Goal: Task Accomplishment & Management: Manage account settings

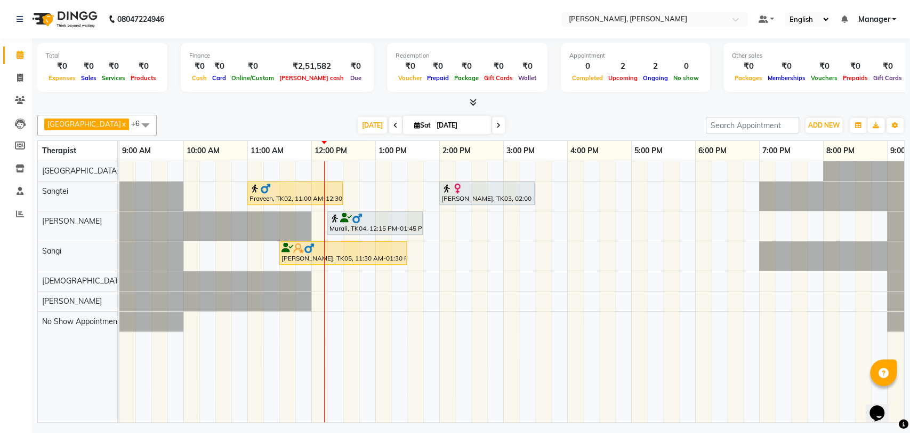
click at [358, 221] on img at bounding box center [357, 218] width 11 height 11
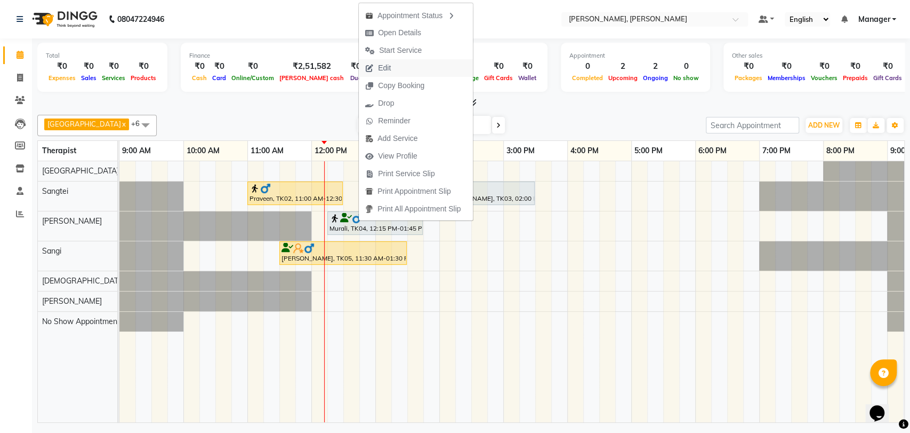
click at [406, 74] on button "Edit" at bounding box center [416, 68] width 114 height 18
select select "tentative"
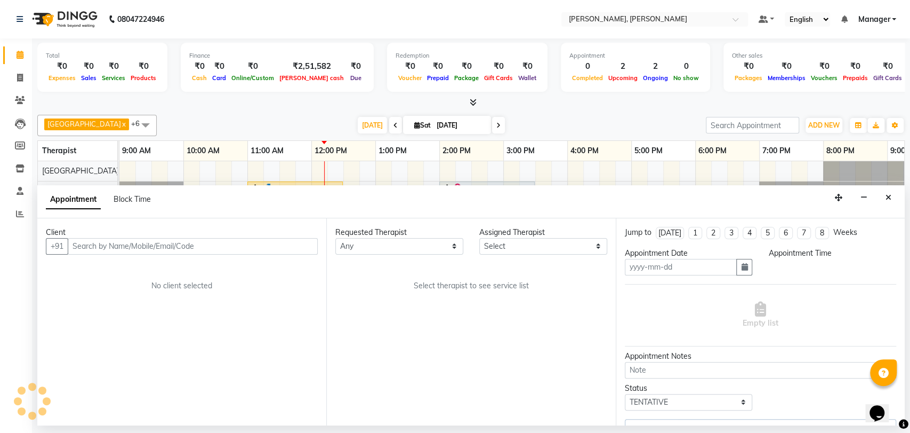
type input "[DATE]"
select select "63067"
select select "3744"
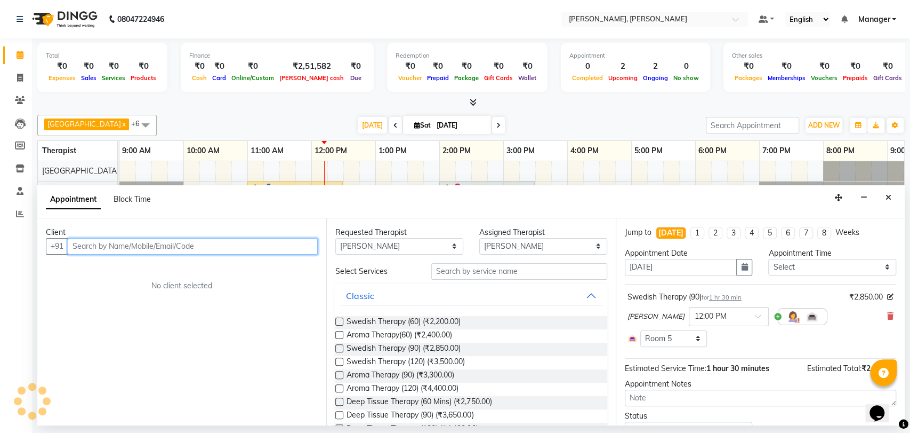
scroll to position [0, 47]
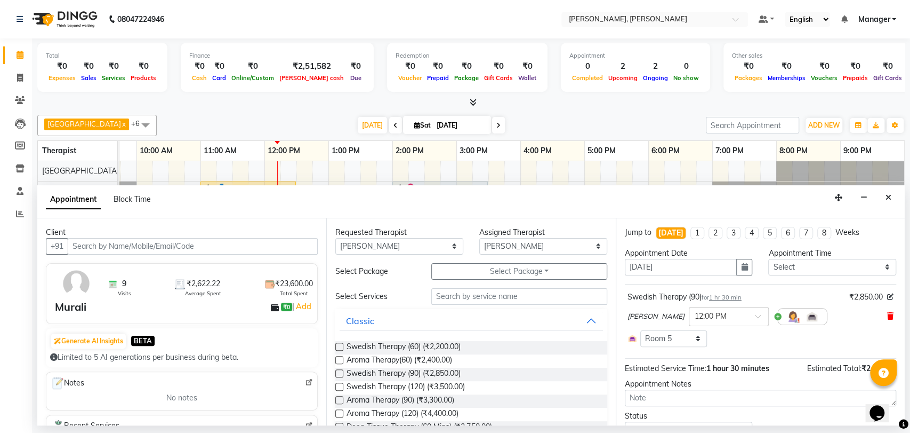
click at [888, 318] on icon at bounding box center [891, 315] width 6 height 7
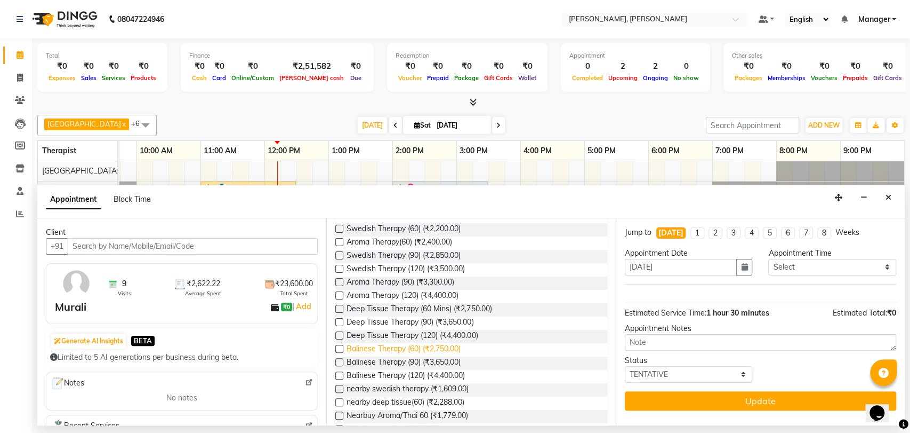
scroll to position [118, 0]
click at [339, 359] on label at bounding box center [339, 361] width 8 height 8
click at [339, 359] on input "checkbox" at bounding box center [338, 362] width 7 height 7
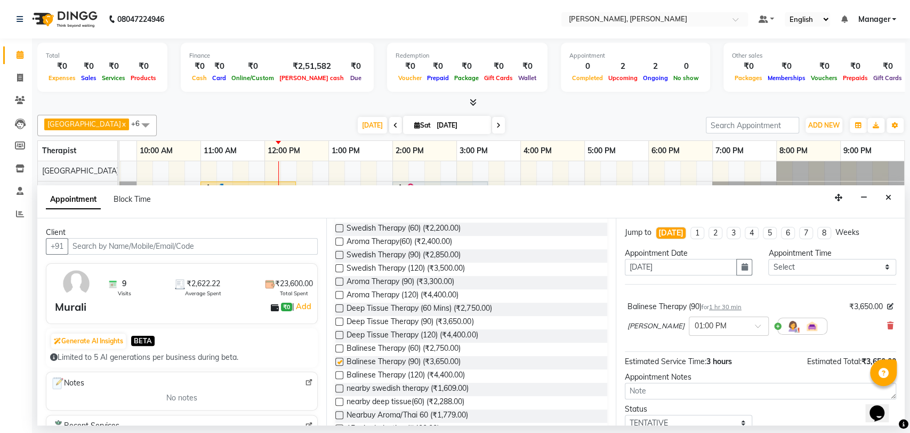
checkbox input "false"
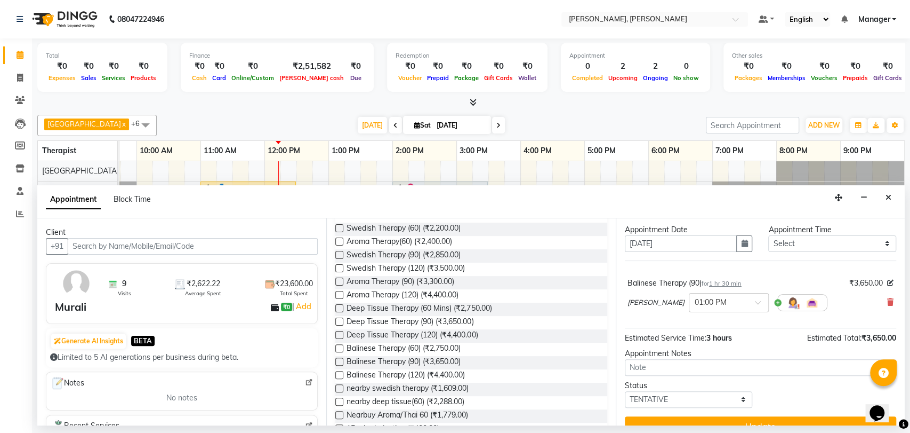
scroll to position [42, 0]
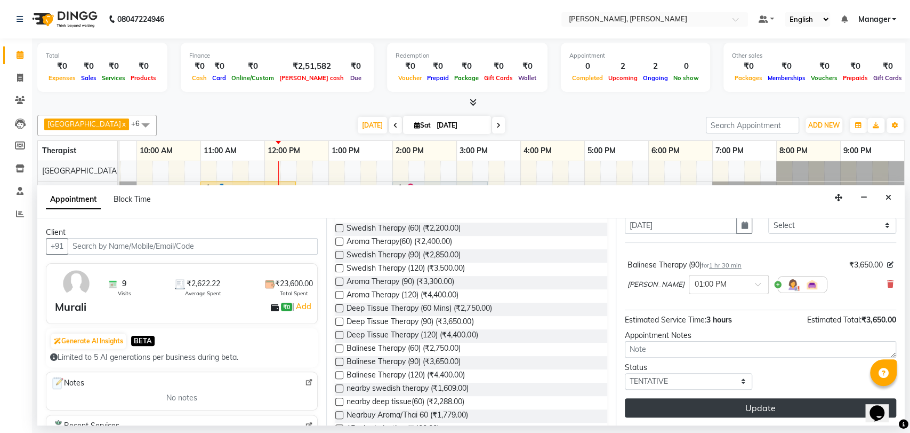
click at [747, 412] on button "Update" at bounding box center [760, 407] width 271 height 19
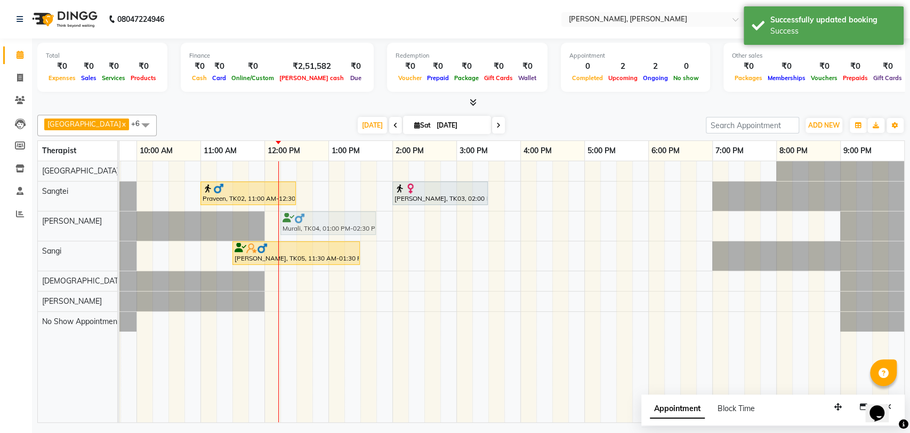
drag, startPoint x: 368, startPoint y: 221, endPoint x: 361, endPoint y: 221, distance: 6.9
click at [73, 226] on div "Murali, TK04, 01:00 PM-02:30 PM, Balinese Therapy (90) [GEOGRAPHIC_DATA], TK04,…" at bounding box center [73, 225] width 0 height 29
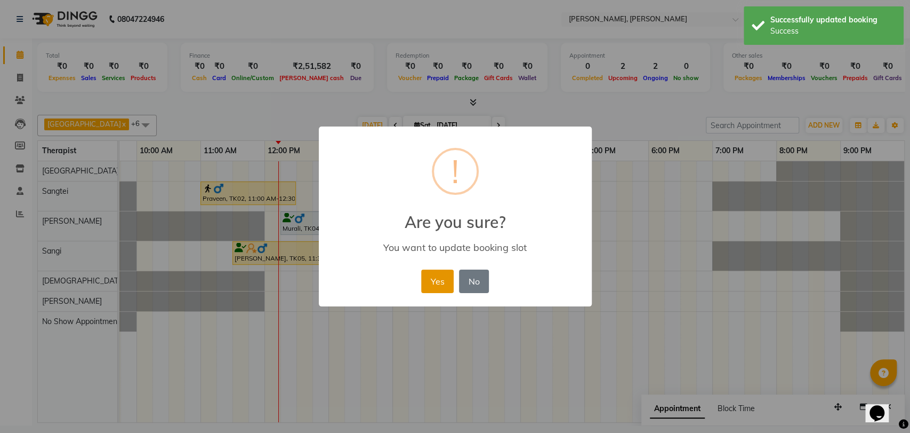
click at [435, 291] on button "Yes" at bounding box center [437, 280] width 33 height 23
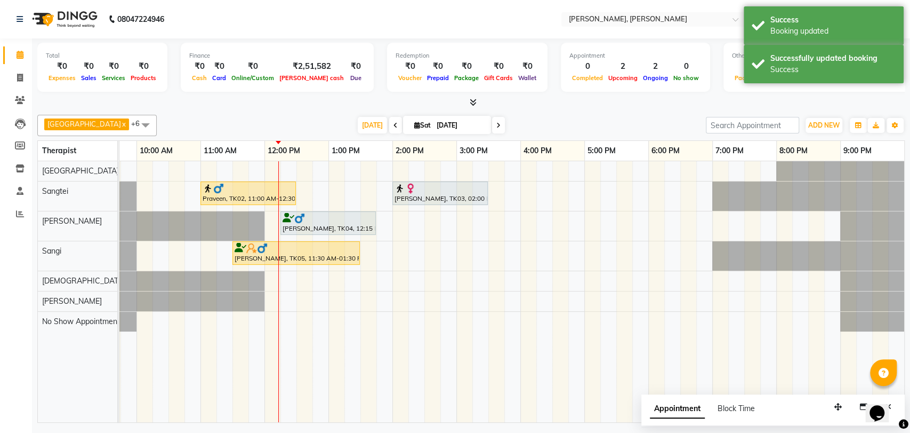
click at [341, 222] on div "[PERSON_NAME], TK04, 12:15 PM-01:45 PM, Balinese Therapy (90)" at bounding box center [328, 223] width 93 height 20
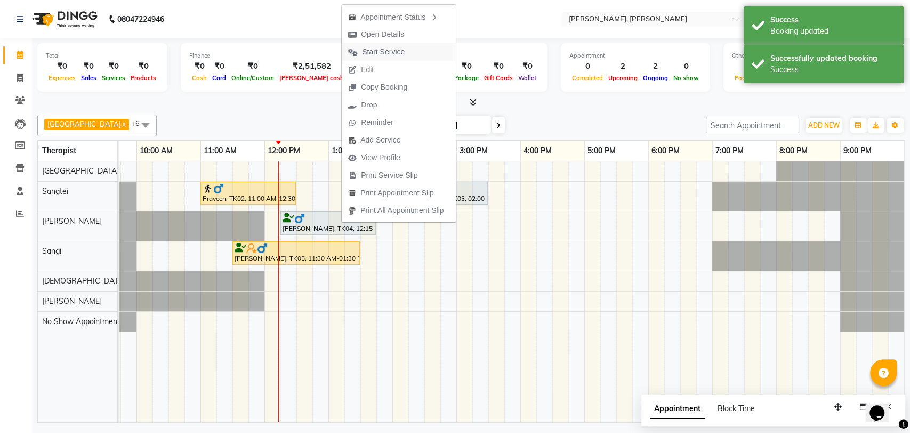
click at [390, 52] on span "Start Service" at bounding box center [383, 51] width 43 height 11
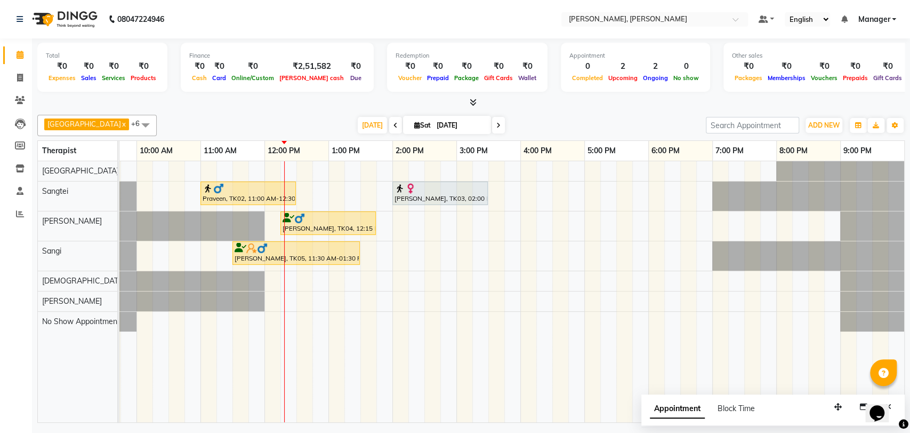
click at [449, 186] on div at bounding box center [440, 188] width 91 height 11
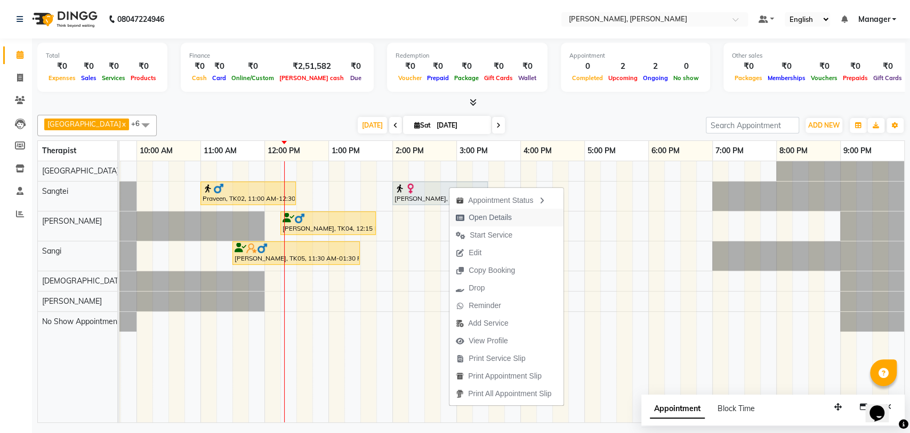
click at [508, 210] on span "Open Details" at bounding box center [484, 218] width 69 height 18
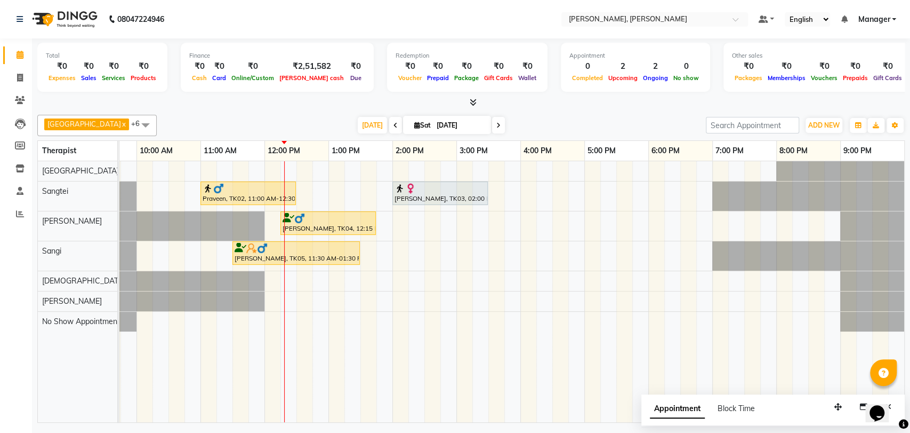
click at [145, 54] on div "Total" at bounding box center [102, 55] width 113 height 9
click at [283, 183] on div at bounding box center [248, 188] width 91 height 11
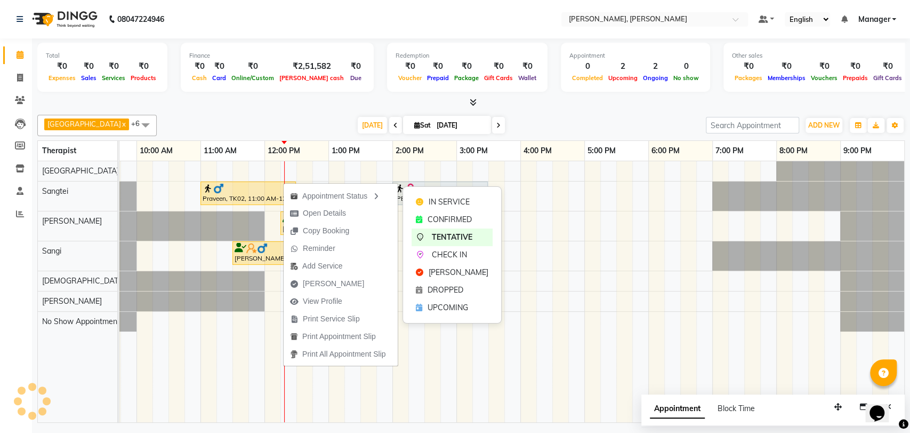
click at [369, 189] on div "Appointment Status" at bounding box center [341, 195] width 114 height 18
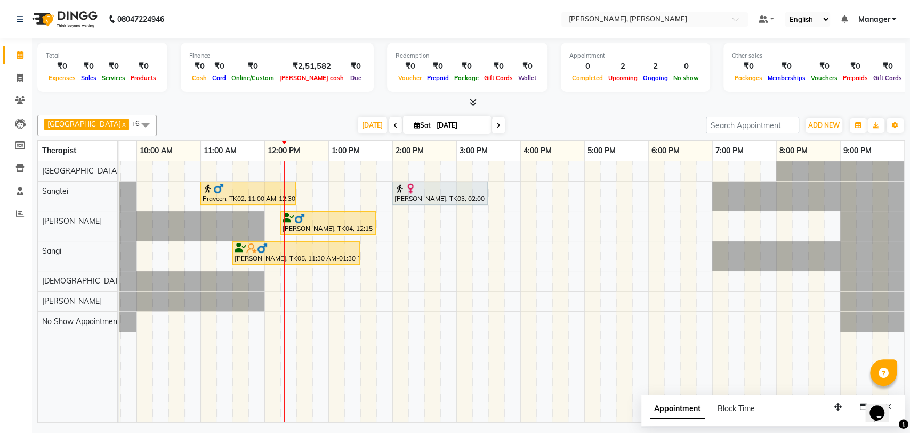
click at [468, 194] on div "[PERSON_NAME], TK03, 02:00 PM-03:30 PM, Swedish Therapy (90)" at bounding box center [440, 193] width 93 height 20
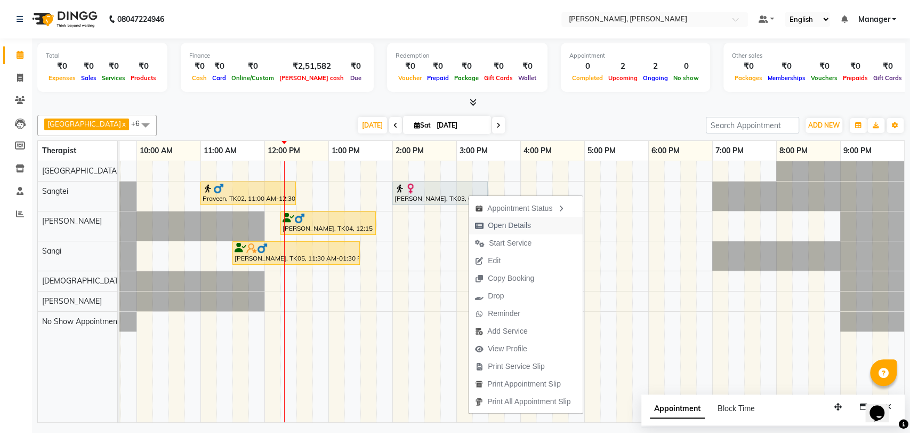
click at [493, 224] on span "Open Details" at bounding box center [509, 225] width 43 height 11
select select "7"
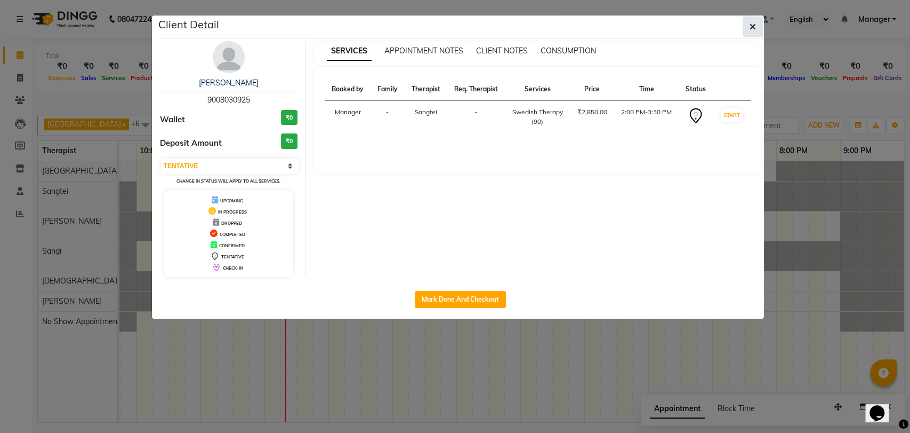
click at [750, 26] on icon "button" at bounding box center [753, 26] width 6 height 9
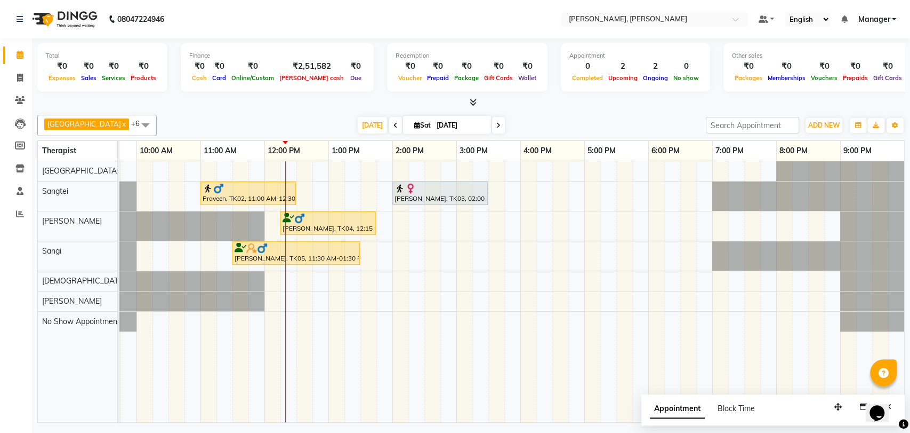
click at [271, 193] on div "Praveen, TK02, 11:00 AM-12:30 PM, Balinese Therapy (90)" at bounding box center [248, 193] width 93 height 20
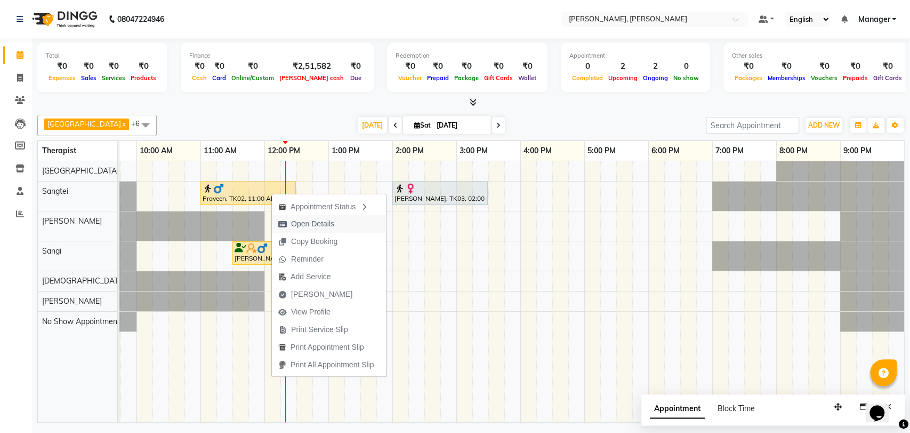
click at [287, 220] on span "Open Details" at bounding box center [306, 224] width 69 height 18
select select "1"
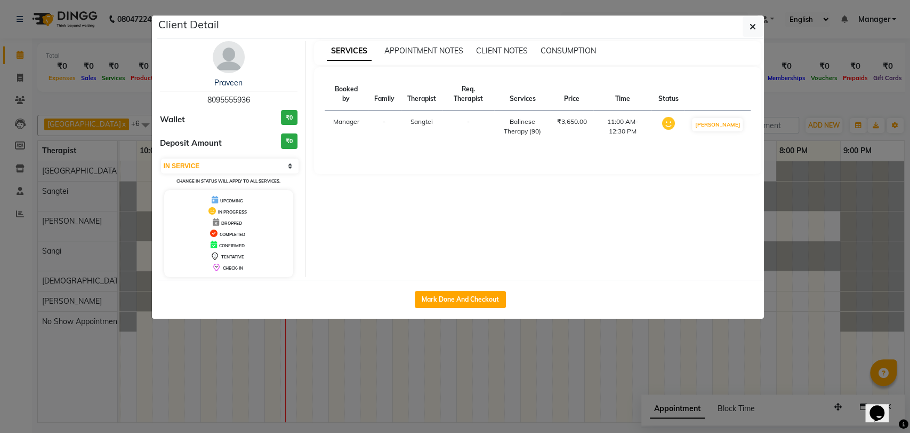
click at [222, 69] on img at bounding box center [229, 57] width 32 height 32
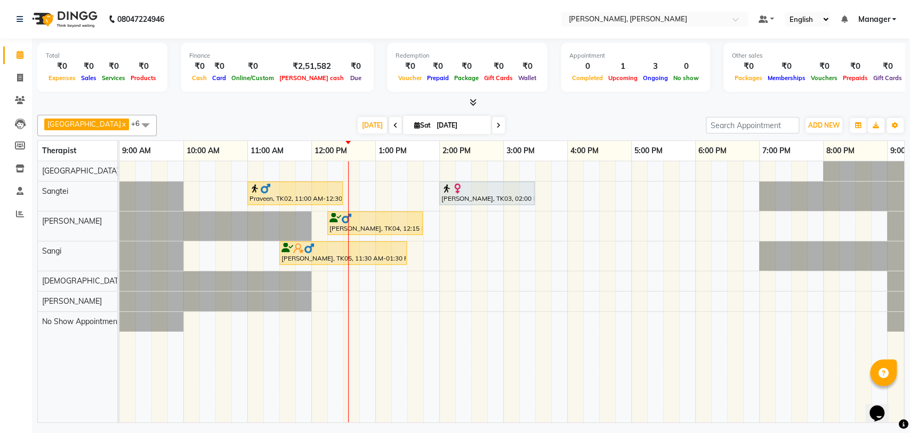
click at [908, 287] on div "Total ₹0 Expenses ₹0 Sales ₹0 Services ₹0 Products Finance ₹0 Cash ₹0 Card ₹0 O…" at bounding box center [471, 231] width 878 height 387
click at [823, 281] on div "Praveen, TK02, 11:00 AM-12:30 PM, Balinese Therapy (90) [PERSON_NAME], TK03, 02…" at bounding box center [535, 291] width 832 height 261
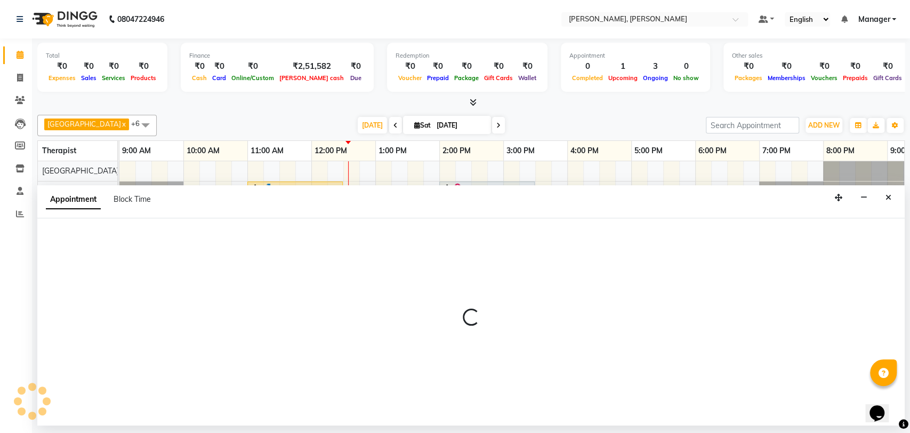
select select "63054"
select select "tentative"
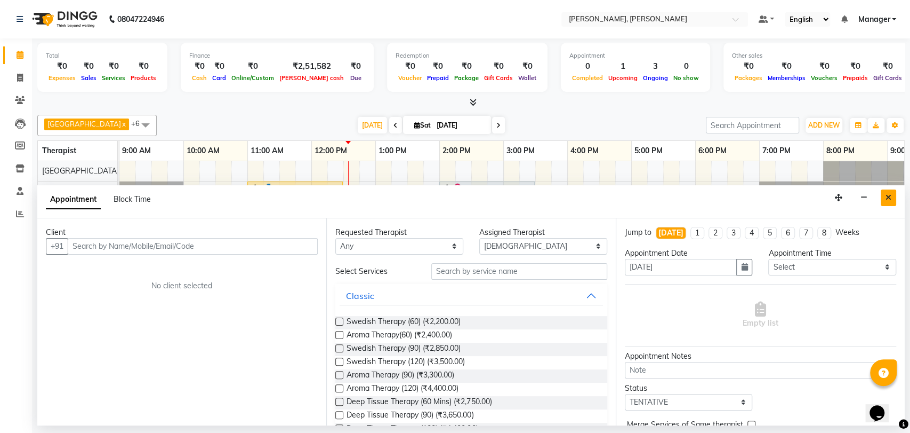
click at [885, 198] on button "Close" at bounding box center [888, 197] width 15 height 17
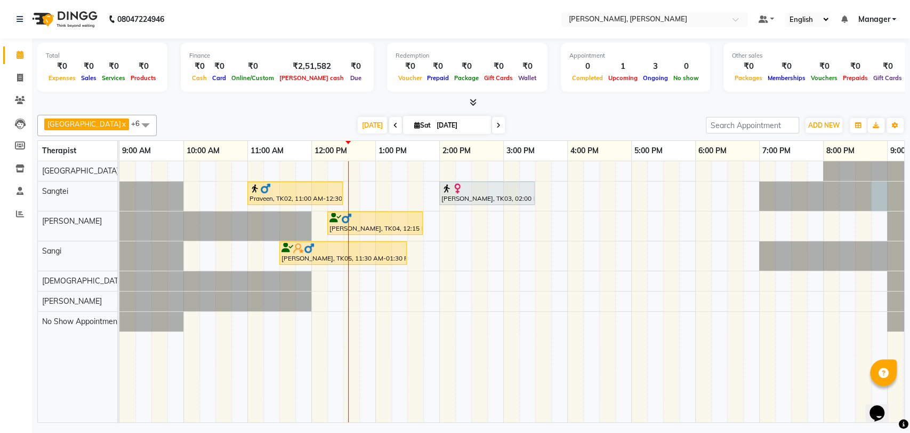
click at [119, 198] on div at bounding box center [119, 195] width 0 height 29
select select "63890"
select select "tentative"
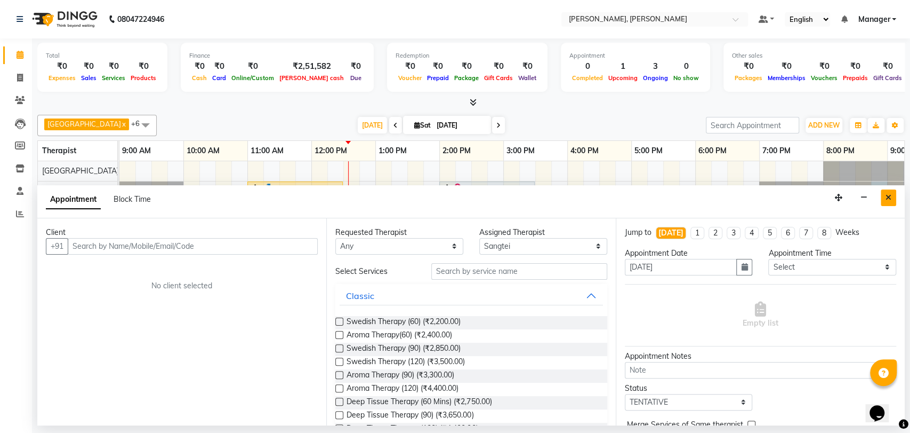
click at [888, 199] on icon "Close" at bounding box center [889, 197] width 6 height 7
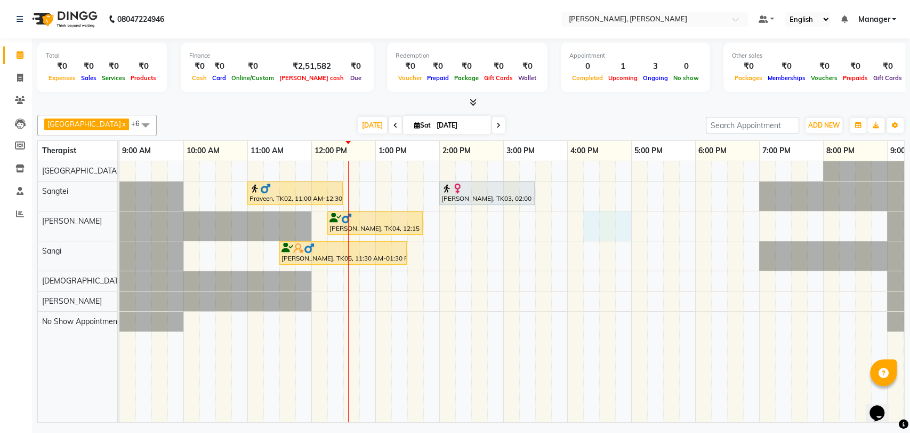
click at [559, 214] on div "Praveen, TK02, 11:00 AM-12:30 PM, Balinese Therapy (90) [PERSON_NAME], TK03, 02…" at bounding box center [535, 291] width 832 height 261
select select "63067"
select select "tentative"
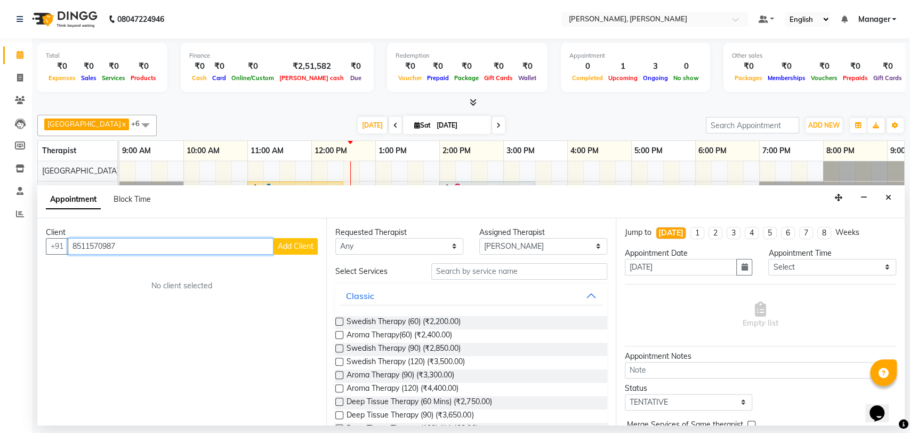
type input "8511570987"
click at [308, 250] on button "Add Client" at bounding box center [296, 246] width 44 height 17
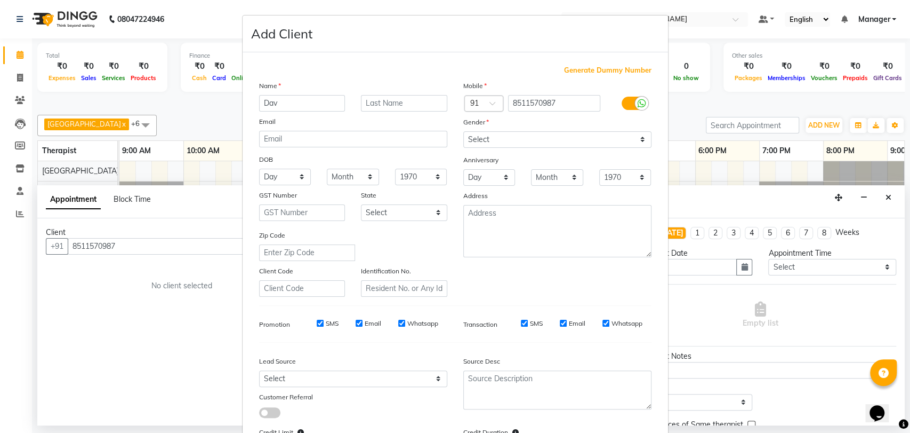
type input "Dav"
click at [518, 139] on select "Select [DEMOGRAPHIC_DATA] [DEMOGRAPHIC_DATA] Other Prefer Not To Say" at bounding box center [557, 139] width 188 height 17
select select "[DEMOGRAPHIC_DATA]"
click at [463, 131] on select "Select [DEMOGRAPHIC_DATA] [DEMOGRAPHIC_DATA] Other Prefer Not To Say" at bounding box center [557, 139] width 188 height 17
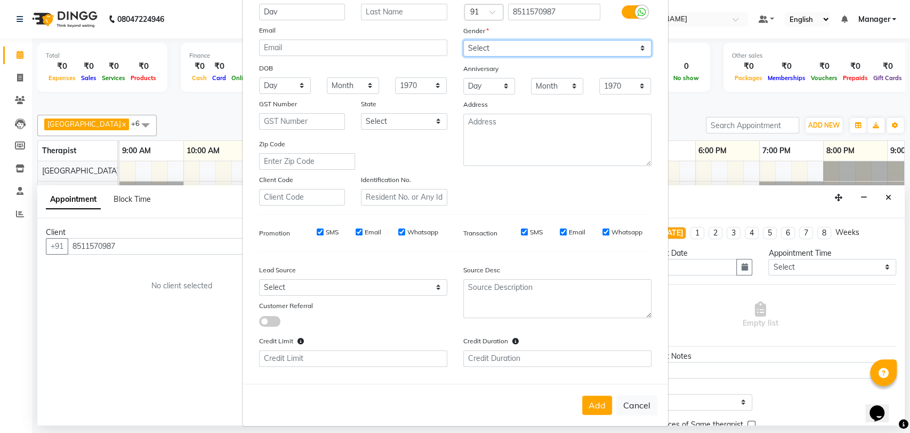
scroll to position [98, 0]
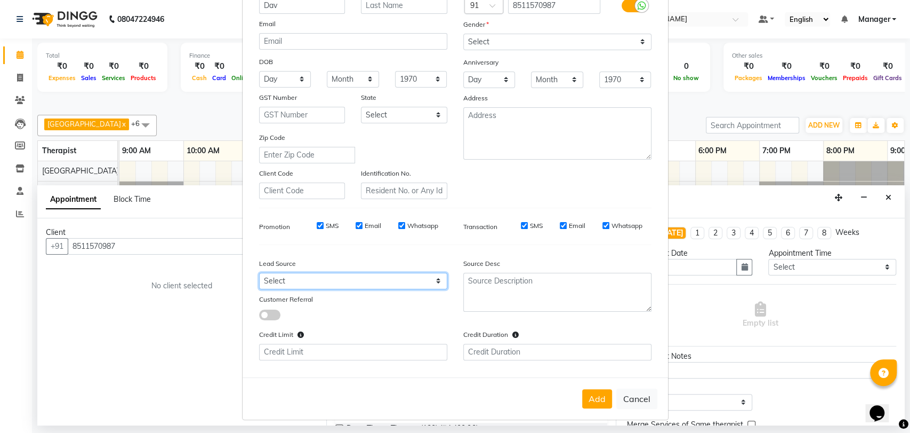
click at [364, 279] on select "Select Walk-in Referral Internet Friend Word of Mouth Advertisement Facebook Ju…" at bounding box center [353, 281] width 188 height 17
select select "50044"
click at [259, 273] on select "Select Walk-in Referral Internet Friend Word of Mouth Advertisement Facebook Ju…" at bounding box center [353, 281] width 188 height 17
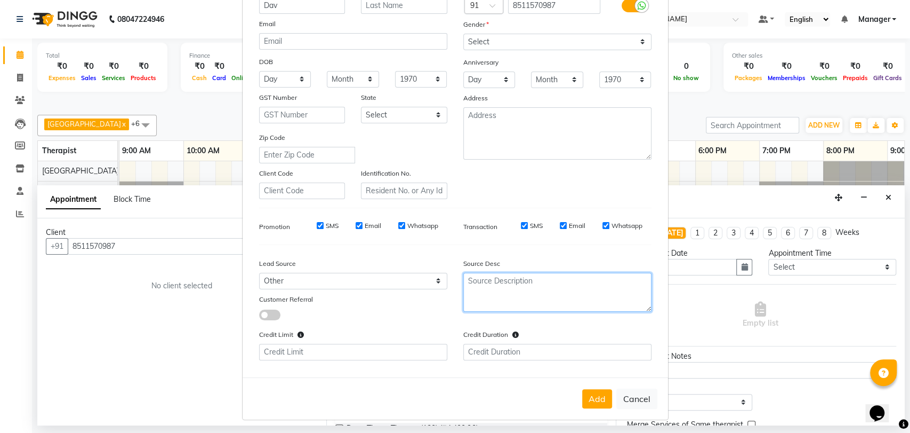
click at [508, 287] on textarea at bounding box center [557, 292] width 188 height 39
type textarea "Nearbuy"
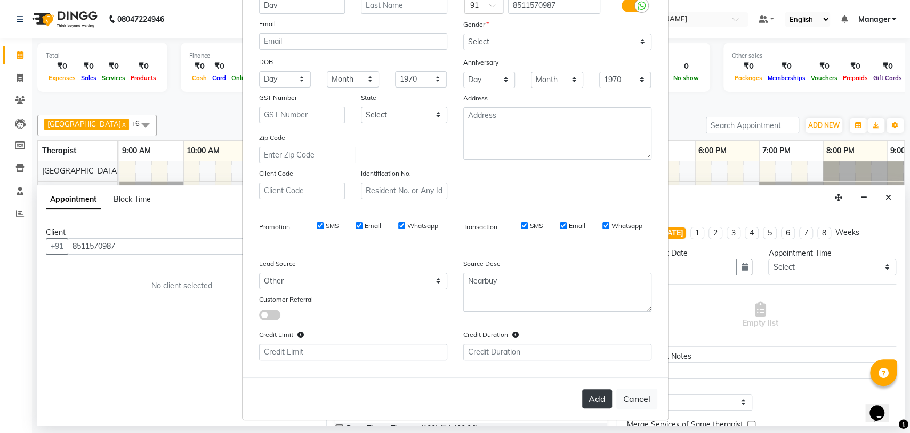
click at [584, 393] on button "Add" at bounding box center [597, 398] width 30 height 19
select select
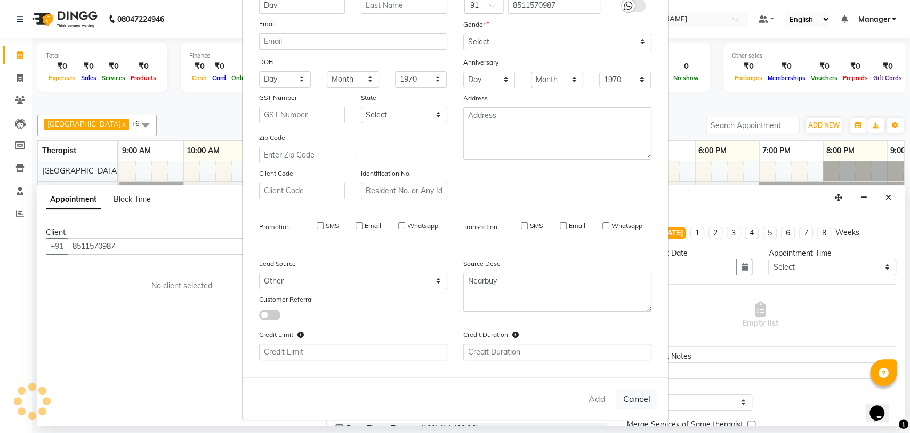
select select
checkbox input "false"
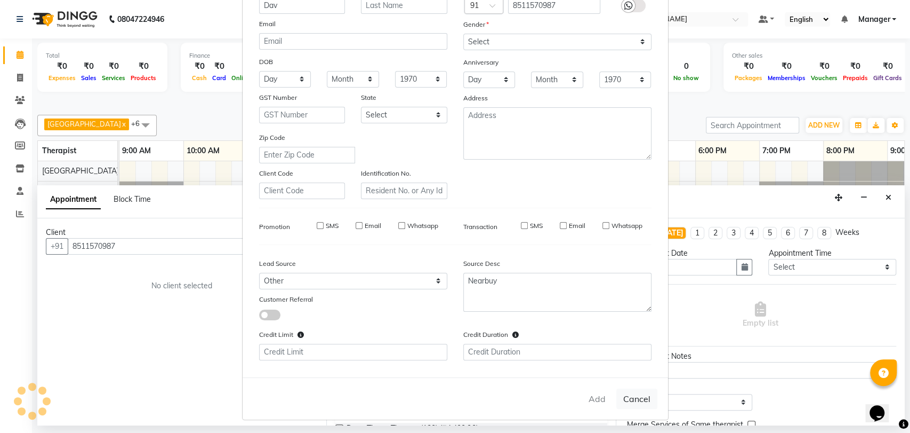
checkbox input "false"
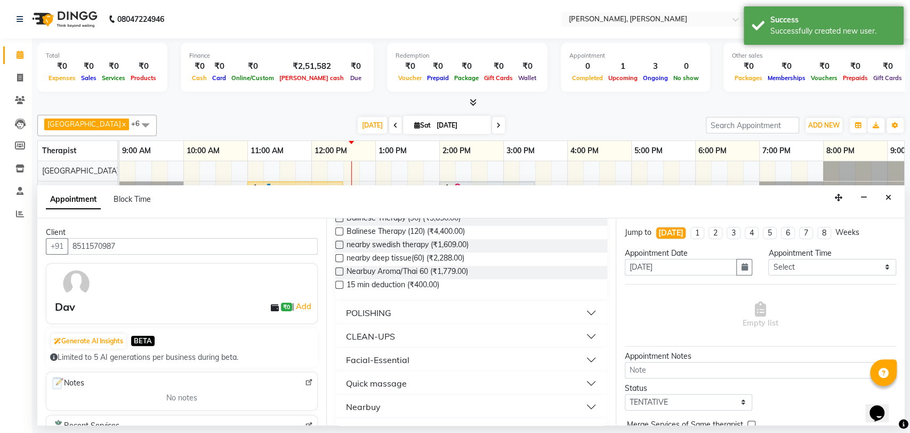
scroll to position [178, 0]
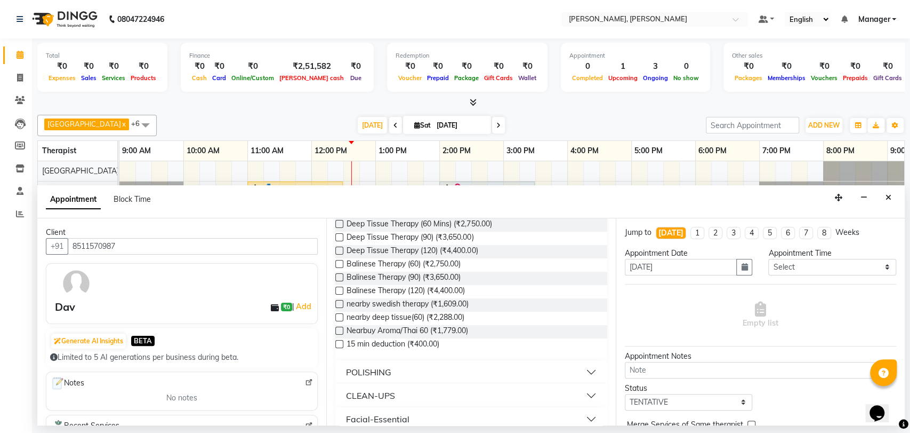
click at [338, 315] on label at bounding box center [339, 317] width 8 height 8
click at [338, 315] on input "checkbox" at bounding box center [338, 318] width 7 height 7
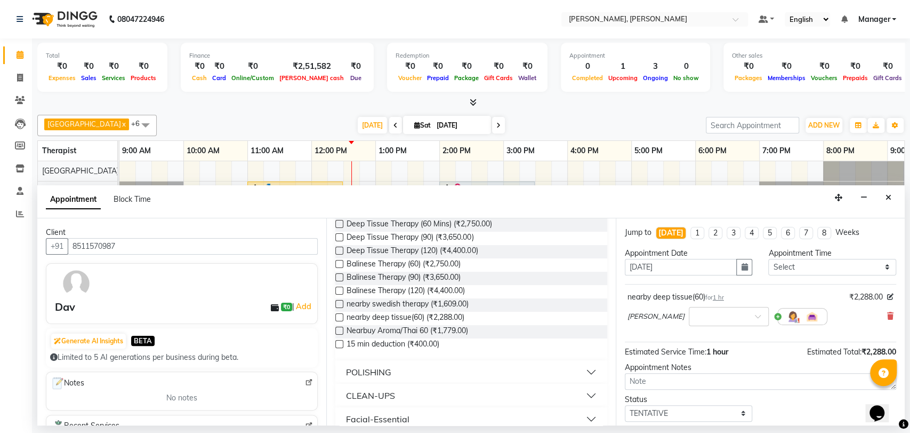
click at [338, 315] on label at bounding box center [339, 317] width 8 height 8
click at [338, 315] on input "checkbox" at bounding box center [338, 318] width 7 height 7
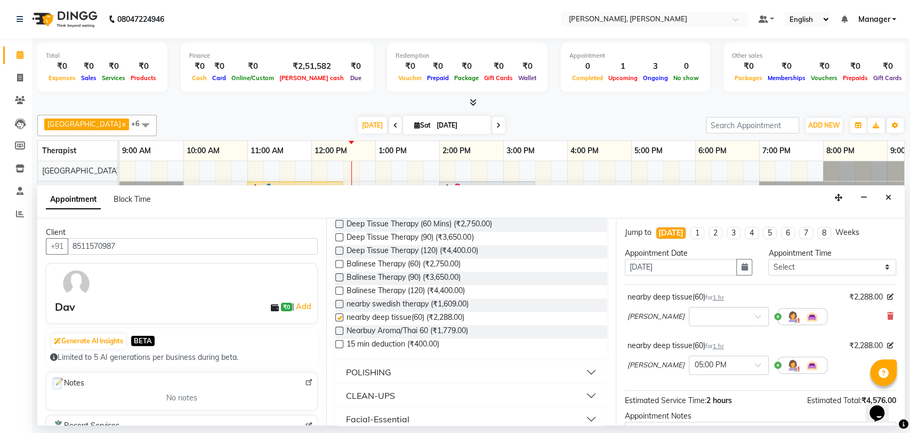
checkbox input "false"
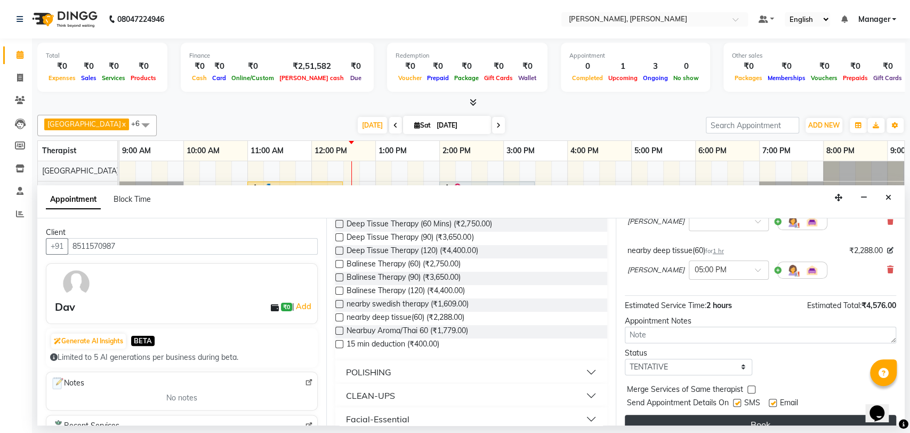
scroll to position [111, 0]
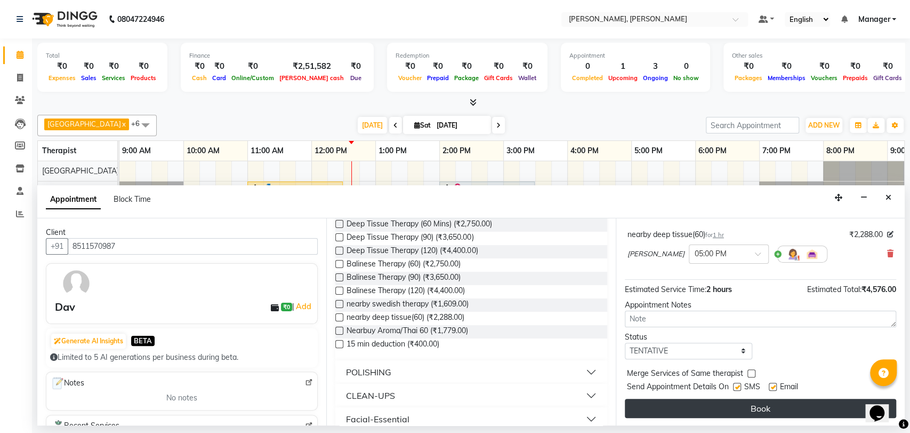
click at [724, 404] on button "Book" at bounding box center [760, 407] width 271 height 19
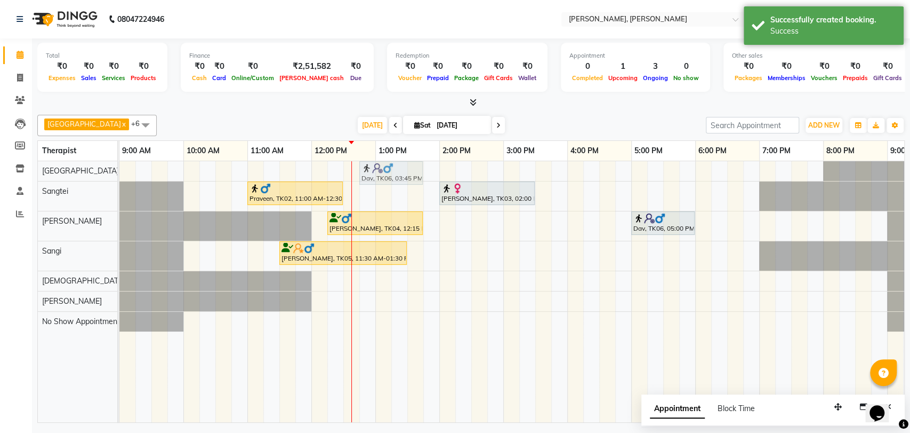
drag, startPoint x: 575, startPoint y: 231, endPoint x: 401, endPoint y: 186, distance: 180.3
click at [389, 178] on tbody "Dav, TK06, 03:45 PM-04:45 PM, nearby deep tissue(60) Praveen, TK02, 11:00 AM-12…" at bounding box center [535, 246] width 832 height 170
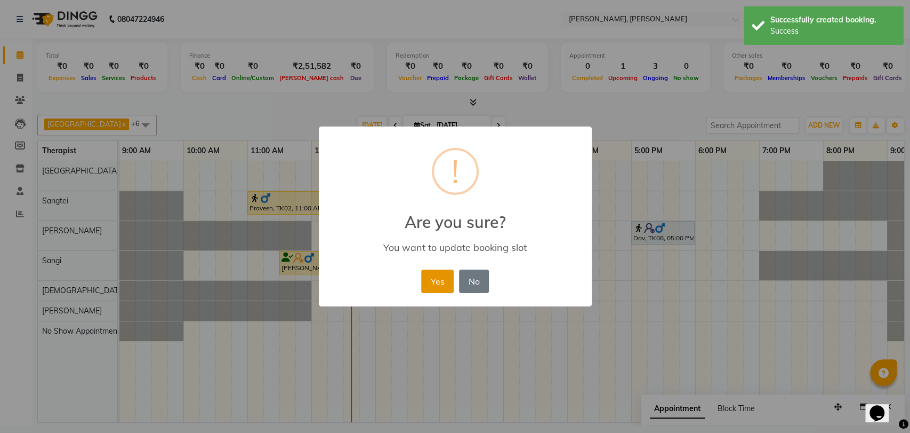
click at [445, 278] on button "Yes" at bounding box center [437, 280] width 33 height 23
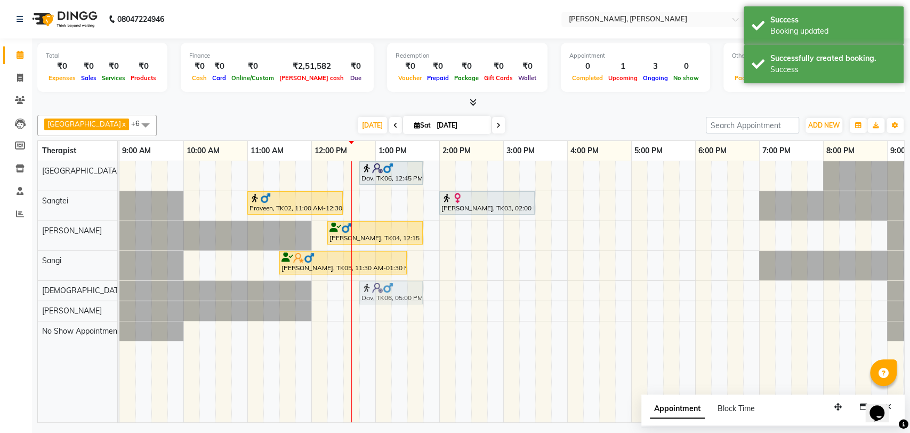
drag, startPoint x: 642, startPoint y: 230, endPoint x: 371, endPoint y: 293, distance: 277.5
click at [371, 293] on tbody "Dav, TK06, 12:45 PM-01:45 PM, nearby deep tissue(60) Praveen, TK02, 11:00 AM-12…" at bounding box center [535, 251] width 832 height 180
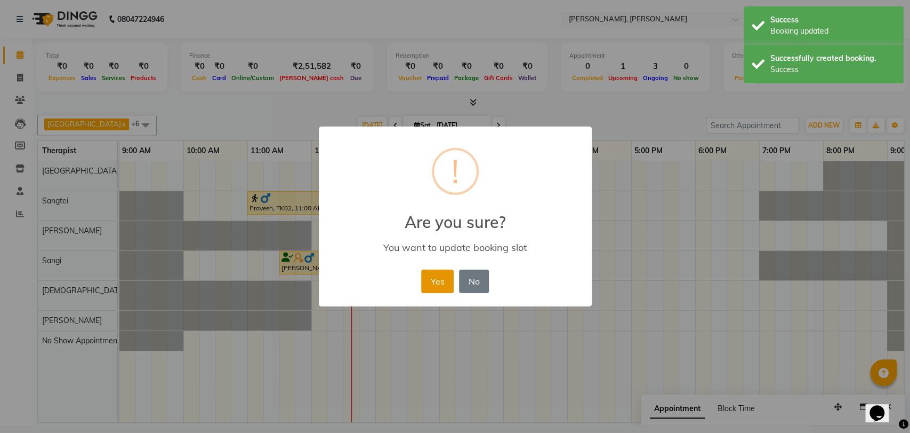
click at [427, 270] on button "Yes" at bounding box center [437, 280] width 33 height 23
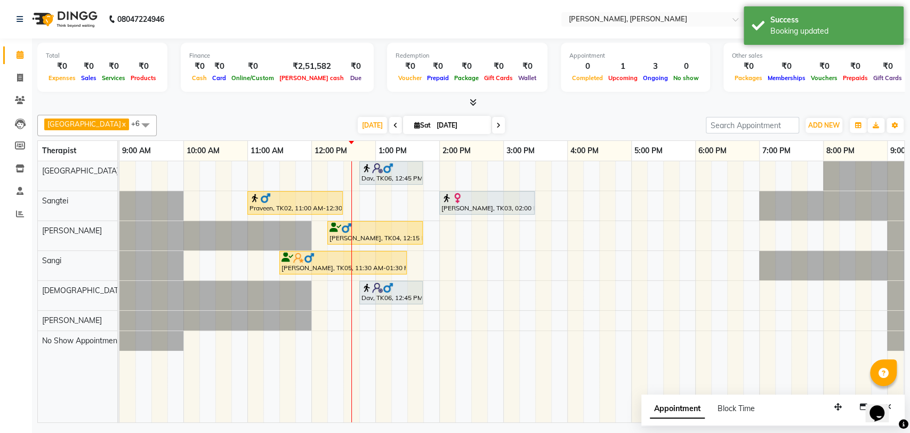
click at [135, 128] on span at bounding box center [145, 125] width 21 height 20
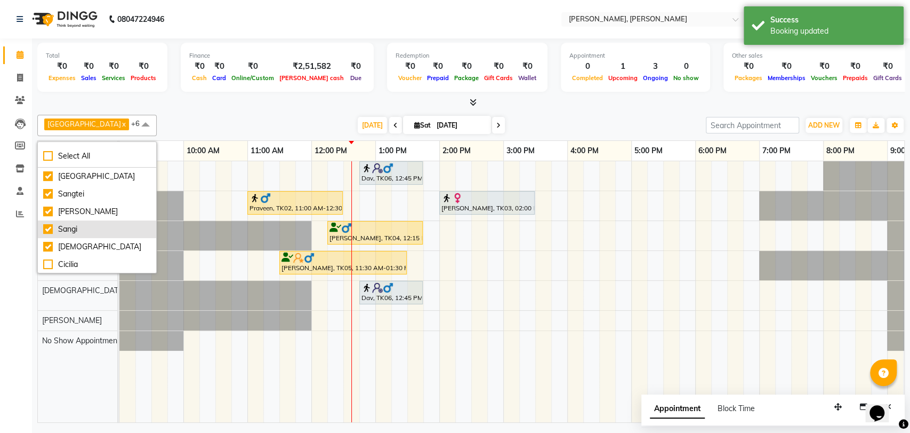
scroll to position [104, 0]
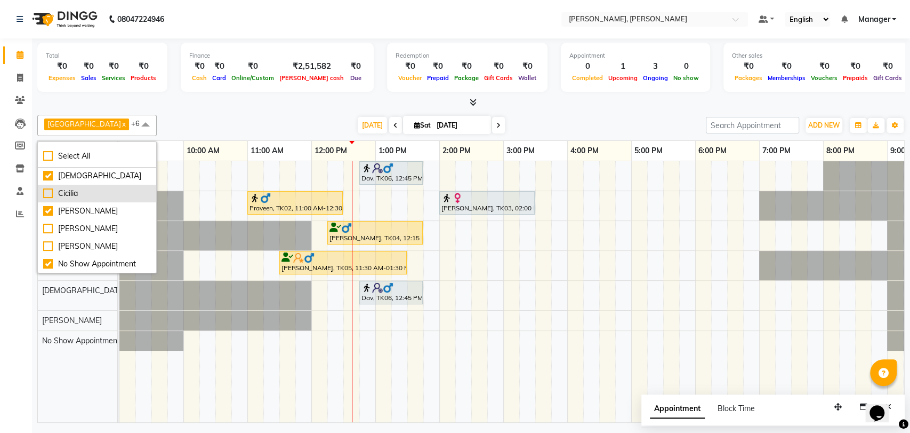
click at [81, 188] on div "Cicilia" at bounding box center [97, 193] width 108 height 11
checkbox input "true"
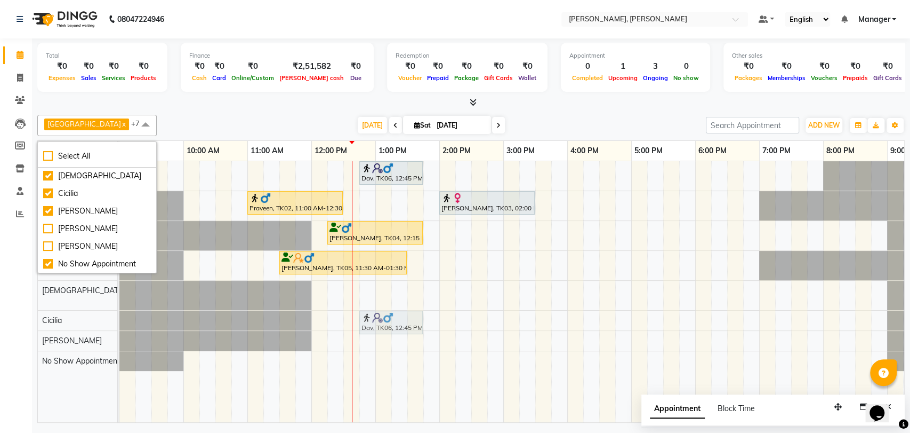
drag, startPoint x: 367, startPoint y: 291, endPoint x: 364, endPoint y: 316, distance: 25.3
click at [364, 316] on tbody "Dav, TK06, 12:45 PM-01:45 PM, nearby deep tissue(60) Praveen, TK02, 11:00 AM-12…" at bounding box center [535, 266] width 832 height 210
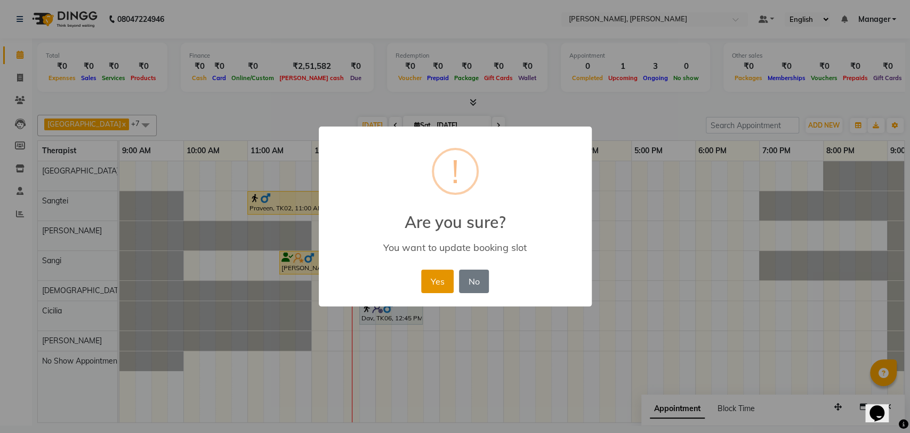
click at [431, 276] on button "Yes" at bounding box center [437, 280] width 33 height 23
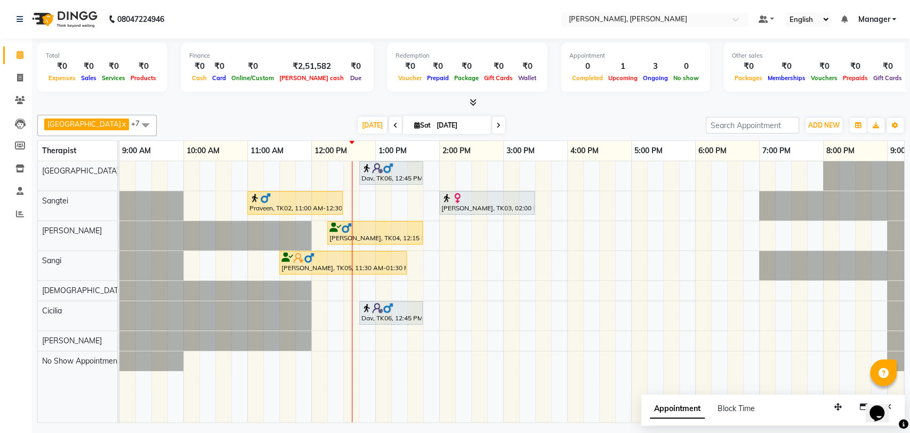
click at [394, 127] on icon at bounding box center [396, 125] width 4 height 6
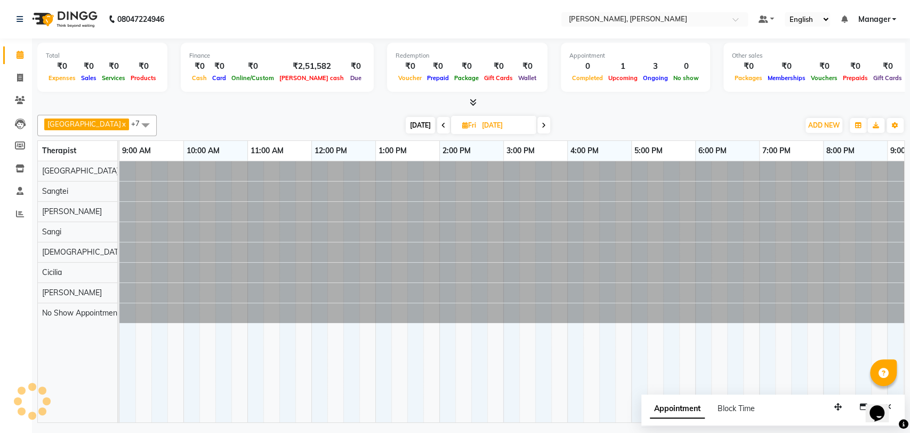
scroll to position [0, 47]
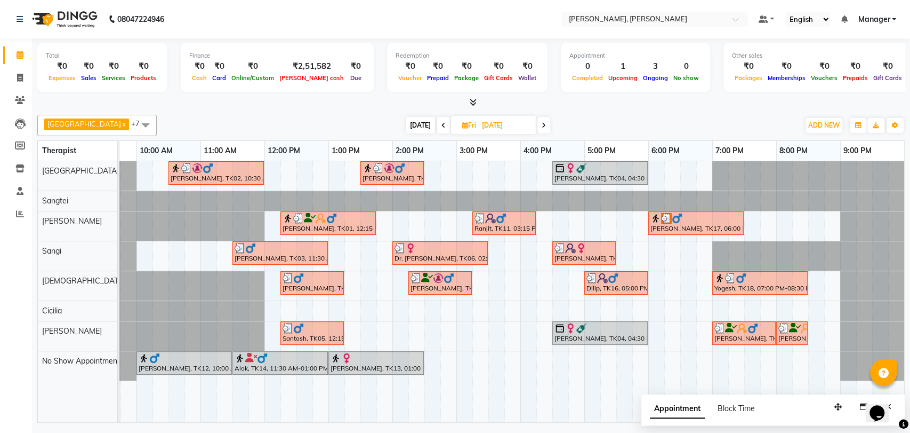
click at [538, 125] on span at bounding box center [544, 125] width 13 height 17
type input "[DATE]"
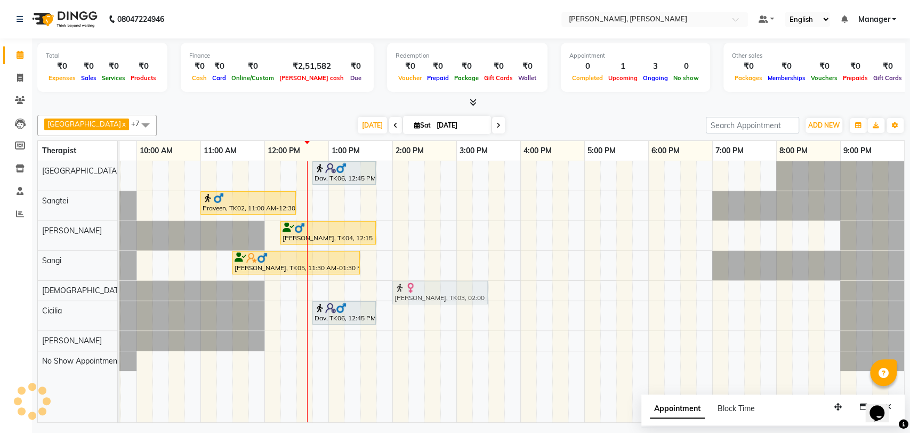
drag, startPoint x: 405, startPoint y: 209, endPoint x: 405, endPoint y: 287, distance: 78.4
click at [405, 289] on tbody "Dav, TK06, 12:45 PM-01:45 PM, nearby deep tissue(60) Praveen, TK02, 11:00 AM-12…" at bounding box center [489, 266] width 832 height 210
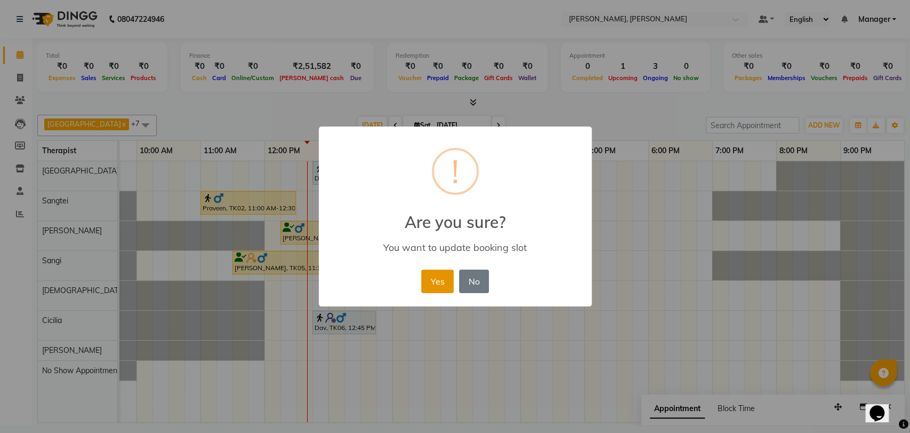
click at [439, 280] on button "Yes" at bounding box center [437, 280] width 33 height 23
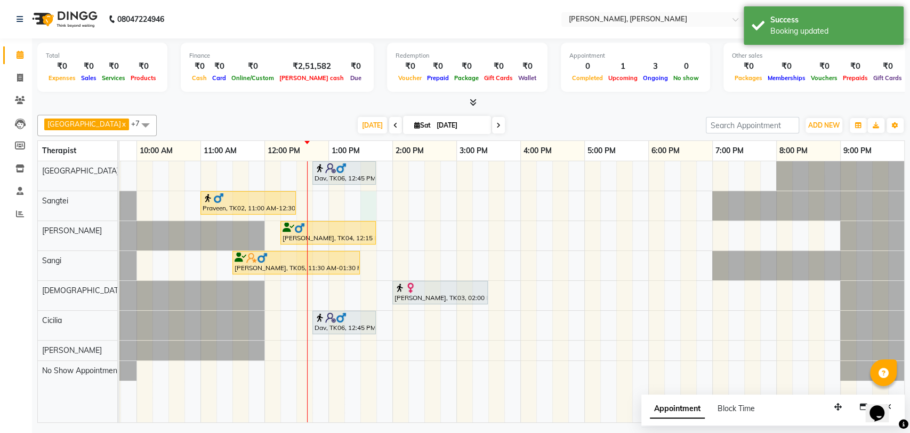
click at [369, 199] on div "Dav, TK06, 12:45 PM-01:45 PM, nearby deep tissue(60) Praveen, TK02, 11:00 AM-12…" at bounding box center [489, 291] width 832 height 261
click at [642, 394] on div "Appointment Block Time" at bounding box center [773, 410] width 263 height 33
select select "63890"
select select "tentative"
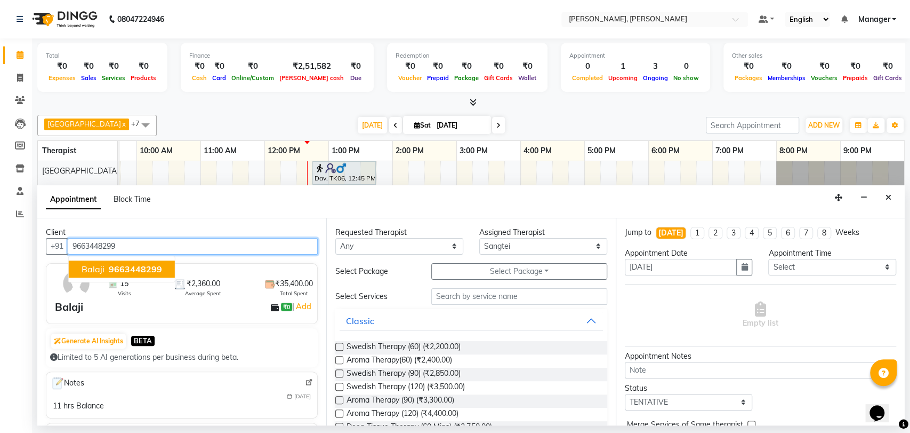
click at [109, 265] on span "9663448299" at bounding box center [135, 268] width 53 height 11
type input "9663448299"
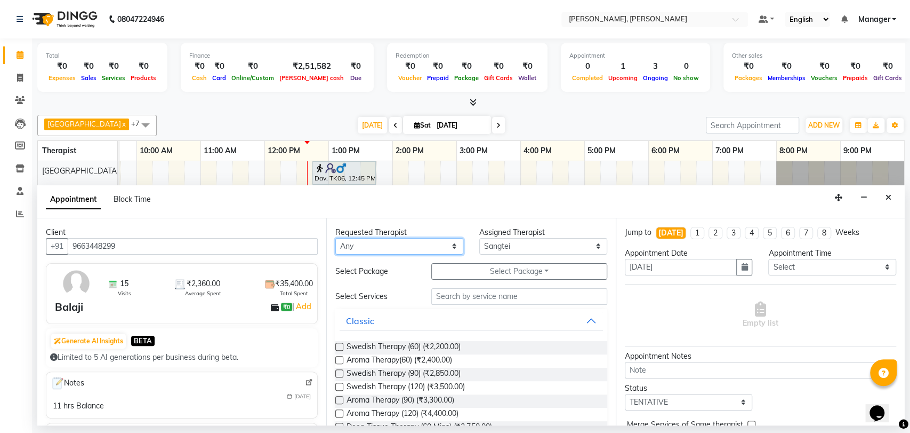
click at [379, 244] on select "Any Cicilia [PERSON_NAME] [DEMOGRAPHIC_DATA] No Show Appointment [PERSON_NAME] …" at bounding box center [399, 246] width 128 height 17
select select "63890"
click at [335, 238] on select "Any Cicilia [PERSON_NAME] [DEMOGRAPHIC_DATA] No Show Appointment [PERSON_NAME] …" at bounding box center [399, 246] width 128 height 17
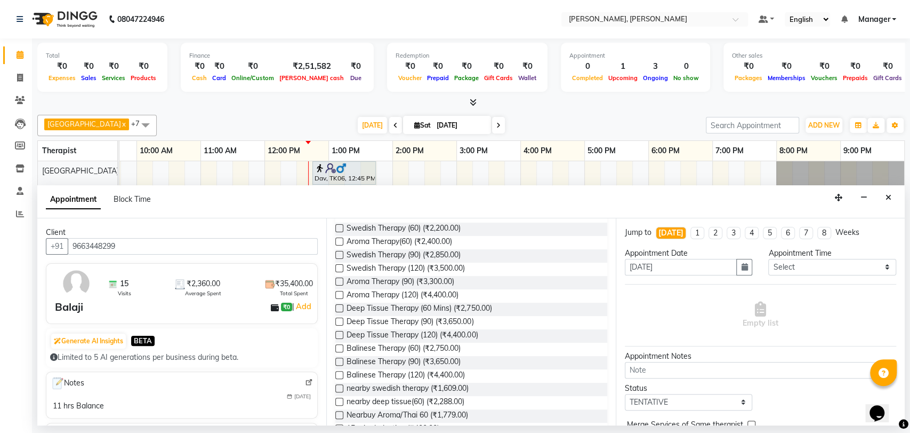
click at [341, 346] on label at bounding box center [339, 348] width 8 height 8
click at [341, 346] on input "checkbox" at bounding box center [338, 349] width 7 height 7
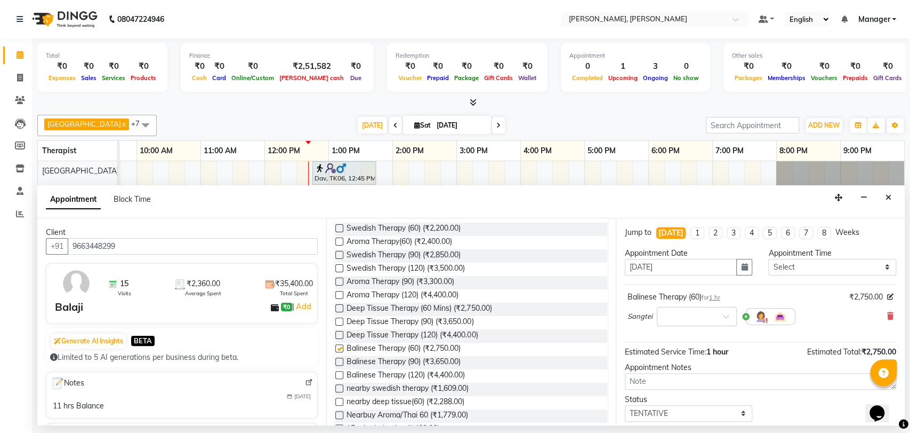
checkbox input "false"
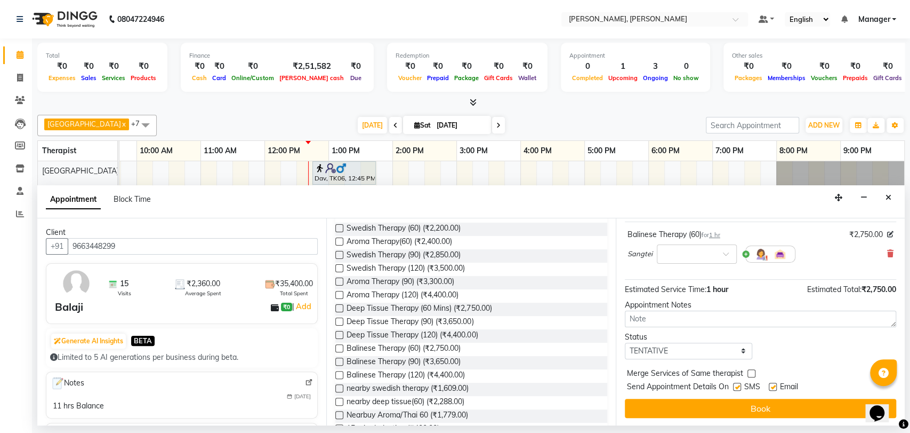
scroll to position [63, 0]
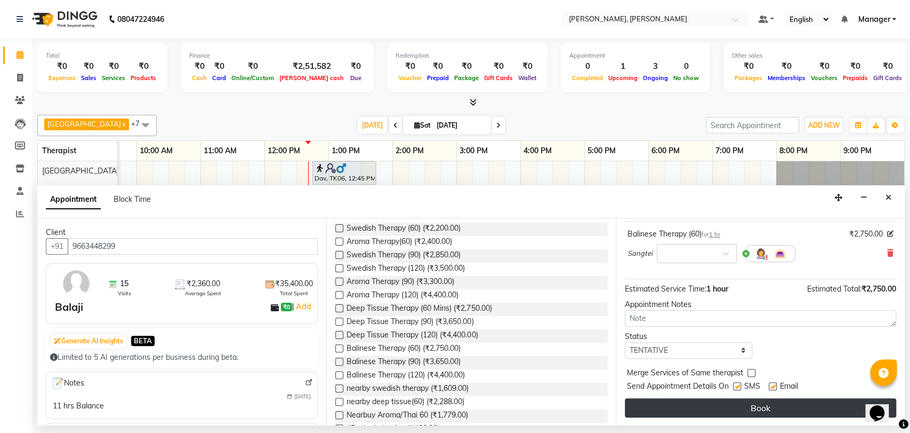
click at [776, 403] on button "Book" at bounding box center [760, 407] width 271 height 19
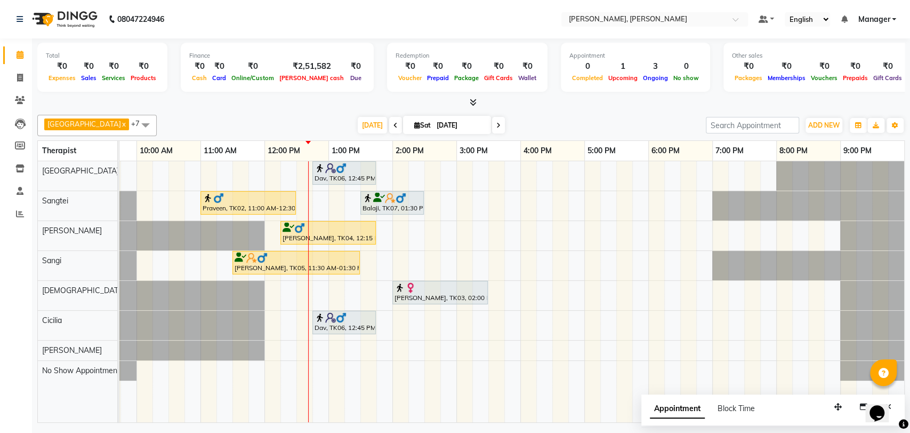
click at [394, 126] on icon at bounding box center [396, 125] width 4 height 6
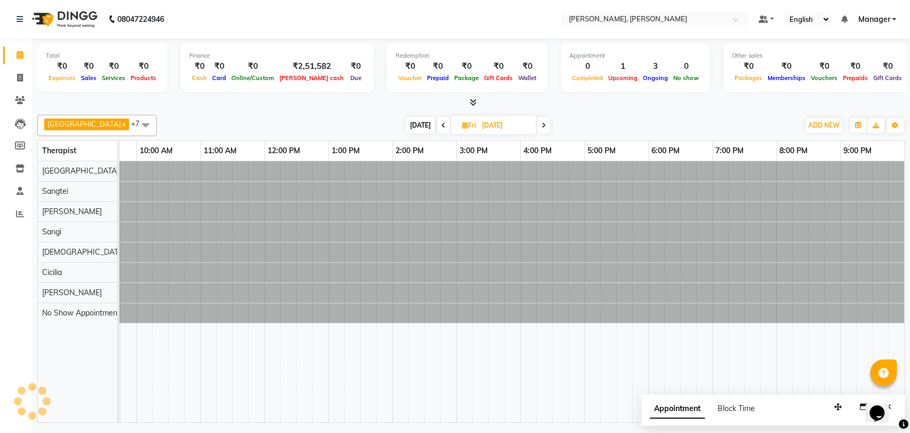
scroll to position [0, 47]
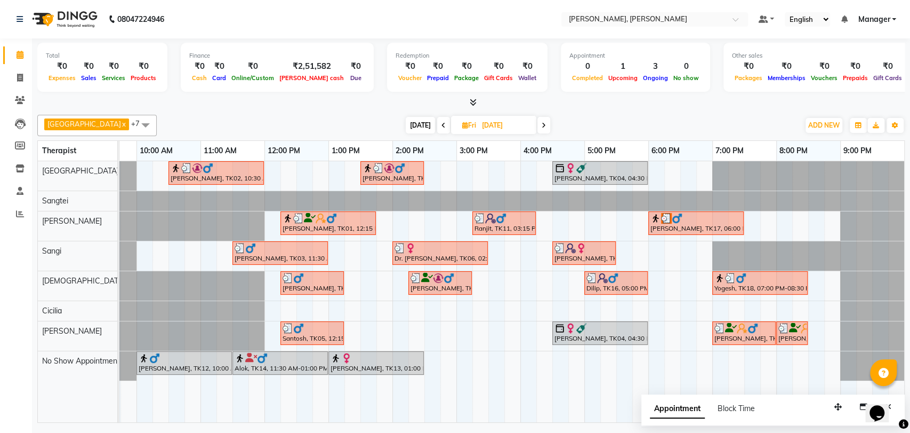
click at [538, 129] on span at bounding box center [544, 125] width 13 height 17
type input "[DATE]"
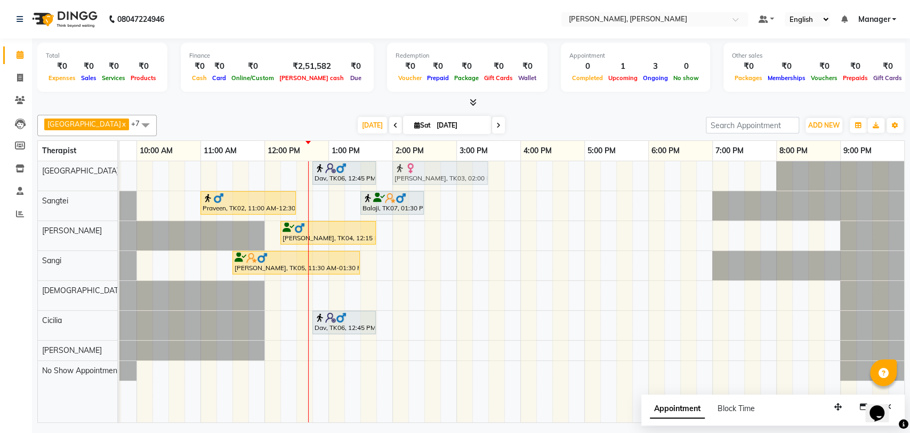
drag, startPoint x: 407, startPoint y: 285, endPoint x: 399, endPoint y: 178, distance: 107.5
click at [399, 178] on tbody "Dav, TK06, 12:45 PM-01:45 PM, nearby deep tissue(60) [PERSON_NAME], TK03, 02:00…" at bounding box center [489, 270] width 832 height 219
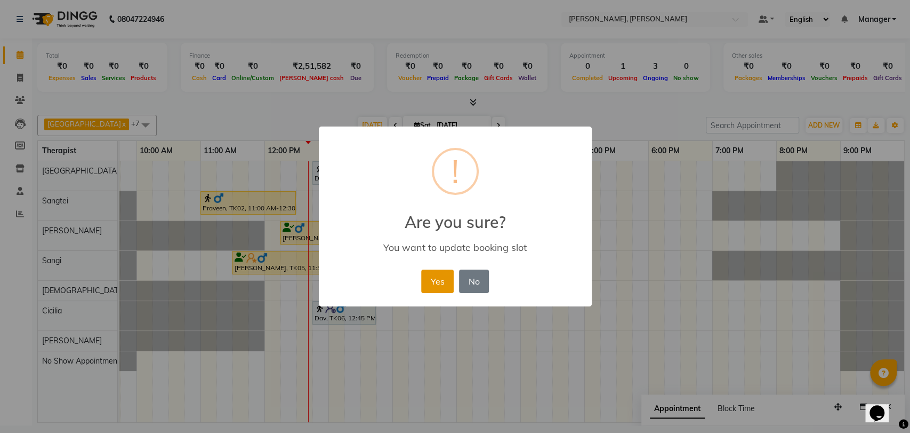
click at [443, 284] on button "Yes" at bounding box center [437, 280] width 33 height 23
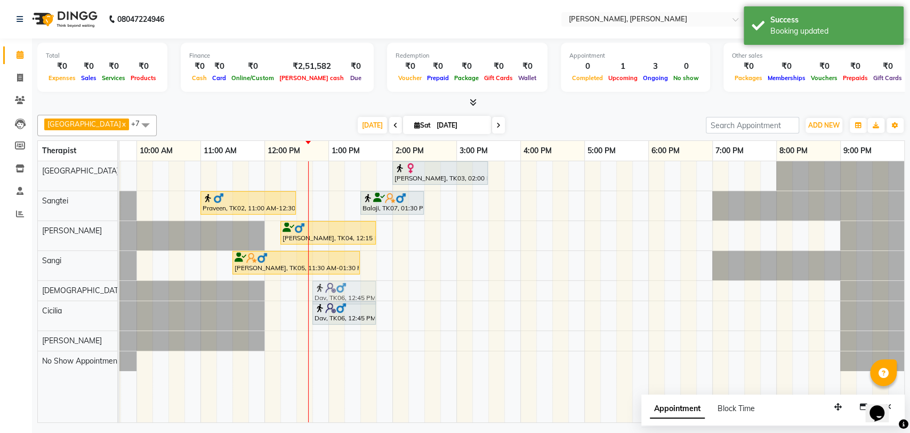
drag, startPoint x: 354, startPoint y: 175, endPoint x: 356, endPoint y: 292, distance: 116.3
click at [356, 292] on tbody "Dav, TK06, 12:45 PM-01:45 PM, nearby deep tissue(60) [PERSON_NAME], TK03, 02:00…" at bounding box center [489, 266] width 832 height 210
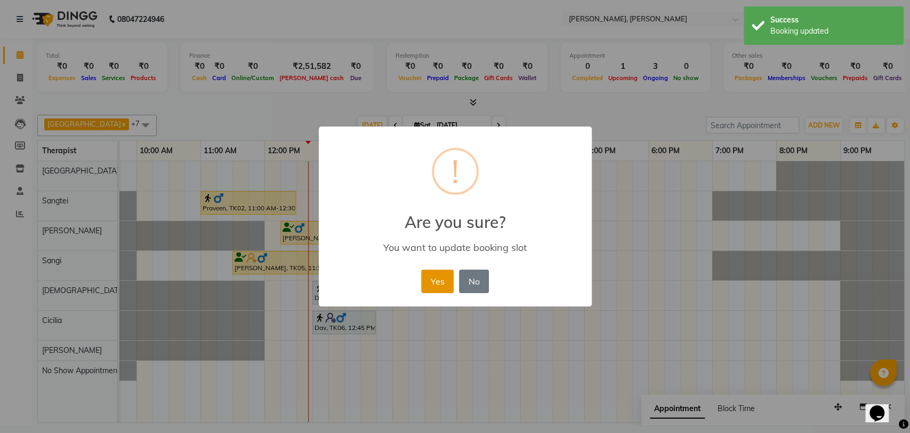
click at [441, 282] on button "Yes" at bounding box center [437, 280] width 33 height 23
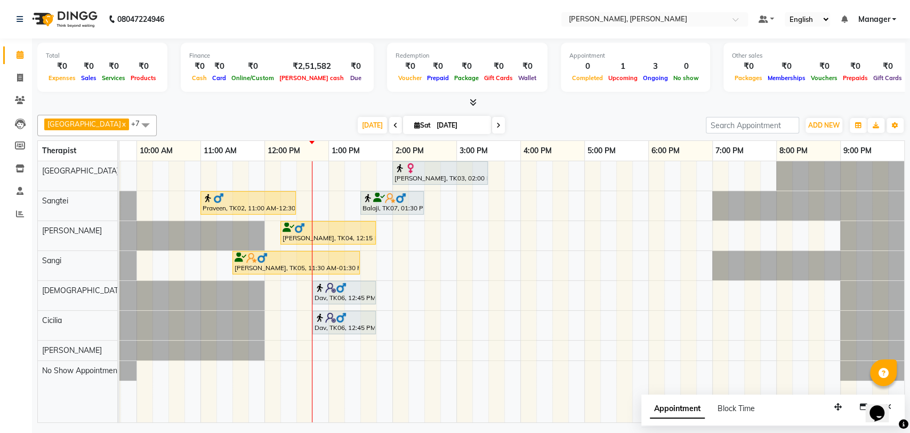
click at [348, 267] on div "[PERSON_NAME], TK05, 11:30 AM-01:30 PM, Deep Tissue Therapy (120)" at bounding box center [296, 262] width 125 height 20
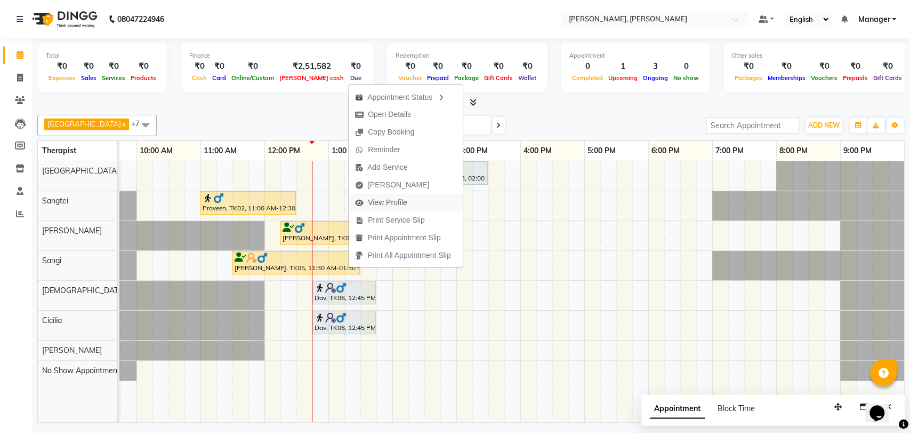
click at [378, 207] on span "View Profile" at bounding box center [387, 202] width 39 height 11
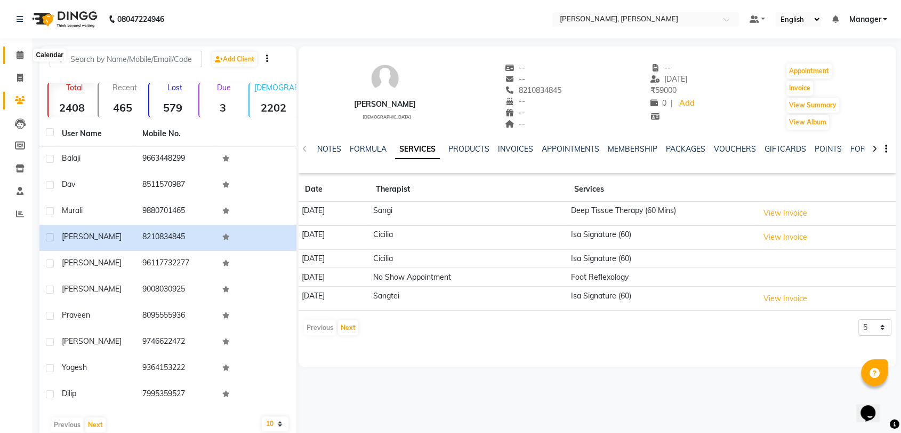
click at [17, 60] on span at bounding box center [20, 55] width 19 height 12
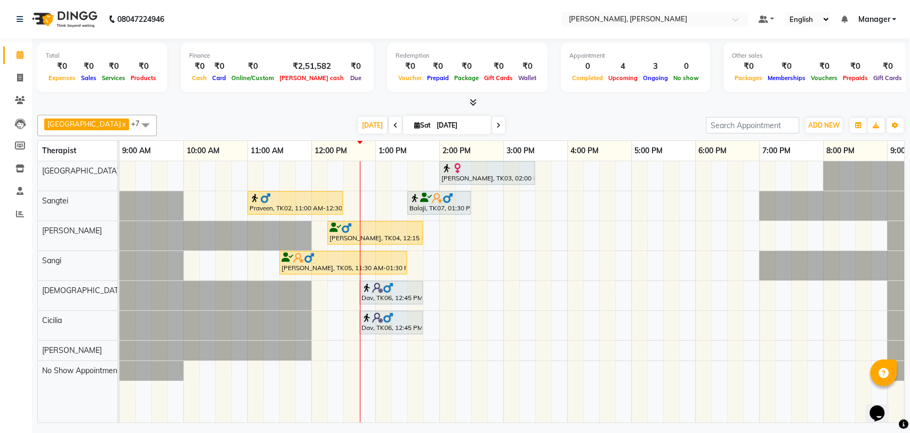
click at [314, 202] on div "Praveen, TK02, 11:00 AM-12:30 PM, Balinese Therapy (90)" at bounding box center [295, 203] width 93 height 20
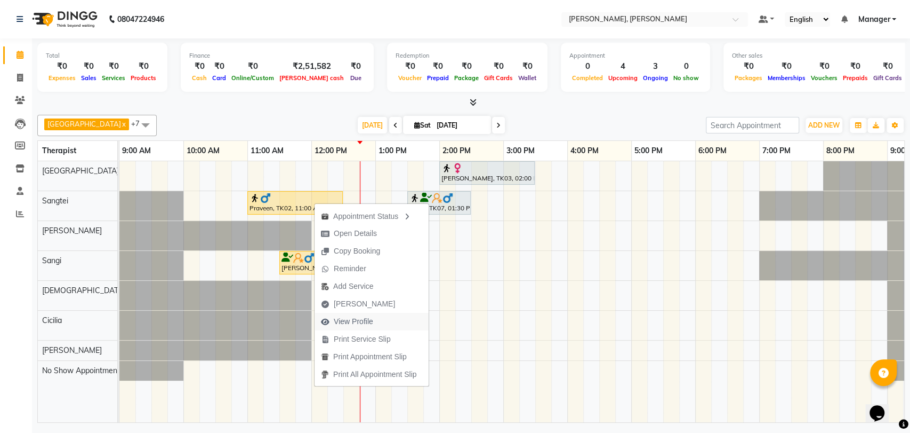
click at [330, 319] on span "View Profile" at bounding box center [347, 322] width 65 height 18
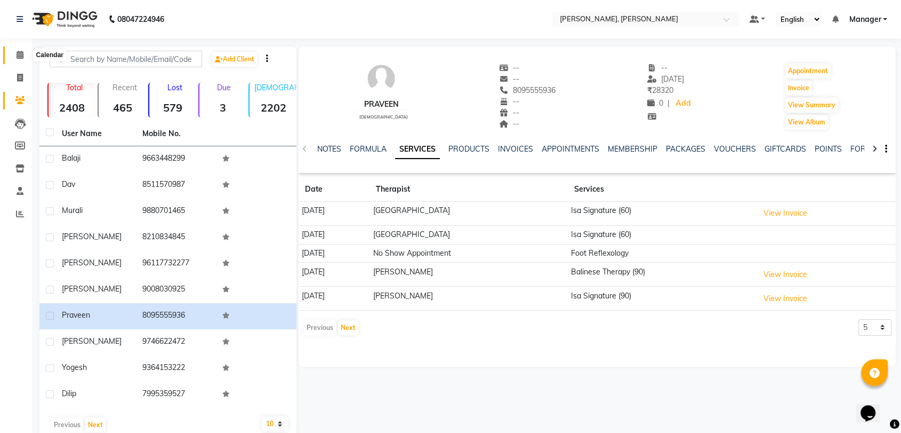
click at [22, 53] on icon at bounding box center [20, 55] width 7 height 8
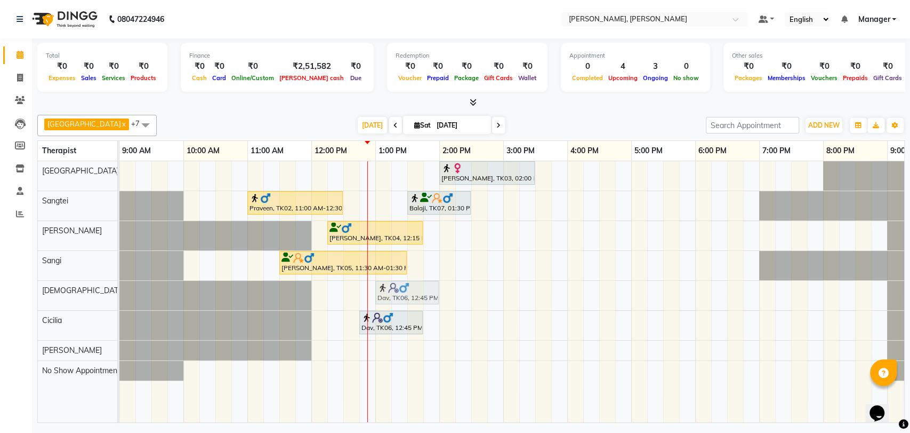
click at [119, 288] on div "Dav, TK06, 12:45 PM-01:45 PM, nearby deep tissue(60) Dav, TK06, 12:45 PM-01:45 …" at bounding box center [119, 295] width 0 height 29
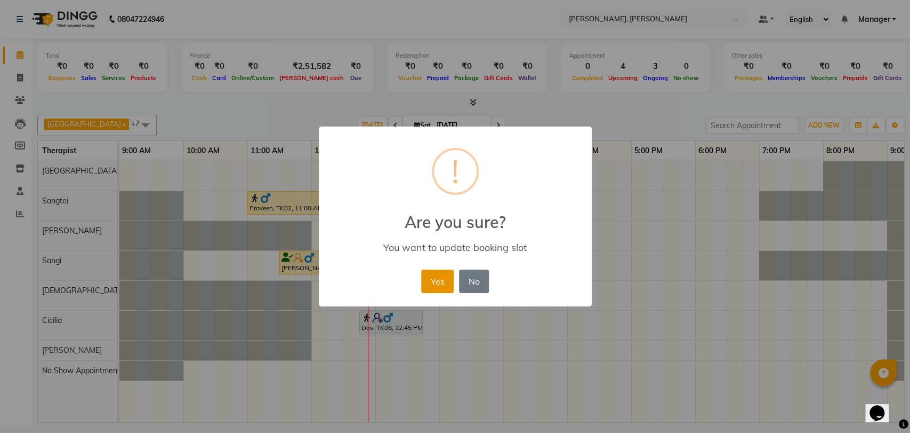
click at [438, 292] on button "Yes" at bounding box center [437, 280] width 33 height 23
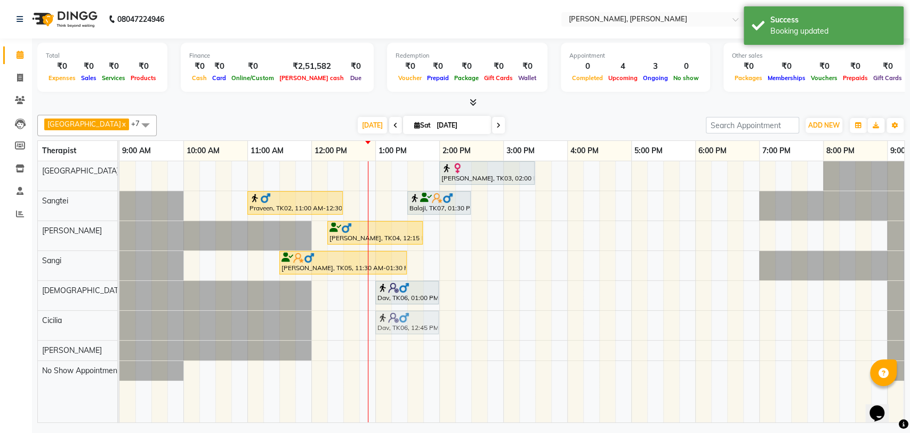
drag, startPoint x: 381, startPoint y: 313, endPoint x: 398, endPoint y: 313, distance: 17.6
click at [119, 313] on div "Dav, TK06, 12:45 PM-01:45 PM, nearby deep tissue(60) Dav, TK06, 12:45 PM-01:45 …" at bounding box center [119, 324] width 0 height 29
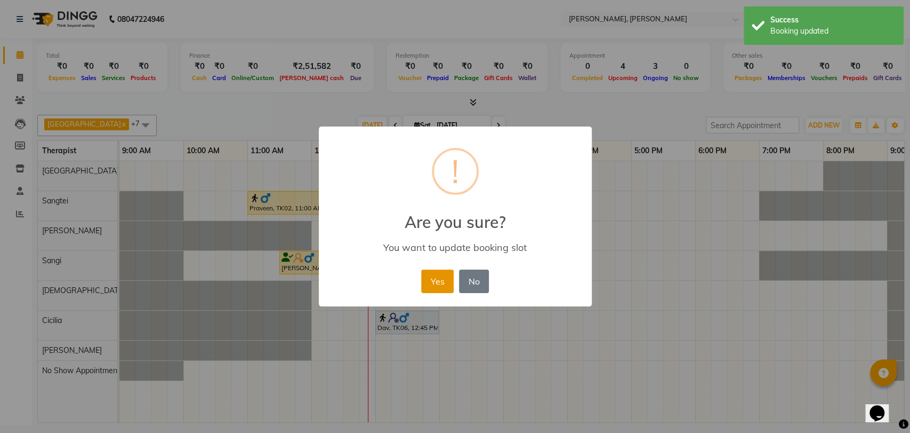
click at [443, 288] on button "Yes" at bounding box center [437, 280] width 33 height 23
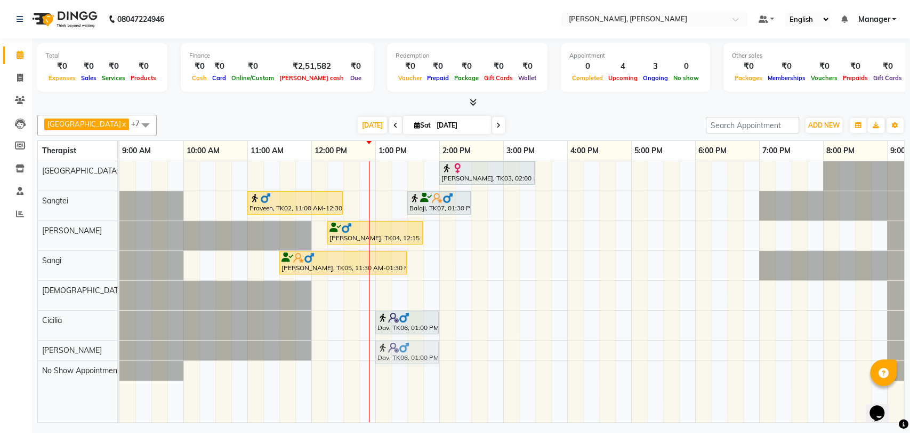
drag, startPoint x: 388, startPoint y: 285, endPoint x: 388, endPoint y: 342, distance: 57.1
click at [388, 342] on tbody "[PERSON_NAME], TK03, 02:00 PM-03:30 PM, Swedish Therapy (90) Praveen, TK02, 11:…" at bounding box center [535, 270] width 832 height 219
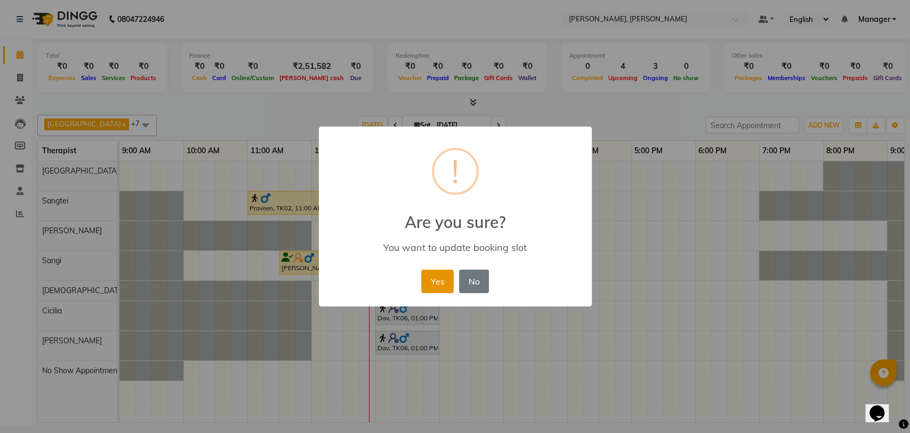
click at [444, 277] on button "Yes" at bounding box center [437, 280] width 33 height 23
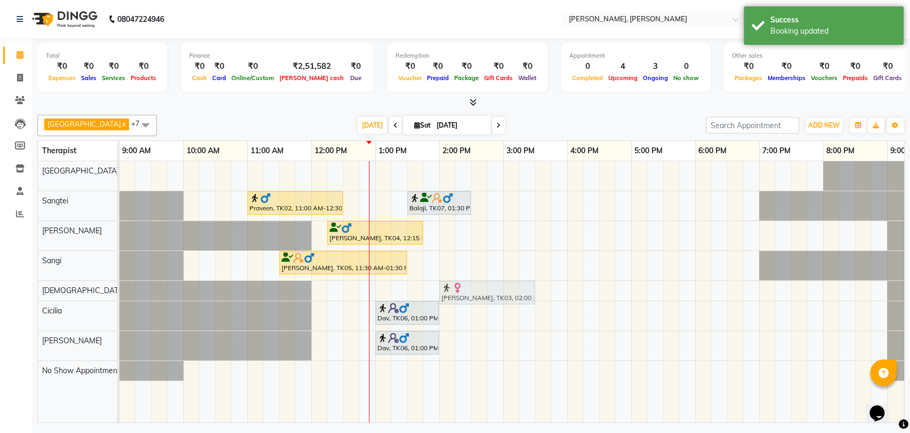
drag, startPoint x: 468, startPoint y: 167, endPoint x: 467, endPoint y: 276, distance: 108.8
click at [467, 276] on div "[PERSON_NAME], TK03, 02:00 PM-03:30 PM, Swedish Therapy (90) Praveen, TK02, 11:…" at bounding box center [535, 291] width 832 height 261
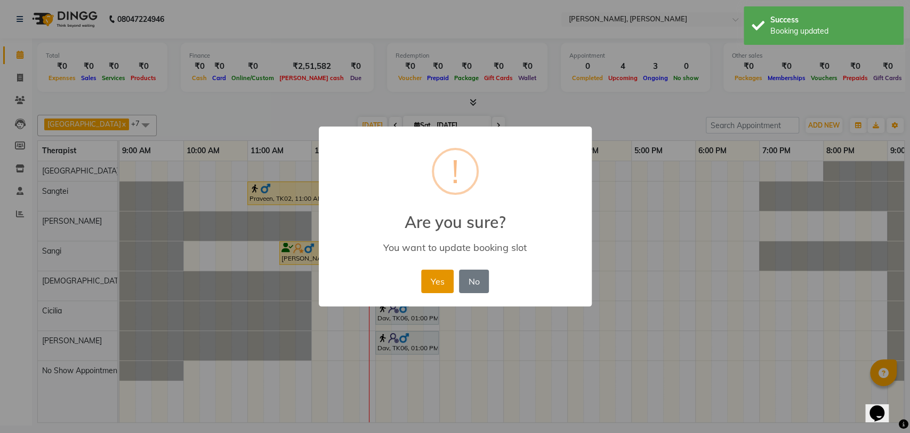
click at [442, 279] on button "Yes" at bounding box center [437, 280] width 33 height 23
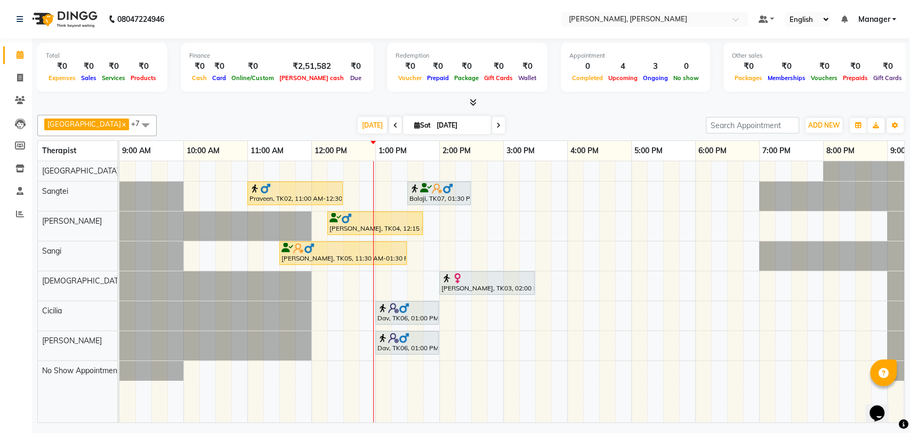
click at [429, 314] on div "Dav, TK06, 01:00 PM-02:00 PM, nearby deep tissue(60)" at bounding box center [407, 312] width 61 height 20
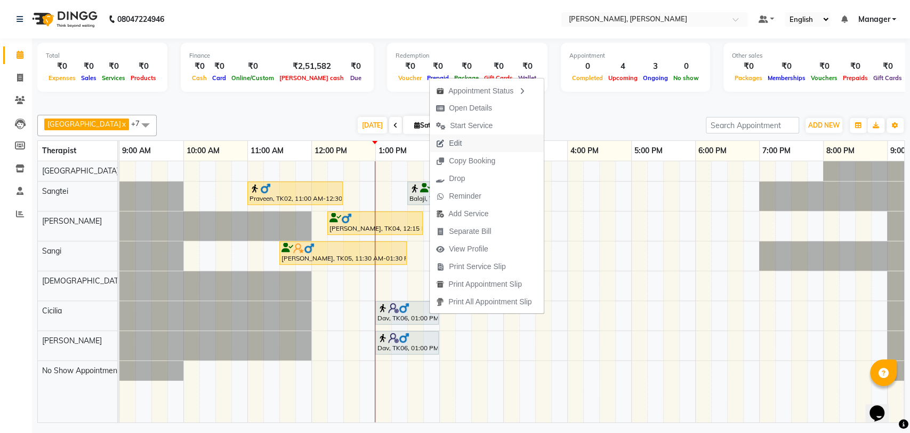
click at [468, 146] on button "Edit" at bounding box center [487, 143] width 114 height 18
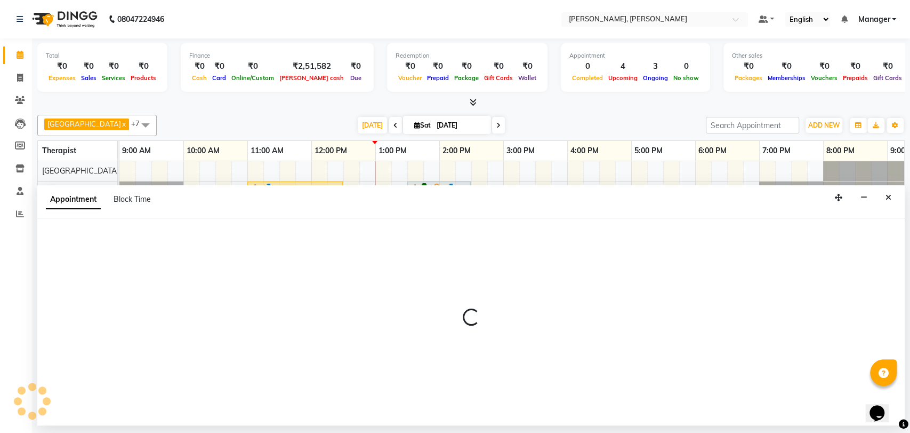
select select "tentative"
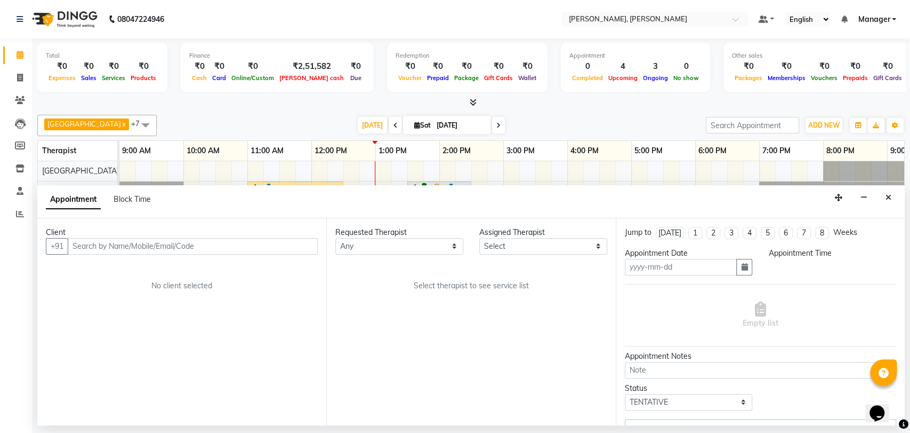
type input "[DATE]"
select select "86016"
select select "780"
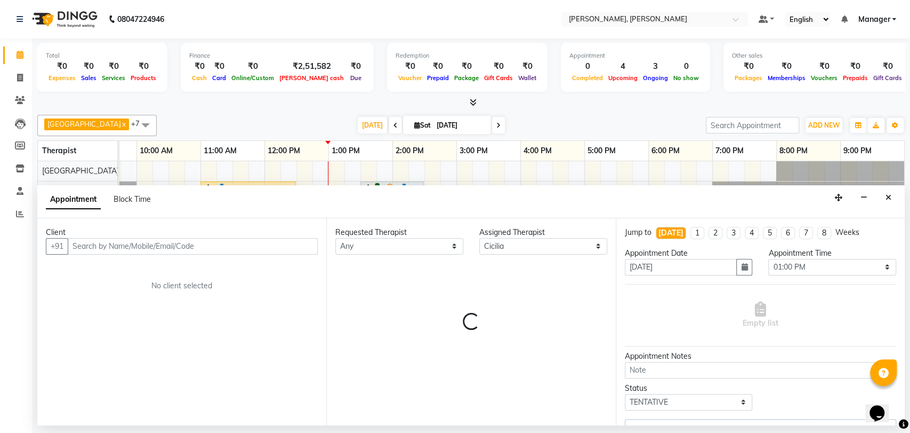
select select "3670"
select select "3743"
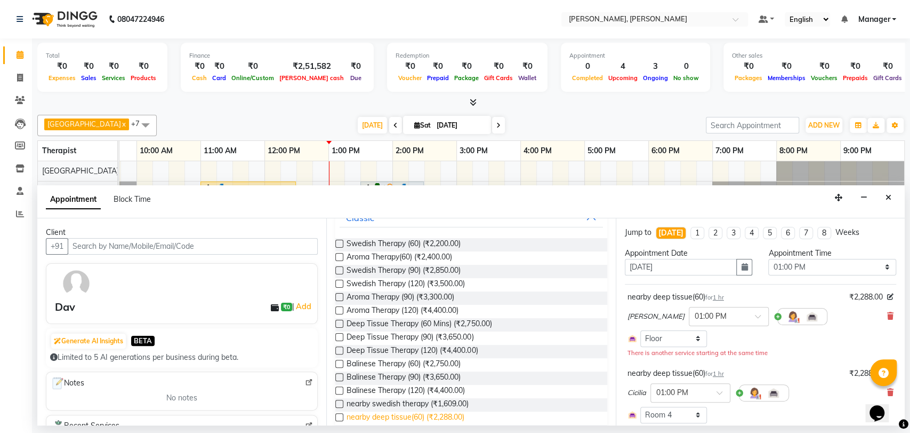
scroll to position [59, 0]
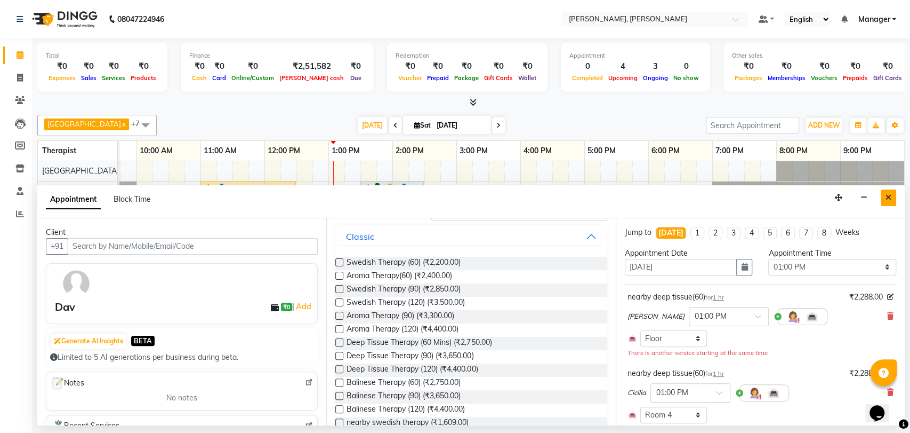
click at [886, 194] on icon "Close" at bounding box center [889, 197] width 6 height 7
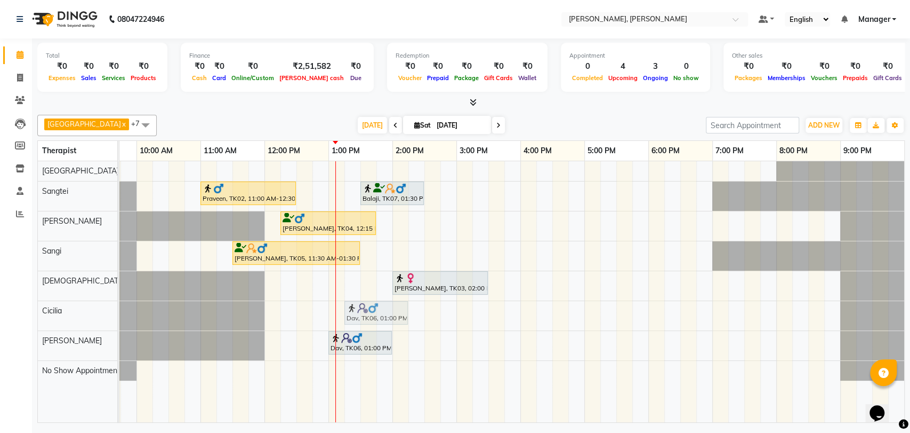
drag, startPoint x: 366, startPoint y: 308, endPoint x: 380, endPoint y: 308, distance: 13.9
click at [73, 308] on div "Dav, TK06, 01:00 PM-02:00 PM, nearby deep tissue(60) Dav, TK06, 01:00 PM-02:00 …" at bounding box center [73, 315] width 0 height 29
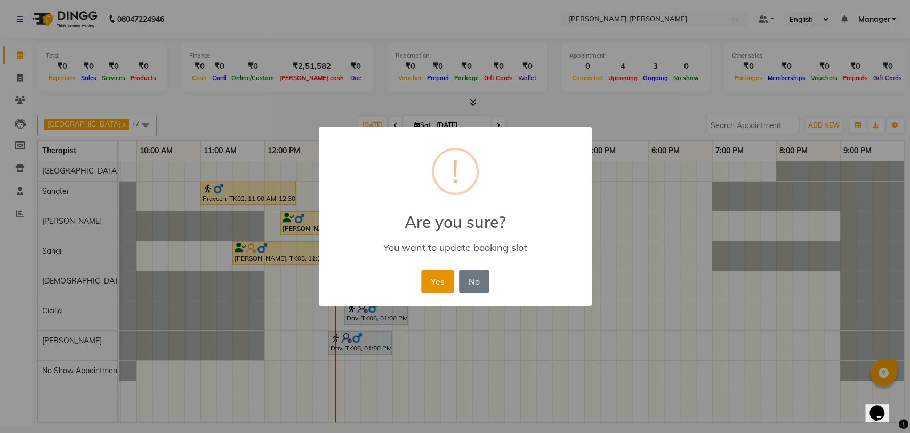
click at [429, 280] on button "Yes" at bounding box center [437, 280] width 33 height 23
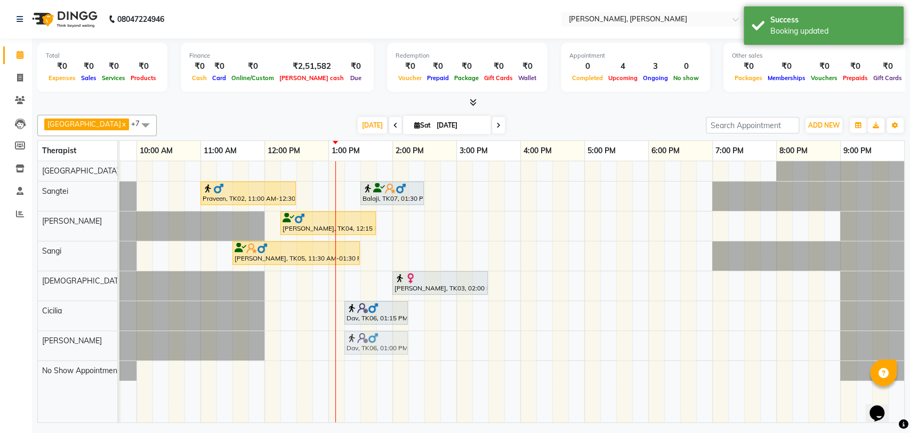
drag, startPoint x: 347, startPoint y: 343, endPoint x: 364, endPoint y: 342, distance: 17.1
click at [73, 342] on div "Dav, TK06, 01:00 PM-02:00 PM, nearby deep tissue(60) Dav, TK06, 01:00 PM-02:00 …" at bounding box center [73, 345] width 0 height 29
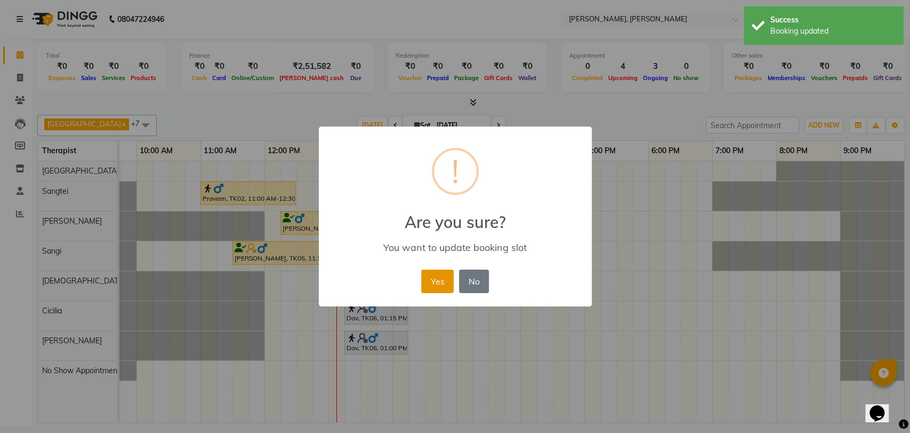
click at [446, 283] on button "Yes" at bounding box center [437, 280] width 33 height 23
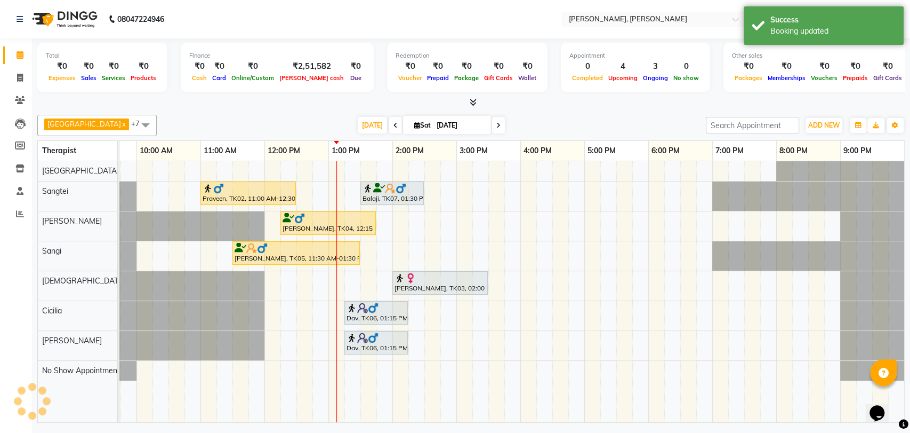
click at [355, 308] on img at bounding box center [352, 307] width 11 height 11
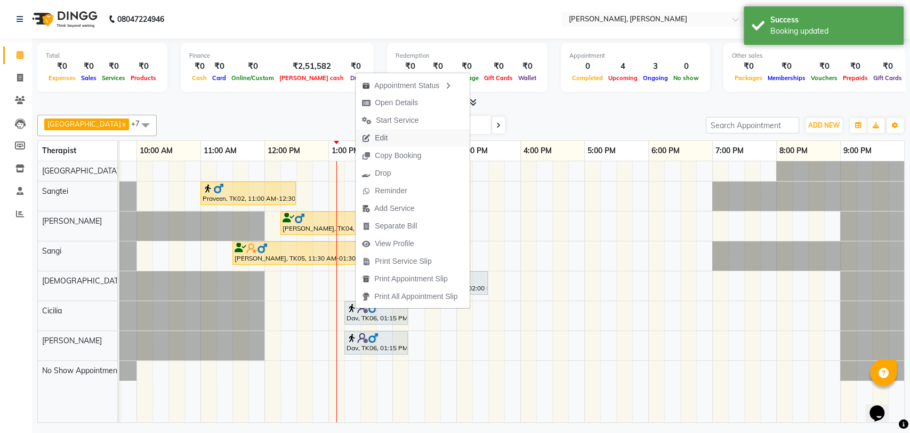
click at [380, 136] on span "Edit" at bounding box center [381, 137] width 13 height 11
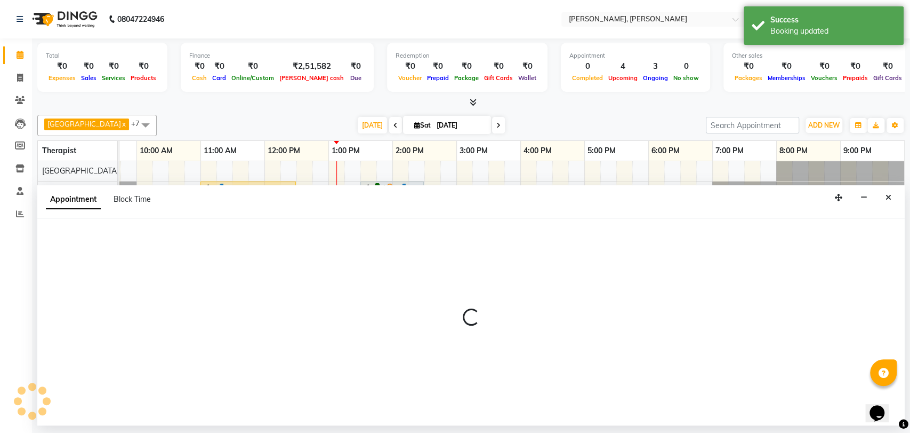
select select "tentative"
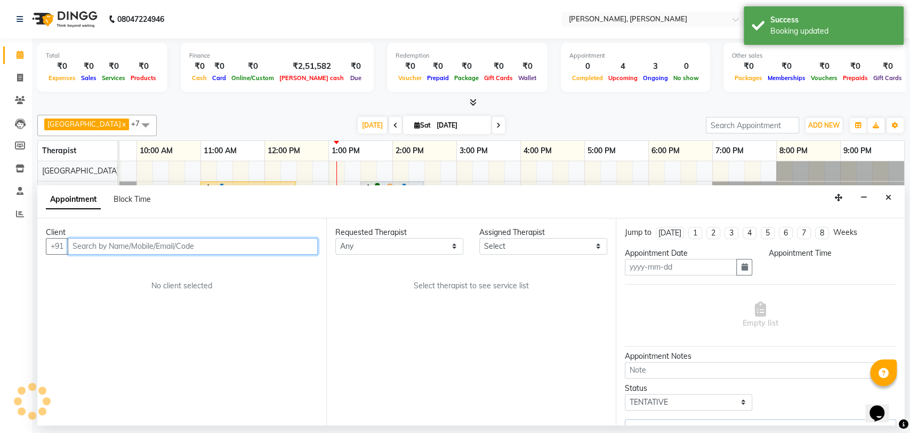
type input "[DATE]"
select select "86016"
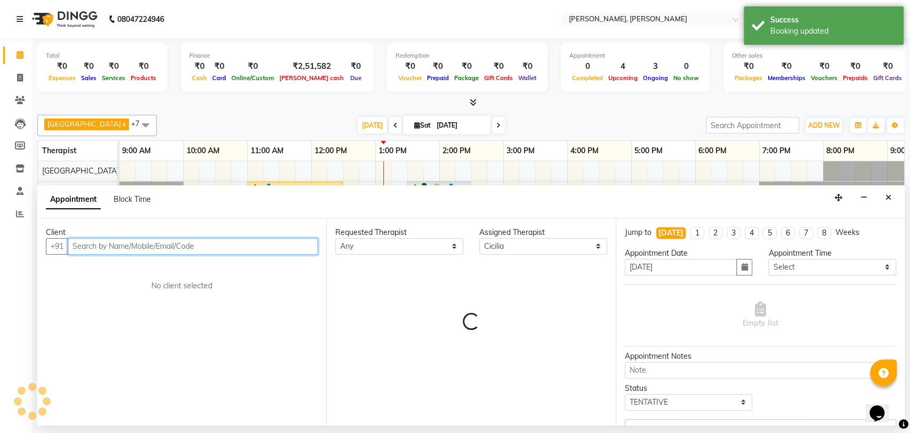
scroll to position [0, 47]
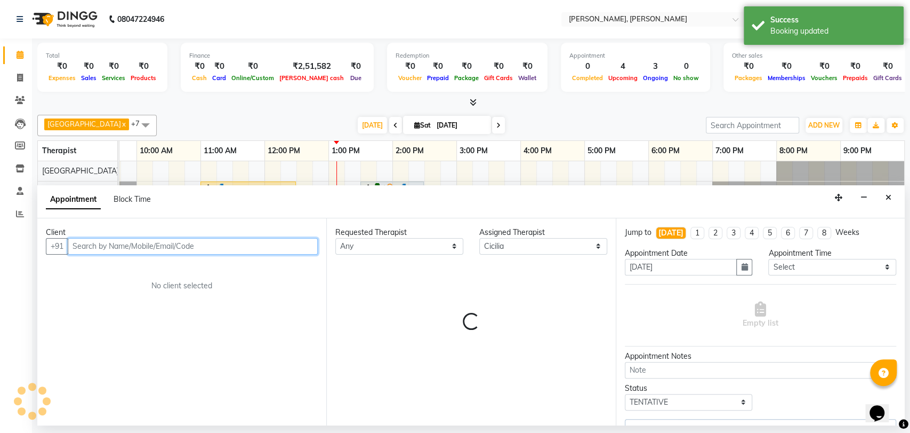
select select "3743"
select select "3670"
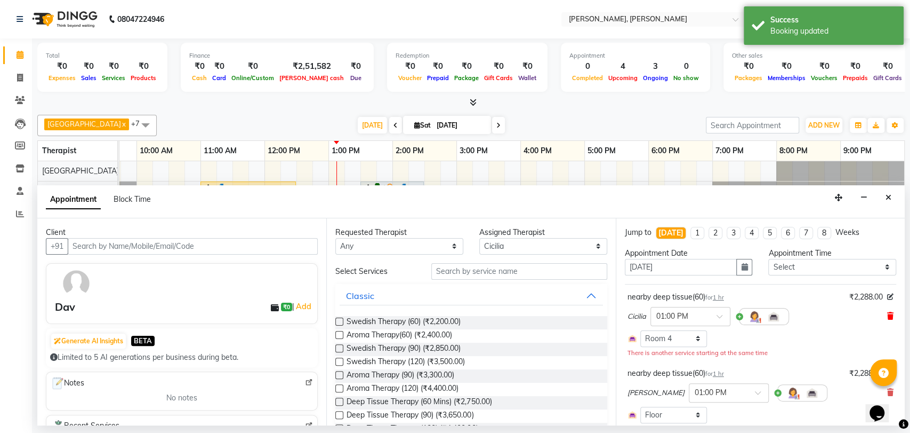
click at [888, 312] on icon at bounding box center [891, 315] width 6 height 7
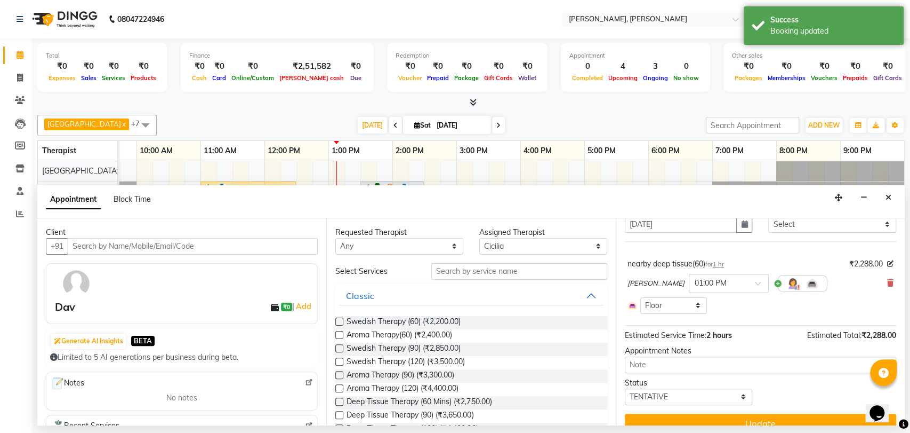
scroll to position [58, 0]
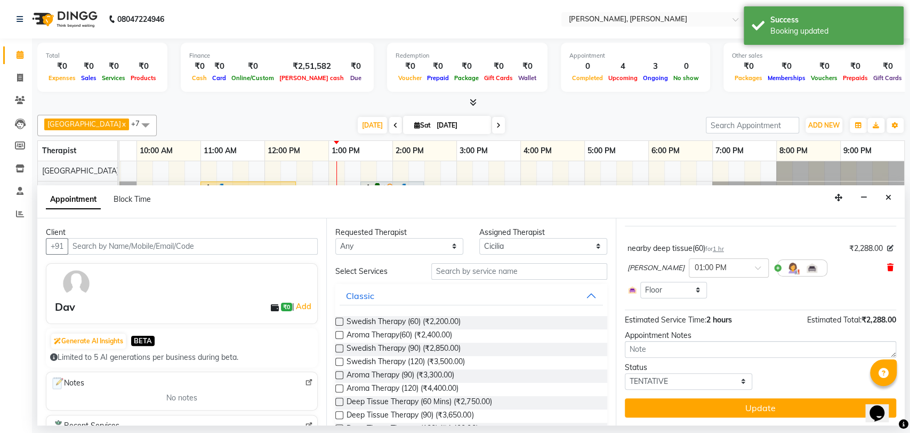
click at [888, 265] on icon at bounding box center [891, 266] width 6 height 7
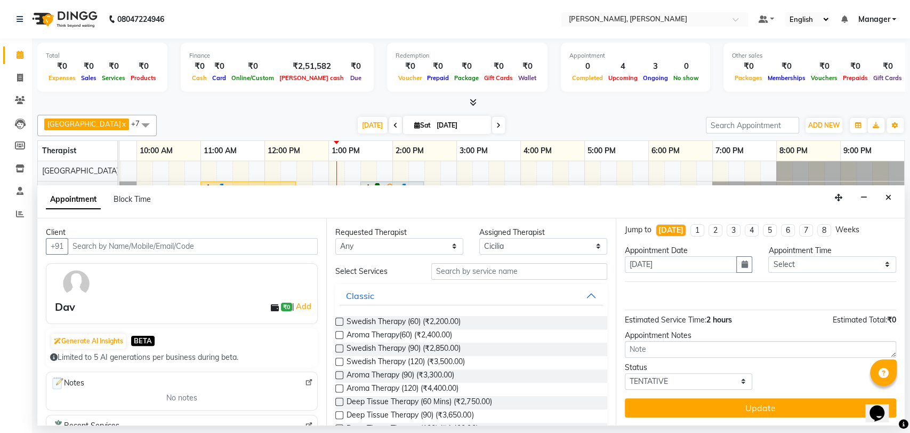
click at [342, 334] on label at bounding box center [339, 335] width 8 height 8
click at [342, 334] on input "checkbox" at bounding box center [338, 335] width 7 height 7
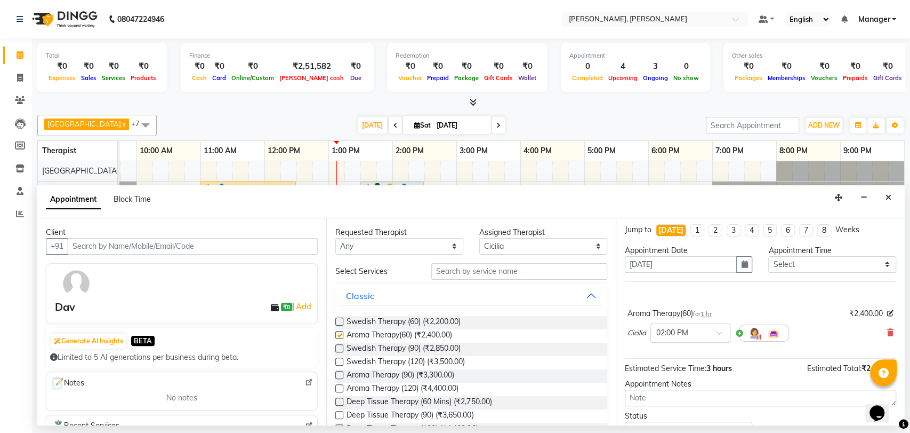
scroll to position [51, 0]
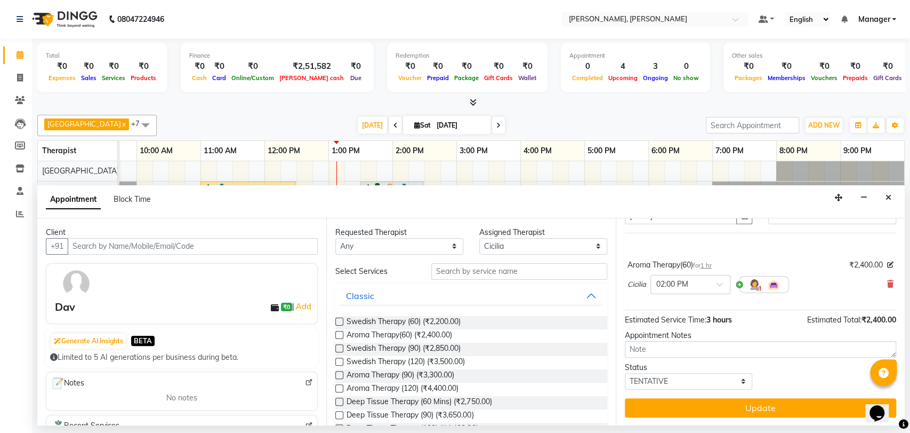
click at [339, 333] on label at bounding box center [339, 335] width 8 height 8
click at [339, 333] on input "checkbox" at bounding box center [338, 335] width 7 height 7
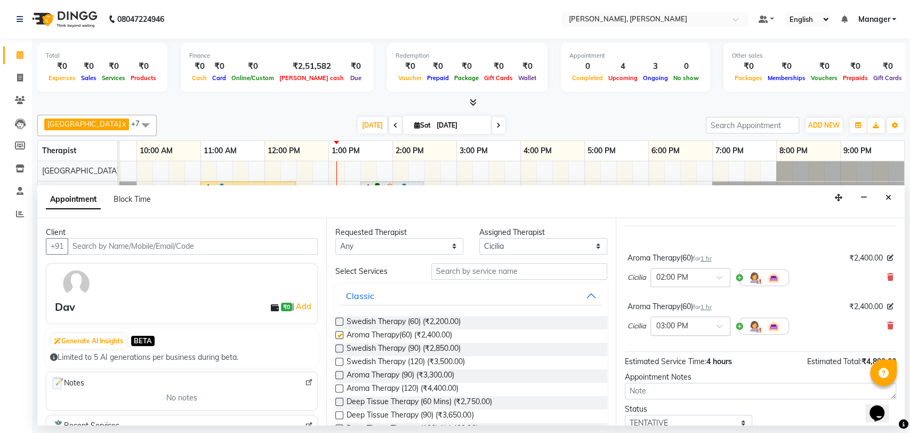
checkbox input "false"
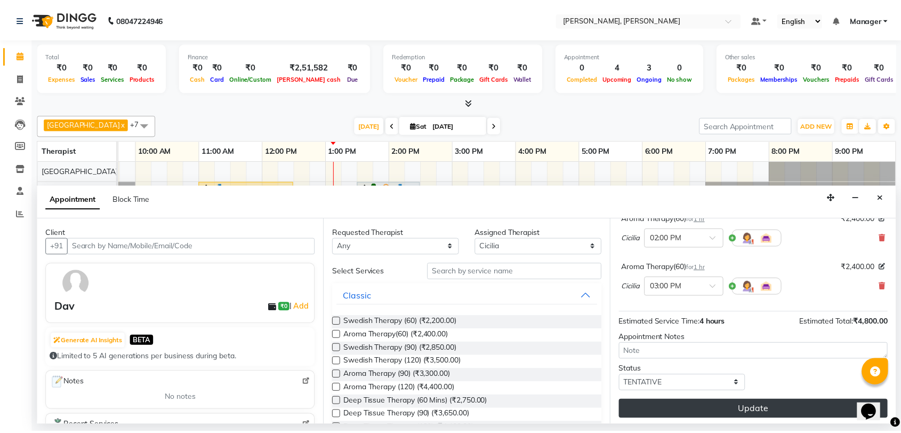
scroll to position [99, 0]
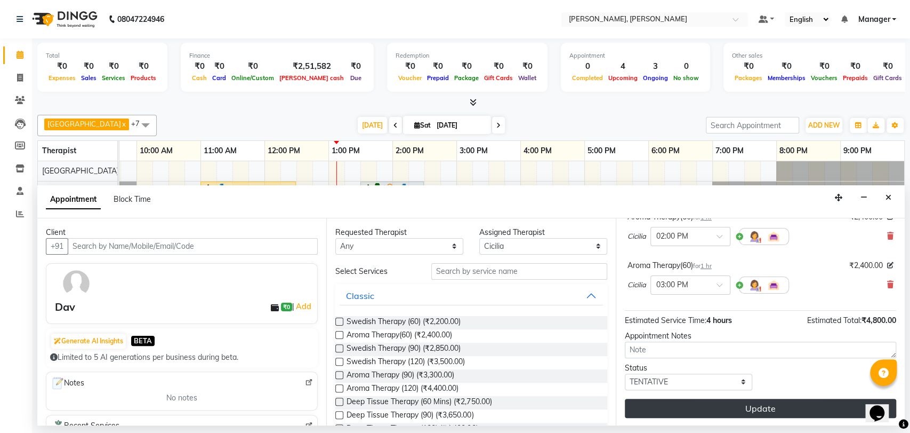
click at [720, 407] on button "Update" at bounding box center [760, 407] width 271 height 19
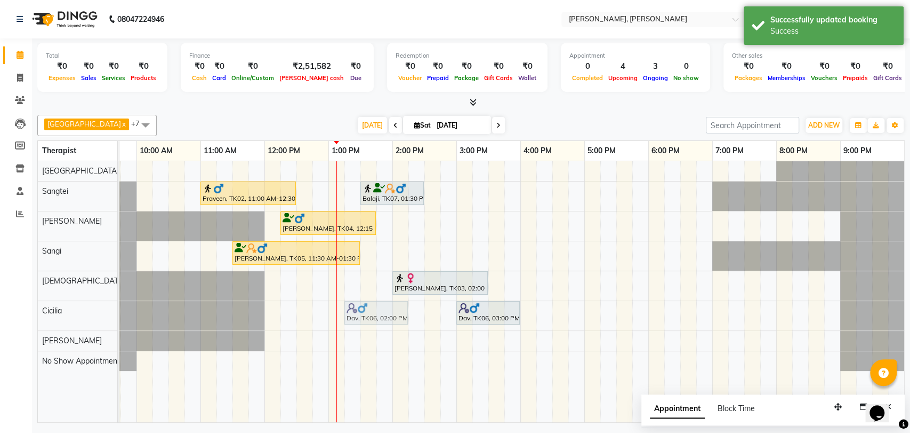
drag, startPoint x: 414, startPoint y: 309, endPoint x: 371, endPoint y: 311, distance: 43.8
click at [73, 311] on div "Dav, TK06, 02:00 PM-03:00 PM, Aroma Therapy(60) Dav, TK06, 03:00 PM-04:00 PM, A…" at bounding box center [73, 315] width 0 height 29
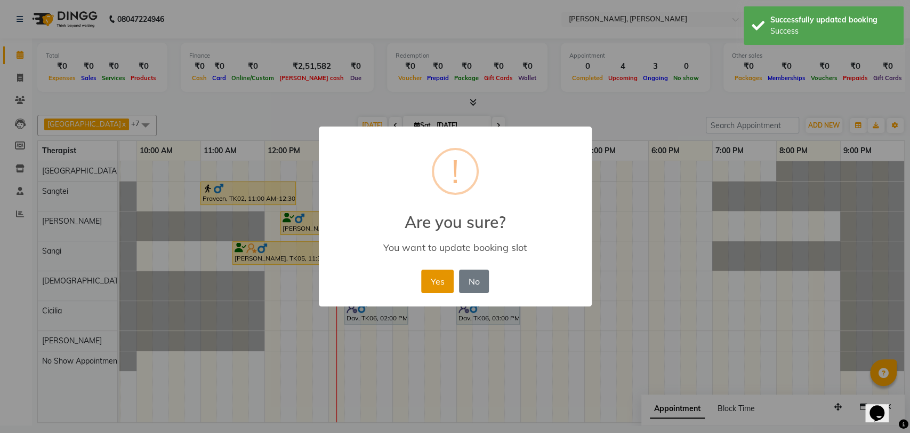
click at [422, 272] on button "Yes" at bounding box center [437, 280] width 33 height 23
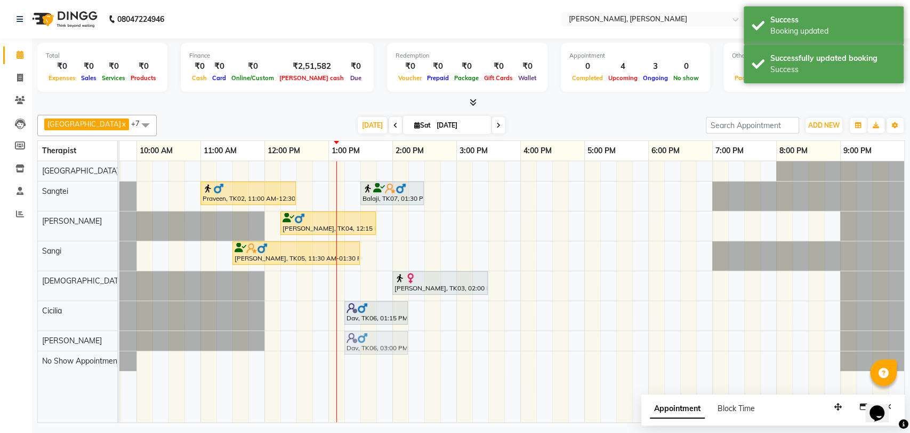
drag, startPoint x: 473, startPoint y: 305, endPoint x: 365, endPoint y: 342, distance: 114.5
click at [365, 342] on tbody "Praveen, TK02, 11:00 AM-12:30 PM, Balinese Therapy (90) [GEOGRAPHIC_DATA], TK07…" at bounding box center [489, 266] width 832 height 210
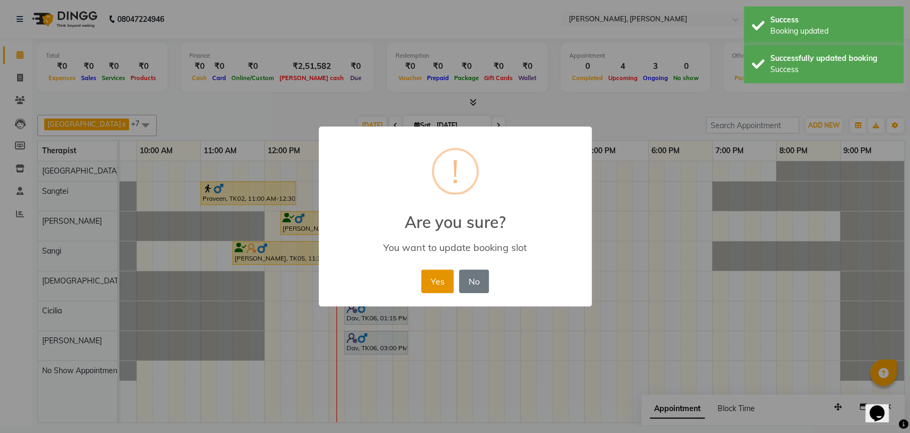
click at [429, 285] on button "Yes" at bounding box center [437, 280] width 33 height 23
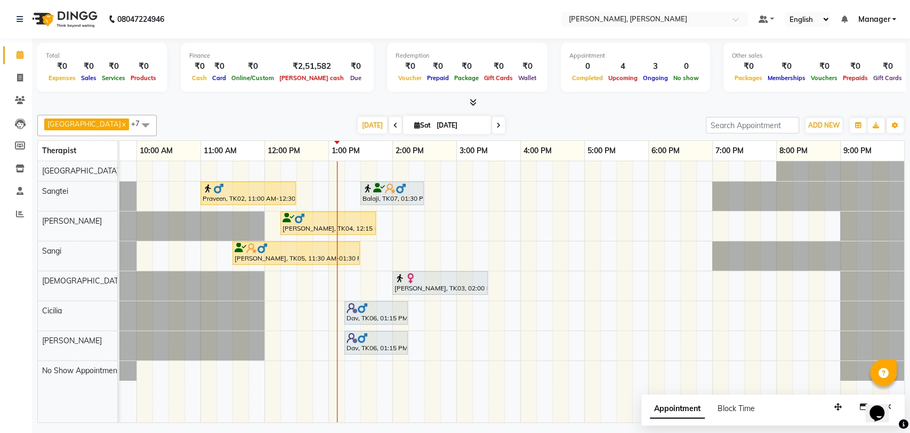
click at [244, 185] on div at bounding box center [248, 188] width 91 height 11
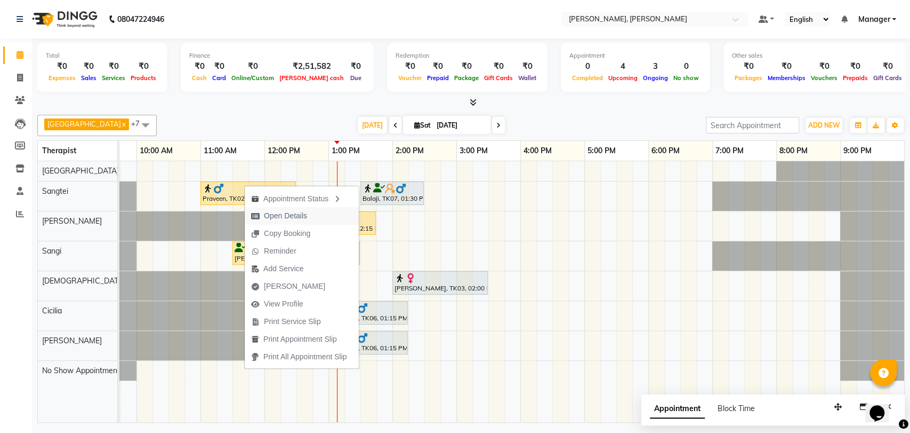
click at [311, 217] on span "Open Details" at bounding box center [279, 216] width 69 height 18
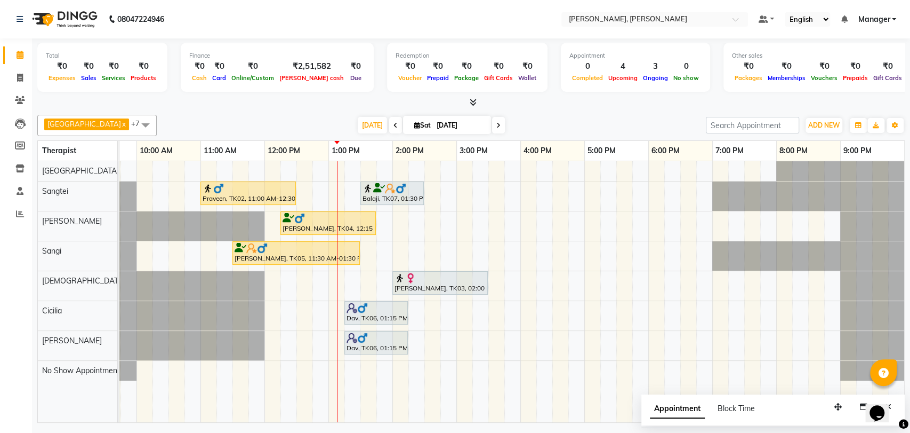
click at [258, 185] on div at bounding box center [248, 188] width 91 height 11
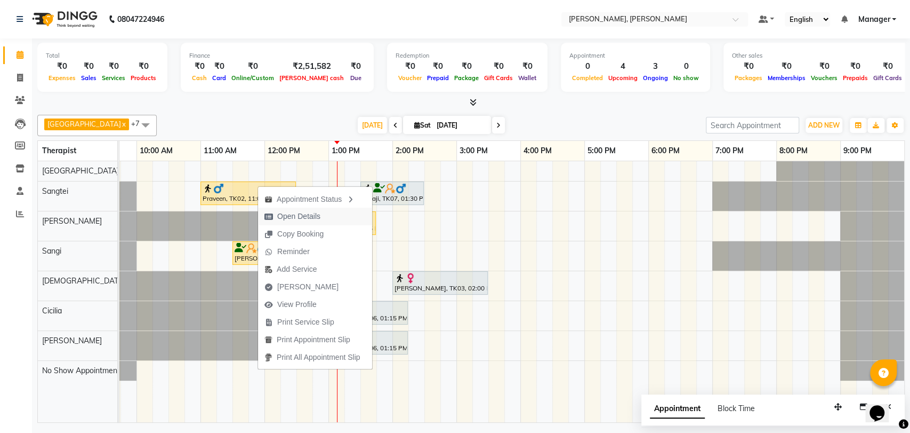
click at [291, 209] on span "Open Details" at bounding box center [292, 216] width 69 height 18
select select "1"
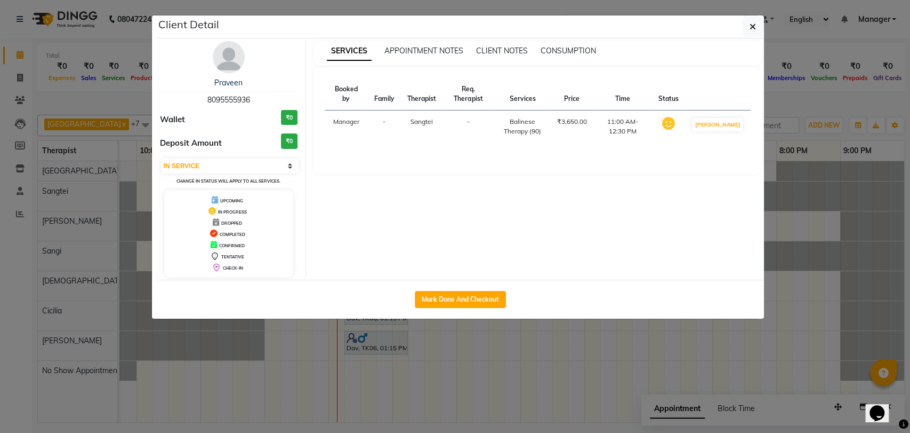
click at [469, 288] on div "Mark Done And Checkout" at bounding box center [460, 298] width 607 height 39
click at [469, 297] on button "Mark Done And Checkout" at bounding box center [460, 299] width 91 height 17
select select "service"
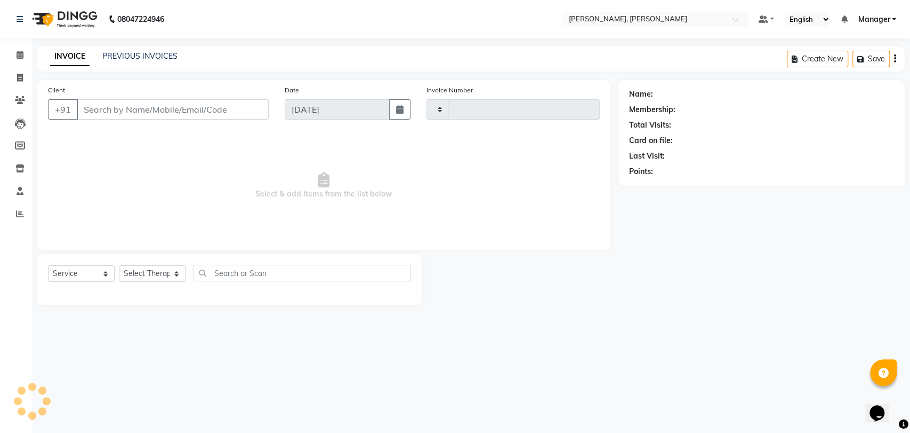
type input "2004"
select select "7301"
type input "8095555936"
select select "63890"
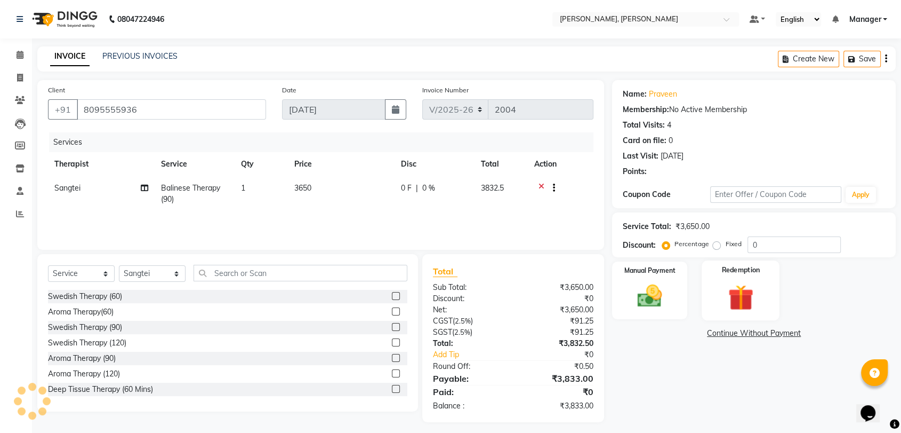
click at [739, 283] on div "Redemption" at bounding box center [741, 290] width 78 height 60
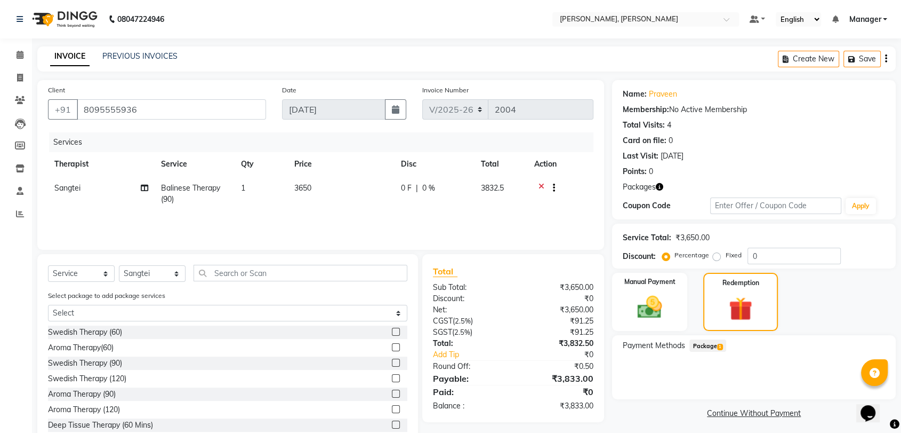
click at [703, 344] on span "Package 1" at bounding box center [708, 345] width 37 height 12
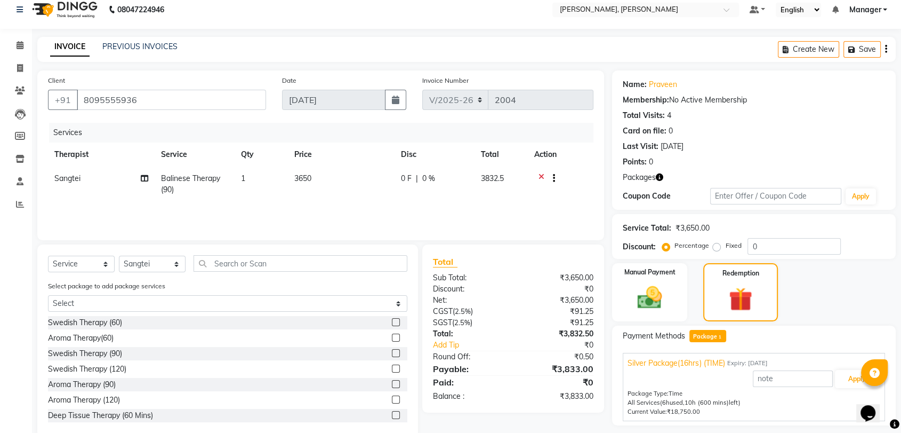
scroll to position [39, 0]
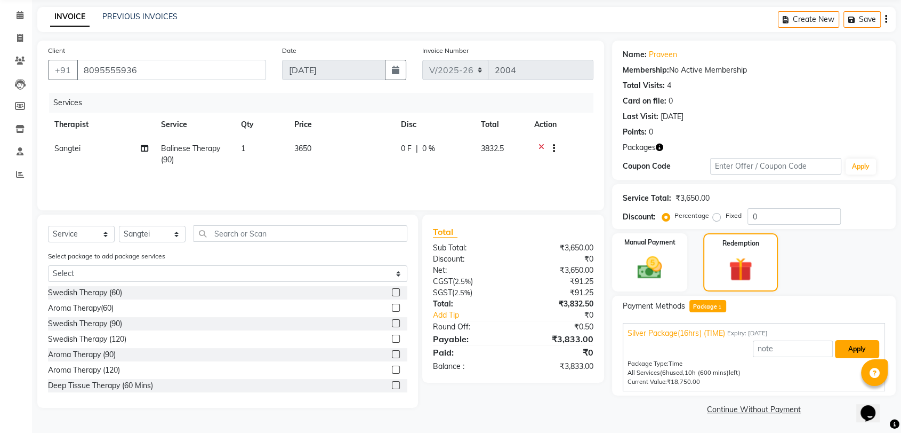
click at [867, 343] on button "Apply" at bounding box center [857, 349] width 44 height 18
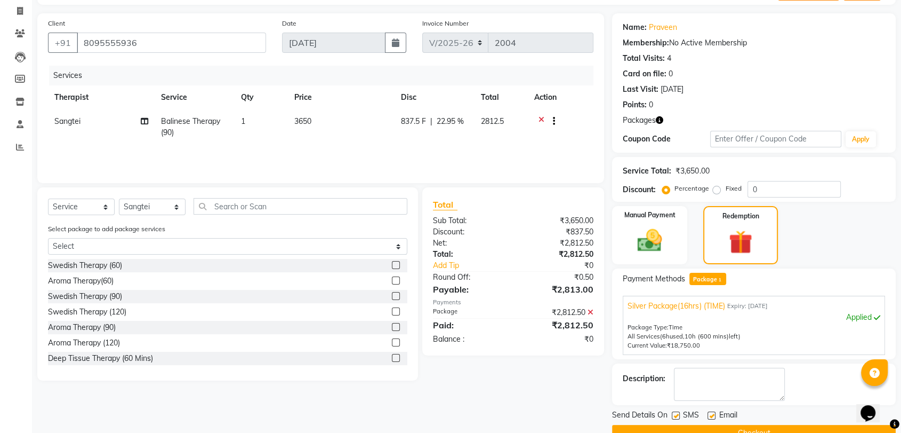
scroll to position [90, 0]
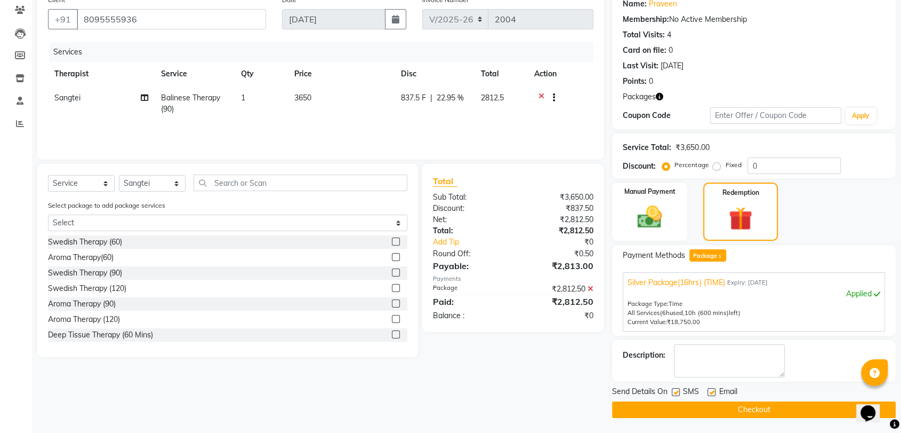
click at [732, 405] on button "Checkout" at bounding box center [754, 409] width 284 height 17
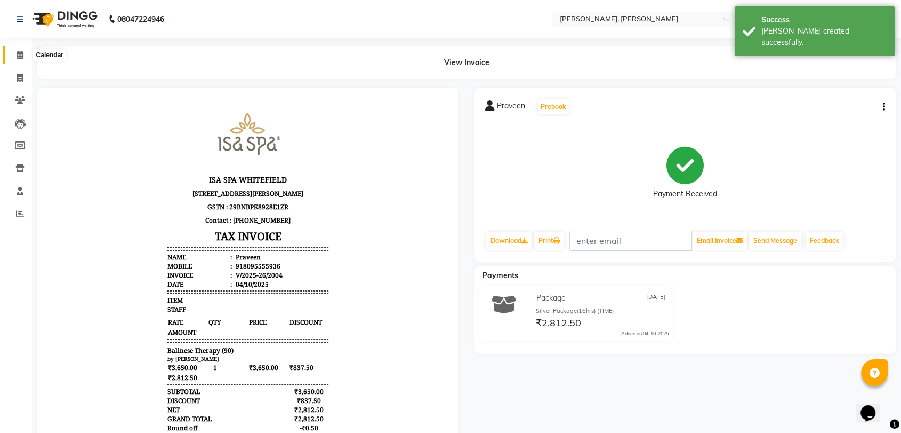
click at [19, 56] on icon at bounding box center [20, 55] width 7 height 8
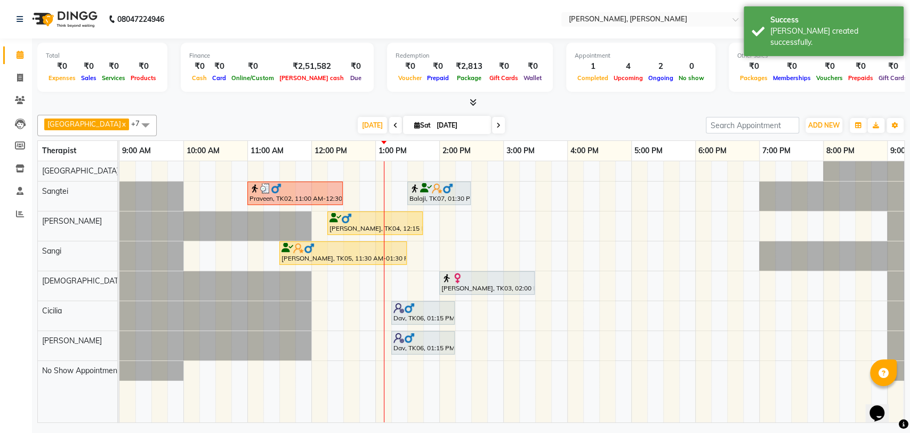
click at [267, 186] on img at bounding box center [265, 188] width 11 height 11
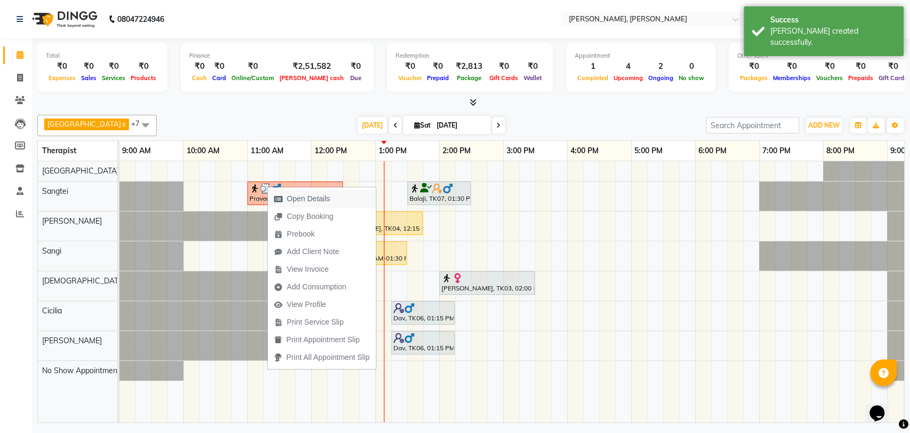
click at [318, 196] on span "Open Details" at bounding box center [308, 198] width 43 height 11
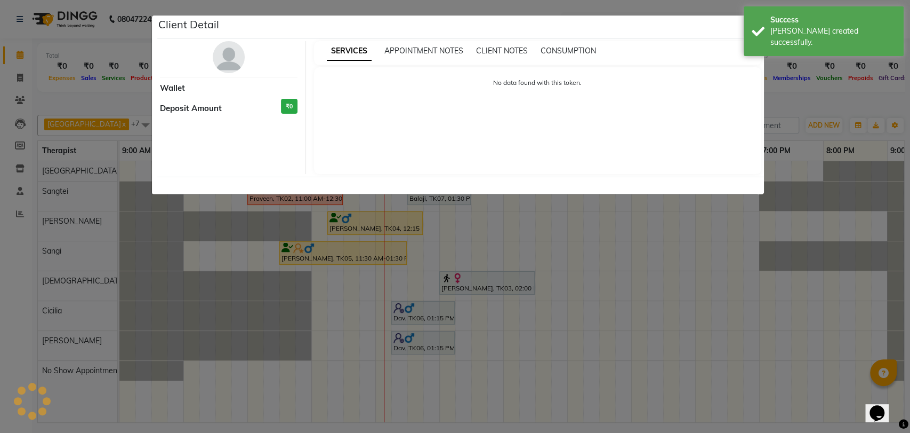
select select "3"
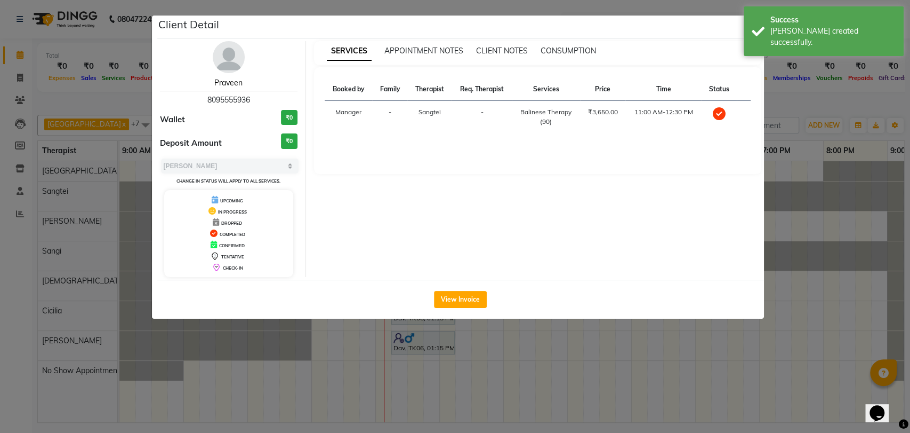
click at [223, 85] on link "Praveen" at bounding box center [228, 83] width 28 height 10
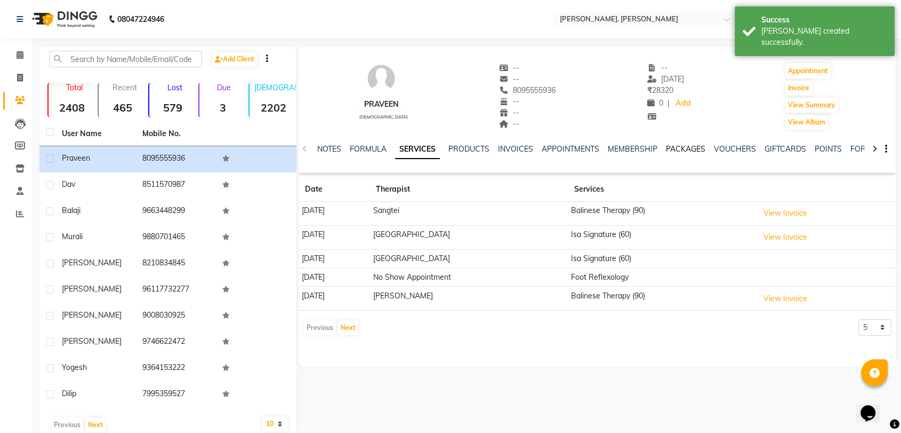
click at [681, 147] on link "PACKAGES" at bounding box center [685, 149] width 39 height 10
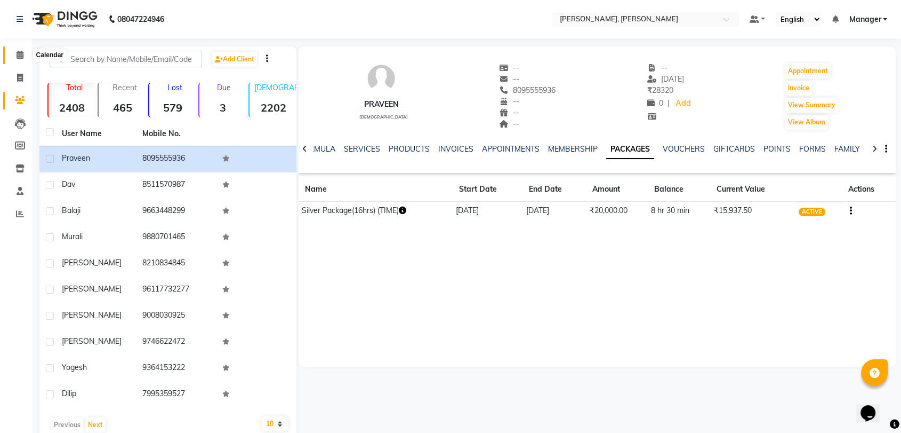
click at [17, 58] on icon at bounding box center [20, 55] width 7 height 8
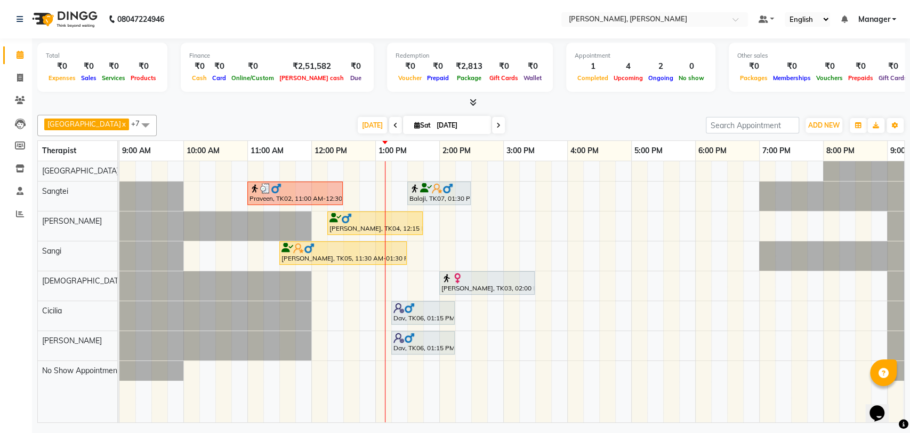
click at [434, 308] on div at bounding box center [423, 307] width 59 height 11
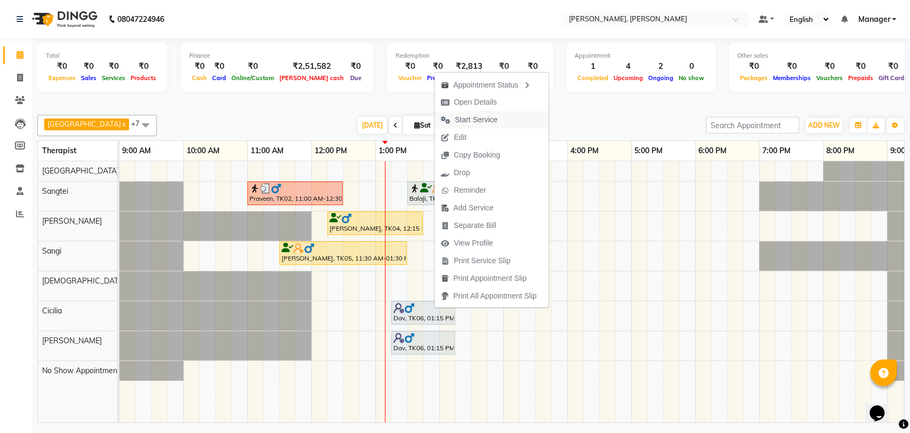
click at [502, 118] on span "Start Service" at bounding box center [469, 120] width 69 height 18
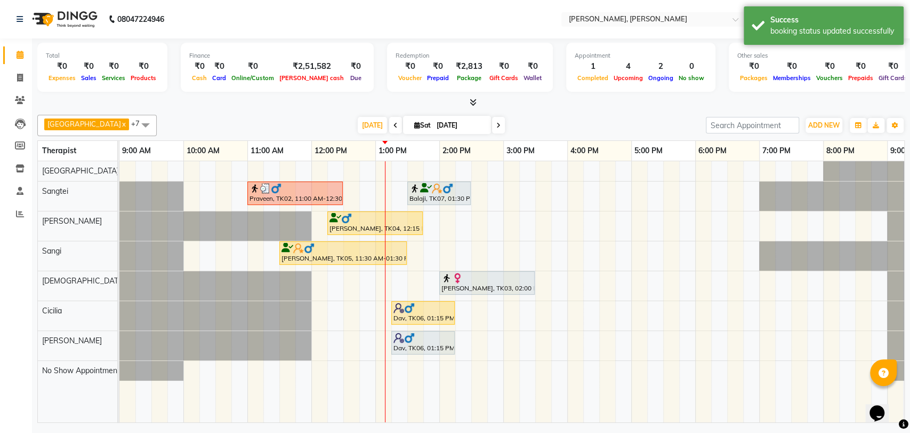
click at [415, 351] on div "Dav, TK06, 01:15 PM-02:15 PM, Aroma Therapy(60)" at bounding box center [423, 342] width 61 height 20
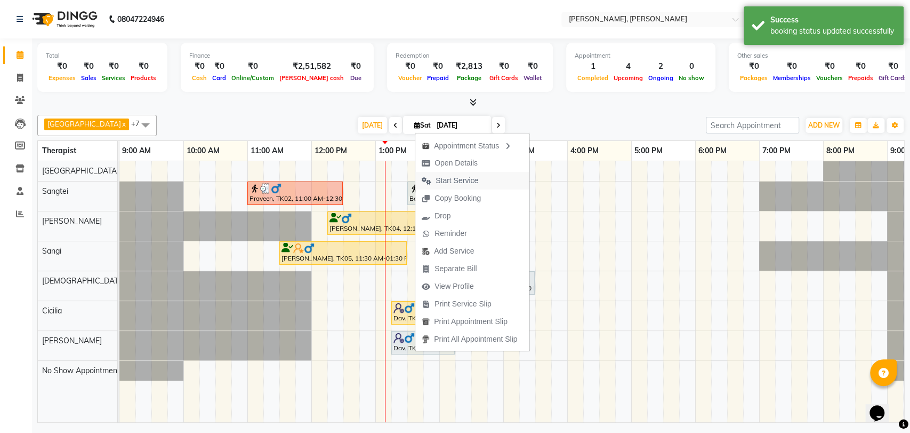
click at [467, 182] on span "Start Service" at bounding box center [457, 180] width 43 height 11
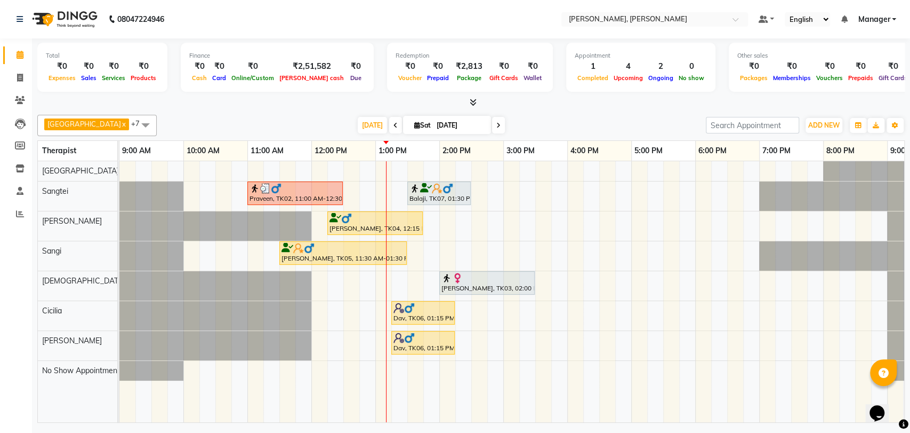
click at [475, 219] on div "Praveen, TK02, 11:00 AM-12:30 PM, Balinese Therapy (90) [GEOGRAPHIC_DATA], TK07…" at bounding box center [535, 291] width 832 height 261
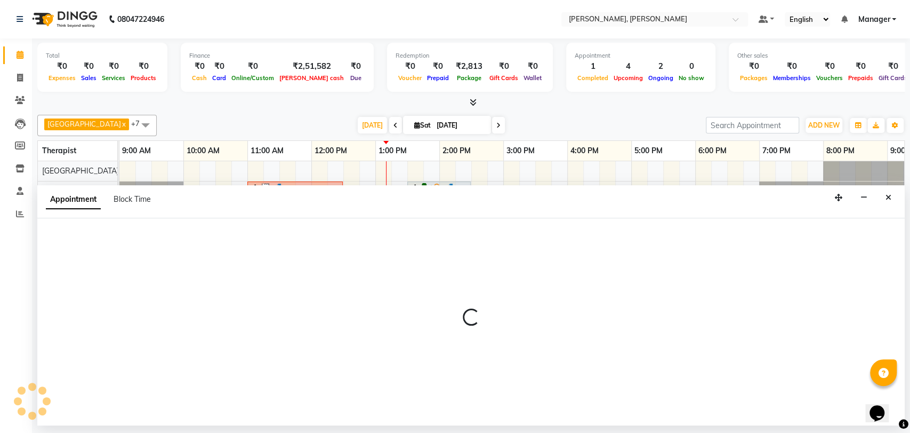
select select "63067"
select select "tentative"
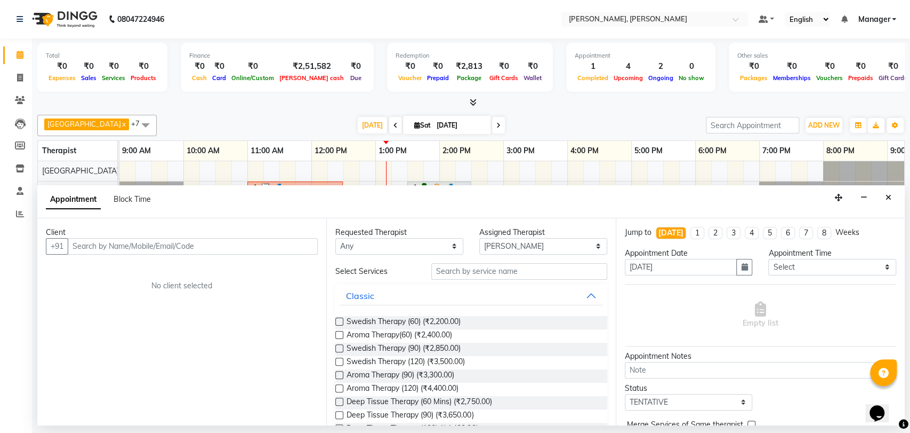
click at [195, 239] on input "text" at bounding box center [193, 246] width 250 height 17
type input "9175033221"
click at [306, 243] on span "Add Client" at bounding box center [296, 246] width 36 height 10
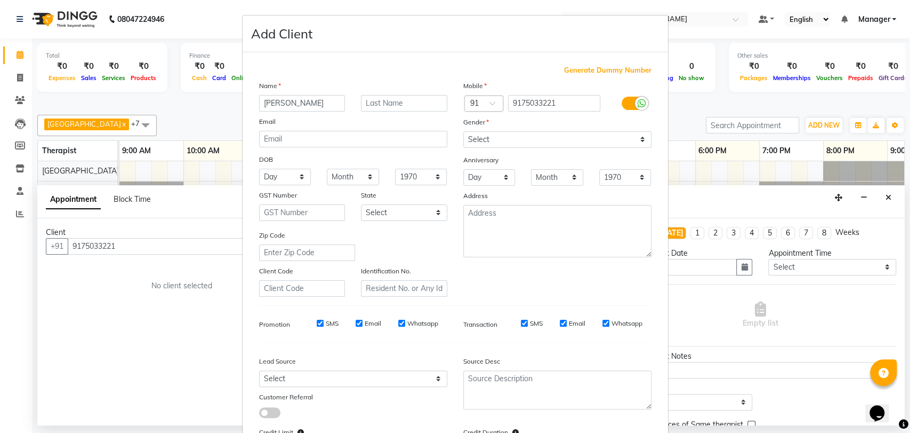
type input "[PERSON_NAME]"
click at [498, 138] on select "Select [DEMOGRAPHIC_DATA] [DEMOGRAPHIC_DATA] Other Prefer Not To Say" at bounding box center [557, 139] width 188 height 17
select select "[DEMOGRAPHIC_DATA]"
click at [463, 131] on select "Select [DEMOGRAPHIC_DATA] [DEMOGRAPHIC_DATA] Other Prefer Not To Say" at bounding box center [557, 139] width 188 height 17
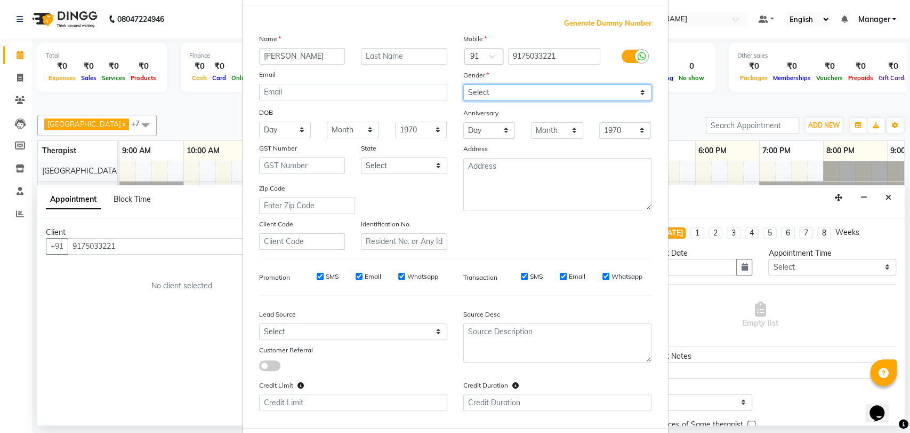
scroll to position [98, 0]
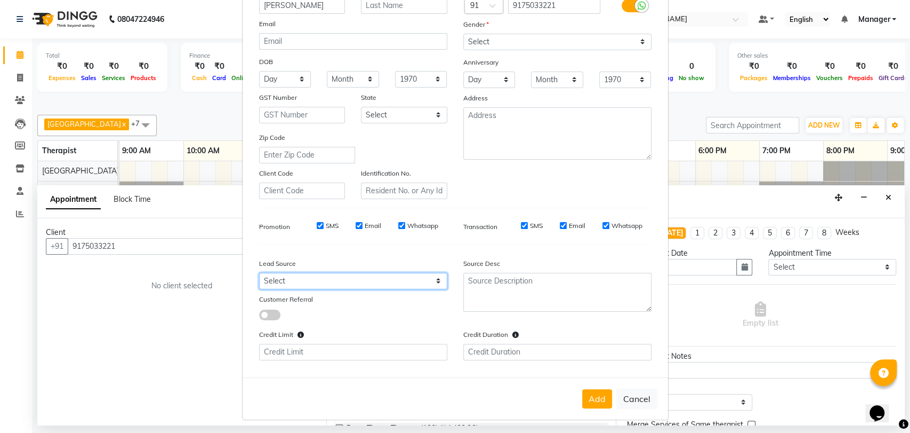
click at [366, 278] on select "Select Walk-in Referral Internet Friend Word of Mouth Advertisement Facebook Ju…" at bounding box center [353, 281] width 188 height 17
select select "50043"
click at [259, 273] on select "Select Walk-in Referral Internet Friend Word of Mouth Advertisement Facebook Ju…" at bounding box center [353, 281] width 188 height 17
click at [586, 400] on button "Add" at bounding box center [597, 398] width 30 height 19
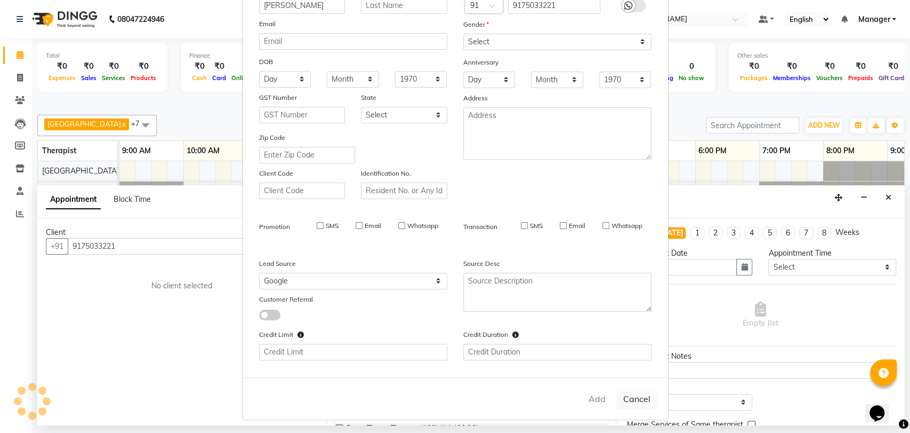
select select
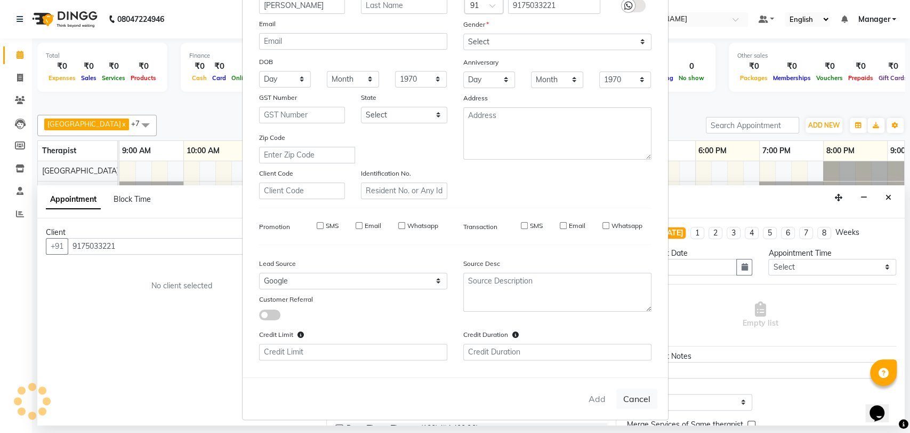
select select
checkbox input "false"
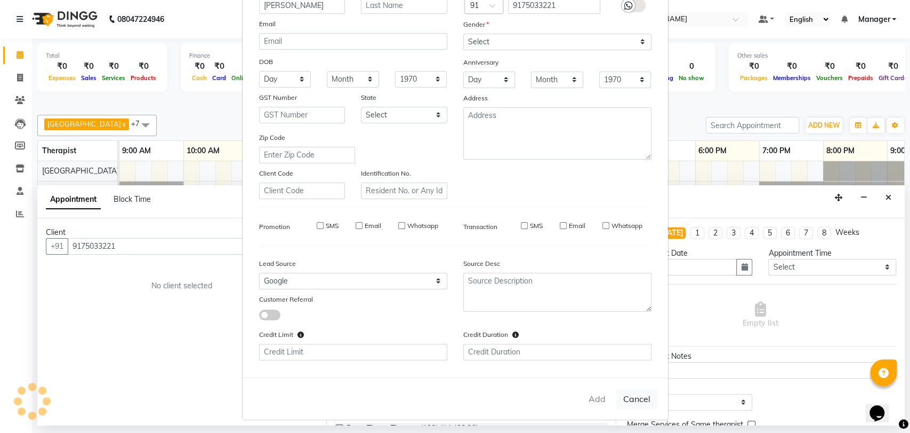
checkbox input "false"
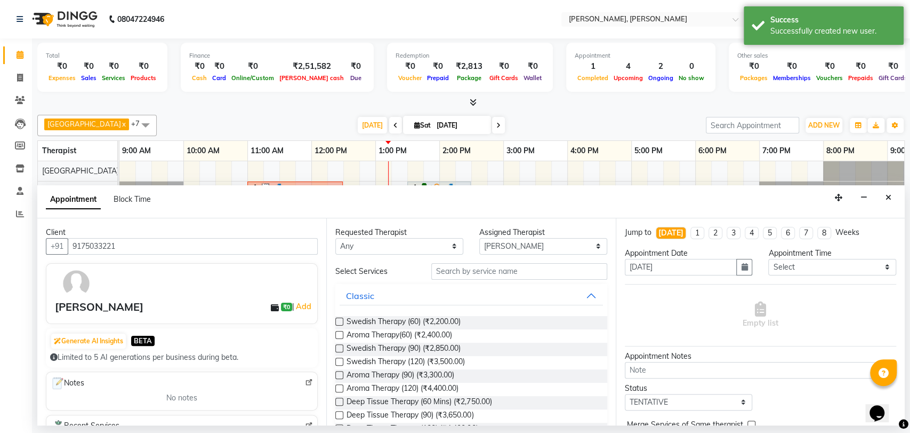
click at [338, 336] on label at bounding box center [339, 335] width 8 height 8
click at [338, 336] on input "checkbox" at bounding box center [338, 335] width 7 height 7
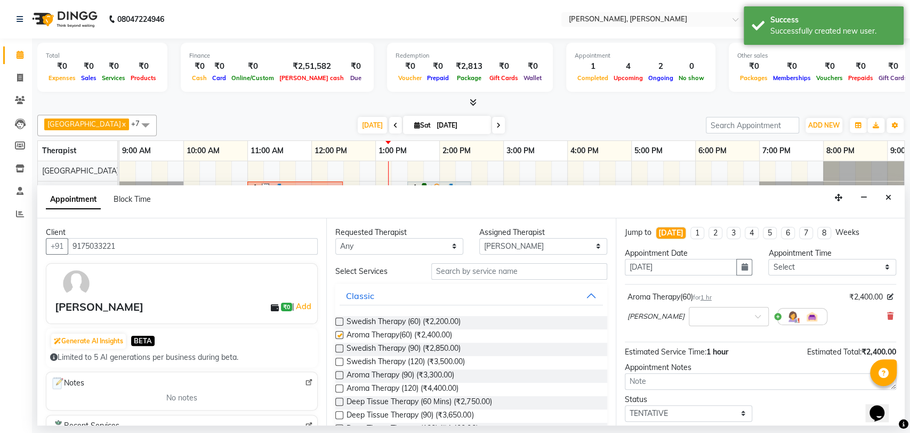
checkbox input "false"
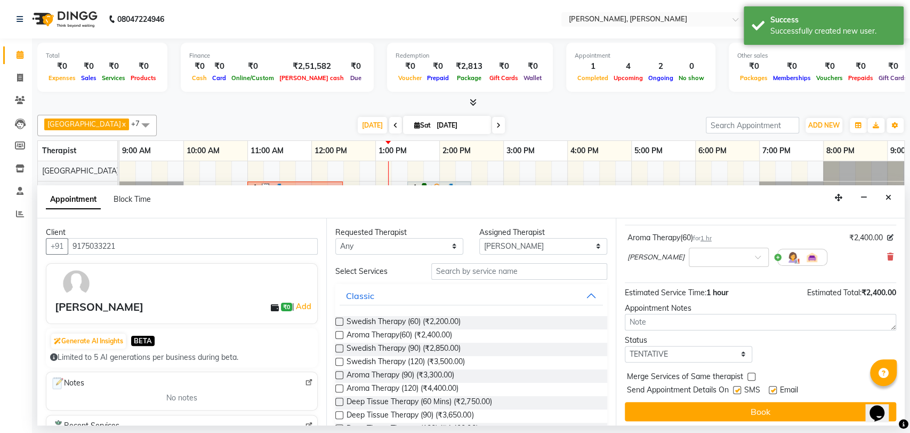
scroll to position [63, 0]
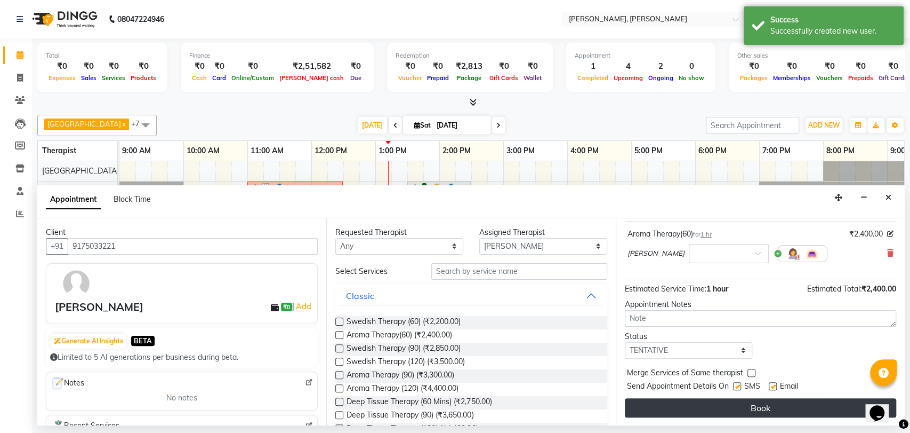
click at [733, 402] on button "Book" at bounding box center [760, 407] width 271 height 19
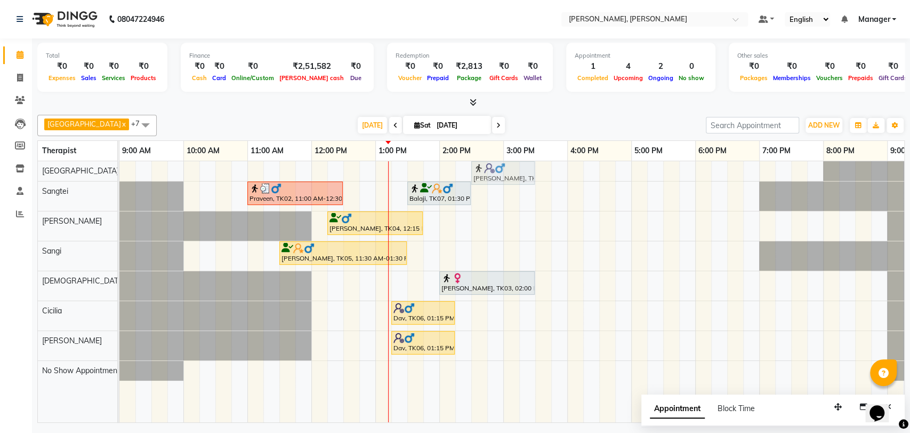
drag, startPoint x: 479, startPoint y: 214, endPoint x: 477, endPoint y: 172, distance: 42.2
click at [477, 166] on tbody "[PERSON_NAME], TK08, 02:30 PM-03:30 PM, Aroma Therapy(60) Praveen, TK02, 11:00 …" at bounding box center [535, 270] width 832 height 219
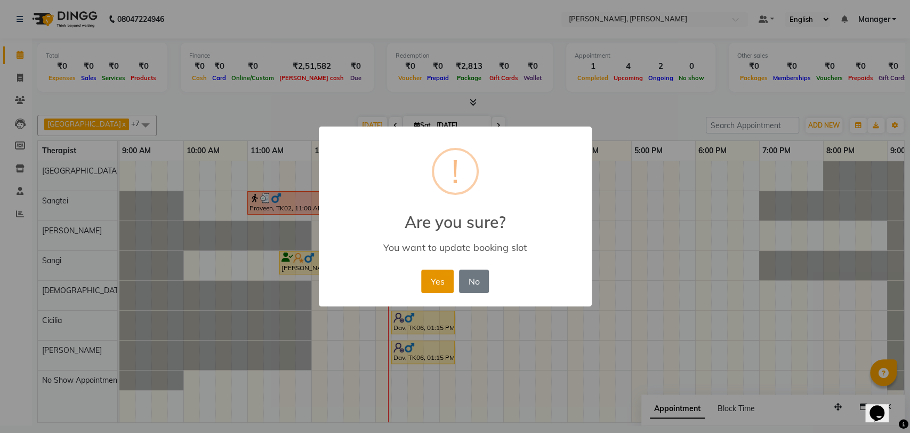
click at [442, 274] on button "Yes" at bounding box center [437, 280] width 33 height 23
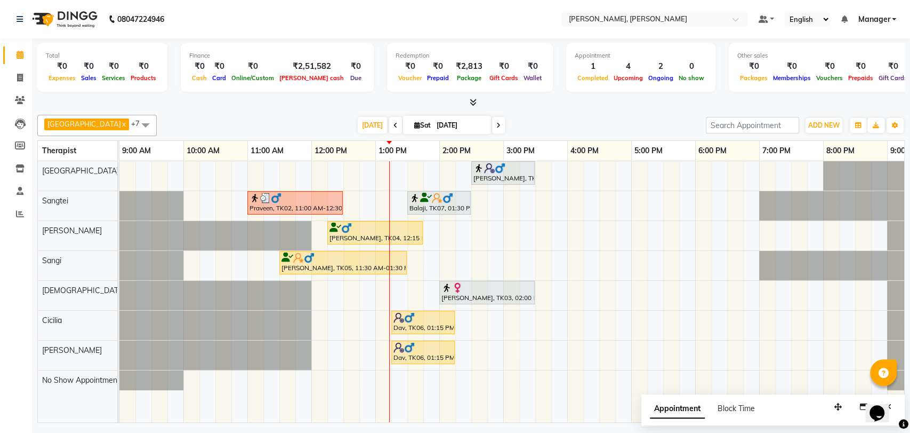
click at [492, 128] on span at bounding box center [498, 125] width 13 height 17
type input "[DATE]"
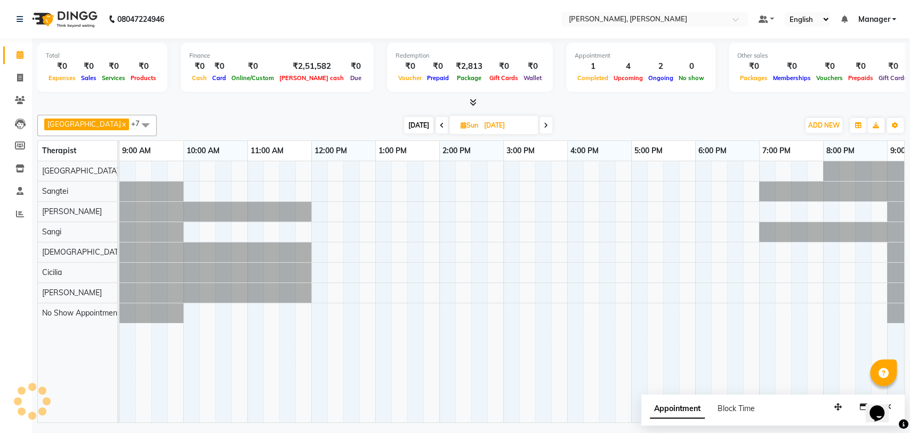
scroll to position [0, 47]
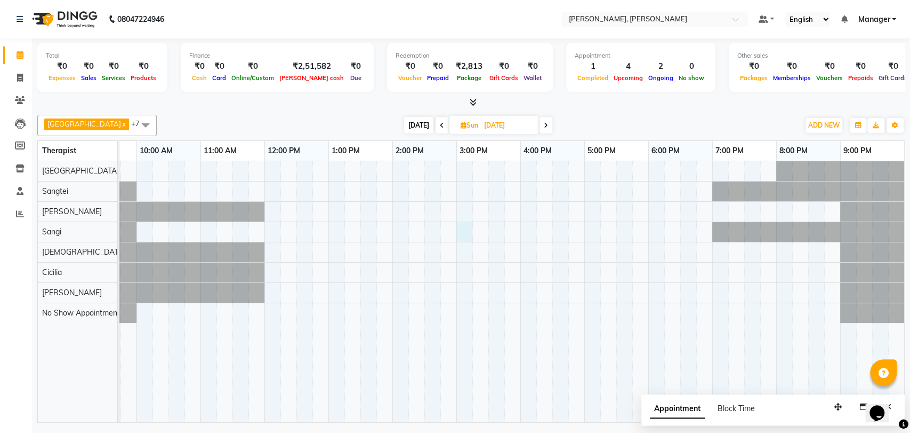
click at [463, 227] on div at bounding box center [489, 291] width 832 height 261
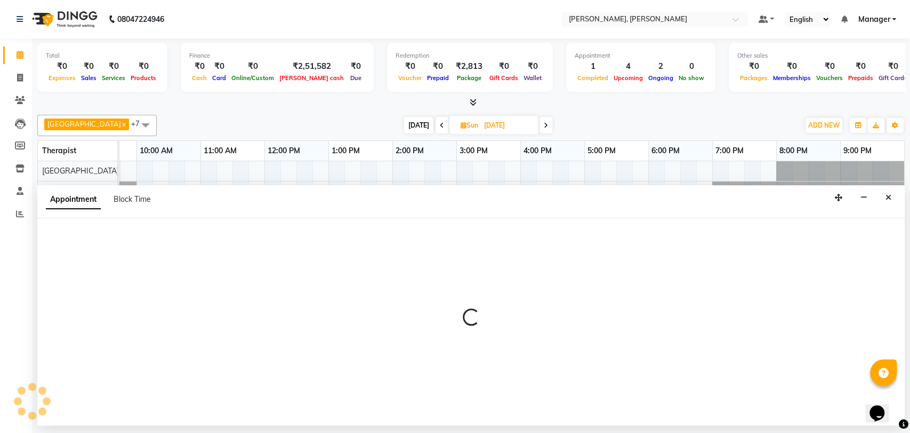
select select "63891"
select select "900"
select select "tentative"
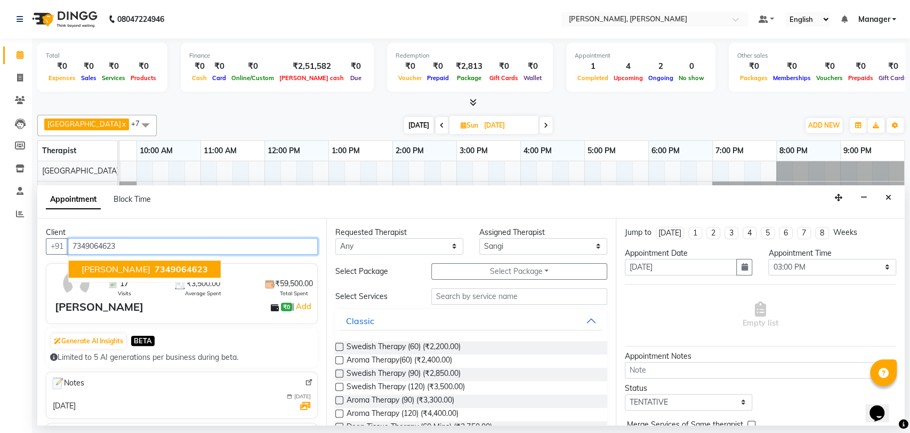
click at [171, 266] on span "7349064623" at bounding box center [181, 268] width 53 height 11
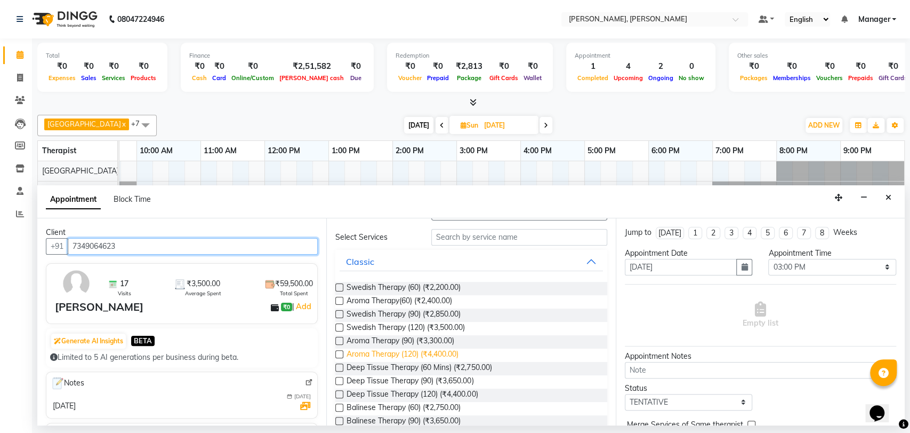
scroll to position [118, 0]
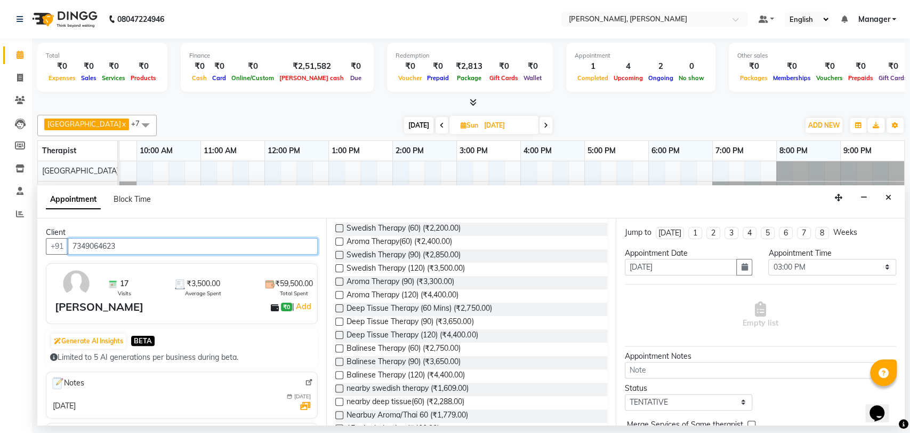
type input "7349064623"
click at [338, 335] on label at bounding box center [339, 335] width 8 height 8
click at [338, 335] on input "checkbox" at bounding box center [338, 335] width 7 height 7
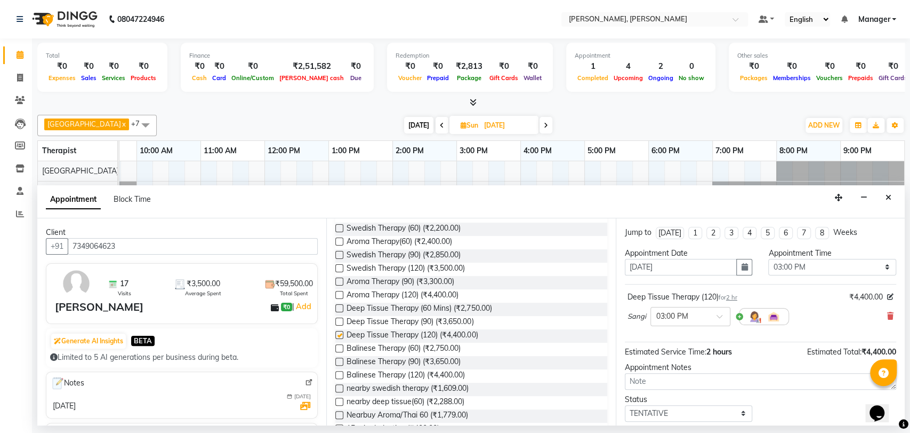
checkbox input "false"
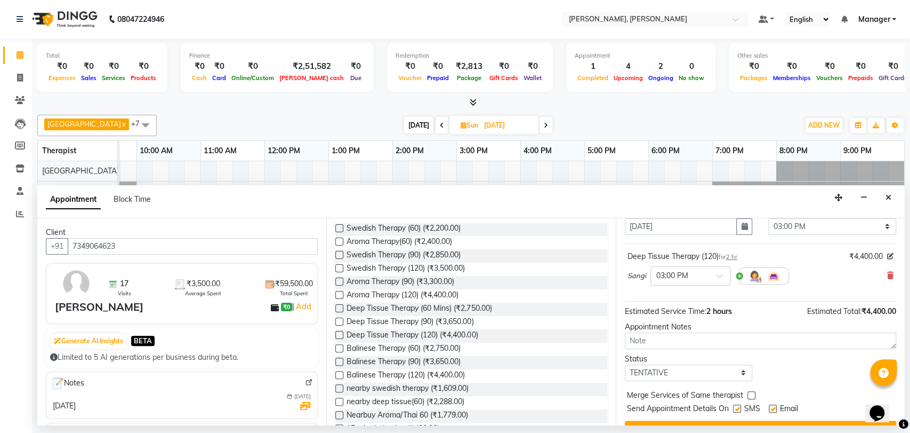
scroll to position [63, 0]
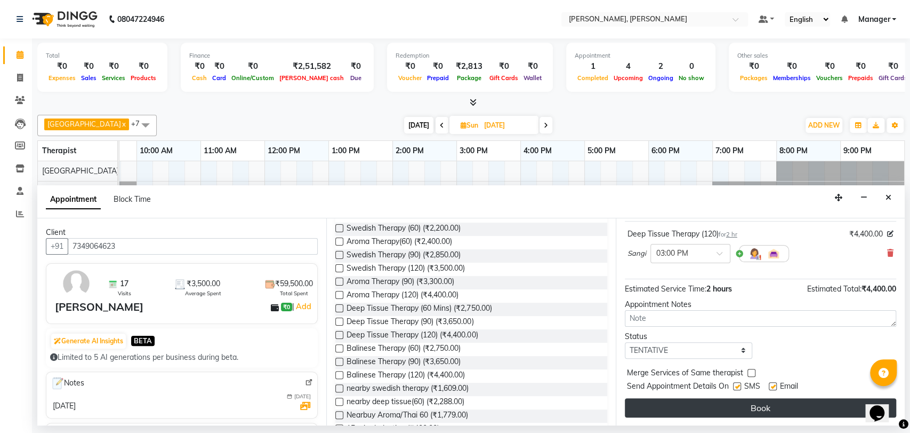
click at [681, 403] on button "Book" at bounding box center [760, 407] width 271 height 19
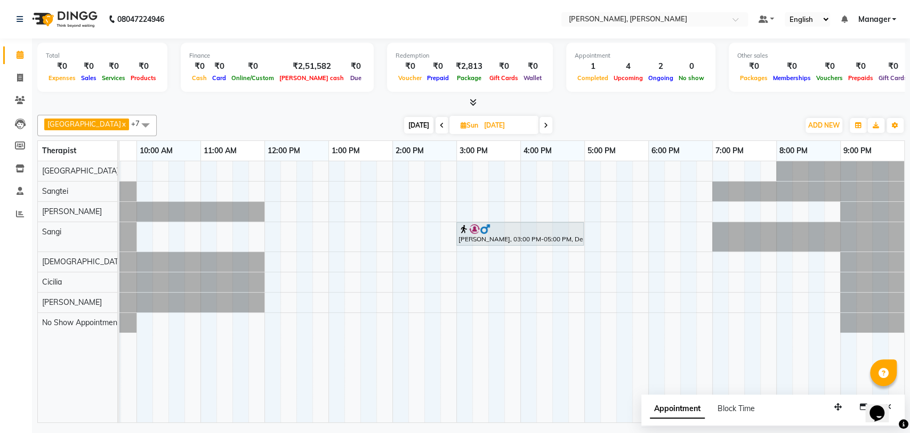
click at [440, 126] on icon at bounding box center [442, 125] width 4 height 6
type input "[DATE]"
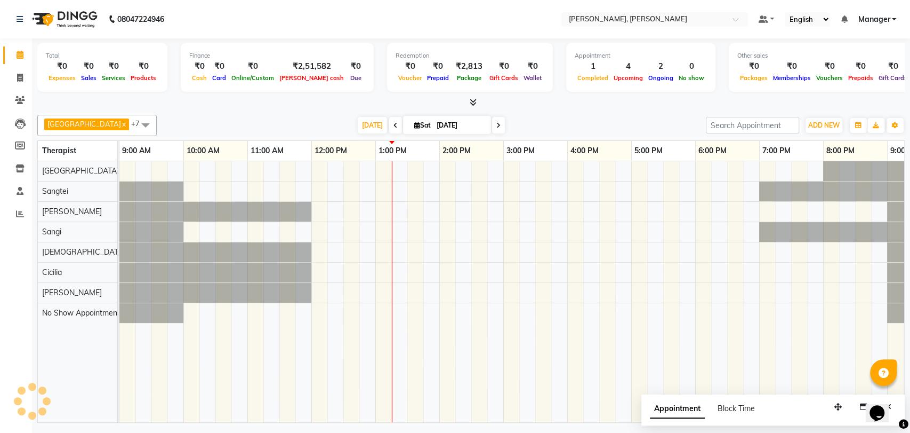
scroll to position [0, 47]
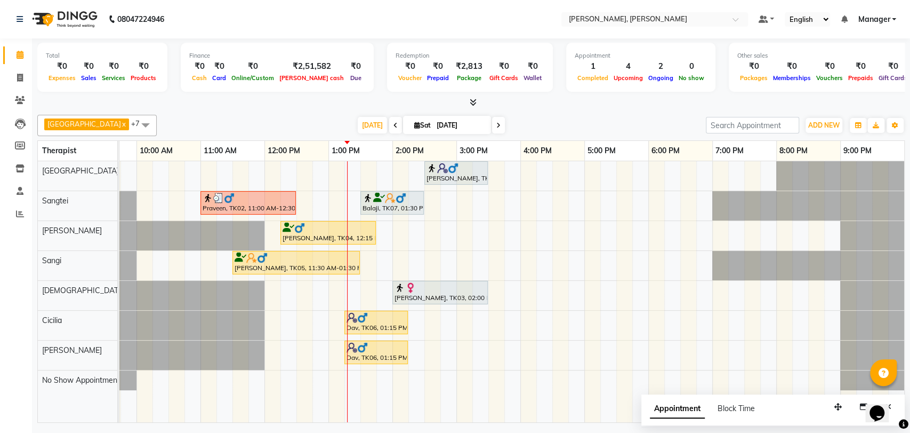
click at [458, 321] on div "[PERSON_NAME], TK08, 02:30 PM-03:30 PM, Aroma Therapy(60) Praveen, TK02, 11:00 …" at bounding box center [489, 291] width 832 height 261
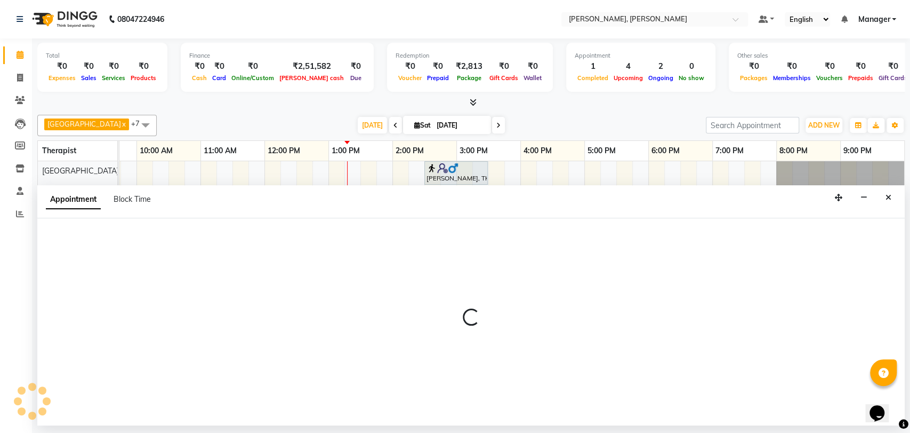
select select "86016"
select select "900"
select select "tentative"
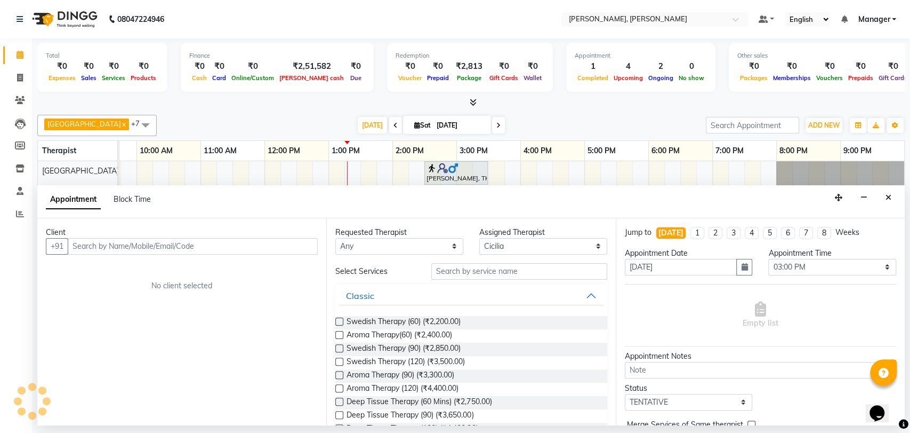
click at [458, 321] on div "Requested Therapist Any Cicilia [PERSON_NAME] Gospel No Show Appointment [PERSO…" at bounding box center [470, 321] width 289 height 207
click at [173, 244] on input "text" at bounding box center [193, 246] width 250 height 17
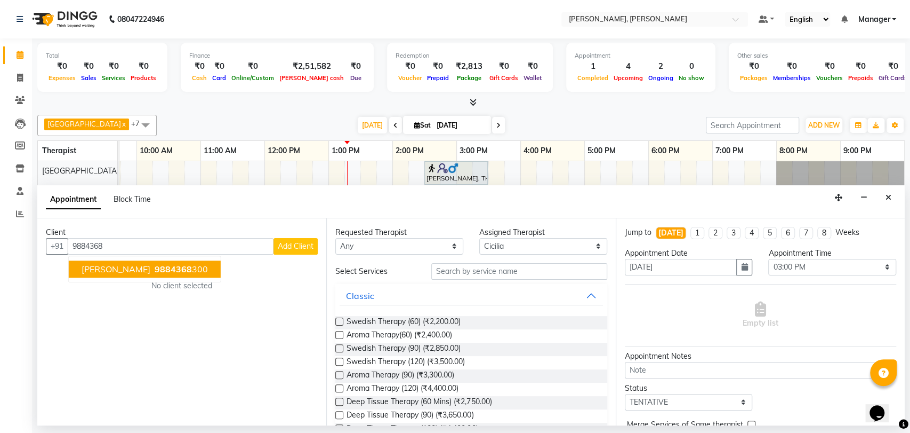
click at [165, 273] on ngb-highlight "9884368 300" at bounding box center [180, 268] width 55 height 11
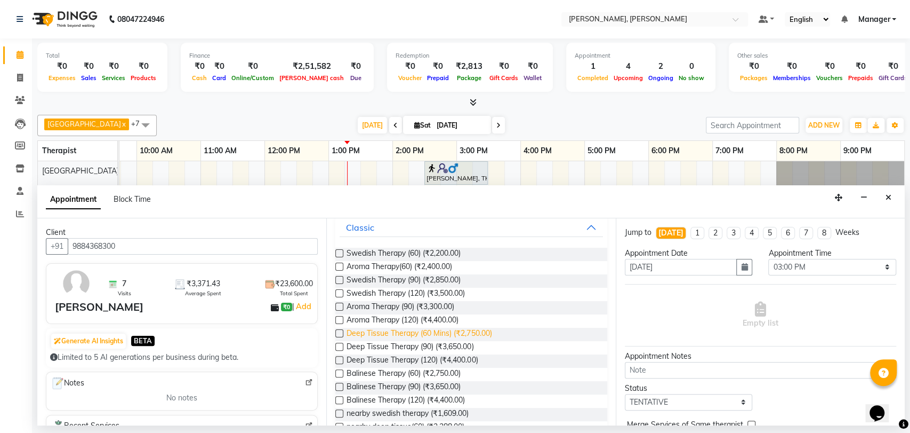
scroll to position [118, 0]
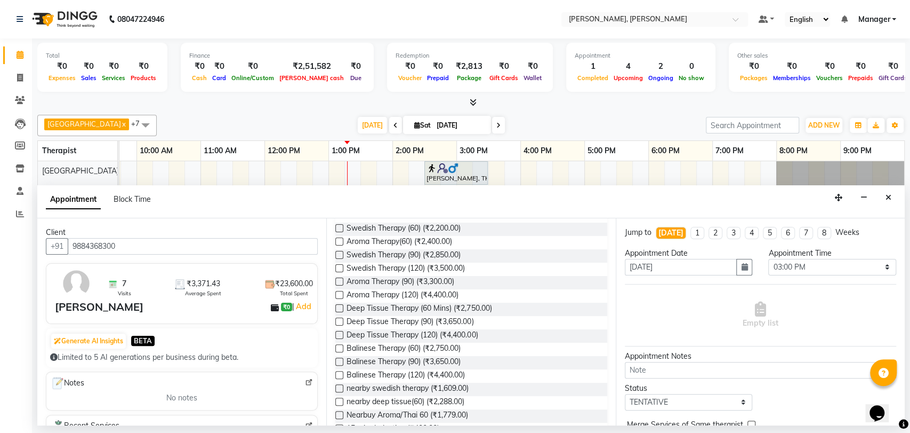
type input "9884368300"
click at [339, 306] on label at bounding box center [339, 308] width 8 height 8
click at [339, 306] on input "checkbox" at bounding box center [338, 309] width 7 height 7
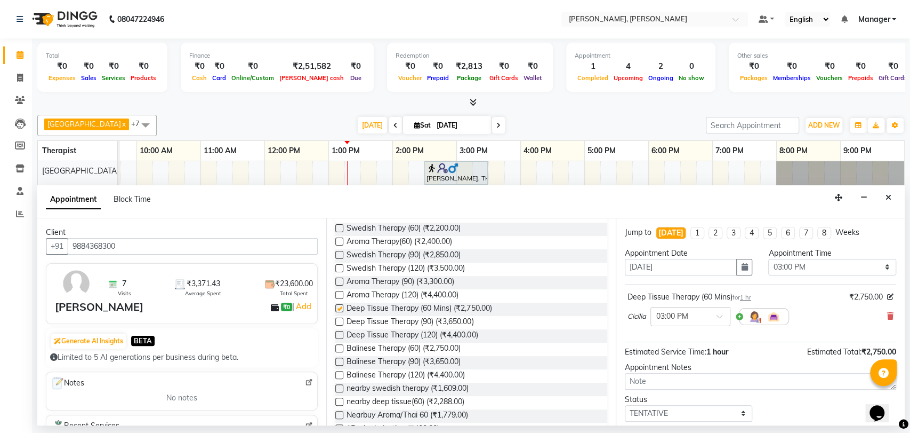
checkbox input "false"
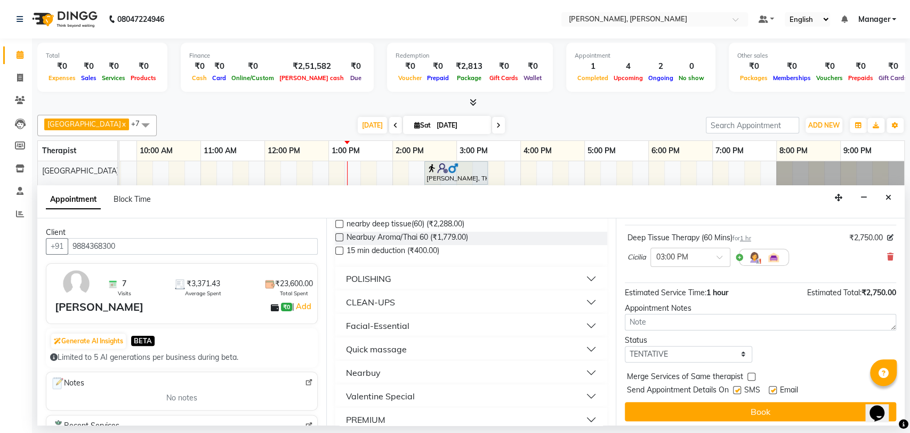
scroll to position [310, 0]
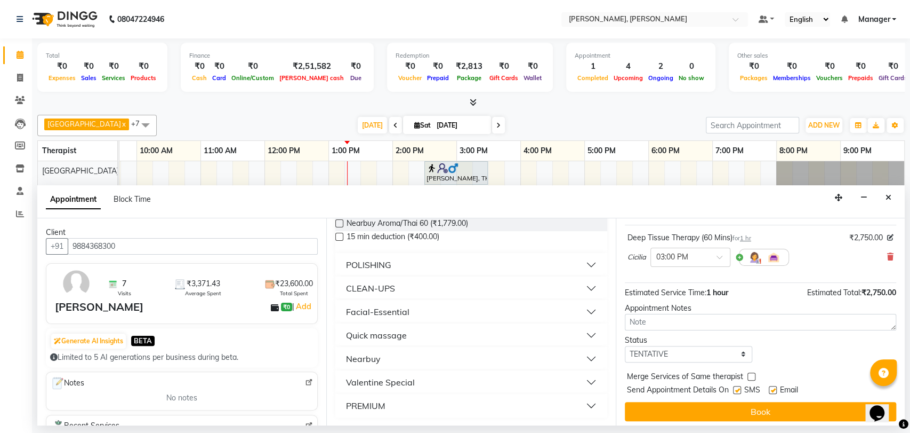
click at [385, 402] on div "PREMIUM" at bounding box center [365, 405] width 39 height 13
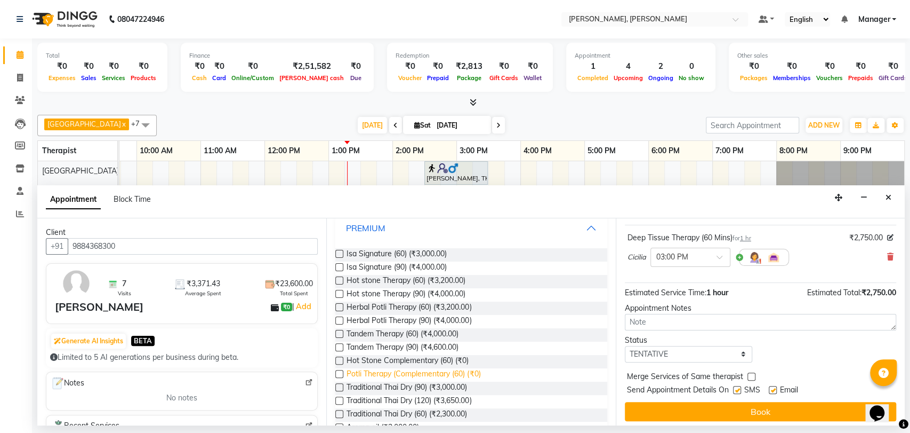
scroll to position [514, 0]
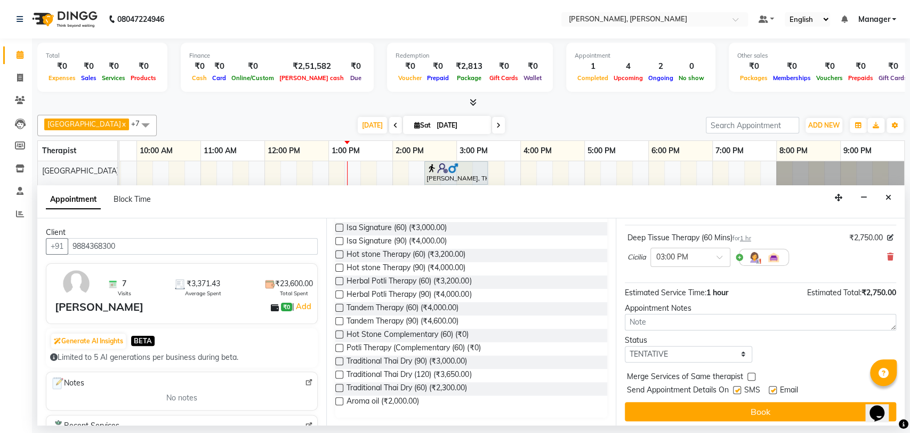
click at [340, 293] on label at bounding box center [339, 294] width 8 height 8
click at [340, 293] on input "checkbox" at bounding box center [338, 295] width 7 height 7
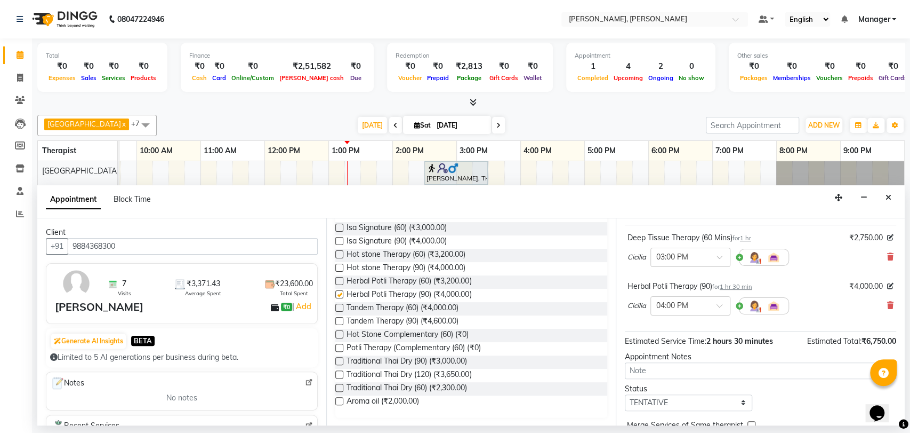
checkbox input "false"
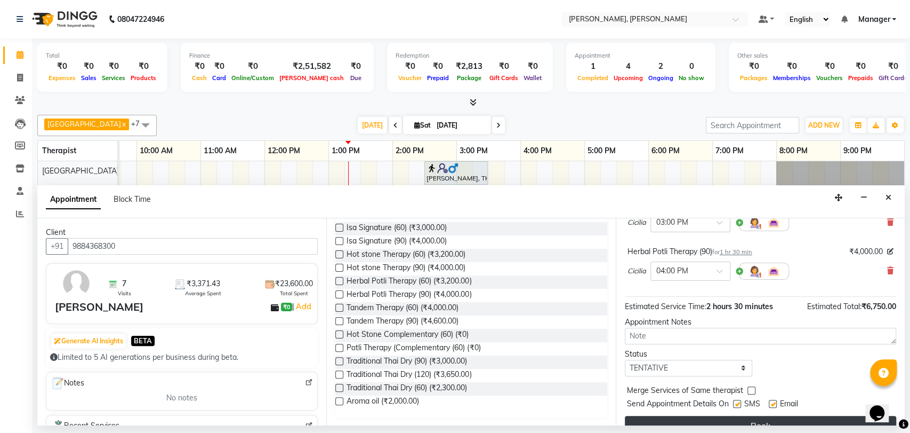
scroll to position [111, 0]
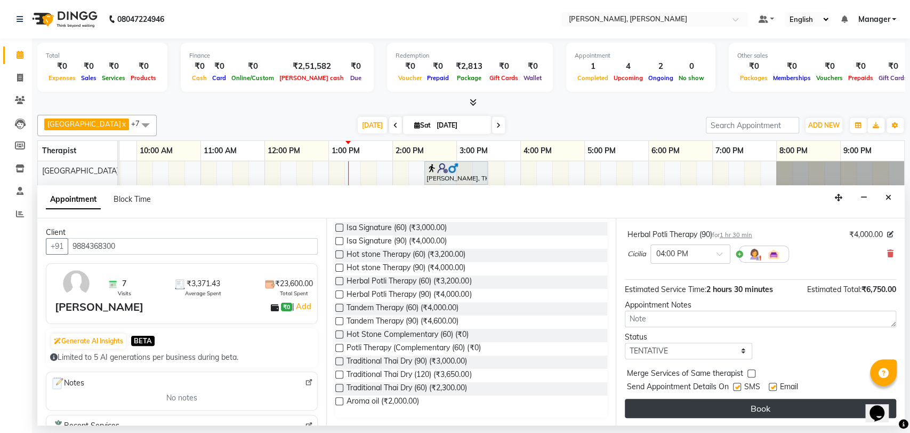
click at [722, 406] on button "Book" at bounding box center [760, 407] width 271 height 19
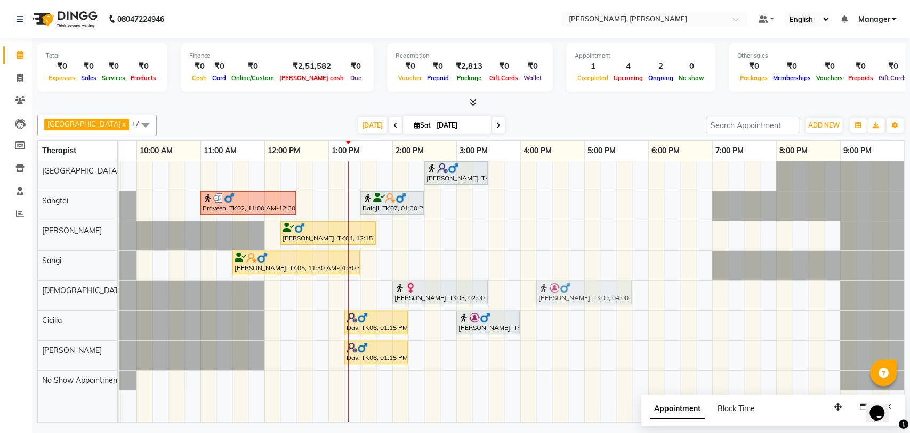
drag, startPoint x: 553, startPoint y: 315, endPoint x: 571, endPoint y: 290, distance: 30.9
click at [571, 290] on tbody "[PERSON_NAME], TK08, 02:30 PM-03:30 PM, Aroma Therapy(60) Praveen, TK02, 11:00 …" at bounding box center [489, 275] width 832 height 229
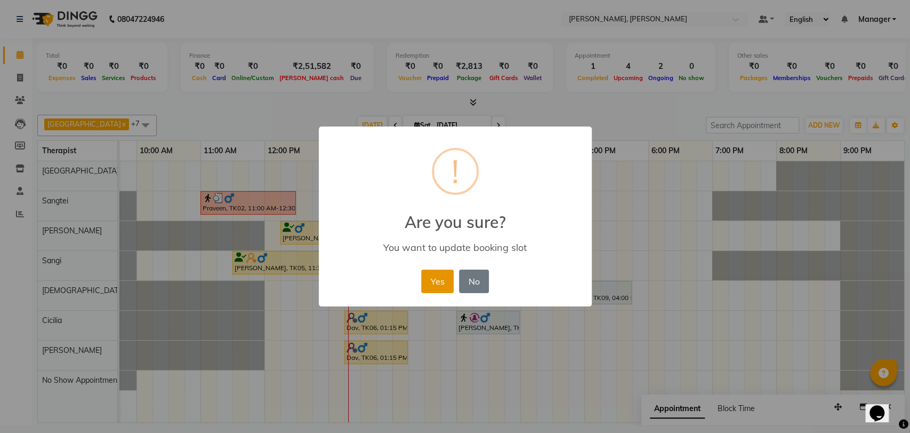
click at [428, 281] on button "Yes" at bounding box center [437, 280] width 33 height 23
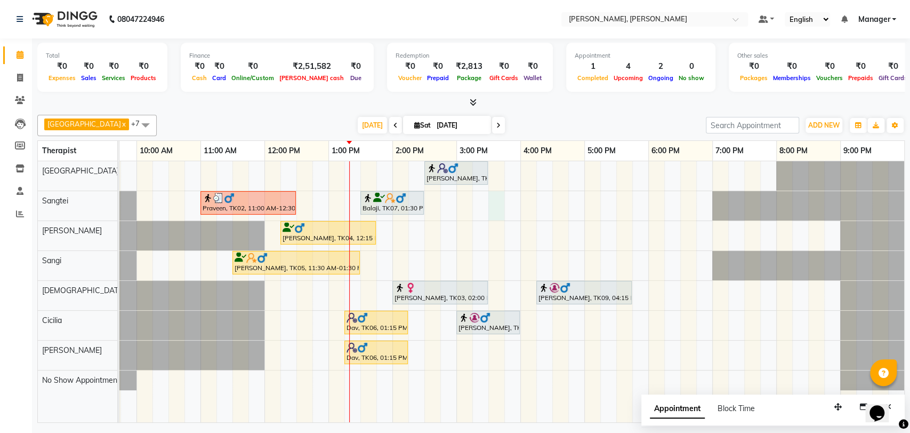
click at [489, 202] on div "[PERSON_NAME], TK08, 02:30 PM-03:30 PM, Aroma Therapy(60) Praveen, TK02, 11:00 …" at bounding box center [489, 291] width 832 height 261
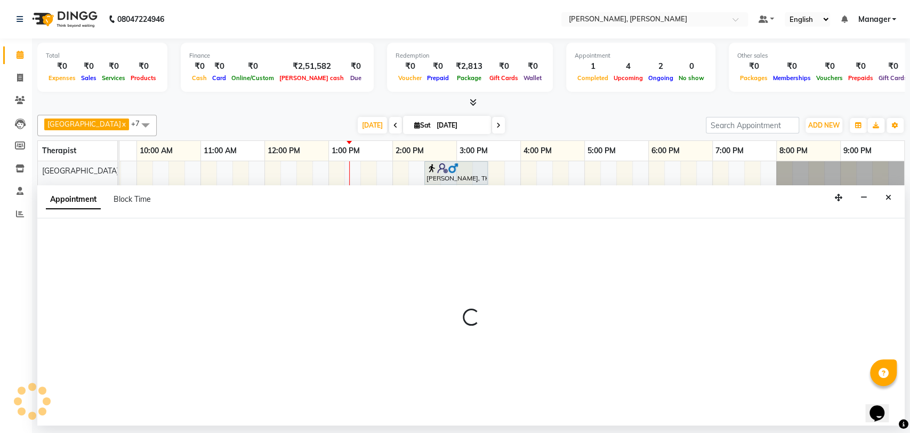
click at [489, 202] on div "Appointment Block Time" at bounding box center [471, 201] width 868 height 33
select select "63890"
select select "tentative"
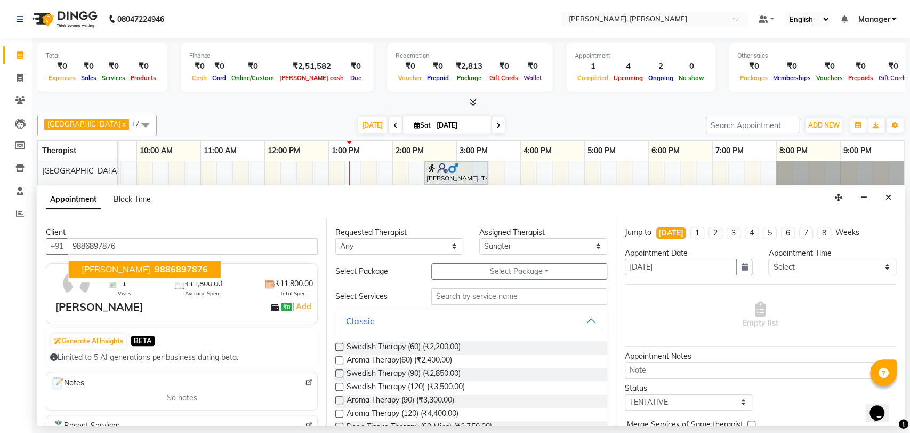
click at [155, 266] on span "9886897876" at bounding box center [181, 268] width 53 height 11
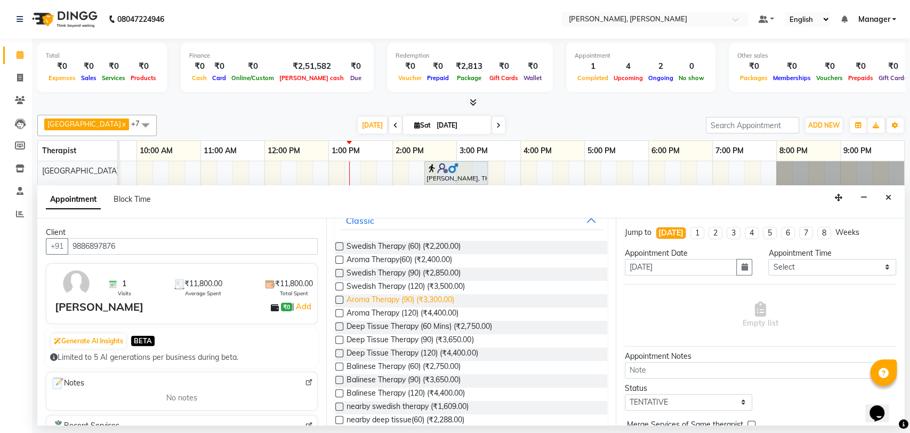
scroll to position [118, 0]
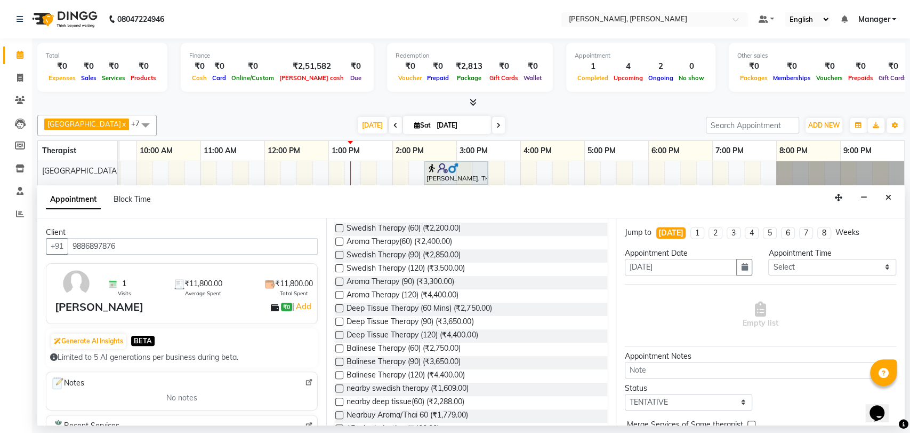
type input "9886897876"
click at [339, 253] on label at bounding box center [339, 255] width 8 height 8
click at [339, 253] on input "checkbox" at bounding box center [338, 255] width 7 height 7
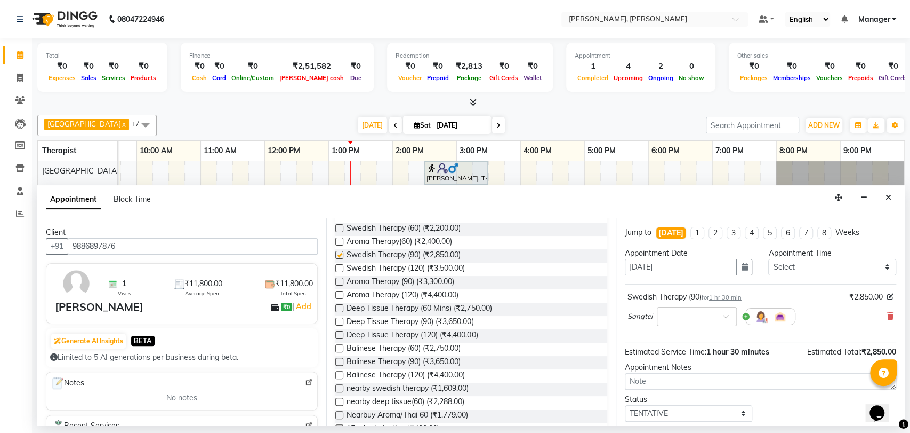
checkbox input "false"
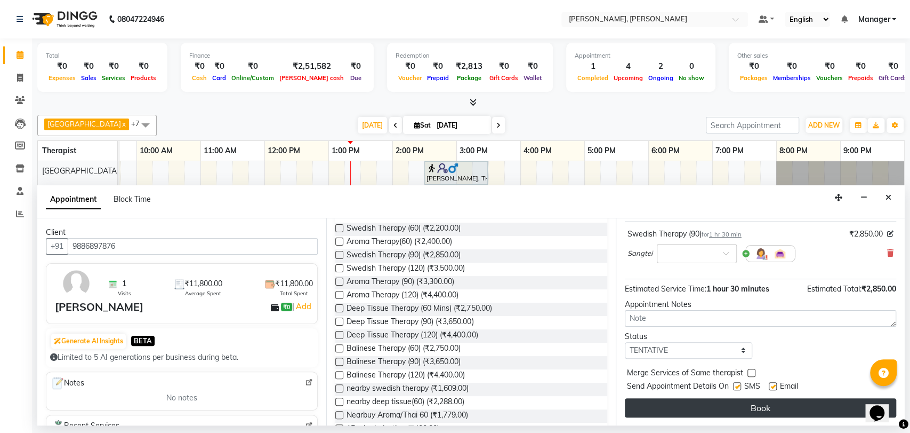
click at [710, 405] on button "Book" at bounding box center [760, 407] width 271 height 19
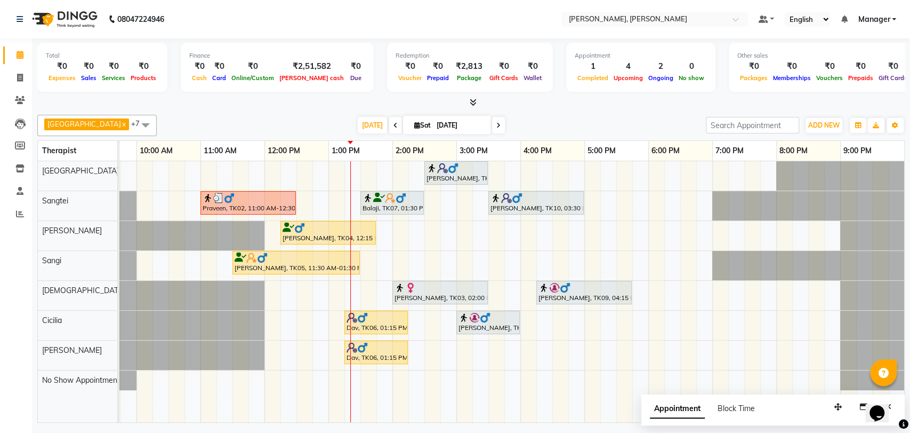
click at [492, 126] on span at bounding box center [498, 125] width 13 height 17
type input "[DATE]"
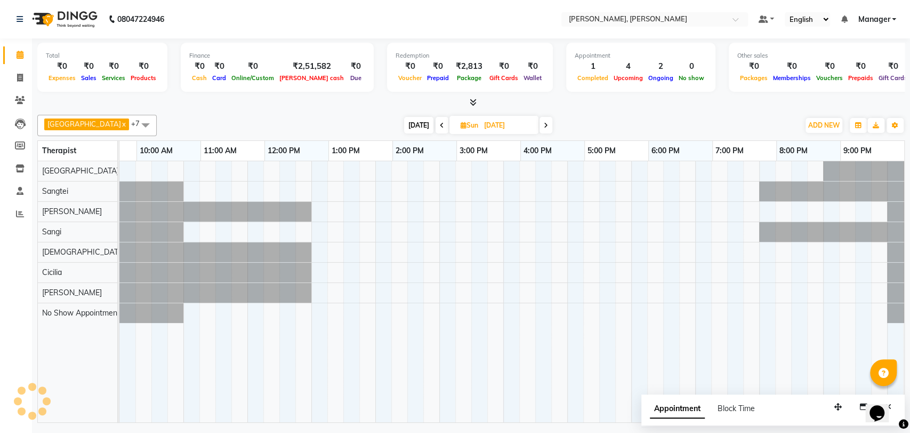
scroll to position [0, 47]
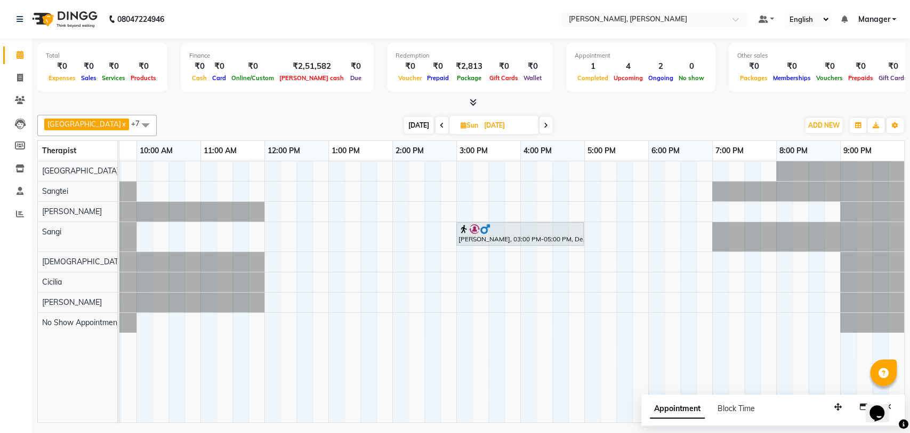
click at [519, 231] on div at bounding box center [520, 228] width 123 height 11
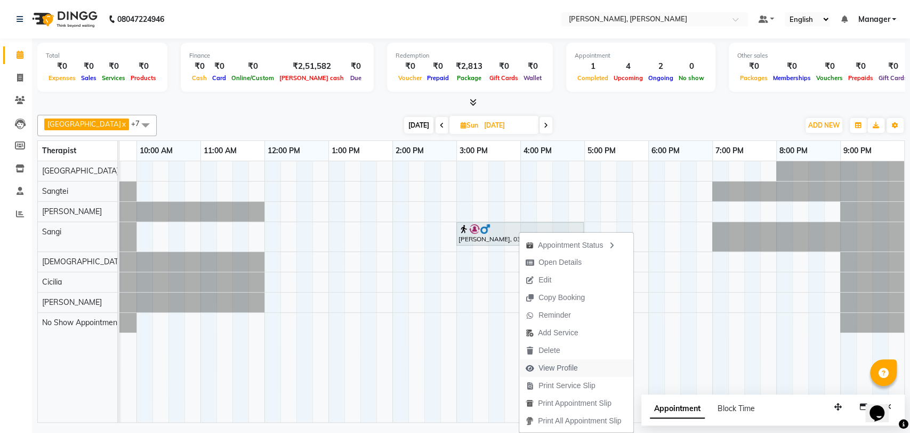
click at [551, 366] on span "View Profile" at bounding box center [558, 367] width 39 height 11
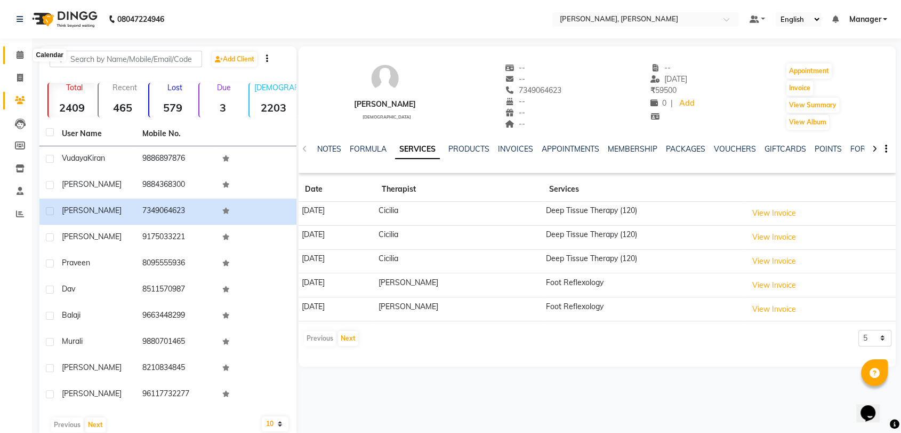
click at [20, 57] on icon at bounding box center [20, 55] width 7 height 8
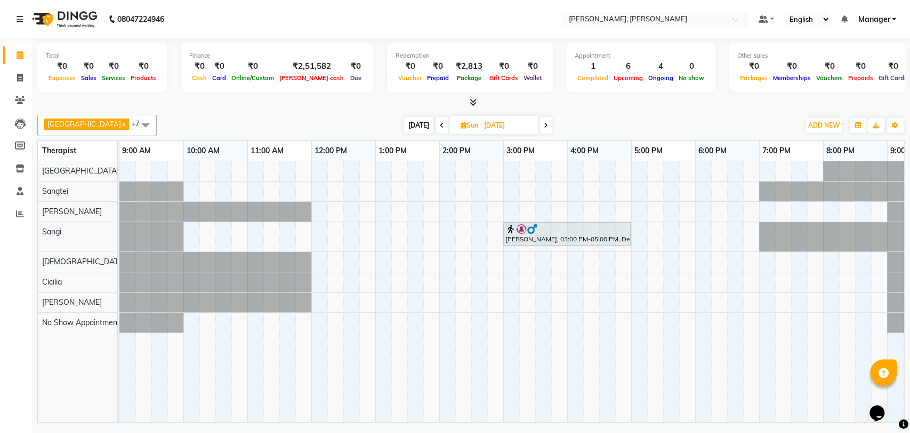
click at [481, 125] on input "[DATE]" at bounding box center [507, 125] width 53 height 16
select select "10"
select select "2025"
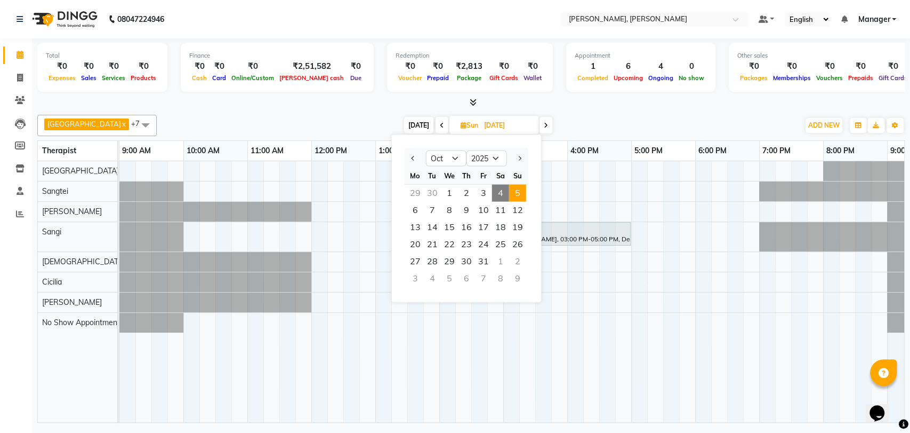
click at [506, 194] on span "4" at bounding box center [500, 193] width 17 height 17
type input "[DATE]"
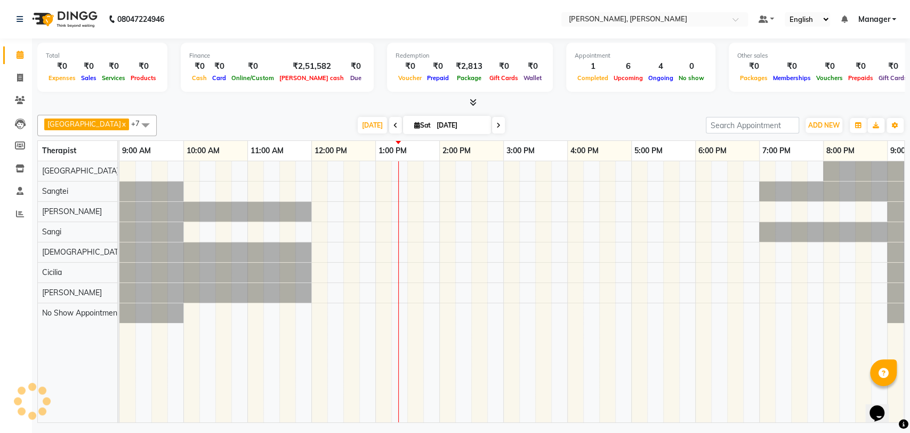
scroll to position [0, 47]
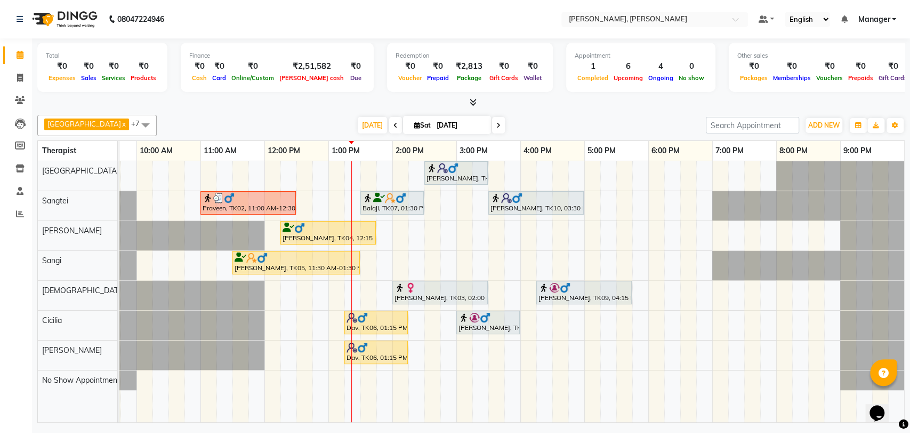
click at [259, 193] on div at bounding box center [248, 198] width 91 height 11
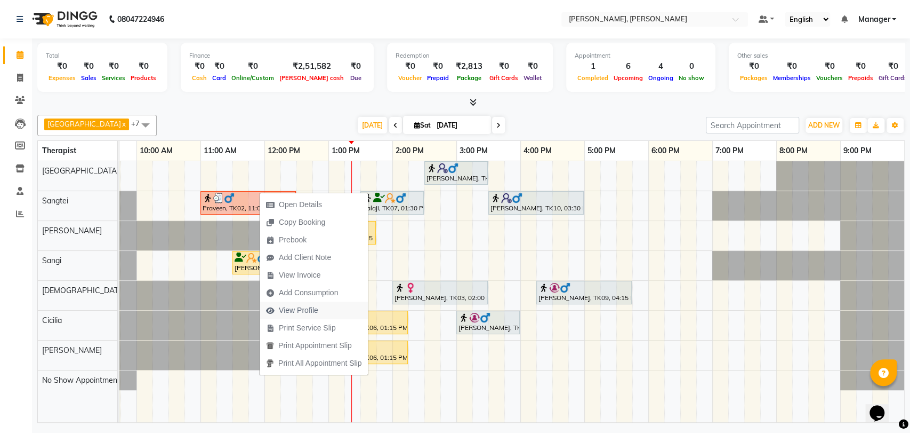
click at [314, 308] on span "View Profile" at bounding box center [298, 310] width 39 height 11
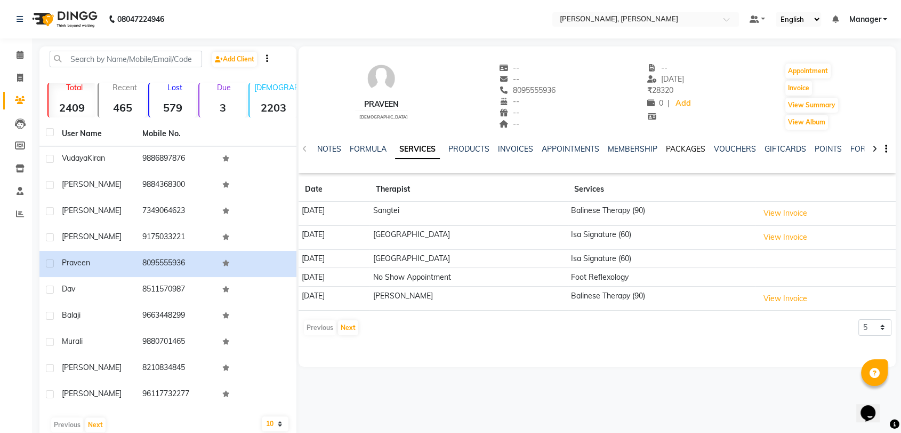
click at [672, 147] on link "PACKAGES" at bounding box center [685, 149] width 39 height 10
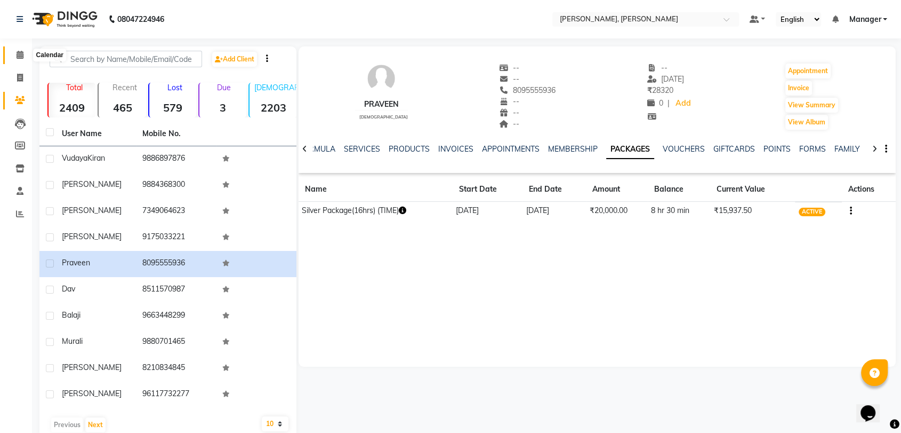
click at [21, 52] on icon at bounding box center [20, 55] width 7 height 8
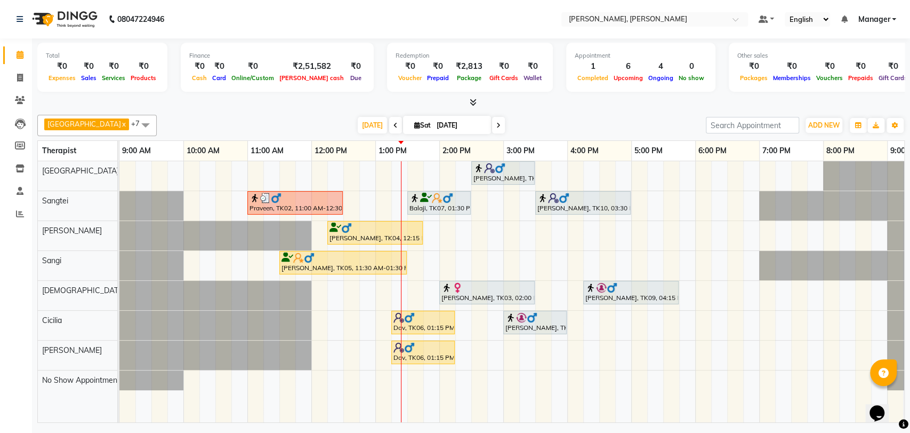
click at [492, 129] on span at bounding box center [498, 125] width 13 height 17
type input "[DATE]"
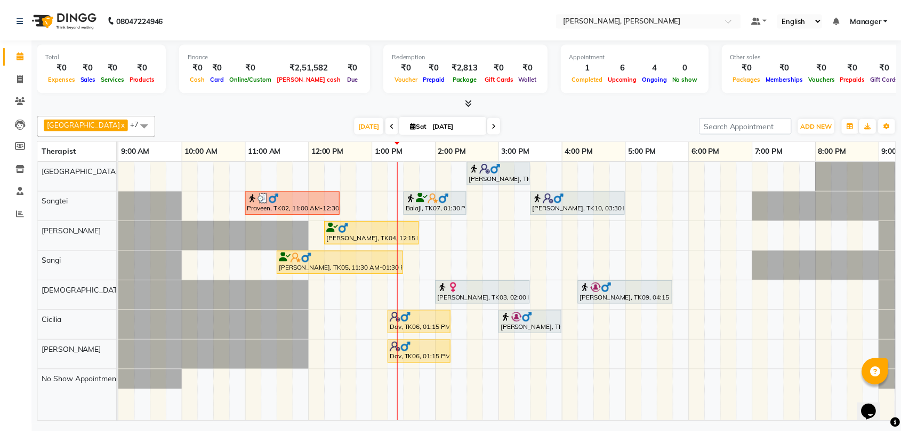
scroll to position [0, 47]
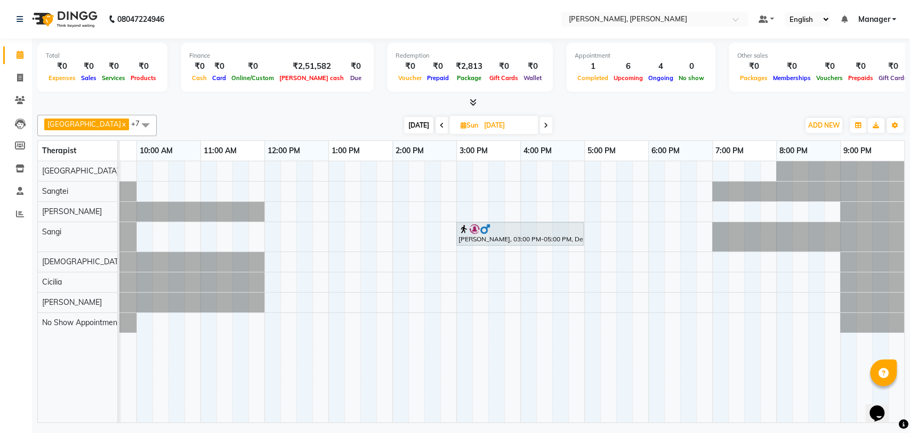
click at [515, 228] on div at bounding box center [520, 228] width 123 height 11
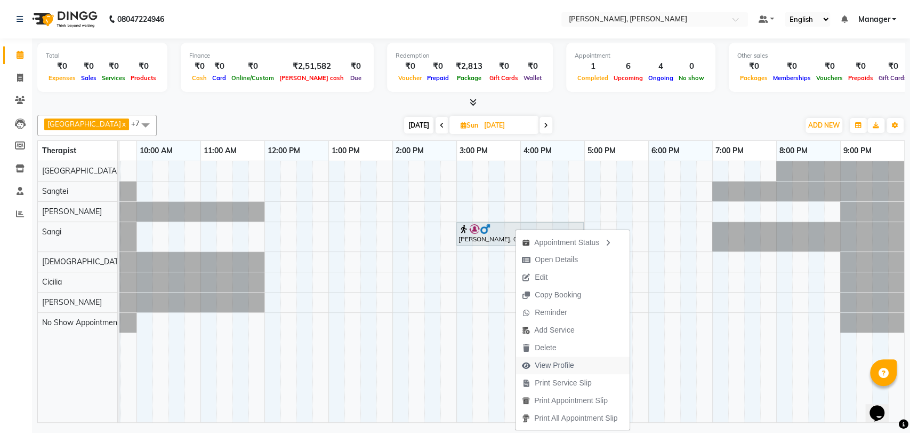
click at [566, 359] on span "View Profile" at bounding box center [554, 364] width 39 height 11
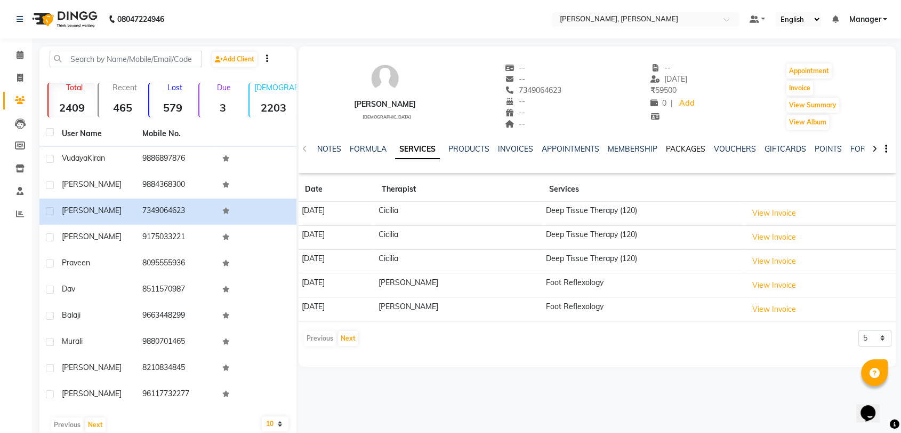
click at [680, 151] on link "PACKAGES" at bounding box center [685, 149] width 39 height 10
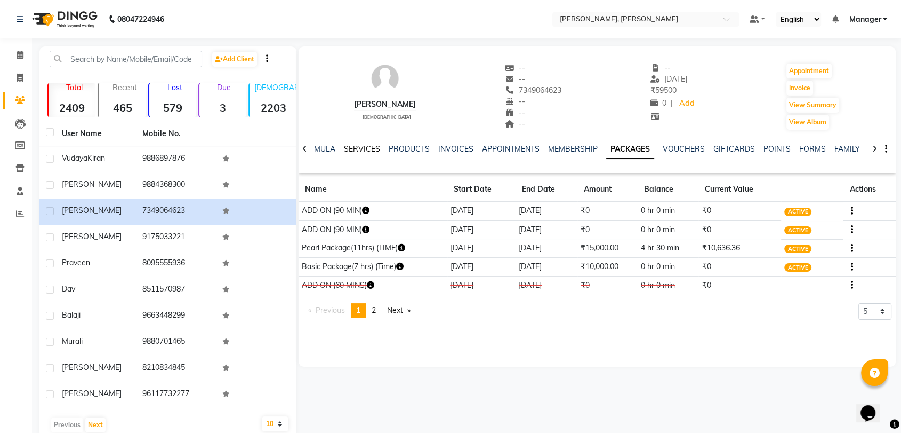
click at [365, 147] on link "SERVICES" at bounding box center [362, 149] width 36 height 10
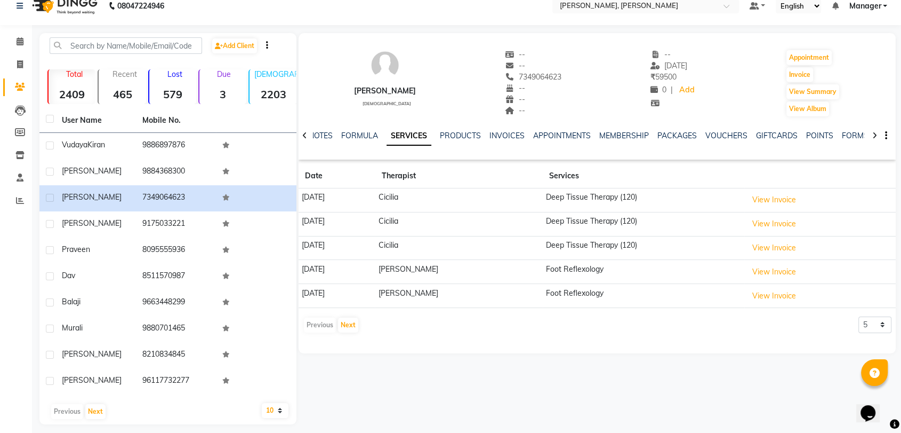
scroll to position [21, 0]
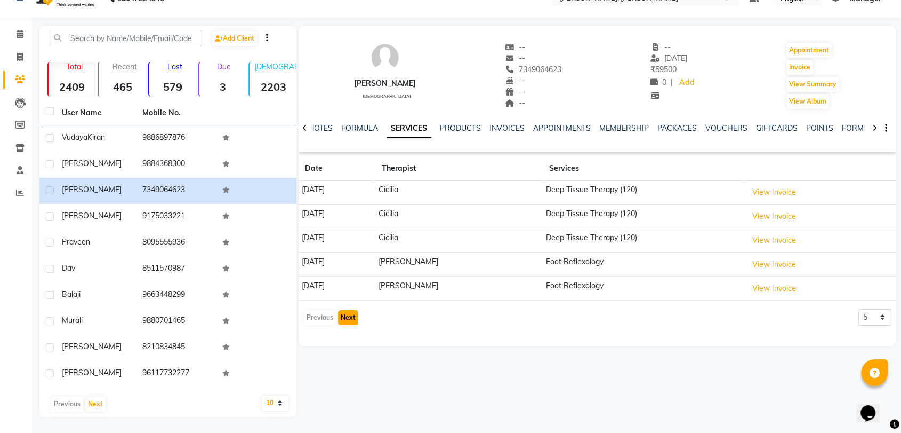
click at [349, 317] on button "Next" at bounding box center [348, 317] width 20 height 15
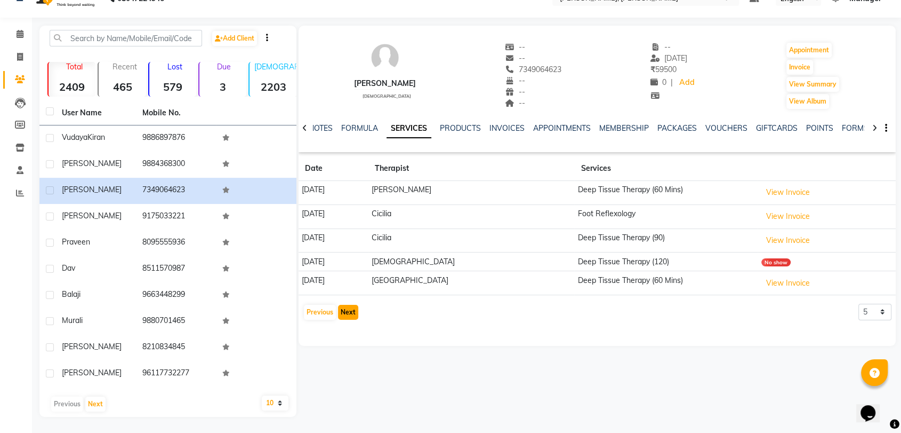
click at [348, 311] on button "Next" at bounding box center [348, 312] width 20 height 15
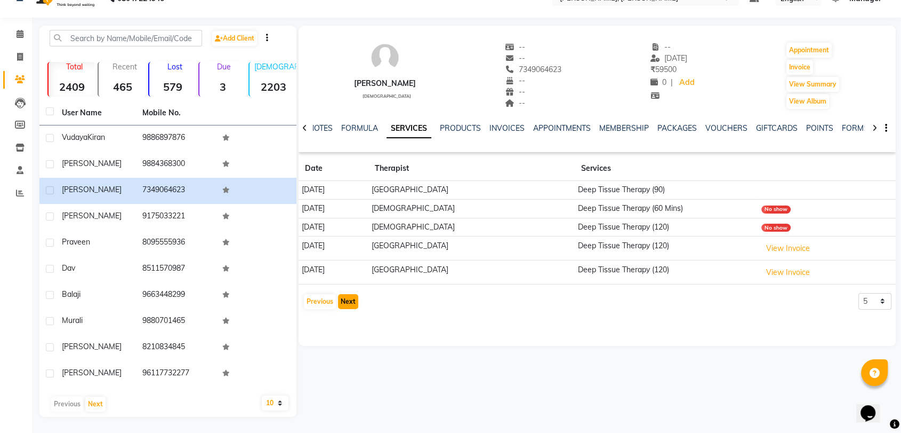
click at [350, 298] on button "Next" at bounding box center [348, 301] width 20 height 15
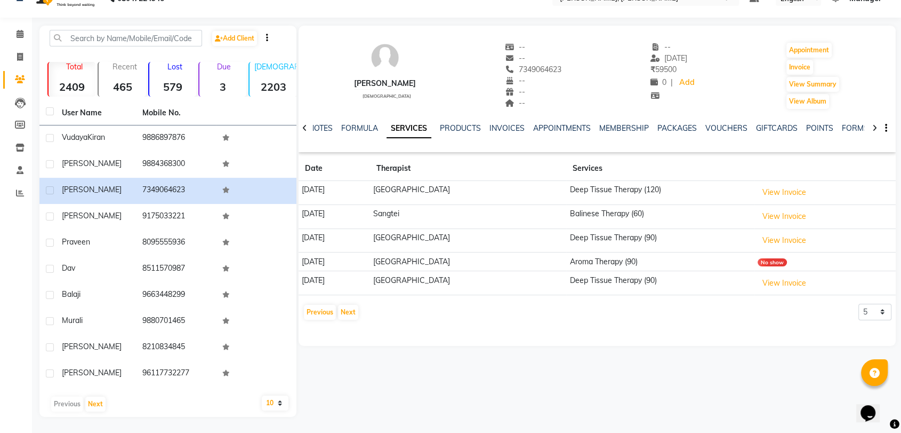
click at [337, 314] on div "Previous Next" at bounding box center [331, 311] width 57 height 17
click at [22, 33] on icon at bounding box center [20, 34] width 7 height 8
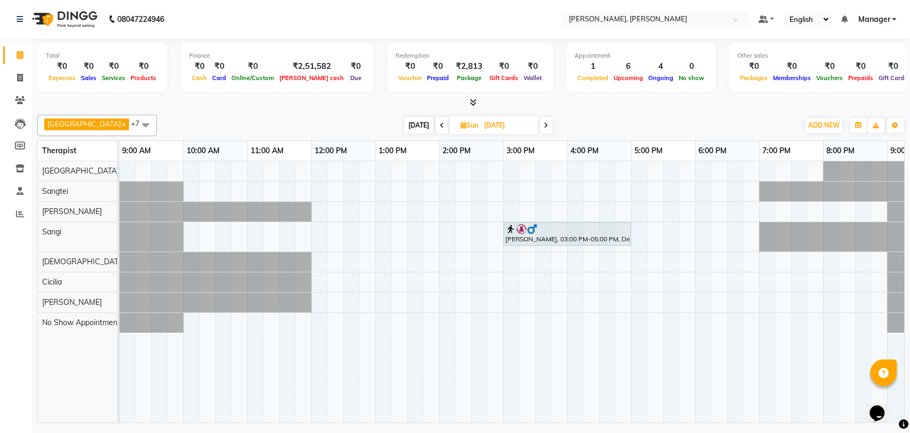
click at [542, 223] on div at bounding box center [567, 228] width 123 height 11
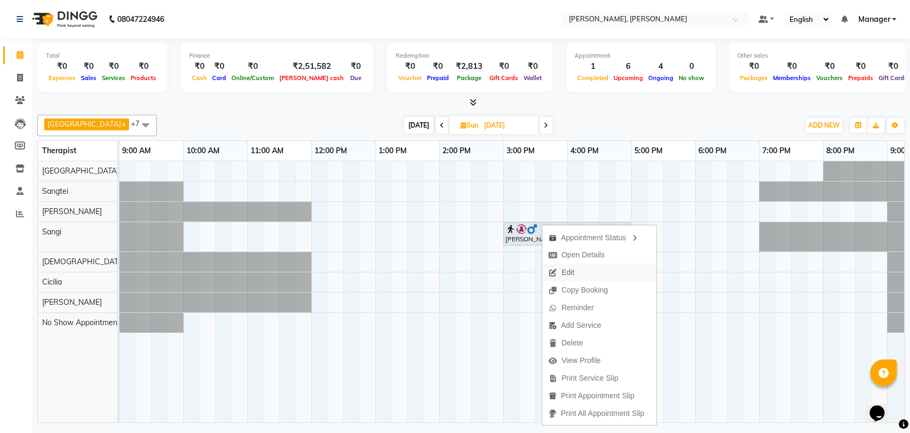
click at [589, 270] on button "Edit" at bounding box center [599, 272] width 114 height 18
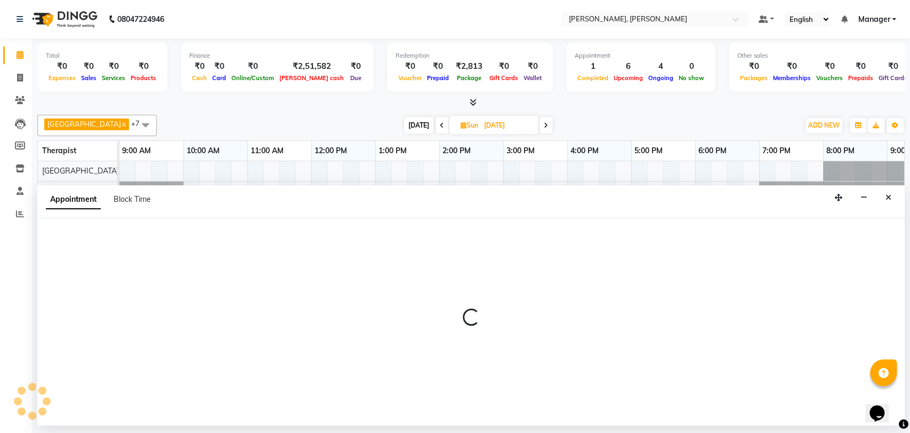
select select "63891"
select select "900"
select select "tentative"
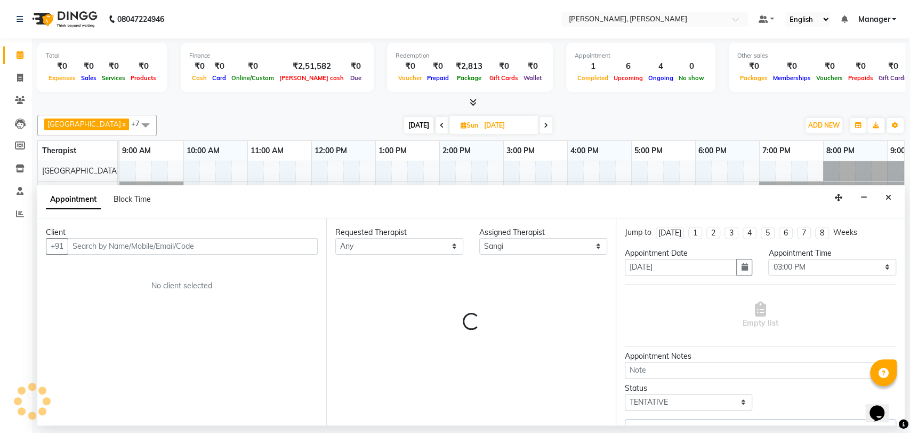
select select "3740"
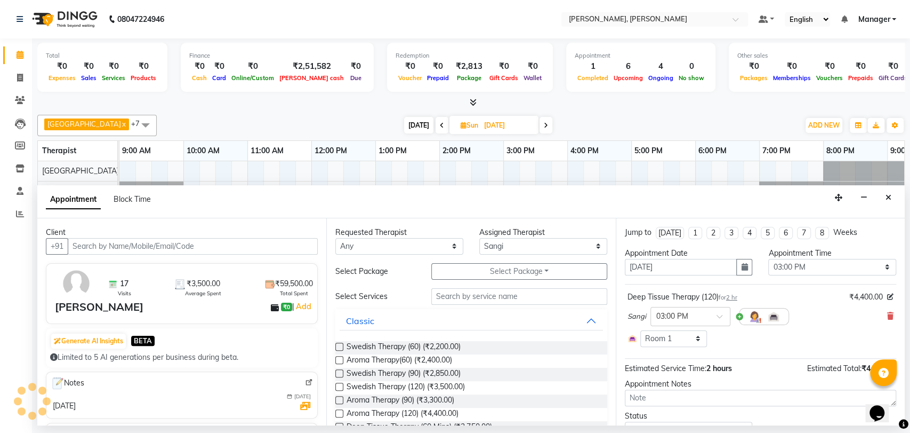
scroll to position [0, 47]
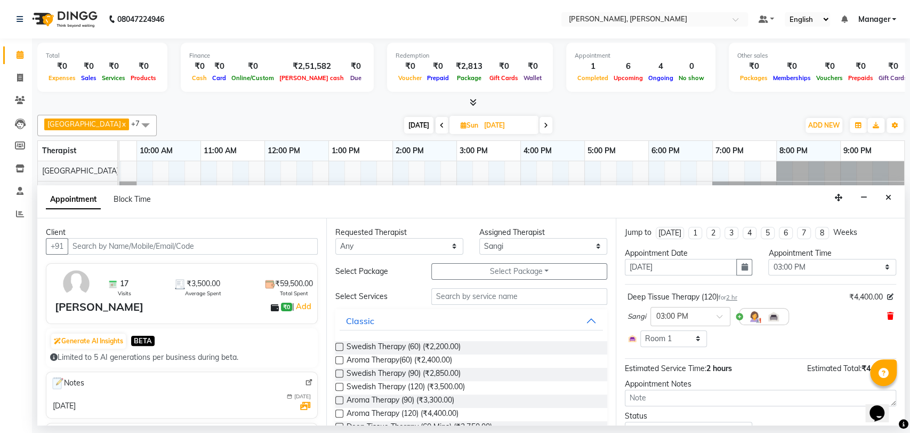
click at [888, 317] on icon at bounding box center [891, 315] width 6 height 7
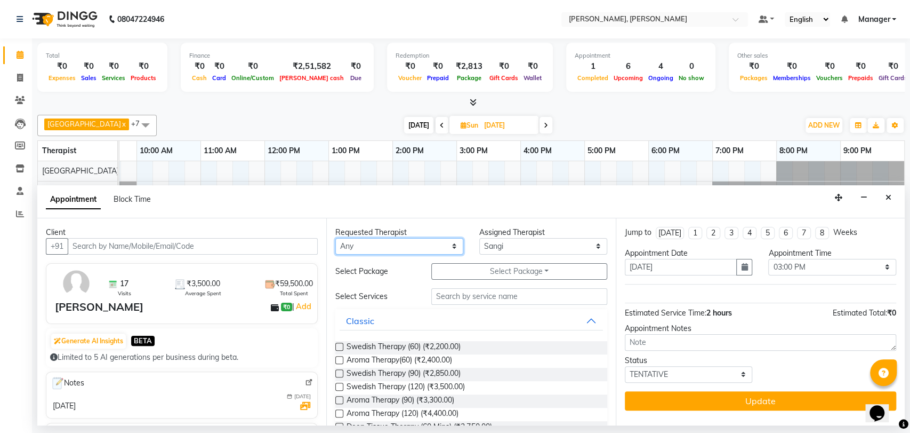
click at [359, 240] on select "Any Cicilia [PERSON_NAME] [DEMOGRAPHIC_DATA] No Show Appointment [PERSON_NAME] …" at bounding box center [399, 246] width 128 height 17
select select "63891"
click at [335, 238] on select "Any Cicilia [PERSON_NAME] [DEMOGRAPHIC_DATA] No Show Appointment [PERSON_NAME] …" at bounding box center [399, 246] width 128 height 17
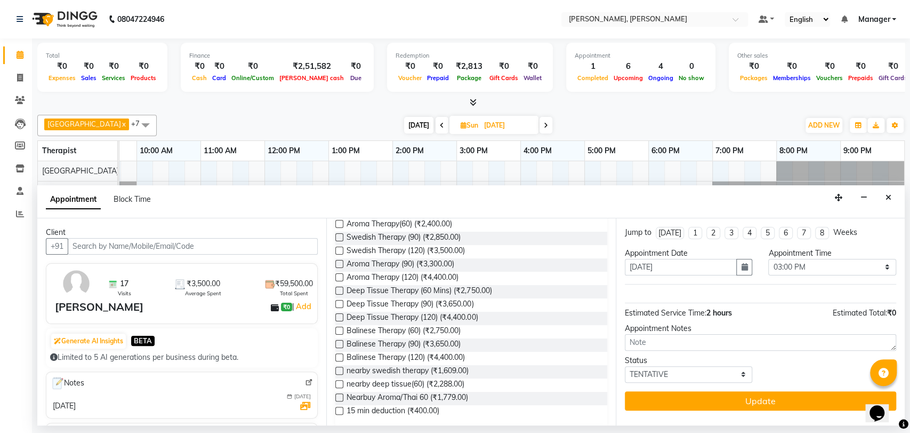
scroll to position [118, 0]
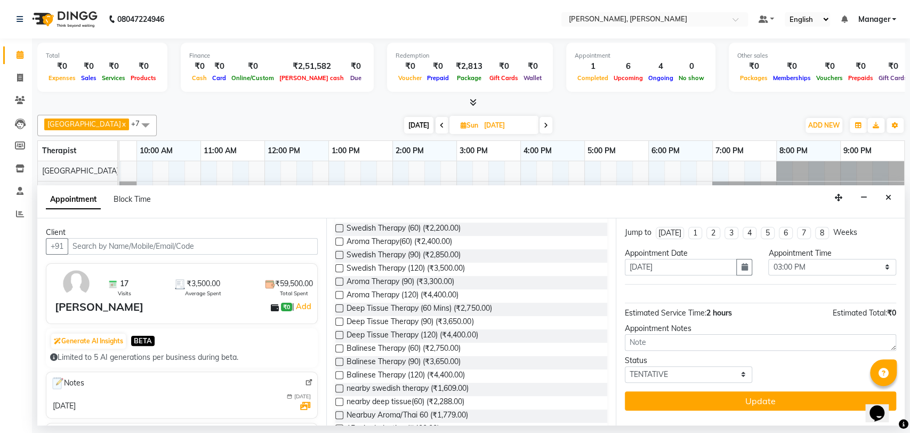
click at [339, 336] on label at bounding box center [339, 335] width 8 height 8
click at [339, 336] on input "checkbox" at bounding box center [338, 335] width 7 height 7
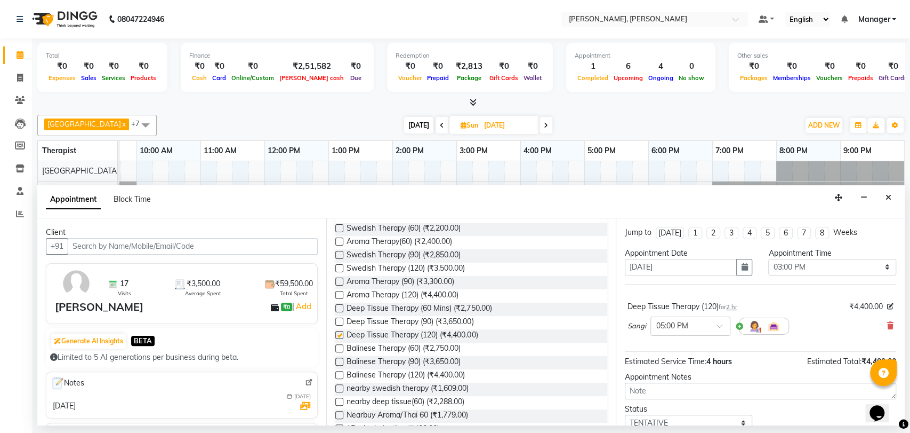
checkbox input "false"
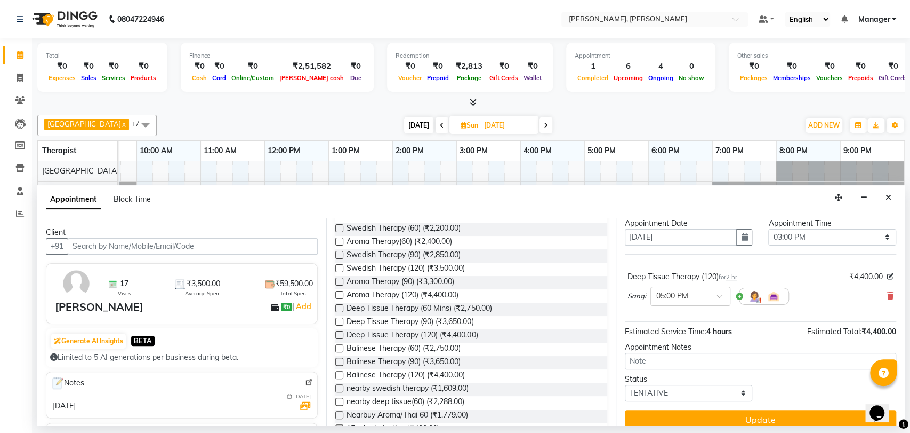
scroll to position [42, 0]
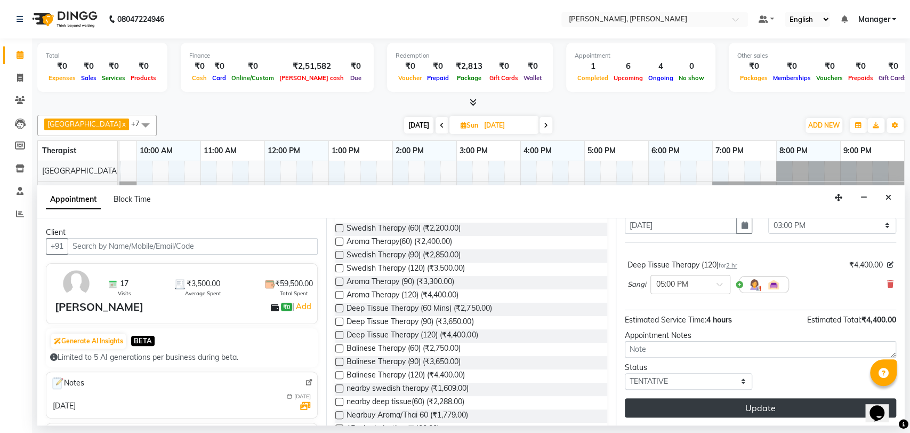
click at [669, 405] on button "Update" at bounding box center [760, 407] width 271 height 19
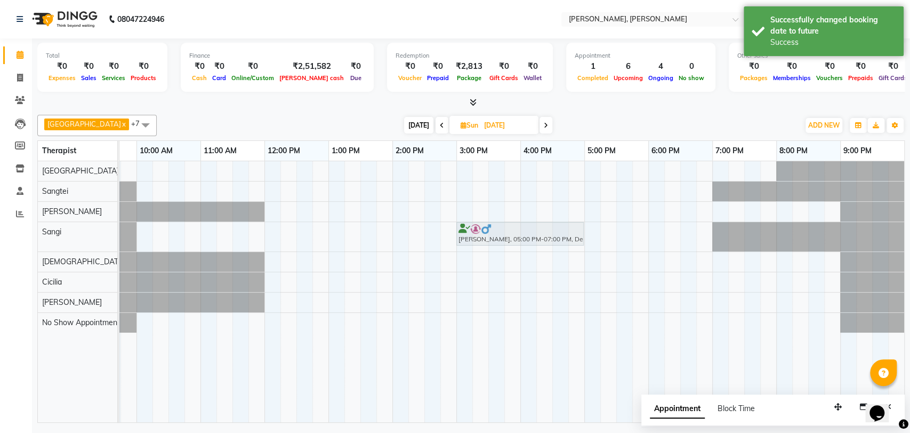
drag, startPoint x: 604, startPoint y: 237, endPoint x: 478, endPoint y: 246, distance: 126.8
click at [478, 246] on div "[PERSON_NAME], 05:00 PM-07:00 PM, Deep Tissue Therapy (120) [PERSON_NAME], 05:0…" at bounding box center [489, 291] width 832 height 261
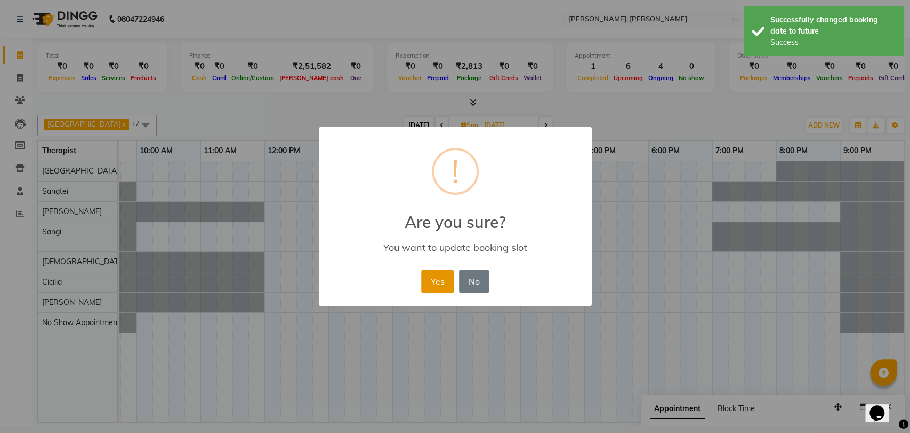
click at [439, 285] on button "Yes" at bounding box center [437, 280] width 33 height 23
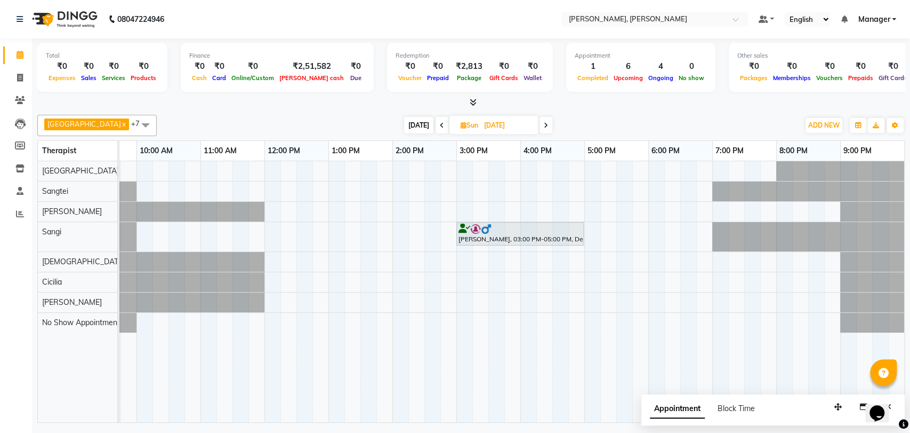
click at [440, 125] on icon at bounding box center [442, 125] width 4 height 6
type input "[DATE]"
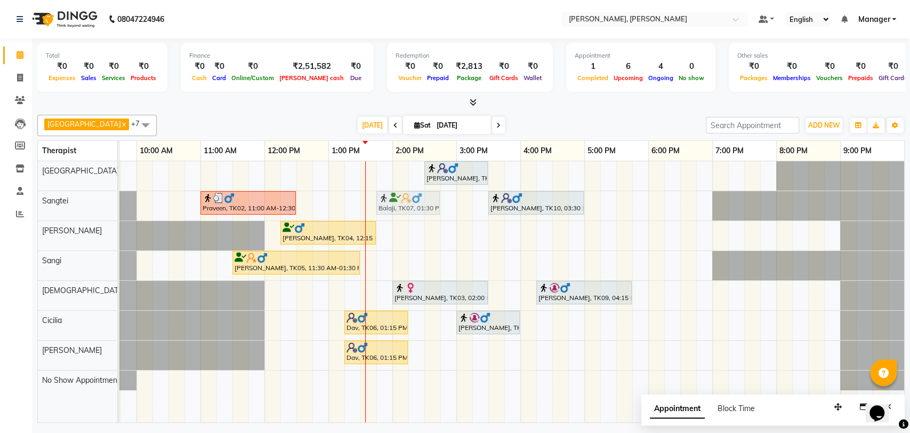
drag, startPoint x: 372, startPoint y: 196, endPoint x: 386, endPoint y: 196, distance: 13.9
click at [73, 196] on div "Praveen, TK02, 11:00 AM-12:30 PM, Balinese Therapy (90) [GEOGRAPHIC_DATA], TK07…" at bounding box center [73, 205] width 0 height 29
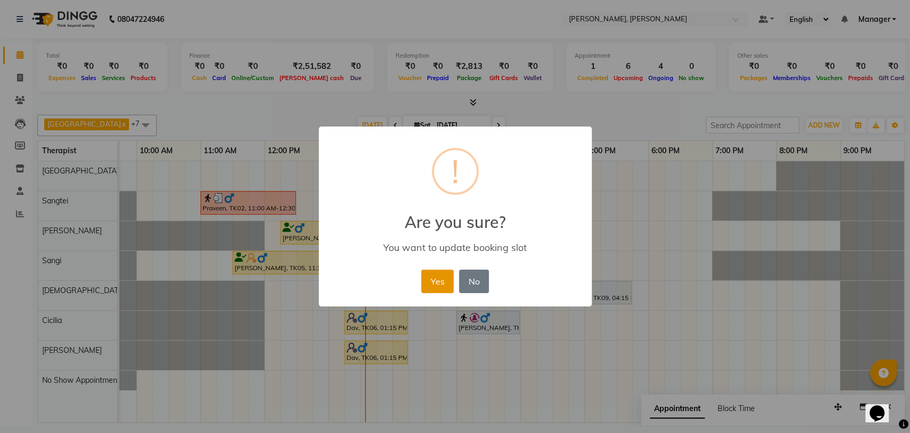
click at [436, 275] on button "Yes" at bounding box center [437, 280] width 33 height 23
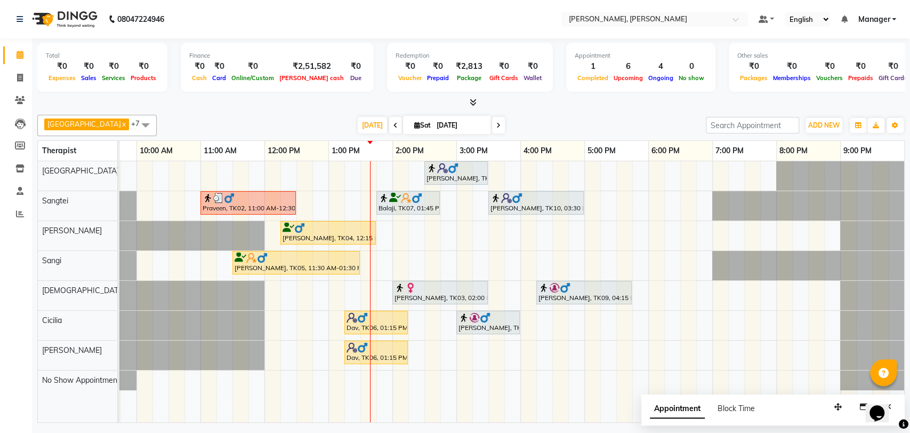
click at [412, 202] on div "Balaji, TK07, 01:45 PM-02:45 PM, Balinese Therapy (60)" at bounding box center [408, 203] width 61 height 20
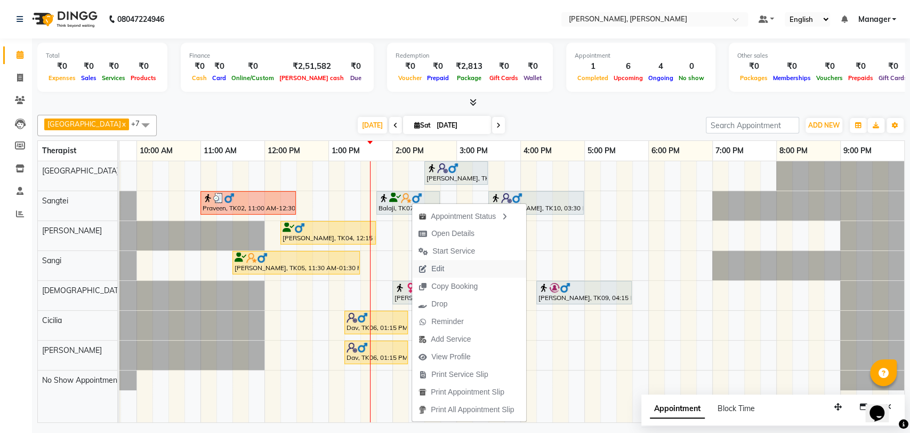
click at [461, 266] on button "Edit" at bounding box center [469, 269] width 114 height 18
select select "tentative"
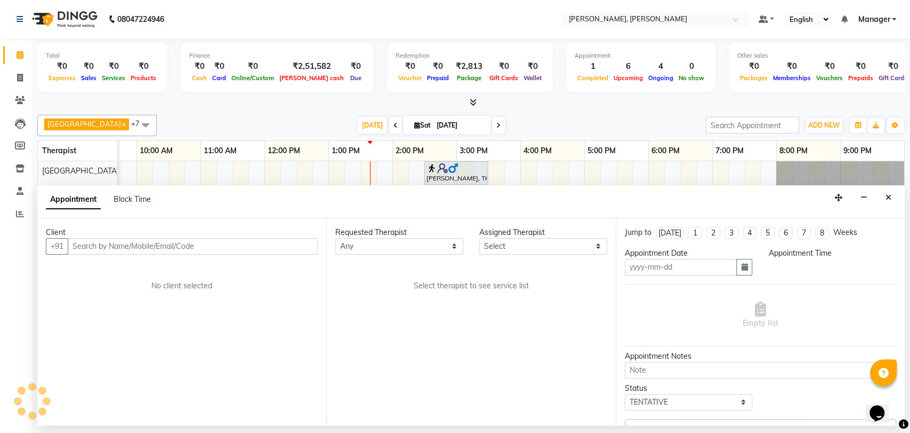
type input "[DATE]"
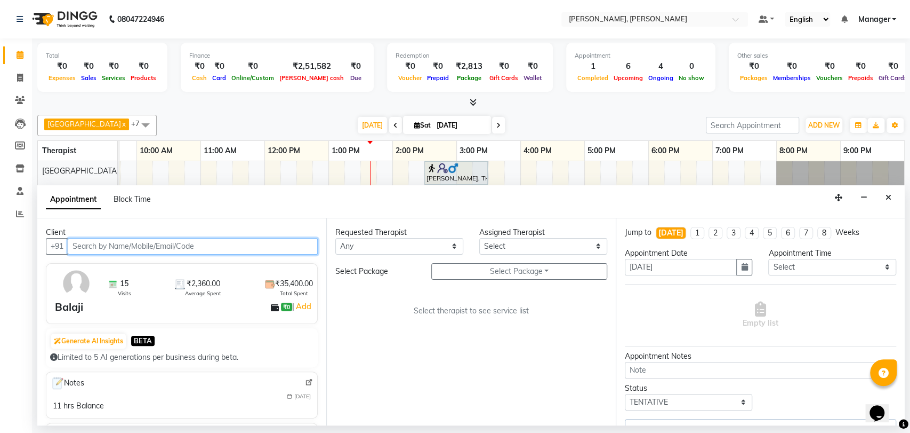
select select "63890"
select select "3744"
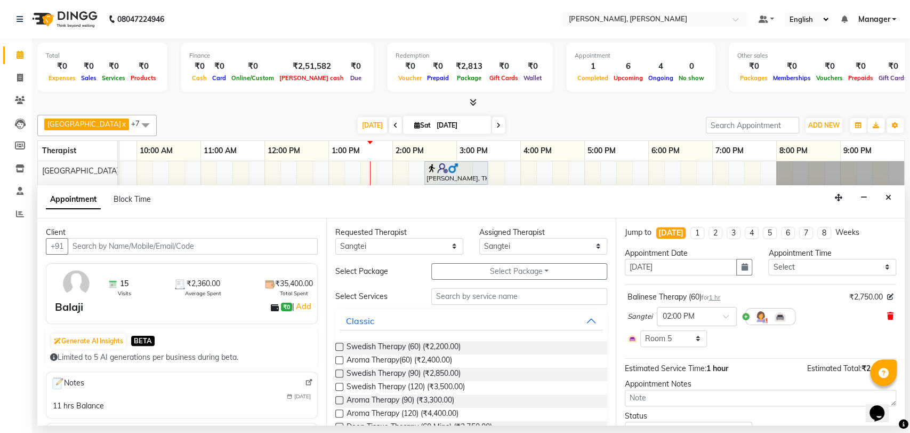
drag, startPoint x: 879, startPoint y: 313, endPoint x: 890, endPoint y: 313, distance: 10.7
click at [888, 313] on icon at bounding box center [891, 315] width 6 height 7
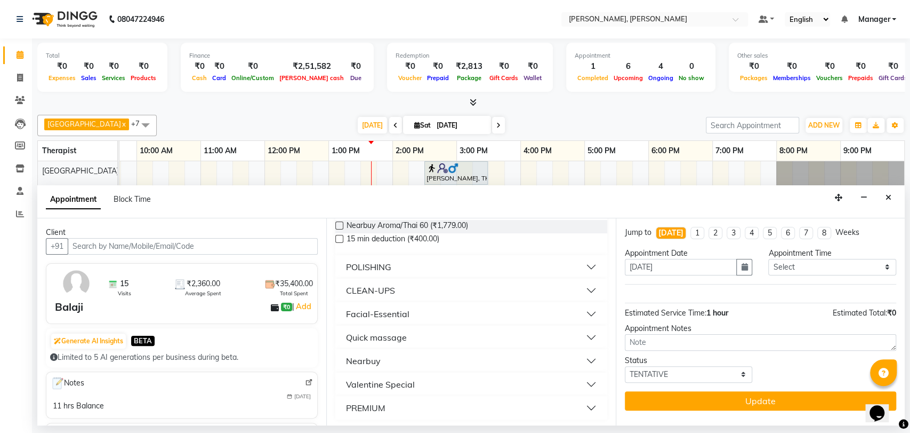
scroll to position [310, 0]
click at [367, 399] on div "PREMIUM" at bounding box center [365, 405] width 39 height 13
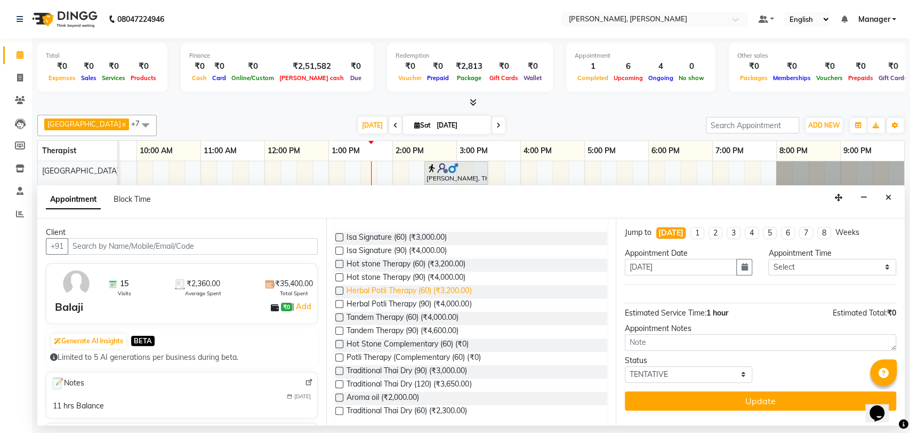
scroll to position [514, 0]
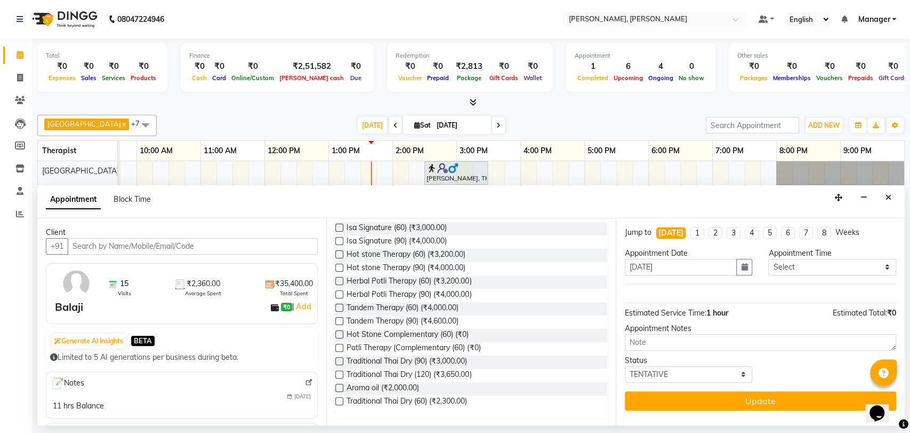
click at [338, 400] on label at bounding box center [339, 401] width 8 height 8
click at [338, 400] on input "checkbox" at bounding box center [338, 401] width 7 height 7
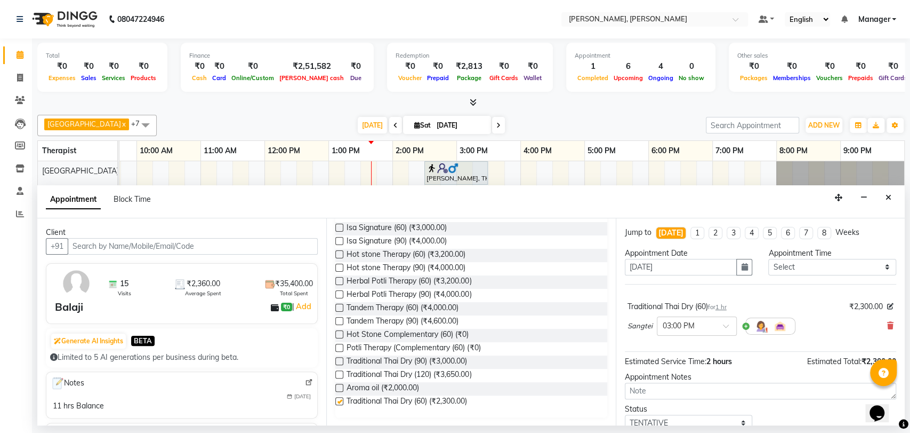
checkbox input "false"
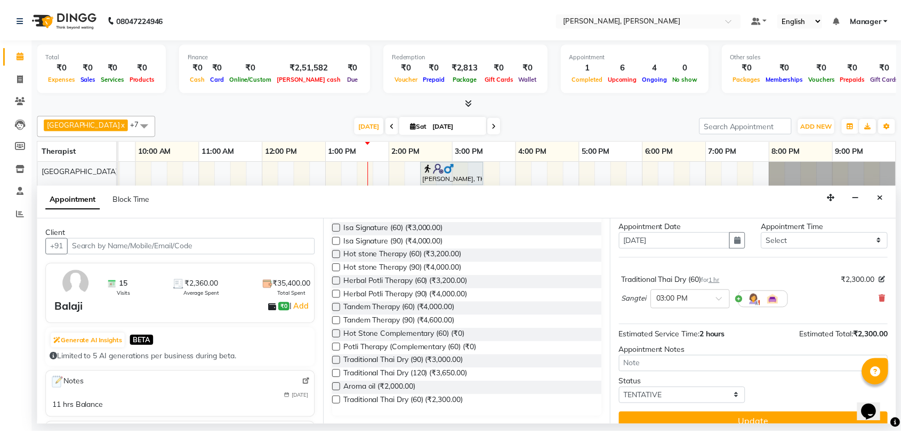
scroll to position [42, 0]
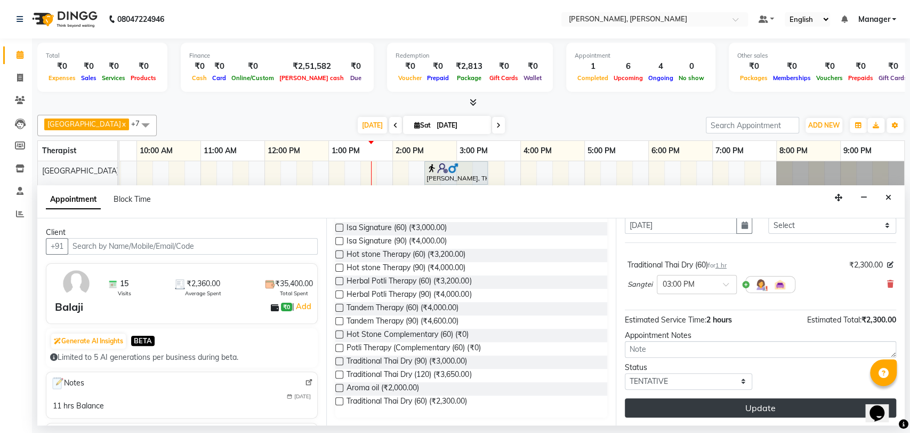
click at [657, 407] on button "Update" at bounding box center [760, 407] width 271 height 19
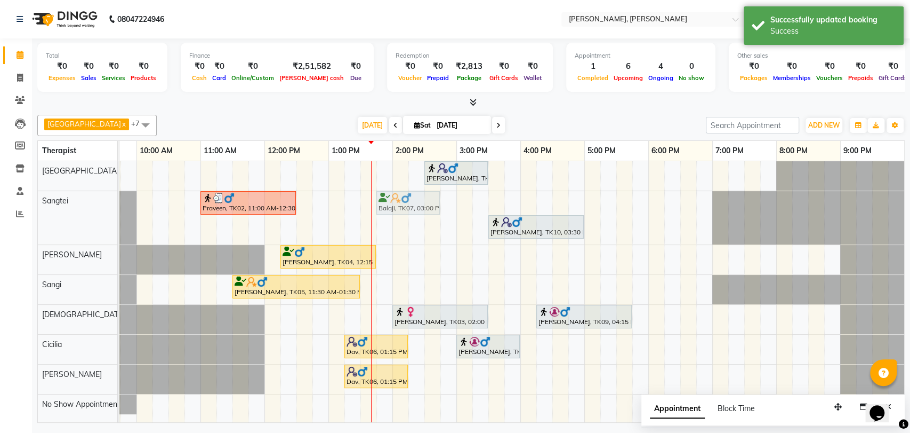
drag, startPoint x: 479, startPoint y: 205, endPoint x: 392, endPoint y: 210, distance: 87.1
click at [73, 210] on div "Praveen, TK02, 11:00 AM-12:30 PM, Balinese Therapy (90) [GEOGRAPHIC_DATA], TK07…" at bounding box center [73, 217] width 0 height 53
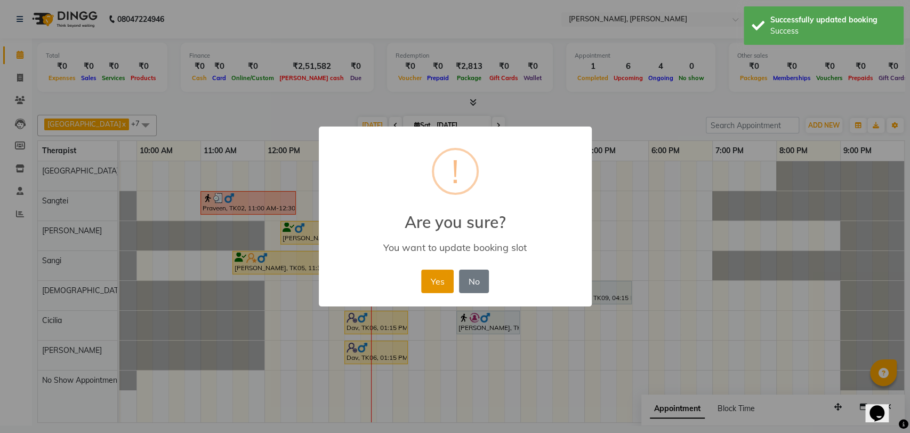
click at [428, 274] on button "Yes" at bounding box center [437, 280] width 33 height 23
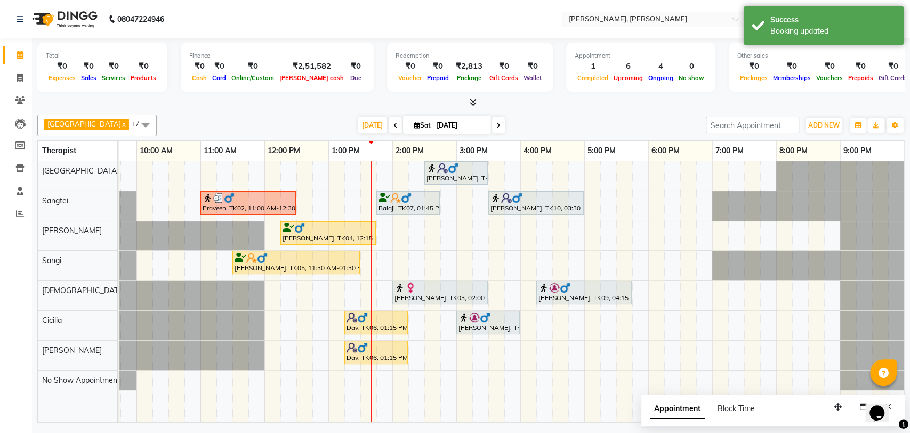
click at [417, 207] on div "Balaji, TK07, 01:45 PM-02:45 PM, Traditional Thai Dry (60)" at bounding box center [408, 203] width 61 height 20
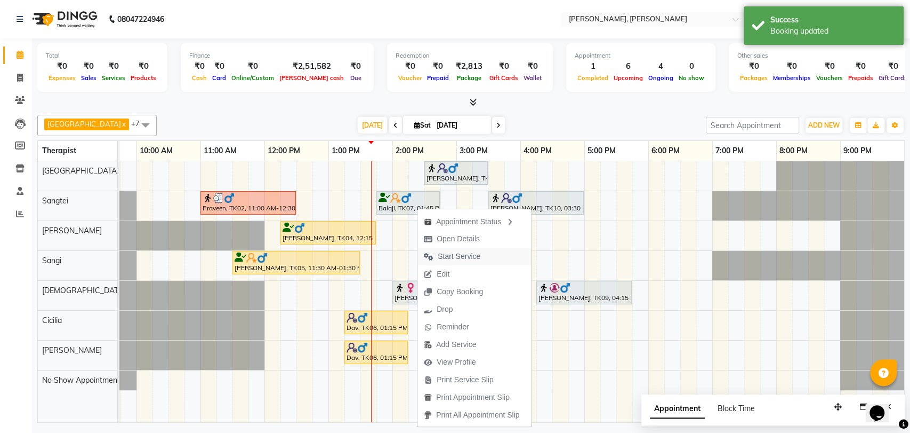
click at [465, 250] on span "Start Service" at bounding box center [452, 256] width 69 height 18
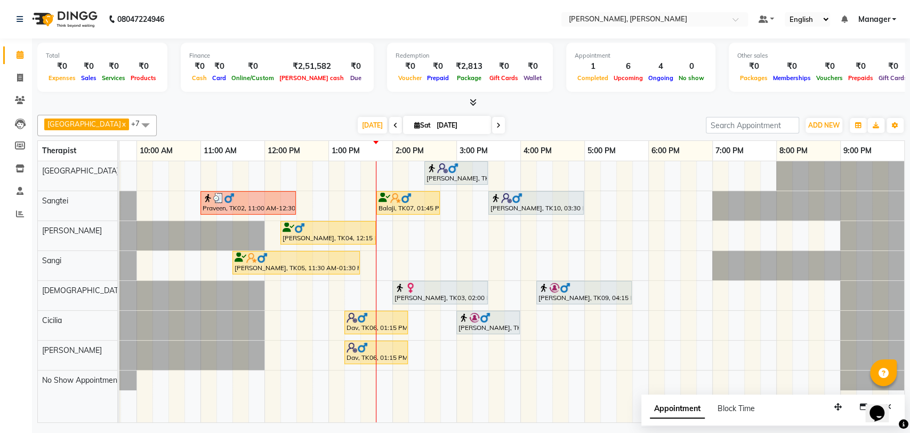
click at [546, 295] on div "[PERSON_NAME], TK09, 04:15 PM-05:45 PM, Herbal Potli Therapy (90)" at bounding box center [584, 292] width 93 height 20
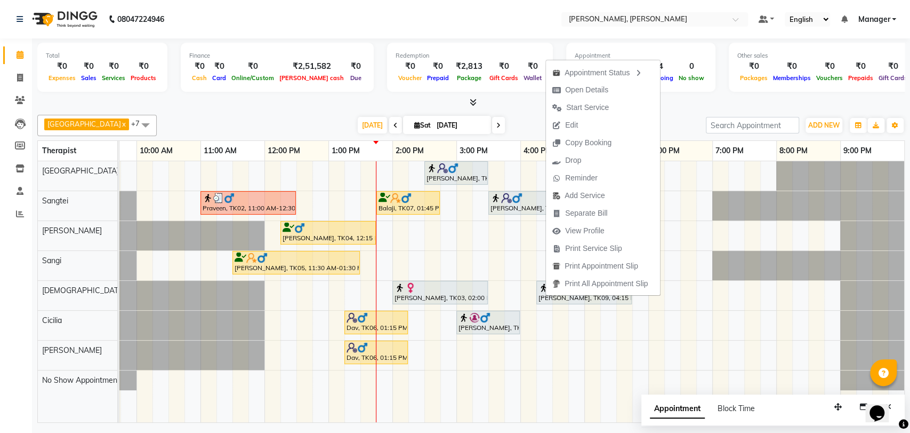
click at [256, 10] on nav "08047224946 Select Location × [PERSON_NAME], [PERSON_NAME] Default Panel My Pan…" at bounding box center [455, 19] width 910 height 38
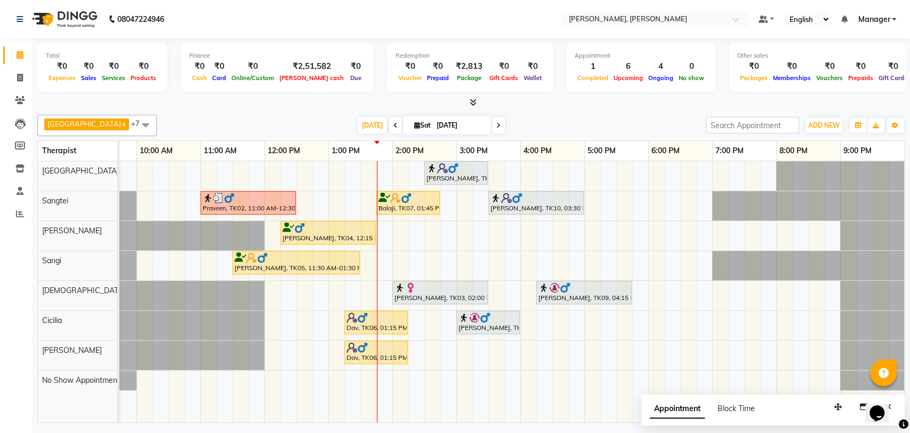
click at [260, 265] on div "[PERSON_NAME], TK05, 11:30 AM-01:30 PM, Deep Tissue Therapy (120)" at bounding box center [296, 262] width 125 height 20
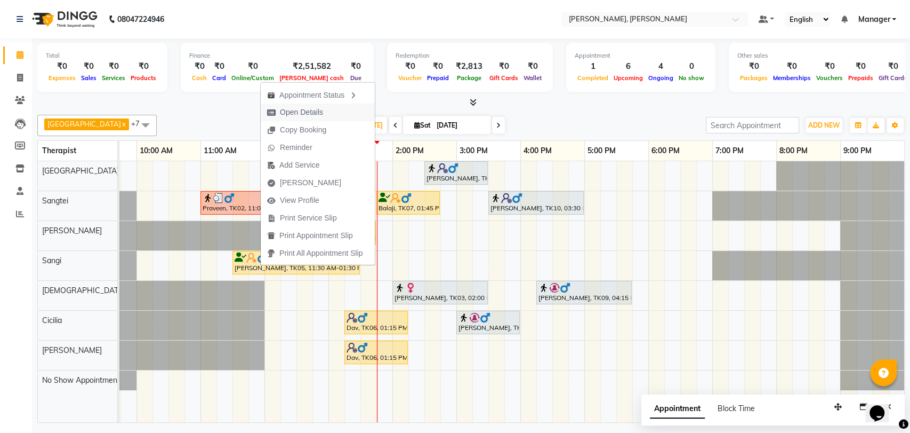
click at [325, 117] on span "Open Details" at bounding box center [295, 112] width 69 height 18
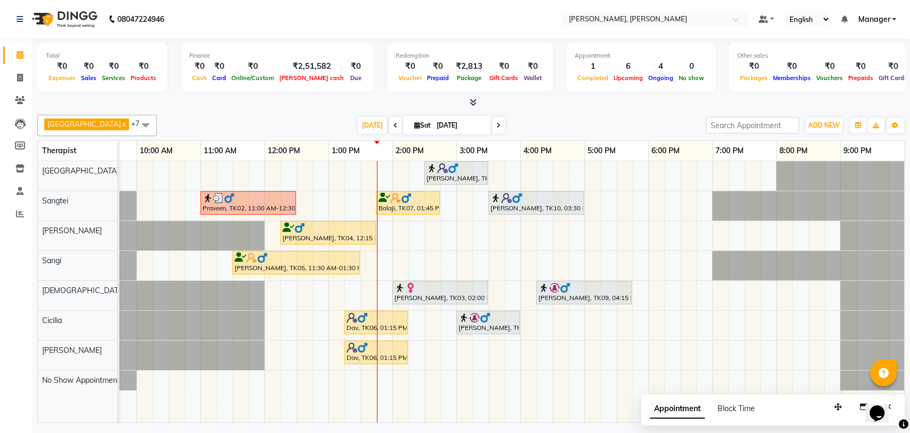
click at [316, 261] on div "[PERSON_NAME], TK05, 11:30 AM-01:30 PM, Deep Tissue Therapy (120)" at bounding box center [296, 262] width 125 height 20
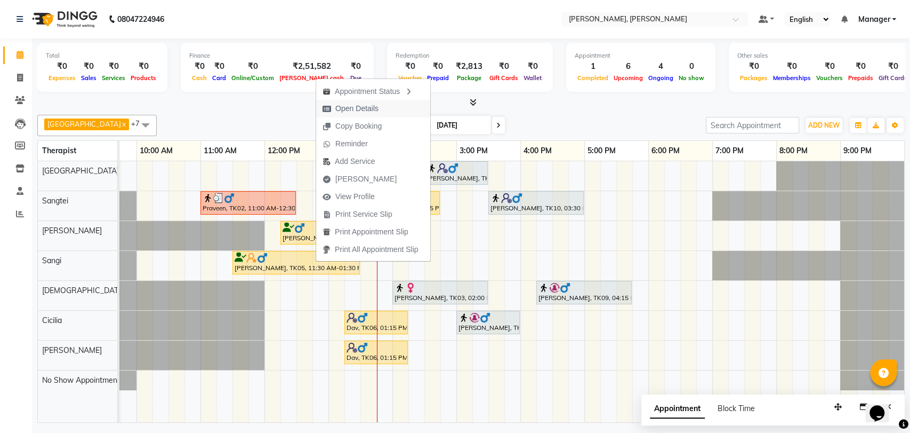
click at [352, 104] on span "Open Details" at bounding box center [356, 108] width 43 height 11
select select "1"
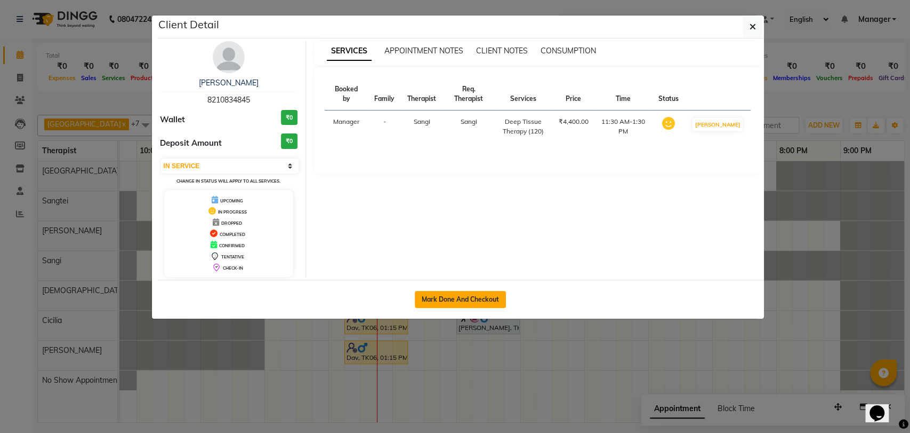
click at [486, 293] on button "Mark Done And Checkout" at bounding box center [460, 299] width 91 height 17
select select "service"
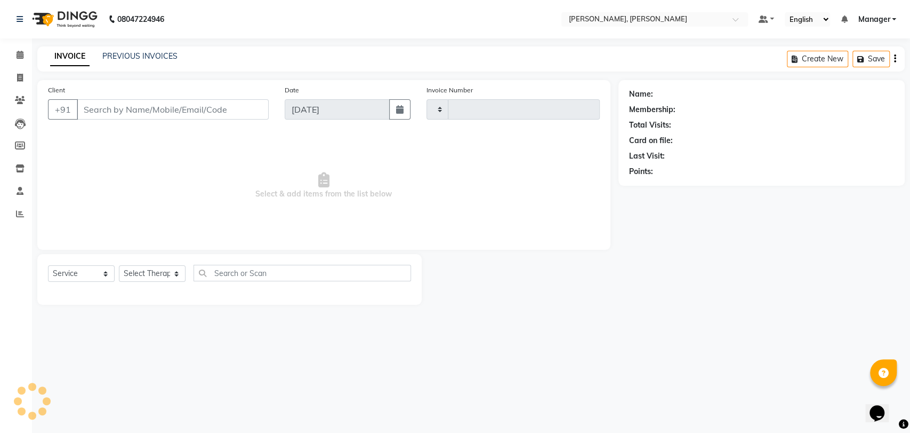
type input "2005"
select select "7301"
type input "8210834845"
select select "63891"
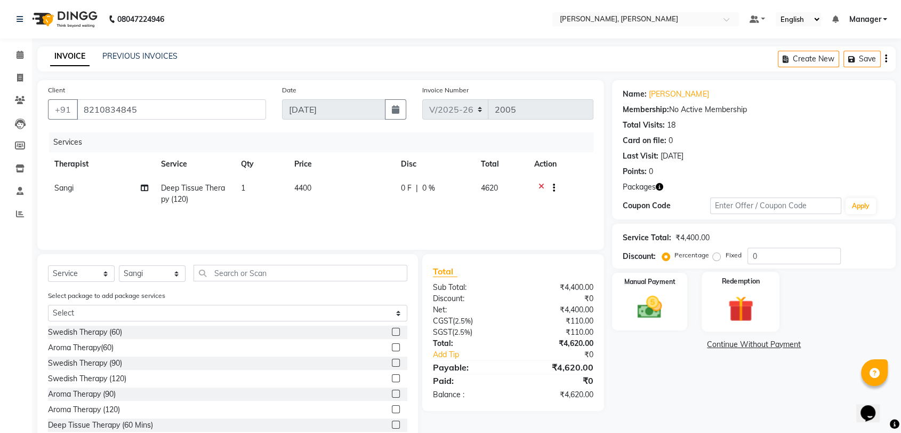
click at [730, 308] on img at bounding box center [741, 308] width 42 height 32
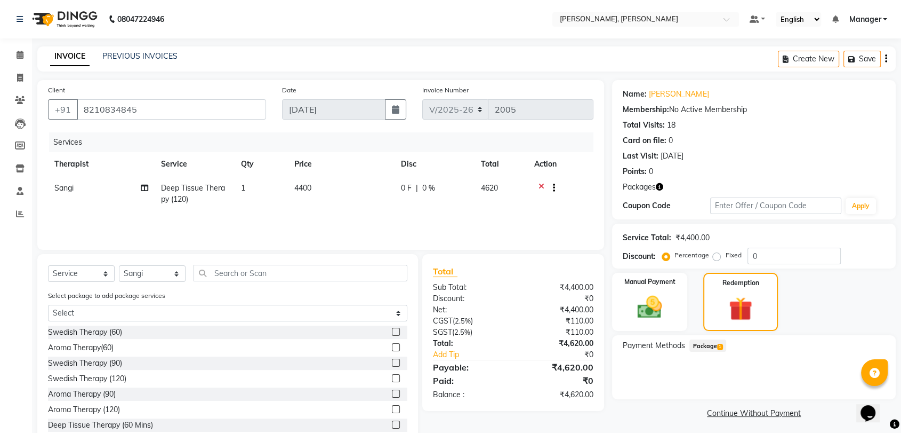
click at [702, 350] on span "Package 1" at bounding box center [708, 345] width 37 height 12
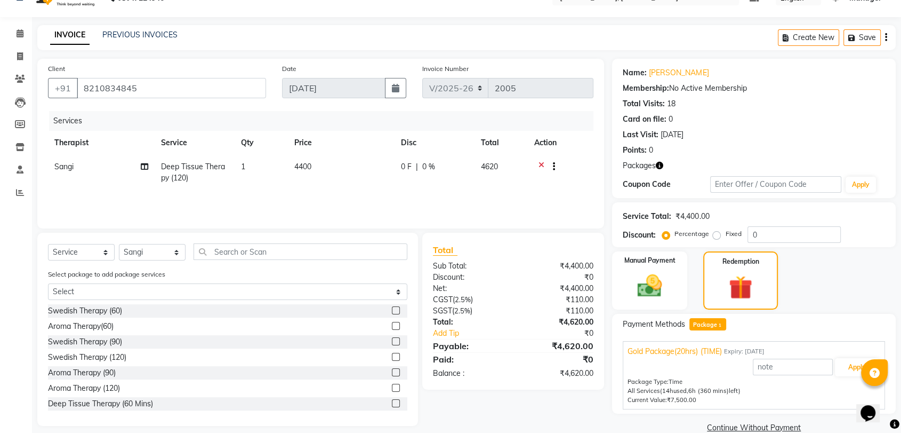
scroll to position [39, 0]
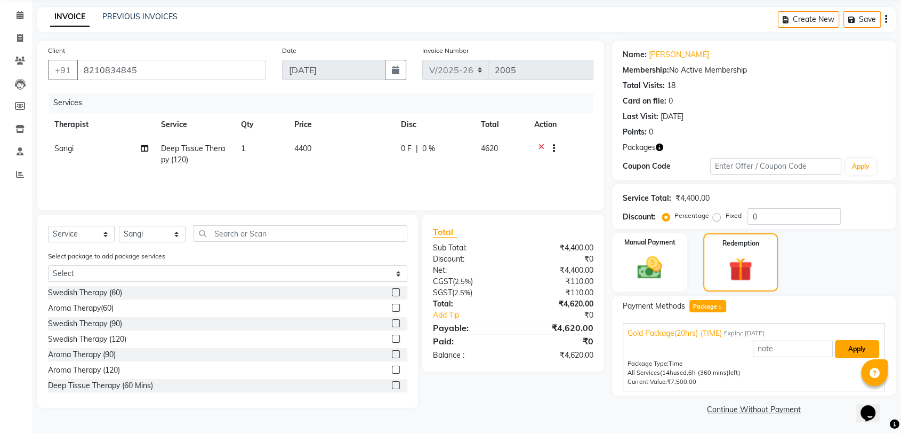
click at [849, 350] on button "Apply" at bounding box center [857, 349] width 44 height 18
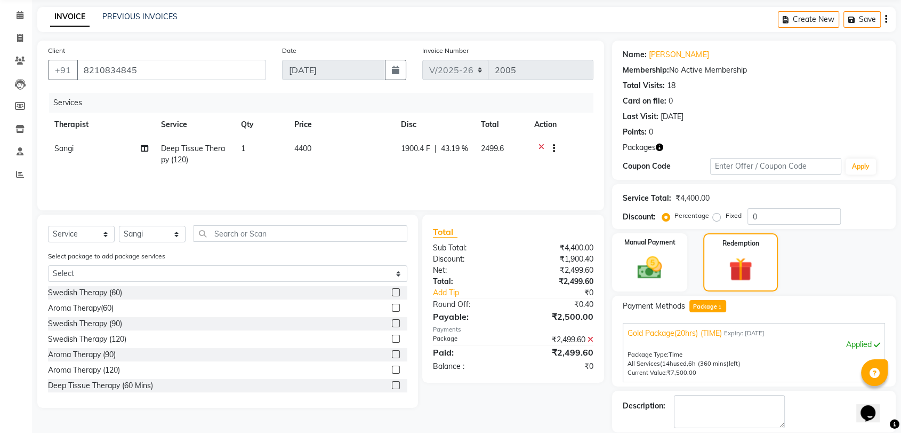
scroll to position [90, 0]
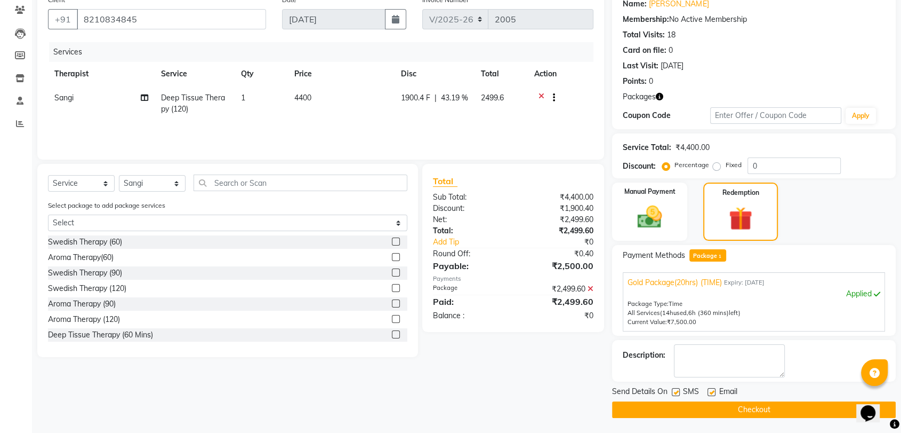
click at [699, 405] on button "Checkout" at bounding box center [754, 409] width 284 height 17
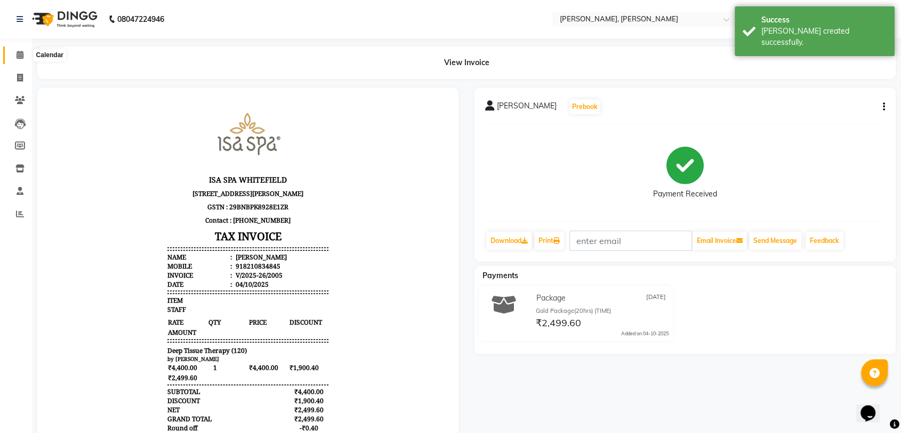
click at [17, 49] on span at bounding box center [20, 55] width 19 height 12
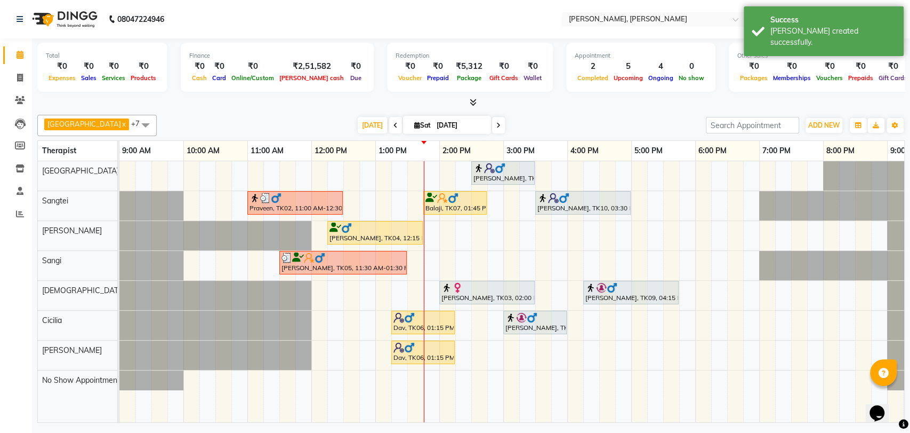
click at [348, 261] on div at bounding box center [343, 257] width 123 height 11
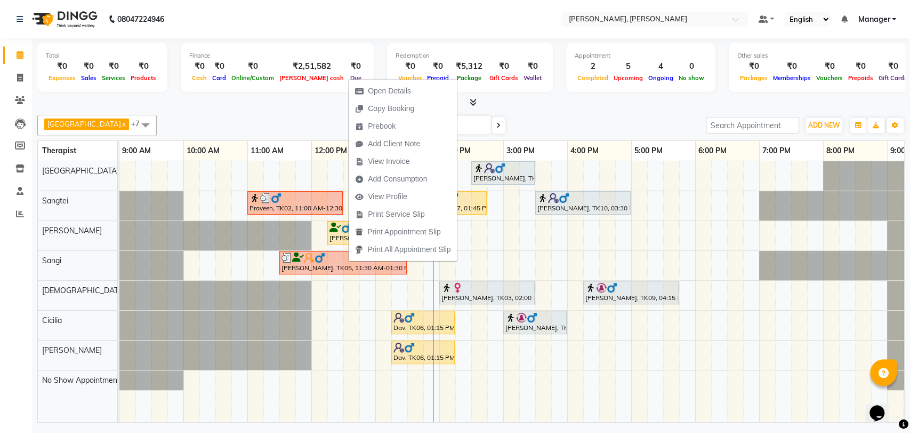
click at [550, 105] on div at bounding box center [471, 102] width 868 height 11
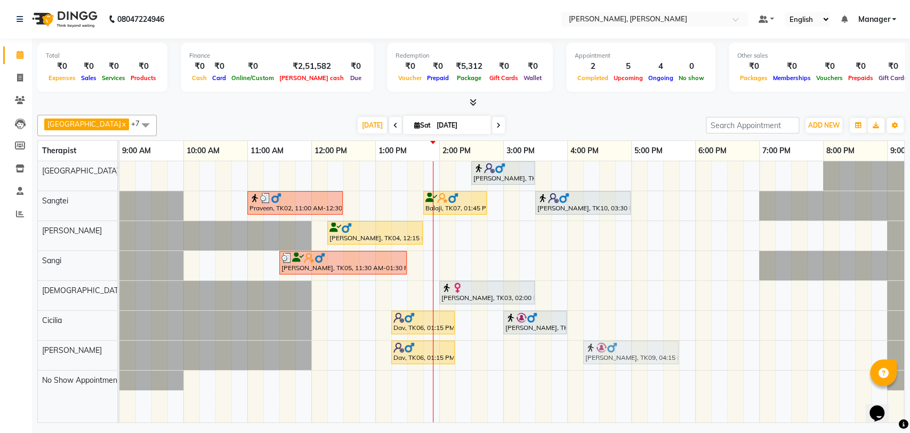
drag, startPoint x: 601, startPoint y: 294, endPoint x: 602, endPoint y: 342, distance: 48.5
click at [602, 350] on tbody "[PERSON_NAME], TK08, 02:30 PM-03:30 PM, Aroma Therapy(60) Praveen, TK02, 11:00 …" at bounding box center [535, 275] width 832 height 229
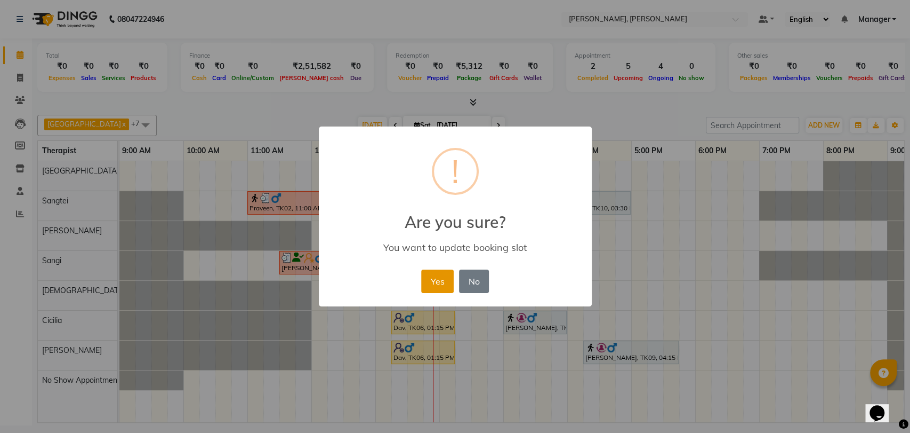
click at [443, 283] on button "Yes" at bounding box center [437, 280] width 33 height 23
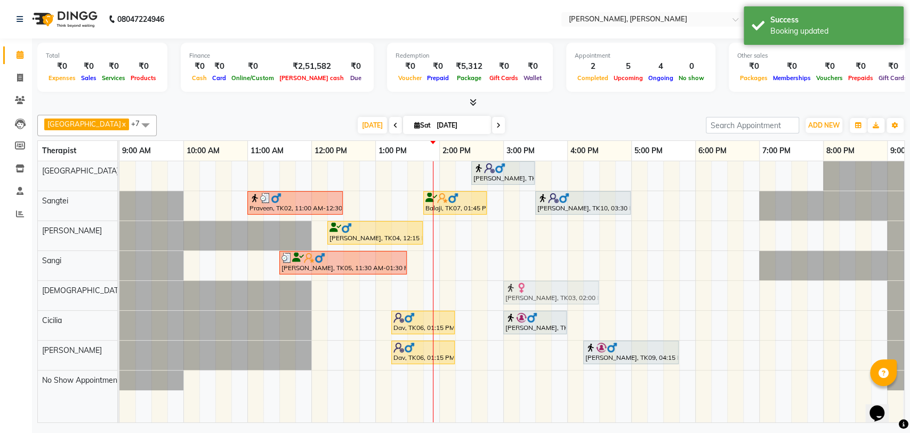
drag, startPoint x: 452, startPoint y: 290, endPoint x: 518, endPoint y: 294, distance: 65.7
click at [119, 294] on div "[PERSON_NAME], TK03, 02:00 PM-03:30 PM, Swedish Therapy (90) [PERSON_NAME], TK0…" at bounding box center [119, 295] width 0 height 29
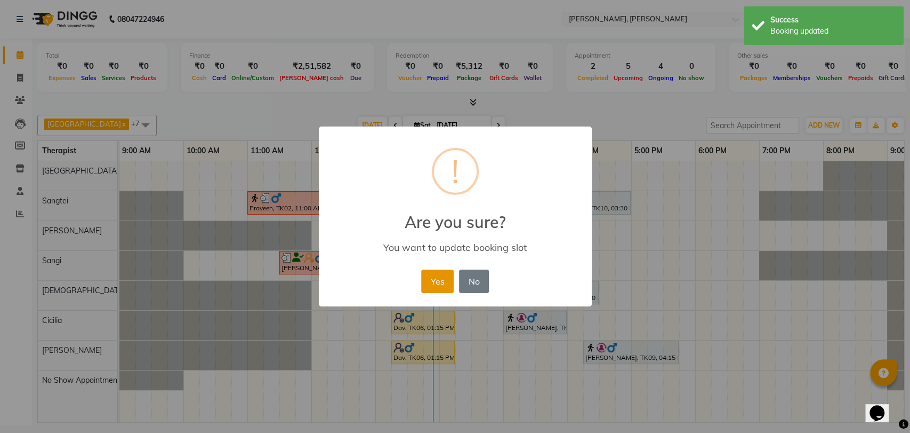
click at [450, 282] on button "Yes" at bounding box center [437, 280] width 33 height 23
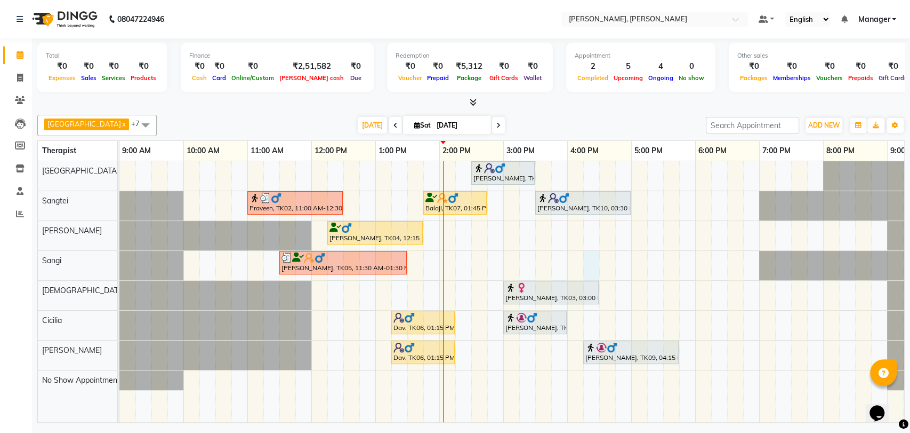
click at [588, 260] on div "[PERSON_NAME], TK08, 02:30 PM-03:30 PM, Aroma Therapy(60) Praveen, TK02, 11:00 …" at bounding box center [535, 291] width 832 height 261
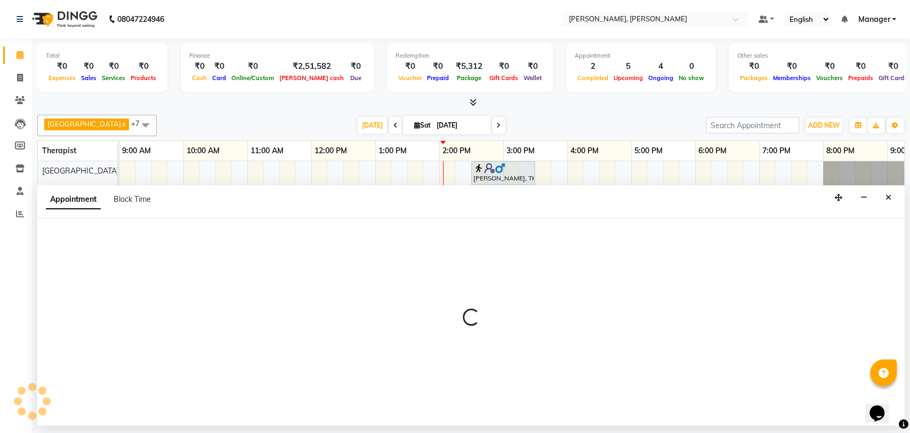
select select "63891"
select select "tentative"
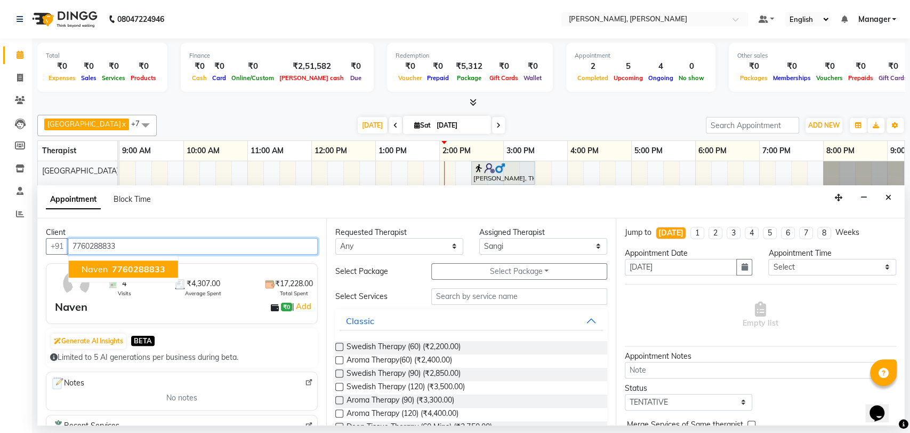
click at [119, 267] on span "7760288833" at bounding box center [138, 268] width 53 height 11
type input "7760288833"
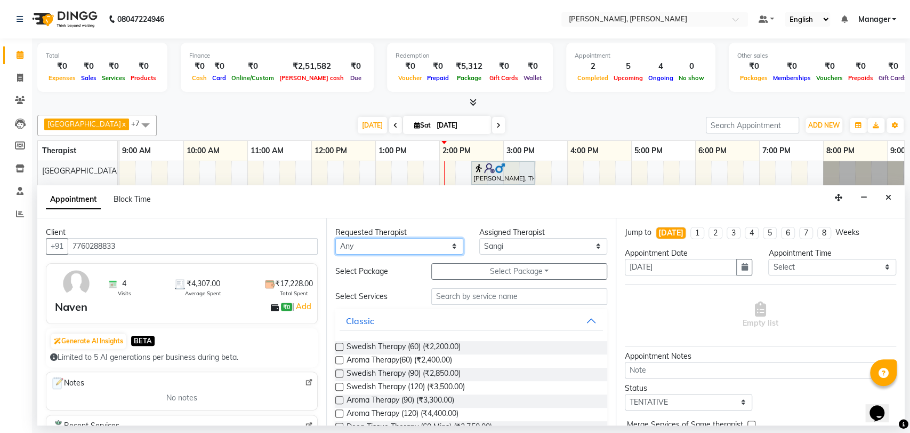
click at [387, 242] on select "Any Cicilia [PERSON_NAME] [DEMOGRAPHIC_DATA] No Show Appointment [PERSON_NAME] …" at bounding box center [399, 246] width 128 height 17
select select "63891"
click at [335, 238] on select "Any Cicilia [PERSON_NAME] [DEMOGRAPHIC_DATA] No Show Appointment [PERSON_NAME] …" at bounding box center [399, 246] width 128 height 17
click at [341, 346] on label at bounding box center [339, 346] width 8 height 8
click at [341, 346] on input "checkbox" at bounding box center [338, 347] width 7 height 7
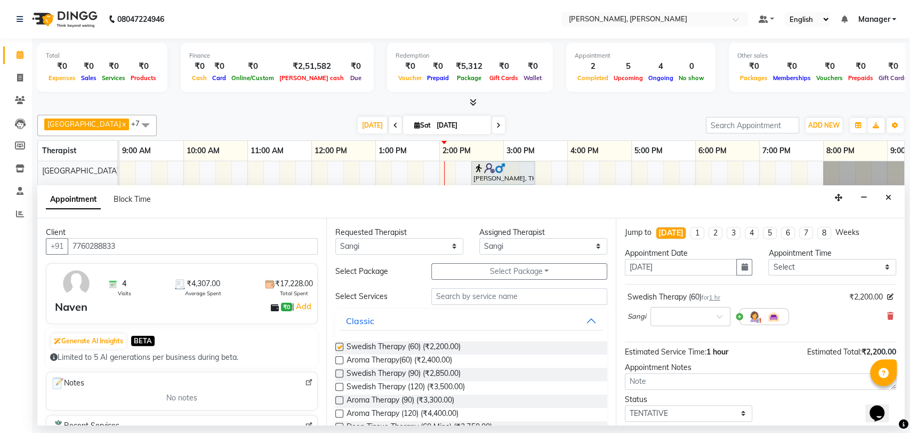
checkbox input "false"
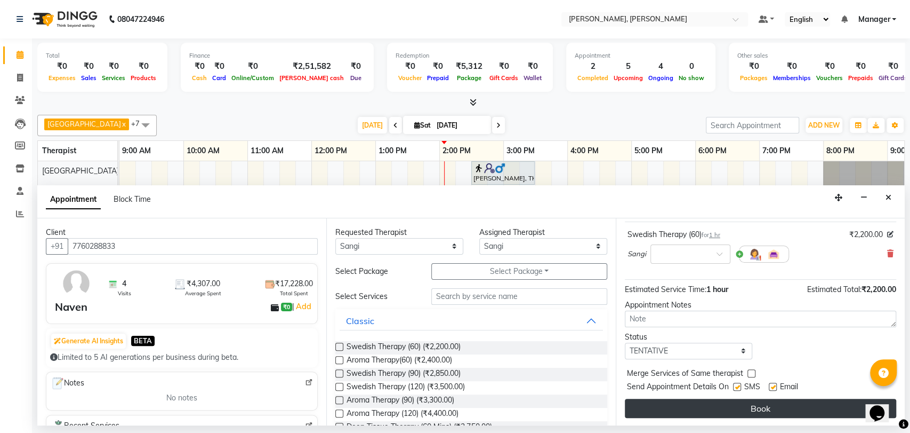
scroll to position [63, 0]
click at [710, 405] on button "Book" at bounding box center [760, 407] width 271 height 19
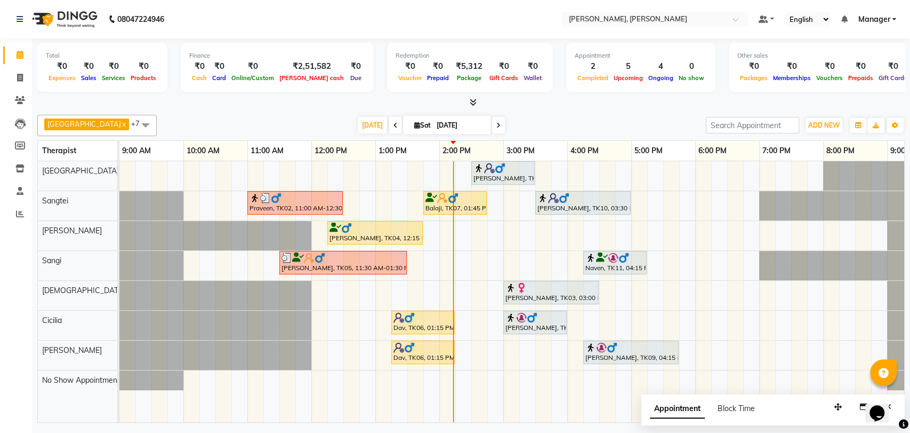
click at [511, 167] on div at bounding box center [503, 168] width 59 height 11
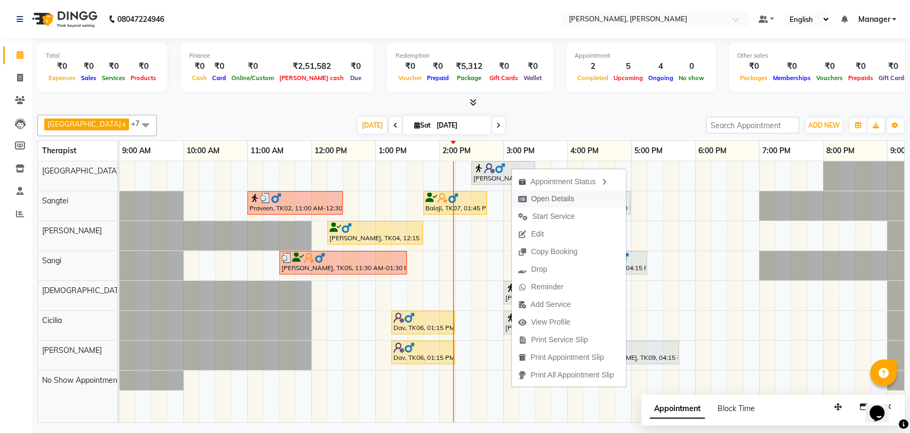
click at [545, 201] on span "Open Details" at bounding box center [552, 198] width 43 height 11
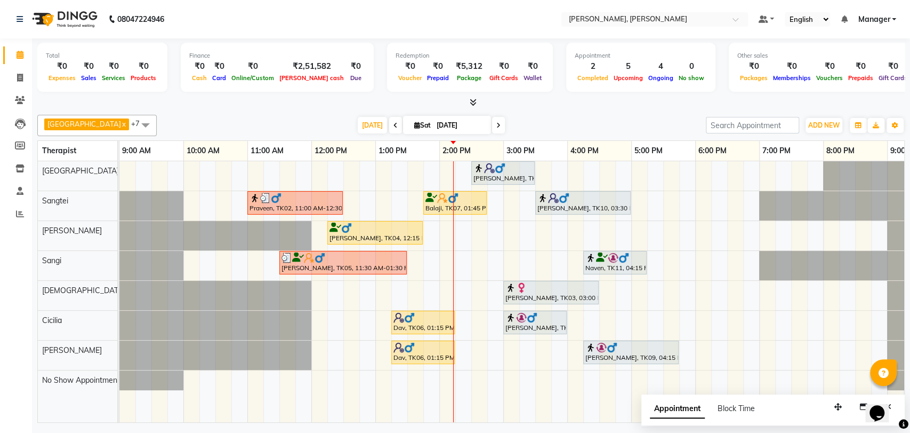
click at [507, 170] on div at bounding box center [503, 168] width 59 height 11
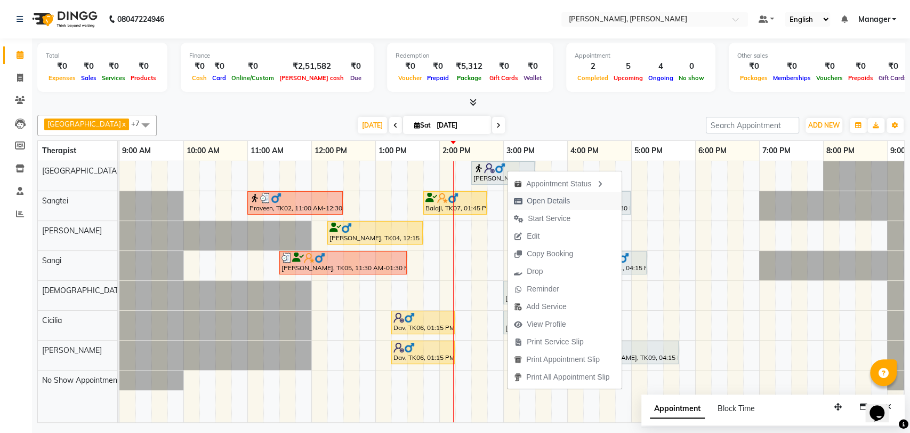
click at [554, 203] on span "Open Details" at bounding box center [548, 200] width 43 height 11
select select "7"
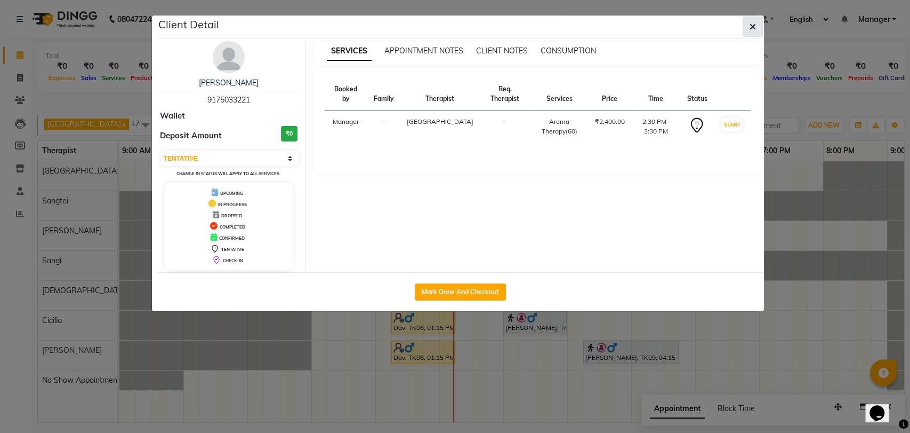
click at [750, 27] on icon "button" at bounding box center [753, 26] width 6 height 9
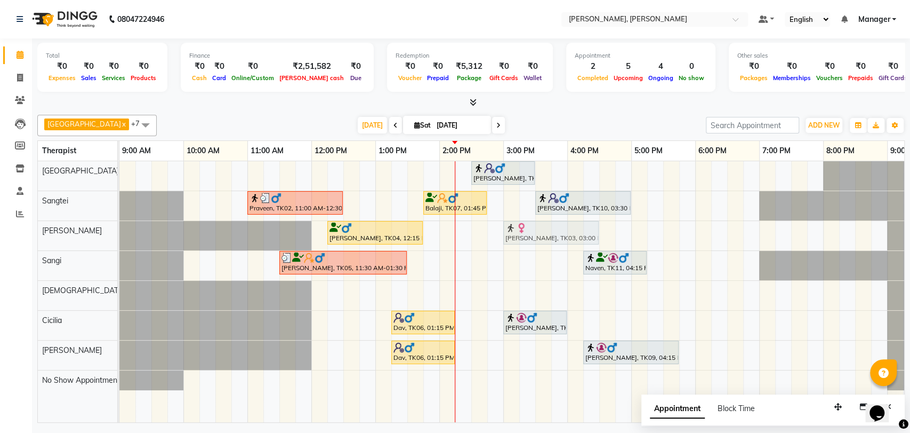
drag, startPoint x: 516, startPoint y: 286, endPoint x: 516, endPoint y: 244, distance: 42.1
click at [516, 239] on tbody "[PERSON_NAME], TK08, 02:30 PM-03:30 PM, Aroma Therapy(60) Praveen, TK02, 11:00 …" at bounding box center [535, 275] width 832 height 229
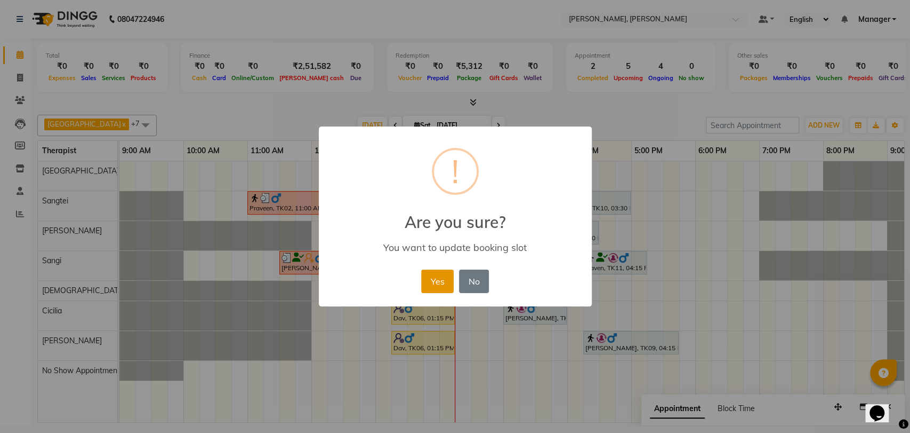
click at [433, 288] on button "Yes" at bounding box center [437, 280] width 33 height 23
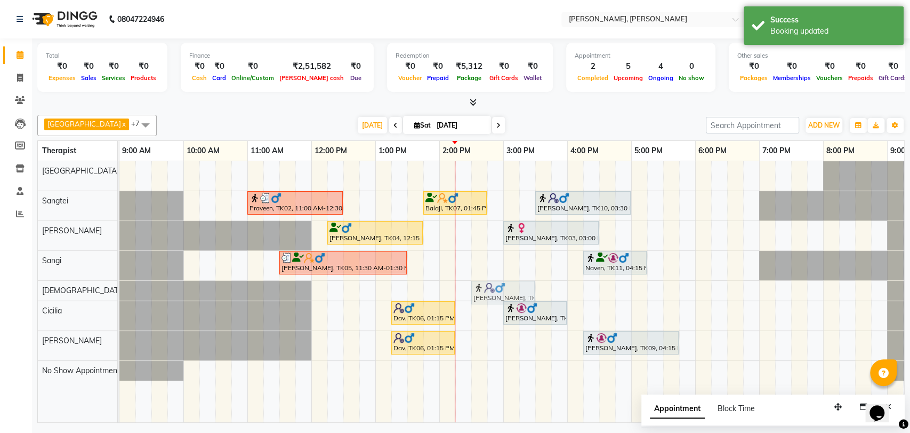
drag, startPoint x: 493, startPoint y: 173, endPoint x: 489, endPoint y: 292, distance: 119.5
click at [489, 292] on tbody "[PERSON_NAME], TK08, 02:30 PM-03:30 PM, Aroma Therapy(60) Praveen, TK02, 11:00 …" at bounding box center [535, 270] width 832 height 219
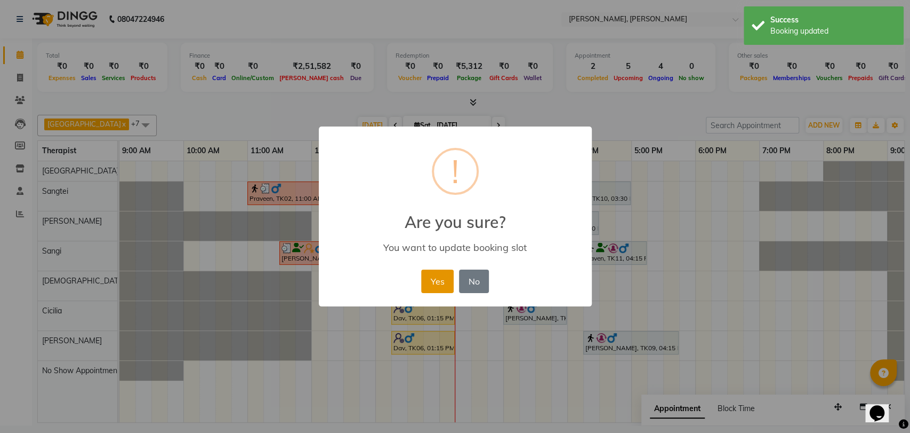
click at [431, 285] on button "Yes" at bounding box center [437, 280] width 33 height 23
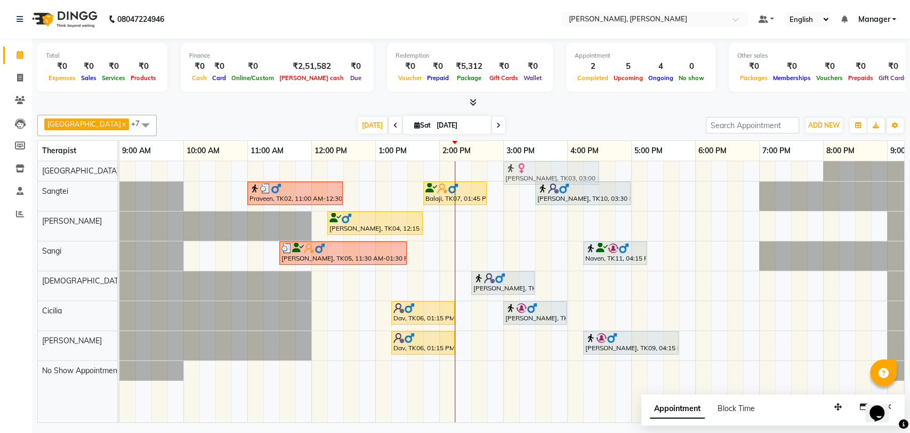
drag, startPoint x: 534, startPoint y: 221, endPoint x: 532, endPoint y: 166, distance: 55.0
click at [532, 166] on tbody "[PERSON_NAME], TK03, 03:00 PM-04:30 PM, Swedish Therapy (90) Praveen, TK02, 11:…" at bounding box center [535, 270] width 832 height 219
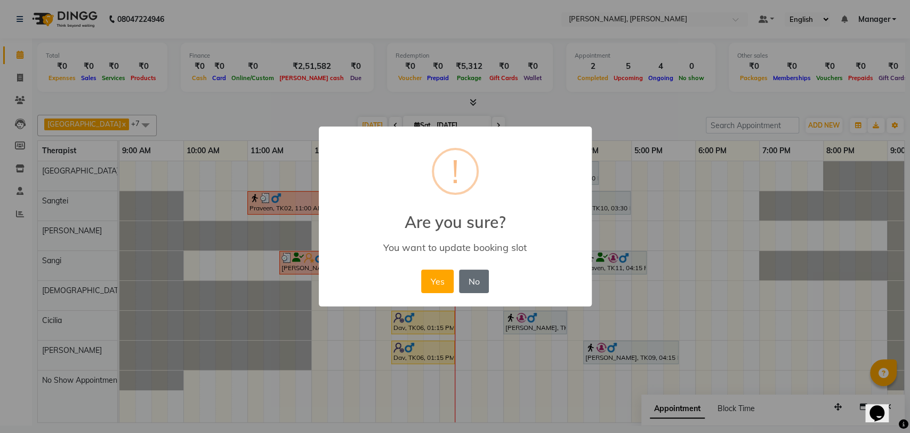
click at [476, 273] on button "No" at bounding box center [474, 280] width 30 height 23
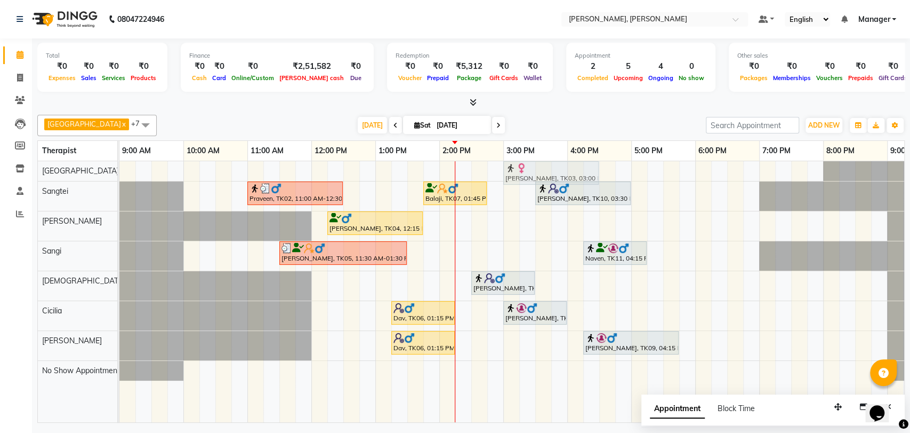
drag, startPoint x: 530, startPoint y: 224, endPoint x: 530, endPoint y: 177, distance: 46.9
click at [530, 177] on tbody "[PERSON_NAME], TK03, 03:00 PM-04:30 PM, Swedish Therapy (90) Praveen, TK02, 11:…" at bounding box center [535, 270] width 832 height 219
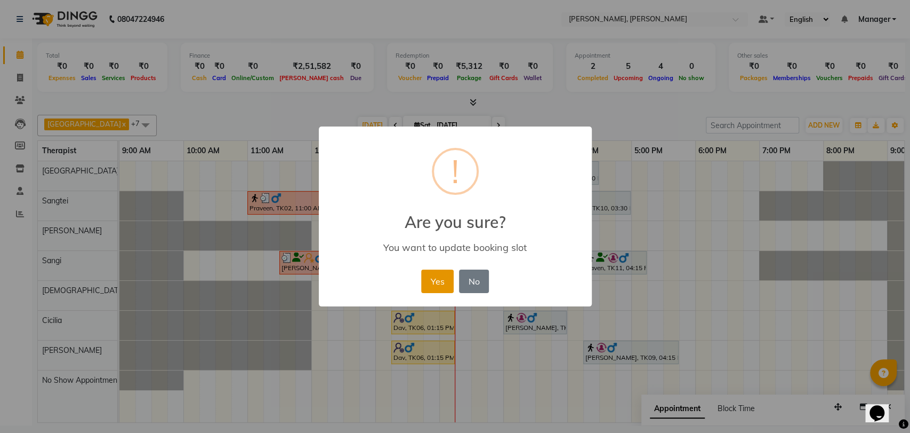
click at [425, 284] on button "Yes" at bounding box center [437, 280] width 33 height 23
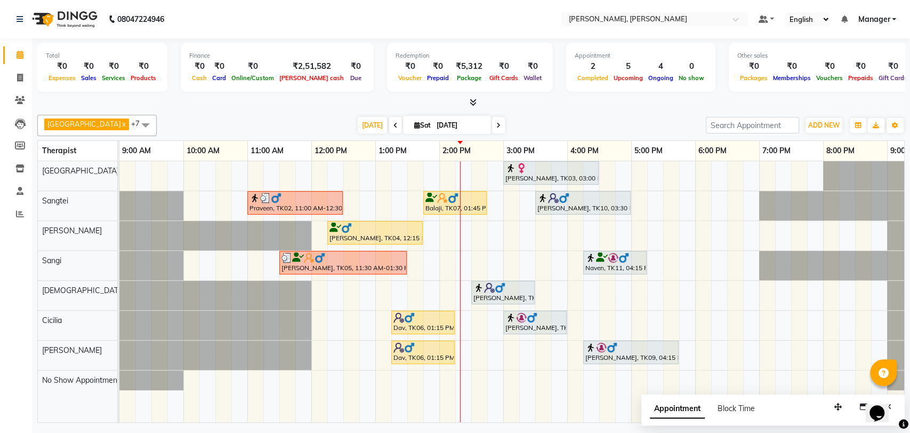
click at [617, 262] on div "Naven, TK11, 04:15 PM-05:15 PM, Swedish Therapy (60)" at bounding box center [615, 262] width 61 height 20
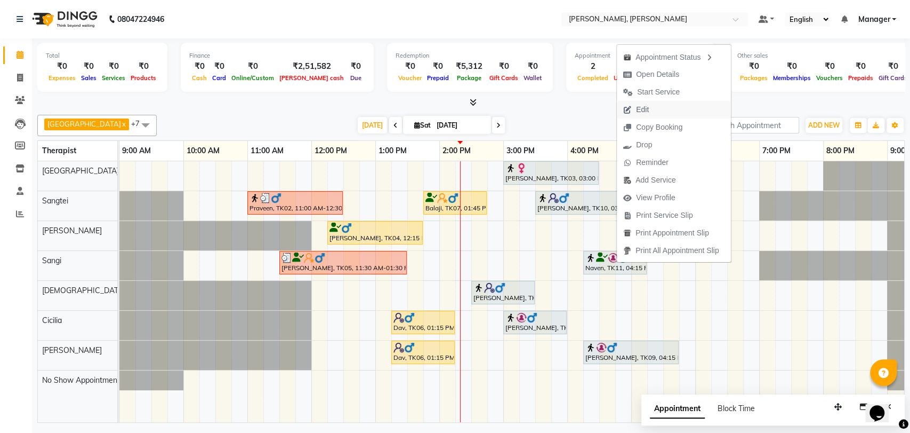
click at [647, 104] on span "Edit" at bounding box center [642, 109] width 13 height 11
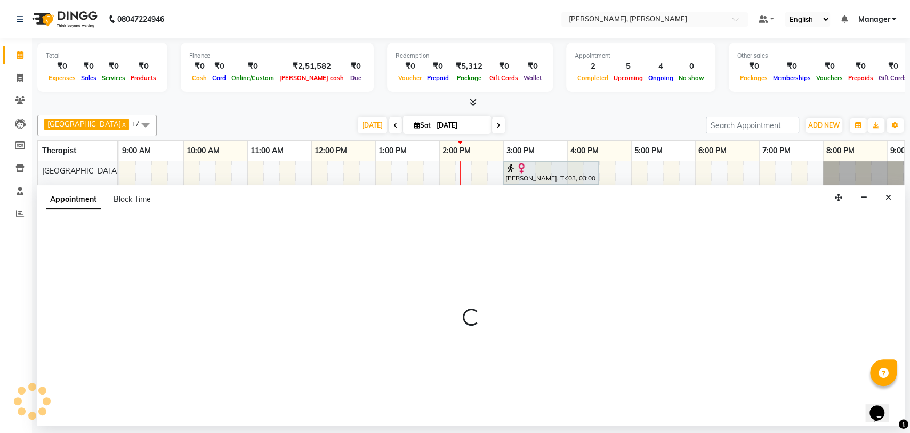
select select "tentative"
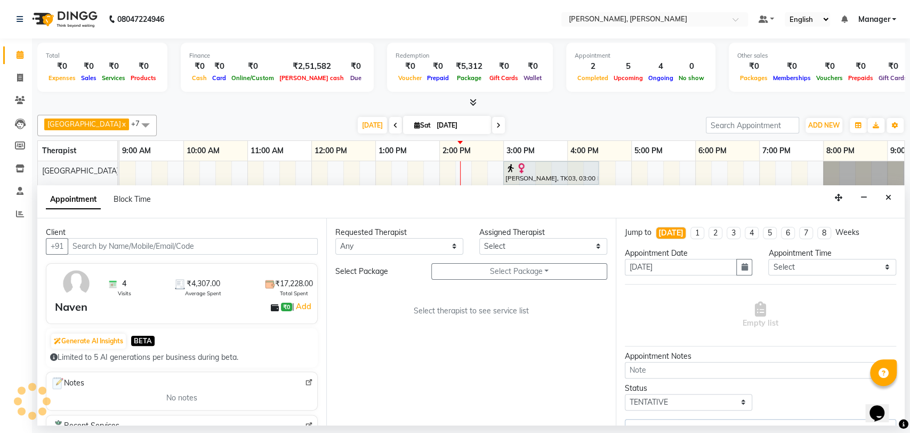
scroll to position [0, 47]
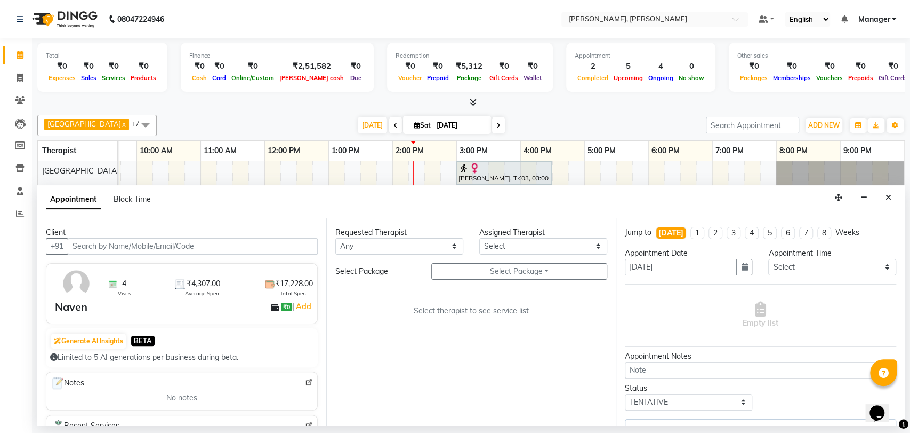
select select "63891"
select select "3741"
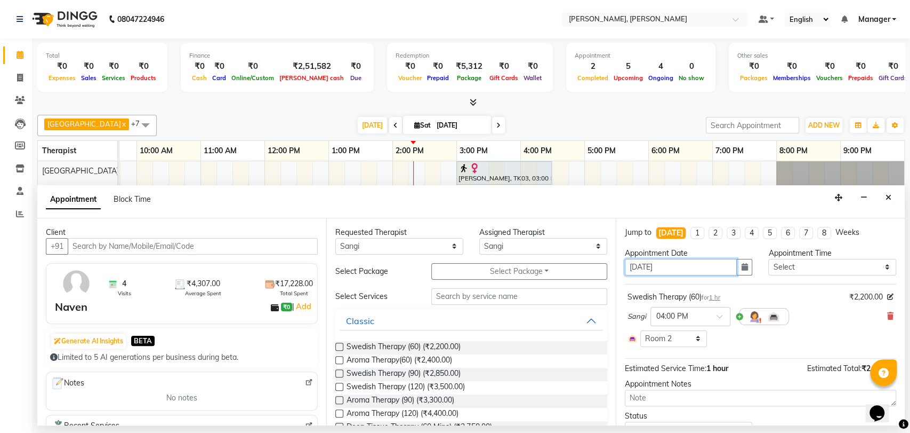
click at [684, 265] on input "[DATE]" at bounding box center [681, 267] width 113 height 17
click at [741, 268] on icon "button" at bounding box center [744, 266] width 6 height 7
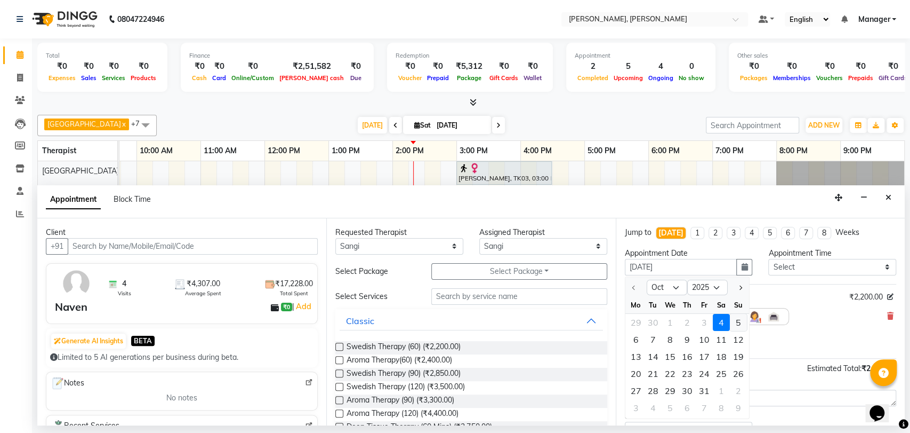
click at [734, 321] on div "5" at bounding box center [738, 321] width 17 height 17
type input "[DATE]"
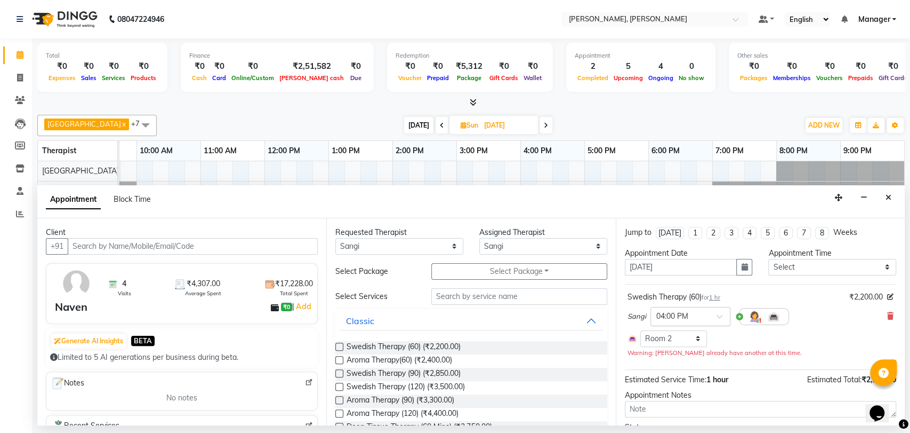
click at [713, 313] on div at bounding box center [690, 315] width 79 height 11
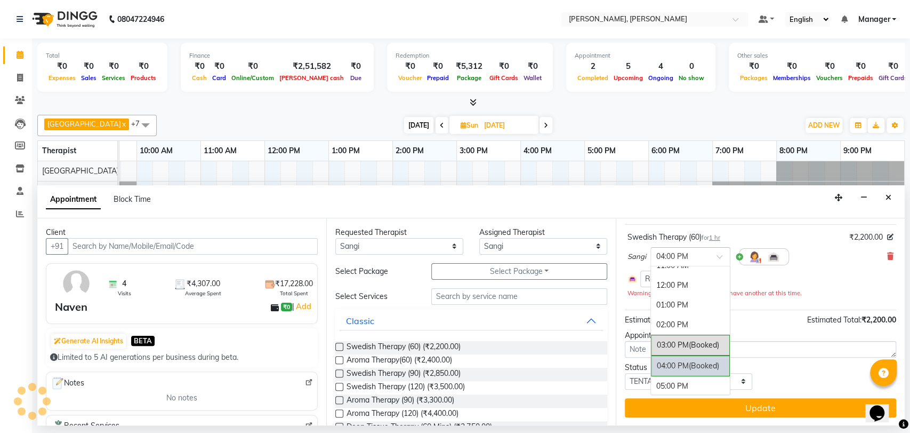
scroll to position [0, 0]
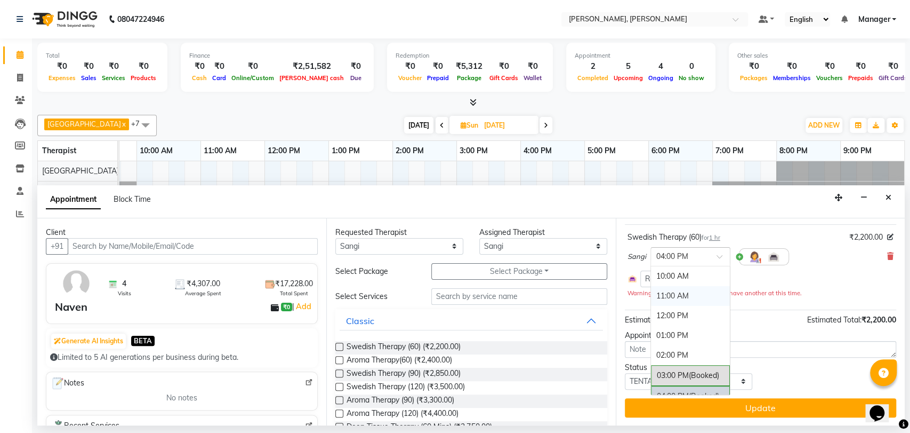
click at [676, 296] on div "11:00 AM" at bounding box center [690, 296] width 79 height 20
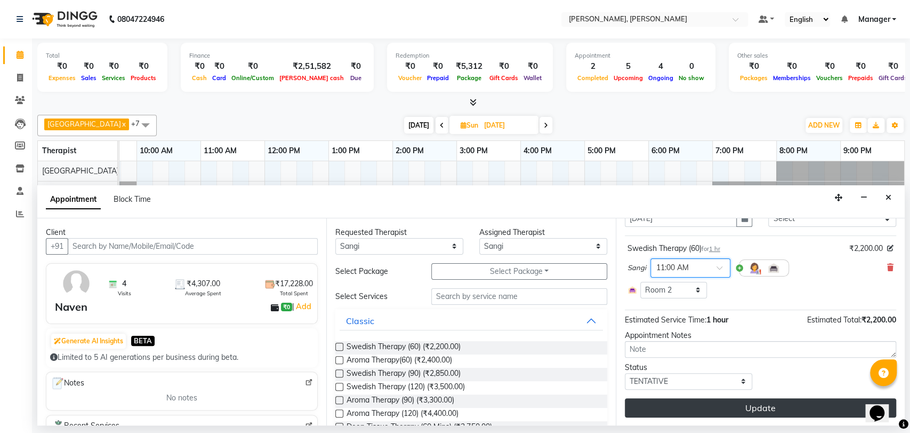
click at [739, 412] on button "Update" at bounding box center [760, 407] width 271 height 19
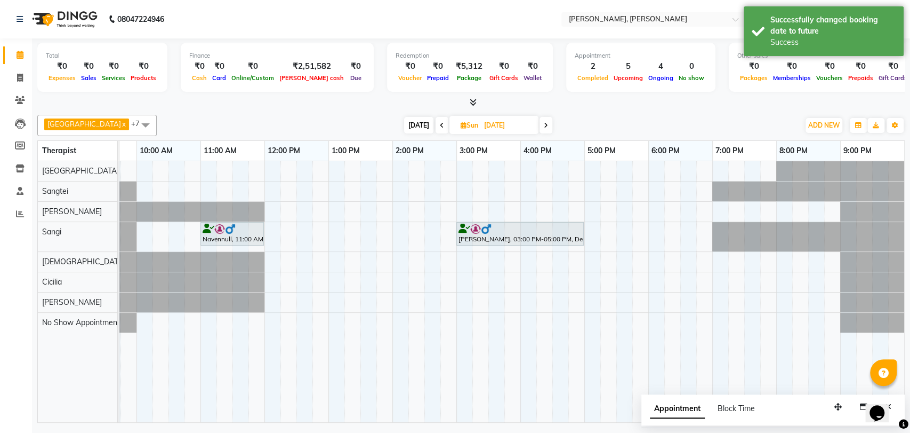
click at [213, 229] on icon at bounding box center [209, 228] width 12 height 1
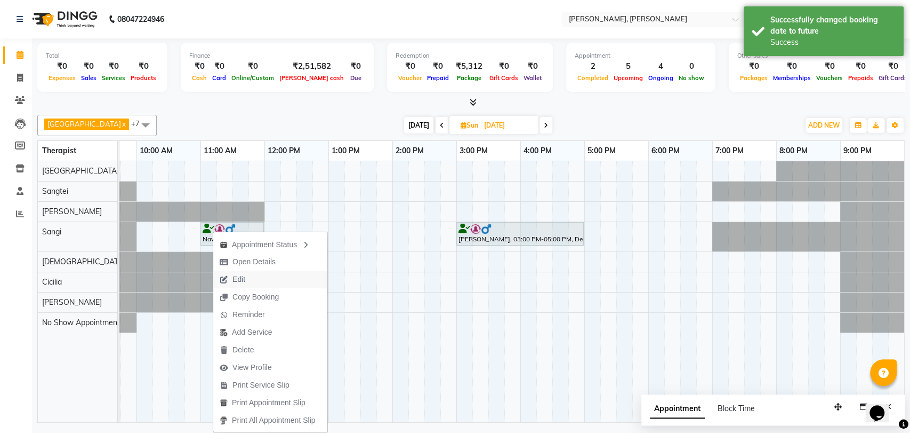
click at [271, 284] on button "Edit" at bounding box center [270, 279] width 114 height 18
select select "tentative"
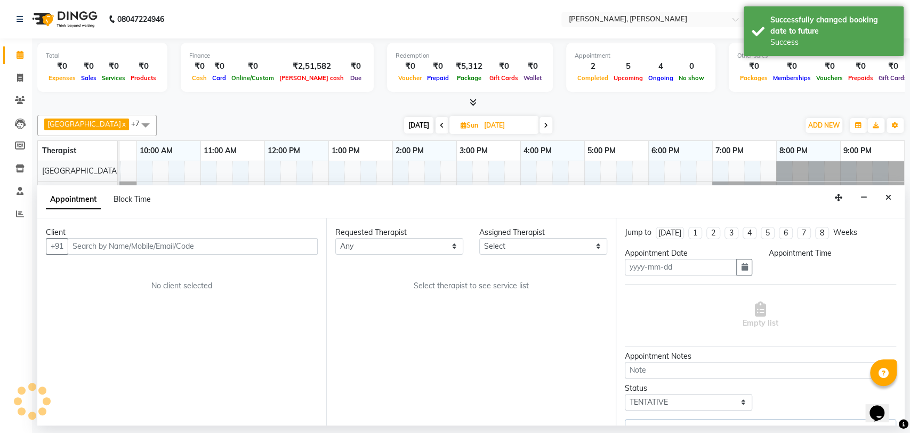
type input "[DATE]"
select select "63891"
select select "660"
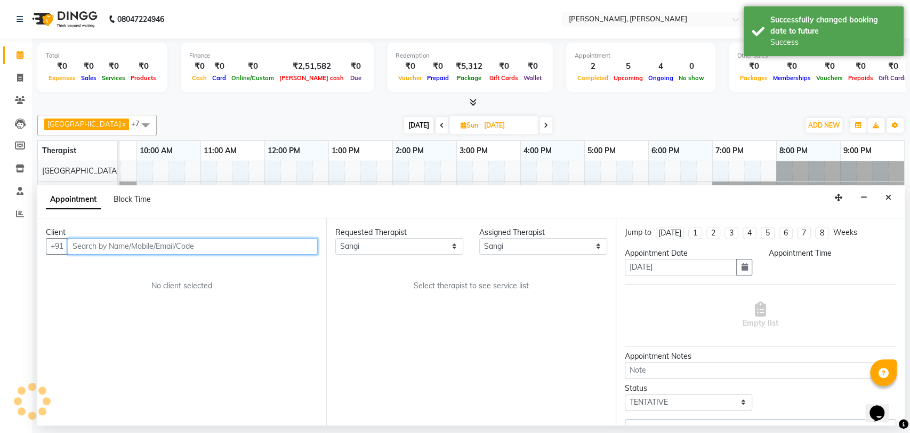
select select "3741"
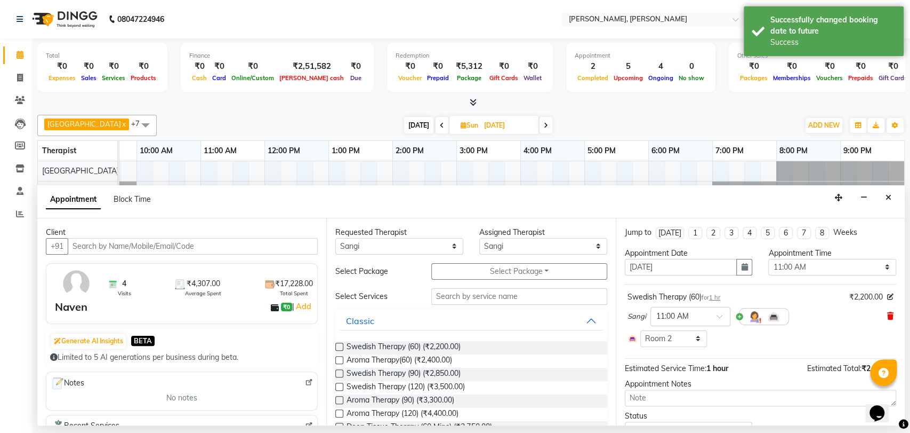
click at [888, 317] on icon at bounding box center [891, 315] width 6 height 7
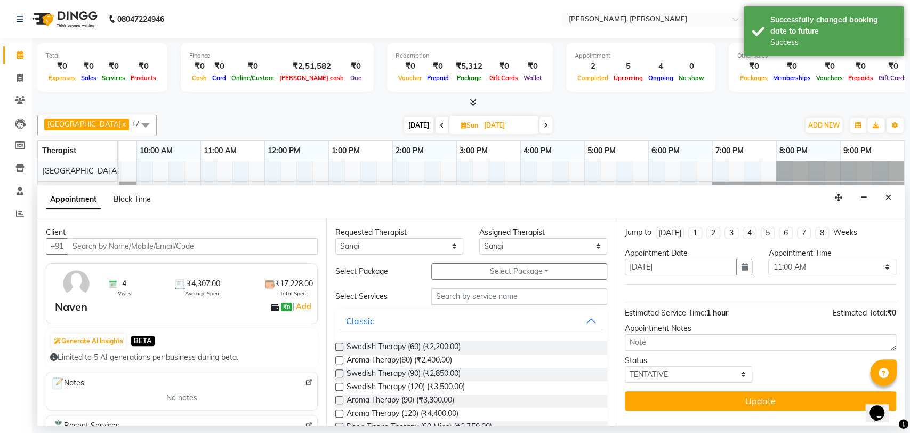
click at [341, 373] on label at bounding box center [339, 373] width 8 height 8
click at [341, 373] on input "checkbox" at bounding box center [338, 374] width 7 height 7
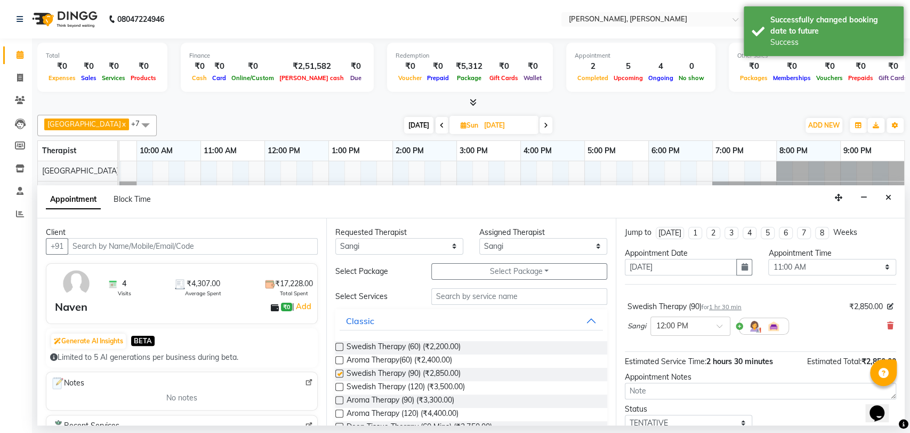
checkbox input "false"
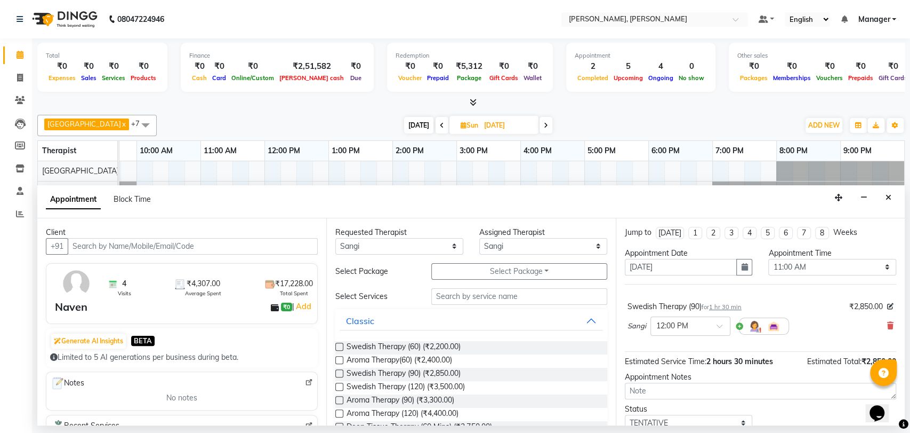
scroll to position [42, 0]
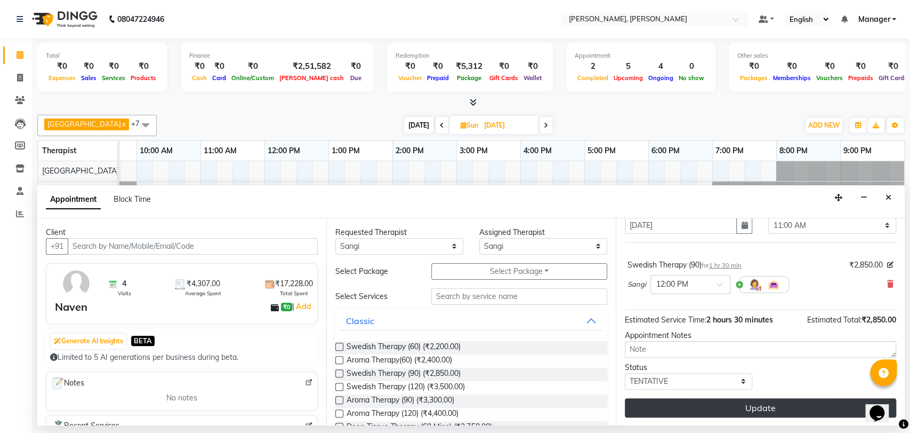
click at [750, 406] on button "Update" at bounding box center [760, 407] width 271 height 19
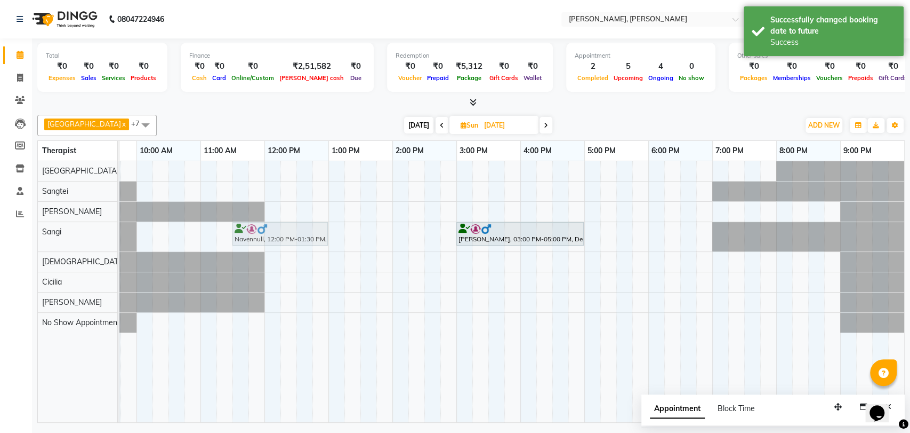
drag, startPoint x: 316, startPoint y: 237, endPoint x: 287, endPoint y: 235, distance: 28.3
click at [73, 235] on div "Navennull, 12:00 PM-01:30 PM, Swedish Therapy (90) [PERSON_NAME], 03:00 PM-05:0…" at bounding box center [73, 236] width 0 height 29
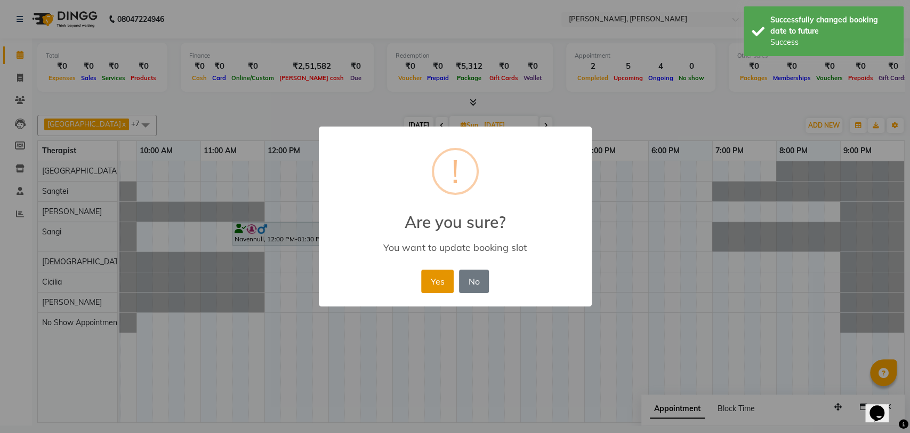
click at [428, 283] on button "Yes" at bounding box center [437, 280] width 33 height 23
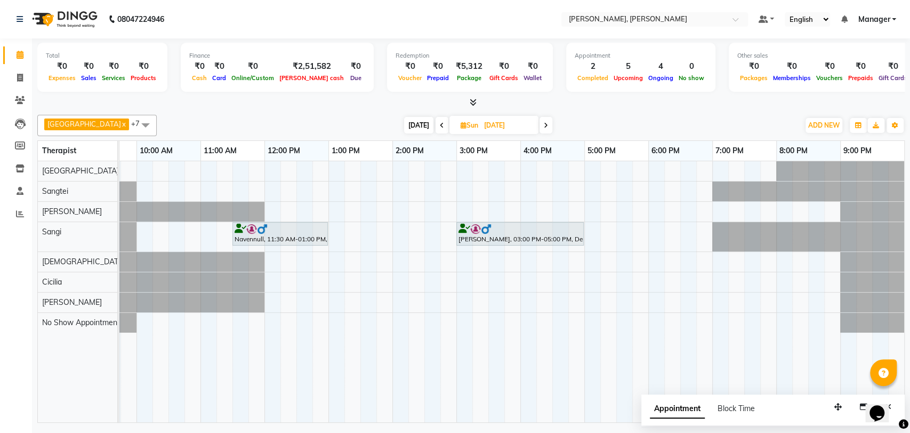
click at [277, 234] on div "Navennull, 11:30 AM-01:00 PM, Swedish Therapy (90)" at bounding box center [280, 233] width 93 height 20
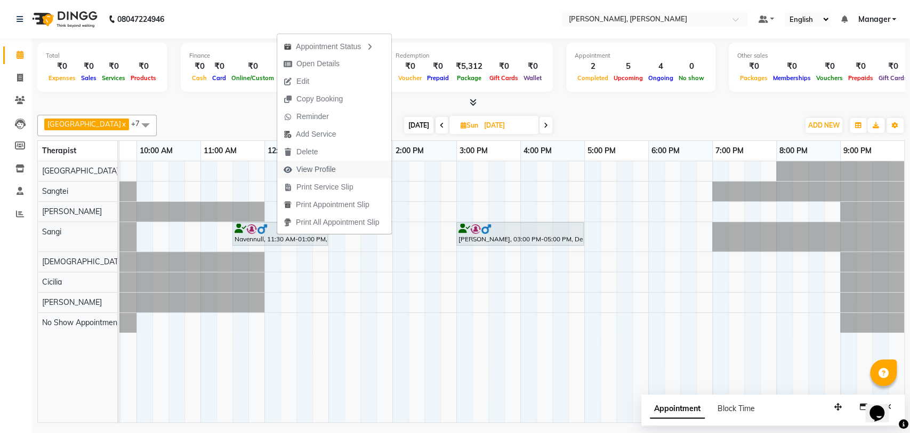
click at [335, 167] on span "View Profile" at bounding box center [316, 169] width 39 height 11
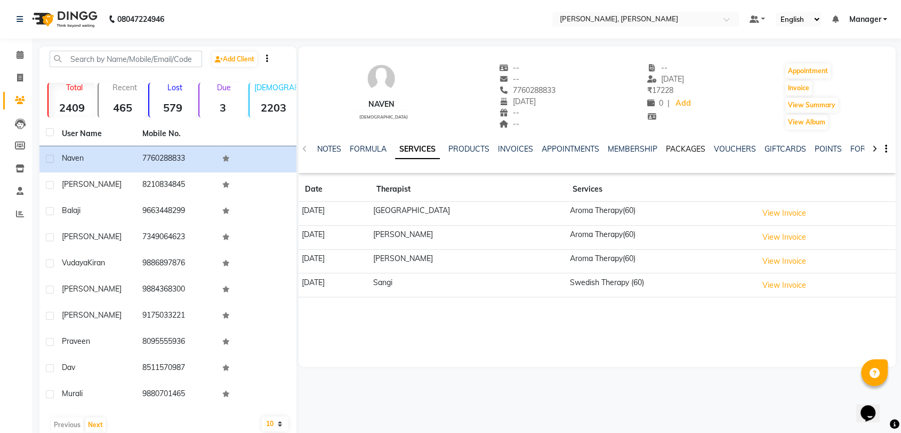
click at [691, 149] on link "PACKAGES" at bounding box center [685, 149] width 39 height 10
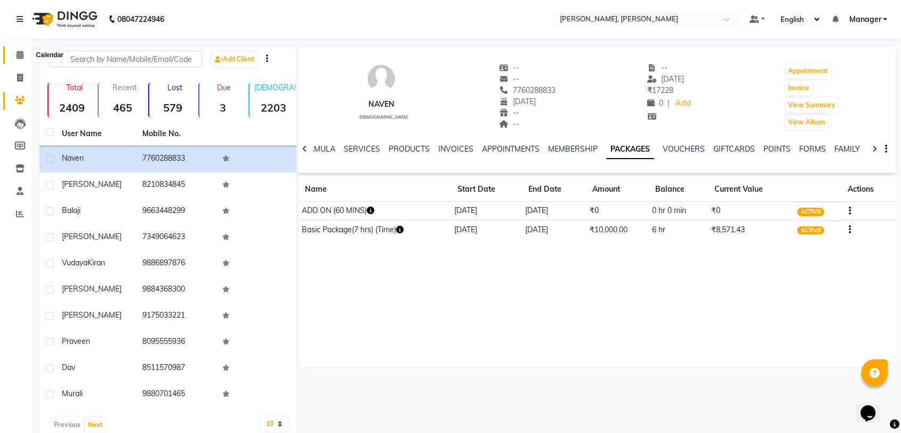
click at [20, 55] on icon at bounding box center [20, 55] width 7 height 8
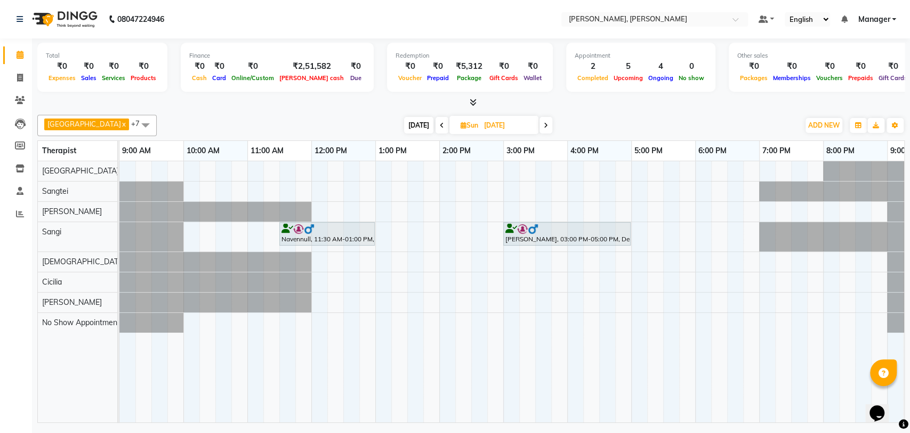
click at [440, 126] on icon at bounding box center [442, 125] width 4 height 6
type input "[DATE]"
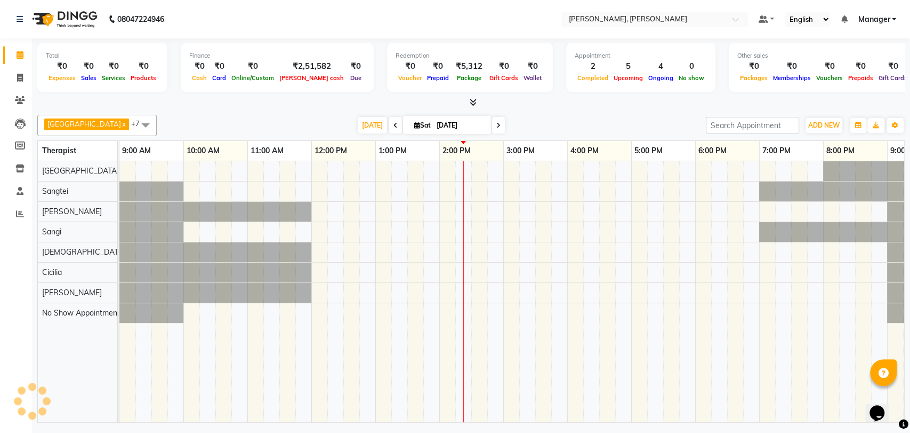
scroll to position [0, 47]
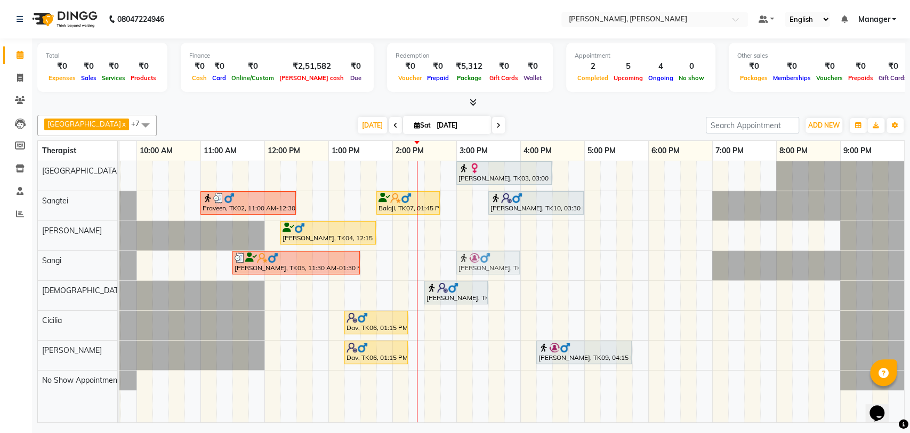
drag, startPoint x: 482, startPoint y: 324, endPoint x: 482, endPoint y: 277, distance: 46.9
click at [482, 277] on div "[PERSON_NAME], TK03, 03:00 PM-04:30 PM, Swedish Therapy (90) Praveen, TK02, 11:…" at bounding box center [489, 291] width 832 height 261
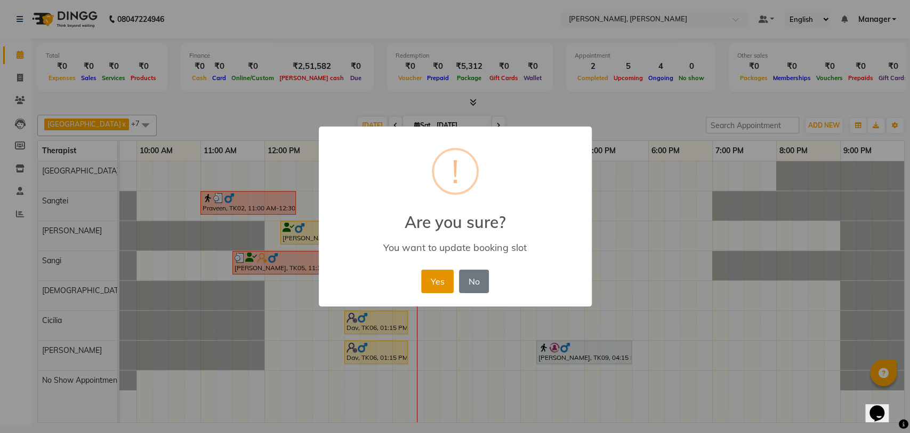
drag, startPoint x: 428, startPoint y: 276, endPoint x: 430, endPoint y: 269, distance: 7.4
click at [428, 275] on button "Yes" at bounding box center [437, 280] width 33 height 23
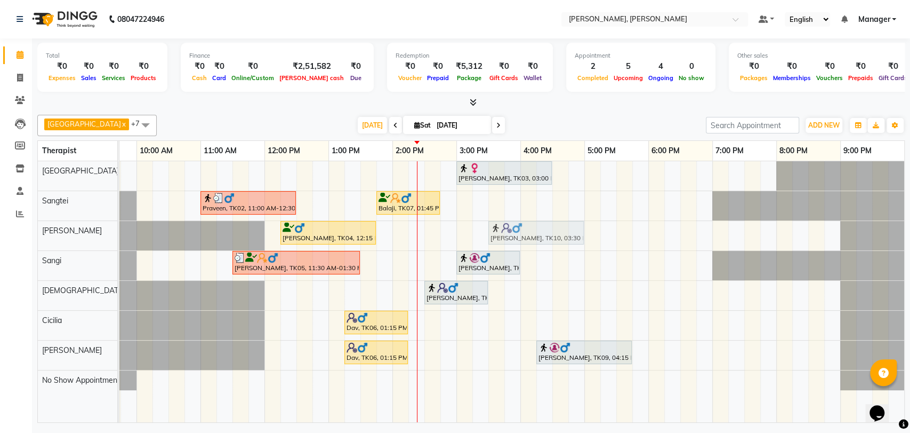
drag, startPoint x: 521, startPoint y: 198, endPoint x: 521, endPoint y: 219, distance: 20.8
click at [521, 219] on div "[PERSON_NAME], TK03, 03:00 PM-04:30 PM, Swedish Therapy (90) Praveen, TK02, 11:…" at bounding box center [489, 291] width 832 height 261
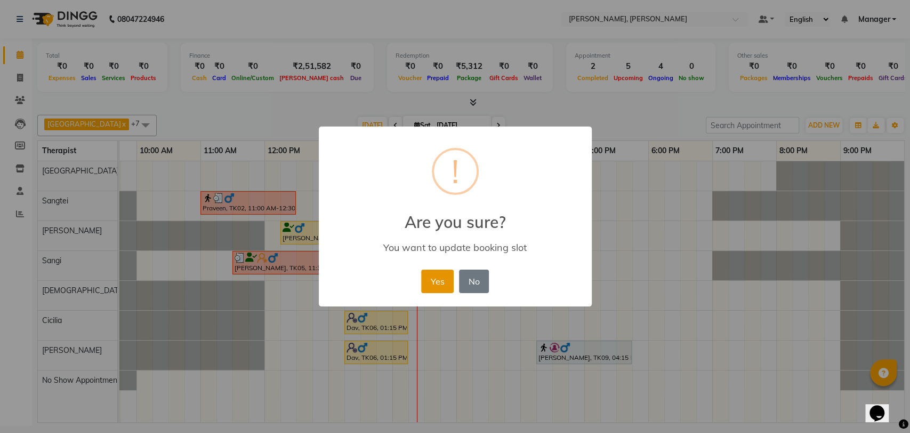
click at [450, 286] on button "Yes" at bounding box center [437, 280] width 33 height 23
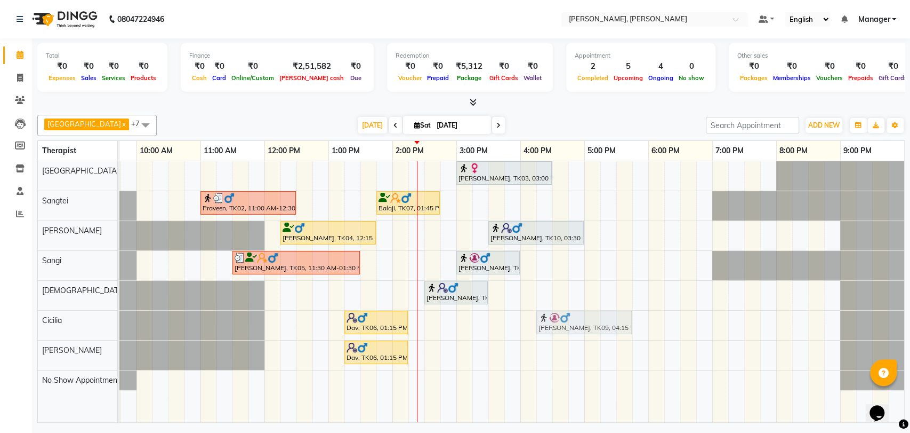
drag, startPoint x: 563, startPoint y: 346, endPoint x: 563, endPoint y: 330, distance: 16.5
click at [563, 330] on tbody "[PERSON_NAME], TK03, 03:00 PM-04:30 PM, Swedish Therapy (90) Praveen, TK02, 11:…" at bounding box center [489, 275] width 832 height 229
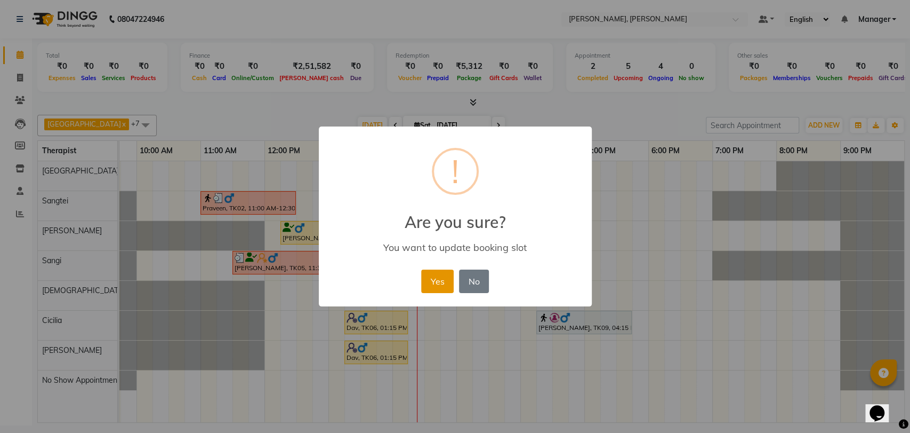
click at [439, 290] on button "Yes" at bounding box center [437, 280] width 33 height 23
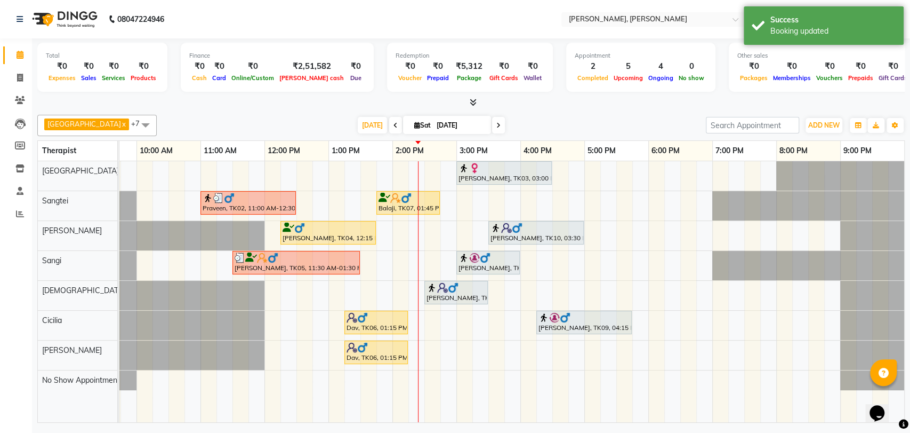
click at [316, 238] on div "[PERSON_NAME], TK04, 12:15 PM-01:45 PM, Balinese Therapy (90)" at bounding box center [328, 232] width 93 height 20
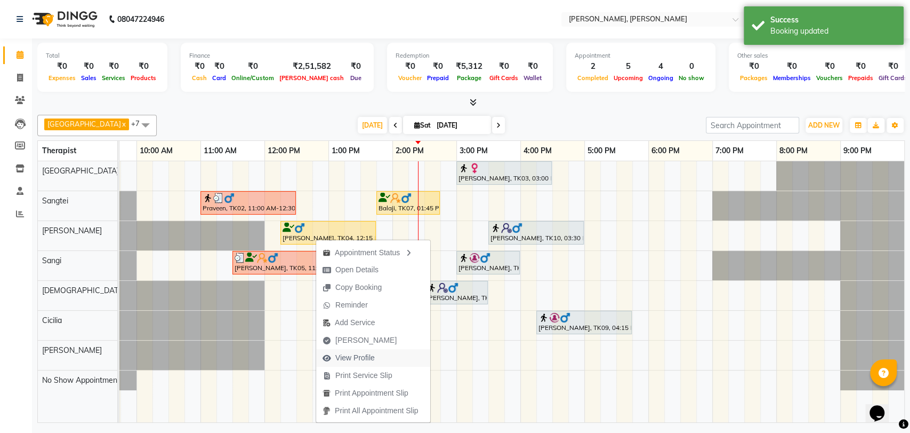
click at [370, 353] on span "View Profile" at bounding box center [354, 357] width 39 height 11
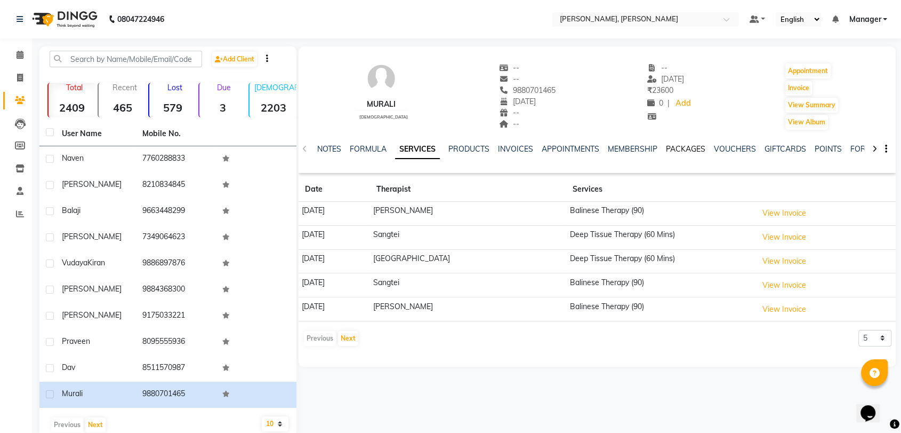
click at [681, 153] on link "PACKAGES" at bounding box center [685, 149] width 39 height 10
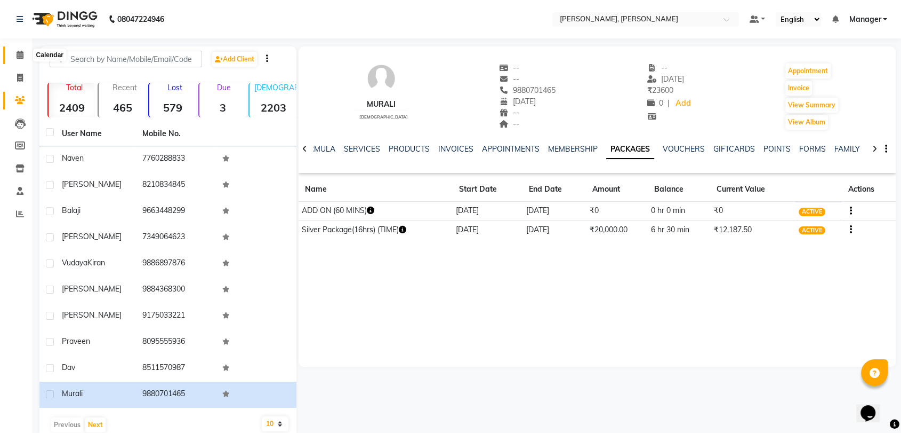
click at [21, 51] on icon at bounding box center [20, 55] width 7 height 8
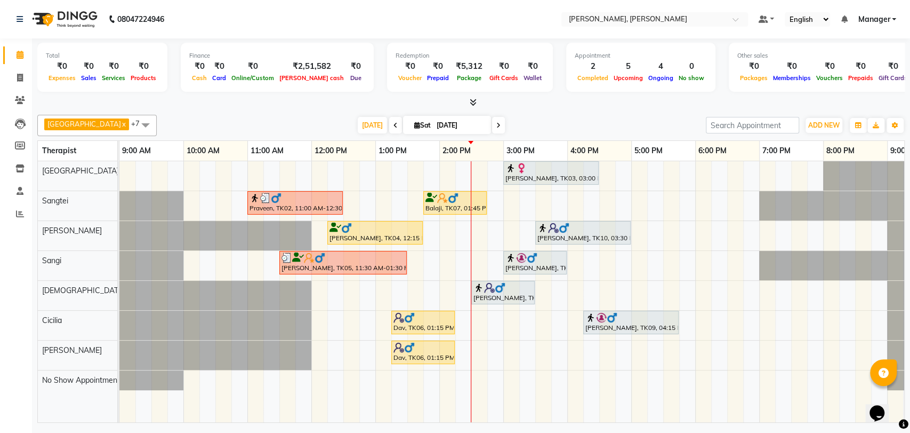
click at [407, 318] on img at bounding box center [409, 317] width 11 height 11
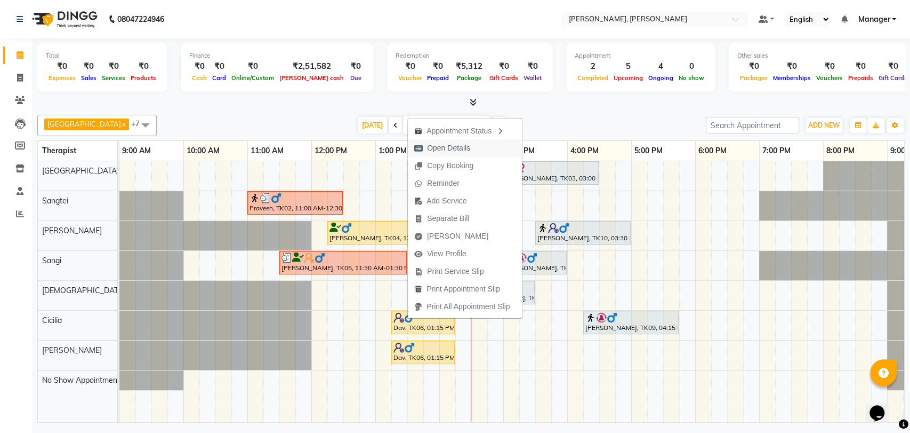
click at [473, 154] on span "Open Details" at bounding box center [442, 148] width 69 height 18
select select "1"
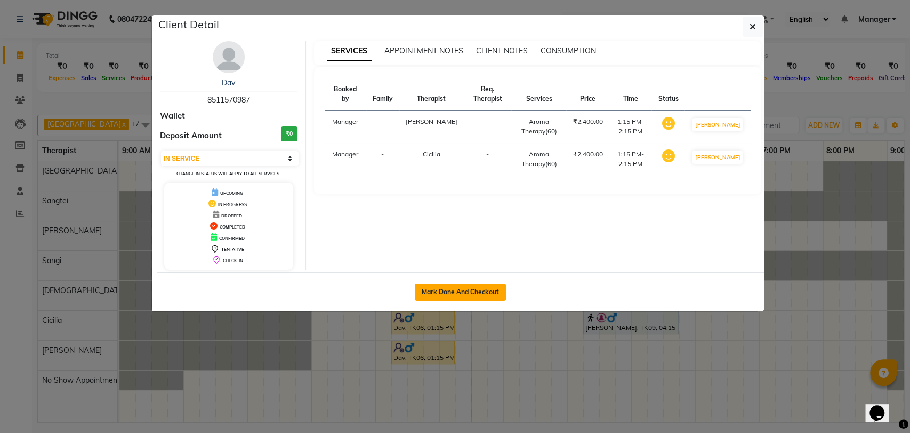
click at [460, 285] on button "Mark Done And Checkout" at bounding box center [460, 291] width 91 height 17
select select "service"
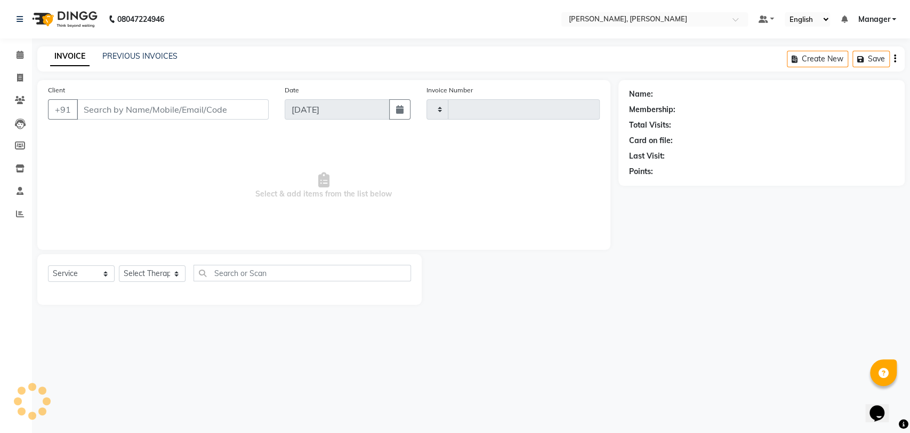
type input "2006"
select select "7301"
type input "8511570987"
select select "88461"
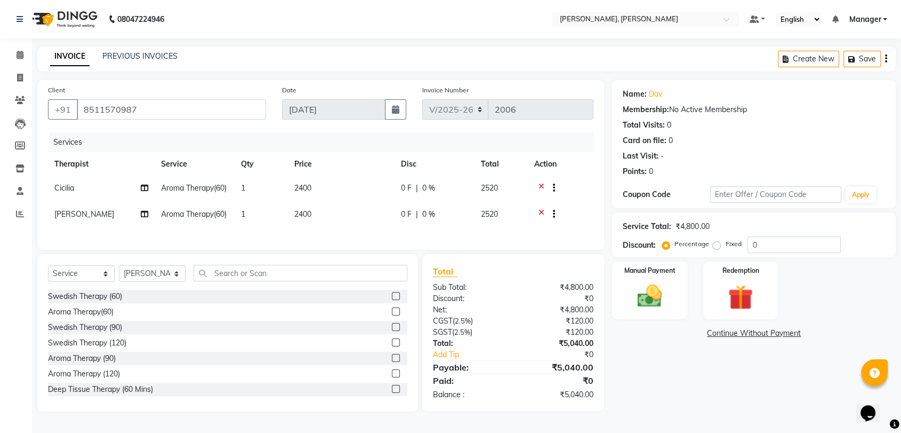
click at [431, 189] on span "0 %" at bounding box center [428, 187] width 13 height 11
select select "86016"
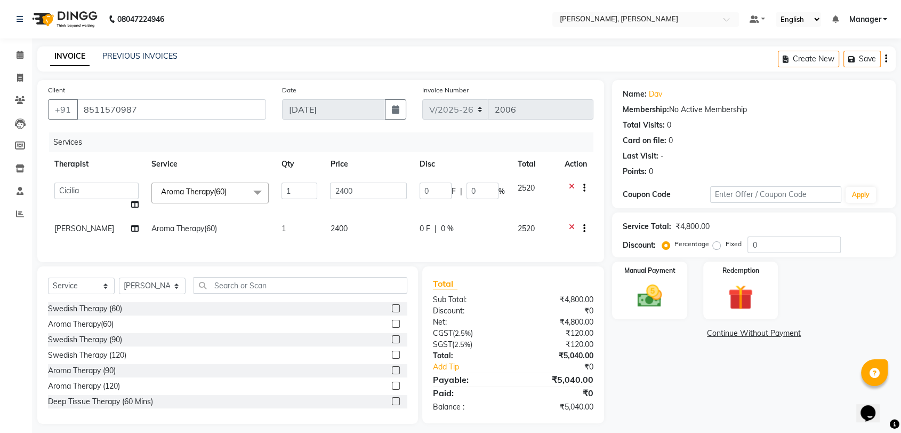
click at [431, 189] on input "0" at bounding box center [436, 190] width 32 height 17
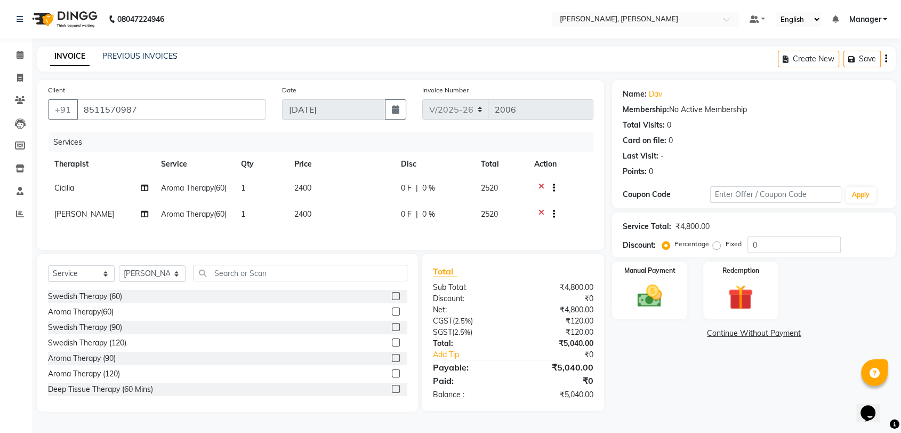
click at [457, 185] on div "0 F | 0 %" at bounding box center [434, 187] width 67 height 11
select select "86016"
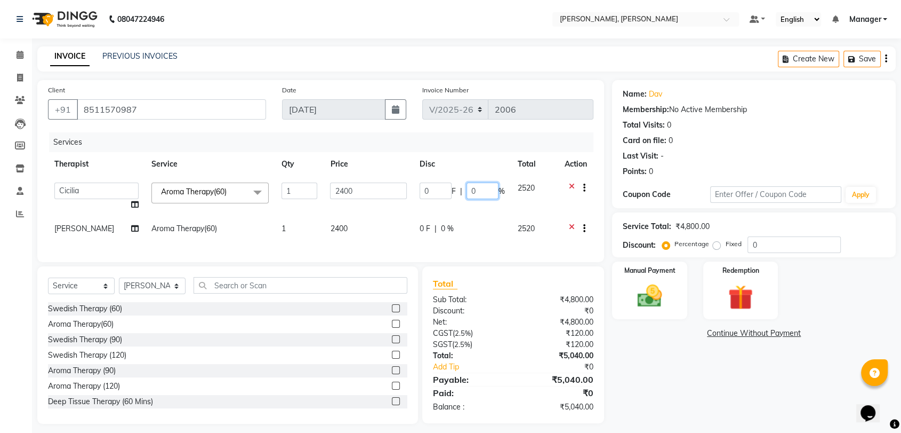
click at [487, 192] on input "0" at bounding box center [483, 190] width 32 height 17
type input "15"
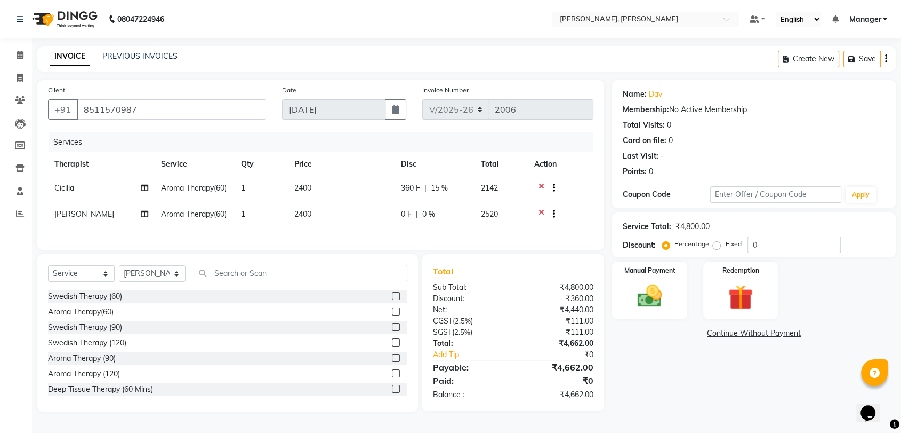
click at [467, 220] on td "0 F | 0 %" at bounding box center [435, 215] width 80 height 26
select select "88461"
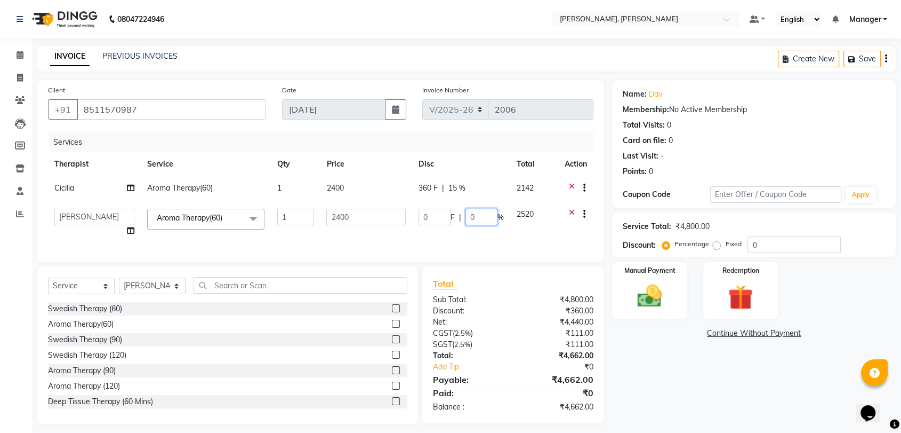
click at [477, 216] on input "0" at bounding box center [482, 217] width 32 height 17
type input "15"
click at [468, 290] on div "Total" at bounding box center [513, 283] width 161 height 13
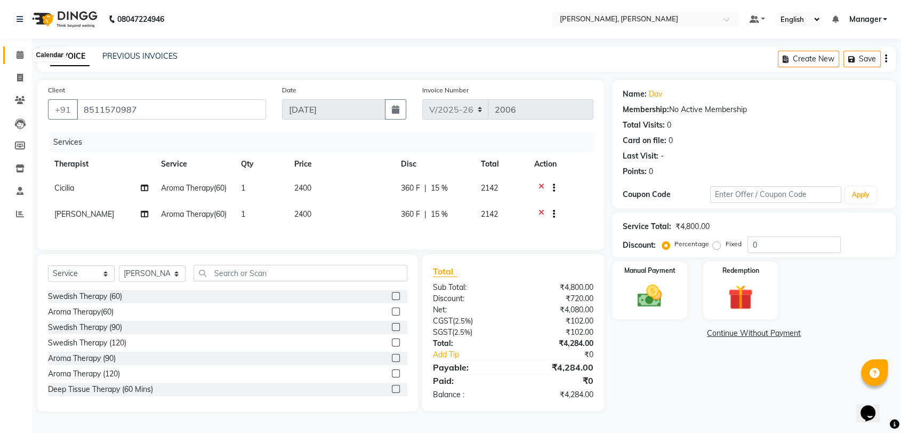
click at [15, 57] on span at bounding box center [20, 55] width 19 height 12
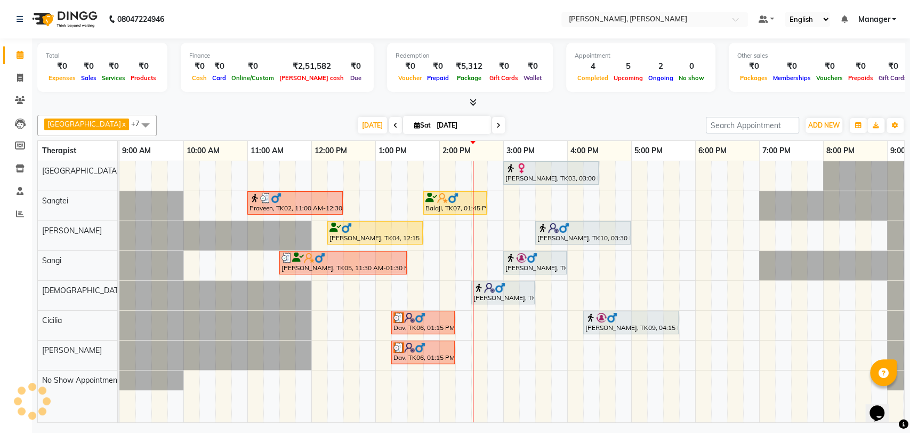
click at [669, 171] on div "[PERSON_NAME], TK03, 03:00 PM-04:30 PM, Swedish Therapy (90) Praveen, TK02, 11:…" at bounding box center [535, 291] width 832 height 261
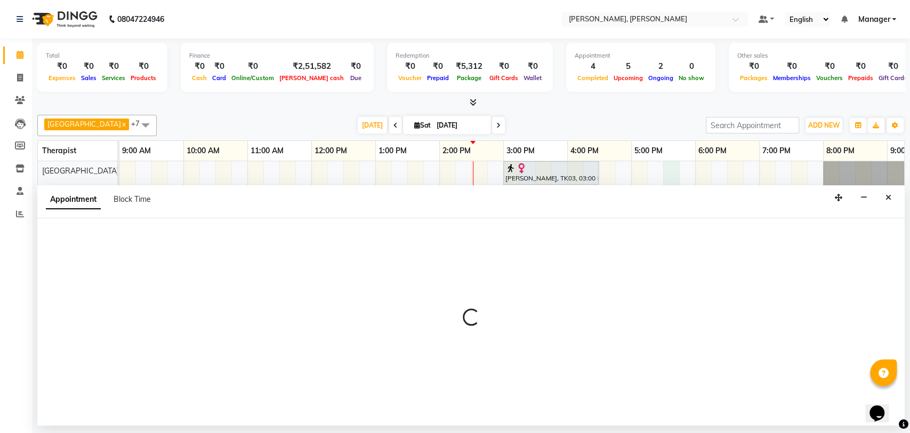
select select "63061"
select select "tentative"
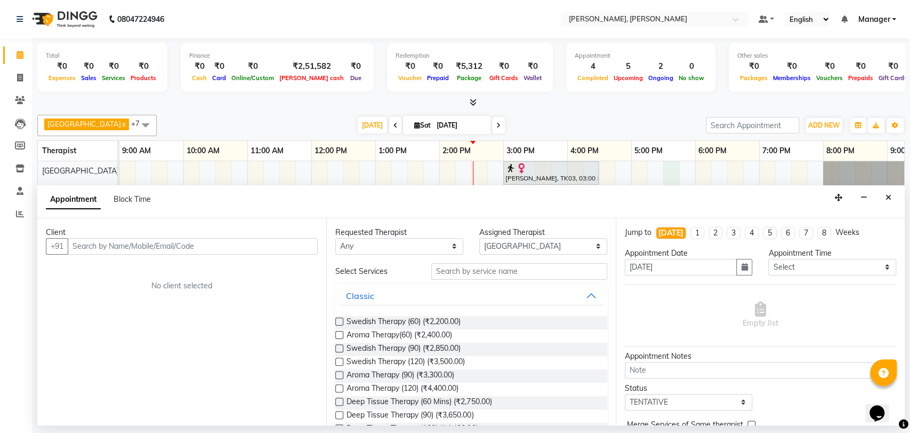
click at [220, 244] on input "text" at bounding box center [193, 246] width 250 height 17
type input "878722544411"
click at [290, 243] on span "Add Client" at bounding box center [296, 246] width 36 height 10
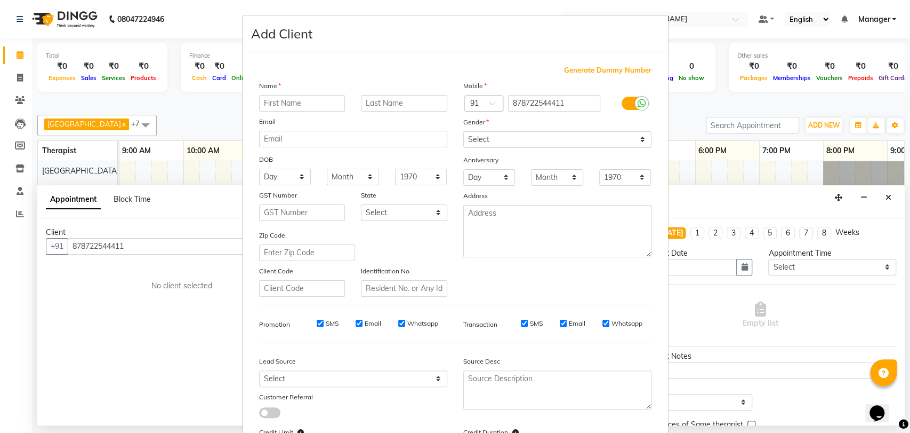
click at [133, 241] on ngb-modal-window "Add Client Generate Dummy Number Name Email DOB Day 01 02 03 04 05 06 07 08 09 …" at bounding box center [455, 216] width 910 height 433
click at [167, 122] on ngb-modal-window "Add Client Generate Dummy Number Name Email DOB Day 01 02 03 04 05 06 07 08 09 …" at bounding box center [455, 216] width 910 height 433
click at [713, 105] on ngb-modal-window "Add Client Generate Dummy Number Name Email DOB Day 01 02 03 04 05 06 07 08 09 …" at bounding box center [455, 216] width 910 height 433
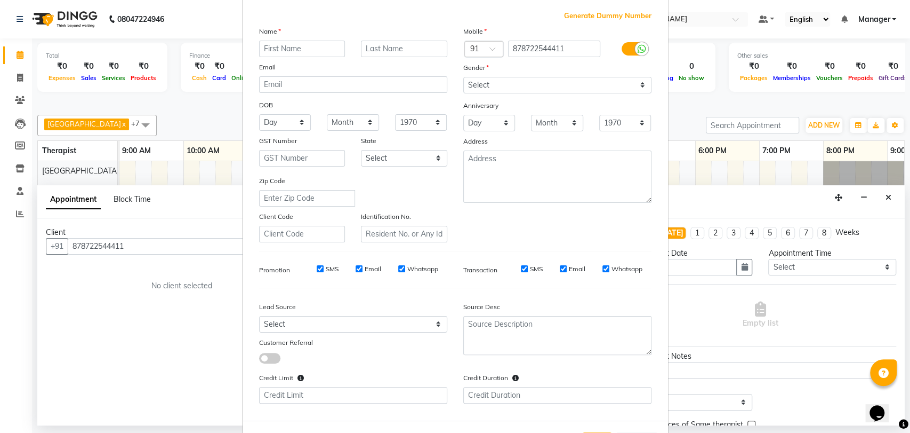
scroll to position [98, 0]
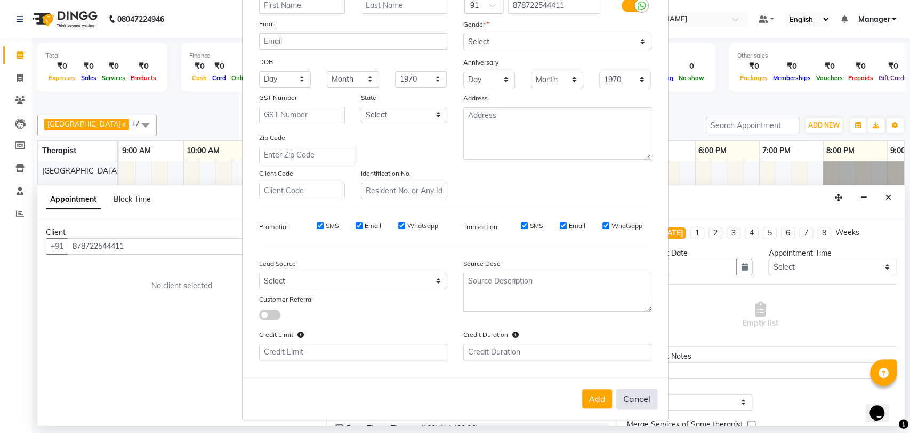
click at [628, 389] on button "Cancel" at bounding box center [637, 398] width 41 height 20
select select
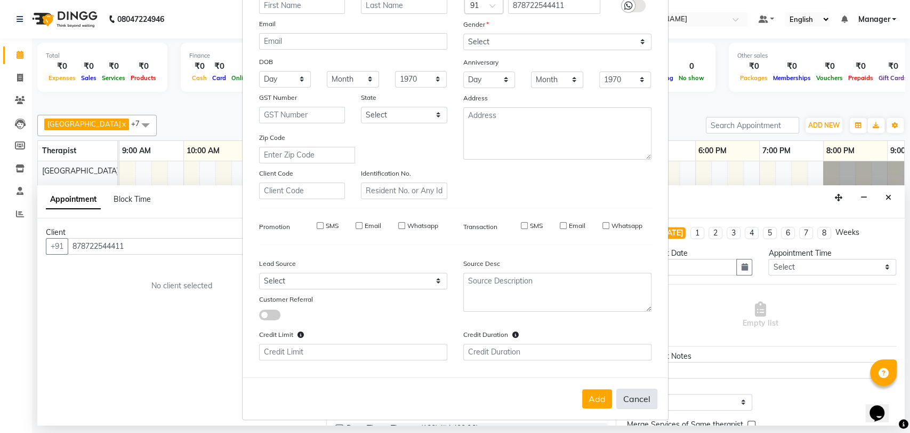
select select
checkbox input "false"
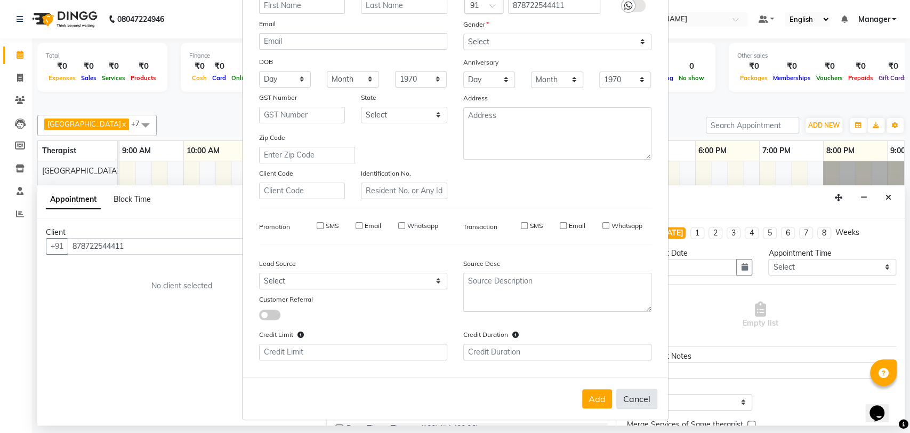
checkbox input "false"
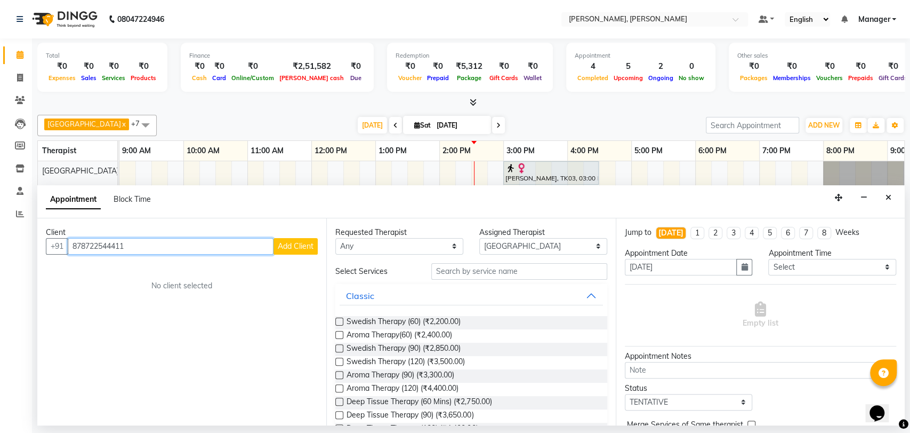
click at [91, 242] on input "878722544411" at bounding box center [171, 246] width 206 height 17
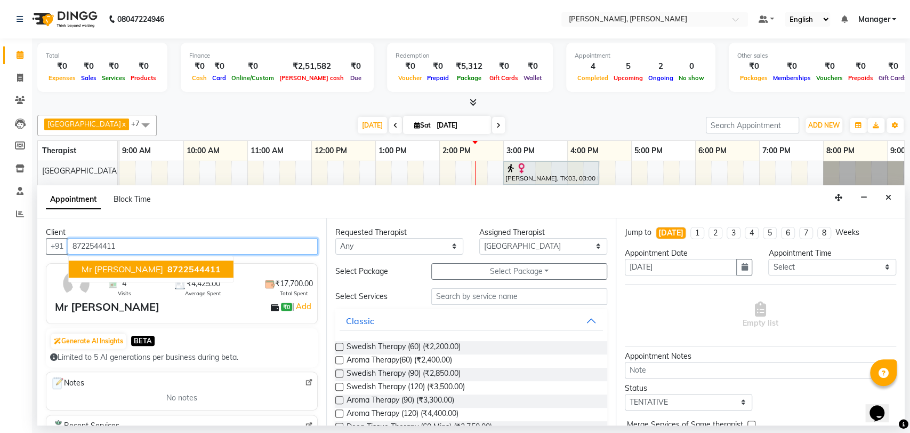
click at [177, 266] on button "Mr [PERSON_NAME] 8722544411" at bounding box center [151, 268] width 165 height 17
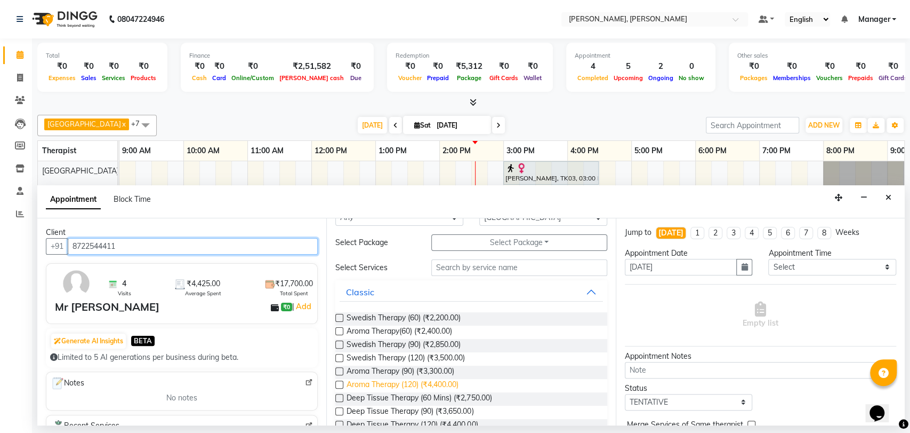
scroll to position [0, 0]
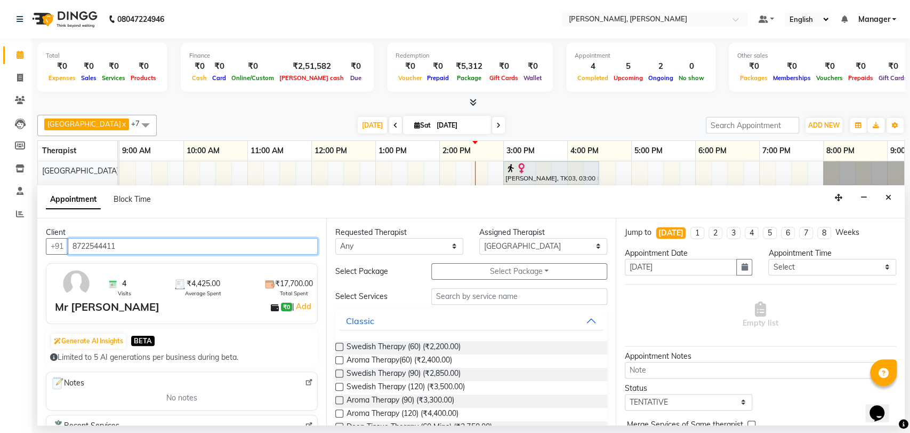
type input "8722544411"
click at [397, 243] on select "Any Cicilia [PERSON_NAME] [DEMOGRAPHIC_DATA] No Show Appointment [PERSON_NAME] …" at bounding box center [399, 246] width 128 height 17
select select "63061"
click at [335, 238] on select "Any Cicilia [PERSON_NAME] [DEMOGRAPHIC_DATA] No Show Appointment [PERSON_NAME] …" at bounding box center [399, 246] width 128 height 17
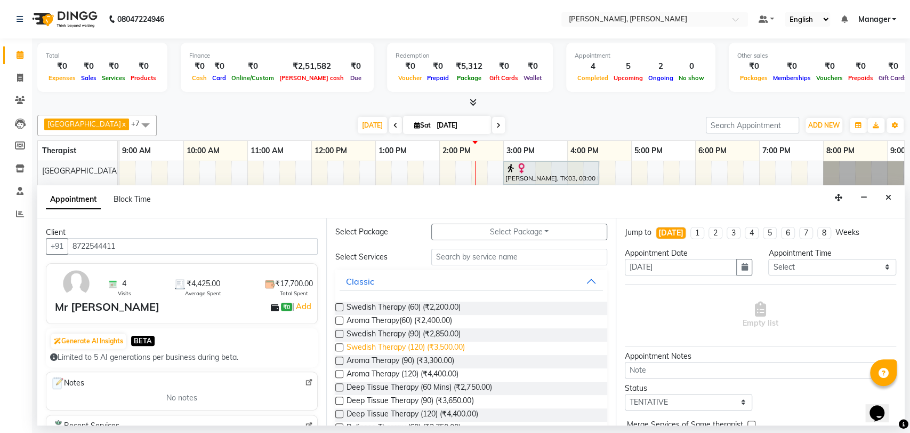
scroll to position [59, 0]
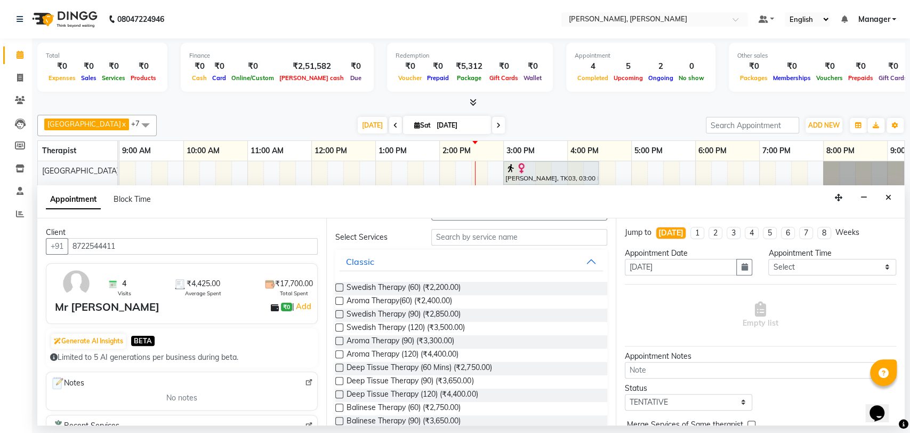
click at [337, 381] on label at bounding box center [339, 381] width 8 height 8
click at [337, 381] on input "checkbox" at bounding box center [338, 381] width 7 height 7
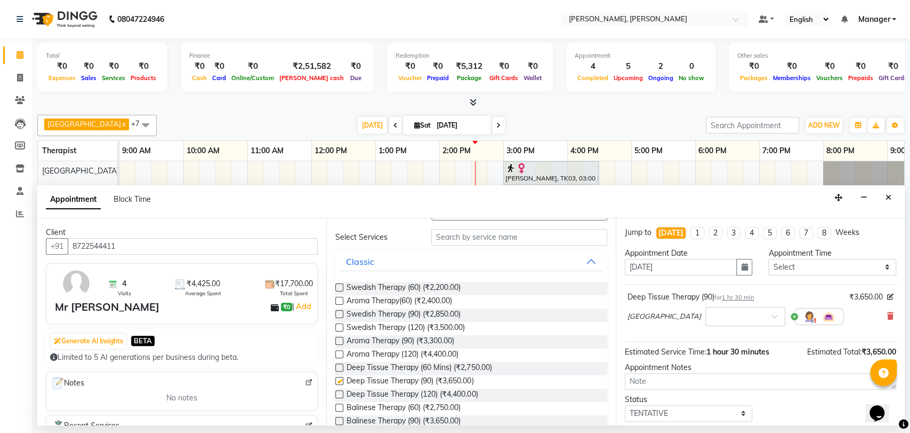
checkbox input "false"
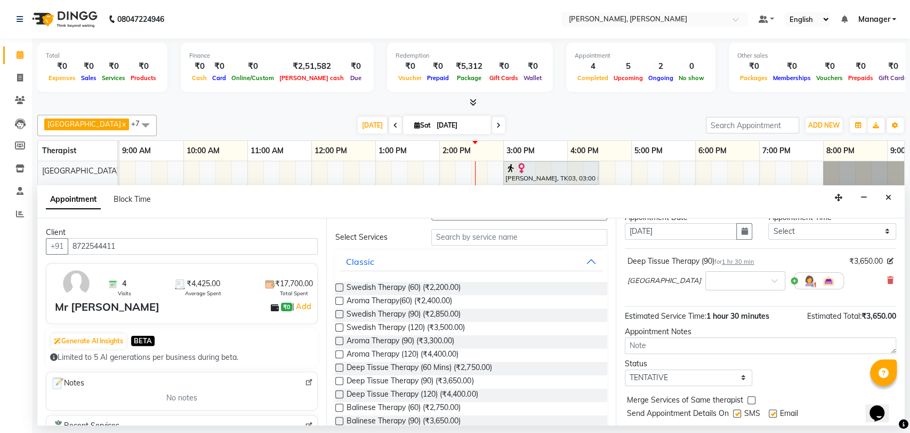
scroll to position [63, 0]
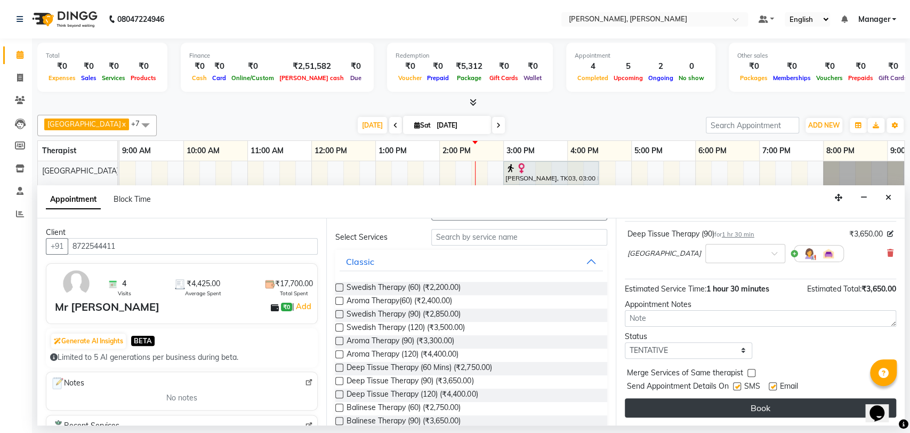
click at [702, 409] on button "Book" at bounding box center [760, 407] width 271 height 19
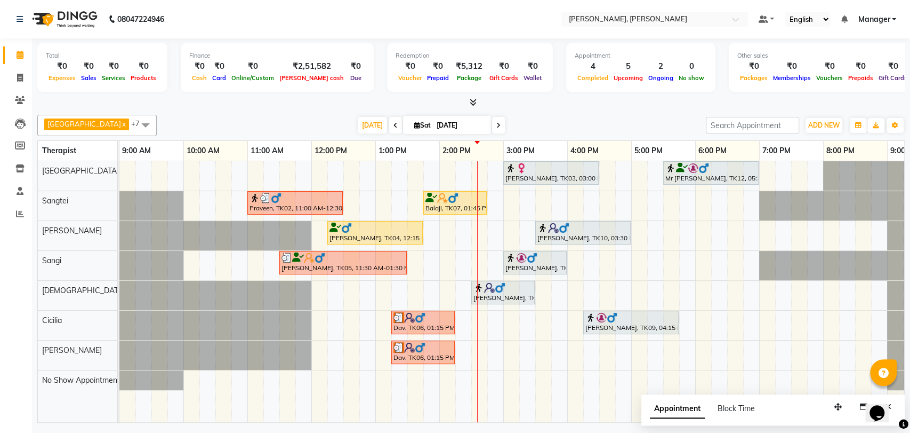
click at [423, 321] on img at bounding box center [420, 317] width 11 height 11
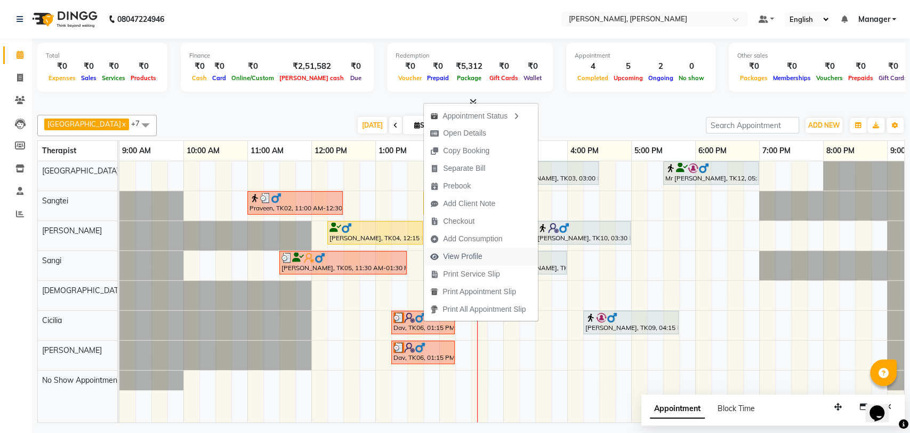
click at [479, 257] on span "View Profile" at bounding box center [462, 256] width 39 height 11
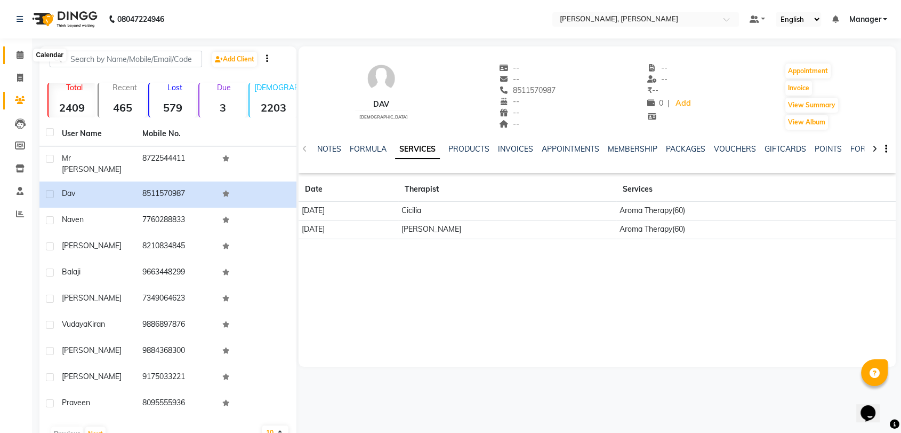
click at [15, 53] on span at bounding box center [20, 55] width 19 height 12
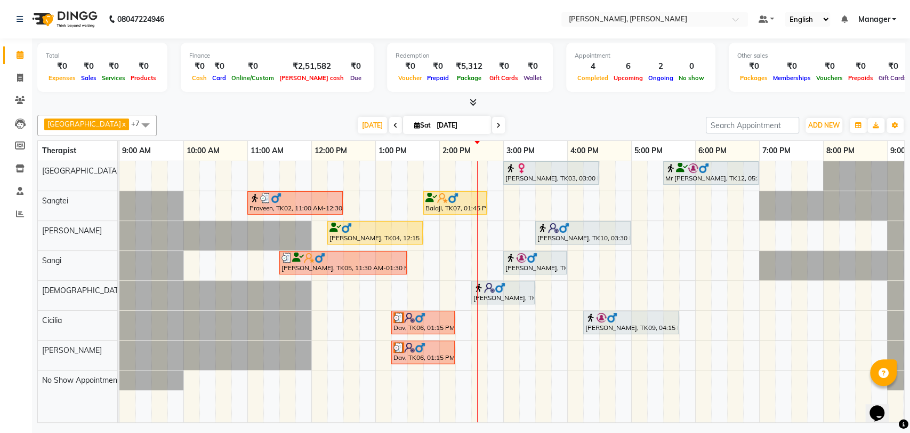
click at [428, 318] on div at bounding box center [423, 317] width 59 height 11
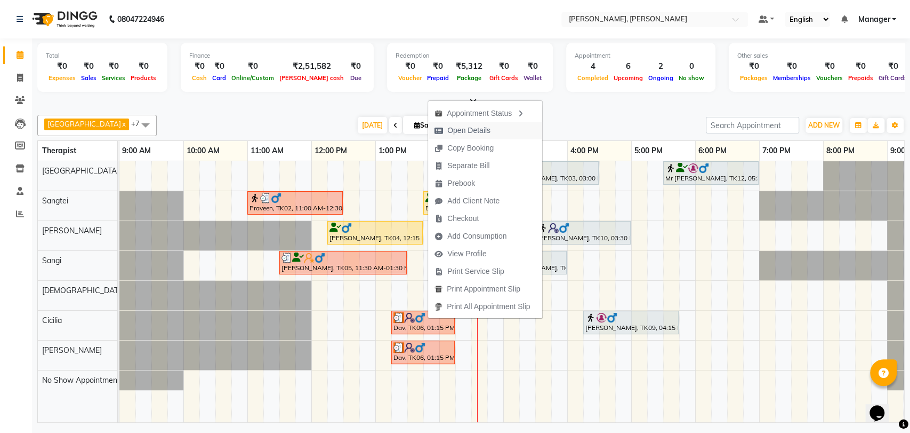
click at [478, 132] on span "Open Details" at bounding box center [468, 130] width 43 height 11
select select "3"
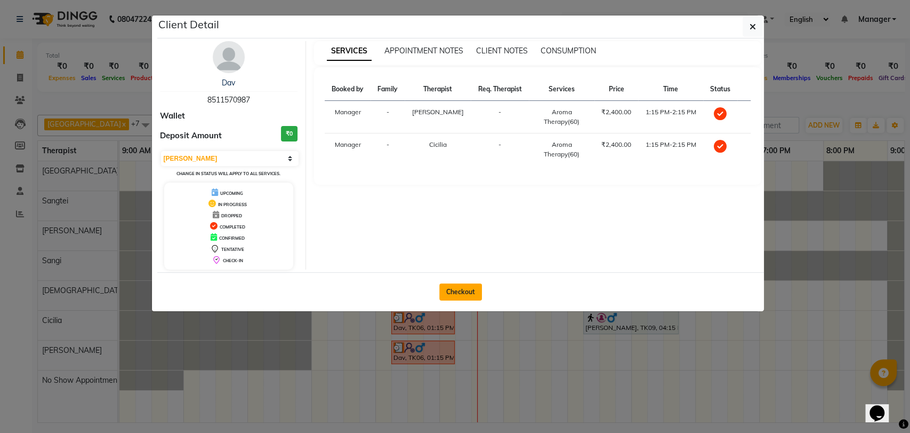
click at [456, 288] on button "Checkout" at bounding box center [460, 291] width 43 height 17
select select "7301"
select select "service"
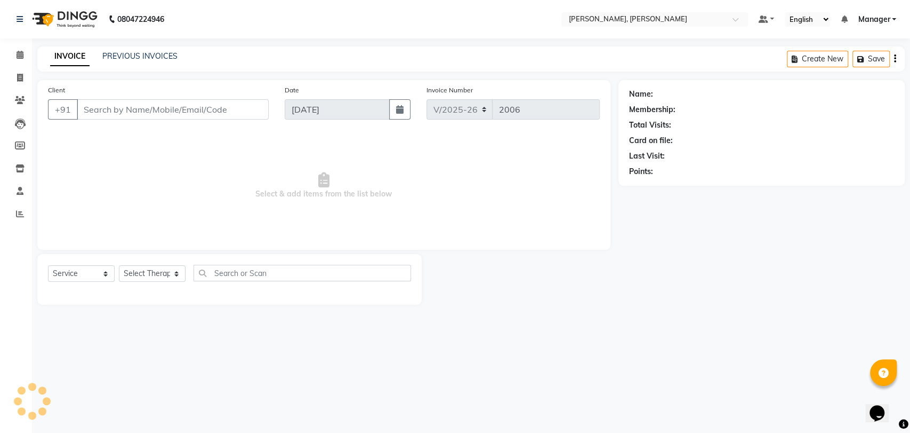
type input "8511570987"
select select "88461"
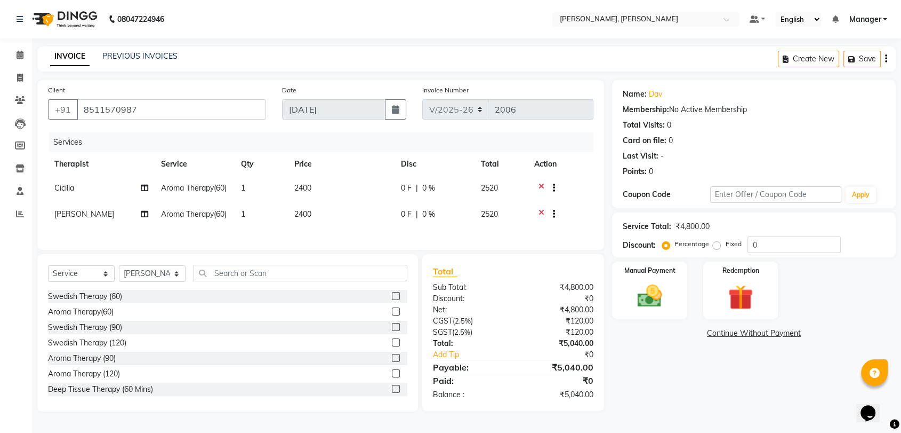
click at [427, 187] on span "0 %" at bounding box center [428, 187] width 13 height 11
select select "86016"
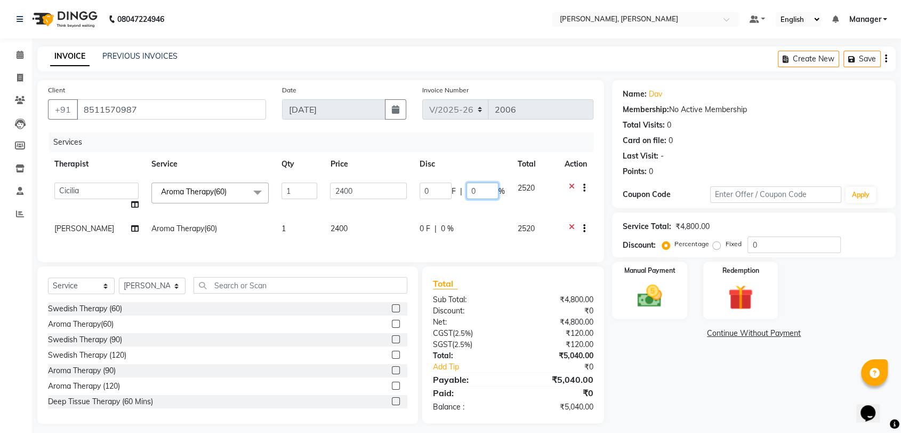
click at [486, 192] on input "0" at bounding box center [483, 190] width 32 height 17
type input "15"
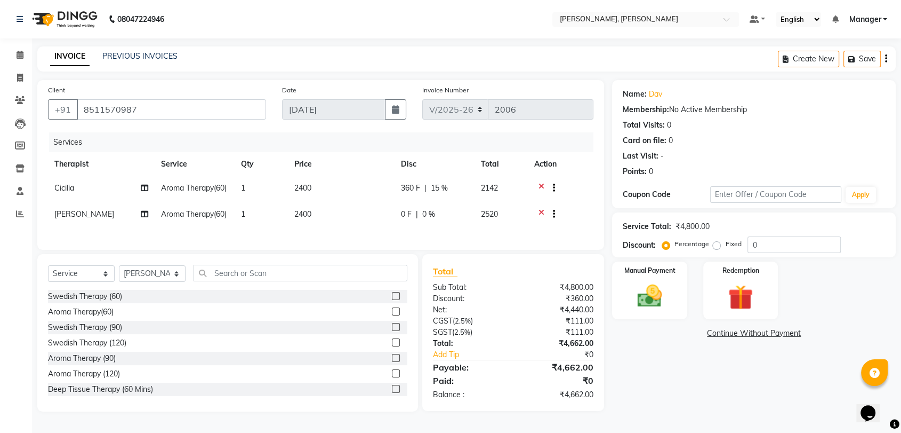
click at [461, 220] on div "0 F | 0 %" at bounding box center [434, 214] width 67 height 11
select select "88461"
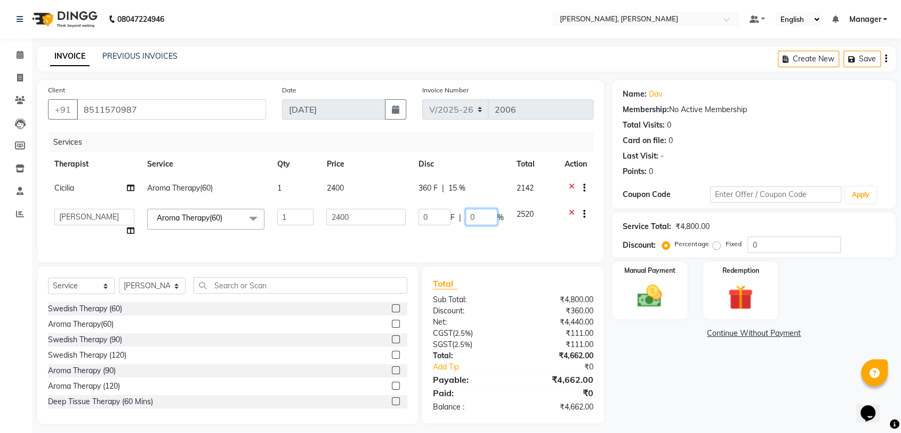
click at [475, 216] on input "0" at bounding box center [482, 217] width 32 height 17
type input "15"
click at [553, 299] on div "Total Sub Total: ₹4,800.00 Discount: ₹360.00 Net: ₹4,440.00 CGST ( 2.5% ) ₹111.…" at bounding box center [513, 344] width 161 height 135
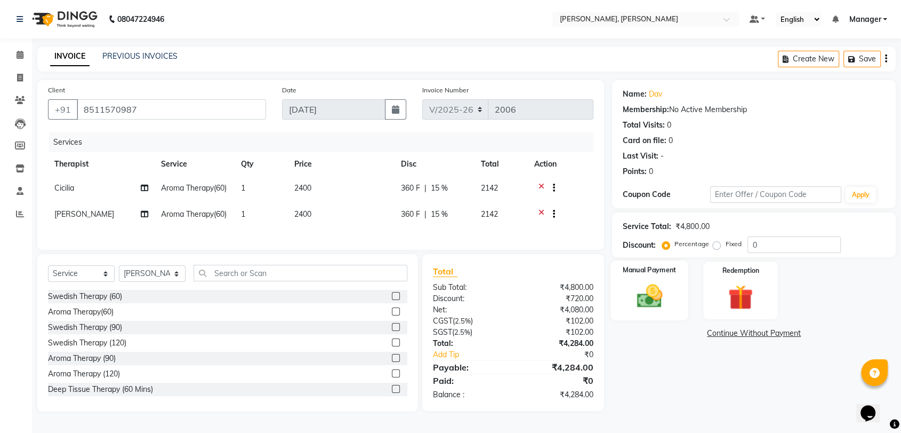
click at [641, 298] on img at bounding box center [650, 296] width 42 height 30
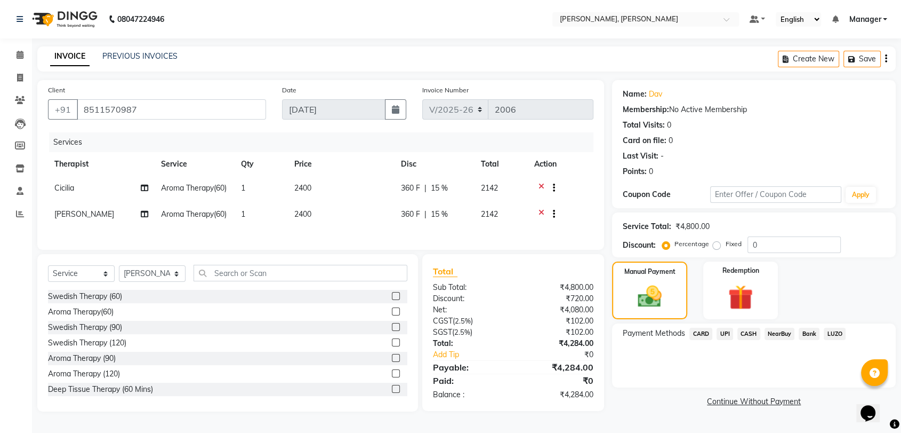
click at [729, 330] on span "UPI" at bounding box center [725, 333] width 17 height 12
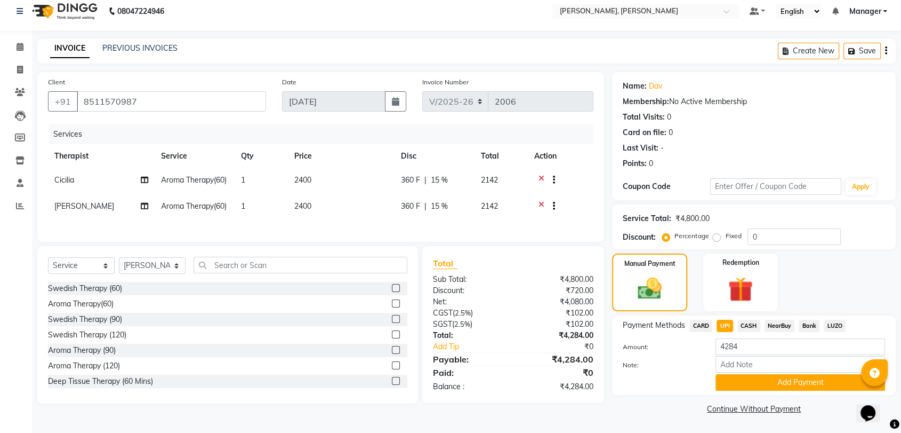
scroll to position [19, 0]
click at [766, 374] on button "Add Payment" at bounding box center [801, 382] width 170 height 17
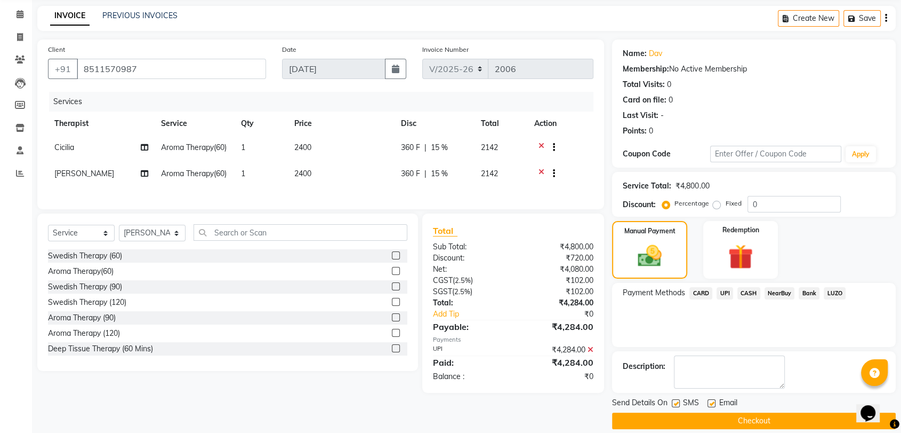
scroll to position [52, 0]
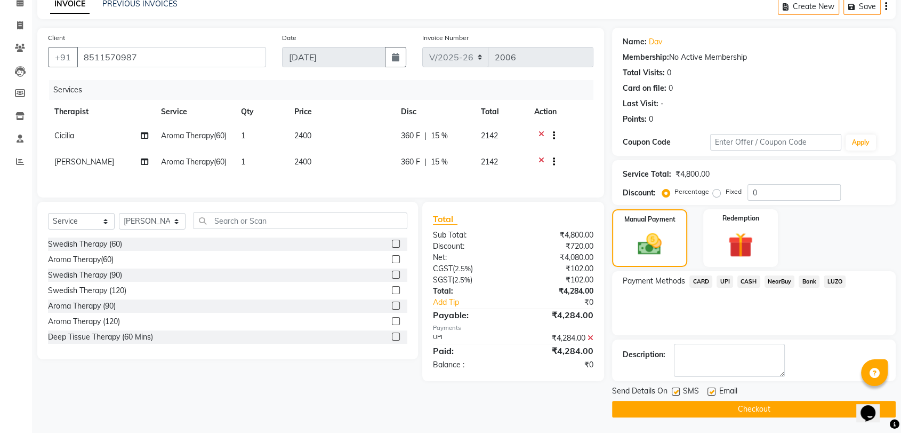
click at [747, 412] on button "Checkout" at bounding box center [754, 409] width 284 height 17
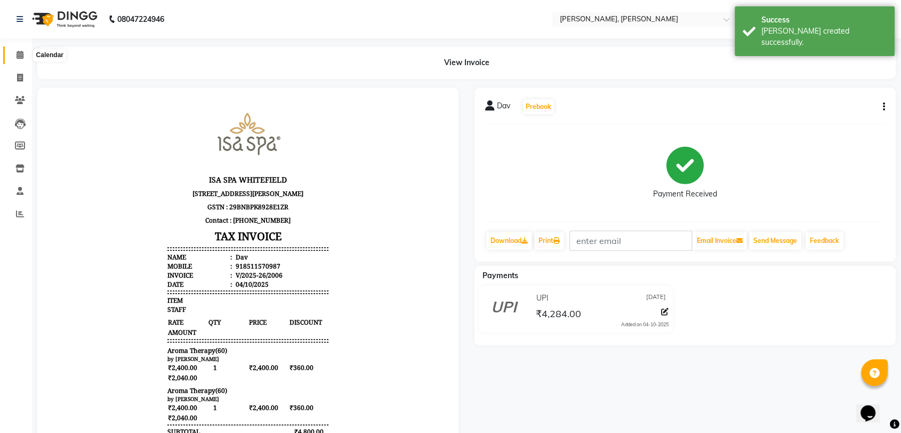
click at [17, 57] on icon at bounding box center [20, 55] width 7 height 8
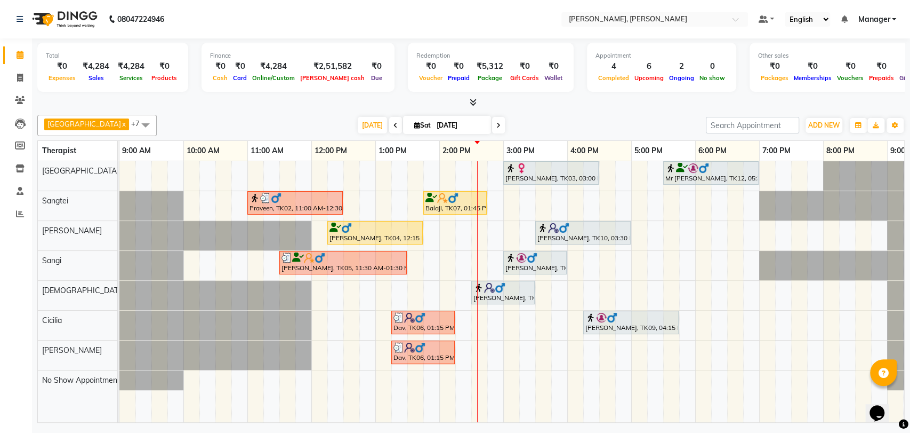
click at [365, 224] on div at bounding box center [375, 227] width 91 height 11
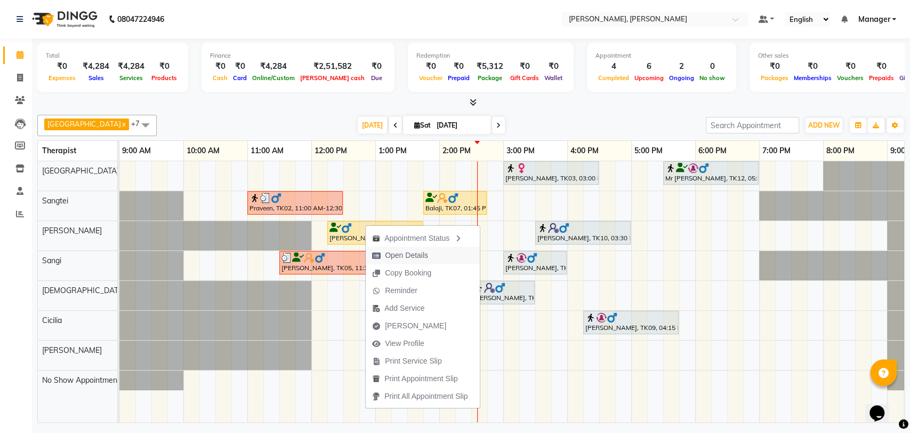
click at [413, 259] on span "Open Details" at bounding box center [406, 255] width 43 height 11
select select "1"
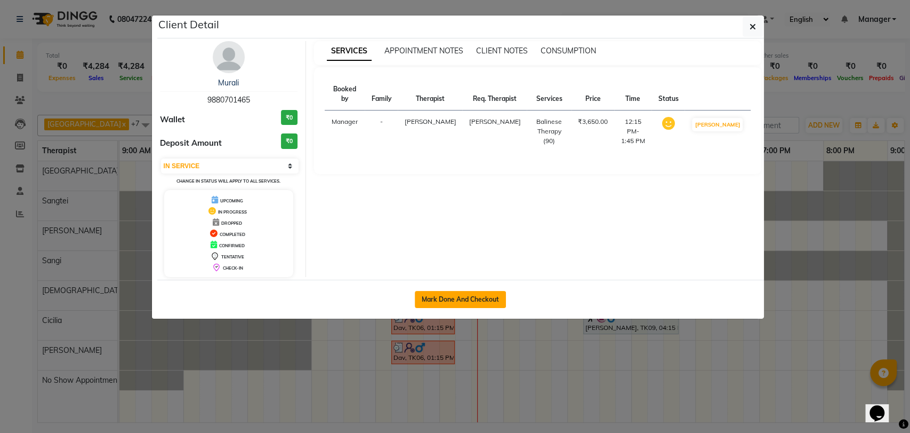
click at [439, 297] on button "Mark Done And Checkout" at bounding box center [460, 299] width 91 height 17
select select "7301"
select select "service"
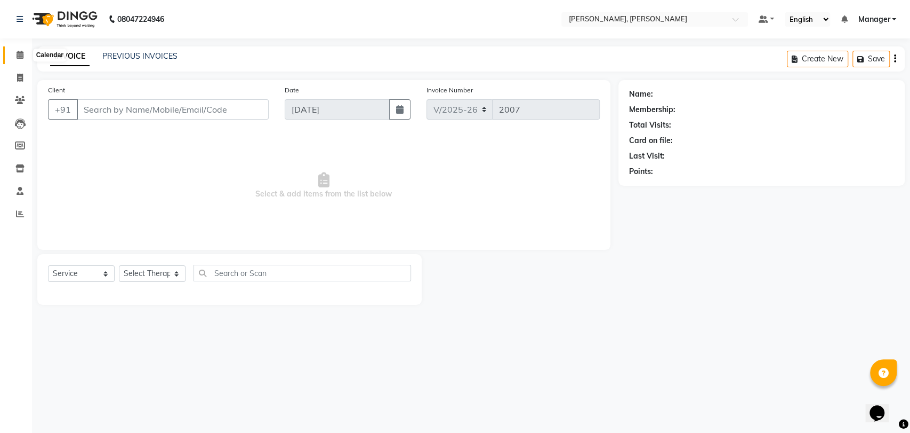
click at [23, 54] on icon at bounding box center [20, 55] width 7 height 8
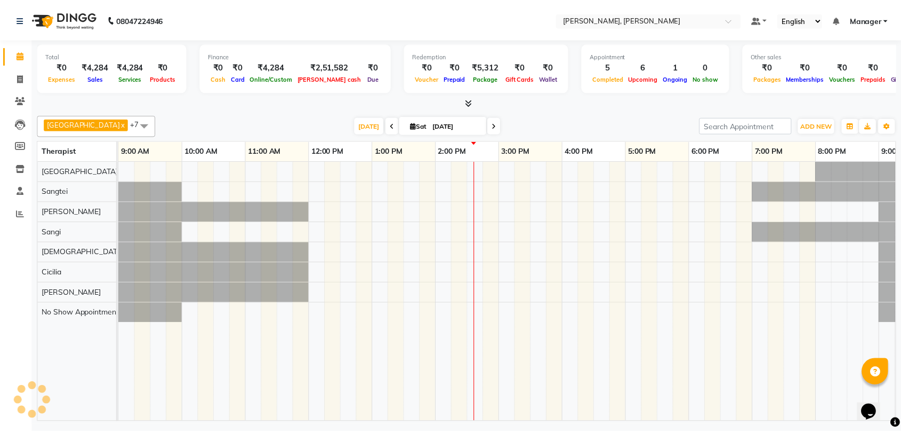
scroll to position [0, 47]
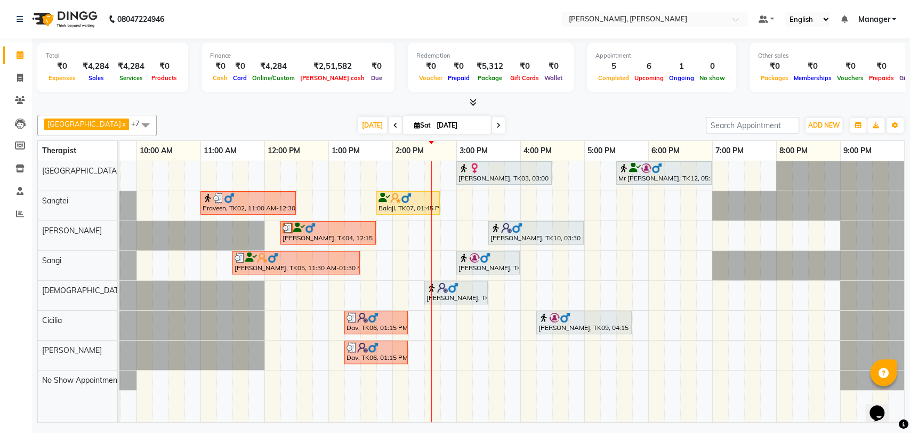
click at [323, 231] on div at bounding box center [328, 227] width 91 height 11
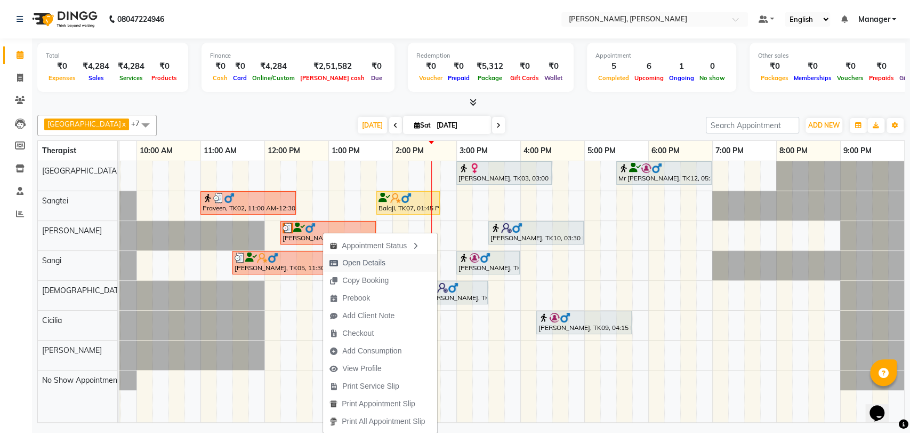
click at [374, 266] on span "Open Details" at bounding box center [363, 262] width 43 height 11
select select "3"
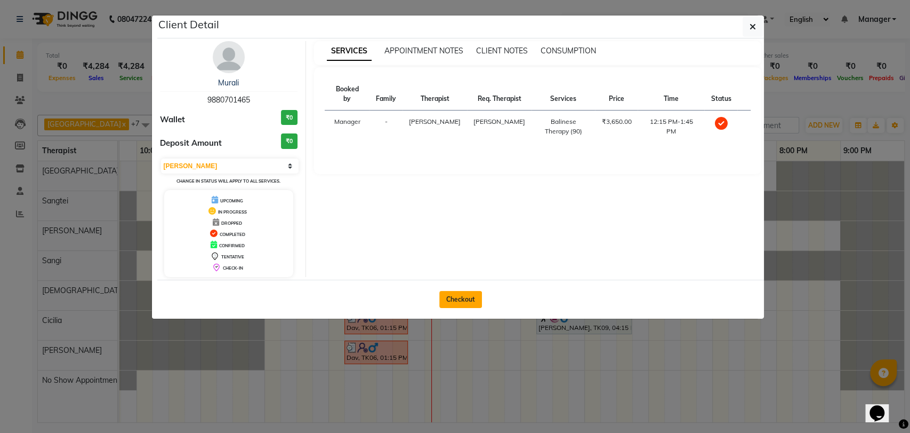
click at [467, 301] on button "Checkout" at bounding box center [460, 299] width 43 height 17
select select "service"
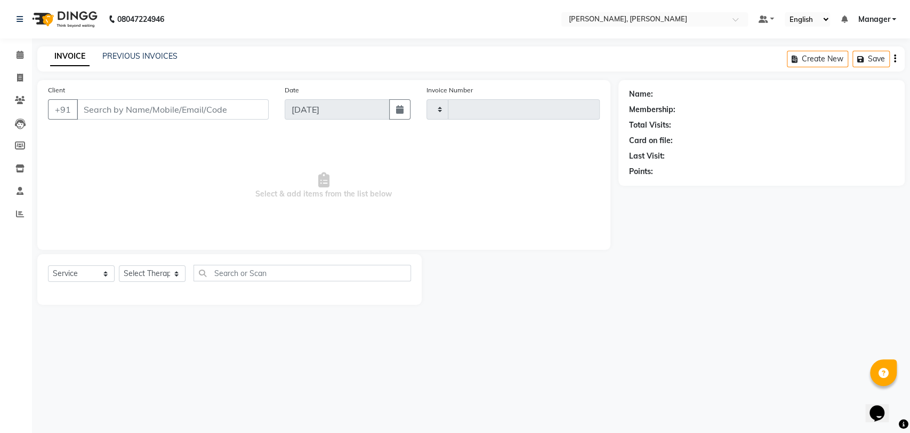
type input "2007"
select select "7301"
type input "9880701465"
select select "63067"
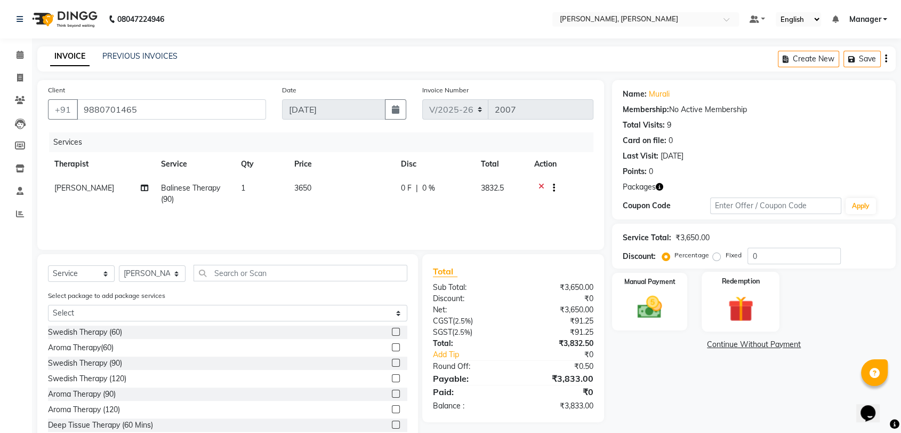
click at [720, 300] on img at bounding box center [741, 308] width 42 height 32
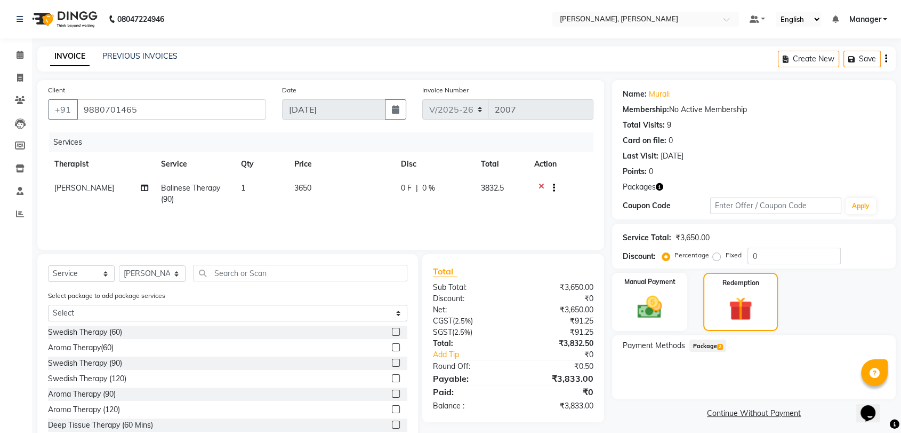
click at [713, 350] on span "Package 2" at bounding box center [708, 345] width 37 height 12
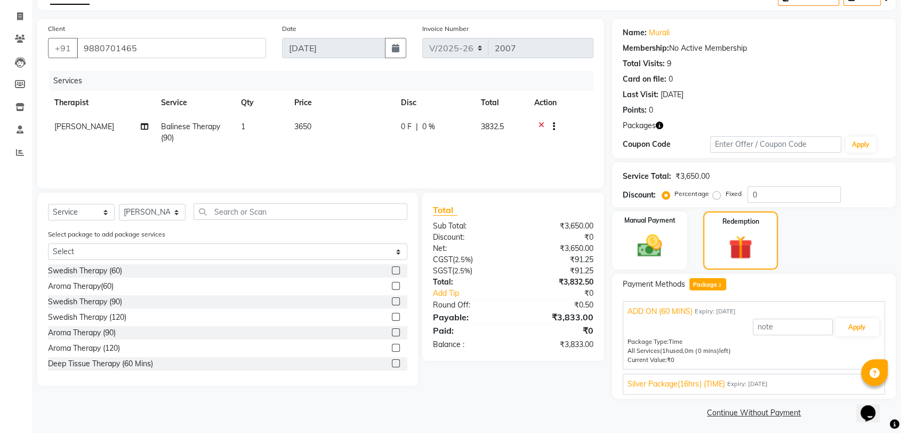
scroll to position [64, 0]
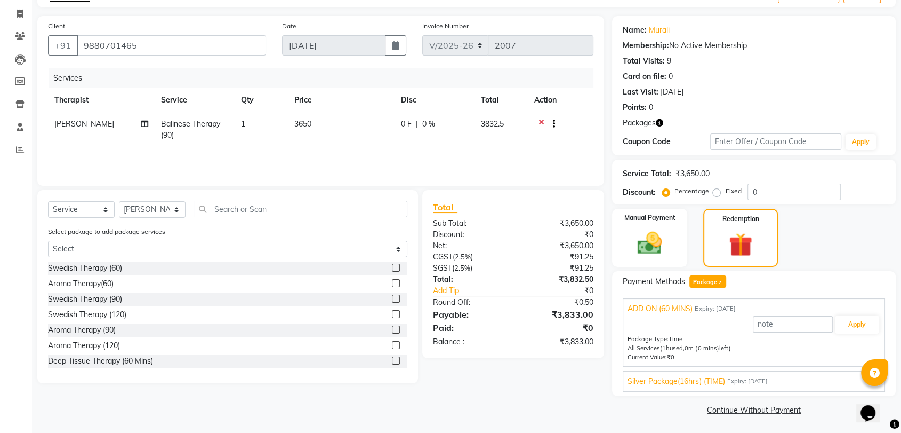
click at [768, 380] on span "Expiry: [DATE]" at bounding box center [747, 381] width 41 height 9
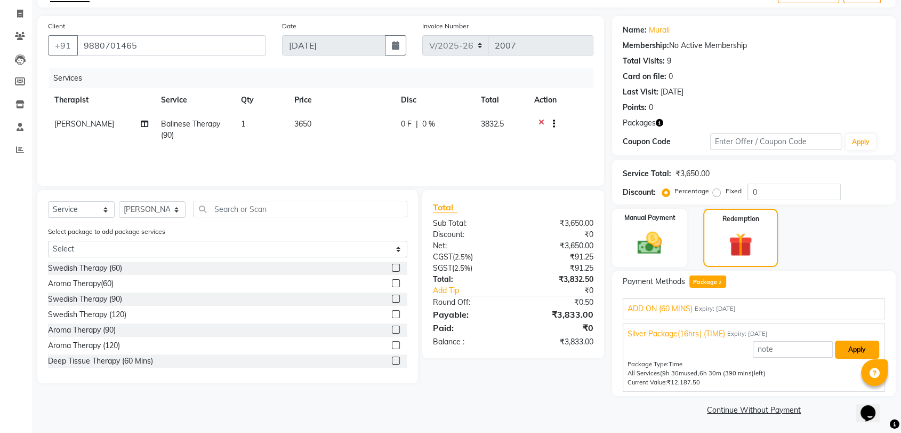
click at [845, 348] on button "Apply" at bounding box center [857, 349] width 44 height 18
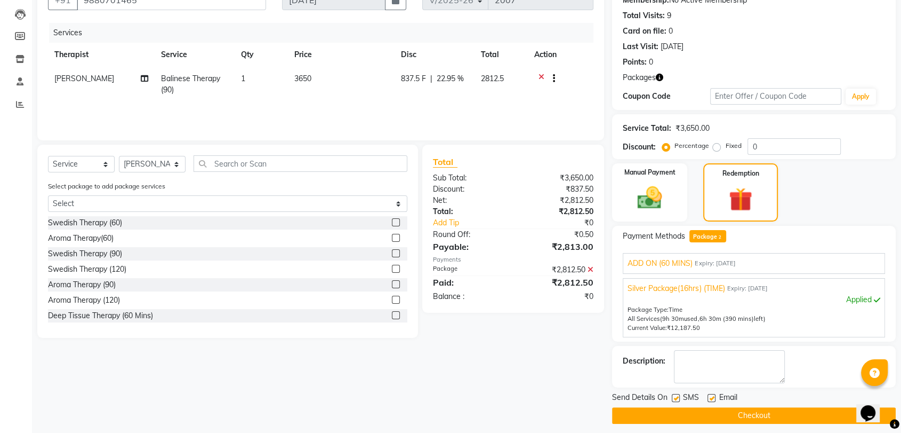
scroll to position [115, 0]
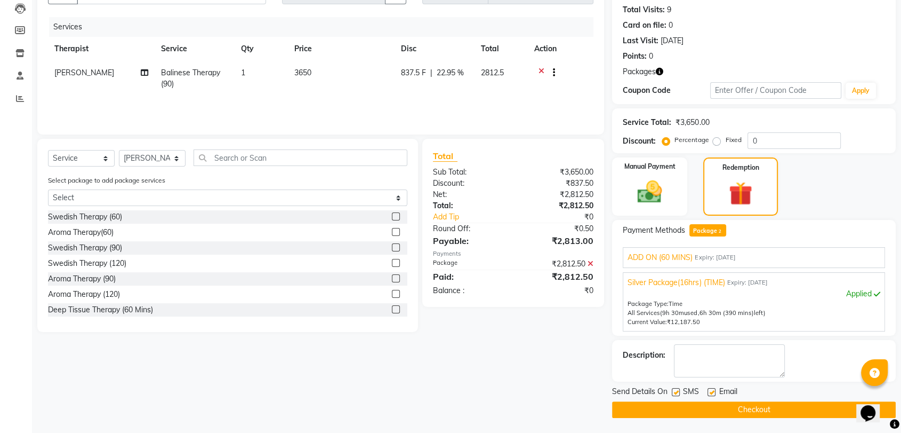
click at [717, 408] on button "Checkout" at bounding box center [754, 409] width 284 height 17
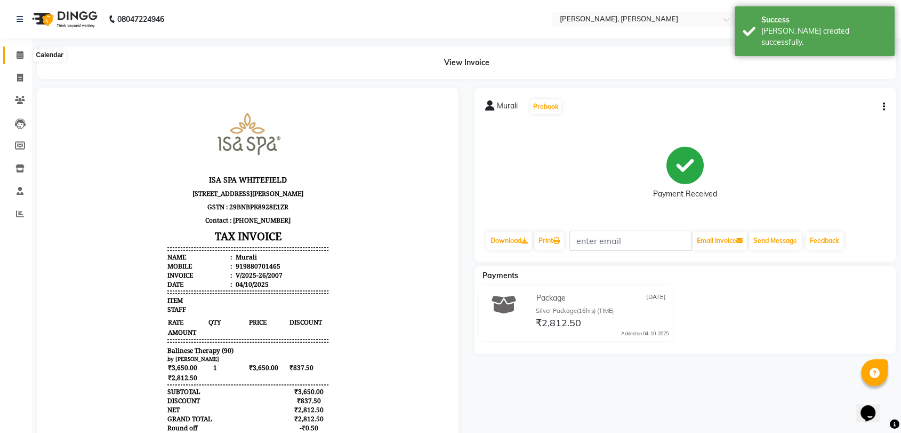
click at [15, 53] on span at bounding box center [20, 55] width 19 height 12
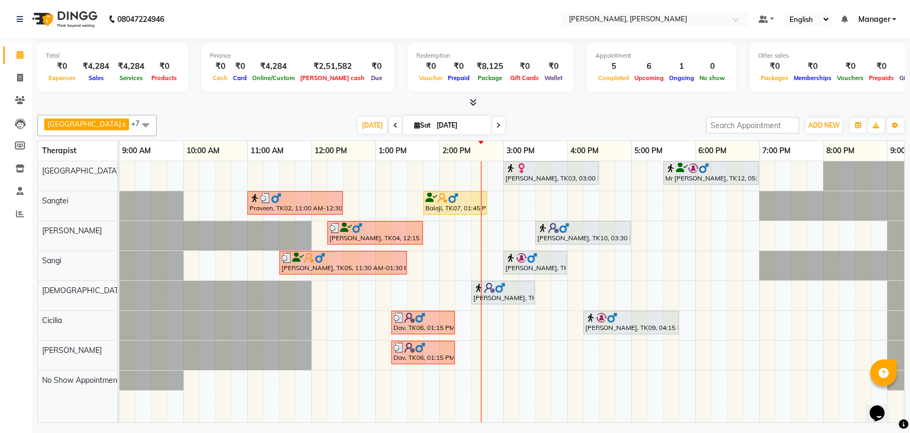
click at [682, 168] on icon at bounding box center [682, 167] width 12 height 1
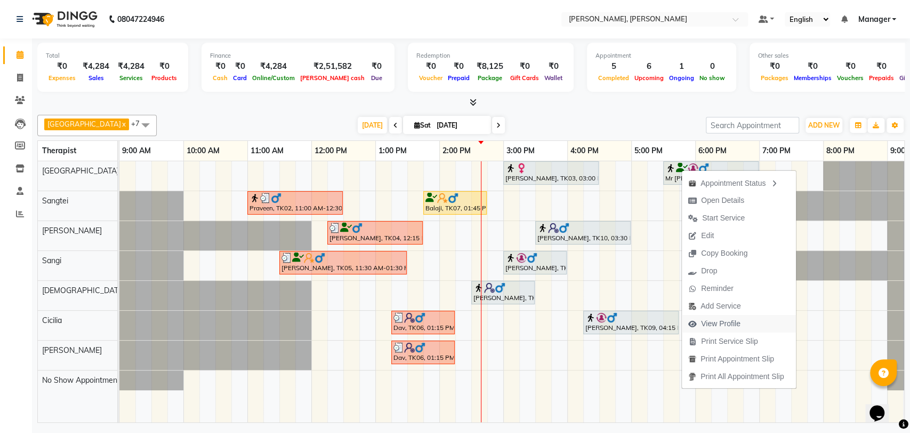
click at [710, 316] on span "View Profile" at bounding box center [714, 324] width 65 height 18
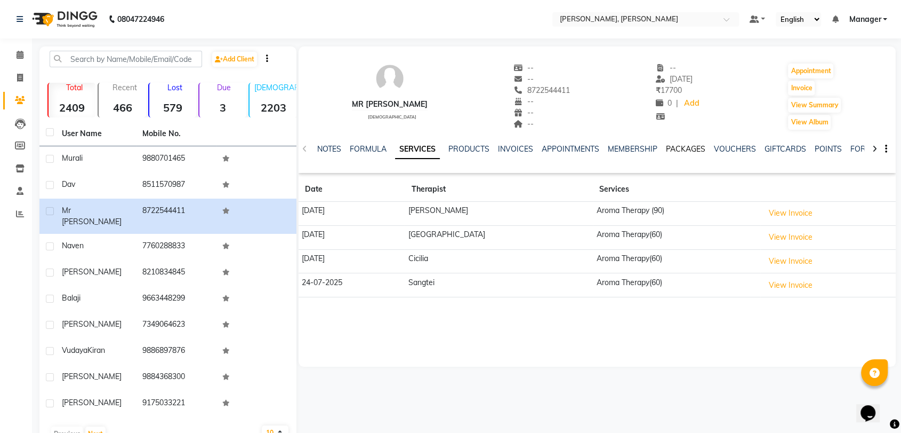
click at [675, 148] on link "PACKAGES" at bounding box center [685, 149] width 39 height 10
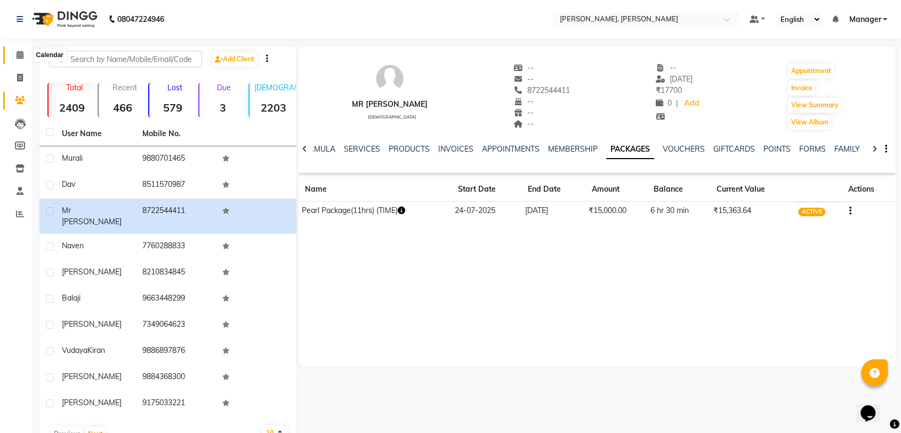
click at [18, 57] on icon at bounding box center [20, 55] width 7 height 8
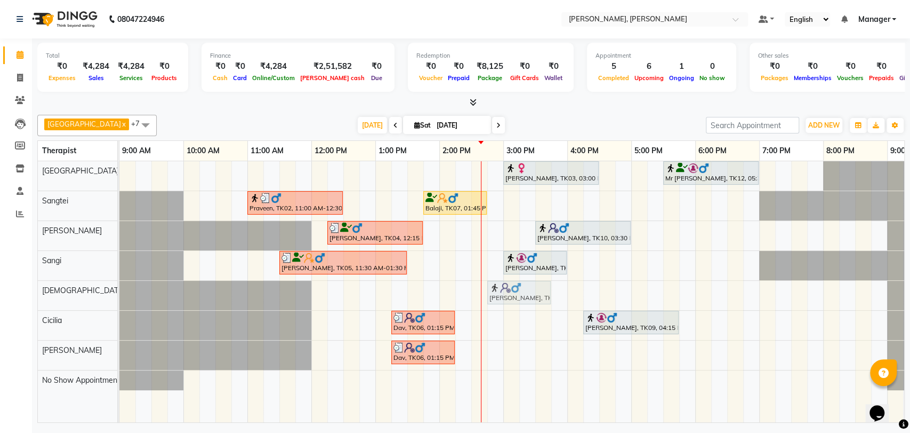
drag, startPoint x: 523, startPoint y: 293, endPoint x: 545, endPoint y: 291, distance: 22.0
click at [119, 291] on div "[PERSON_NAME], TK08, 02:30 PM-03:30 PM, Aroma Therapy(60) [PERSON_NAME], TK08, …" at bounding box center [119, 295] width 0 height 29
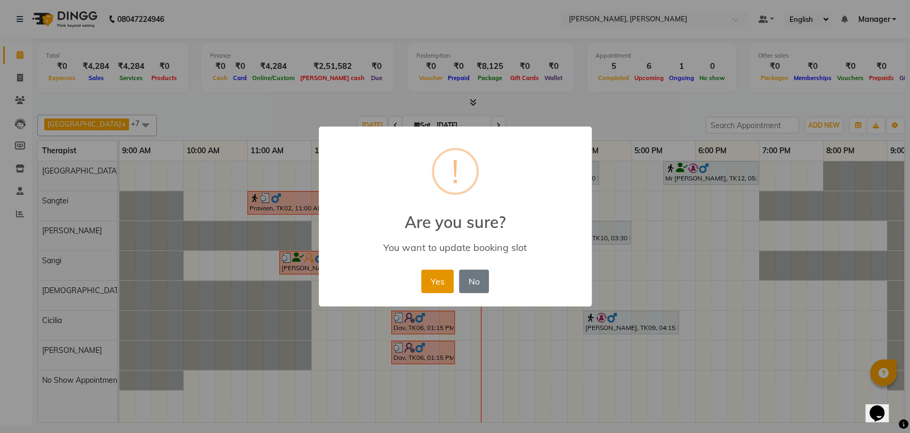
click at [442, 283] on button "Yes" at bounding box center [437, 280] width 33 height 23
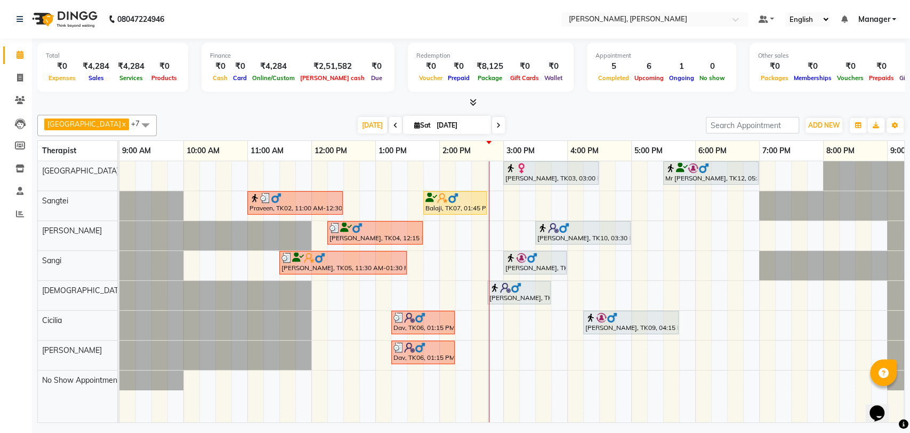
click at [497, 126] on icon at bounding box center [499, 125] width 4 height 6
type input "[DATE]"
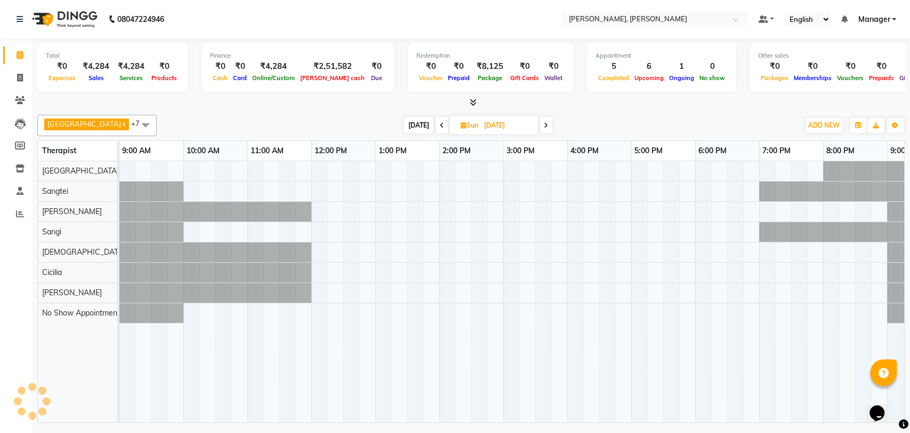
scroll to position [0, 47]
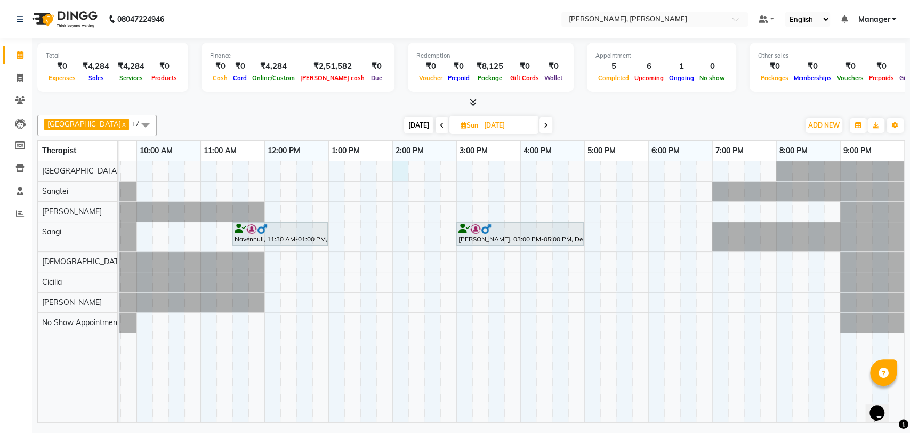
click at [401, 169] on div "Navennull, 11:30 AM-01:00 PM, Swedish Therapy (90) [PERSON_NAME], 03:00 PM-05:0…" at bounding box center [489, 291] width 832 height 261
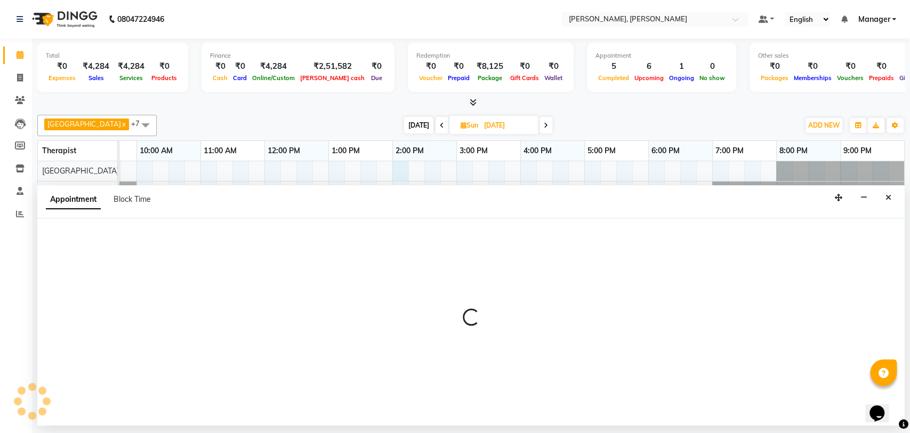
select select "63061"
select select "840"
select select "tentative"
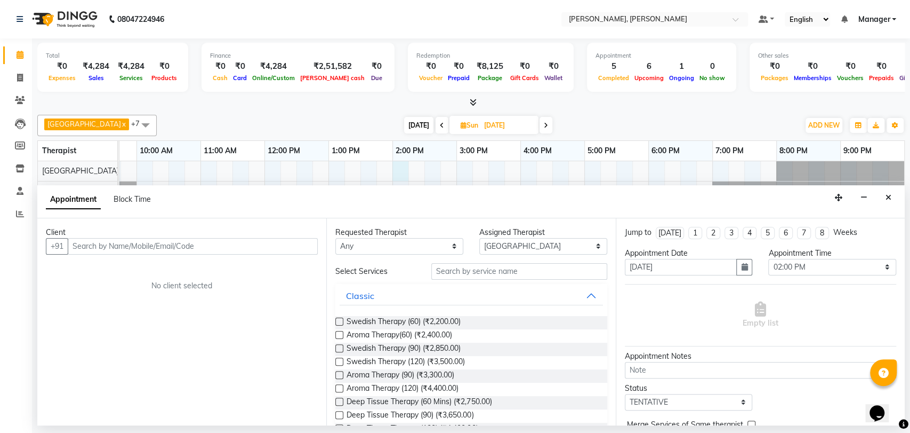
click at [170, 249] on input "text" at bounding box center [193, 246] width 250 height 17
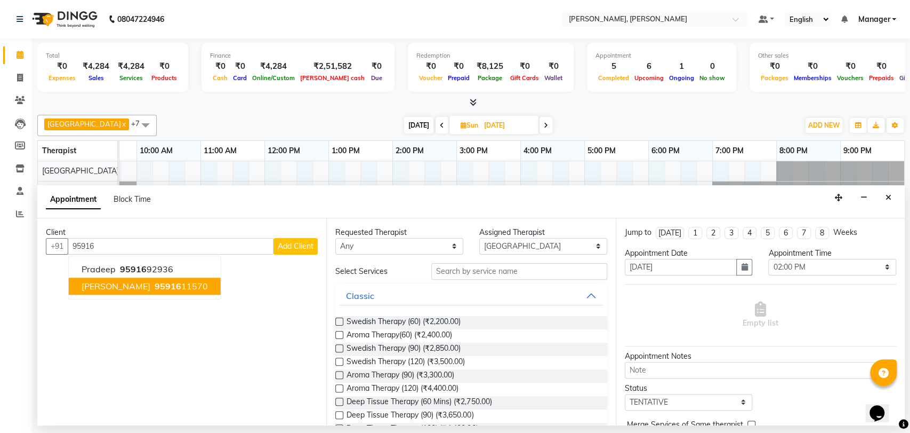
click at [153, 285] on ngb-highlight "95916 11570" at bounding box center [180, 286] width 55 height 11
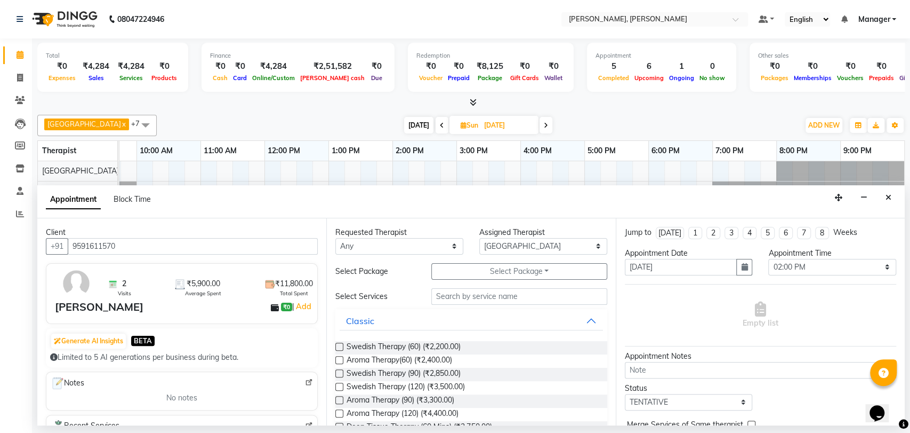
type input "9591611570"
click at [350, 244] on select "Any Cicilia [PERSON_NAME] [DEMOGRAPHIC_DATA] No Show Appointment [PERSON_NAME] …" at bounding box center [399, 246] width 128 height 17
select select "63061"
click at [335, 238] on select "Any Cicilia [PERSON_NAME] [DEMOGRAPHIC_DATA] No Show Appointment [PERSON_NAME] …" at bounding box center [399, 246] width 128 height 17
click at [336, 374] on label at bounding box center [339, 373] width 8 height 8
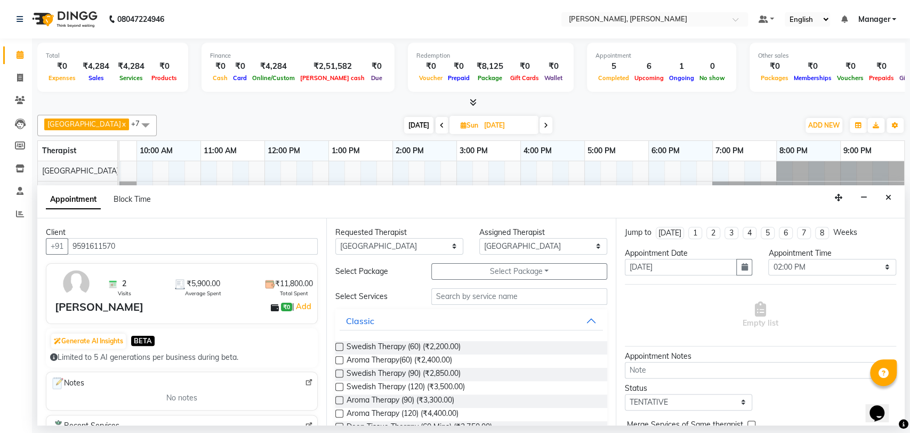
click at [336, 374] on input "checkbox" at bounding box center [338, 374] width 7 height 7
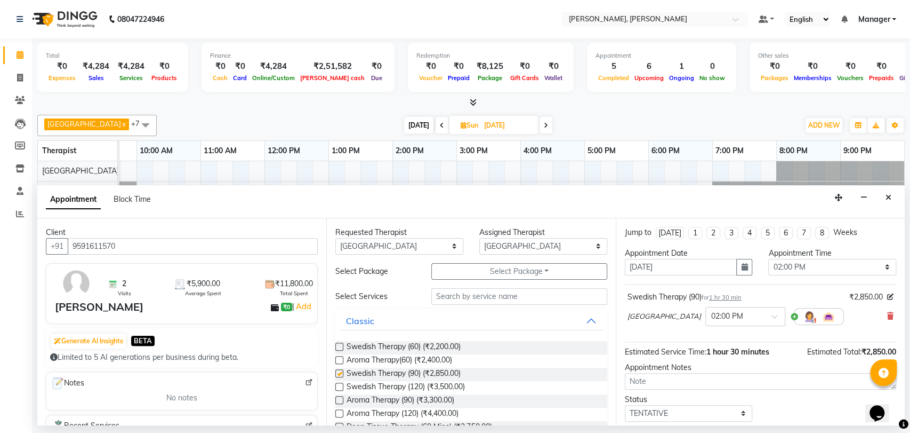
checkbox input "false"
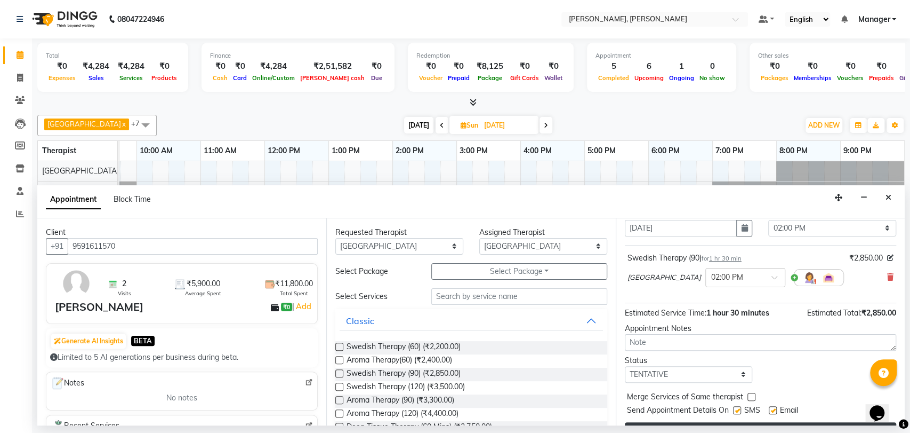
scroll to position [63, 0]
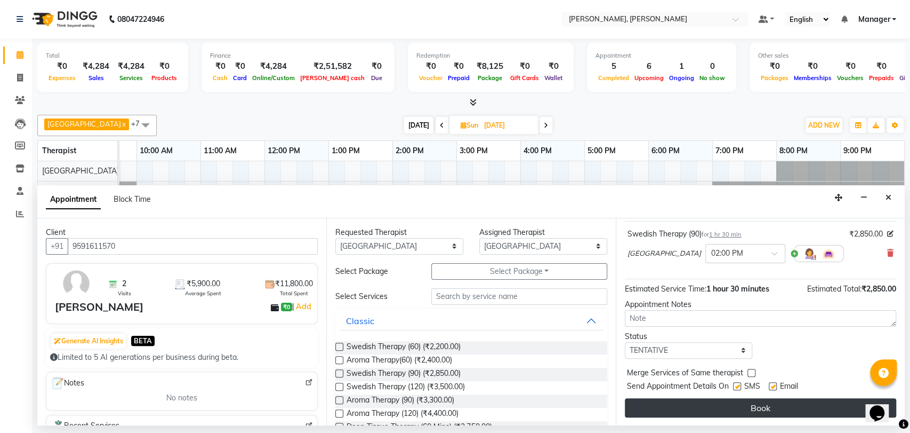
click at [678, 410] on button "Book" at bounding box center [760, 407] width 271 height 19
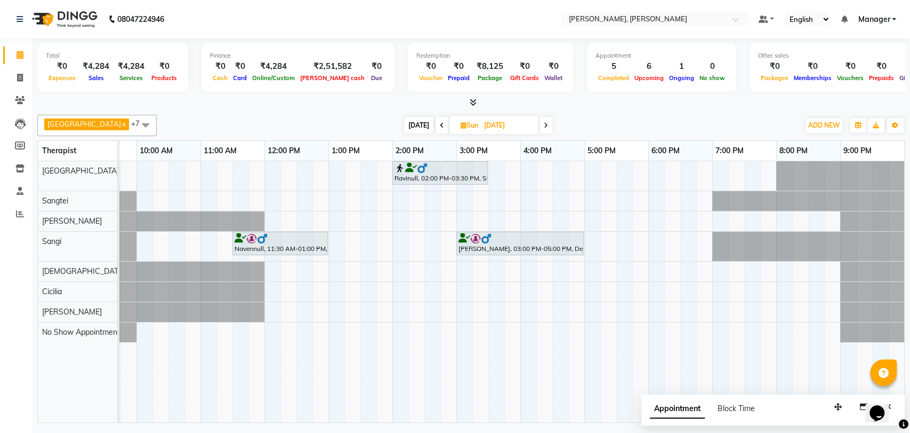
click at [436, 126] on span at bounding box center [442, 125] width 13 height 17
type input "[DATE]"
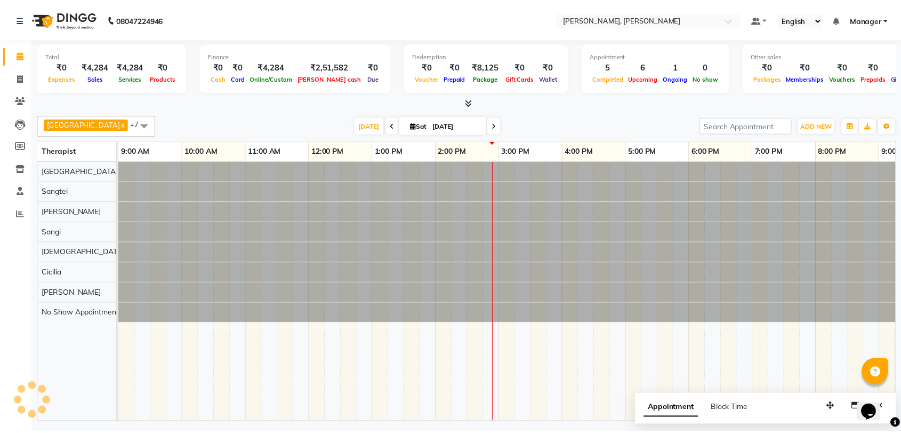
scroll to position [0, 47]
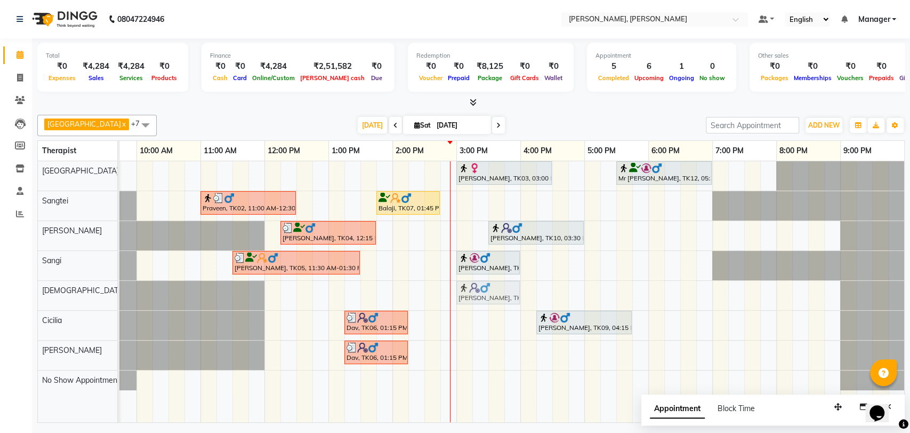
drag, startPoint x: 462, startPoint y: 300, endPoint x: 478, endPoint y: 300, distance: 16.0
click at [73, 300] on div "[PERSON_NAME], TK08, 02:45 PM-03:45 PM, Aroma Therapy(60) [PERSON_NAME], TK08, …" at bounding box center [73, 295] width 0 height 29
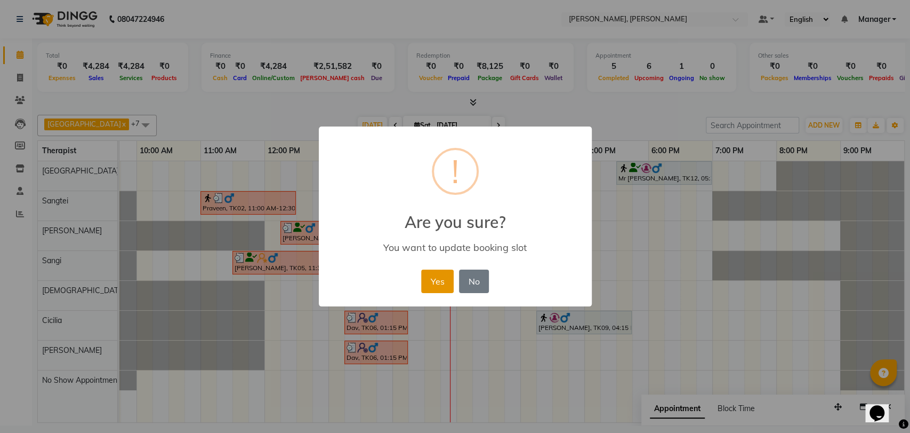
click at [430, 277] on button "Yes" at bounding box center [437, 280] width 33 height 23
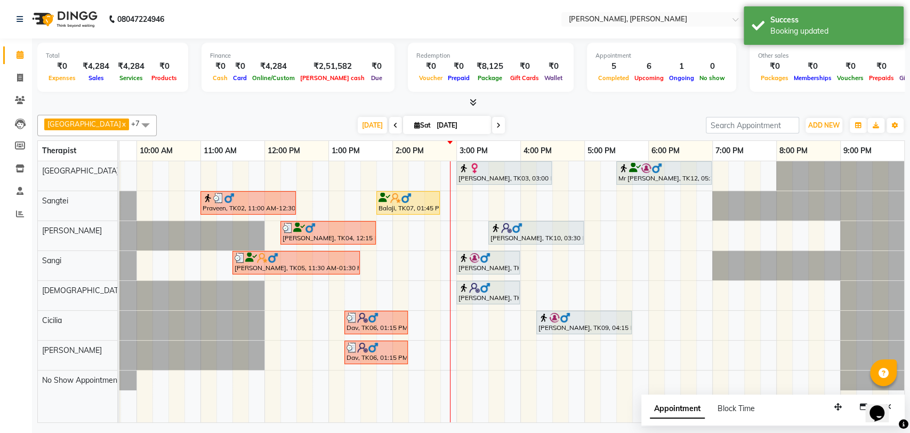
click at [505, 292] on div "[PERSON_NAME], TK08, 03:00 PM-04:00 PM, Aroma Therapy(60)" at bounding box center [488, 292] width 61 height 20
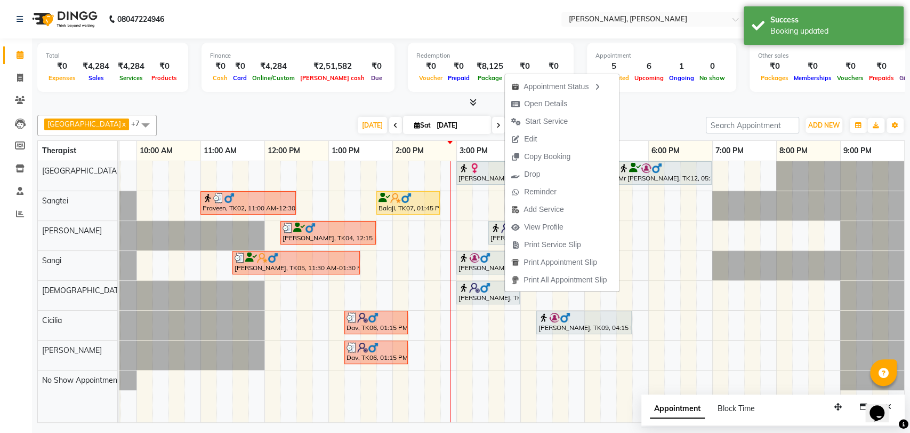
click at [382, 202] on div at bounding box center [408, 198] width 59 height 11
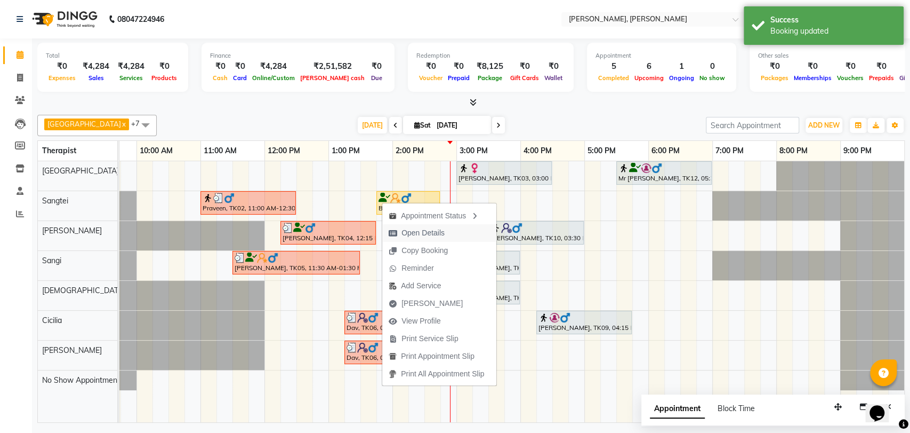
click at [429, 231] on span "Open Details" at bounding box center [423, 232] width 43 height 11
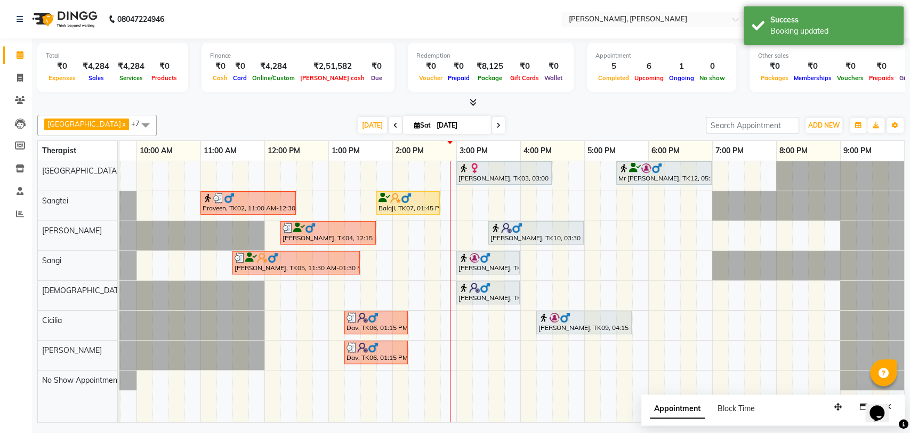
click at [410, 202] on div "Balaji, TK07, 01:45 PM-02:45 PM, Traditional Thai Dry (60)" at bounding box center [408, 203] width 61 height 20
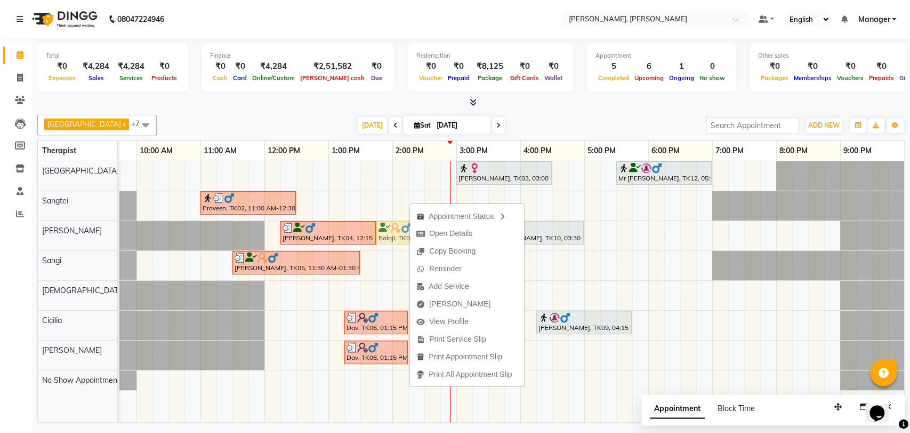
drag, startPoint x: 402, startPoint y: 199, endPoint x: 396, endPoint y: 220, distance: 22.1
click at [396, 220] on tbody "[PERSON_NAME], TK03, 03:00 PM-04:30 PM, Swedish Therapy (90) Mr [PERSON_NAME], …" at bounding box center [489, 275] width 832 height 229
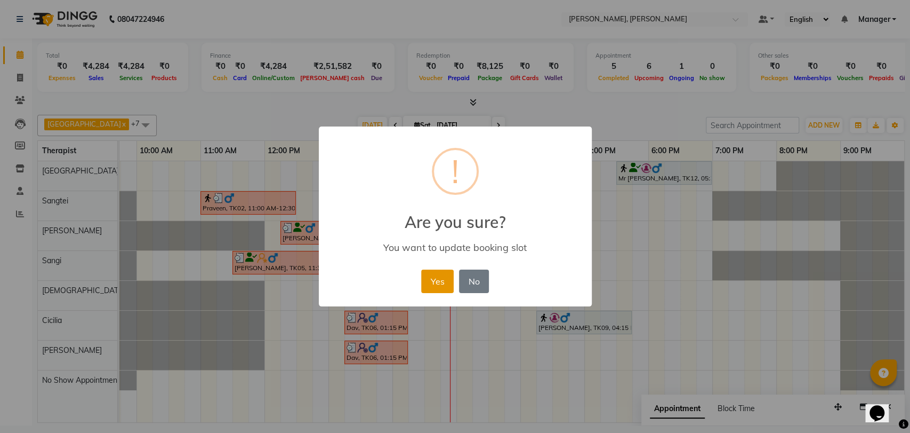
click at [430, 283] on button "Yes" at bounding box center [437, 280] width 33 height 23
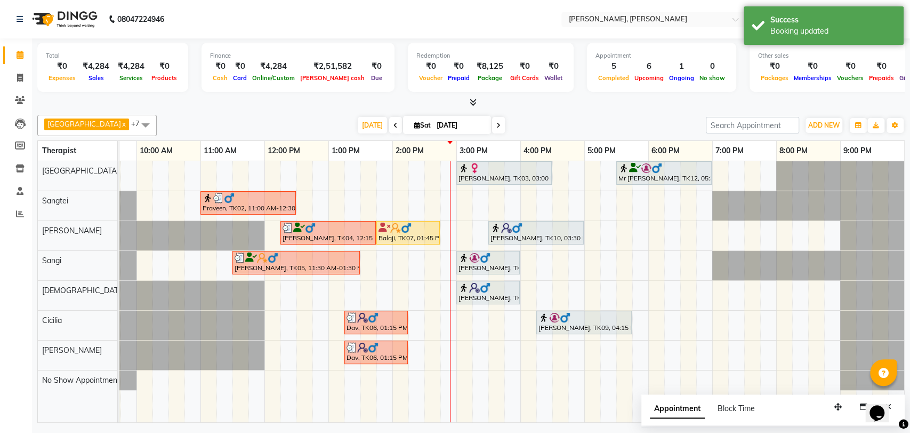
click at [405, 231] on div "Balaji, TK07, 01:45 PM-02:45 PM, Traditional Thai Dry (60)" at bounding box center [408, 232] width 61 height 20
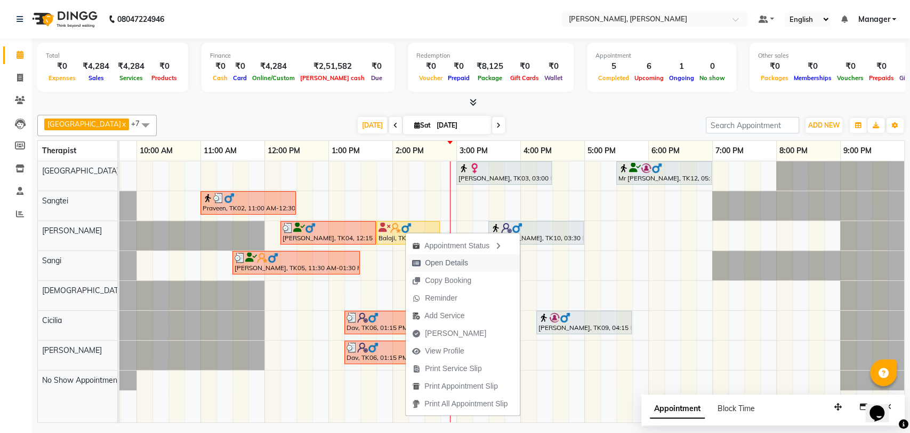
click at [447, 263] on span "Open Details" at bounding box center [446, 262] width 43 height 11
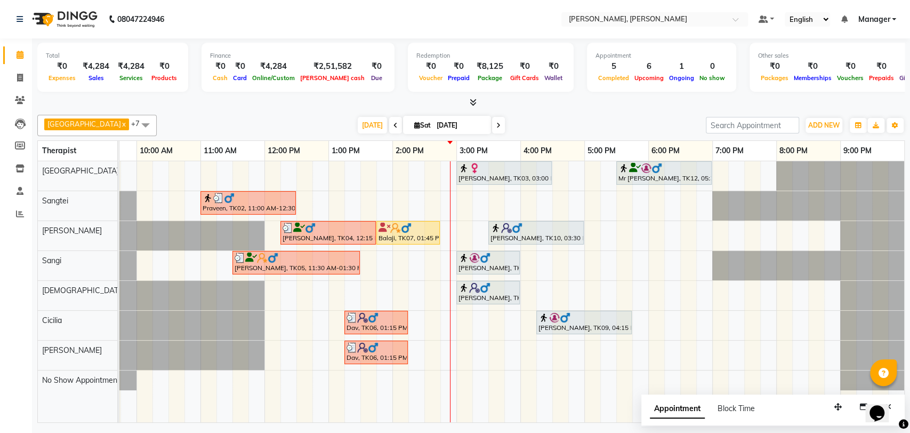
click at [410, 229] on img at bounding box center [406, 227] width 11 height 11
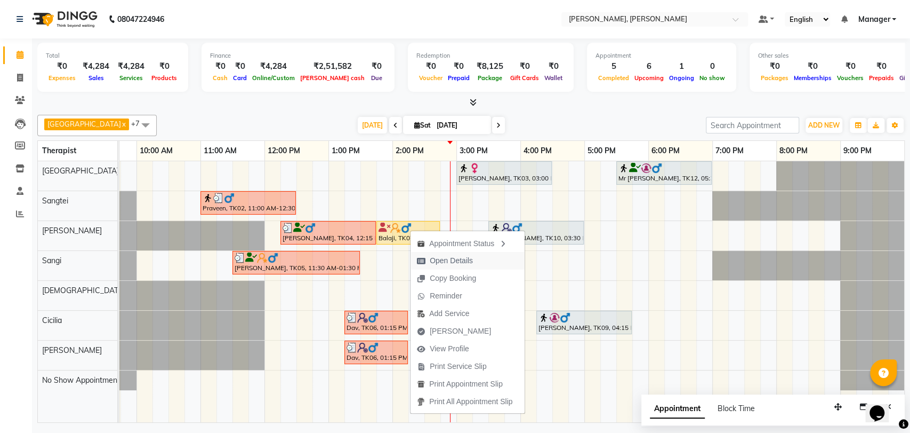
click at [445, 259] on span "Open Details" at bounding box center [451, 260] width 43 height 11
select select "1"
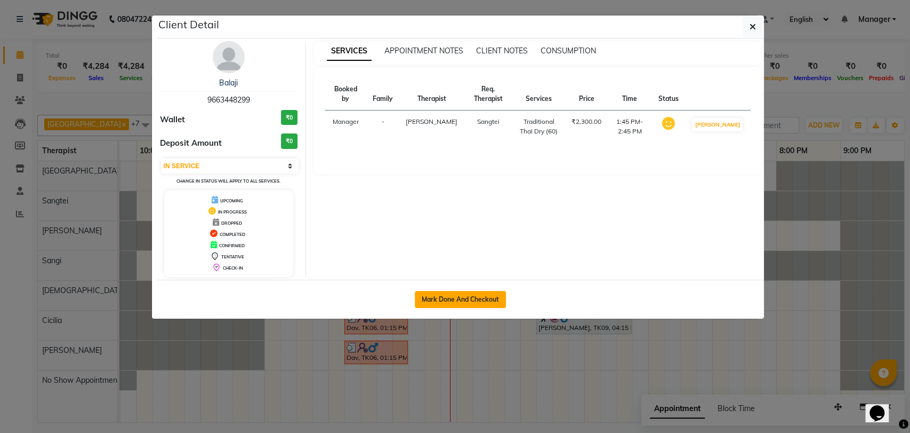
click at [454, 298] on button "Mark Done And Checkout" at bounding box center [460, 299] width 91 height 17
select select "service"
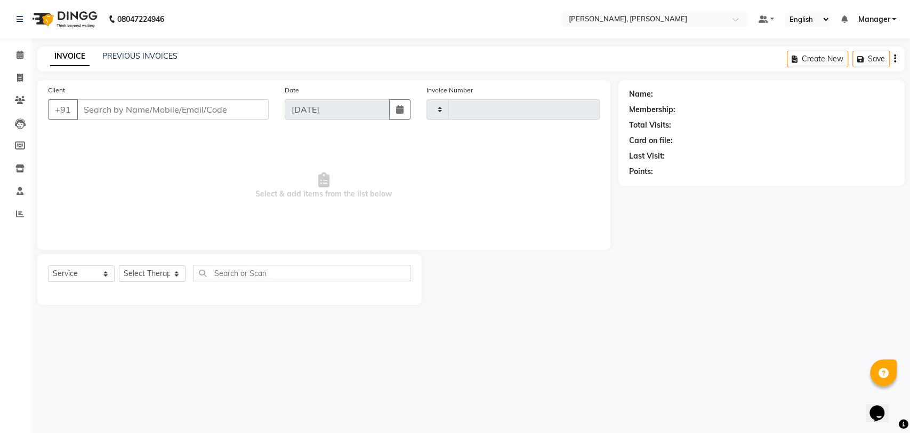
type input "2008"
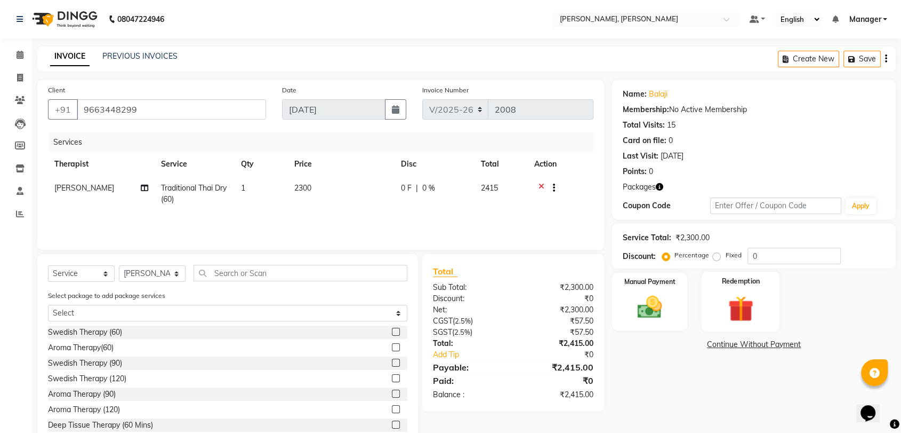
click at [728, 278] on label "Redemption" at bounding box center [741, 281] width 38 height 10
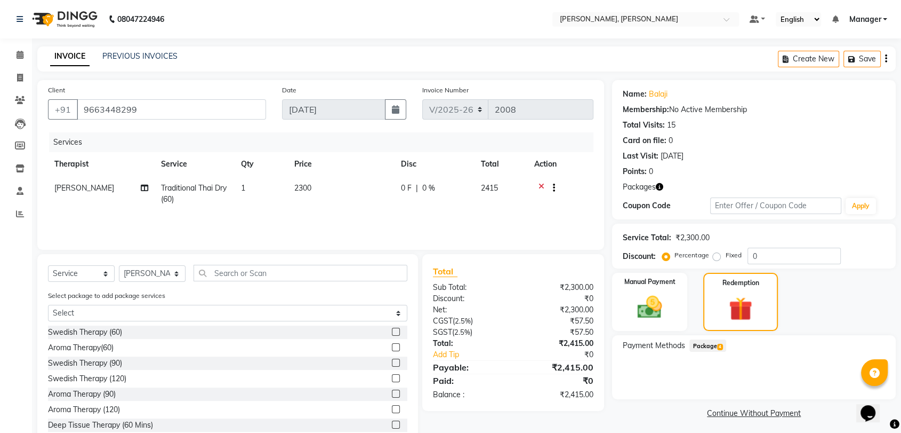
click at [704, 347] on span "Package 4" at bounding box center [708, 345] width 37 height 12
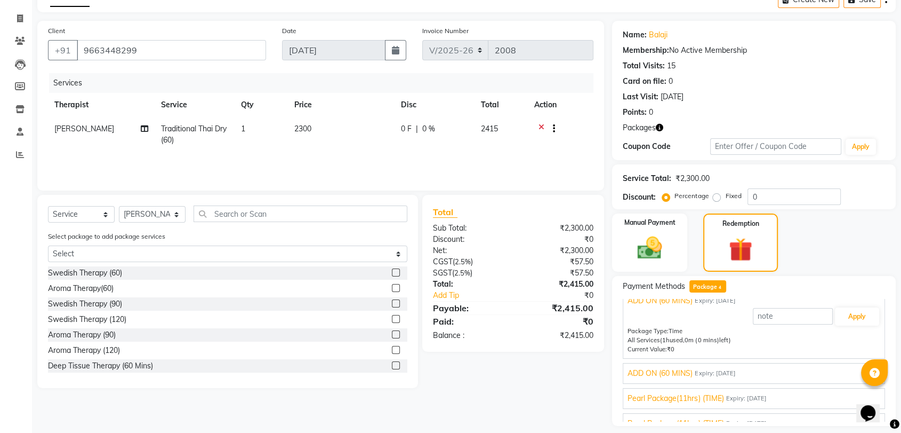
scroll to position [24, 0]
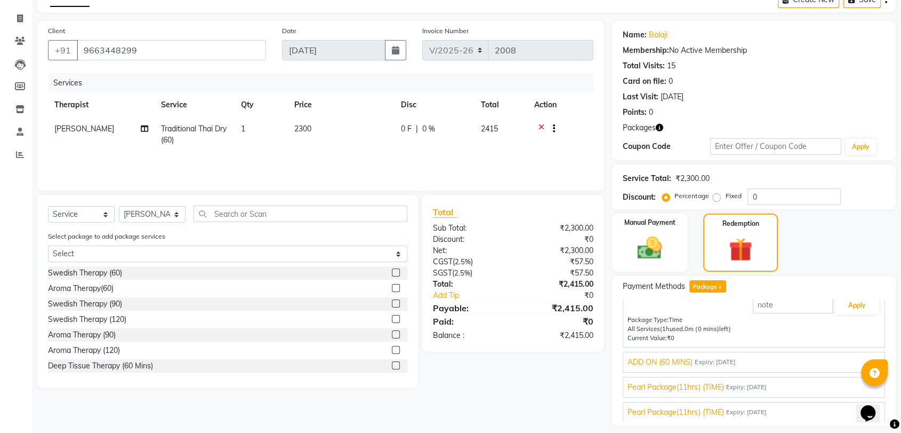
click at [728, 383] on span "Expiry: [DATE]" at bounding box center [746, 386] width 41 height 9
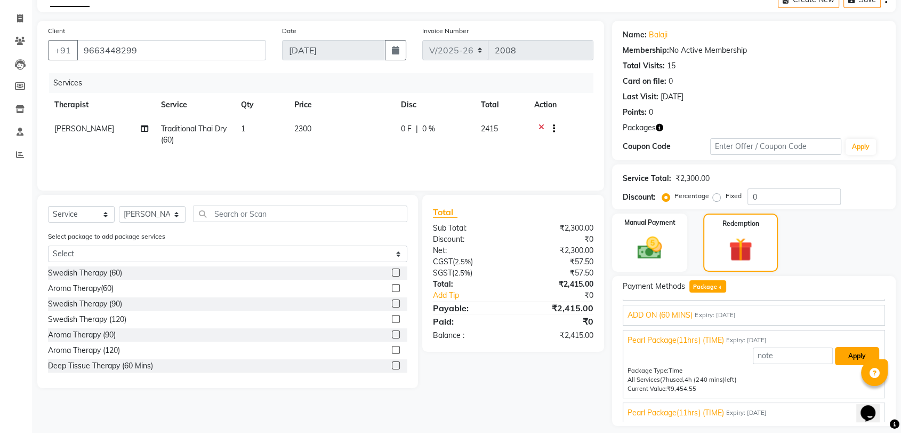
click at [835, 355] on button "Apply" at bounding box center [857, 356] width 44 height 18
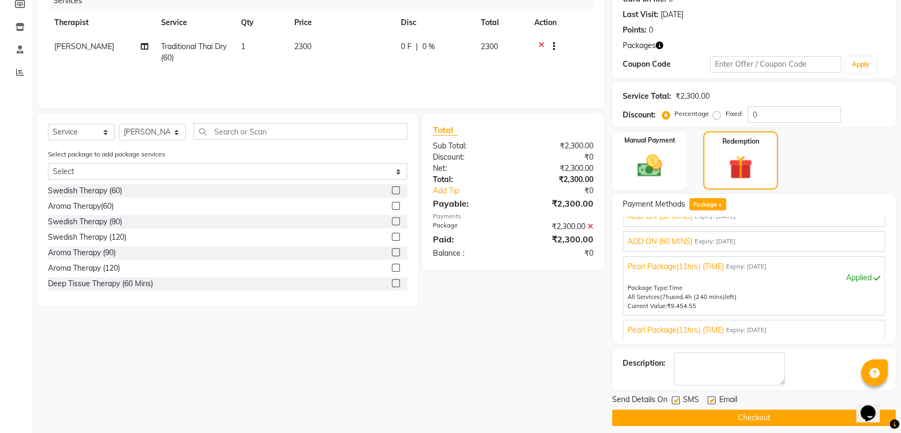
scroll to position [150, 0]
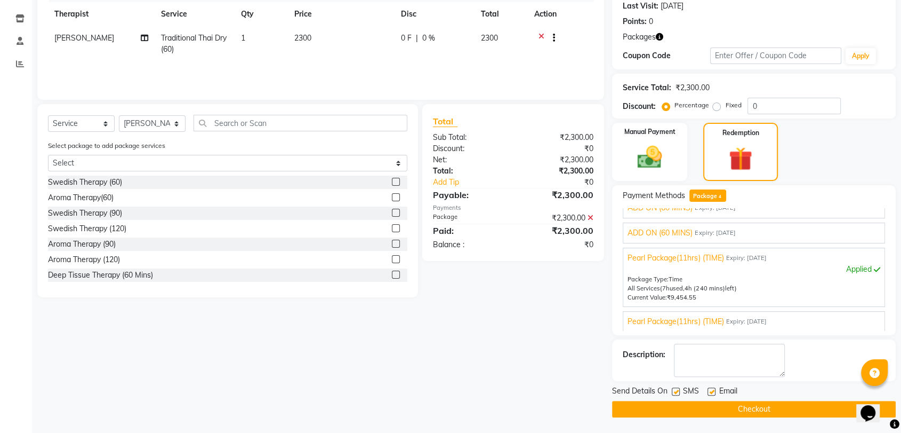
click at [752, 403] on button "Checkout" at bounding box center [754, 409] width 284 height 17
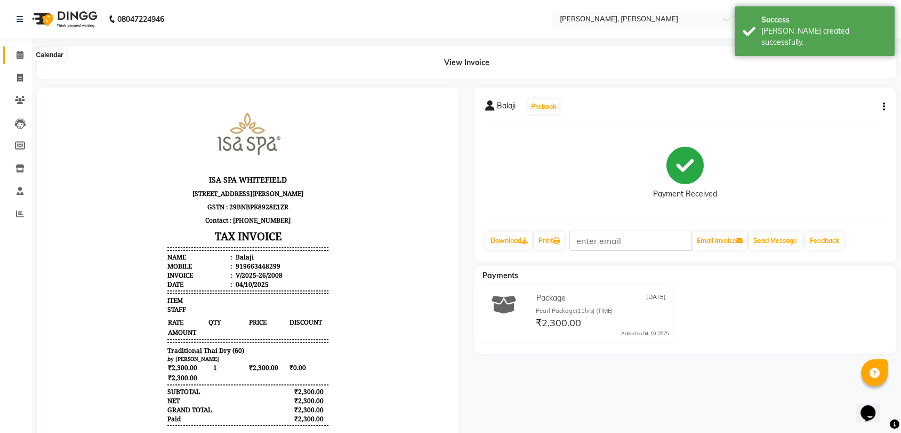
click at [13, 56] on span at bounding box center [20, 55] width 19 height 12
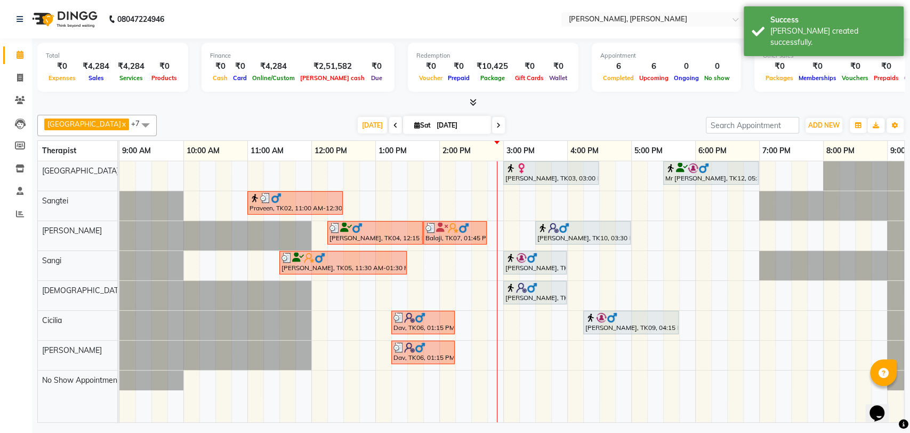
click at [456, 232] on div "Balaji, TK07, 01:45 PM-02:45 PM, Traditional Thai Dry (60)" at bounding box center [455, 232] width 61 height 20
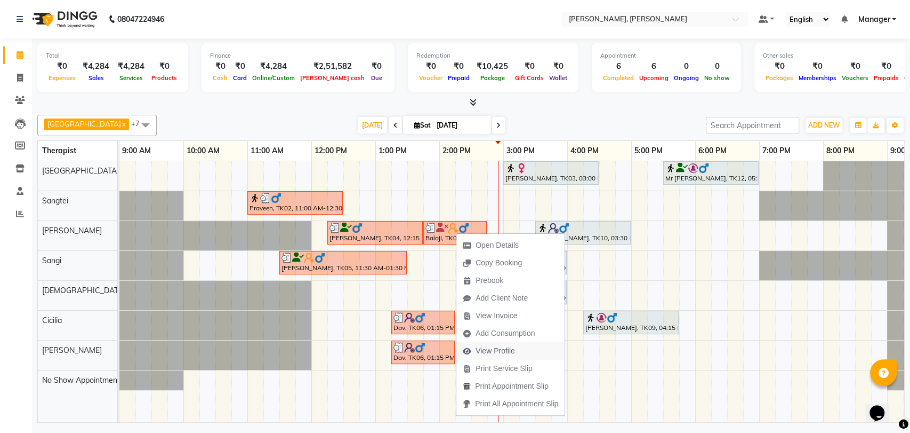
click at [514, 350] on span "View Profile" at bounding box center [495, 350] width 39 height 11
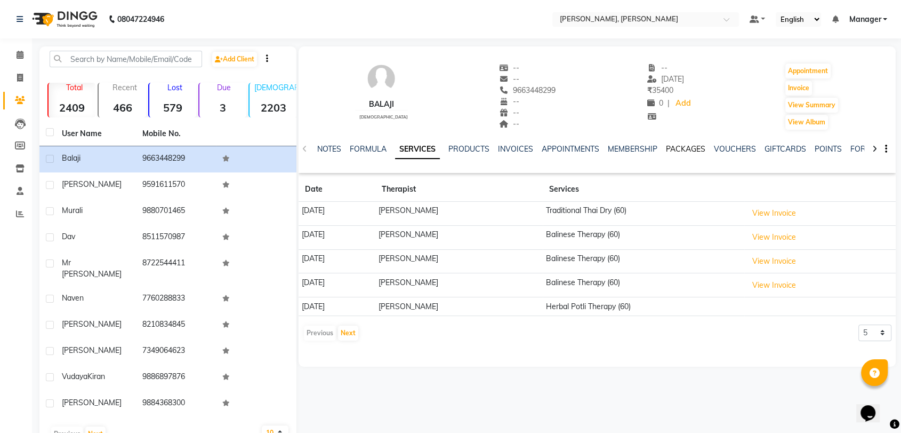
click at [673, 151] on link "PACKAGES" at bounding box center [685, 149] width 39 height 10
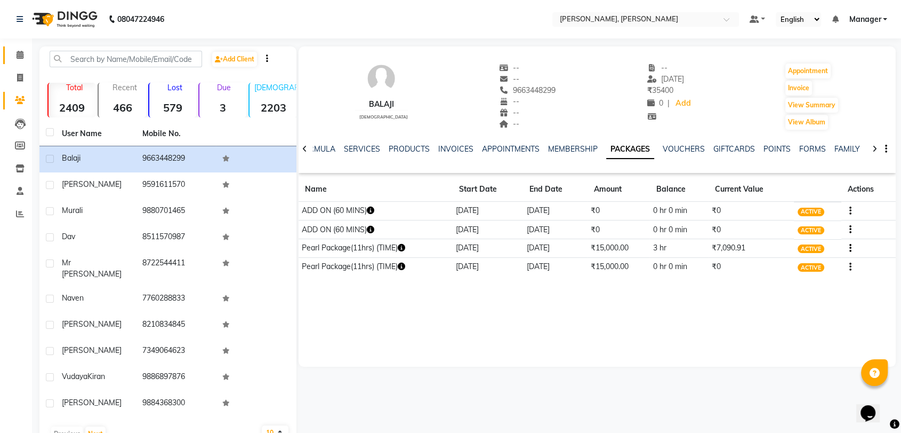
click at [19, 63] on link "Calendar" at bounding box center [16, 55] width 26 height 18
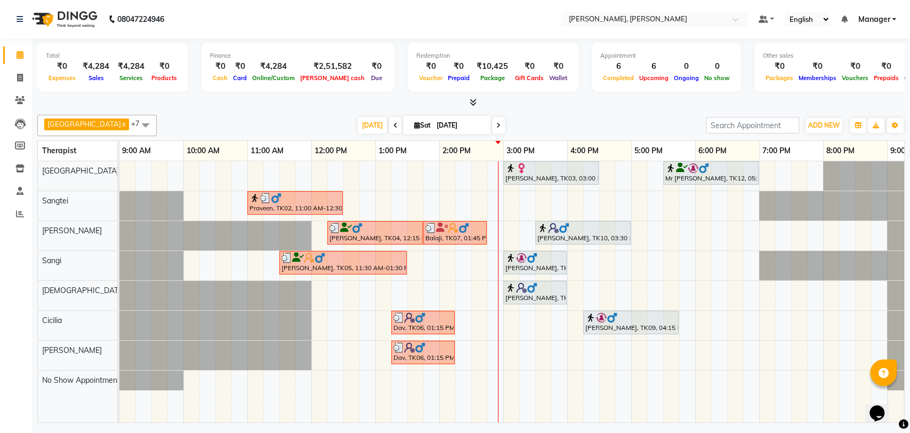
click at [516, 295] on div "[PERSON_NAME], TK08, 03:00 PM-04:00 PM, Aroma Therapy(60)" at bounding box center [535, 292] width 61 height 20
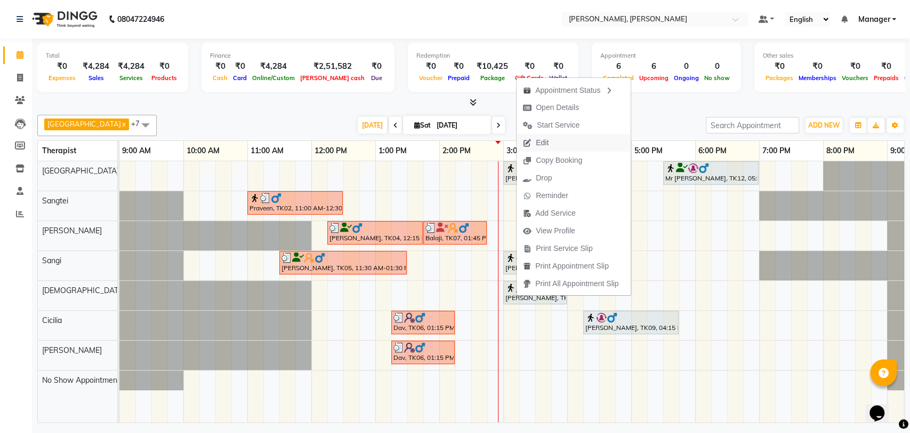
click at [551, 140] on span "Edit" at bounding box center [536, 143] width 38 height 18
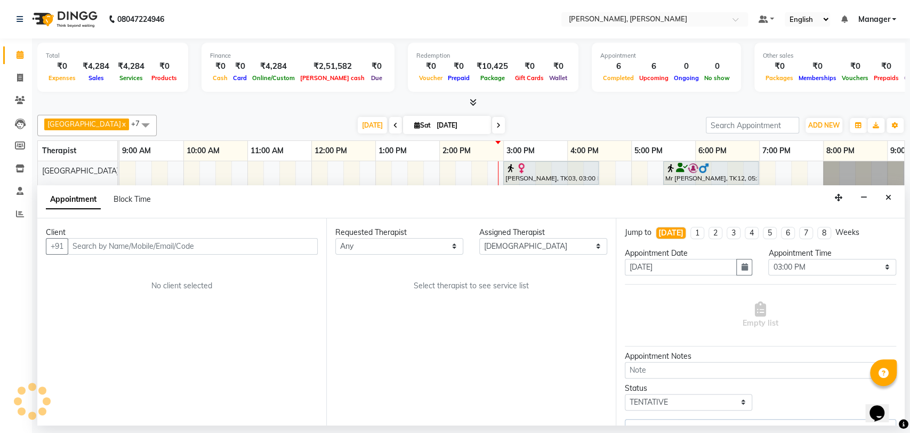
scroll to position [0, 47]
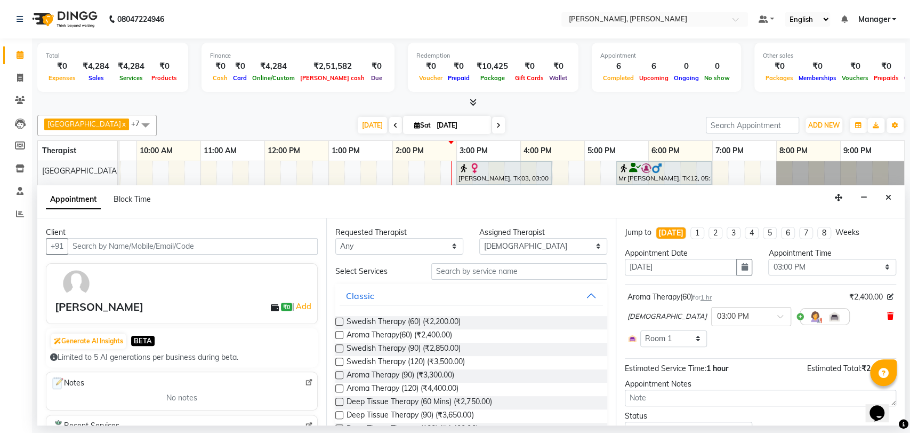
click at [888, 314] on icon at bounding box center [891, 315] width 6 height 7
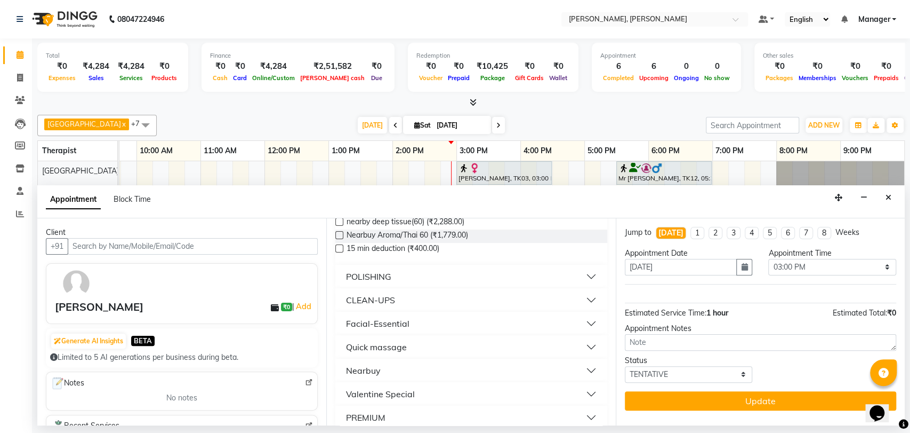
scroll to position [285, 0]
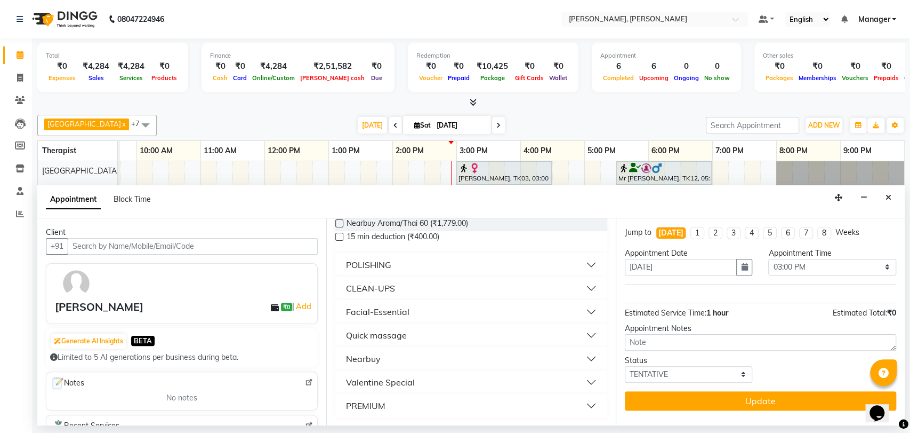
click at [387, 309] on div "Facial-Essential" at bounding box center [377, 311] width 63 height 13
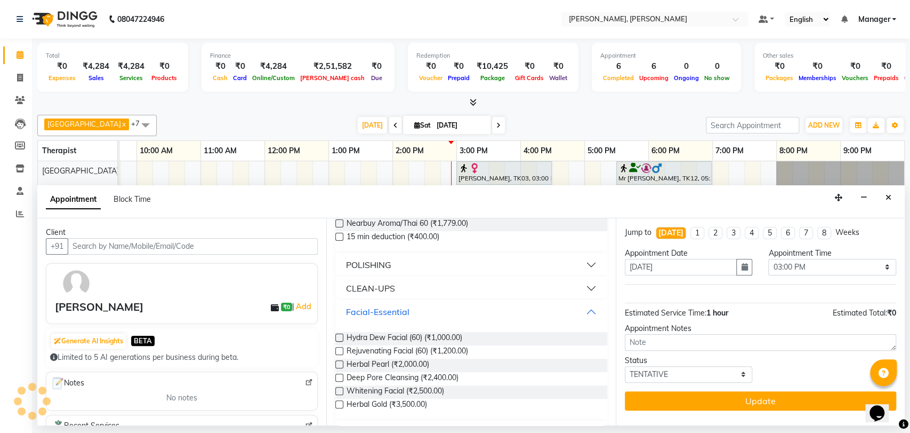
scroll to position [344, 0]
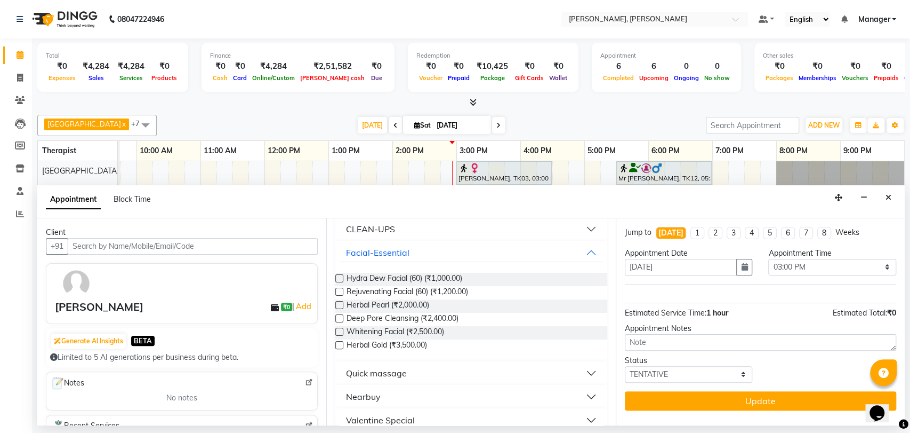
click at [339, 330] on label at bounding box center [339, 331] width 8 height 8
click at [339, 330] on input "checkbox" at bounding box center [338, 332] width 7 height 7
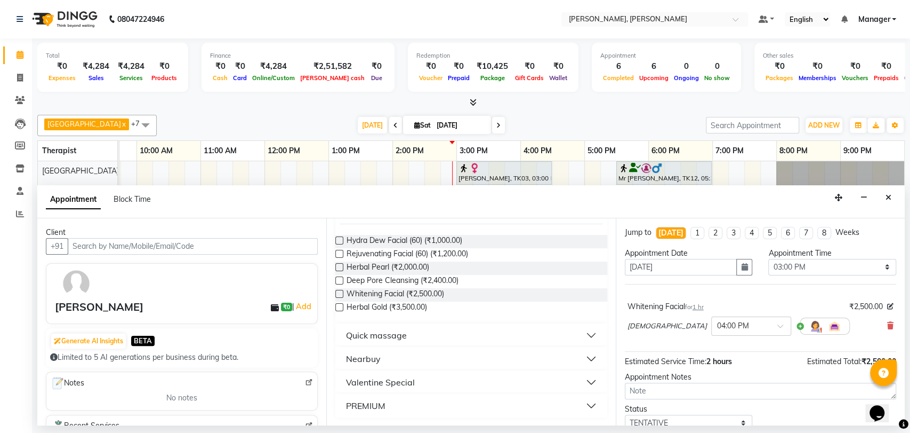
scroll to position [42, 0]
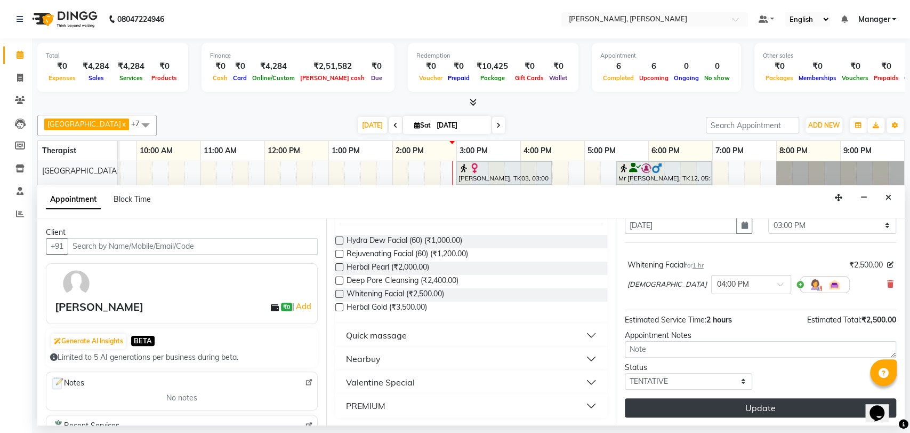
click at [704, 406] on button "Update" at bounding box center [760, 407] width 271 height 19
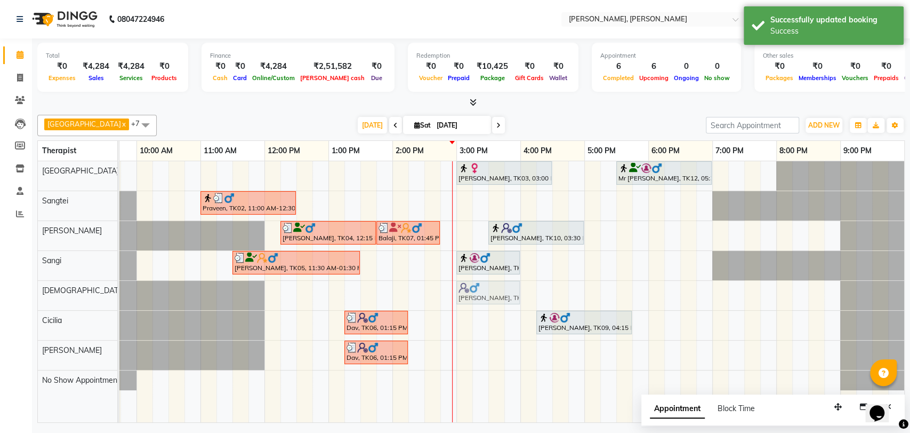
drag, startPoint x: 531, startPoint y: 297, endPoint x: 470, endPoint y: 297, distance: 60.8
click at [73, 297] on div "[PERSON_NAME], TK08, 04:00 PM-05:00 PM, Whitening Facial [PERSON_NAME], TK08, 0…" at bounding box center [73, 295] width 0 height 29
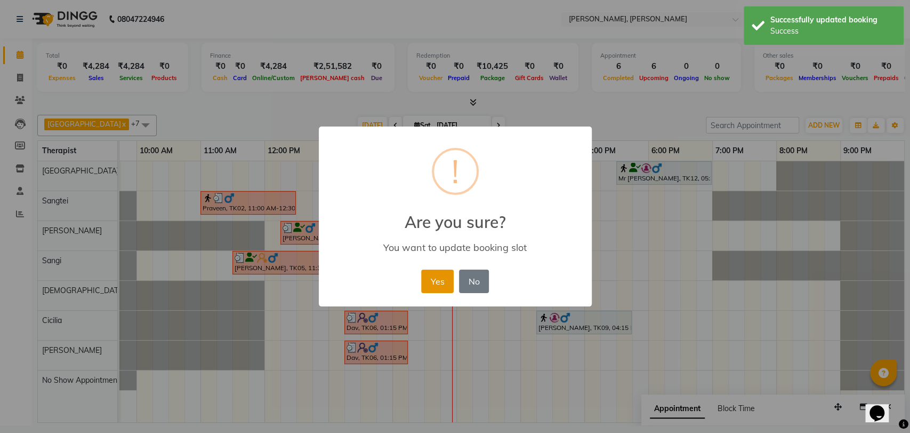
click at [442, 283] on button "Yes" at bounding box center [437, 280] width 33 height 23
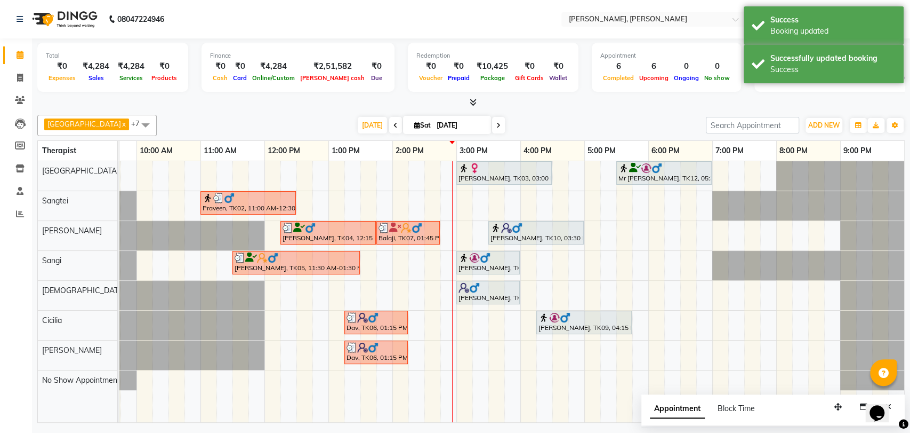
click at [468, 291] on img at bounding box center [464, 287] width 11 height 11
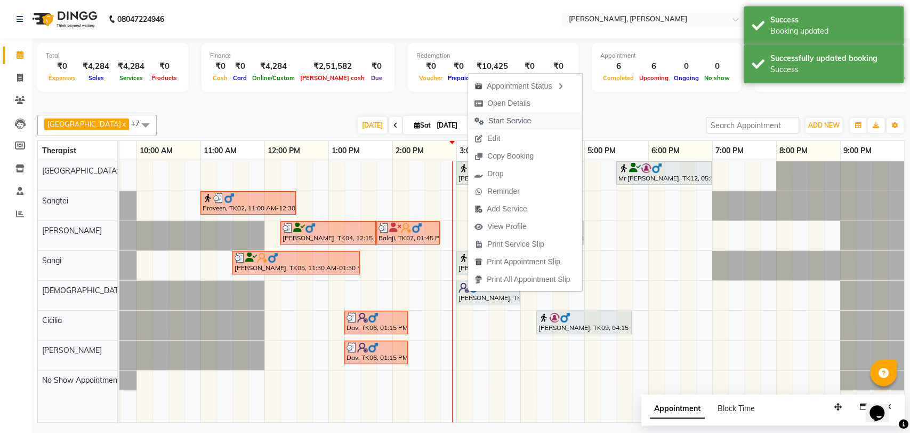
click at [502, 123] on span "Start Service" at bounding box center [510, 120] width 43 height 11
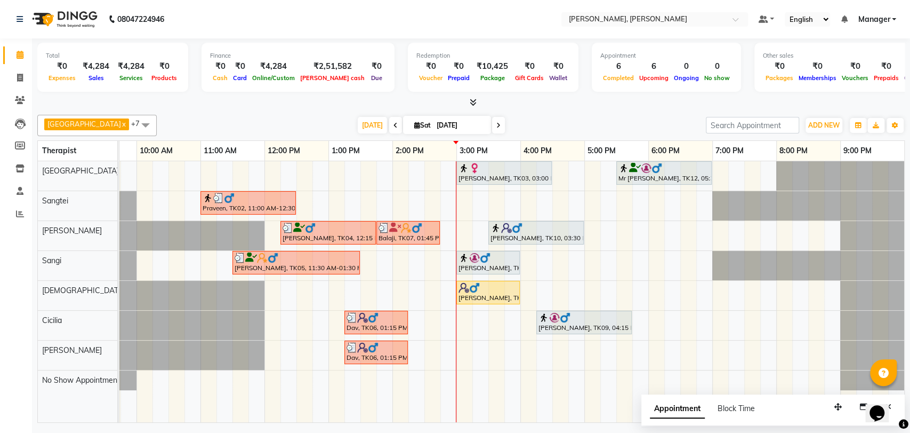
click at [506, 169] on div at bounding box center [504, 168] width 91 height 11
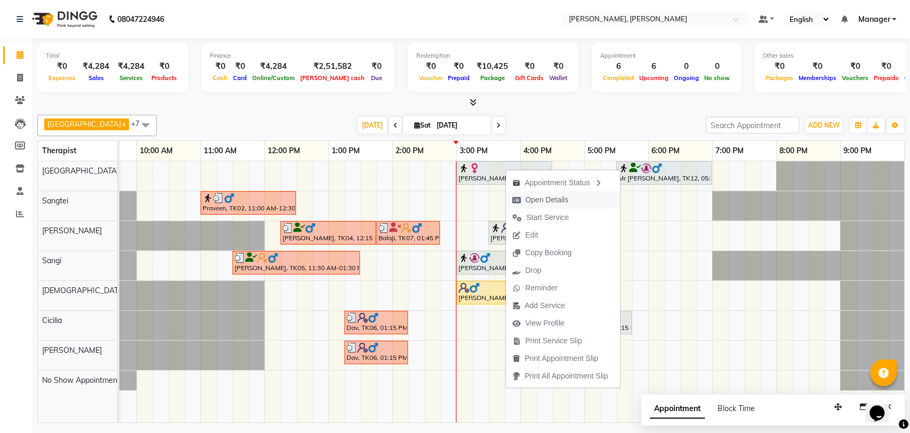
click at [554, 203] on span "Open Details" at bounding box center [546, 199] width 43 height 11
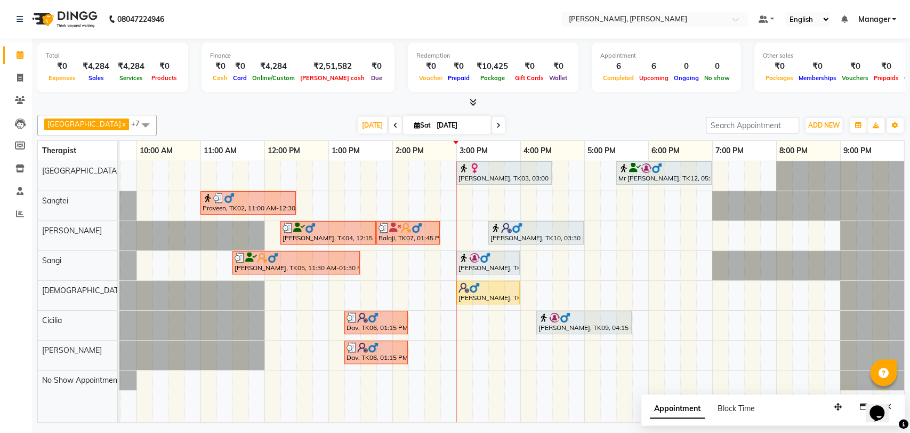
click at [500, 174] on div "[PERSON_NAME], TK03, 03:00 PM-04:30 PM, Swedish Therapy (90)" at bounding box center [504, 173] width 93 height 20
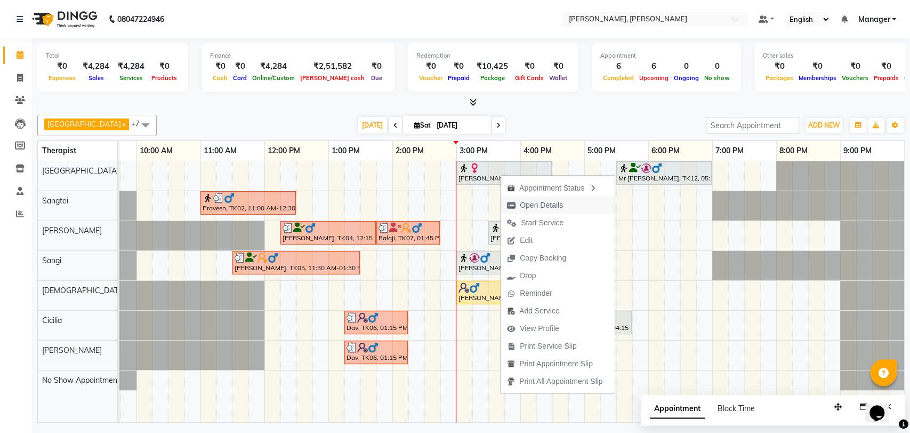
click at [537, 210] on span "Open Details" at bounding box center [541, 204] width 43 height 11
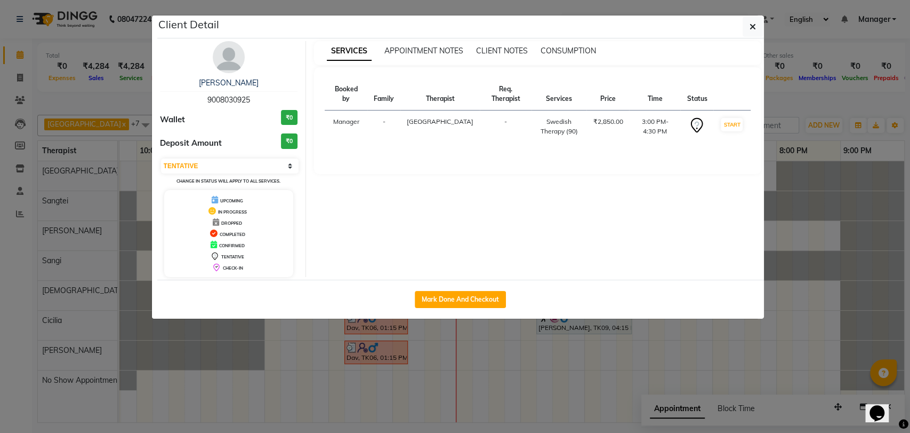
drag, startPoint x: 254, startPoint y: 97, endPoint x: 186, endPoint y: 95, distance: 67.8
click at [186, 95] on div "[PERSON_NAME] 9008030925" at bounding box center [229, 91] width 138 height 28
copy span "9008030925"
click at [748, 26] on button "button" at bounding box center [753, 27] width 20 height 20
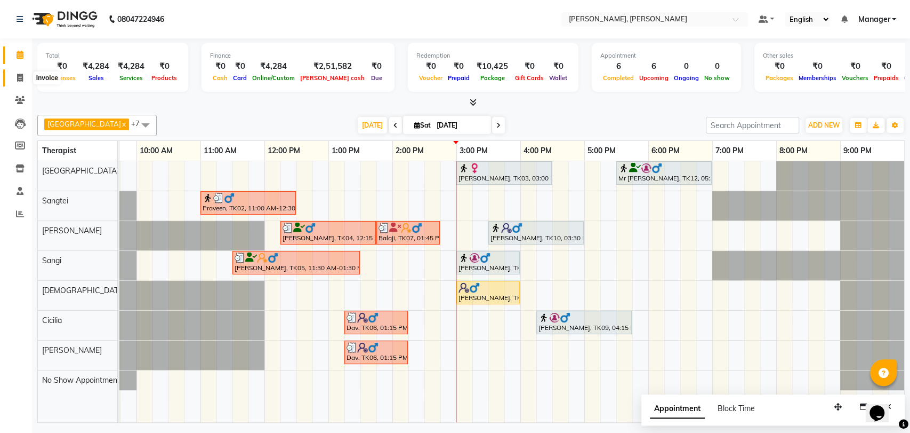
drag, startPoint x: 17, startPoint y: 76, endPoint x: 21, endPoint y: 79, distance: 5.8
click at [17, 76] on icon at bounding box center [20, 78] width 6 height 8
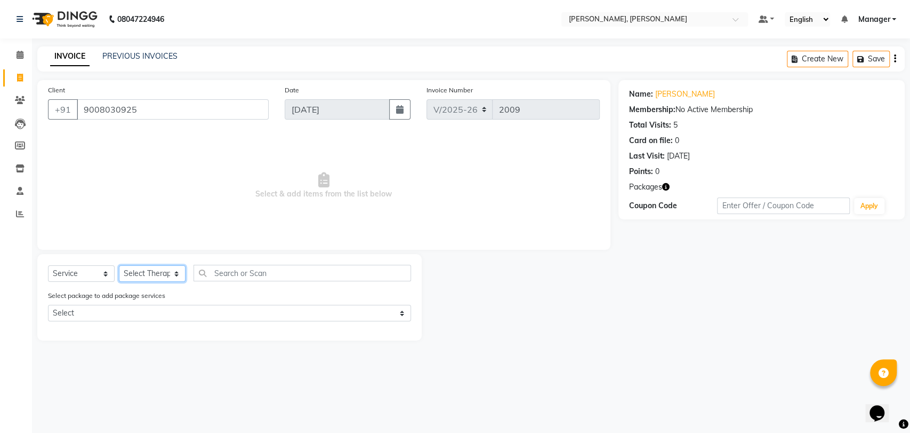
click at [161, 269] on select "Select Therapist Admin Area Manager Cicilia [PERSON_NAME] Gospel Manager No Sho…" at bounding box center [152, 273] width 67 height 17
click at [119, 265] on select "Select Therapist Admin Area Manager Cicilia [PERSON_NAME] Gospel Manager No Sho…" at bounding box center [152, 273] width 67 height 17
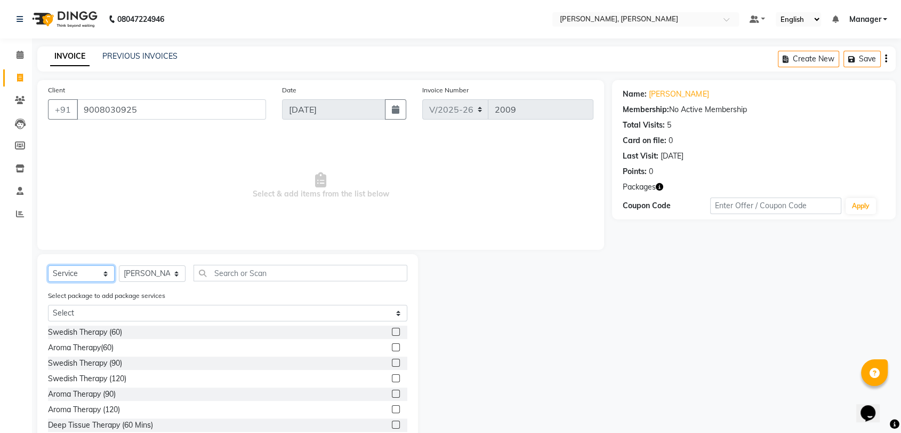
click at [57, 275] on select "Select Service Product Membership Package Voucher Prepaid Gift Card" at bounding box center [81, 273] width 67 height 17
click at [48, 265] on select "Select Service Product Membership Package Voucher Prepaid Gift Card" at bounding box center [81, 273] width 67 height 17
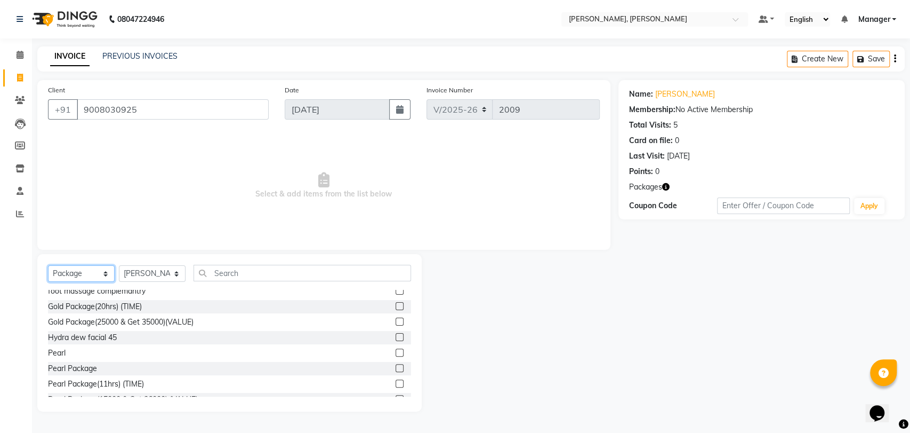
scroll to position [118, 0]
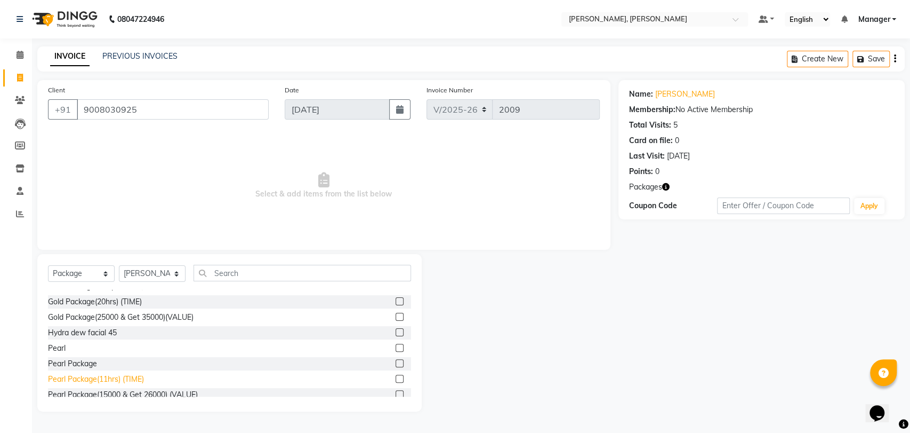
click at [111, 380] on div "Pearl Package(11hrs) (TIME)" at bounding box center [96, 378] width 96 height 11
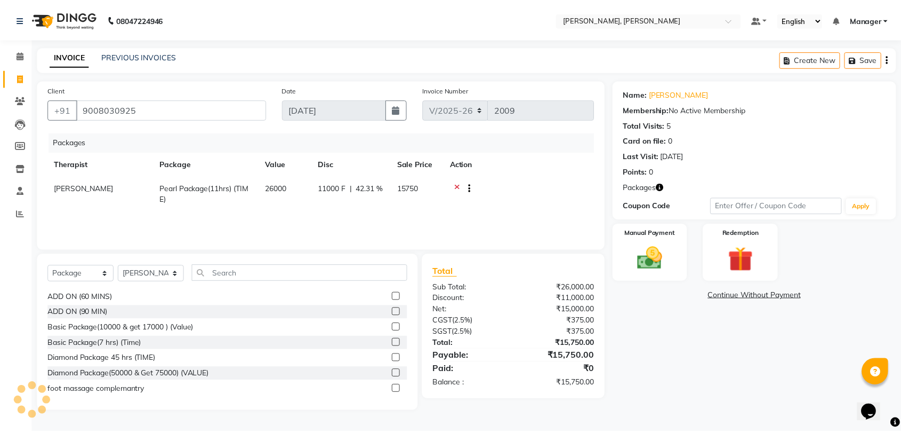
scroll to position [0, 0]
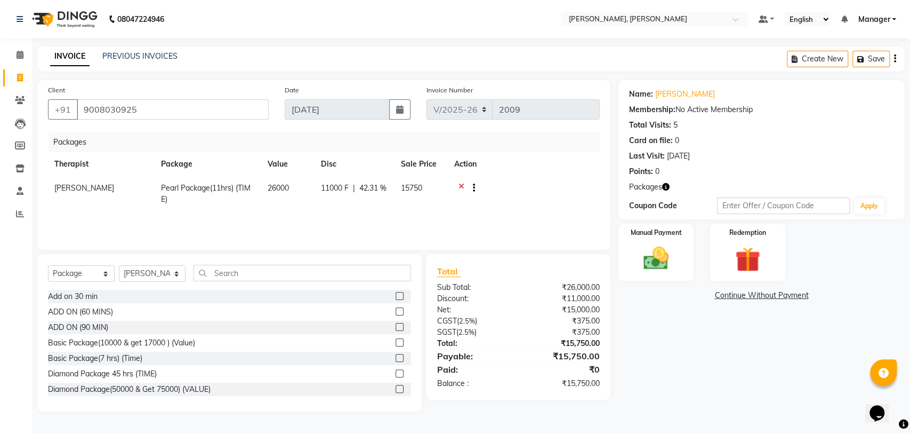
click at [396, 311] on label at bounding box center [400, 311] width 8 height 8
click at [396, 311] on input "checkbox" at bounding box center [399, 311] width 7 height 7
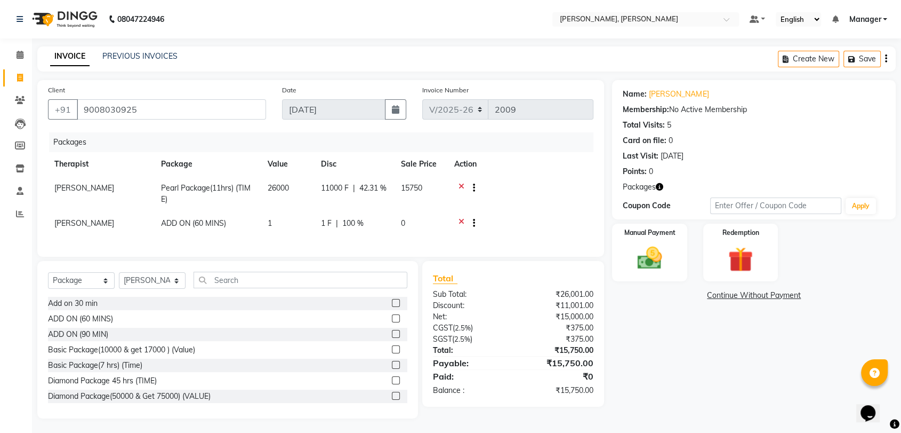
click at [392, 322] on label at bounding box center [396, 318] width 8 height 8
click at [392, 322] on input "checkbox" at bounding box center [395, 318] width 7 height 7
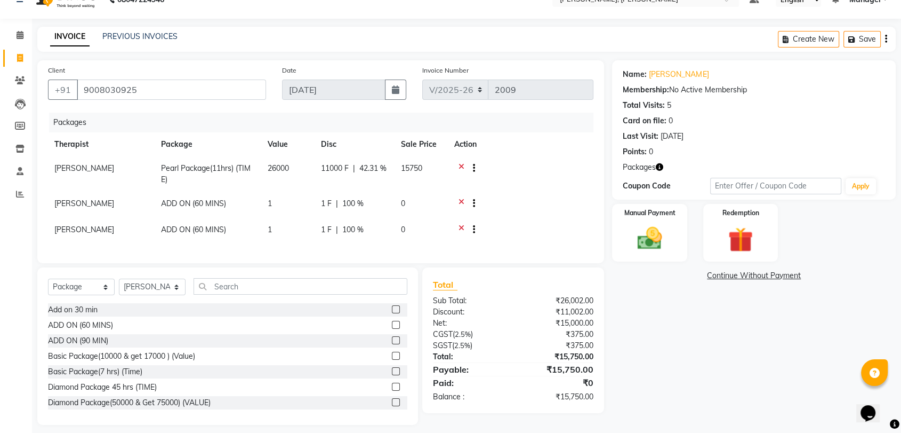
scroll to position [36, 0]
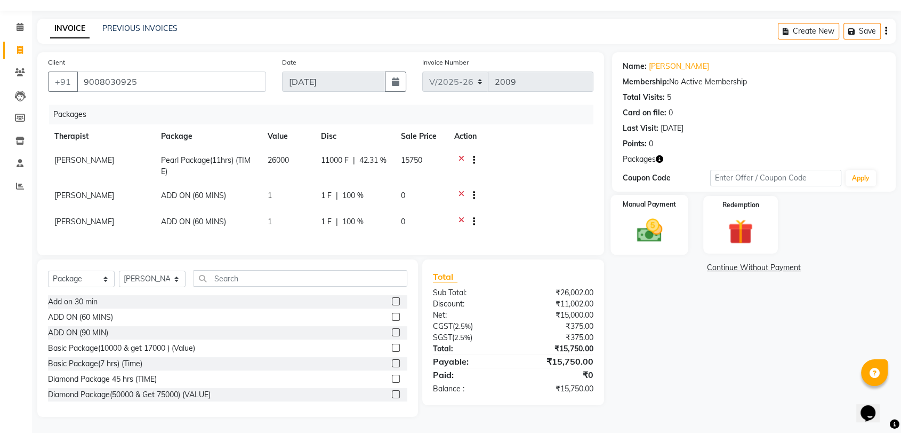
click at [634, 223] on img at bounding box center [650, 230] width 42 height 30
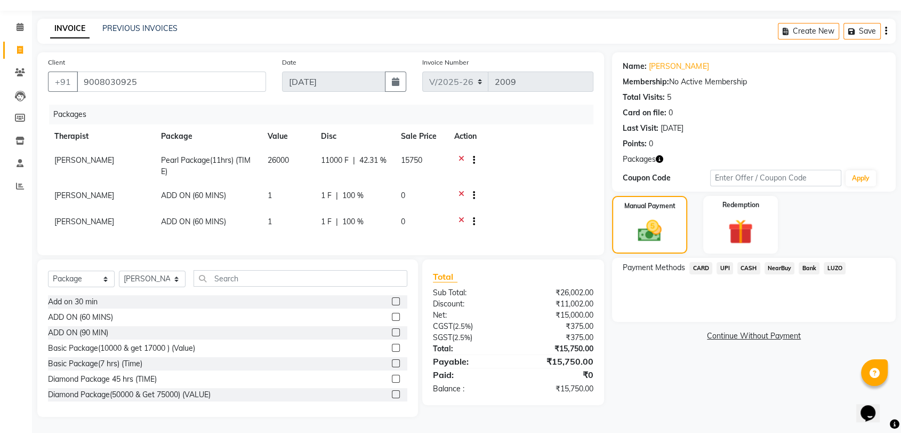
click at [705, 262] on span "CARD" at bounding box center [701, 268] width 23 height 12
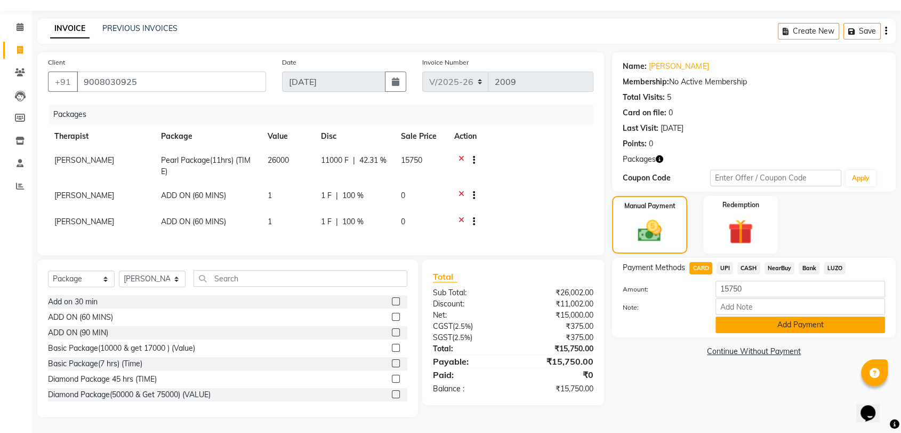
click at [742, 316] on button "Add Payment" at bounding box center [801, 324] width 170 height 17
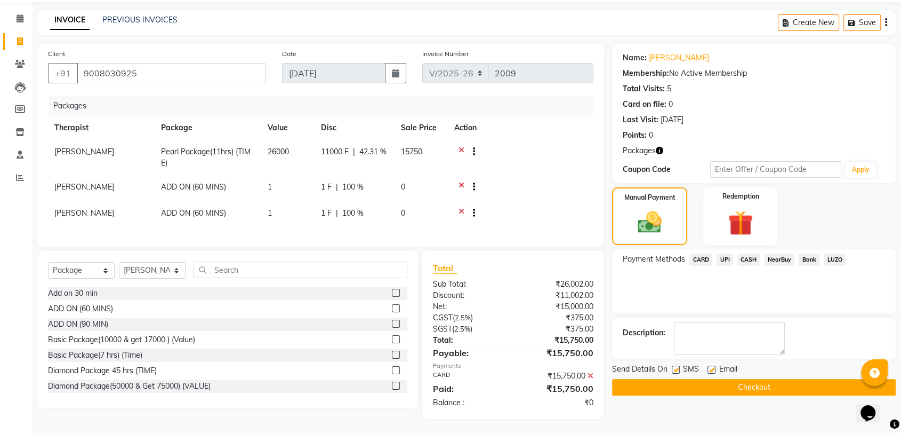
click at [754, 381] on button "Checkout" at bounding box center [754, 387] width 284 height 17
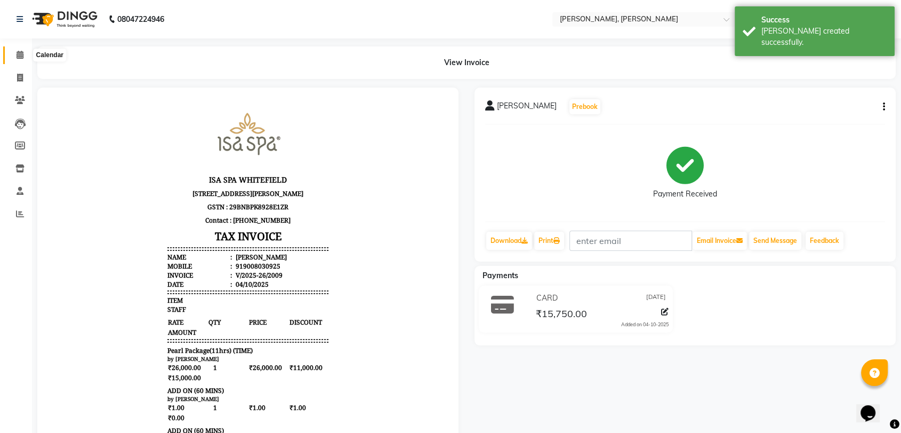
click at [17, 56] on icon at bounding box center [20, 55] width 7 height 8
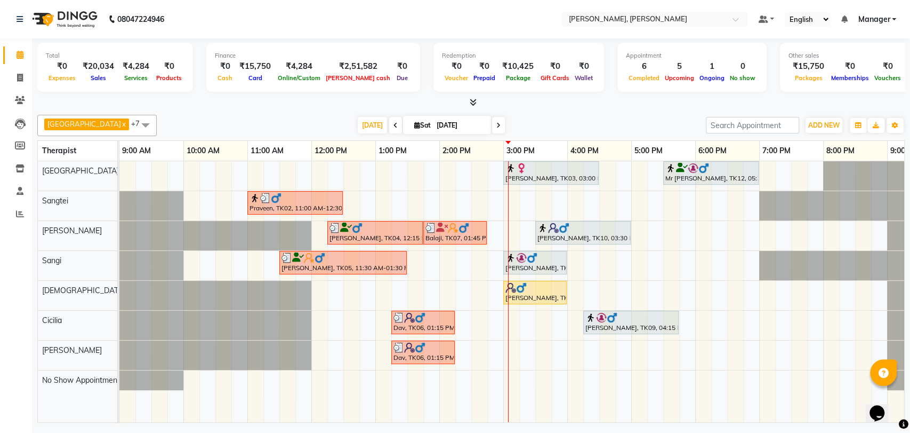
click at [538, 169] on div at bounding box center [551, 168] width 91 height 11
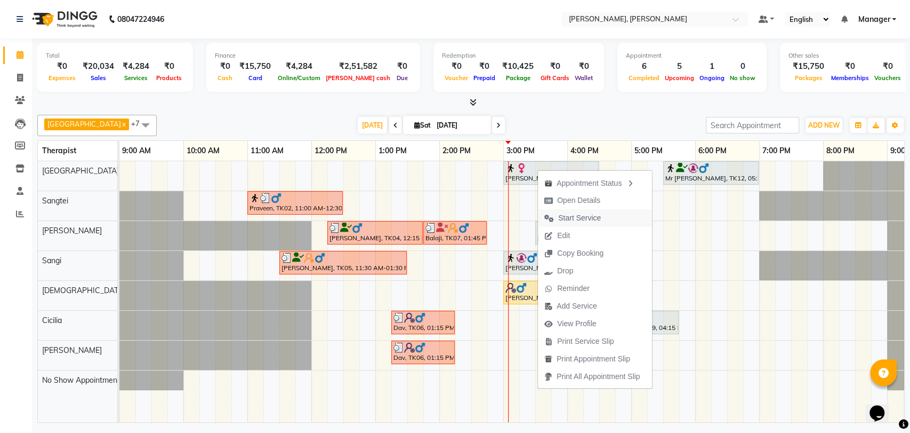
click at [572, 215] on span "Start Service" at bounding box center [579, 217] width 43 height 11
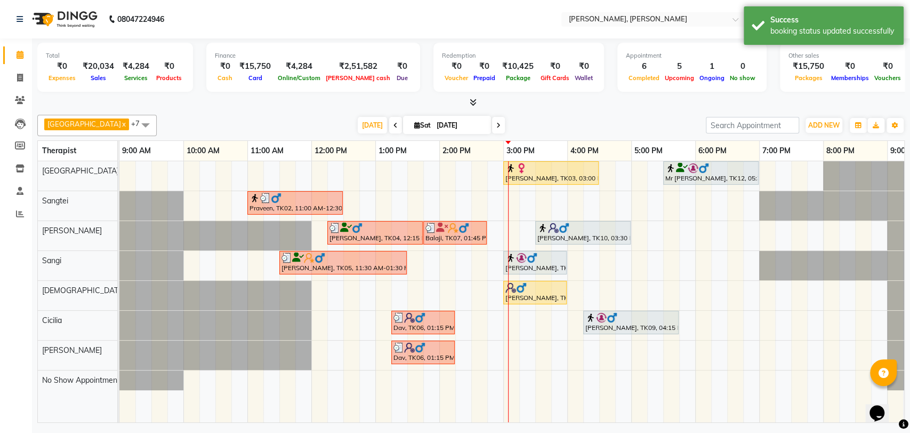
click at [553, 170] on div at bounding box center [551, 168] width 91 height 11
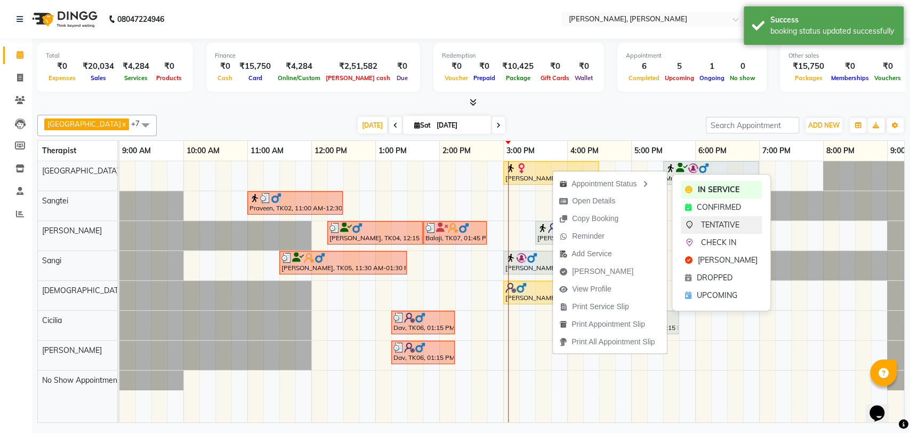
click at [709, 220] on span "TENTATIVE" at bounding box center [720, 224] width 38 height 11
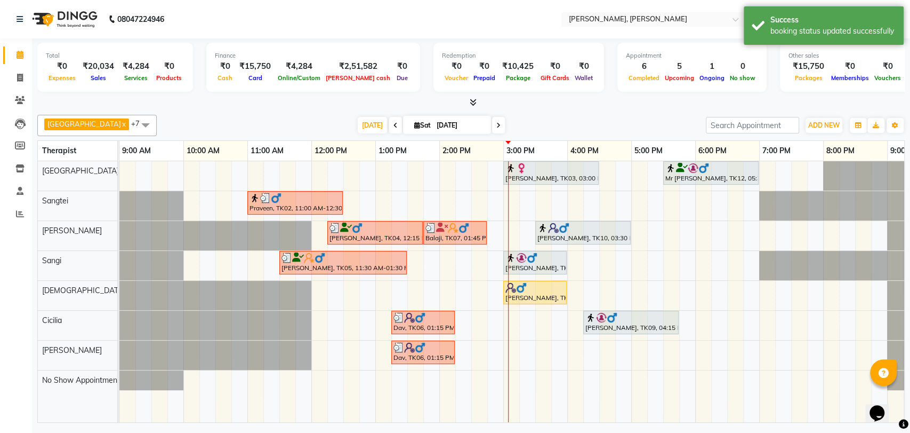
click at [549, 176] on div "[PERSON_NAME], TK03, 03:00 PM-04:30 PM, Swedish Therapy (90)" at bounding box center [551, 173] width 93 height 20
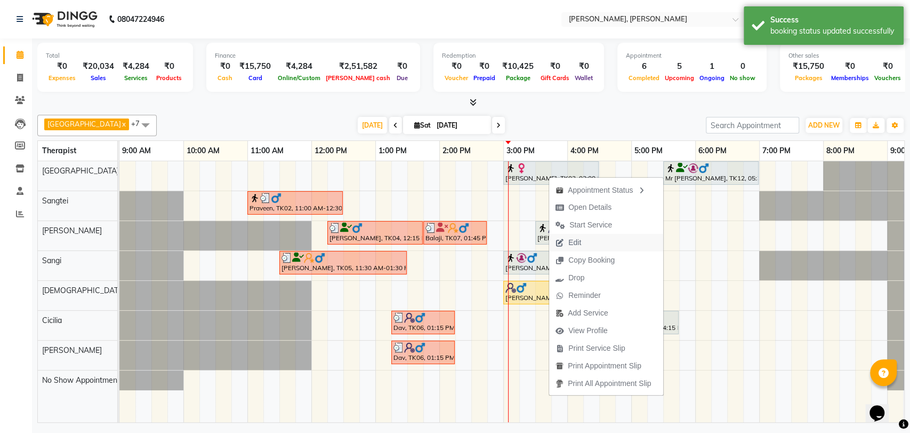
click at [597, 242] on button "Edit" at bounding box center [606, 243] width 114 height 18
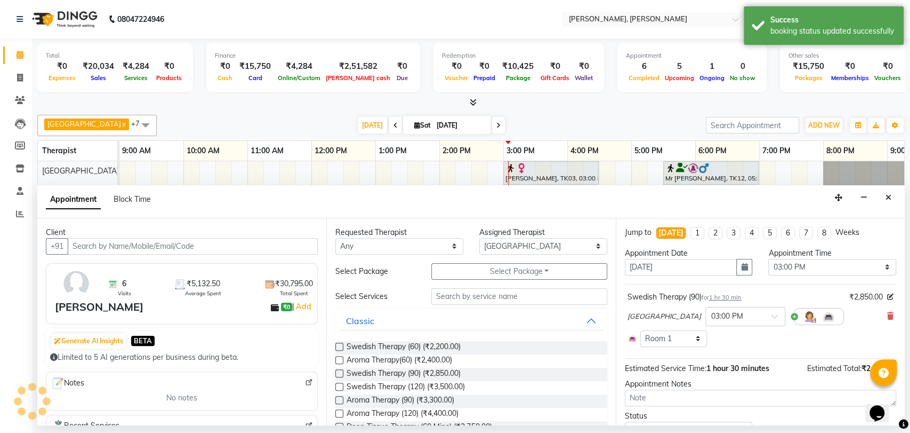
scroll to position [0, 47]
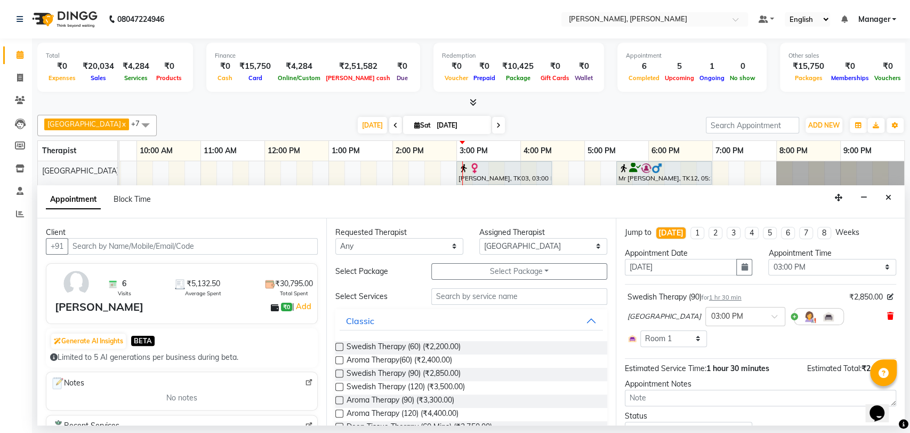
click at [888, 316] on icon at bounding box center [891, 315] width 6 height 7
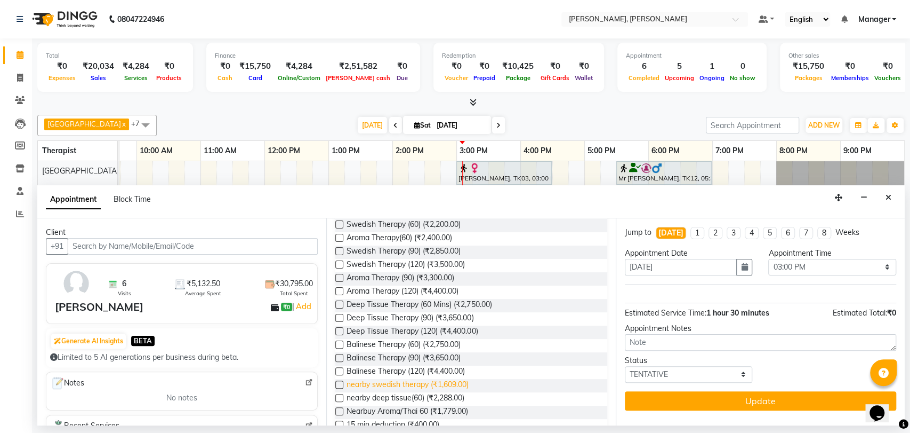
scroll to position [178, 0]
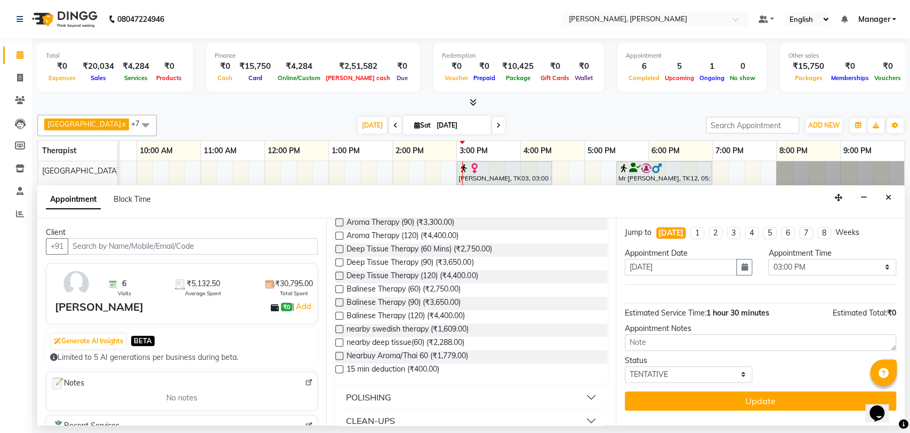
click at [340, 260] on label at bounding box center [339, 262] width 8 height 8
click at [340, 260] on input "checkbox" at bounding box center [338, 263] width 7 height 7
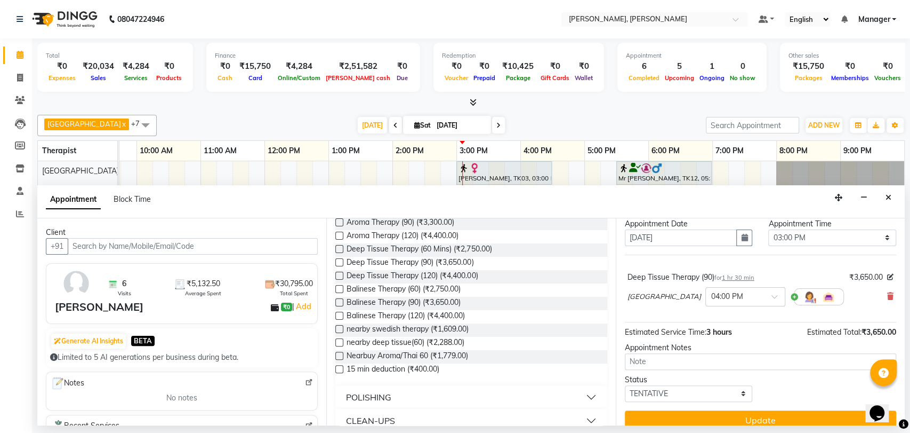
scroll to position [42, 0]
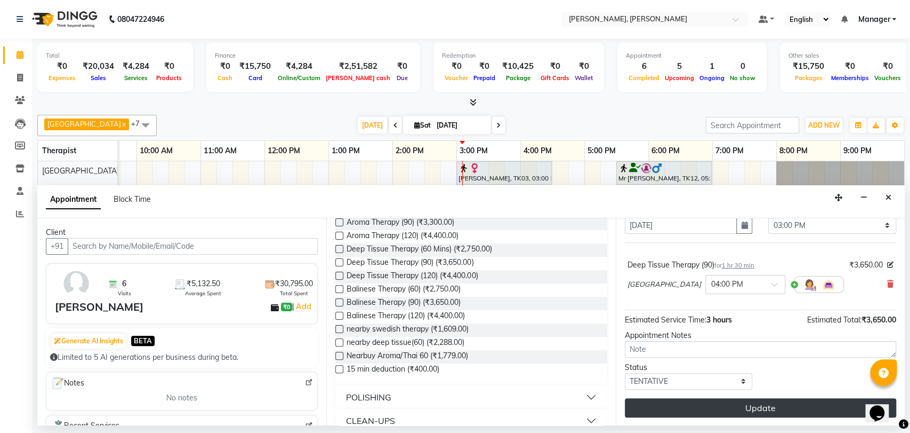
click at [728, 403] on button "Update" at bounding box center [760, 407] width 271 height 19
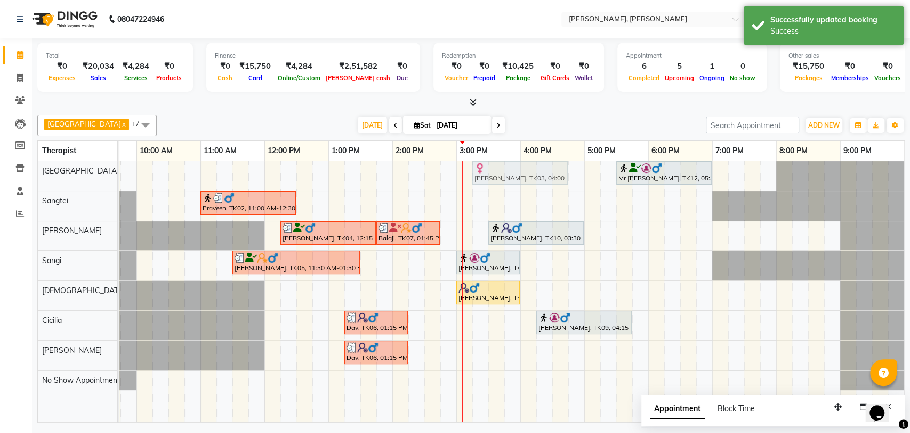
drag, startPoint x: 559, startPoint y: 167, endPoint x: 506, endPoint y: 172, distance: 53.6
click at [73, 172] on div "[PERSON_NAME], TK03, 04:00 PM-05:30 PM, Deep Tissue Therapy (90) Mr [PERSON_NAM…" at bounding box center [73, 175] width 0 height 29
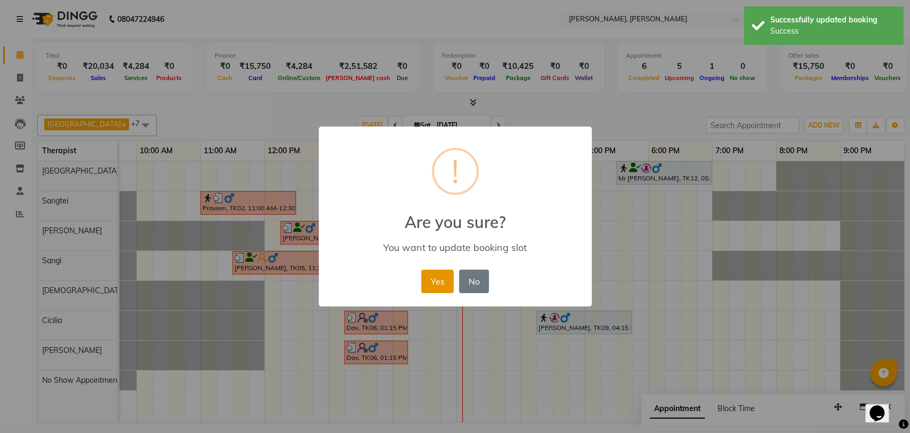
click at [442, 281] on button "Yes" at bounding box center [437, 280] width 33 height 23
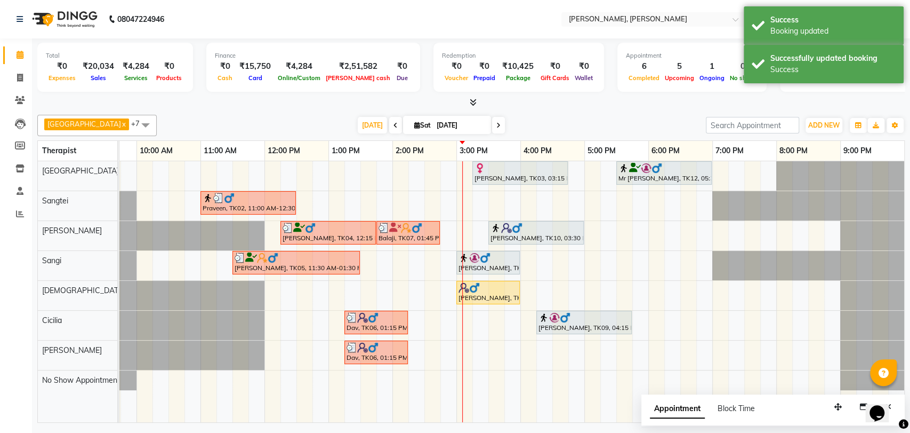
click at [494, 174] on div "[PERSON_NAME], TK03, 03:15 PM-04:45 PM, Deep Tissue Therapy (90)" at bounding box center [520, 173] width 93 height 20
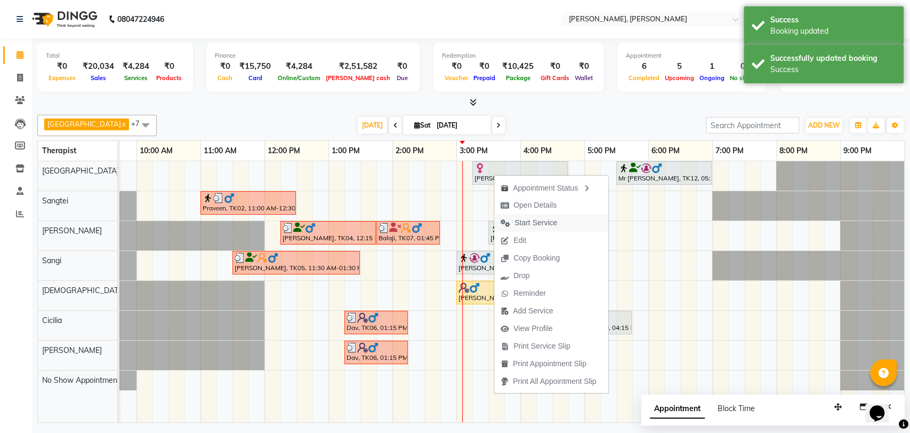
click at [518, 220] on span "Start Service" at bounding box center [536, 222] width 43 height 11
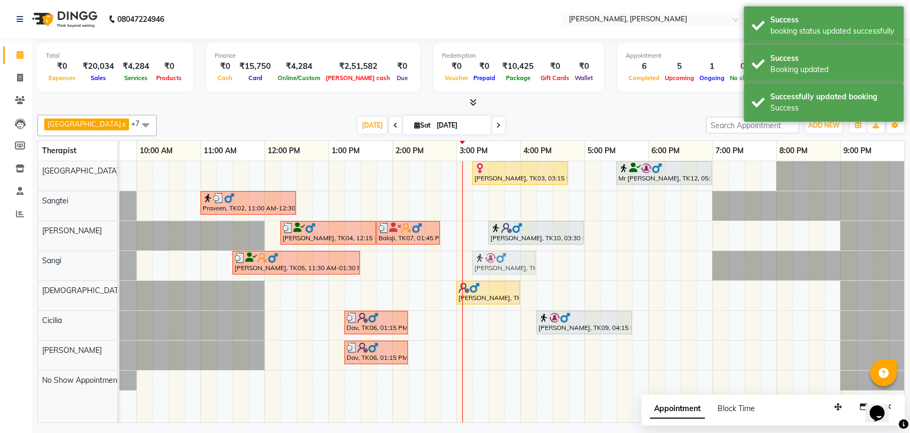
drag, startPoint x: 482, startPoint y: 259, endPoint x: 496, endPoint y: 259, distance: 14.4
click at [73, 259] on div "[PERSON_NAME], TK05, 11:30 AM-01:30 PM, Deep Tissue Therapy (120) [PERSON_NAME]…" at bounding box center [73, 265] width 0 height 29
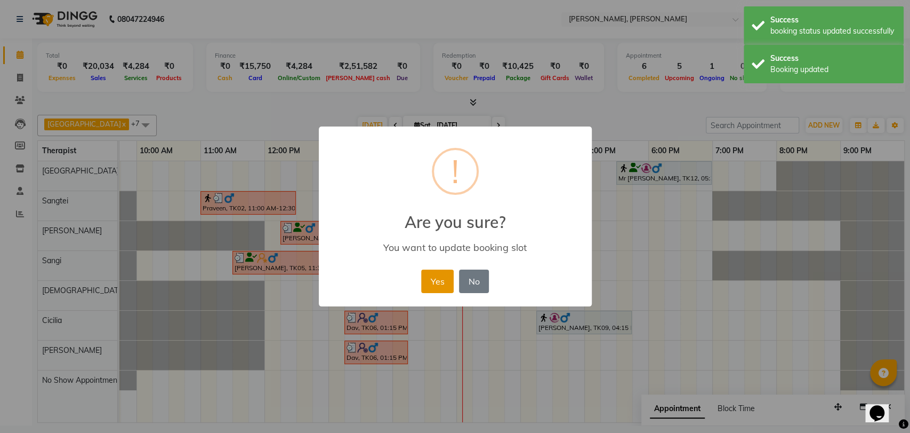
click at [431, 276] on button "Yes" at bounding box center [437, 280] width 33 height 23
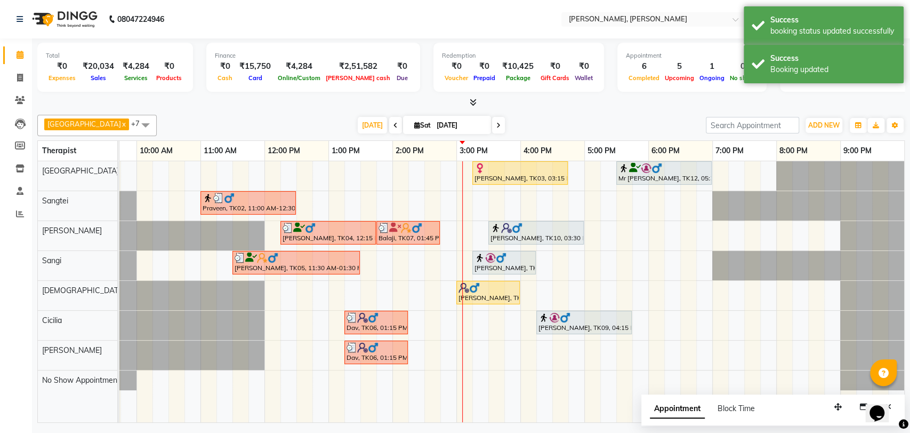
click at [478, 266] on div "[PERSON_NAME], TK09, 03:15 PM-04:15 PM, Deep Tissue Therapy (60 Mins)" at bounding box center [504, 262] width 61 height 20
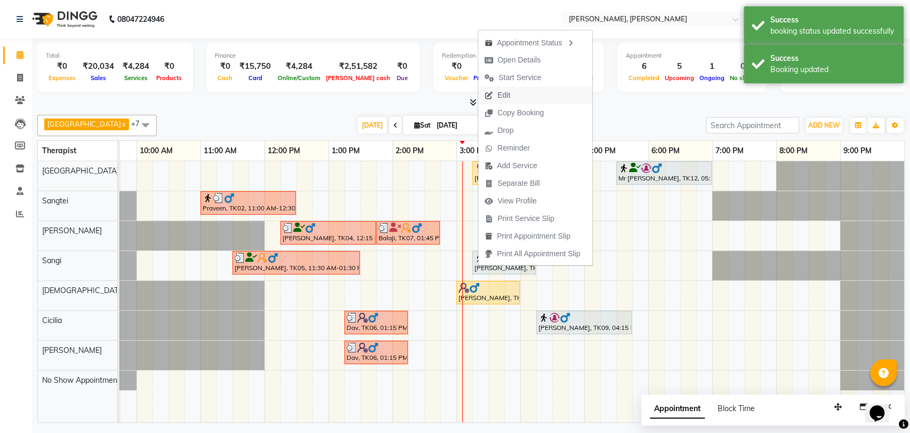
click at [538, 102] on button "Edit" at bounding box center [535, 95] width 114 height 18
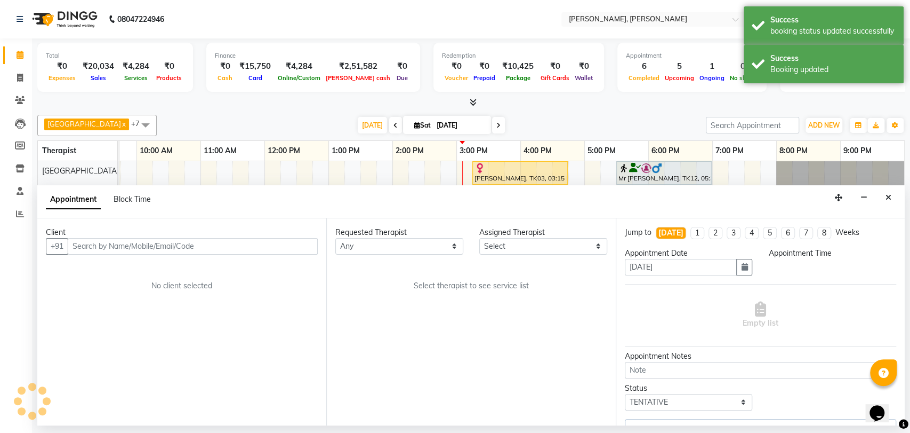
scroll to position [0, 47]
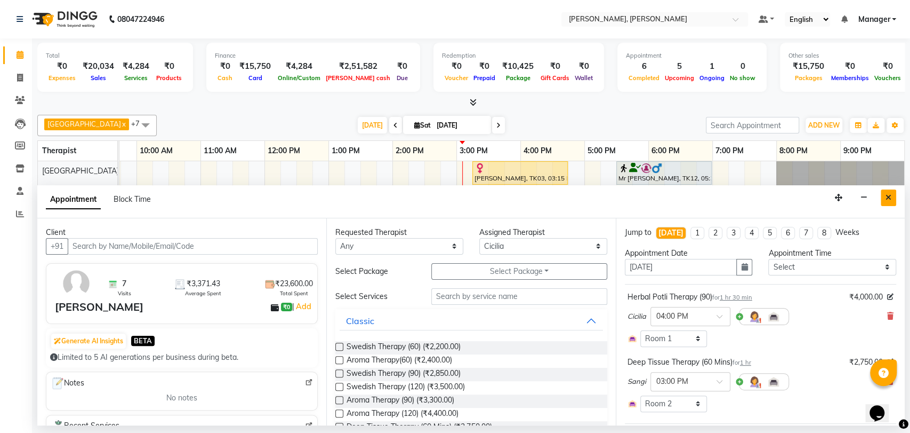
click at [892, 197] on button "Close" at bounding box center [888, 197] width 15 height 17
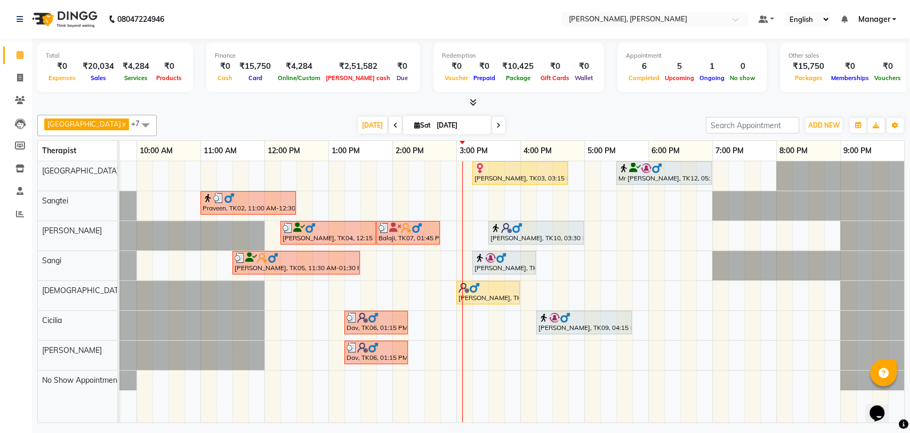
click at [484, 259] on img at bounding box center [480, 257] width 11 height 11
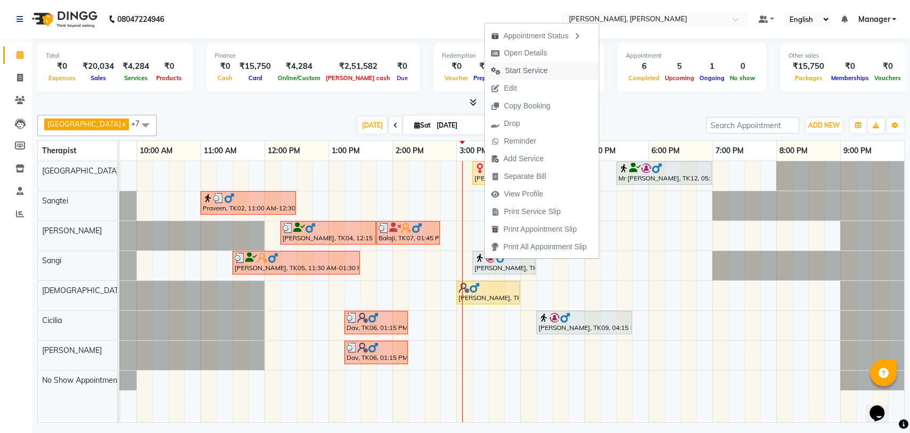
click at [530, 74] on span "Start Service" at bounding box center [526, 70] width 43 height 11
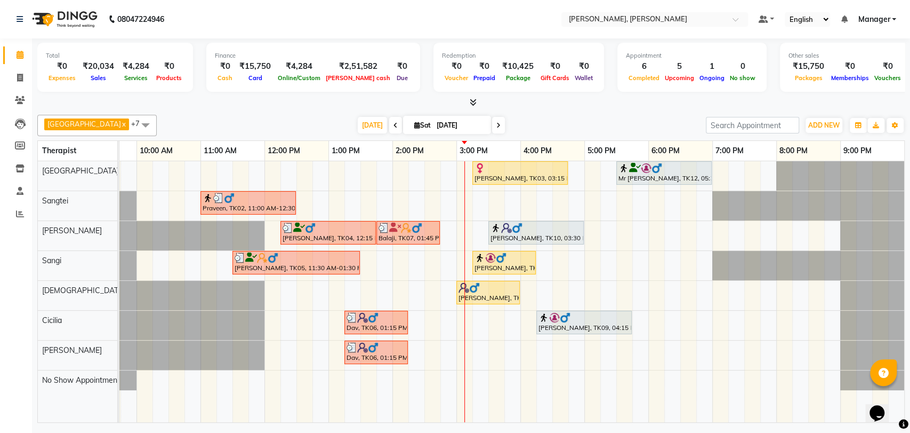
drag, startPoint x: 540, startPoint y: 227, endPoint x: 521, endPoint y: 235, distance: 20.5
click at [521, 235] on div "[PERSON_NAME], TK10, 03:30 PM-05:00 PM, Swedish Therapy (90)" at bounding box center [536, 232] width 93 height 20
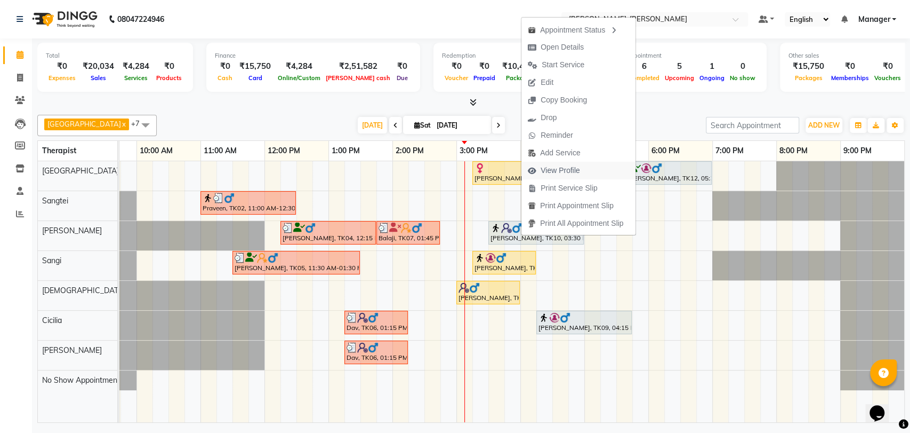
click at [569, 163] on span "View Profile" at bounding box center [554, 171] width 65 height 18
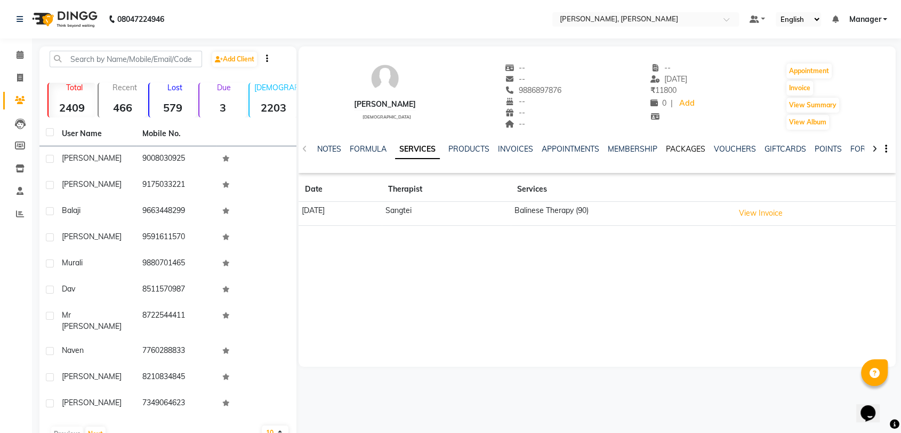
click at [695, 149] on link "PACKAGES" at bounding box center [685, 149] width 39 height 10
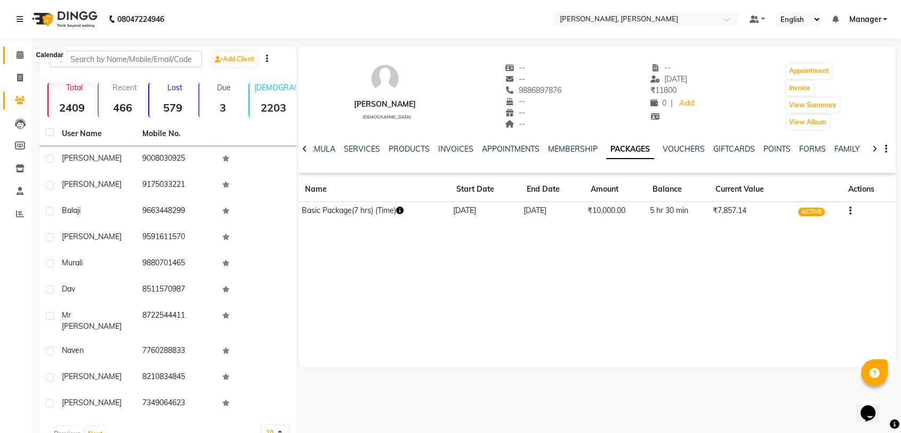
click at [22, 58] on icon at bounding box center [20, 55] width 7 height 8
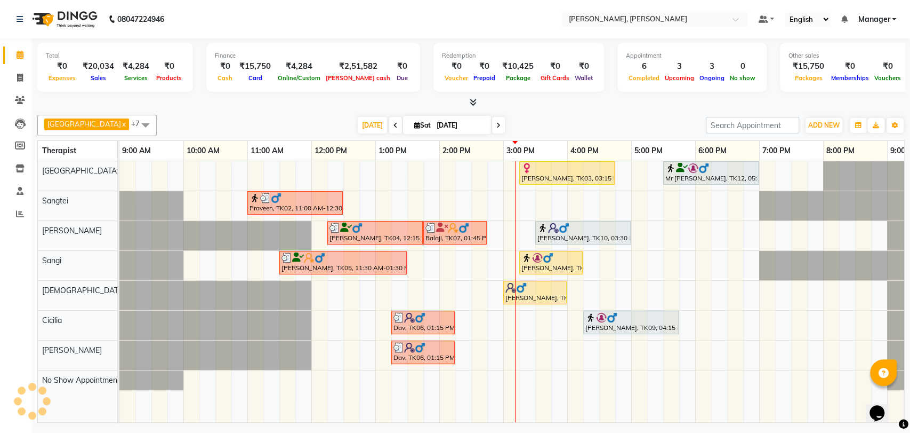
click at [434, 121] on input "[DATE]" at bounding box center [460, 125] width 53 height 16
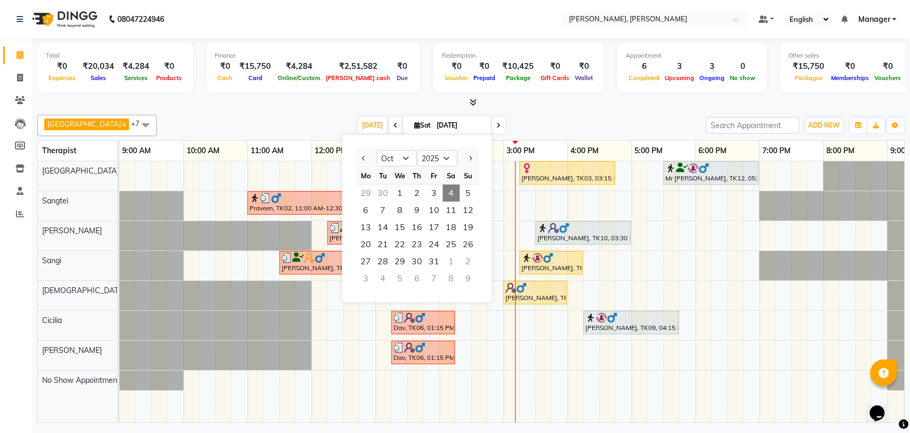
click at [381, 192] on div "30" at bounding box center [382, 193] width 17 height 17
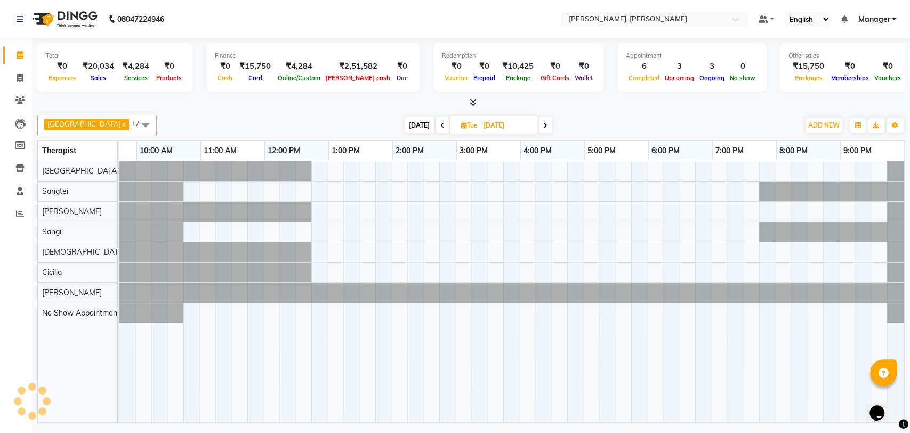
scroll to position [0, 47]
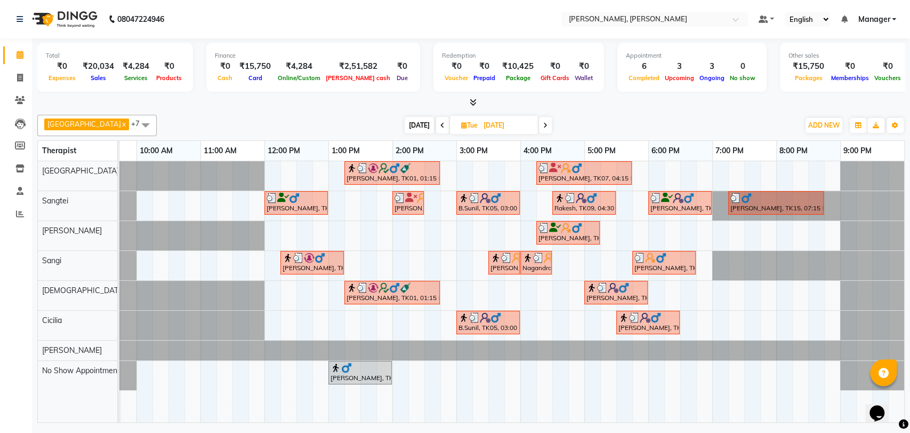
click at [539, 127] on span at bounding box center [545, 125] width 13 height 17
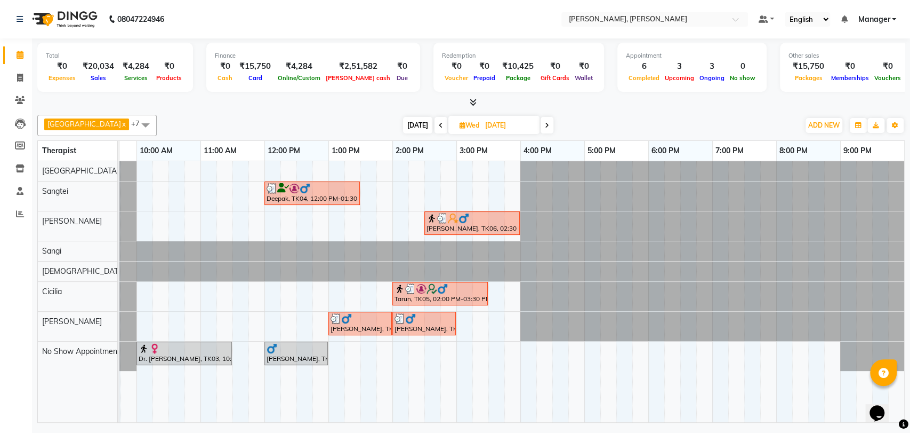
click at [541, 125] on span at bounding box center [547, 125] width 13 height 17
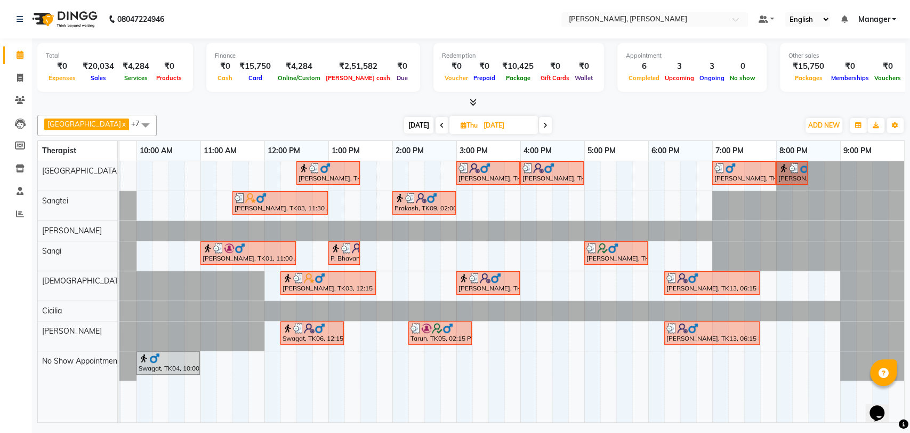
click at [539, 125] on span at bounding box center [545, 125] width 13 height 17
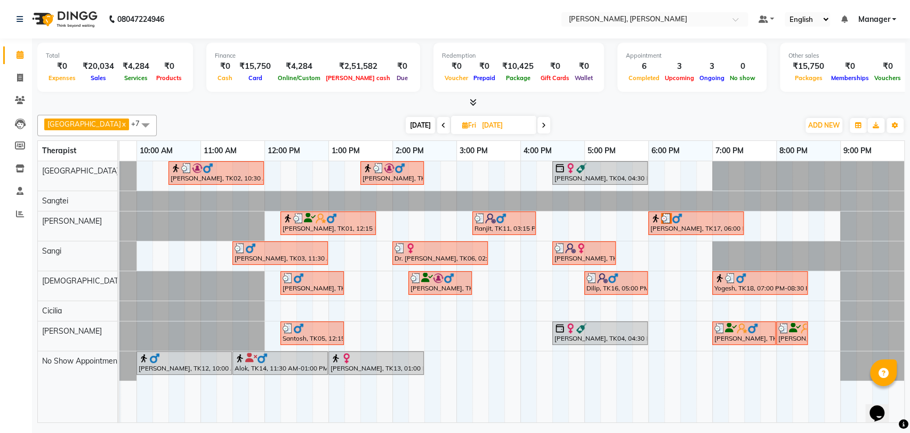
click at [703, 227] on div "[PERSON_NAME], TK17, 06:00 PM-07:30 PM, Balinese Therapy (90)" at bounding box center [696, 223] width 93 height 20
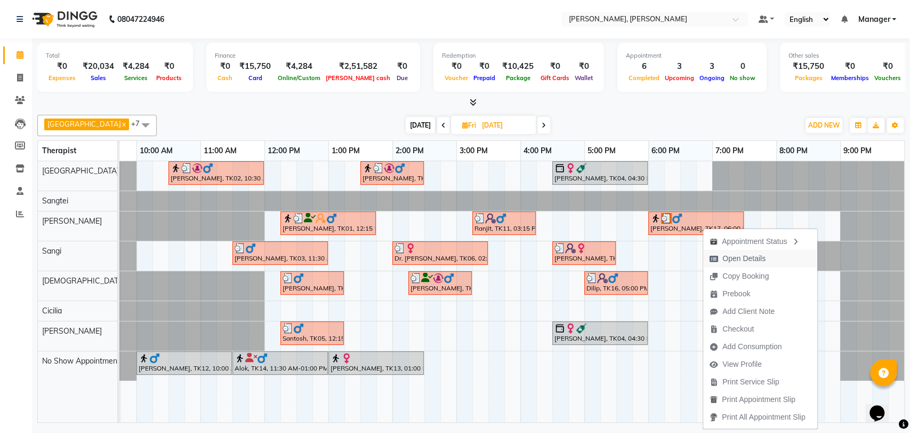
click at [761, 258] on span "Open Details" at bounding box center [744, 258] width 43 height 11
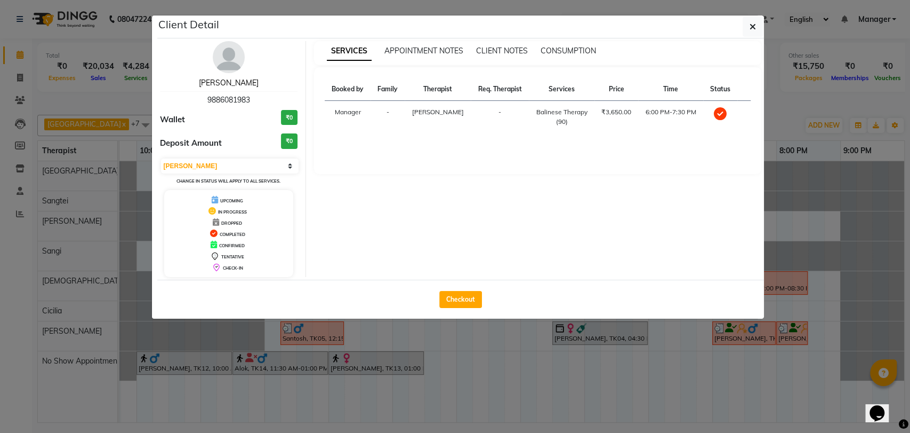
click at [232, 86] on link "[PERSON_NAME]" at bounding box center [229, 83] width 60 height 10
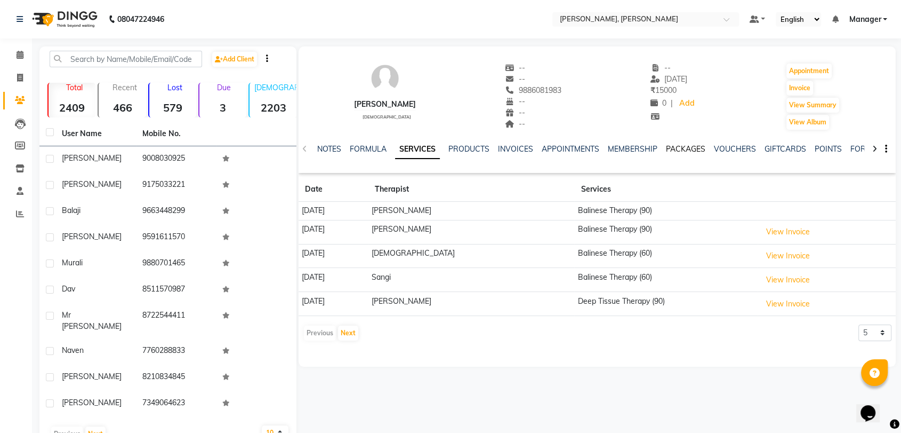
click at [673, 151] on link "PACKAGES" at bounding box center [685, 149] width 39 height 10
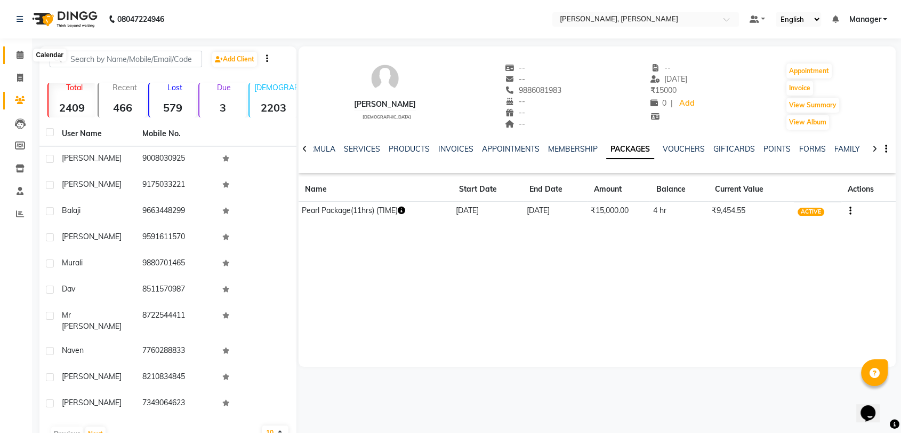
click at [19, 55] on icon at bounding box center [20, 55] width 7 height 8
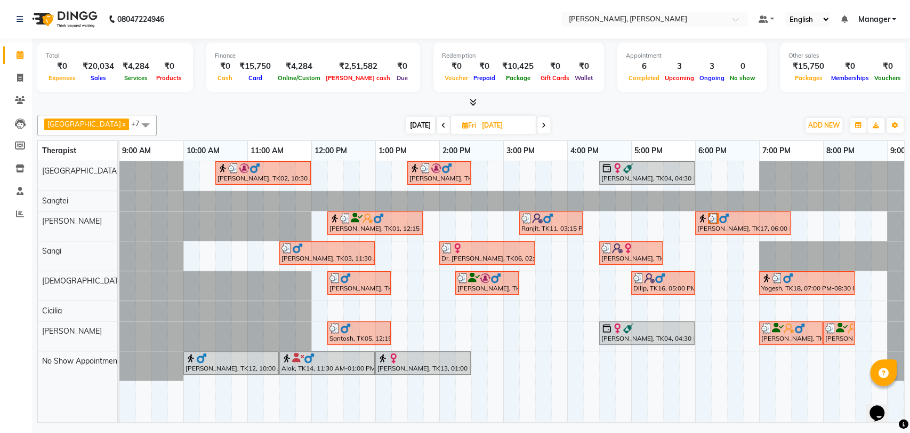
click at [760, 226] on div "[PERSON_NAME], TK17, 06:00 PM-07:30 PM, Balinese Therapy (90)" at bounding box center [743, 223] width 93 height 20
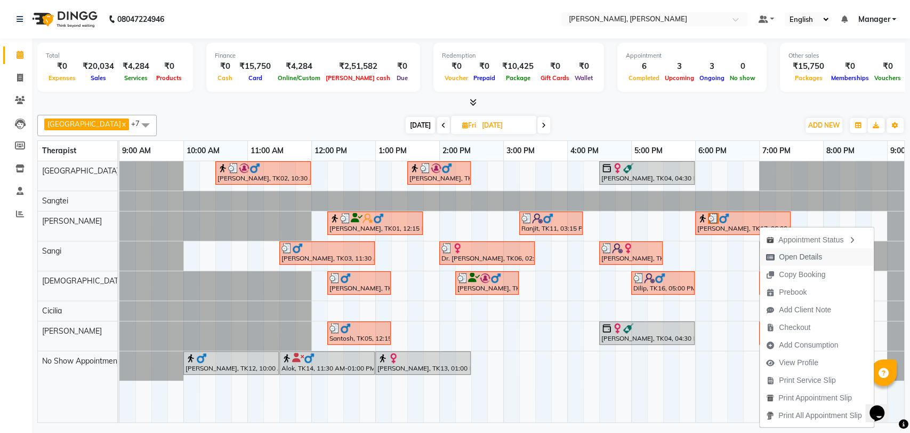
click at [793, 259] on span "Open Details" at bounding box center [800, 256] width 43 height 11
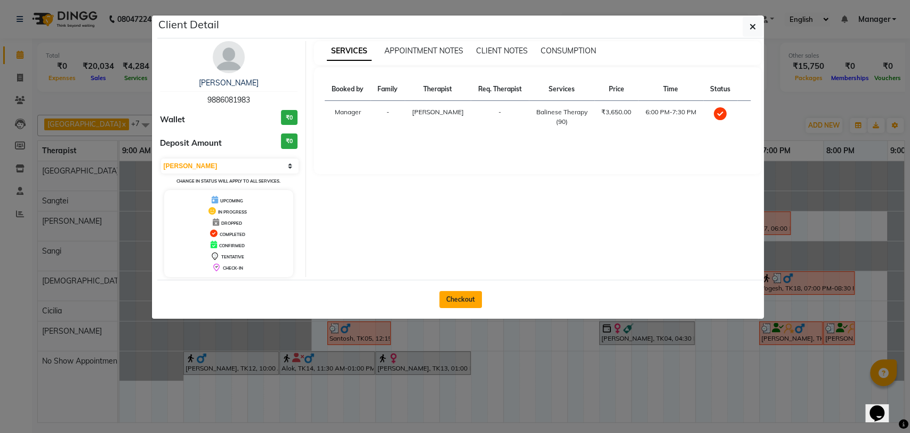
click at [459, 299] on button "Checkout" at bounding box center [460, 299] width 43 height 17
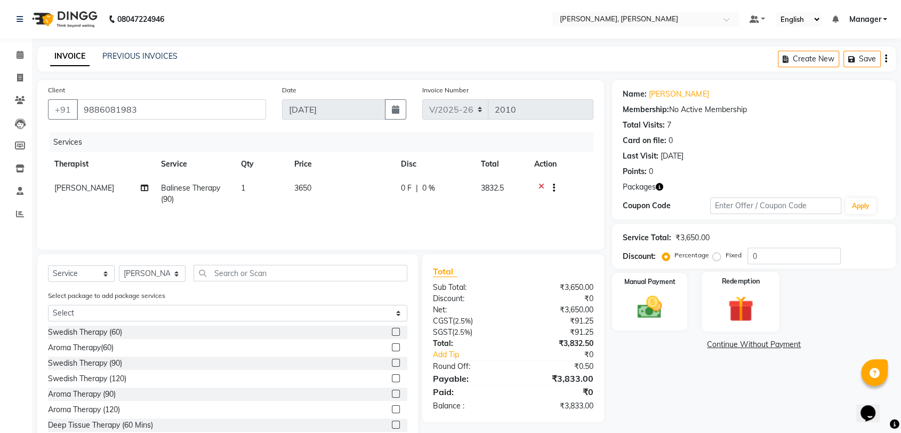
click at [749, 307] on img at bounding box center [741, 308] width 42 height 32
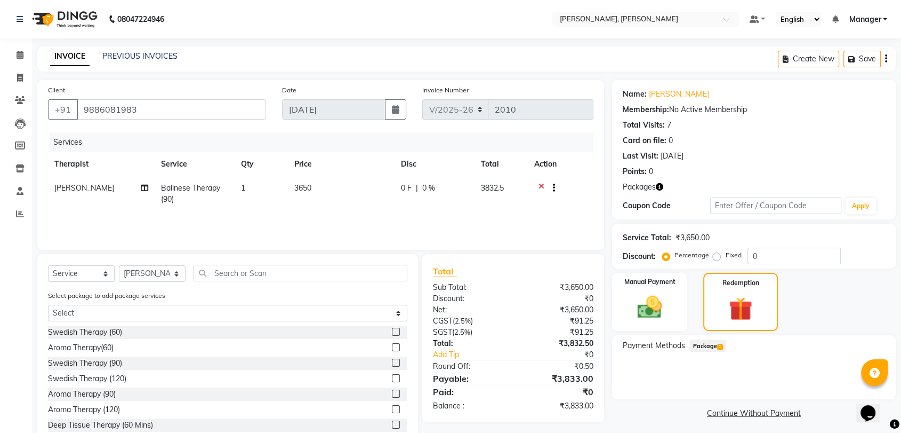
click at [700, 347] on span "Package 1" at bounding box center [708, 345] width 37 height 12
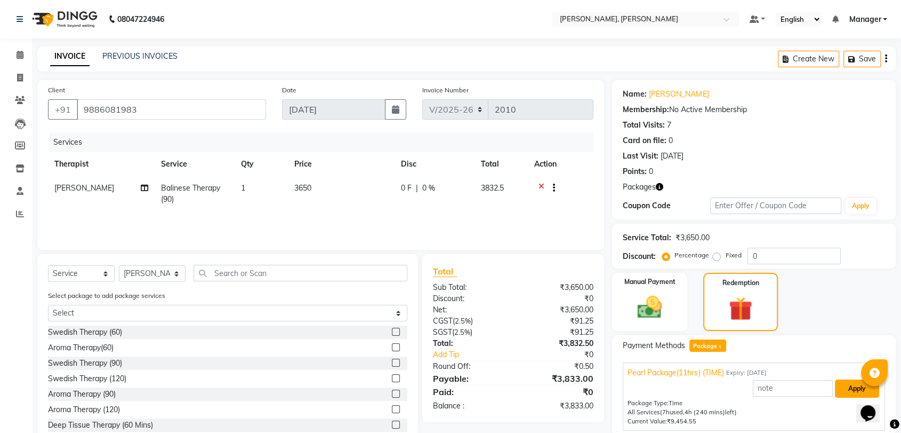
click at [840, 388] on button "Apply" at bounding box center [857, 388] width 44 height 18
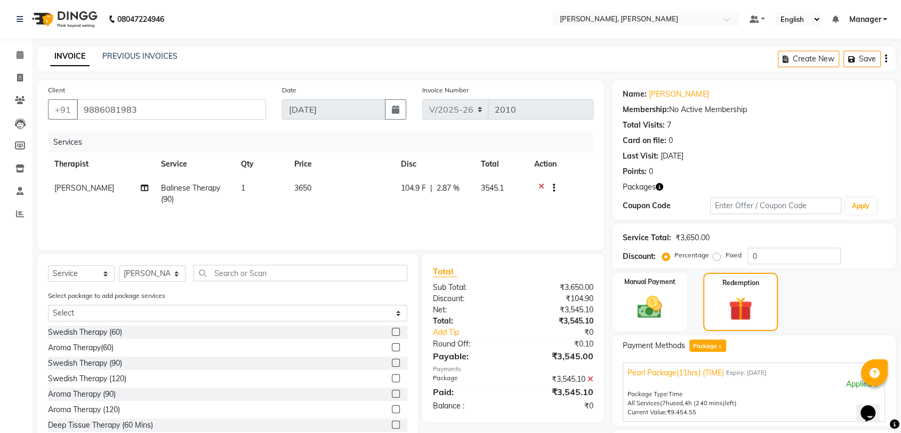
scroll to position [90, 0]
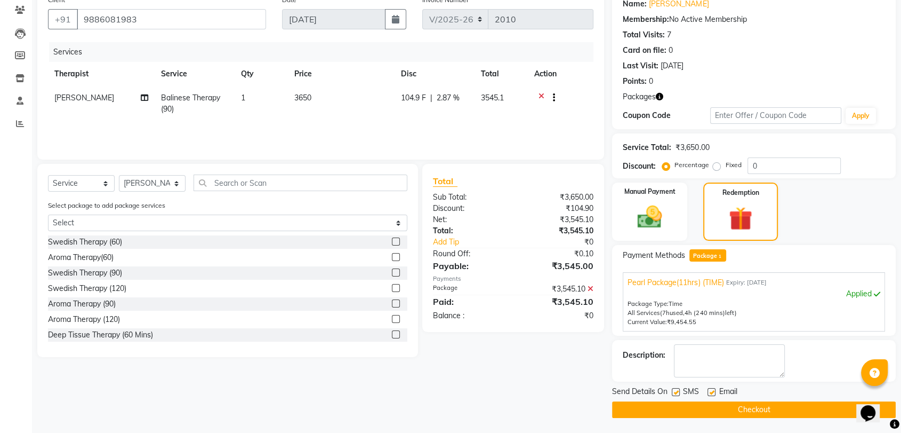
click at [762, 411] on button "Checkout" at bounding box center [754, 409] width 284 height 17
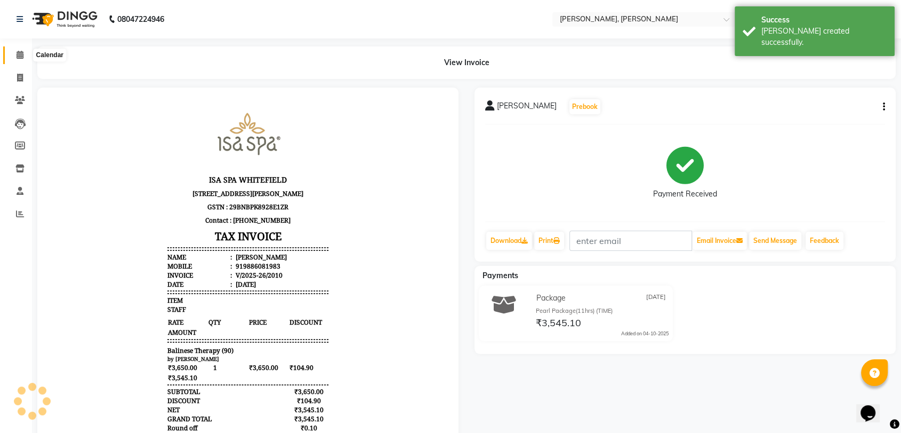
click at [20, 60] on span at bounding box center [20, 55] width 19 height 12
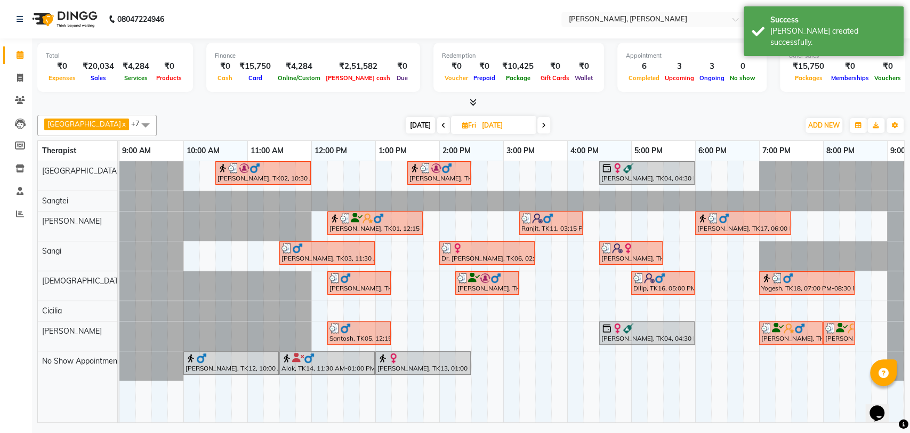
click at [642, 173] on div "[PERSON_NAME], TK04, 04:30 PM-06:00 PM, Deep Tissue Therapy (90)" at bounding box center [647, 173] width 93 height 20
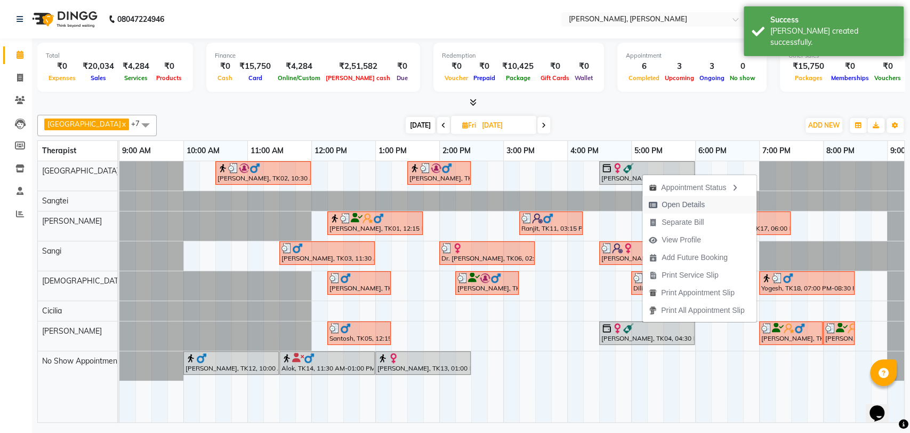
click at [689, 200] on span "Open Details" at bounding box center [683, 204] width 43 height 11
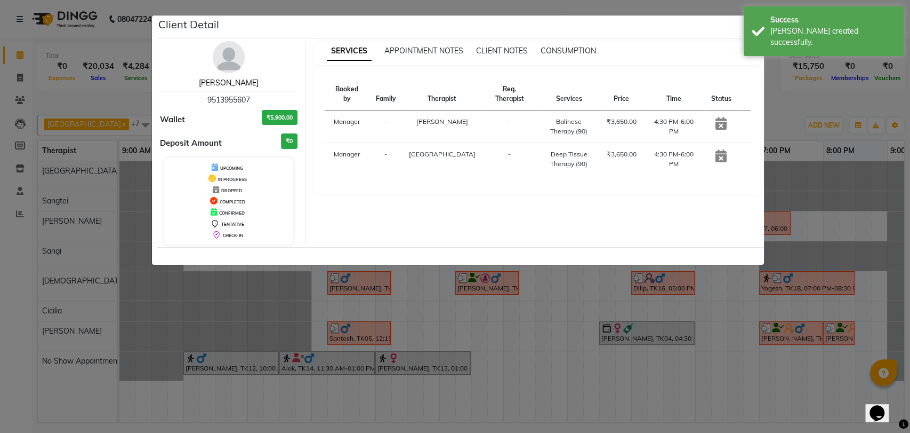
click at [222, 84] on link "[PERSON_NAME]" at bounding box center [229, 83] width 60 height 10
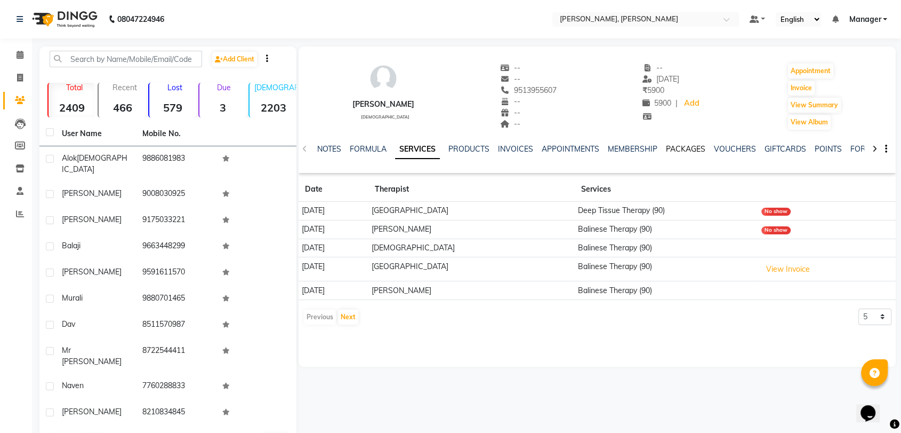
click at [697, 150] on link "PACKAGES" at bounding box center [685, 149] width 39 height 10
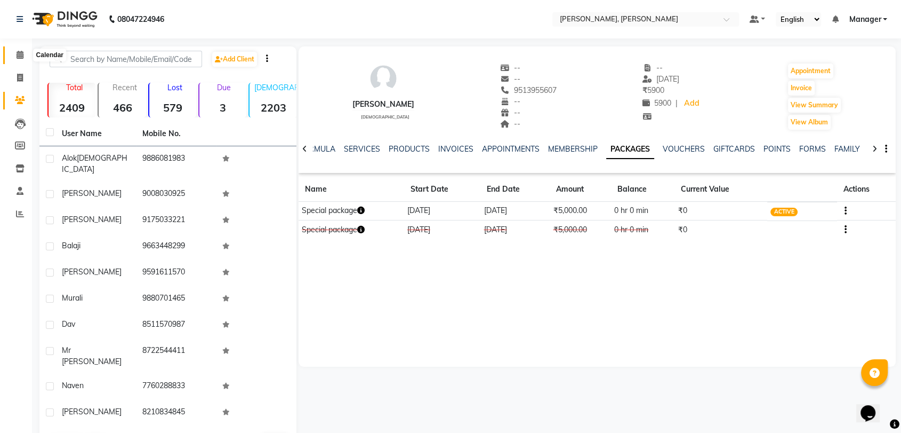
click at [18, 52] on icon at bounding box center [20, 55] width 7 height 8
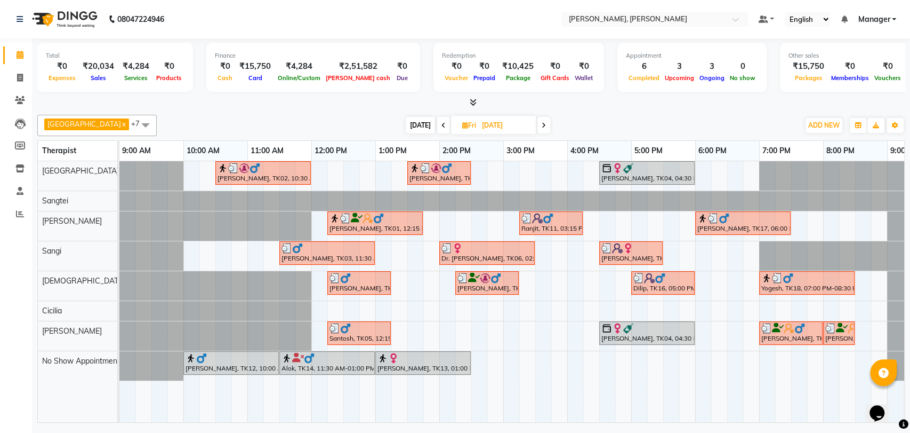
click at [538, 125] on span at bounding box center [544, 125] width 13 height 17
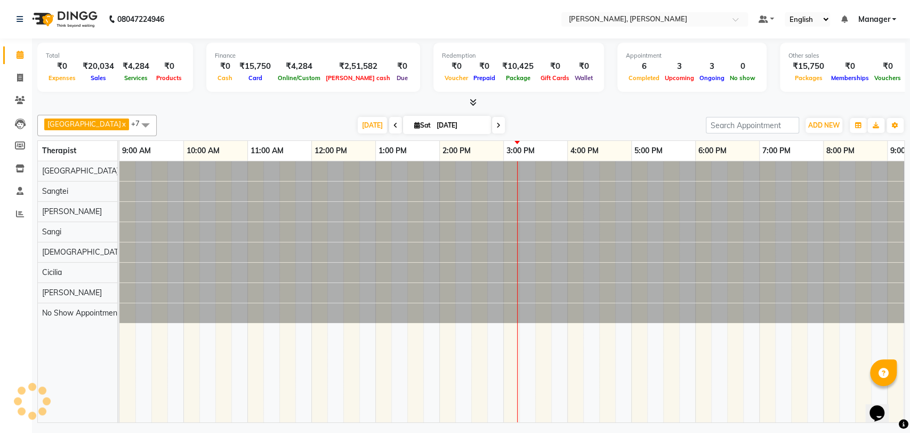
scroll to position [0, 47]
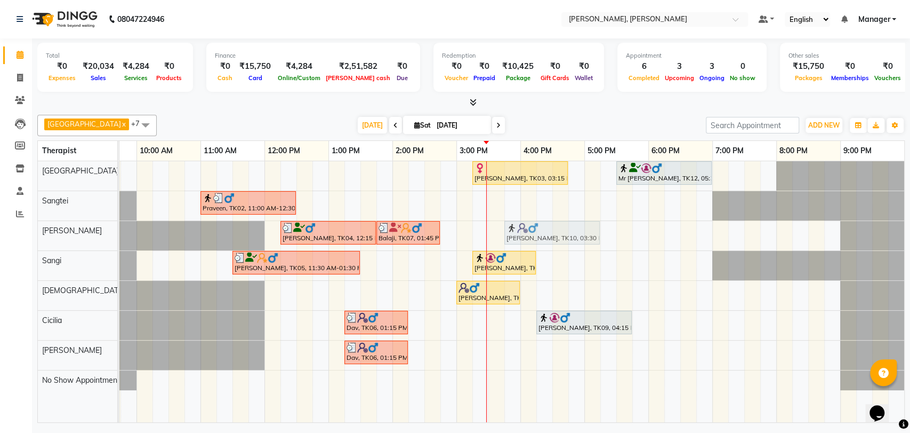
drag, startPoint x: 501, startPoint y: 229, endPoint x: 515, endPoint y: 228, distance: 14.0
click at [73, 228] on div "Murali, TK04, 12:15 PM-01:45 PM, Balinese Therapy (90) [GEOGRAPHIC_DATA], TK07,…" at bounding box center [73, 235] width 0 height 29
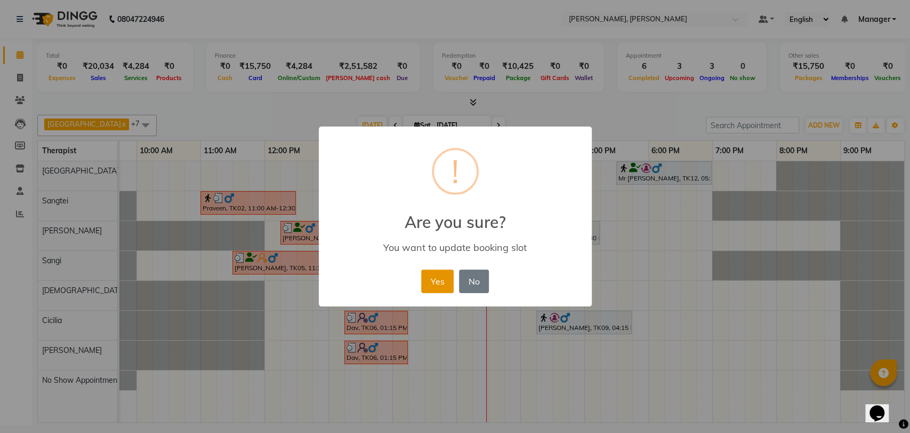
click at [438, 279] on button "Yes" at bounding box center [437, 280] width 33 height 23
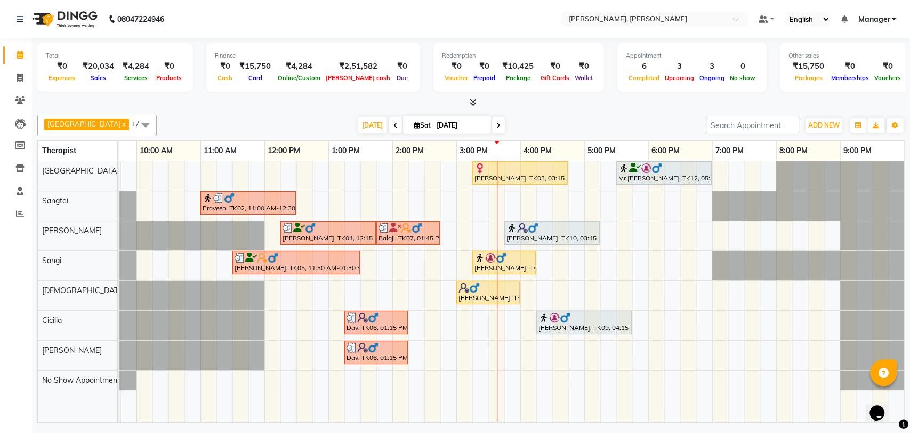
click at [657, 175] on div "Mr [PERSON_NAME], TK12, 05:30 PM-07:00 PM, Deep Tissue Therapy (90)" at bounding box center [664, 173] width 93 height 20
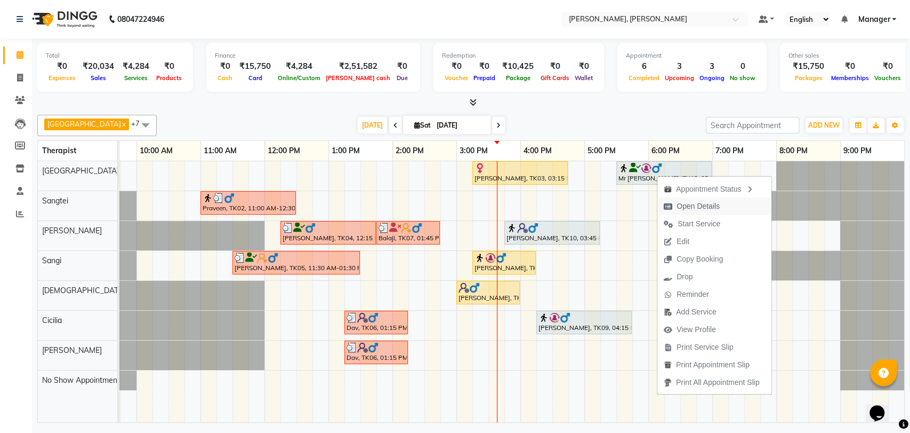
click at [700, 206] on span "Open Details" at bounding box center [698, 206] width 43 height 11
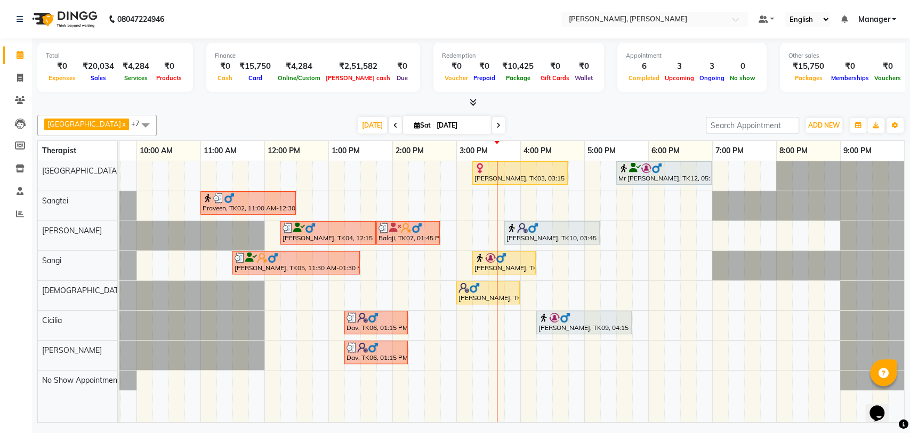
click at [636, 181] on div "Mr [PERSON_NAME], TK12, 05:30 PM-07:00 PM, Deep Tissue Therapy (90)" at bounding box center [664, 173] width 93 height 20
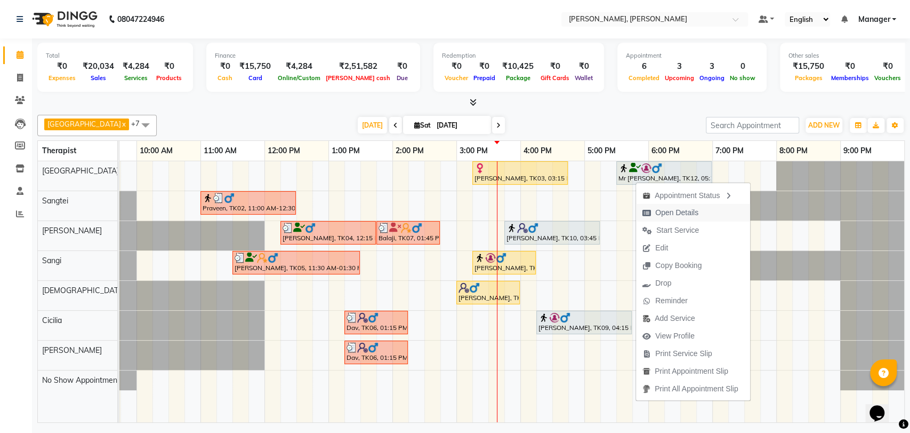
click at [683, 210] on span "Open Details" at bounding box center [677, 212] width 43 height 11
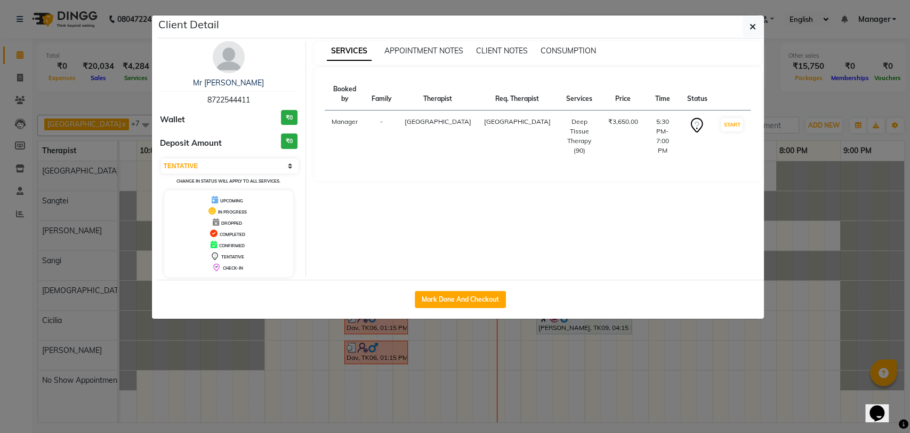
click at [225, 60] on img at bounding box center [229, 57] width 32 height 32
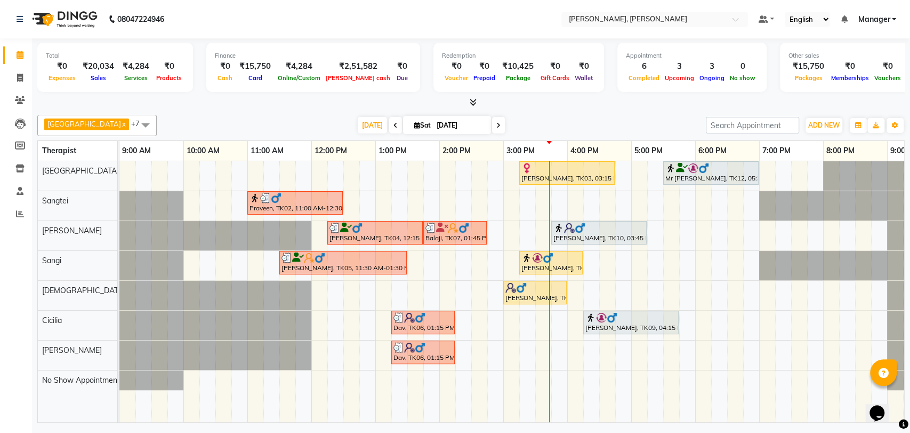
click at [633, 259] on div "[PERSON_NAME], TK03, 03:15 PM-04:45 PM, Deep Tissue Therapy (90) Mr [PERSON_NAM…" at bounding box center [535, 291] width 832 height 261
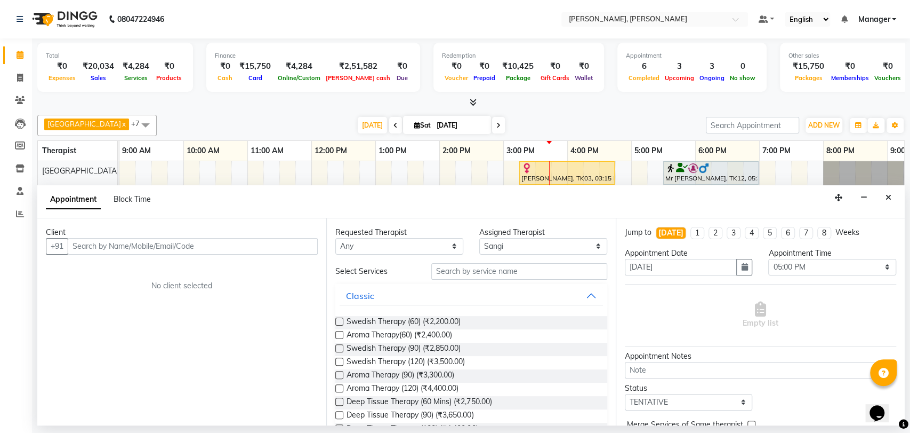
click at [131, 242] on input "text" at bounding box center [193, 246] width 250 height 17
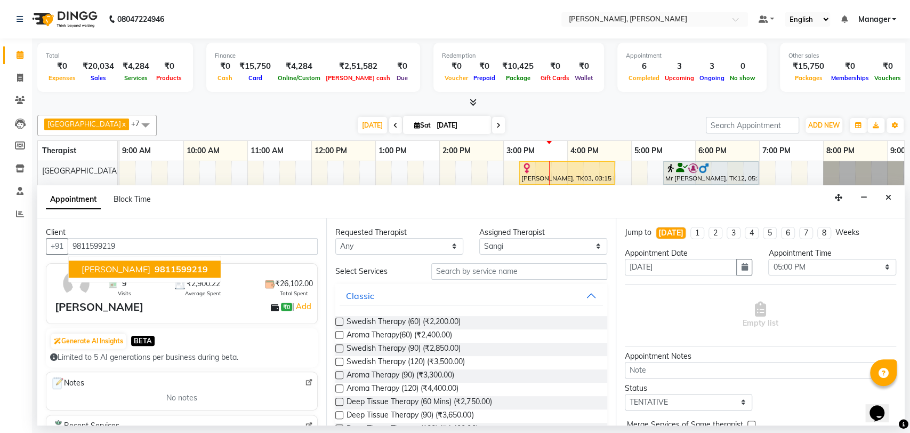
click at [124, 265] on span "[PERSON_NAME]" at bounding box center [116, 268] width 69 height 11
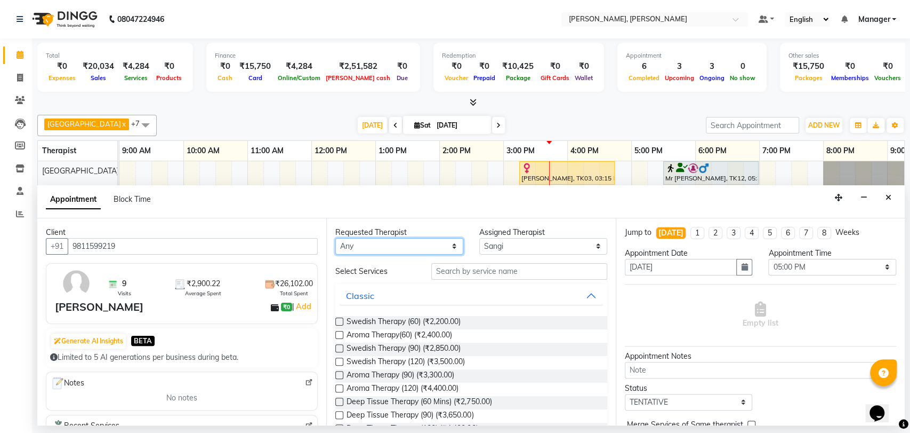
click at [390, 240] on select "Any Cicilia [PERSON_NAME] [DEMOGRAPHIC_DATA] No Show Appointment [PERSON_NAME] …" at bounding box center [399, 246] width 128 height 17
click at [335, 238] on select "Any Cicilia [PERSON_NAME] [DEMOGRAPHIC_DATA] No Show Appointment [PERSON_NAME] …" at bounding box center [399, 246] width 128 height 17
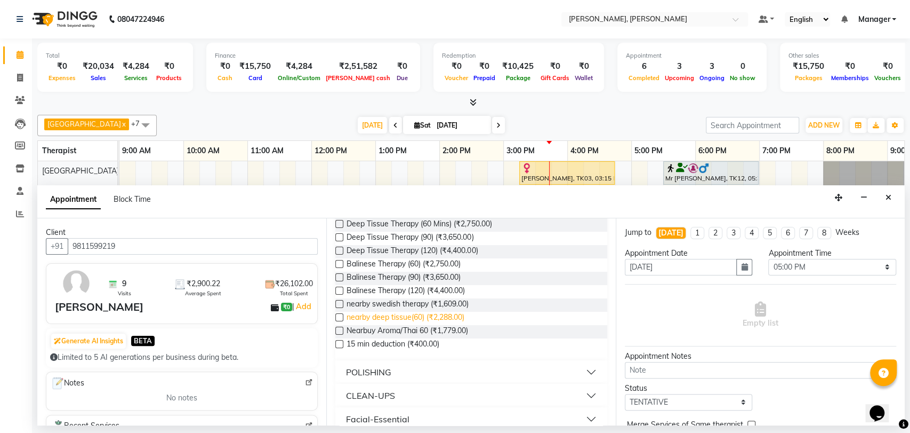
scroll to position [118, 0]
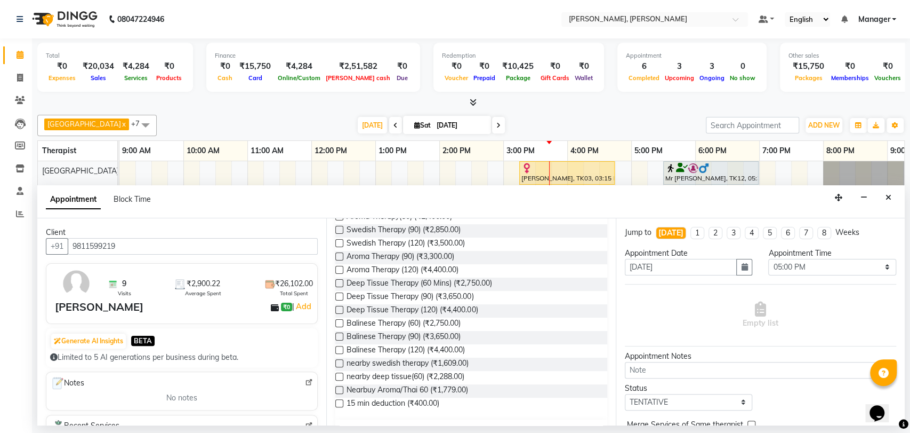
click at [337, 283] on label at bounding box center [339, 283] width 8 height 8
click at [337, 283] on input "checkbox" at bounding box center [338, 284] width 7 height 7
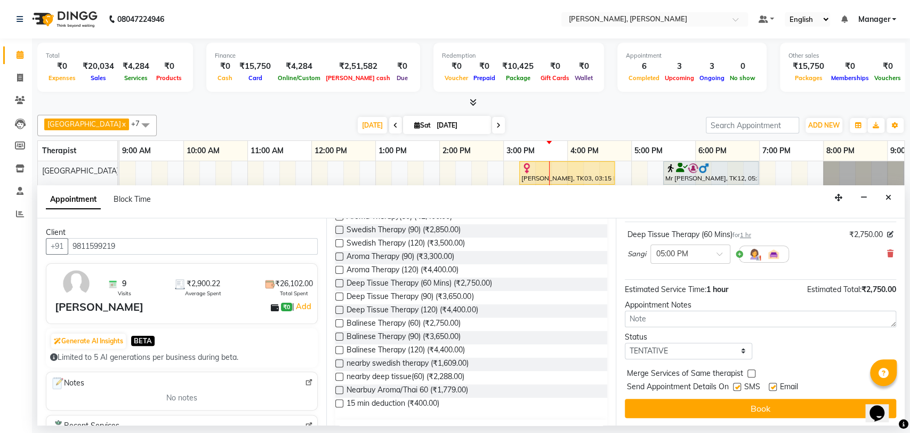
scroll to position [63, 0]
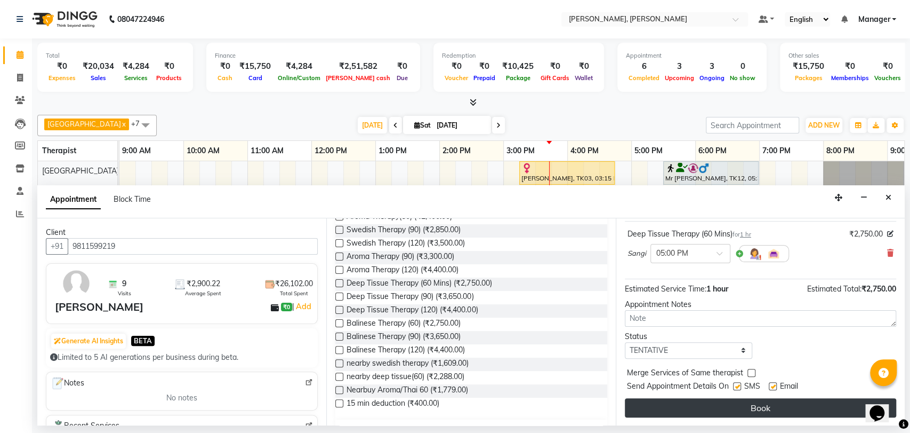
click at [664, 408] on button "Book" at bounding box center [760, 407] width 271 height 19
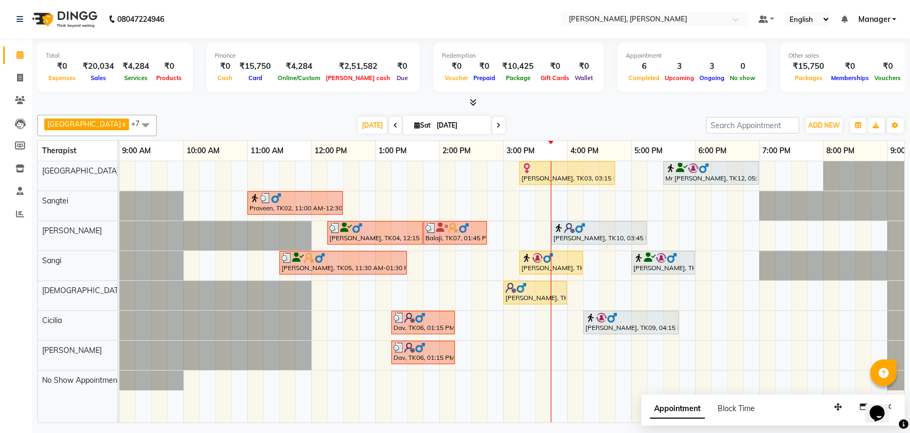
click at [497, 125] on icon at bounding box center [499, 125] width 4 height 6
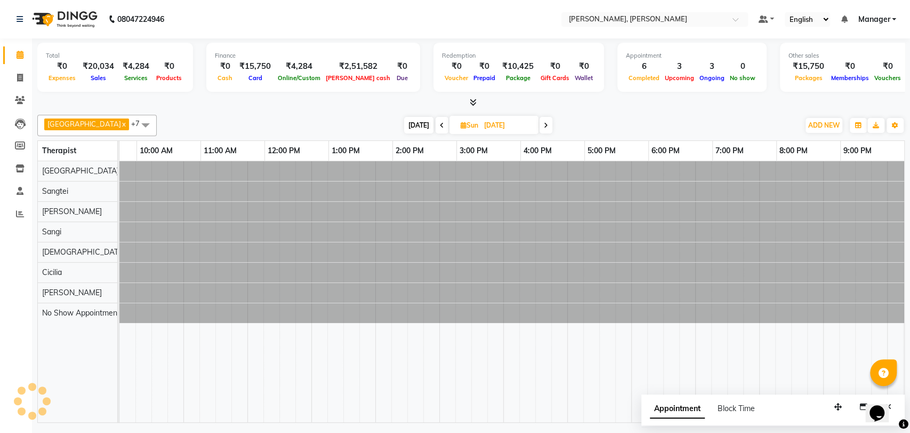
scroll to position [0, 47]
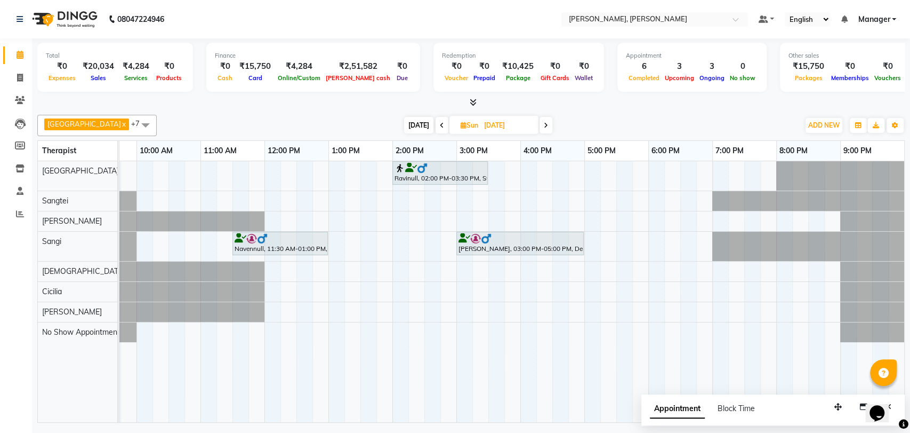
click at [440, 125] on icon at bounding box center [442, 125] width 4 height 6
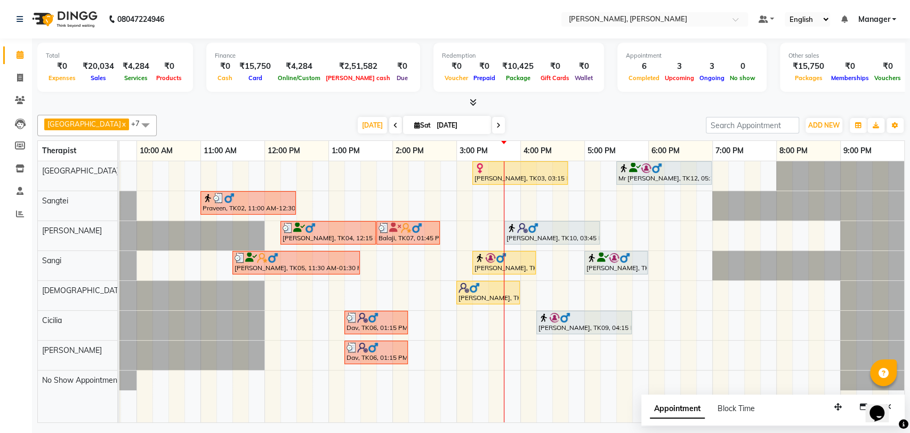
click at [532, 166] on div at bounding box center [520, 168] width 91 height 11
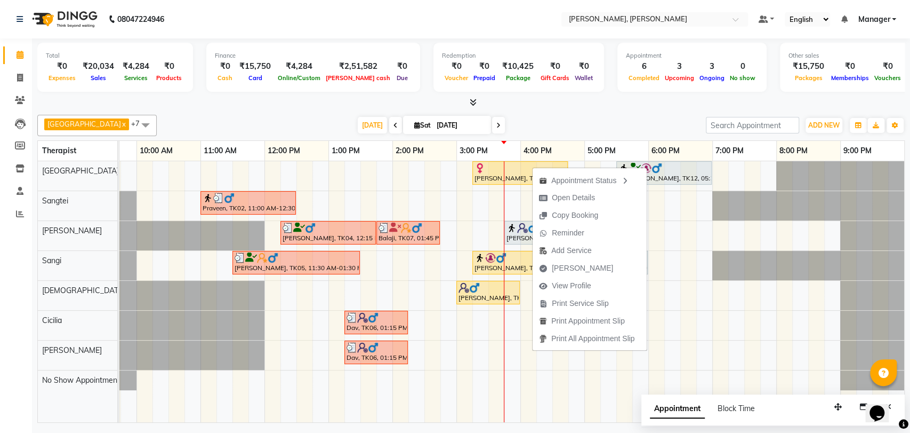
click at [492, 129] on span at bounding box center [498, 125] width 13 height 17
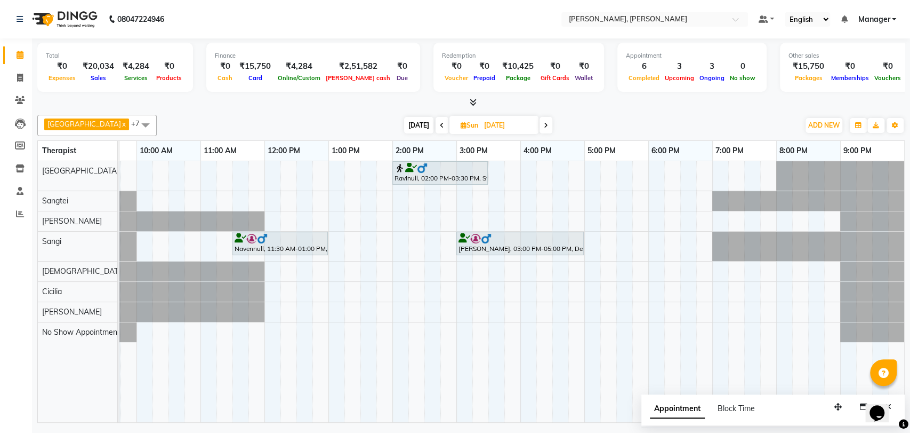
click at [440, 126] on icon at bounding box center [442, 125] width 4 height 6
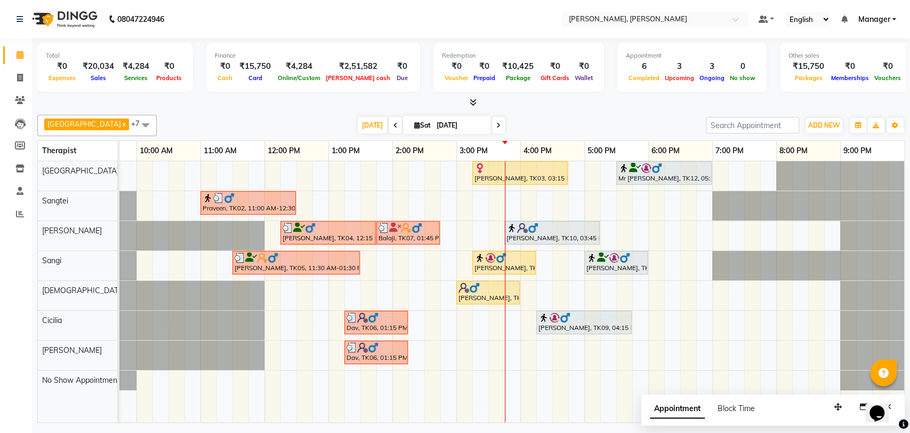
click at [561, 236] on div "[PERSON_NAME], TK10, 03:45 PM-05:15 PM, Swedish Therapy (90)" at bounding box center [552, 232] width 93 height 20
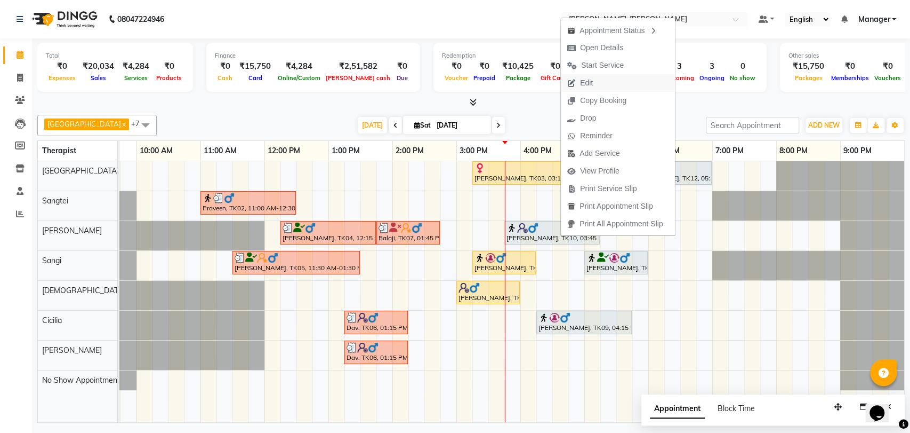
click at [605, 77] on button "Edit" at bounding box center [618, 83] width 114 height 18
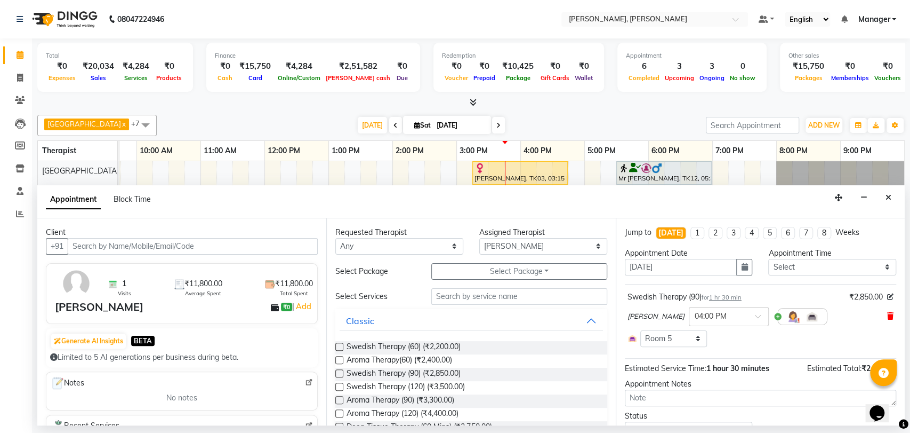
click at [888, 315] on icon at bounding box center [891, 315] width 6 height 7
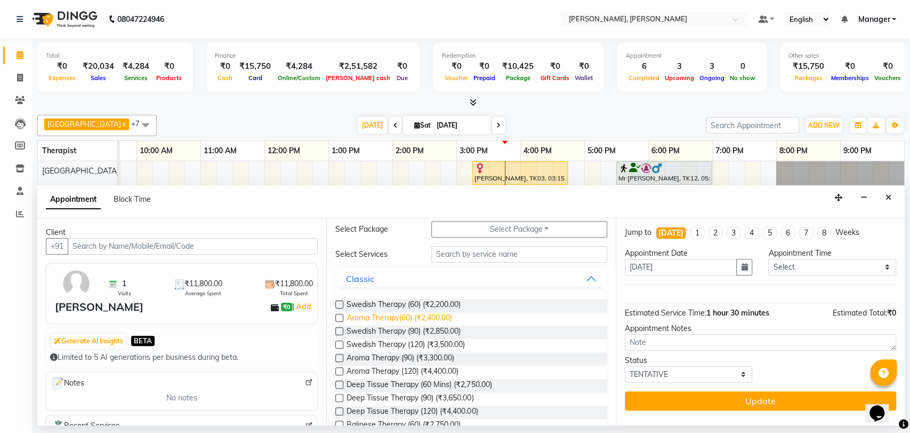
scroll to position [59, 0]
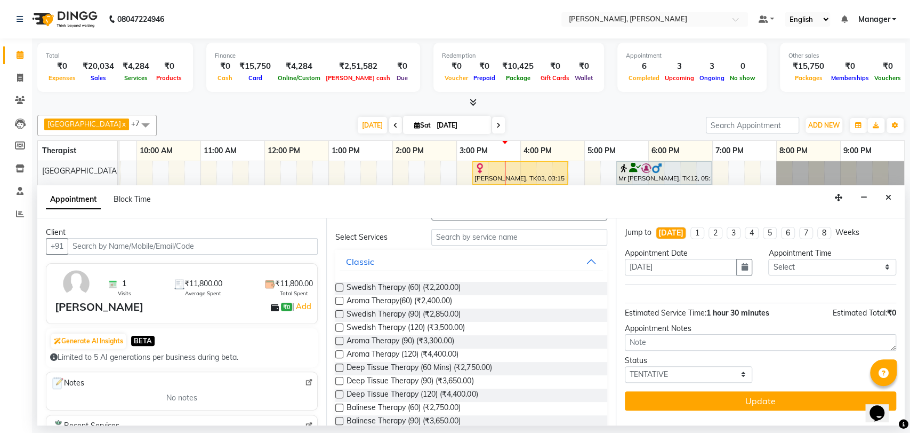
click at [341, 379] on label at bounding box center [339, 381] width 8 height 8
click at [341, 379] on input "checkbox" at bounding box center [338, 381] width 7 height 7
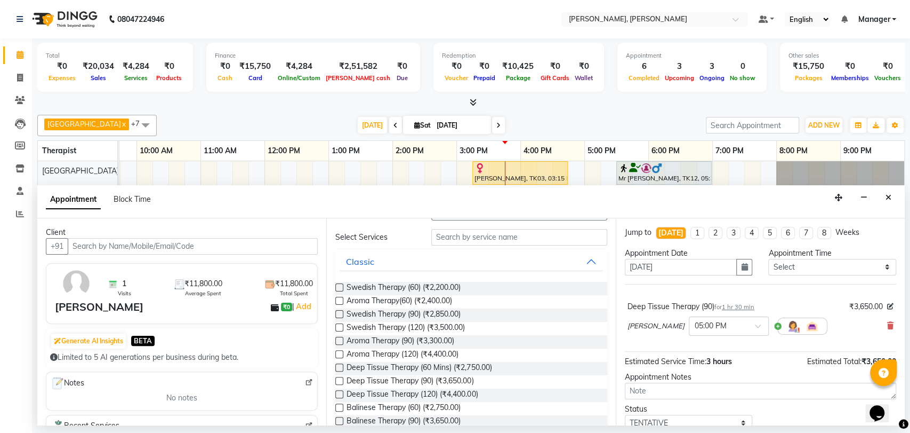
scroll to position [42, 0]
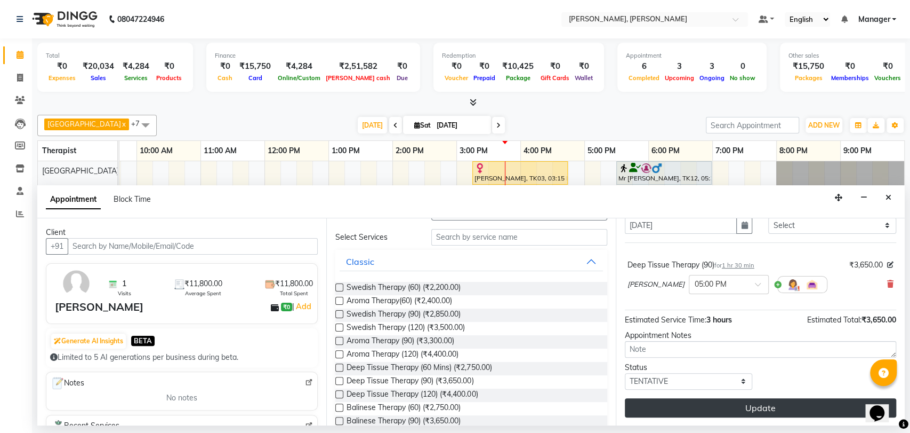
click at [701, 404] on button "Update" at bounding box center [760, 407] width 271 height 19
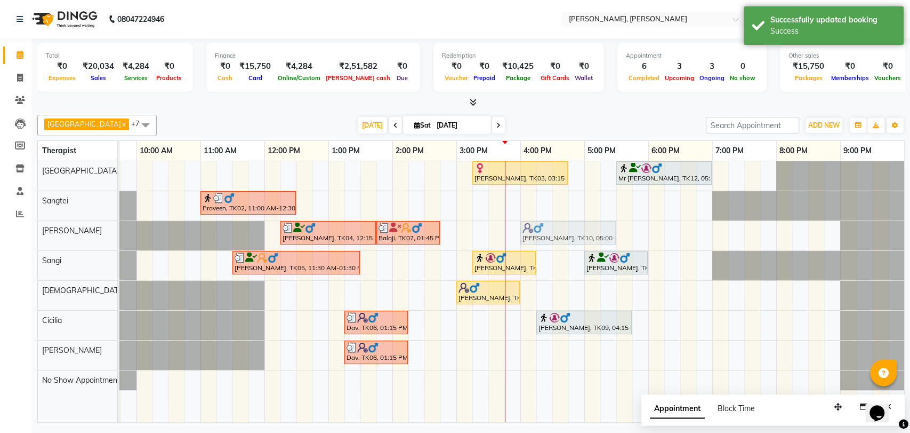
drag, startPoint x: 609, startPoint y: 231, endPoint x: 546, endPoint y: 241, distance: 63.1
click at [73, 241] on div "Murali, TK04, 12:15 PM-01:45 PM, Balinese Therapy (90) [GEOGRAPHIC_DATA], TK07,…" at bounding box center [73, 235] width 0 height 29
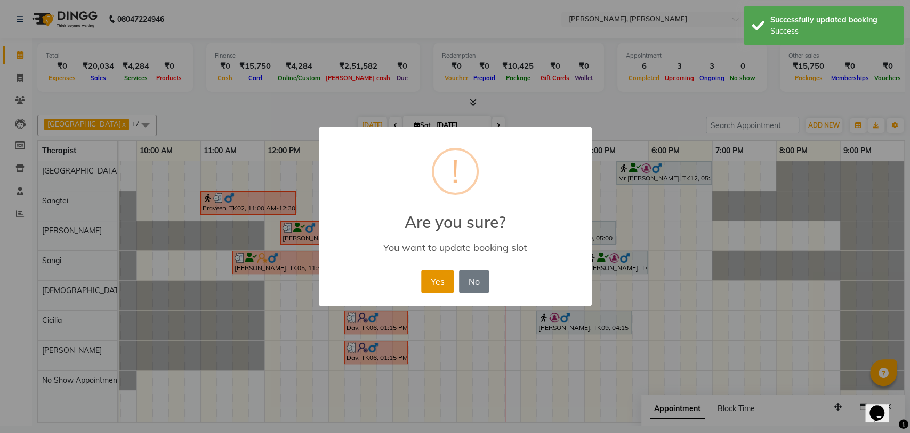
click at [437, 290] on button "Yes" at bounding box center [437, 280] width 33 height 23
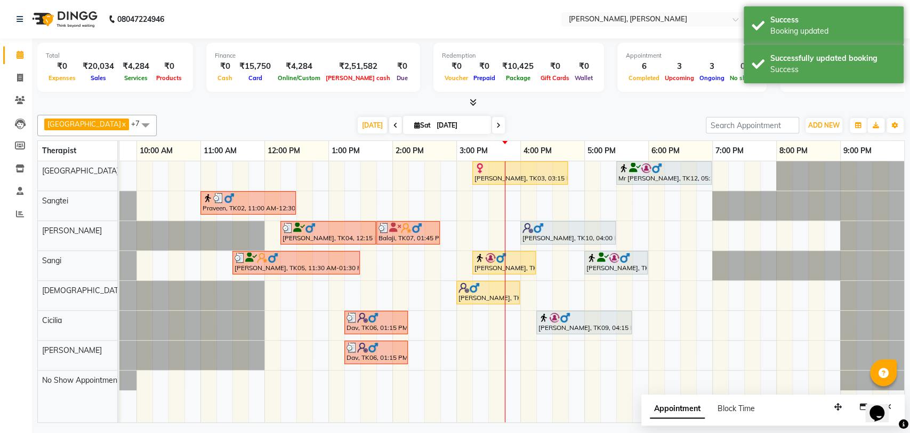
click at [533, 167] on div at bounding box center [520, 168] width 91 height 11
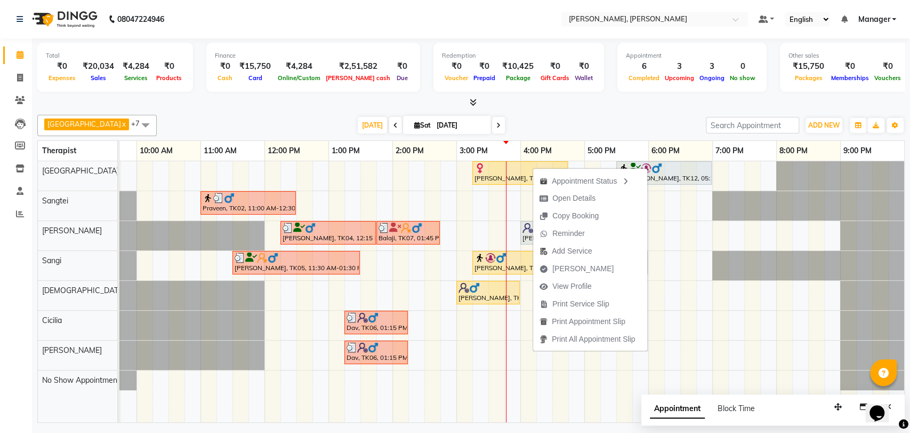
click at [511, 165] on div at bounding box center [520, 168] width 91 height 11
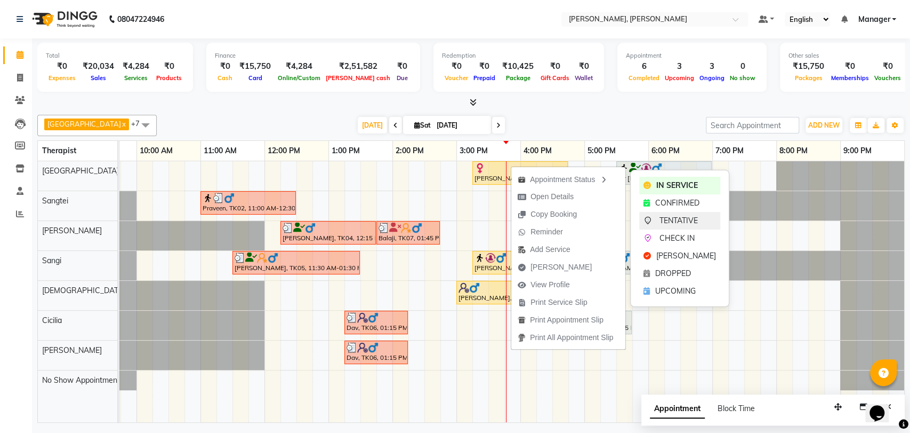
click at [686, 217] on span "TENTATIVE" at bounding box center [679, 220] width 38 height 11
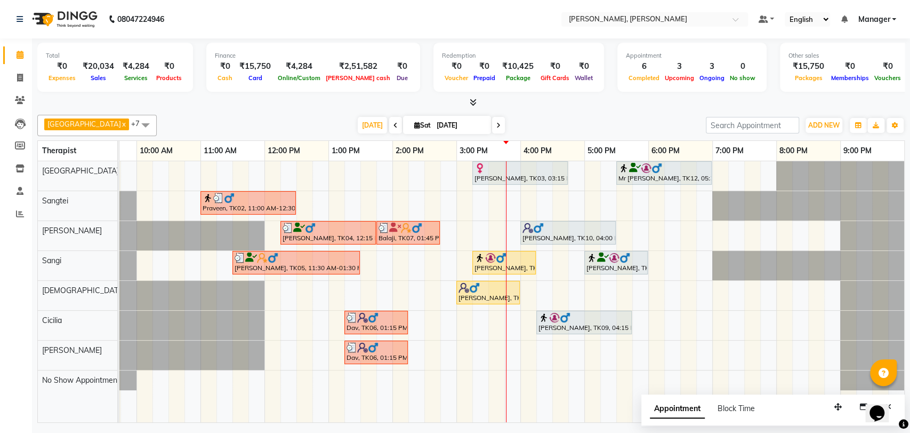
click at [530, 173] on div "[PERSON_NAME], TK03, 03:15 PM-04:45 PM, Deep Tissue Therapy (90)" at bounding box center [520, 173] width 93 height 20
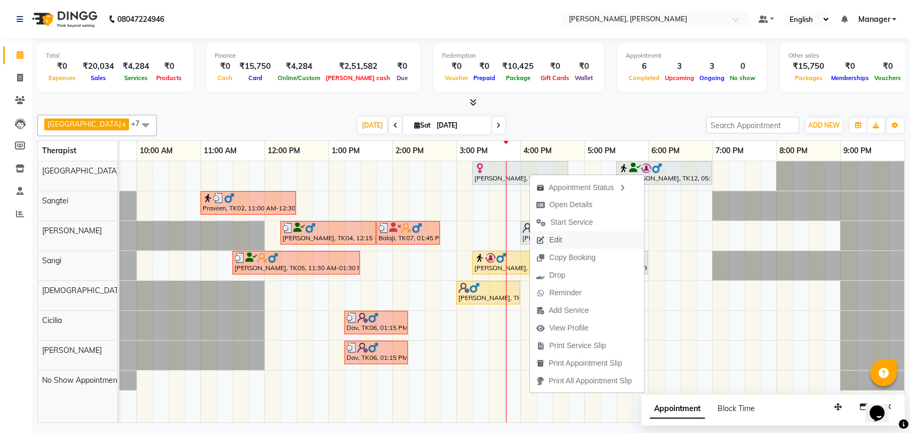
click at [554, 238] on span "Edit" at bounding box center [555, 239] width 13 height 11
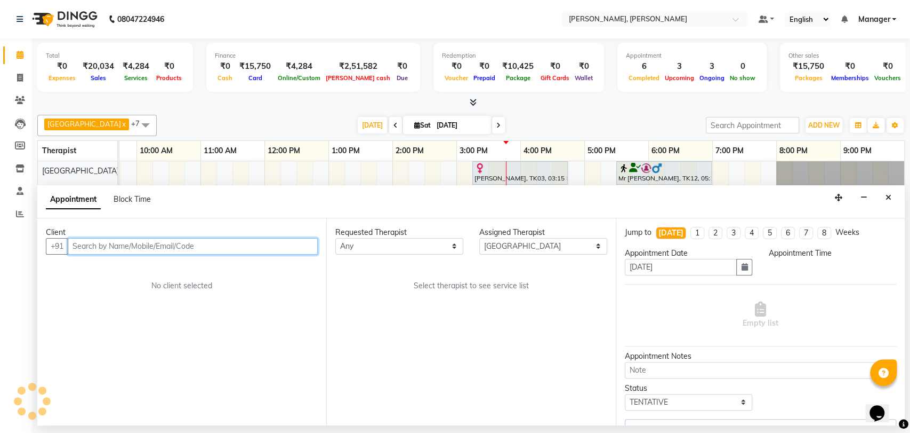
scroll to position [0, 47]
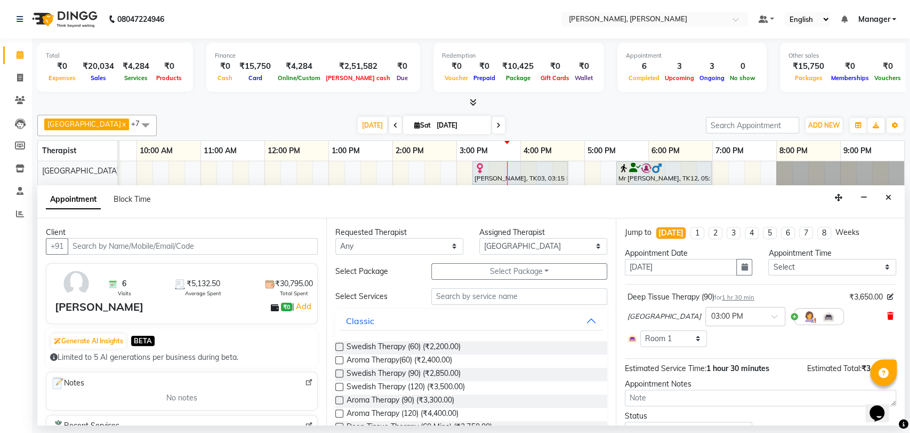
click at [888, 315] on icon at bounding box center [891, 315] width 6 height 7
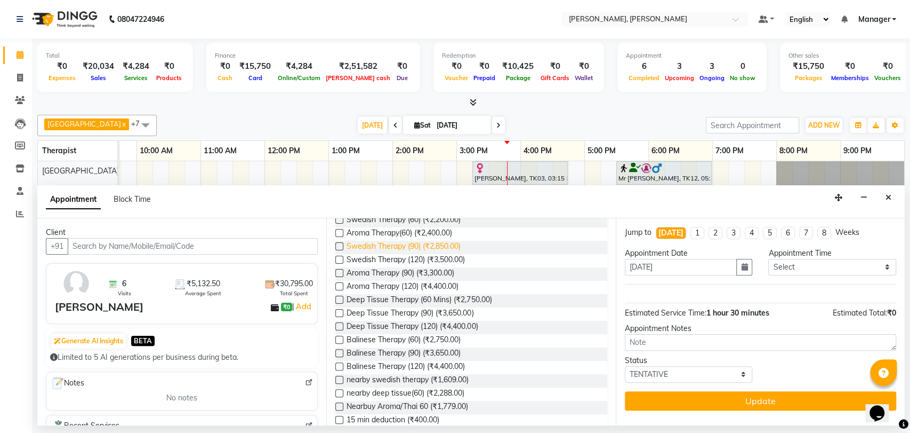
scroll to position [178, 0]
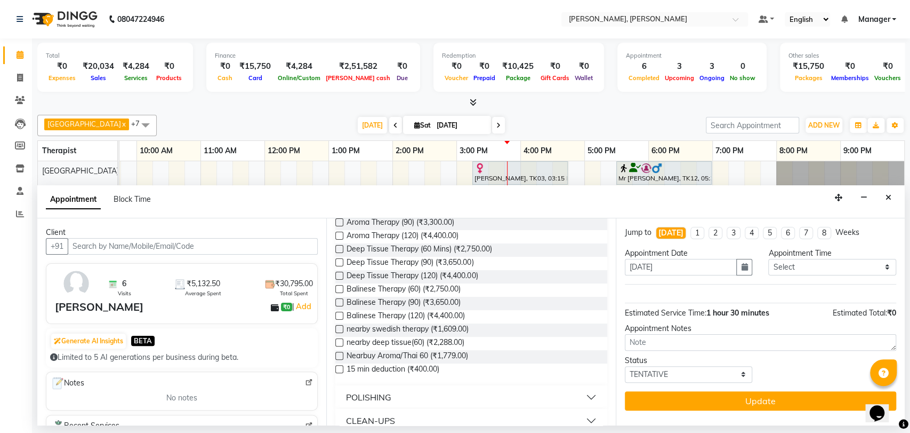
click at [340, 278] on label at bounding box center [339, 275] width 8 height 8
click at [340, 278] on input "checkbox" at bounding box center [338, 276] width 7 height 7
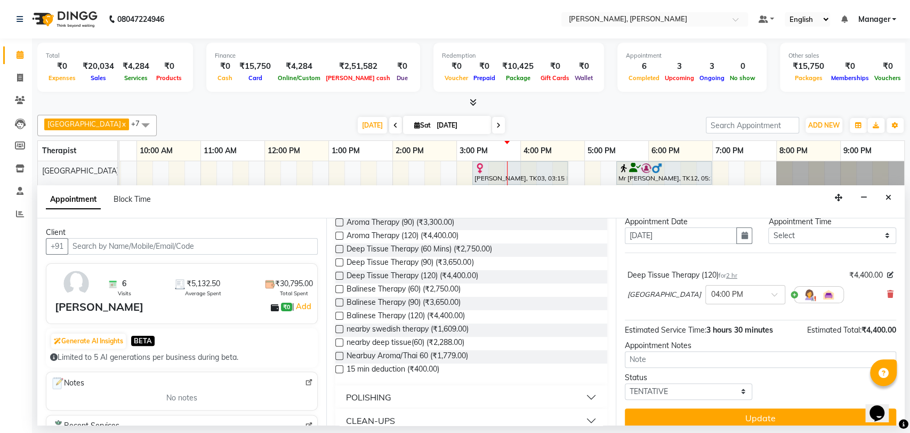
scroll to position [42, 0]
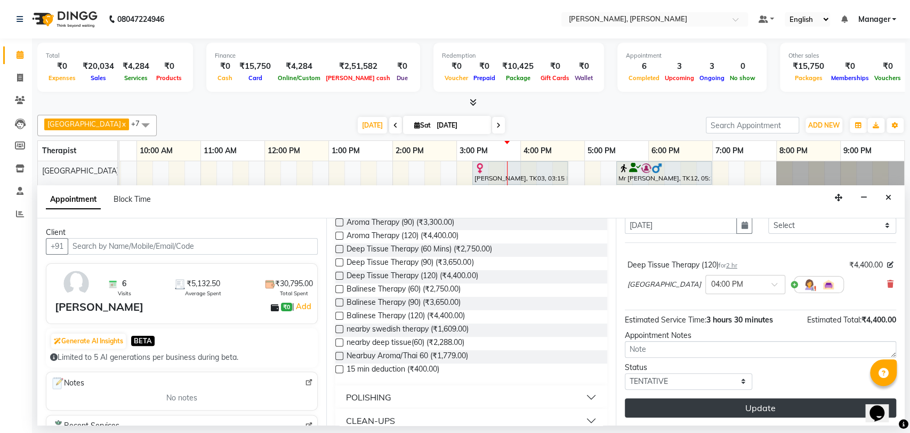
click at [705, 408] on button "Update" at bounding box center [760, 407] width 271 height 19
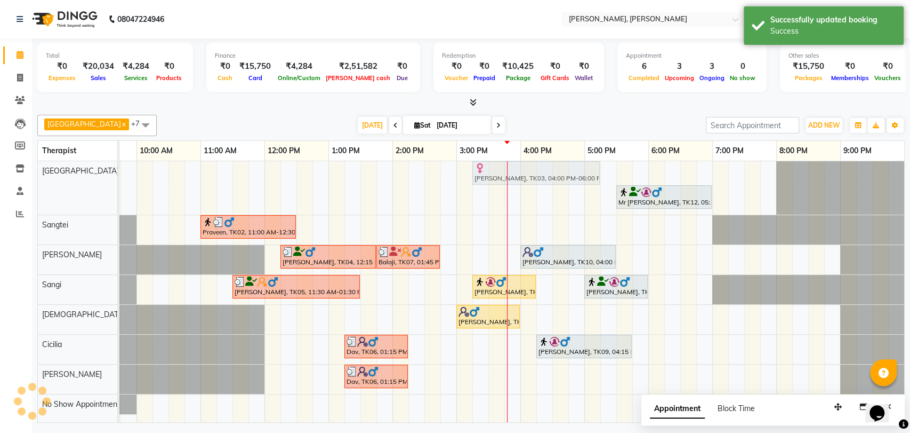
drag, startPoint x: 557, startPoint y: 173, endPoint x: 501, endPoint y: 183, distance: 56.9
click at [73, 183] on div "[PERSON_NAME], TK03, 04:00 PM-06:00 PM, Deep Tissue Therapy (120) Mr [PERSON_NA…" at bounding box center [73, 187] width 0 height 53
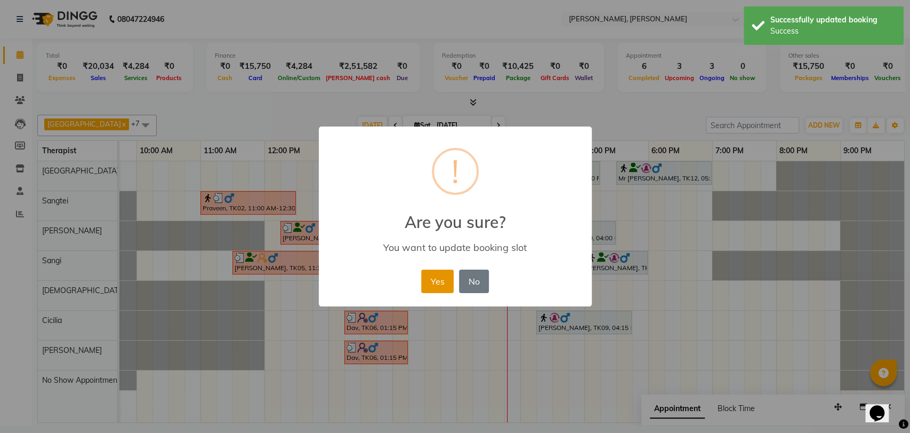
click at [437, 283] on button "Yes" at bounding box center [437, 280] width 33 height 23
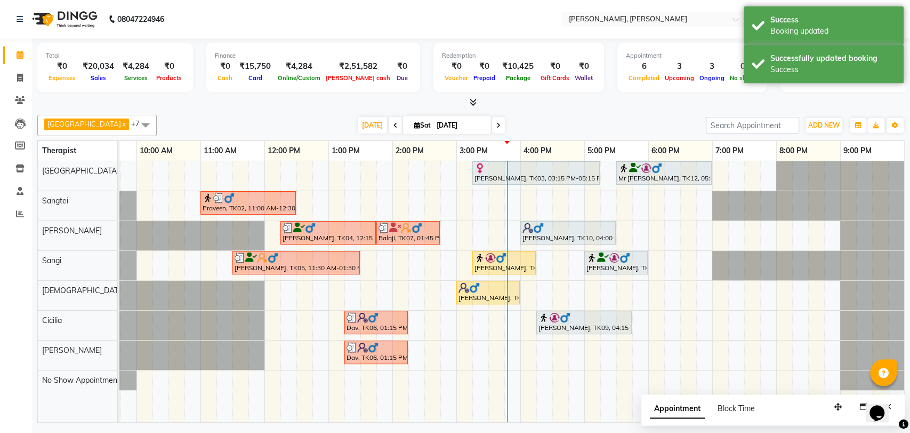
click at [509, 168] on div at bounding box center [536, 168] width 123 height 11
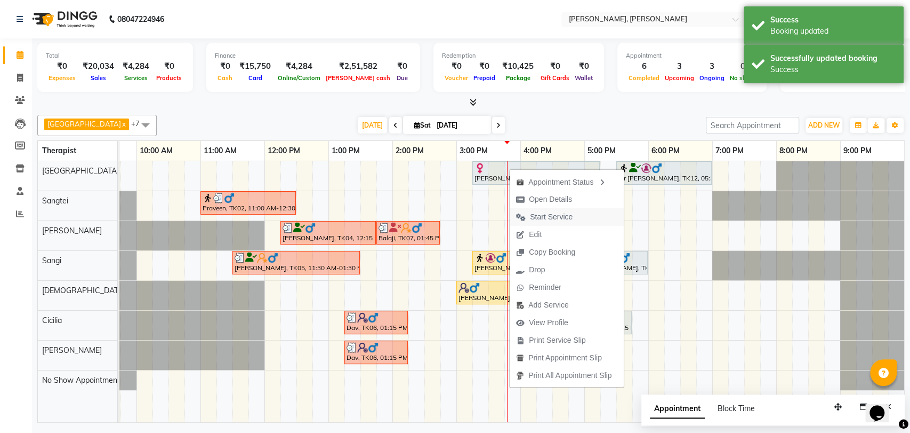
click at [543, 214] on span "Start Service" at bounding box center [551, 216] width 43 height 11
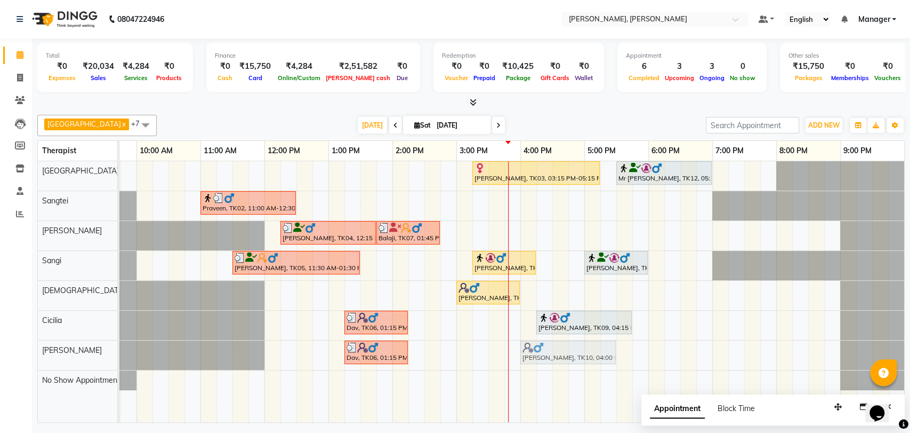
drag, startPoint x: 545, startPoint y: 223, endPoint x: 545, endPoint y: 342, distance: 119.5
click at [545, 342] on tbody "[PERSON_NAME], TK03, 03:15 PM-05:15 PM, Deep Tissue Therapy (120) Mr [PERSON_NA…" at bounding box center [489, 275] width 832 height 229
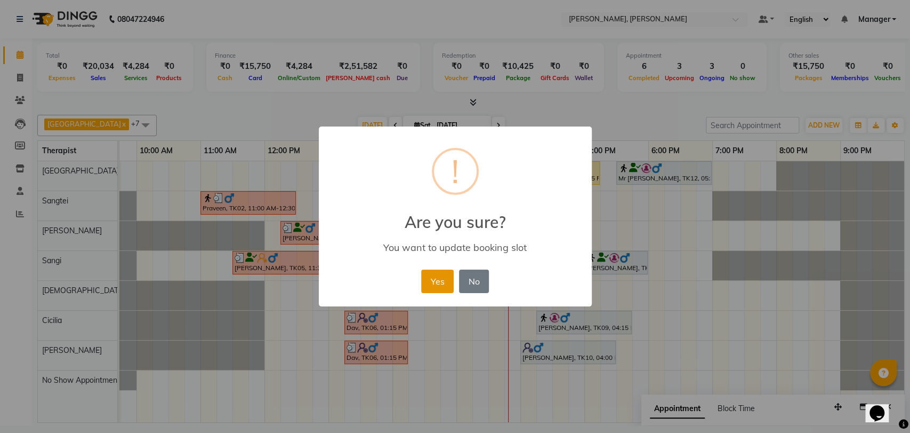
click at [435, 283] on button "Yes" at bounding box center [437, 280] width 33 height 23
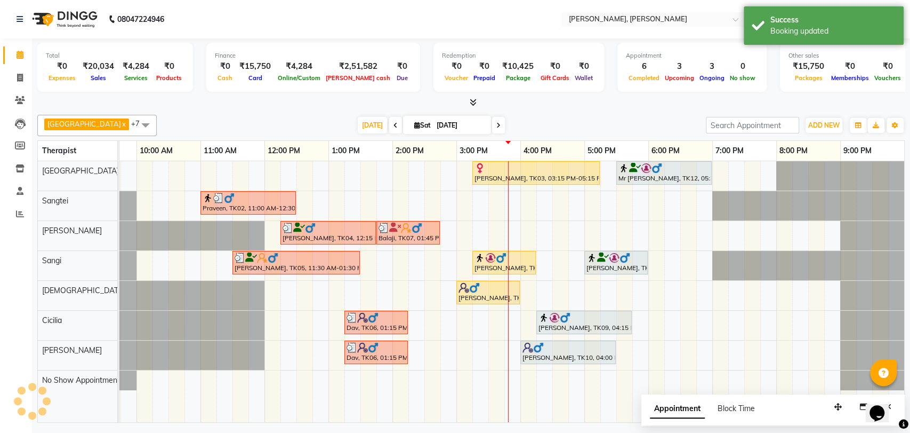
click at [561, 345] on div at bounding box center [568, 347] width 91 height 11
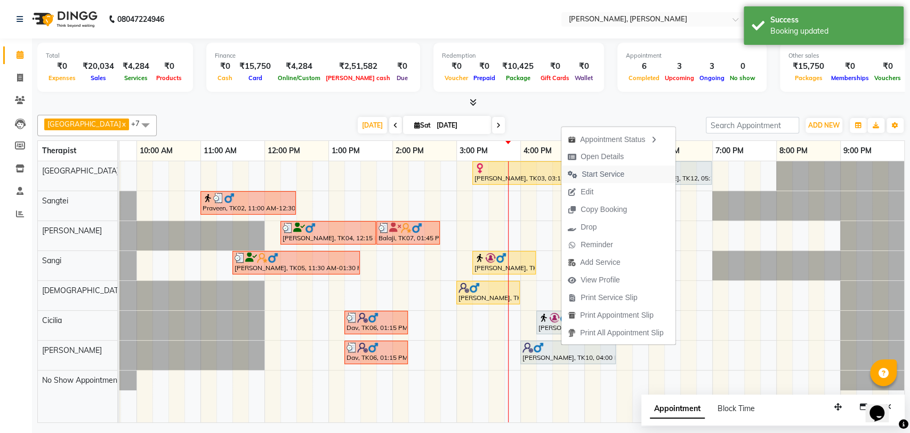
click at [628, 175] on span "Start Service" at bounding box center [596, 174] width 69 height 18
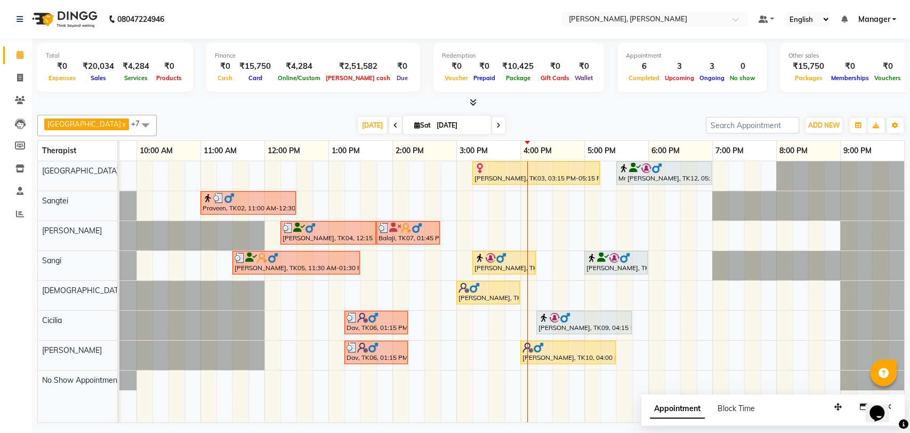
click at [606, 320] on div at bounding box center [584, 317] width 91 height 11
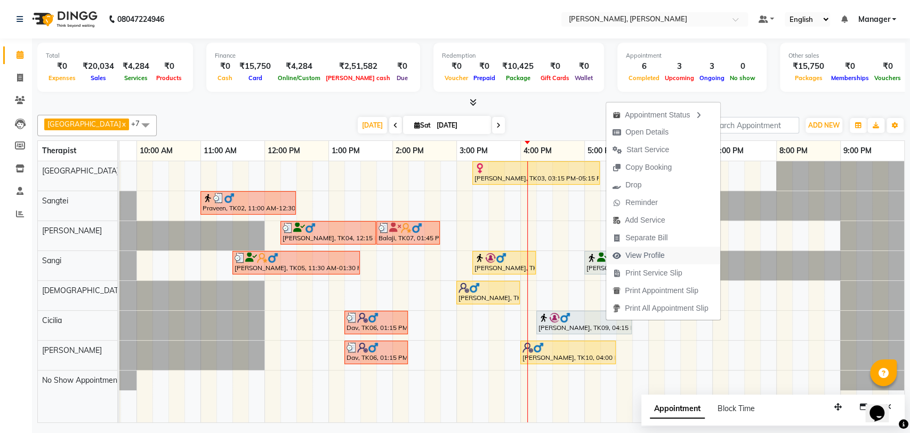
click at [639, 246] on span "View Profile" at bounding box center [638, 255] width 65 height 18
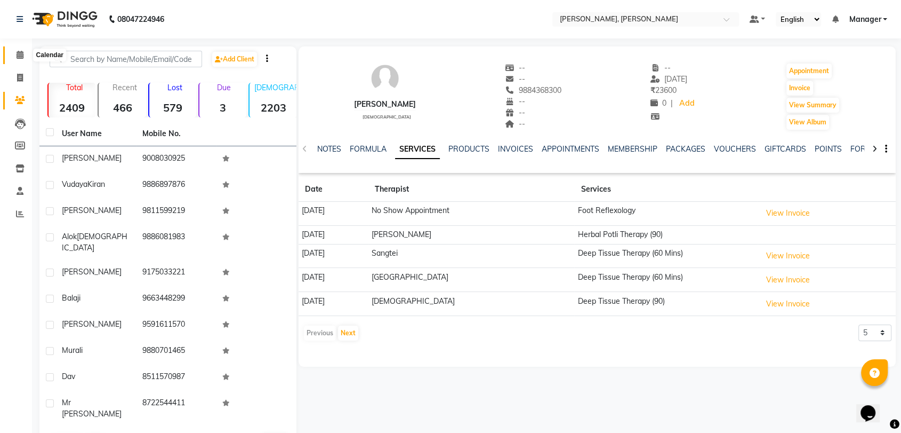
click at [13, 55] on span at bounding box center [20, 55] width 19 height 12
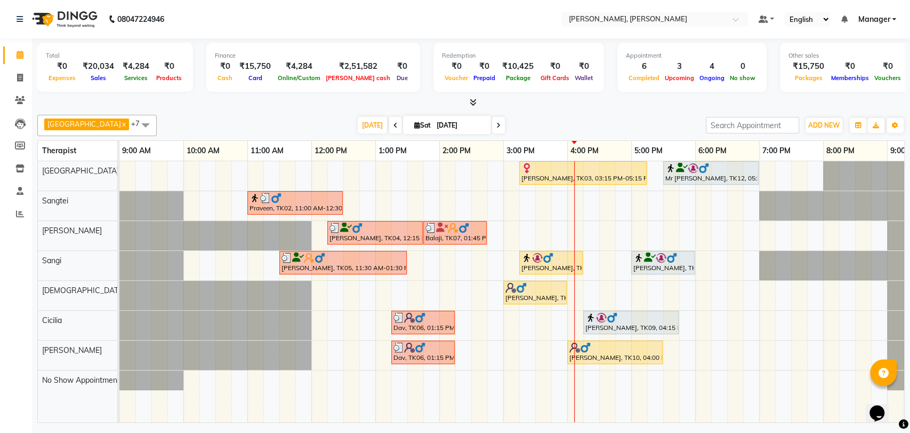
click at [664, 252] on img at bounding box center [661, 257] width 11 height 11
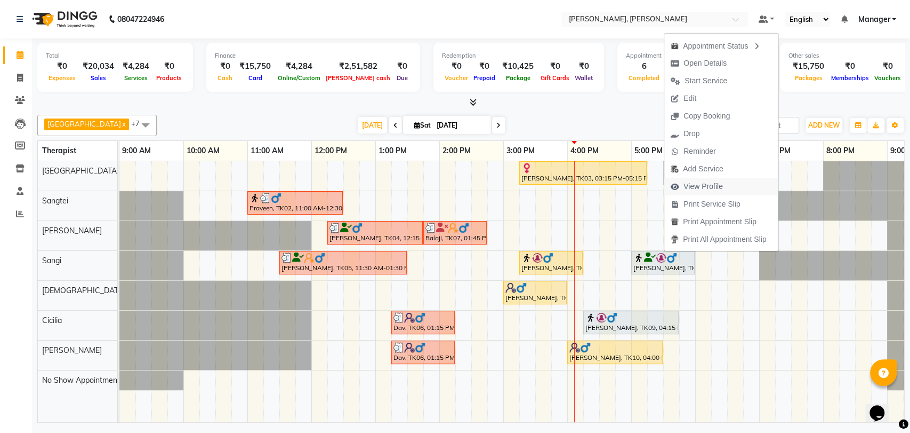
click at [684, 190] on span "View Profile" at bounding box center [703, 186] width 39 height 11
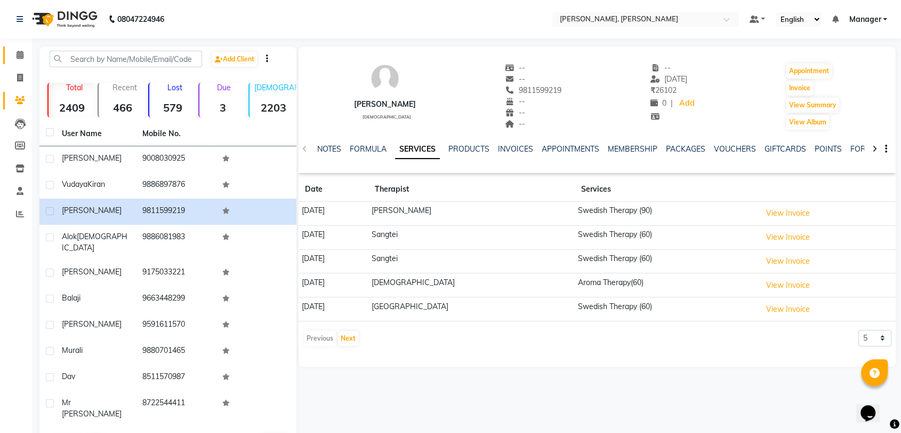
click at [3, 50] on link "Calendar" at bounding box center [16, 55] width 26 height 18
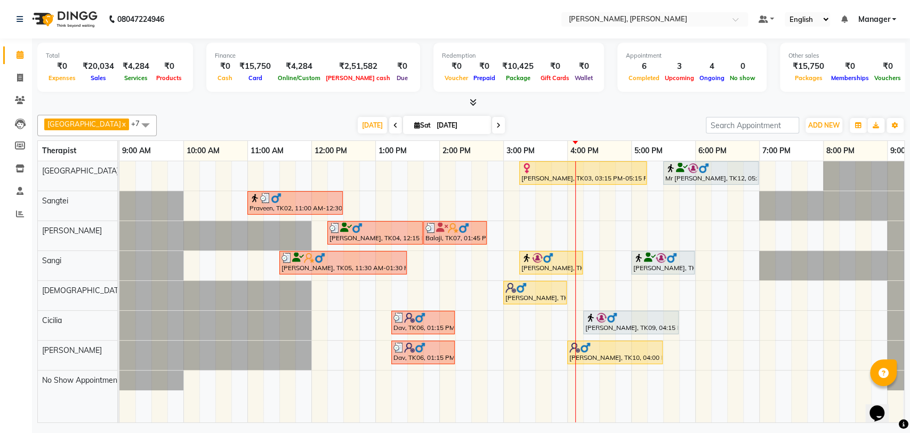
click at [519, 284] on img at bounding box center [521, 287] width 11 height 11
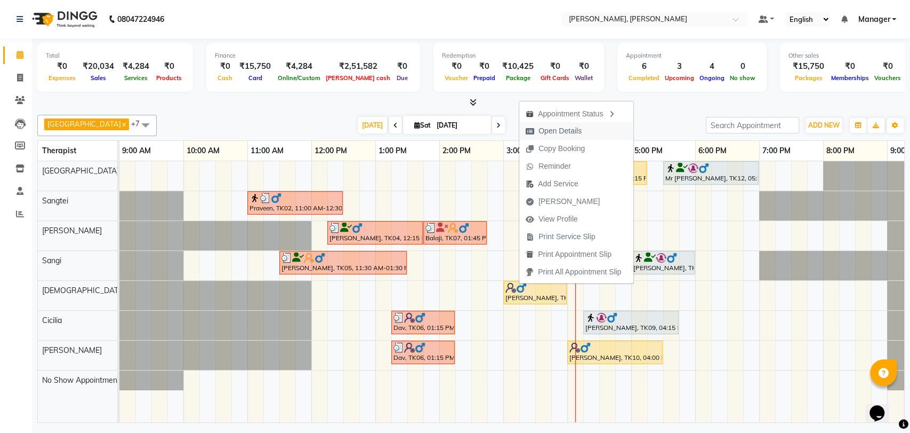
click at [564, 130] on span "Open Details" at bounding box center [560, 130] width 43 height 11
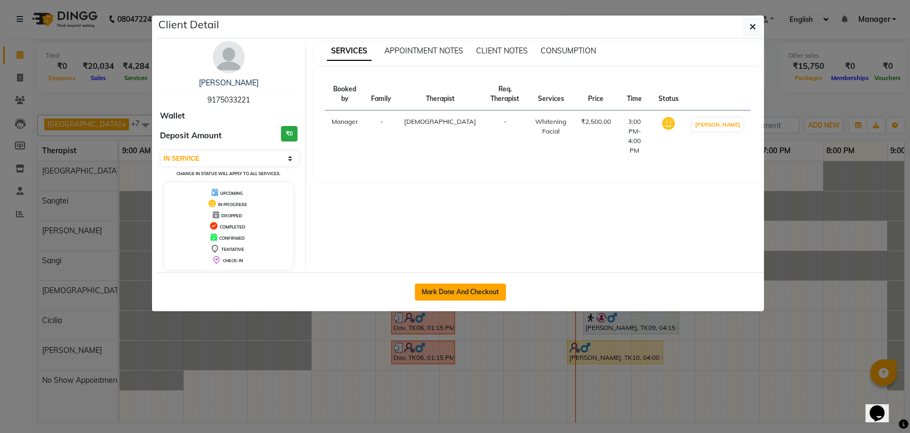
click at [448, 294] on button "Mark Done And Checkout" at bounding box center [460, 291] width 91 height 17
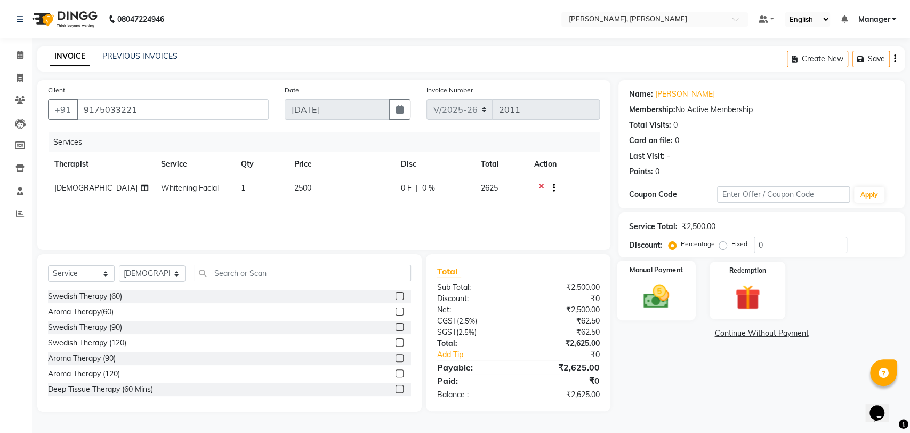
click at [643, 279] on div "Manual Payment" at bounding box center [656, 290] width 79 height 60
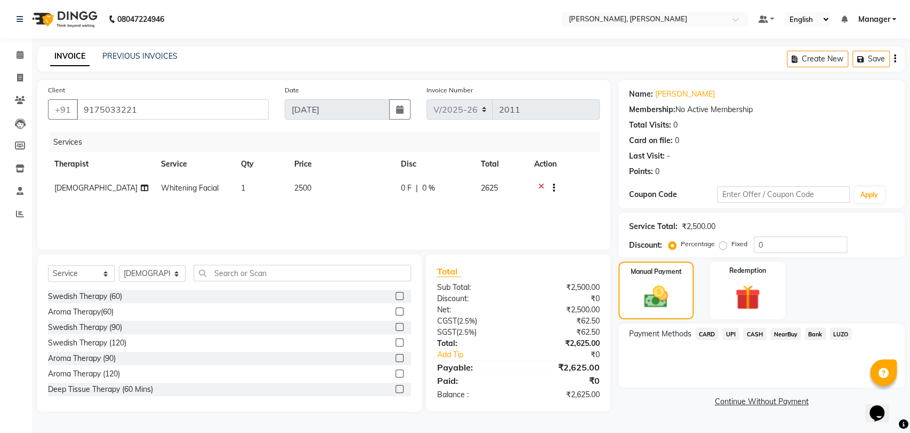
click at [427, 186] on span "0 %" at bounding box center [428, 187] width 13 height 11
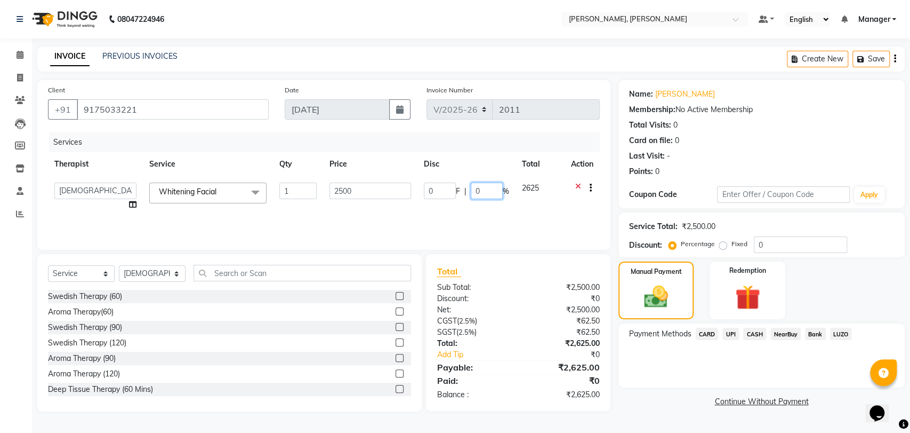
click at [479, 191] on input "0" at bounding box center [487, 190] width 32 height 17
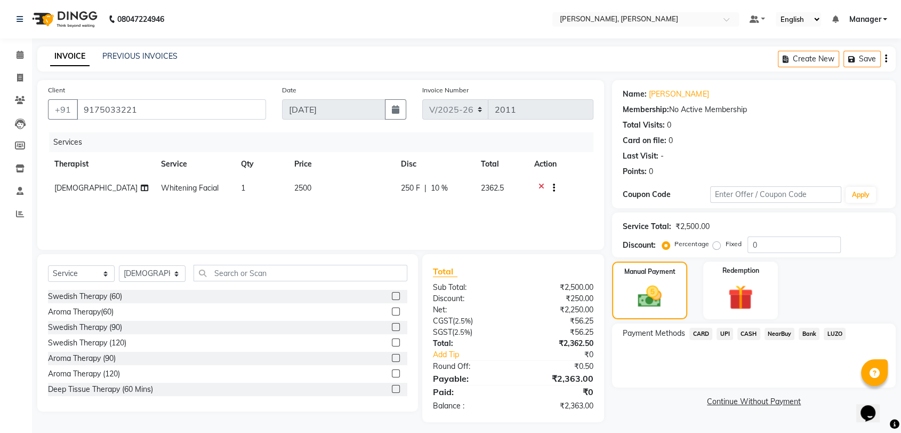
click at [513, 284] on div "Sub Total: ₹2,500.00" at bounding box center [513, 287] width 177 height 11
click at [25, 55] on span at bounding box center [20, 55] width 19 height 12
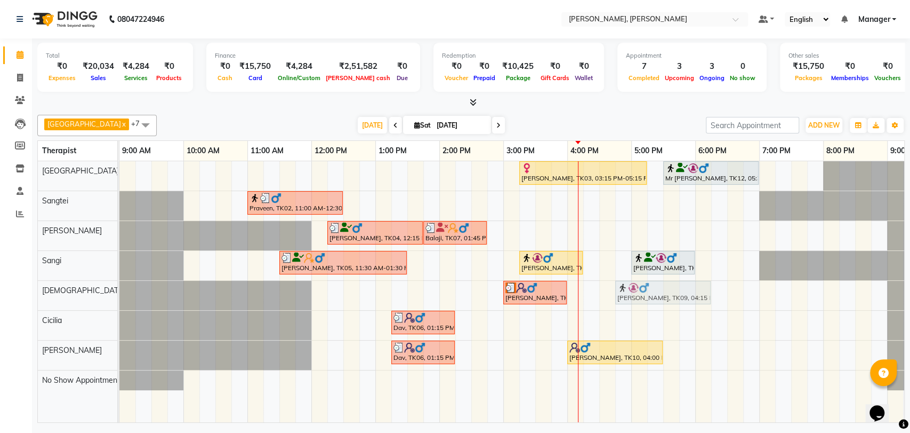
drag, startPoint x: 600, startPoint y: 313, endPoint x: 630, endPoint y: 287, distance: 40.1
click at [630, 287] on tbody "[PERSON_NAME], TK03, 03:15 PM-05:15 PM, Deep Tissue Therapy (120) Mr [PERSON_NA…" at bounding box center [535, 275] width 832 height 229
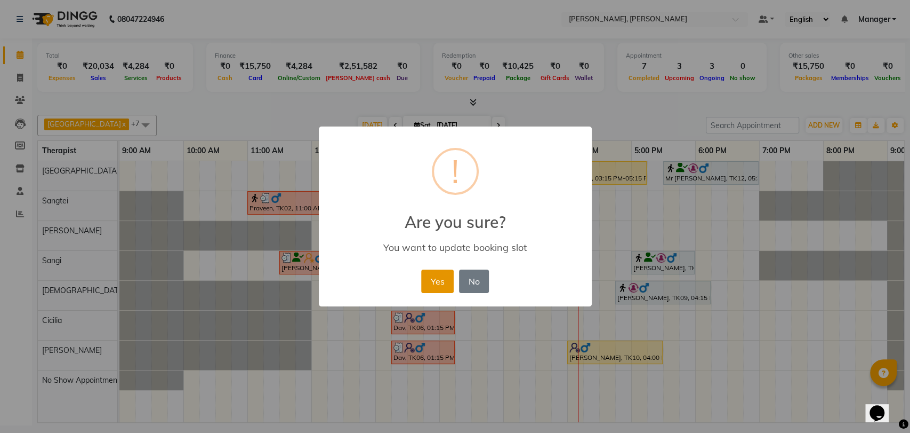
click at [431, 286] on button "Yes" at bounding box center [437, 280] width 33 height 23
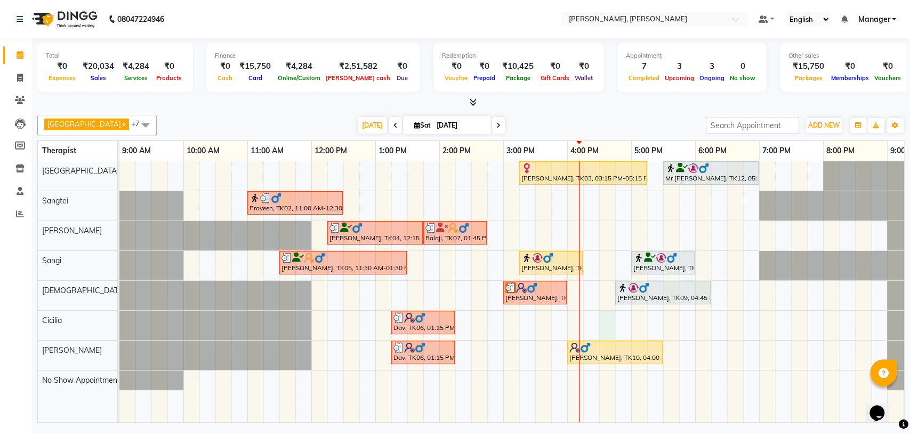
click at [603, 321] on div "[PERSON_NAME], TK03, 03:15 PM-05:15 PM, Deep Tissue Therapy (120) Mr [PERSON_NA…" at bounding box center [535, 291] width 832 height 261
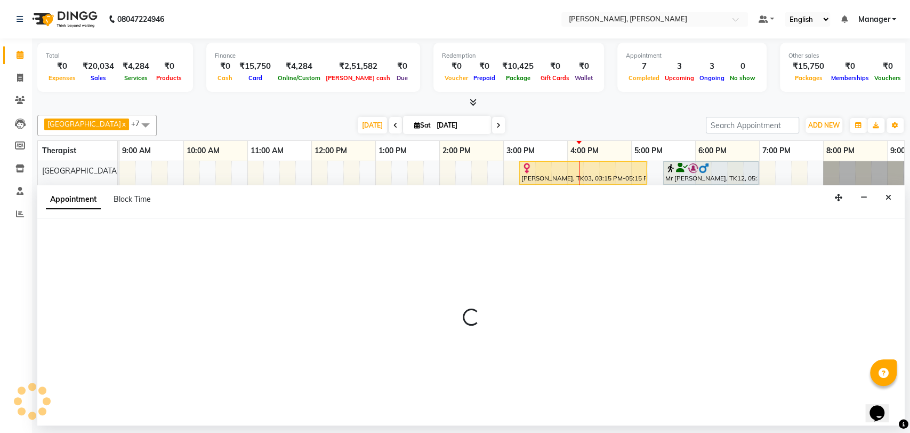
click at [603, 321] on p at bounding box center [471, 317] width 868 height 18
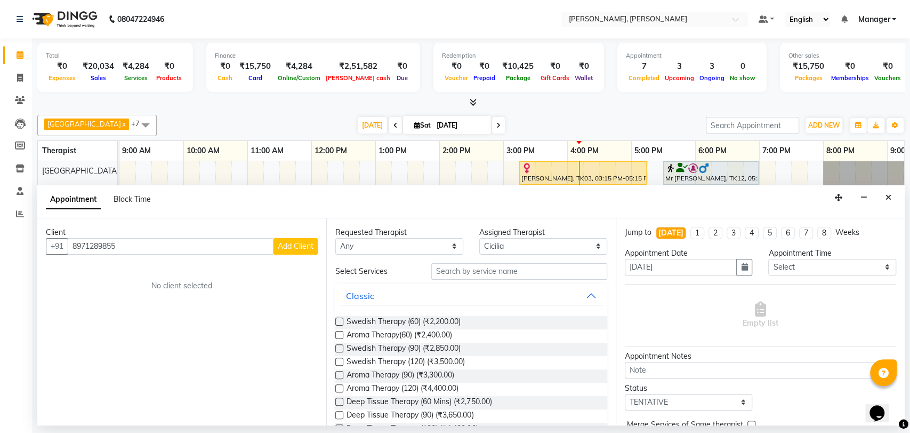
click at [298, 245] on span "Add Client" at bounding box center [296, 246] width 36 height 10
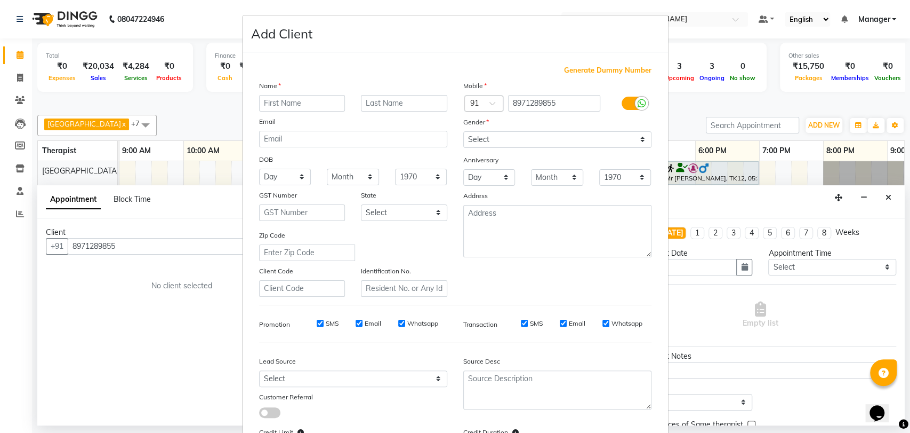
click at [307, 93] on div "Name" at bounding box center [353, 87] width 204 height 15
click at [305, 97] on input "text" at bounding box center [302, 103] width 86 height 17
click at [479, 139] on select "Select [DEMOGRAPHIC_DATA] [DEMOGRAPHIC_DATA] Other Prefer Not To Say" at bounding box center [557, 139] width 188 height 17
click at [463, 131] on select "Select [DEMOGRAPHIC_DATA] [DEMOGRAPHIC_DATA] Other Prefer Not To Say" at bounding box center [557, 139] width 188 height 17
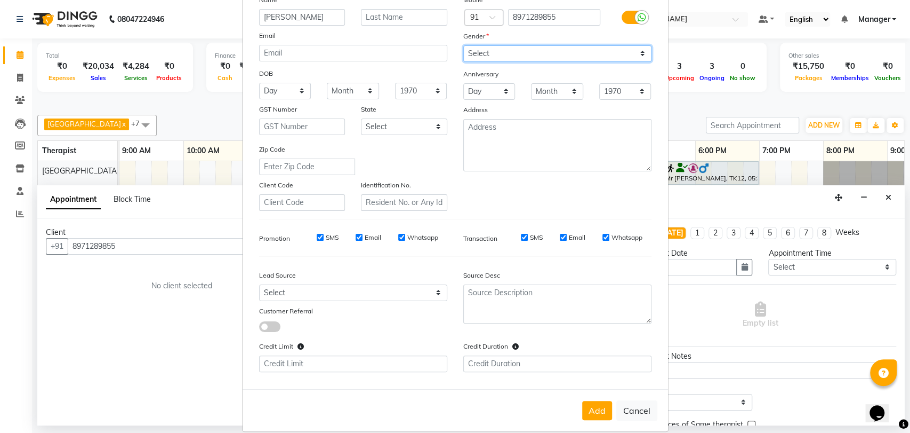
scroll to position [98, 0]
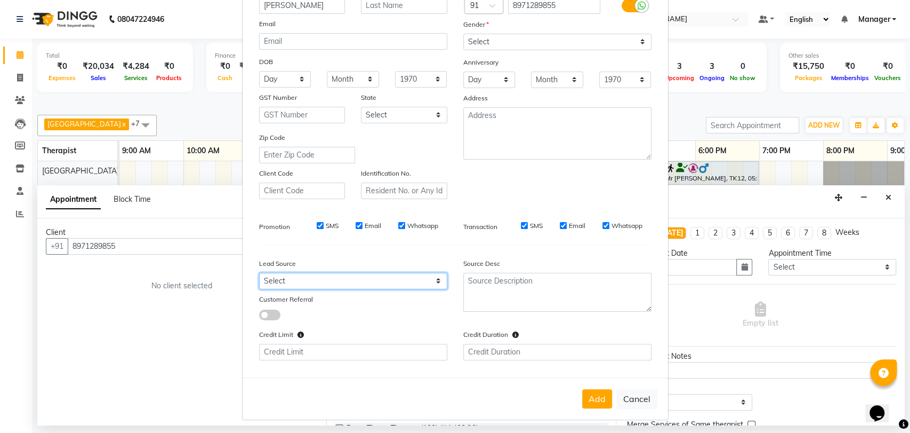
click at [393, 281] on select "Select Walk-in Referral Internet Friend Word of Mouth Advertisement Facebook Ju…" at bounding box center [353, 281] width 188 height 17
click at [259, 273] on select "Select Walk-in Referral Internet Friend Word of Mouth Advertisement Facebook Ju…" at bounding box center [353, 281] width 188 height 17
click at [588, 391] on button "Add" at bounding box center [597, 398] width 30 height 19
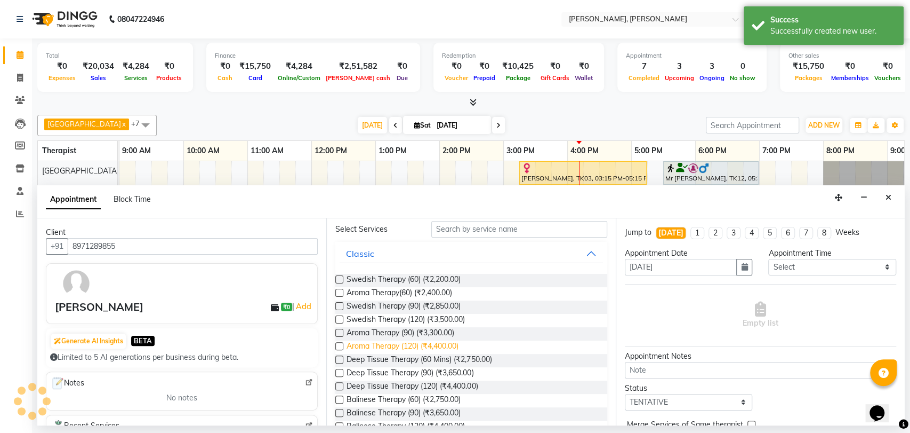
scroll to position [118, 0]
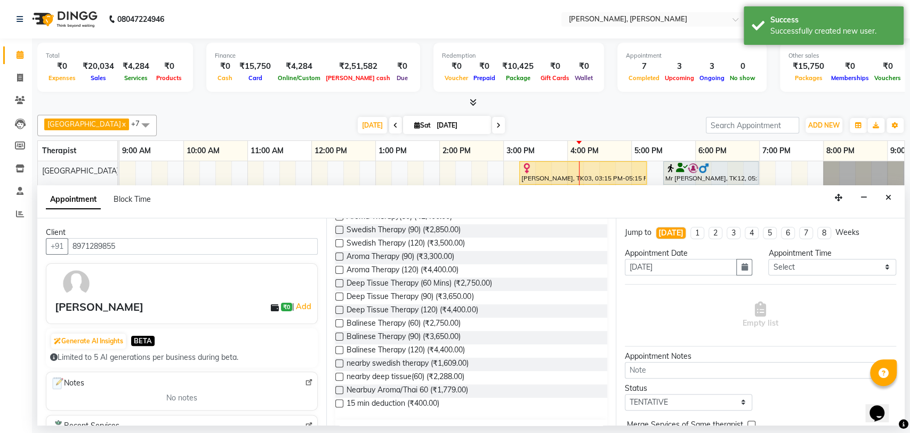
click at [339, 230] on label at bounding box center [339, 230] width 8 height 8
click at [339, 230] on input "checkbox" at bounding box center [338, 230] width 7 height 7
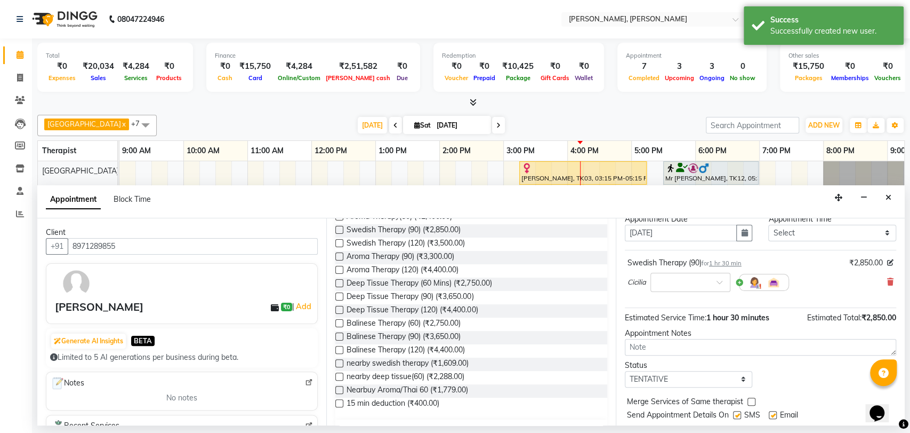
scroll to position [63, 0]
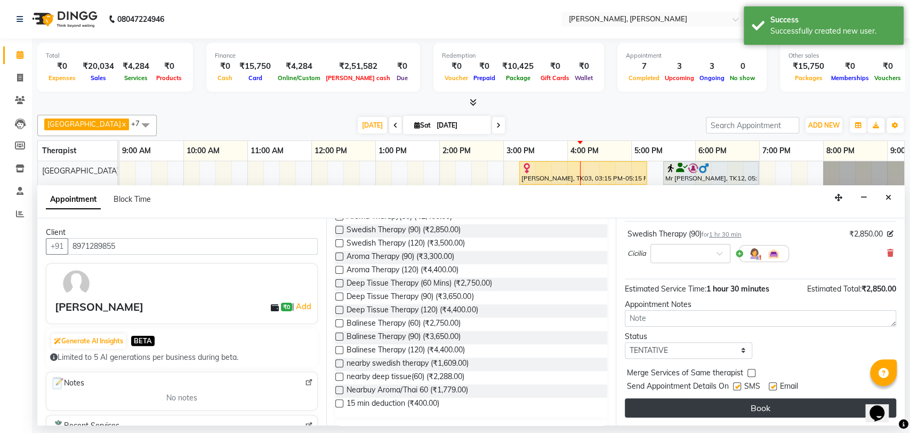
click at [686, 398] on button "Book" at bounding box center [760, 407] width 271 height 19
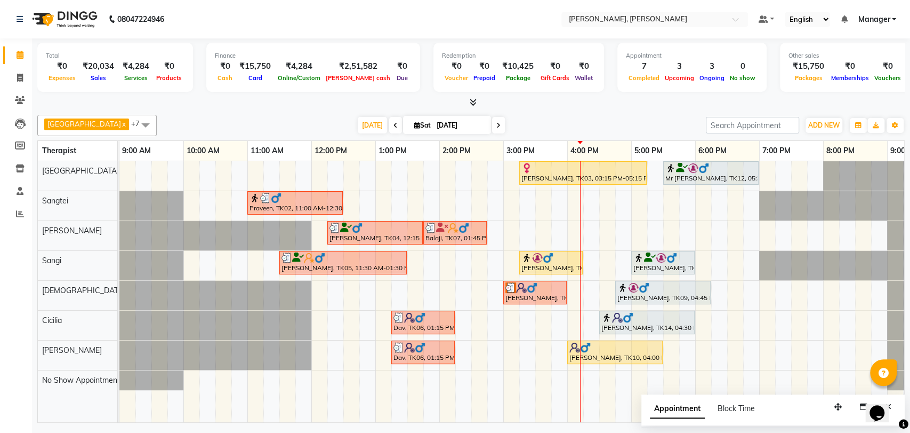
click at [529, 293] on div "[PERSON_NAME], TK08, 03:00 PM-04:00 PM, Whitening Facial" at bounding box center [535, 292] width 61 height 20
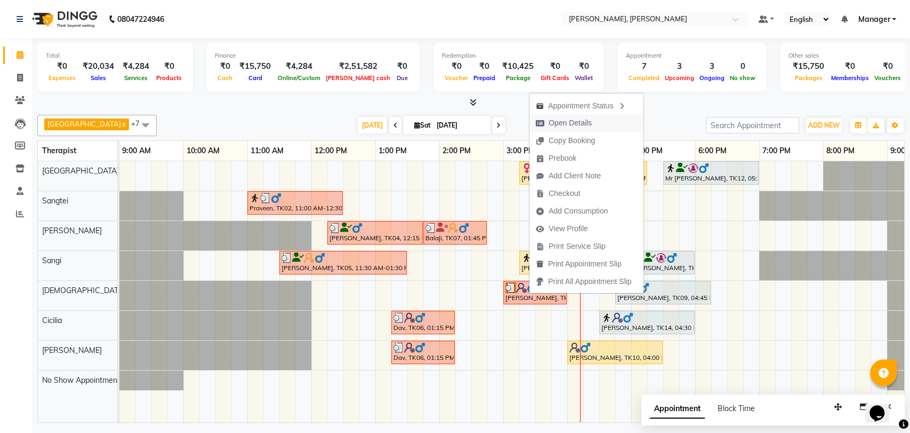
click at [575, 123] on span "Open Details" at bounding box center [570, 122] width 43 height 11
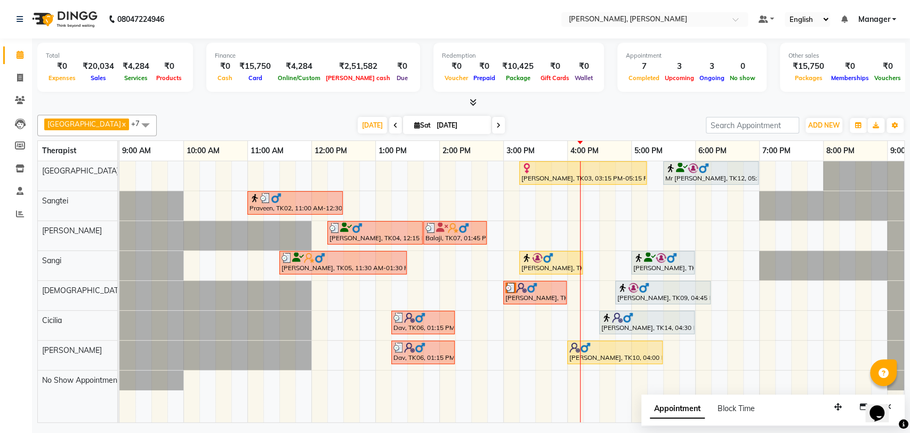
click at [540, 282] on div at bounding box center [535, 287] width 59 height 11
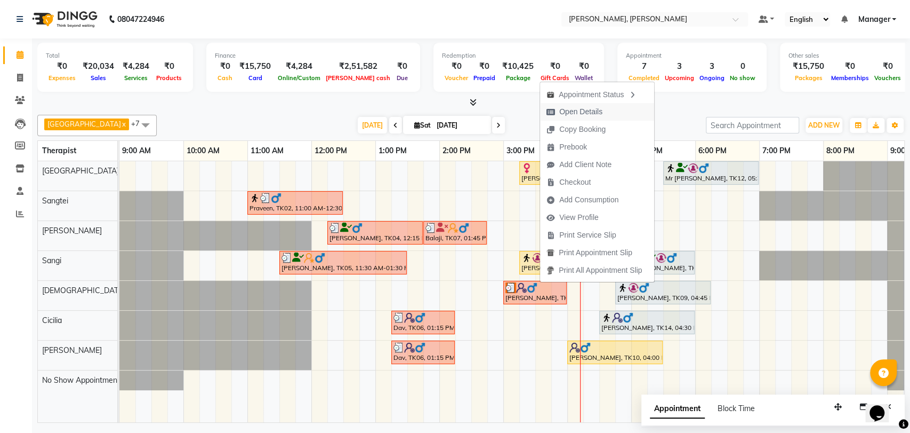
click at [577, 109] on span "Open Details" at bounding box center [580, 111] width 43 height 11
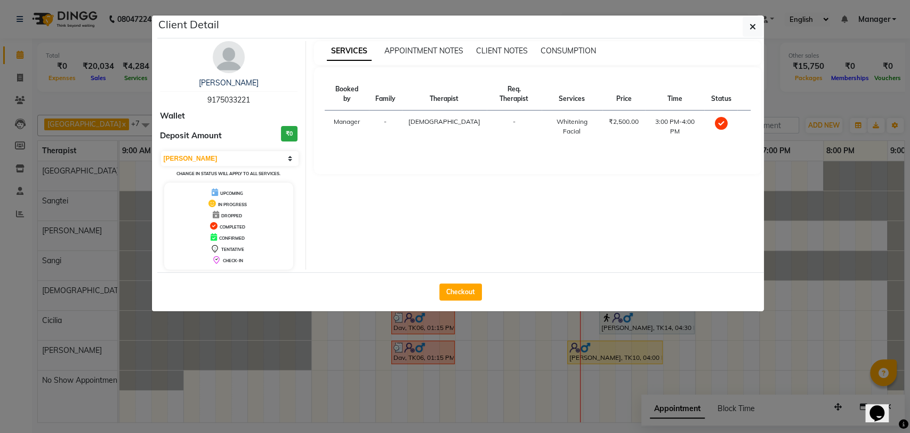
drag, startPoint x: 255, startPoint y: 96, endPoint x: 172, endPoint y: 99, distance: 83.3
click at [172, 99] on div "[PERSON_NAME] 9175033221" at bounding box center [229, 91] width 138 height 28
copy span "9175033221"
click at [744, 25] on button "button" at bounding box center [753, 27] width 20 height 20
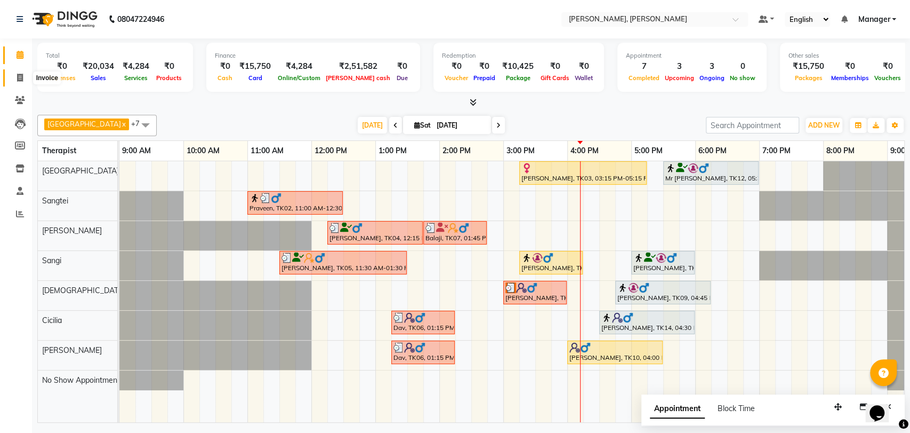
click at [17, 77] on icon at bounding box center [20, 78] width 6 height 8
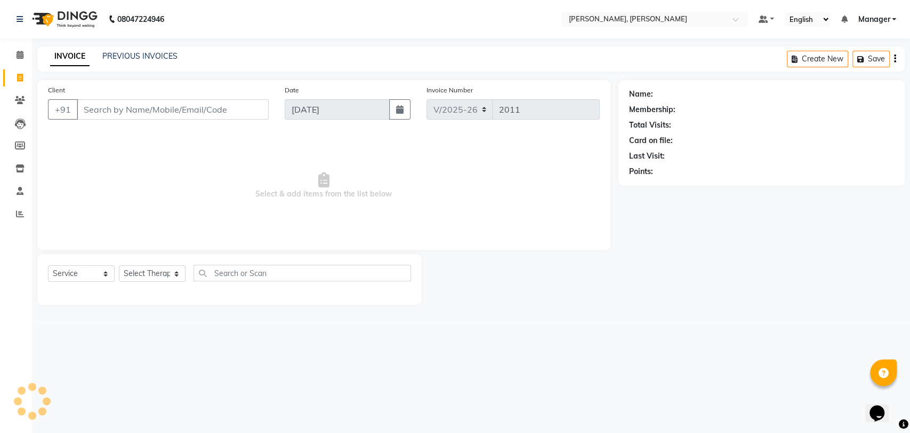
click at [113, 106] on input "Client" at bounding box center [173, 109] width 192 height 20
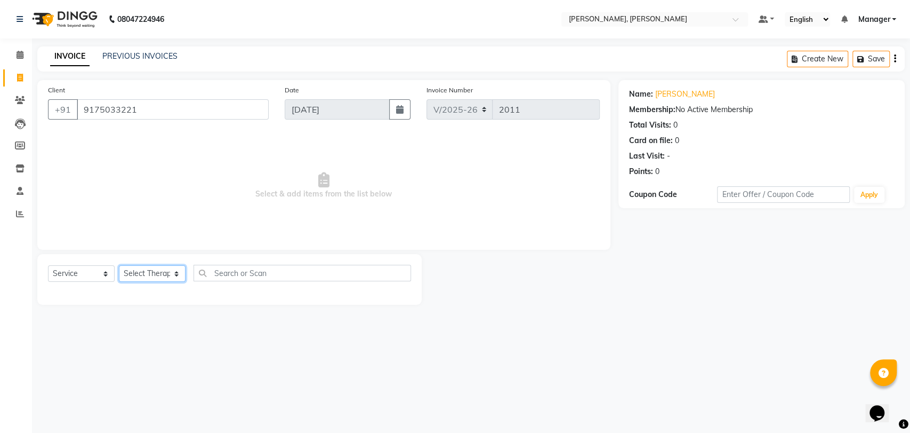
click at [154, 276] on select "Select Therapist Admin Area Manager Cicilia [PERSON_NAME] Gospel Manager No Sho…" at bounding box center [152, 273] width 67 height 17
click at [119, 265] on select "Select Therapist Admin Area Manager Cicilia [PERSON_NAME] Gospel Manager No Sho…" at bounding box center [152, 273] width 67 height 17
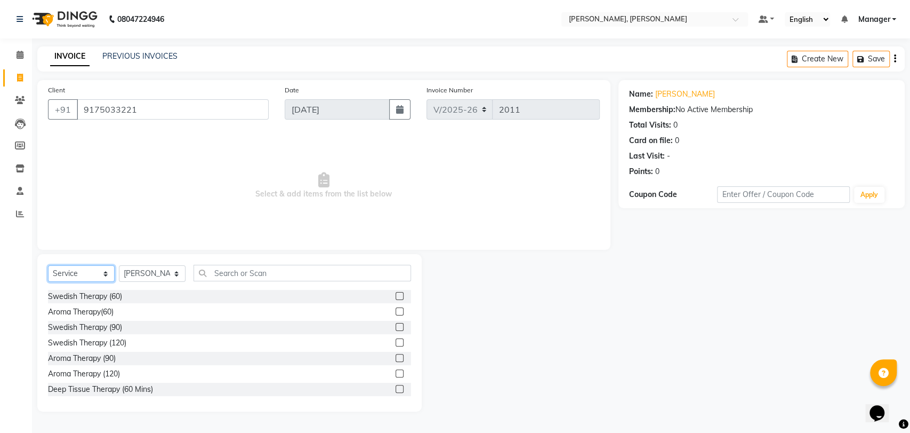
click at [84, 269] on select "Select Service Product Membership Package Voucher Prepaid Gift Card" at bounding box center [81, 273] width 67 height 17
click at [48, 265] on select "Select Service Product Membership Package Voucher Prepaid Gift Card" at bounding box center [81, 273] width 67 height 17
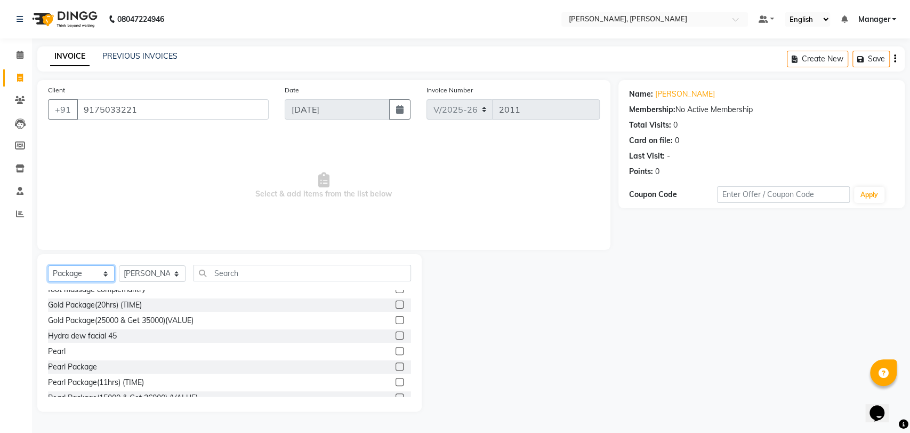
scroll to position [118, 0]
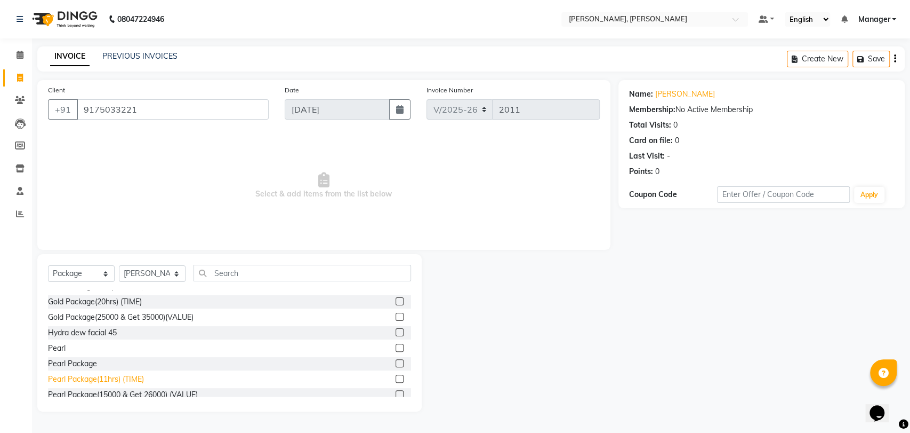
click at [119, 377] on div "Pearl Package(11hrs) (TIME)" at bounding box center [96, 378] width 96 height 11
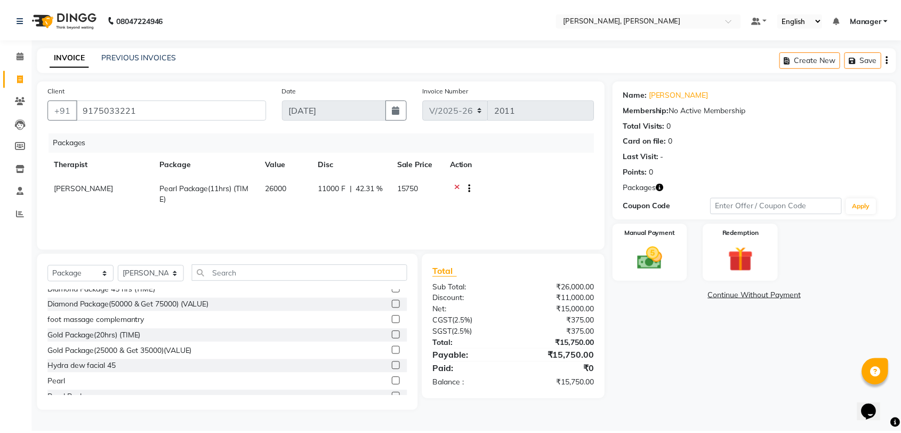
scroll to position [0, 0]
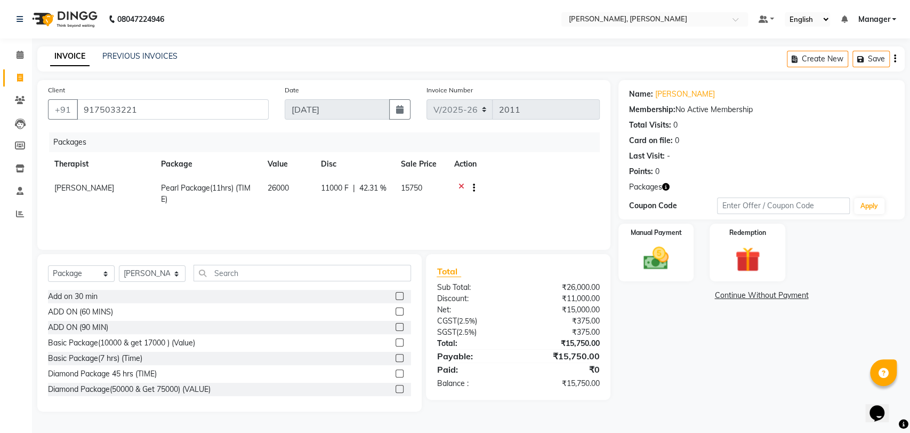
click at [128, 307] on div "ADD ON (60 MINS)" at bounding box center [229, 311] width 363 height 13
click at [396, 311] on label at bounding box center [400, 311] width 8 height 8
click at [396, 311] on input "checkbox" at bounding box center [399, 311] width 7 height 7
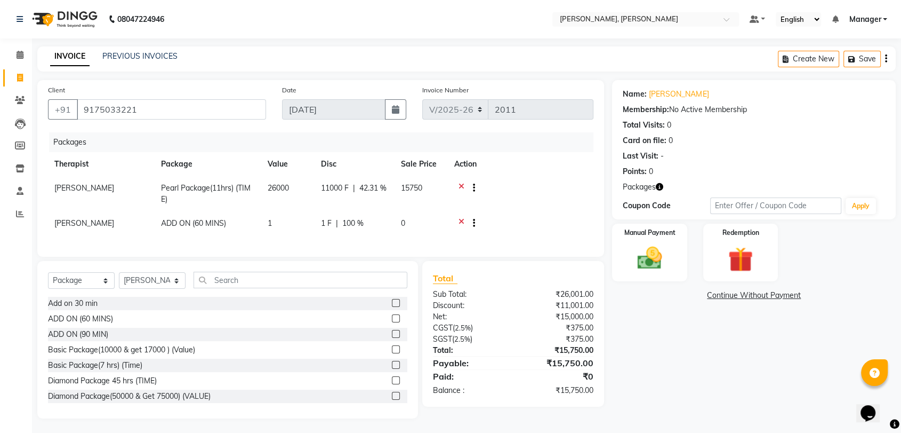
click at [392, 322] on label at bounding box center [396, 318] width 8 height 8
click at [392, 322] on input "checkbox" at bounding box center [395, 318] width 7 height 7
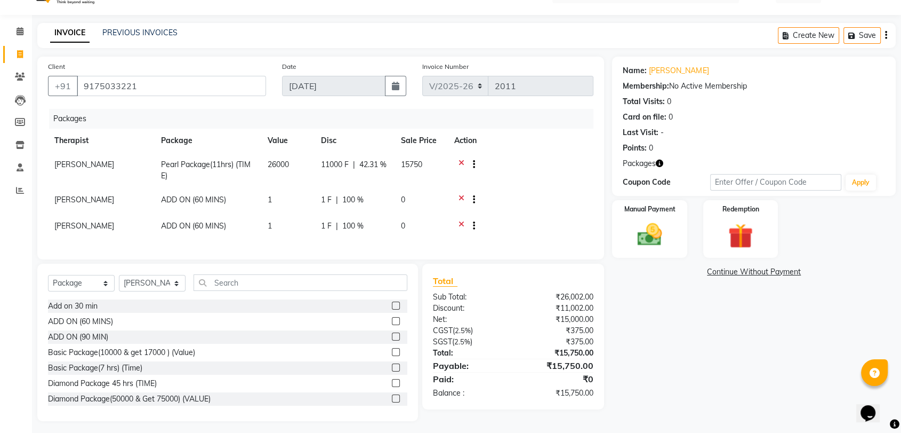
scroll to position [36, 0]
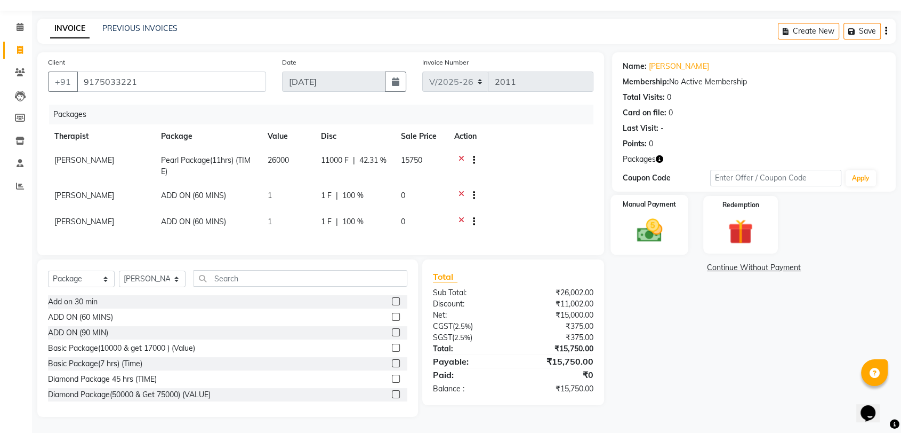
click at [653, 217] on img at bounding box center [650, 230] width 42 height 30
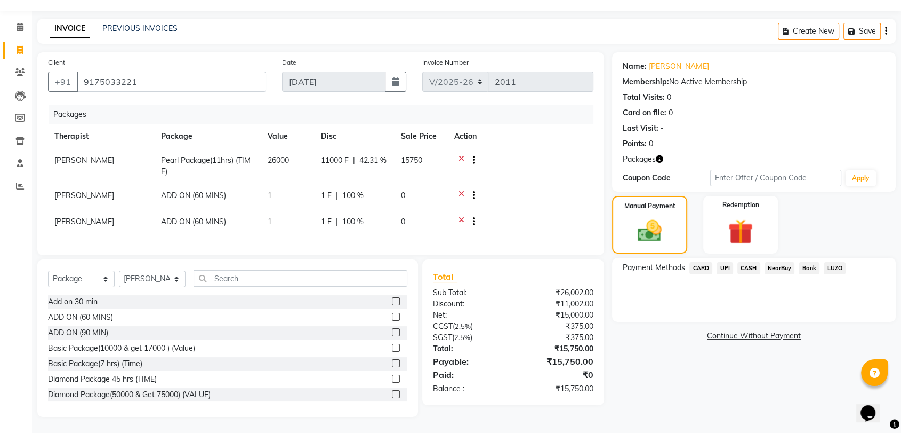
click at [697, 262] on span "CARD" at bounding box center [701, 268] width 23 height 12
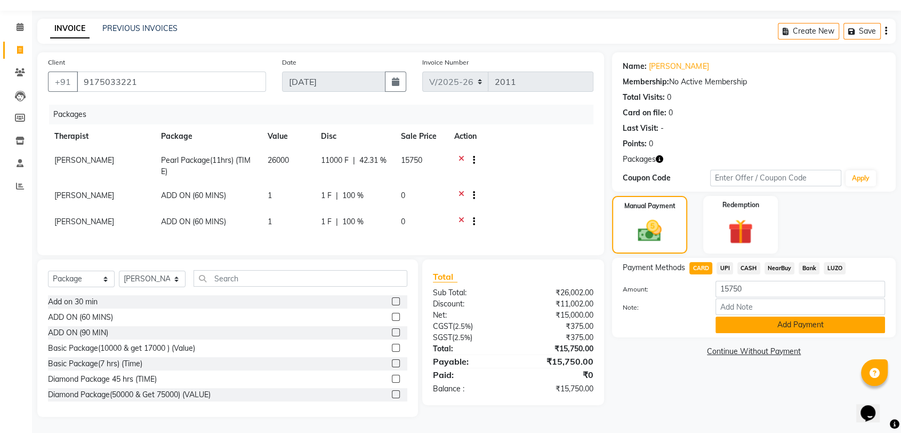
click at [737, 316] on button "Add Payment" at bounding box center [801, 324] width 170 height 17
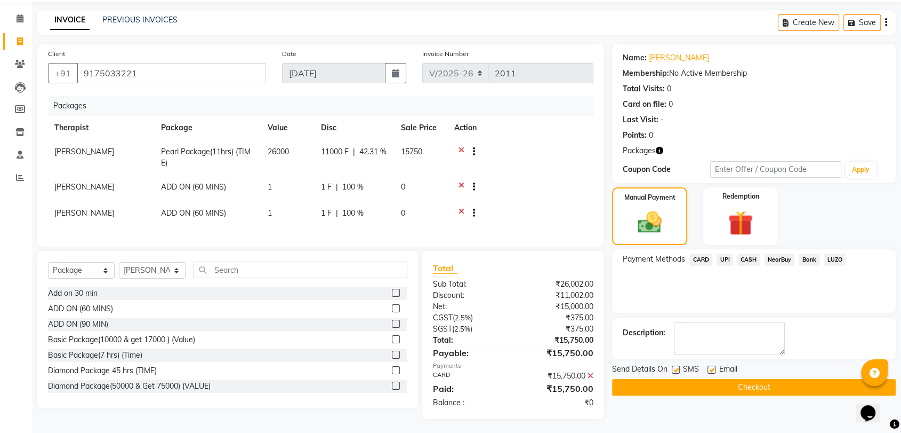
click at [683, 384] on button "Checkout" at bounding box center [754, 387] width 284 height 17
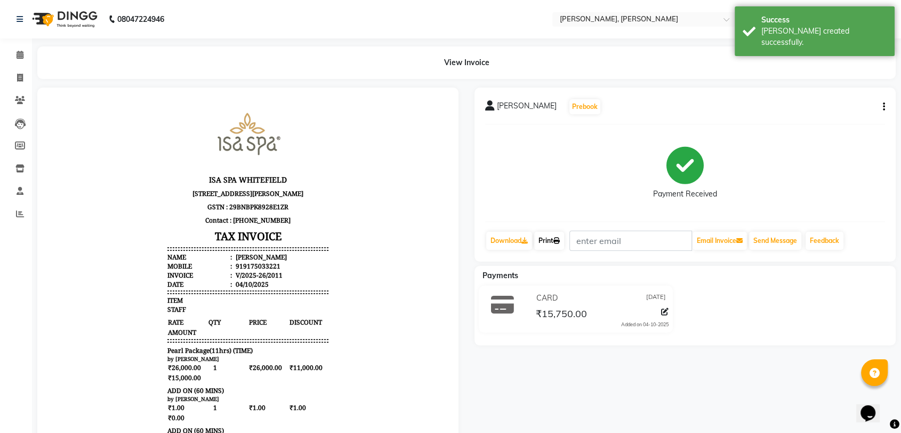
click at [559, 239] on icon at bounding box center [557, 240] width 6 height 6
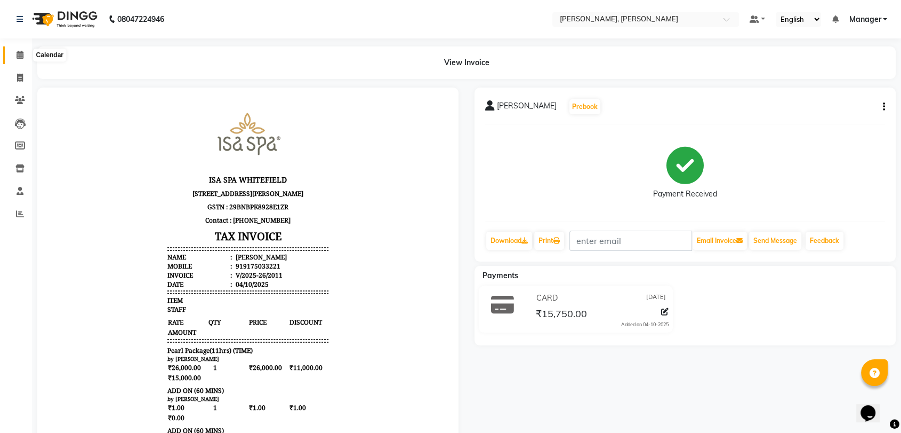
click at [20, 55] on icon at bounding box center [20, 55] width 7 height 8
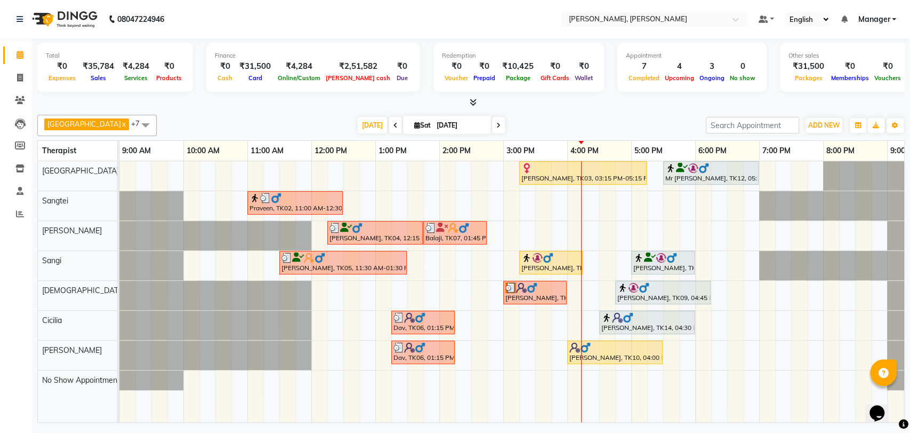
click at [538, 287] on div at bounding box center [535, 287] width 59 height 11
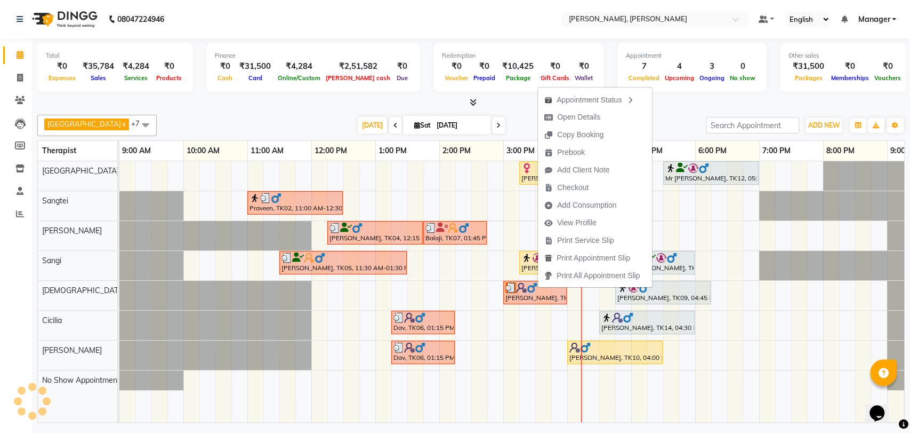
click at [538, 287] on div at bounding box center [535, 287] width 59 height 11
click at [562, 122] on span "Open Details" at bounding box center [578, 116] width 43 height 11
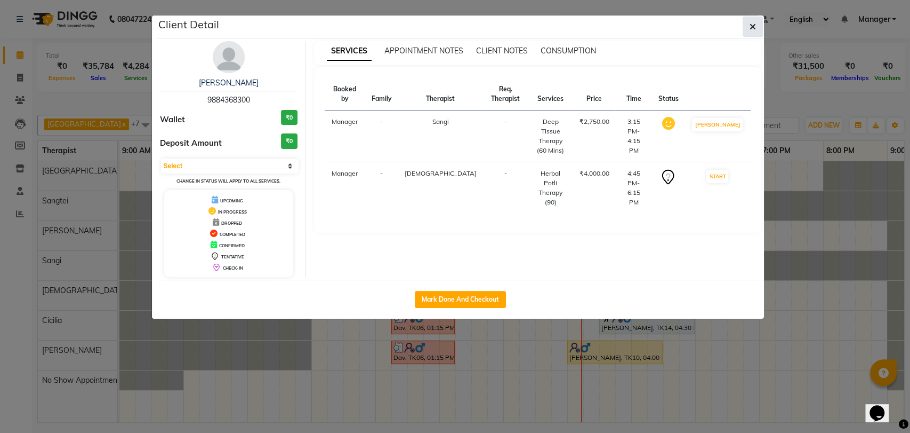
click at [753, 30] on icon "button" at bounding box center [753, 26] width 6 height 9
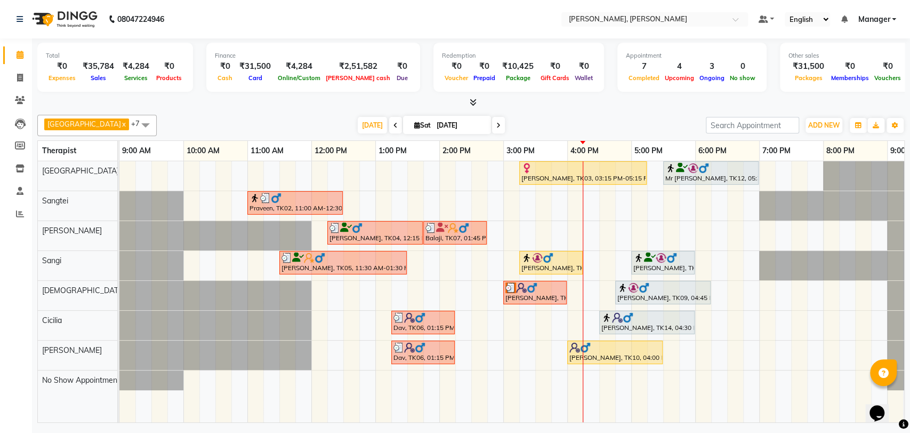
click at [531, 290] on img at bounding box center [532, 287] width 11 height 11
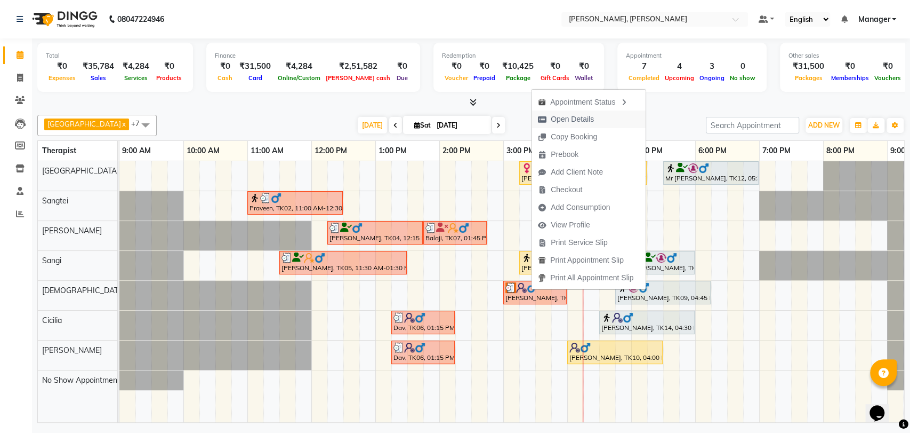
click at [581, 123] on span "Open Details" at bounding box center [572, 119] width 43 height 11
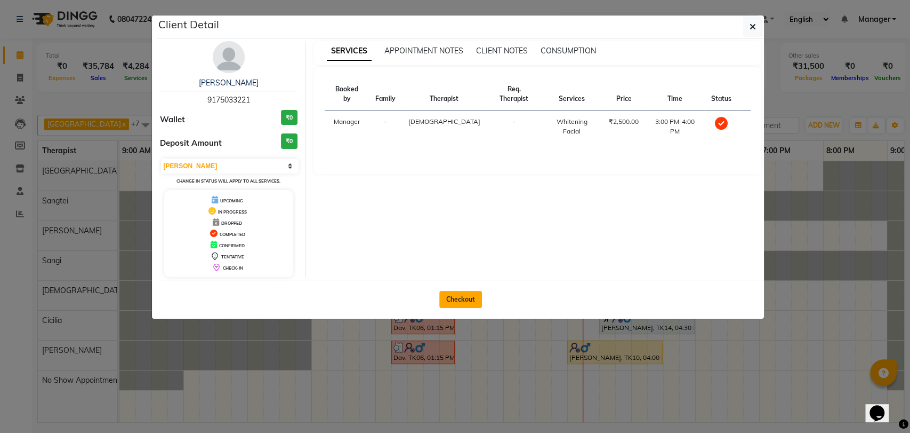
click at [454, 300] on button "Checkout" at bounding box center [460, 299] width 43 height 17
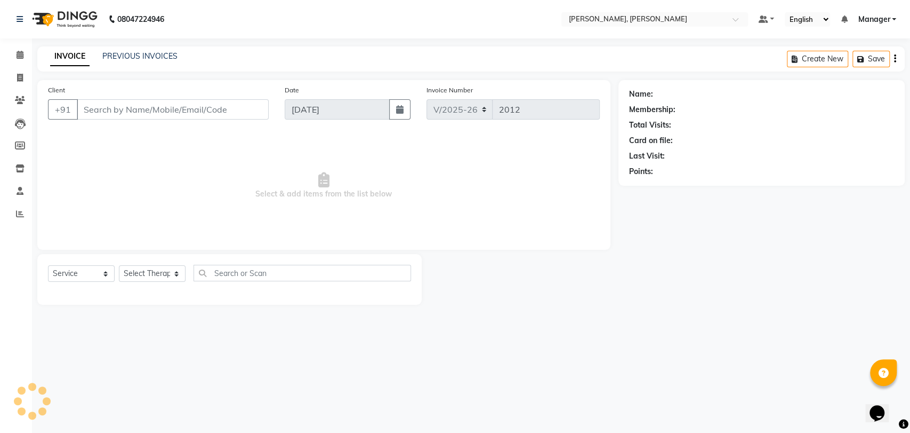
drag, startPoint x: 487, startPoint y: 272, endPoint x: 593, endPoint y: 247, distance: 109.1
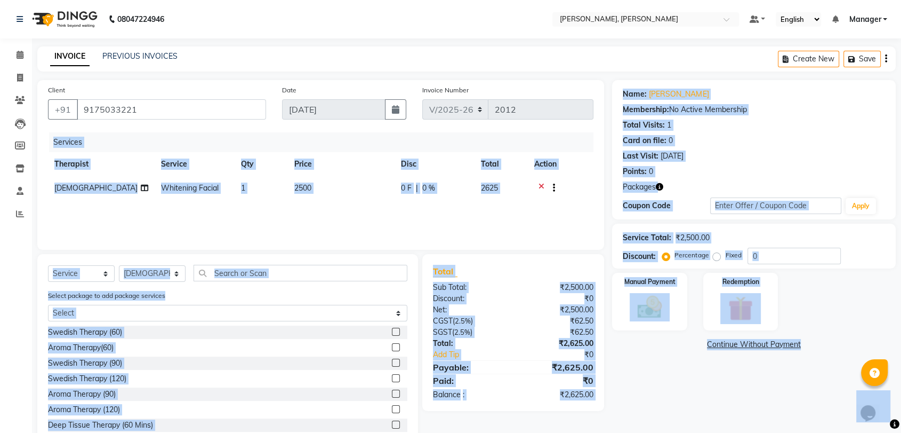
click at [841, 315] on div "Manual Payment Redemption" at bounding box center [754, 302] width 300 height 58
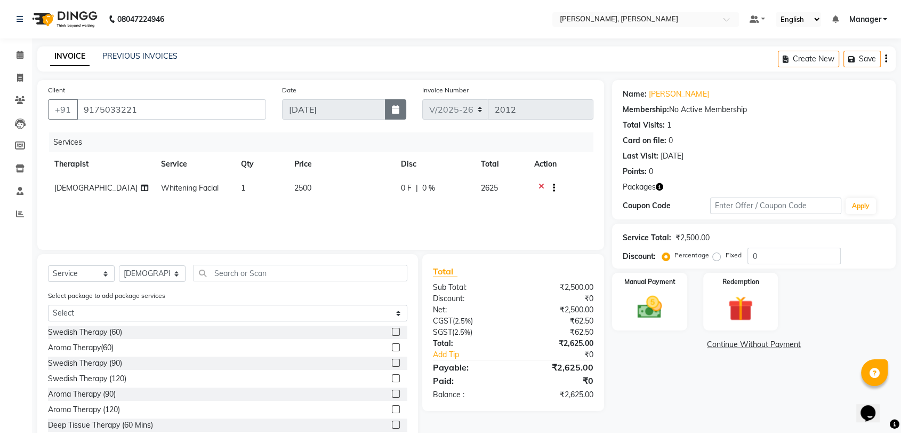
click at [430, 121] on div "Invoice Number V/2025 V/[PHONE_NUMBER]" at bounding box center [507, 106] width 187 height 44
click at [731, 316] on img at bounding box center [741, 308] width 42 height 32
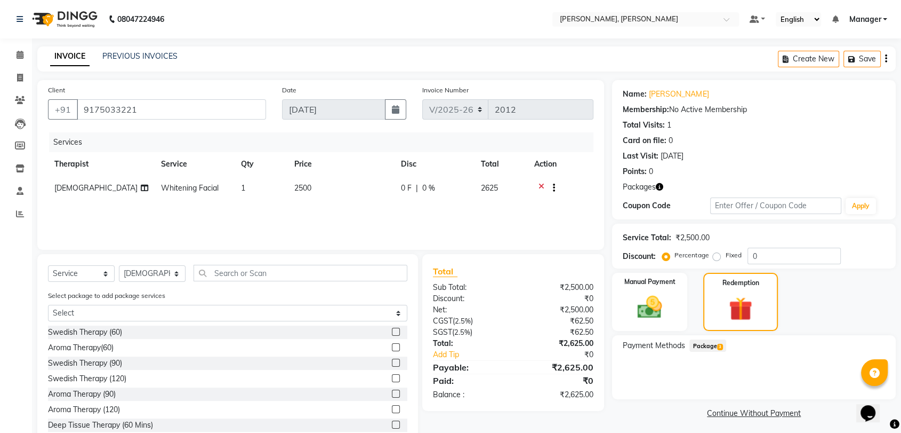
click at [707, 342] on span "Package 3" at bounding box center [708, 345] width 37 height 12
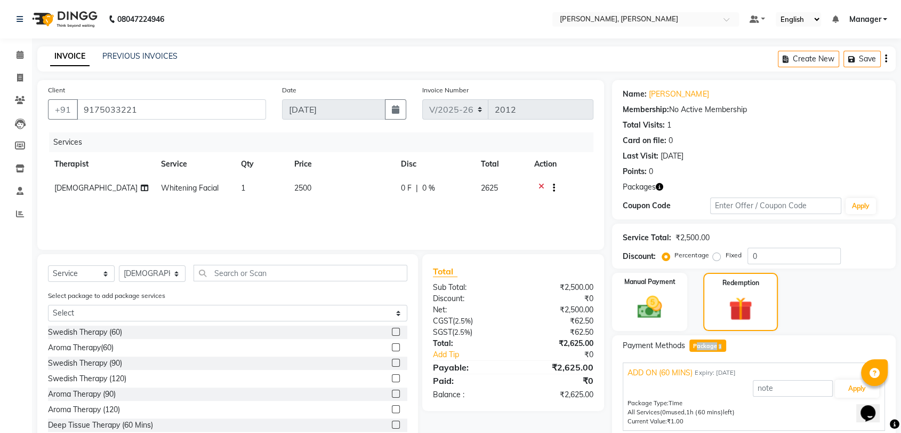
drag, startPoint x: 707, startPoint y: 342, endPoint x: 713, endPoint y: 351, distance: 11.0
click at [713, 351] on div "Payment Methods Package 3 ADD ON (60 MINS) Expiry: [DATE] Apply Package Type: T…" at bounding box center [754, 409] width 262 height 141
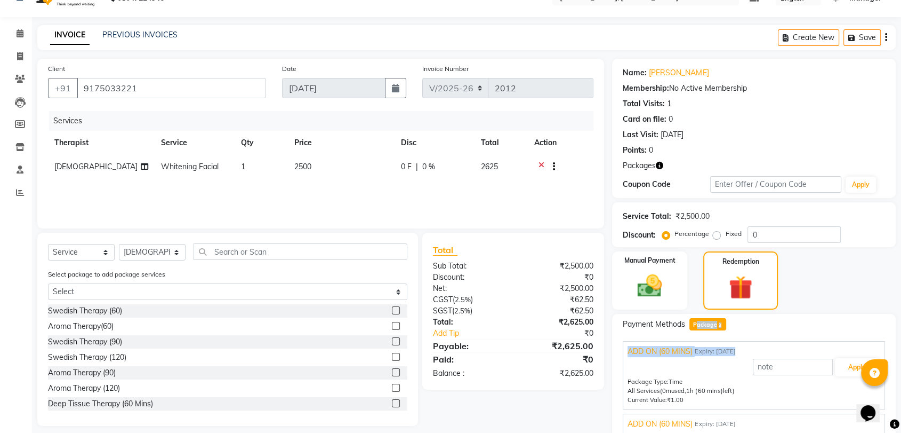
scroll to position [59, 0]
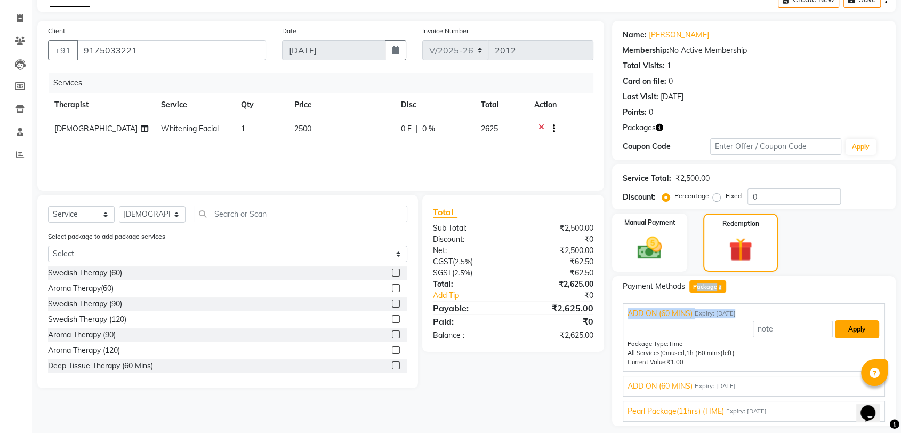
click at [865, 332] on button "Apply" at bounding box center [857, 329] width 44 height 18
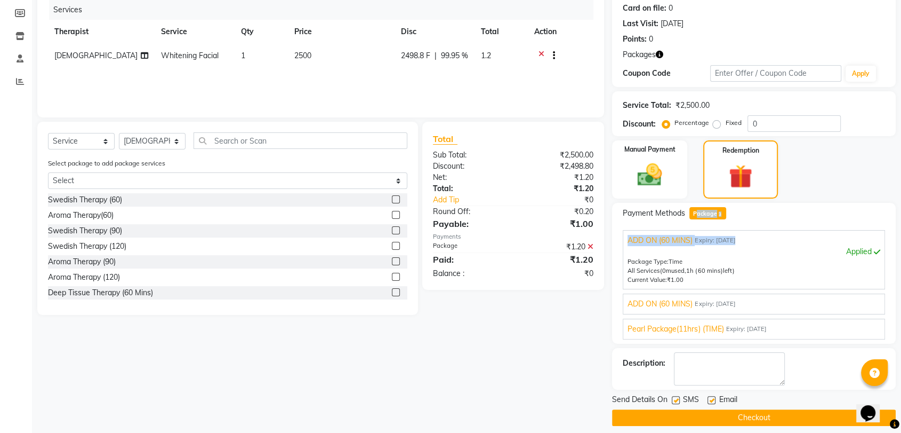
scroll to position [140, 0]
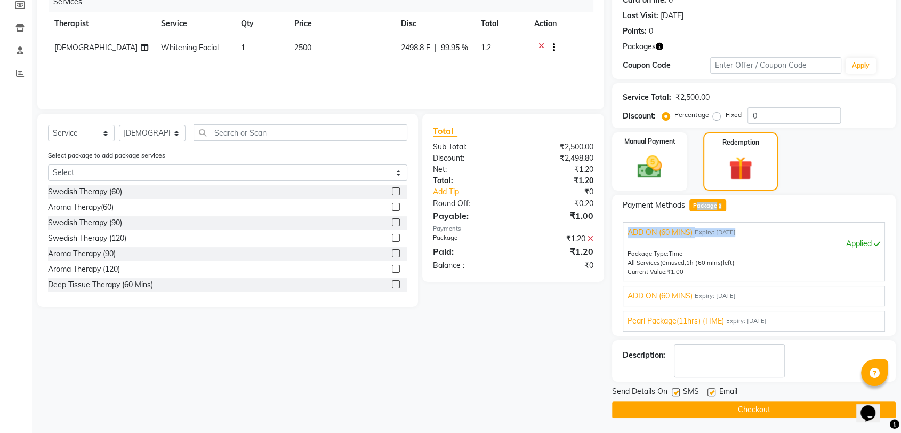
click at [693, 410] on button "Checkout" at bounding box center [754, 409] width 284 height 17
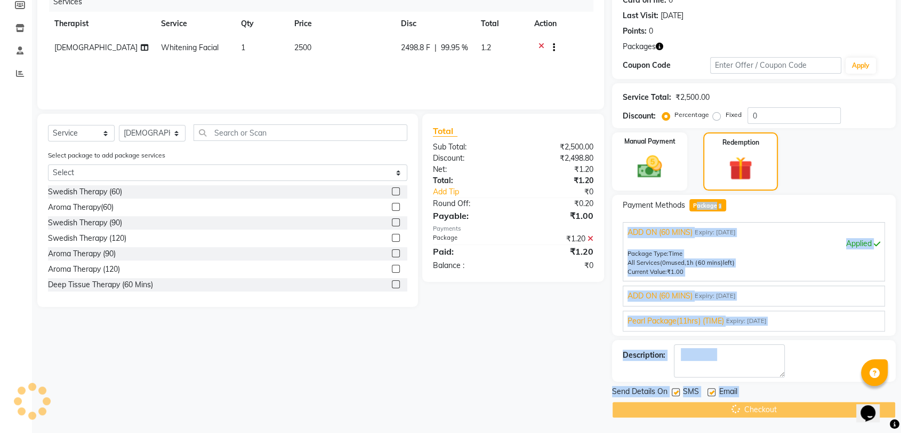
drag, startPoint x: 693, startPoint y: 409, endPoint x: 684, endPoint y: 403, distance: 11.3
click at [685, 404] on div "Checkout" at bounding box center [754, 409] width 284 height 17
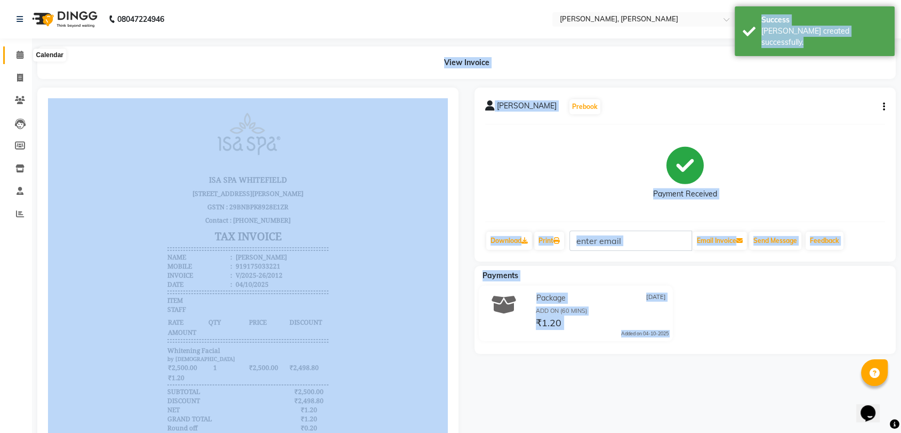
click at [19, 57] on icon at bounding box center [20, 55] width 7 height 8
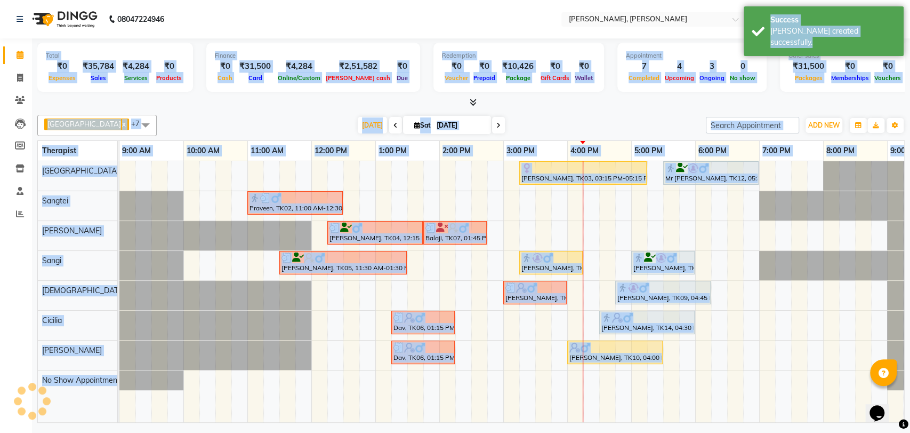
click at [19, 57] on icon at bounding box center [20, 55] width 7 height 8
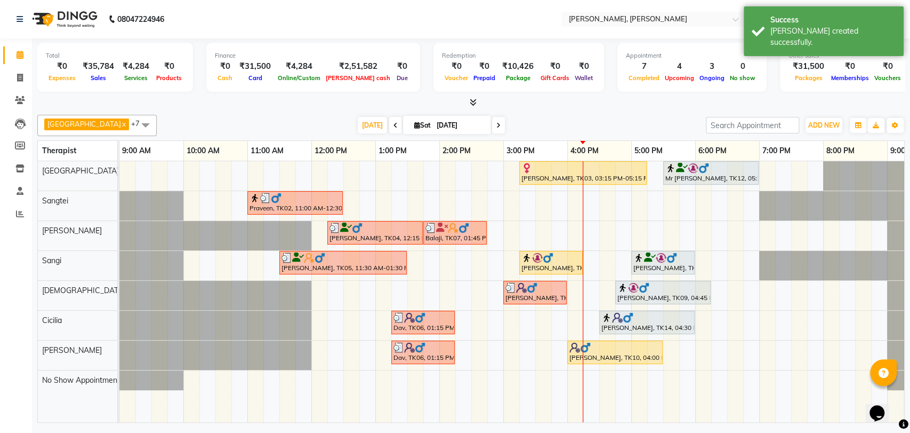
click at [440, 18] on nav "08047224946 Select Location × [PERSON_NAME], [PERSON_NAME] Default Panel My Pan…" at bounding box center [455, 19] width 910 height 38
drag, startPoint x: 528, startPoint y: 95, endPoint x: 765, endPoint y: 229, distance: 272.0
click at [696, 185] on div "Total ₹0 Expenses ₹35,784 Sales ₹4,284 Services ₹0 Products Finance ₹0 Cash ₹31…" at bounding box center [471, 231] width 878 height 387
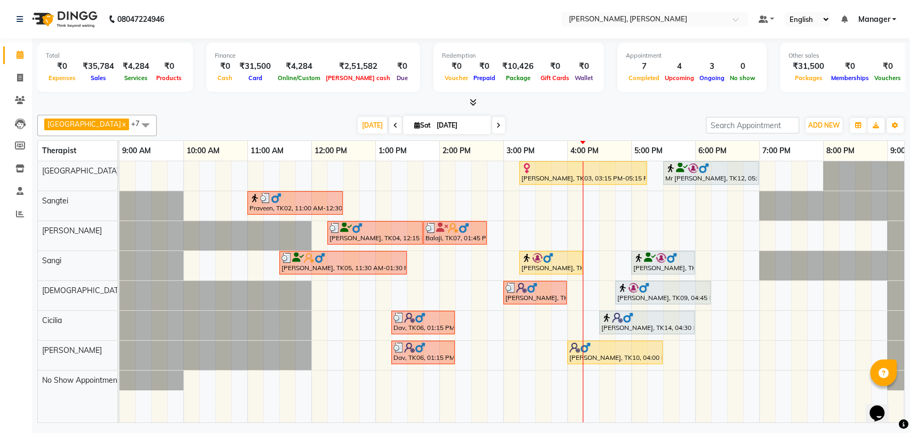
click at [631, 298] on div "[PERSON_NAME], TK09, 04:45 PM-06:15 PM, Herbal Potli Therapy (90)" at bounding box center [663, 292] width 93 height 20
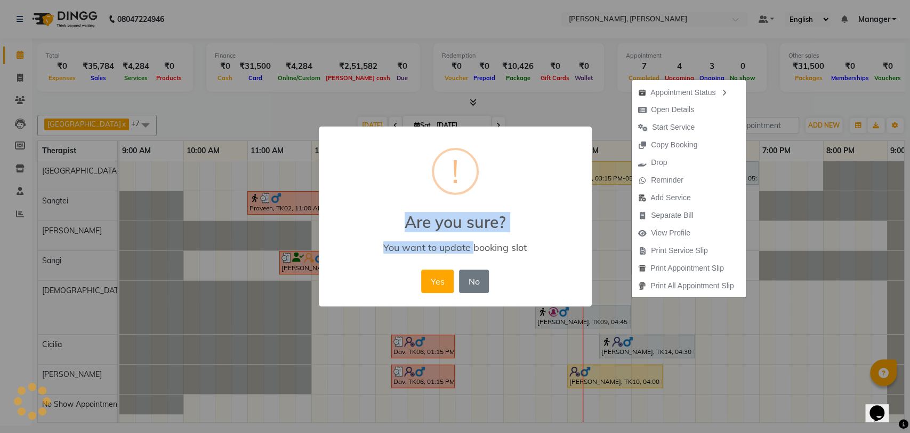
drag, startPoint x: 381, startPoint y: 210, endPoint x: 344, endPoint y: 179, distance: 48.8
click at [350, 185] on div "× ! Are you sure? You want to update booking slot Yes No No" at bounding box center [455, 216] width 273 height 180
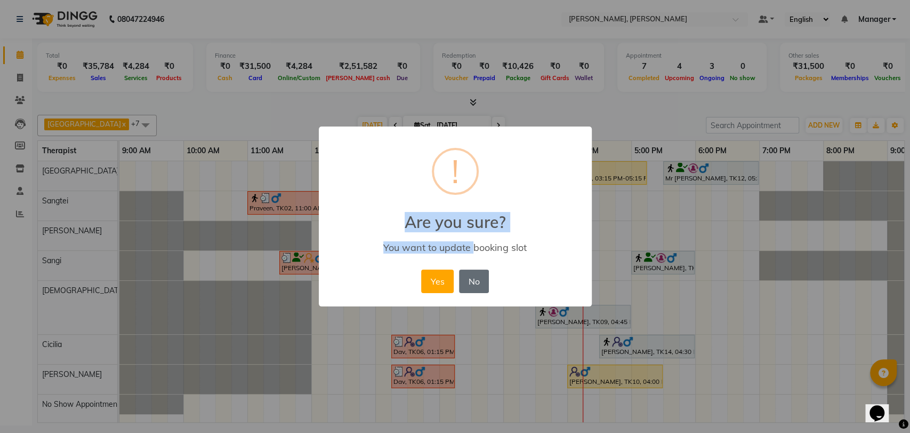
click at [477, 282] on button "No" at bounding box center [474, 280] width 30 height 23
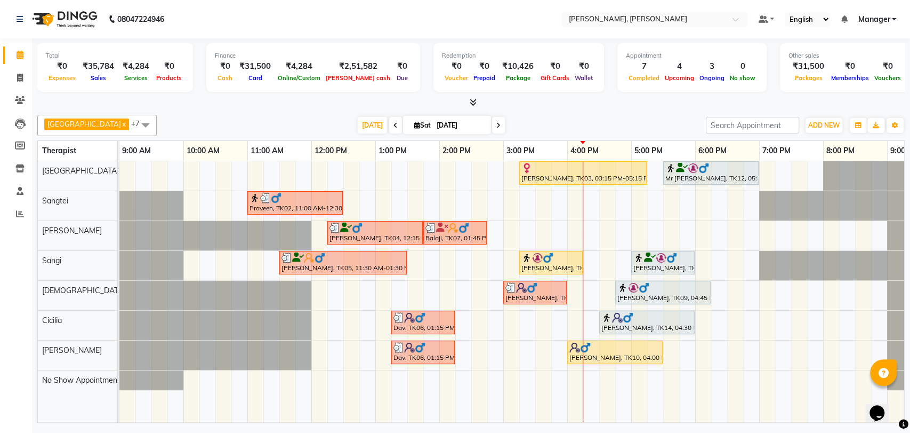
click at [657, 263] on div "[PERSON_NAME], TK13, 05:00 PM-06:00 PM, Deep Tissue Therapy (60 Mins)" at bounding box center [663, 262] width 61 height 20
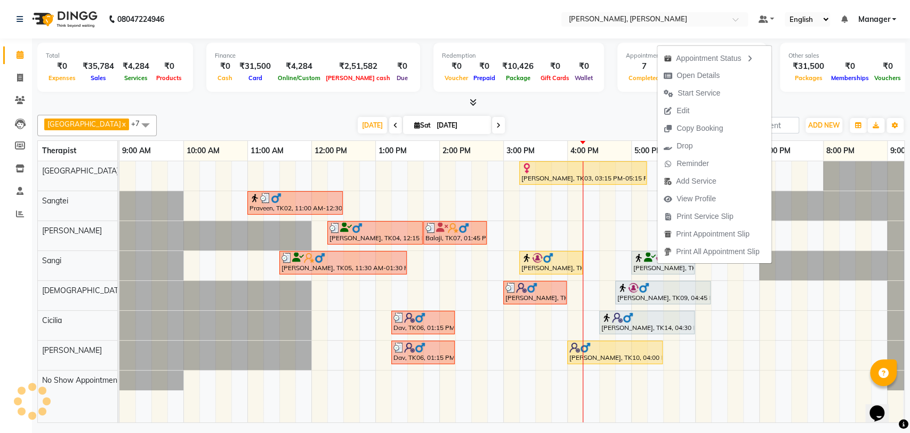
click at [656, 263] on div "[PERSON_NAME], TK13, 05:00 PM-06:00 PM, Deep Tissue Therapy (60 Mins)" at bounding box center [663, 262] width 61 height 20
drag, startPoint x: 520, startPoint y: 214, endPoint x: 583, endPoint y: 181, distance: 71.3
click at [581, 183] on div "[PERSON_NAME], TK03, 03:15 PM-05:15 PM, Deep Tissue Therapy (120) Mr [PERSON_NA…" at bounding box center [535, 291] width 832 height 261
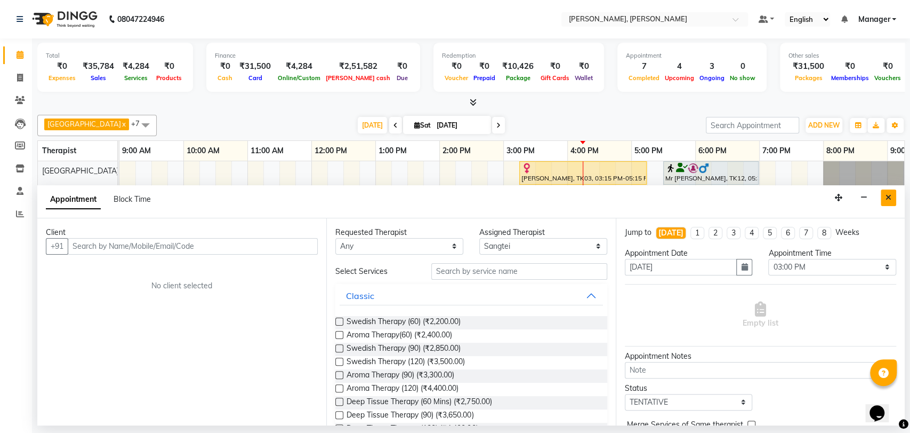
click at [888, 197] on icon "Close" at bounding box center [889, 197] width 6 height 7
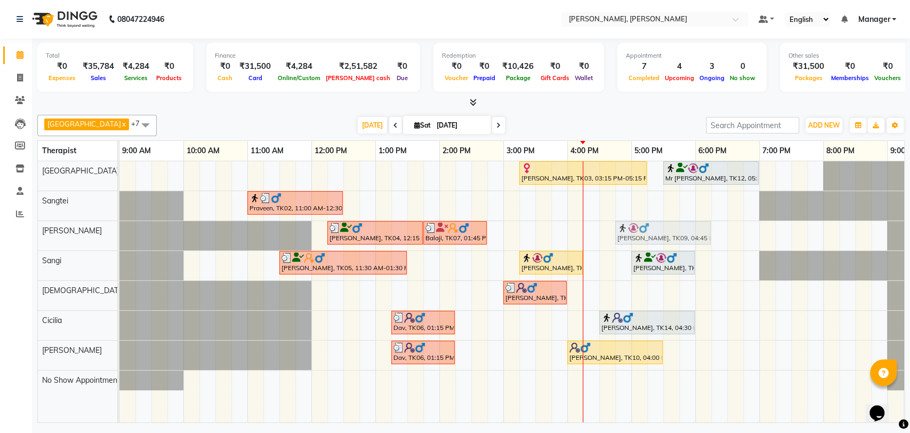
drag, startPoint x: 636, startPoint y: 293, endPoint x: 642, endPoint y: 246, distance: 46.7
click at [642, 246] on div "[PERSON_NAME], TK03, 03:15 PM-05:15 PM, Deep Tissue Therapy (120) Mr [PERSON_NA…" at bounding box center [535, 291] width 832 height 261
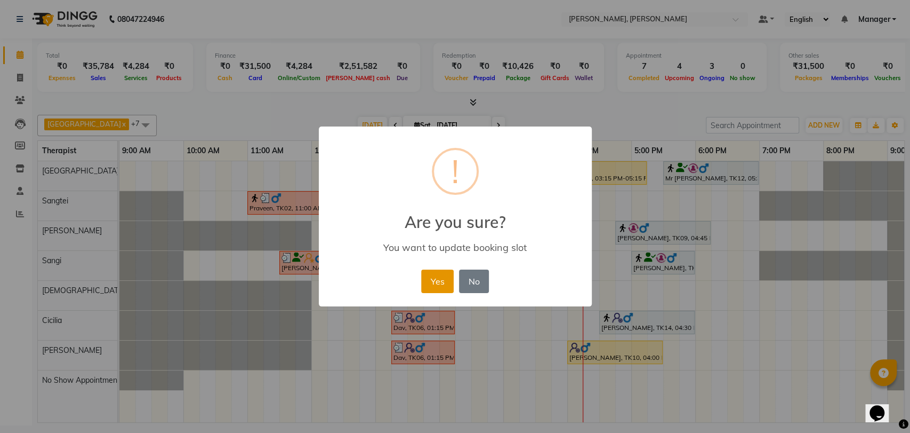
click at [439, 280] on button "Yes" at bounding box center [437, 280] width 33 height 23
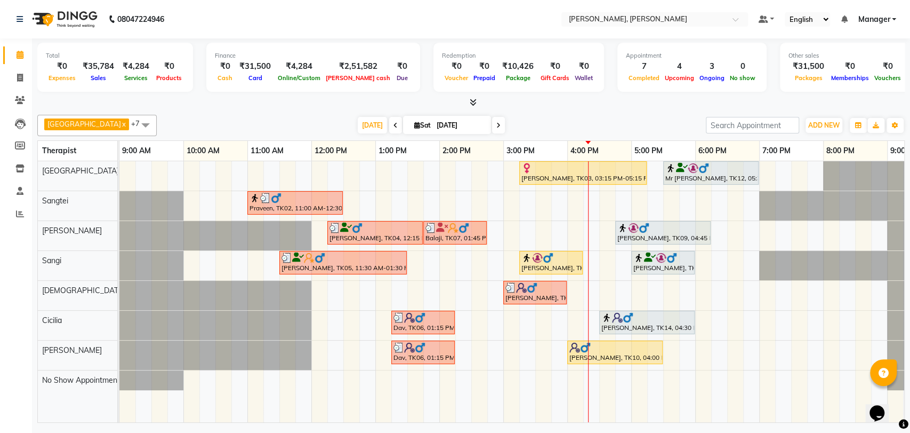
click at [644, 258] on icon at bounding box center [650, 257] width 12 height 1
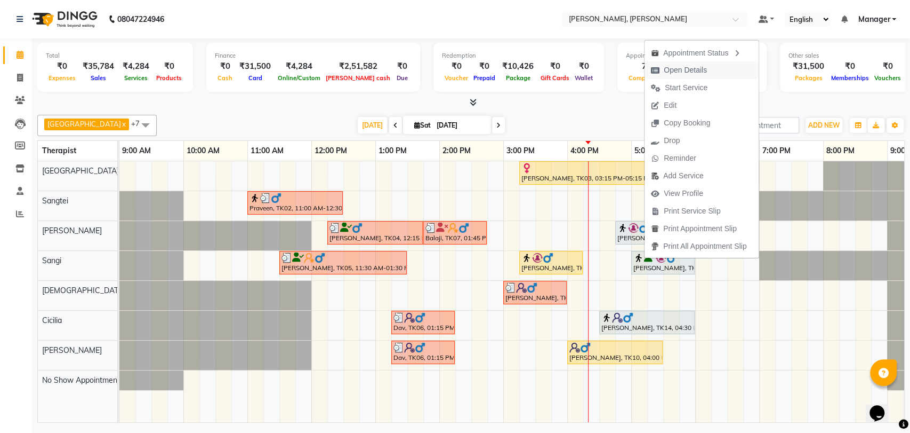
click at [681, 63] on span "Open Details" at bounding box center [679, 70] width 69 height 18
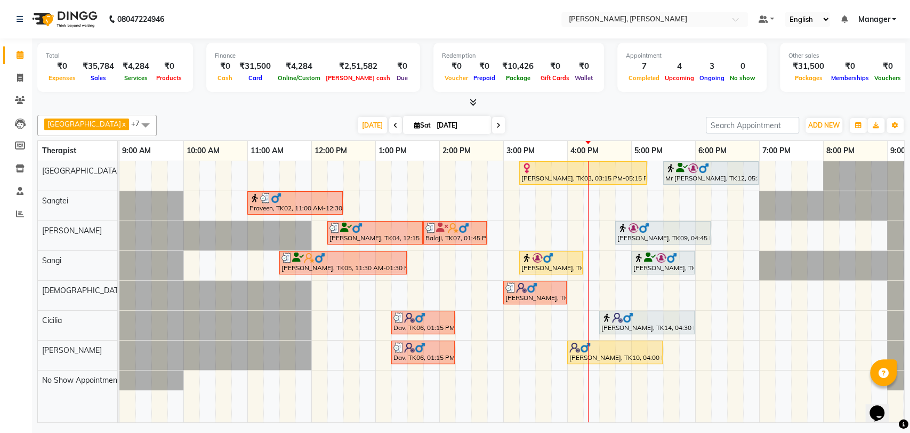
click at [647, 261] on div "[PERSON_NAME], TK13, 05:00 PM-06:00 PM, Deep Tissue Therapy (60 Mins)" at bounding box center [663, 262] width 61 height 20
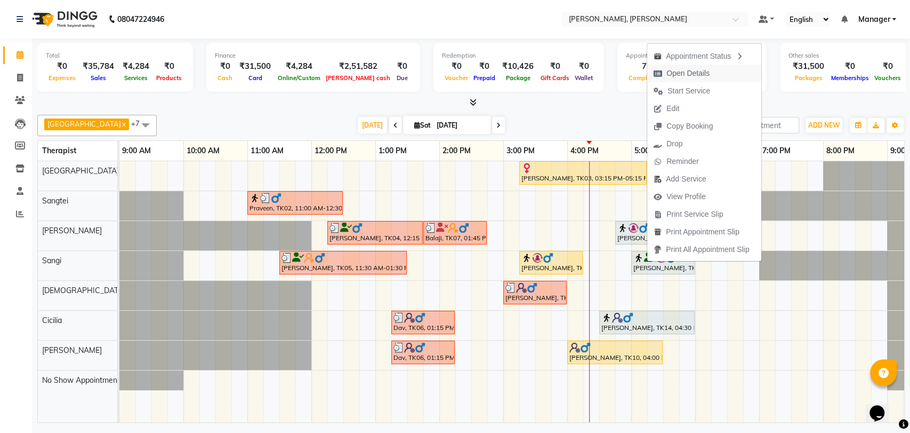
click at [693, 74] on span "Open Details" at bounding box center [688, 73] width 43 height 11
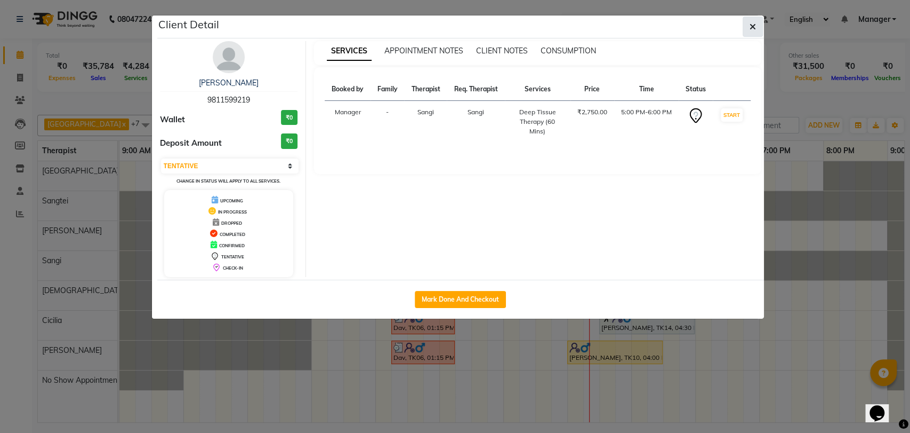
click at [754, 26] on icon "button" at bounding box center [753, 26] width 6 height 9
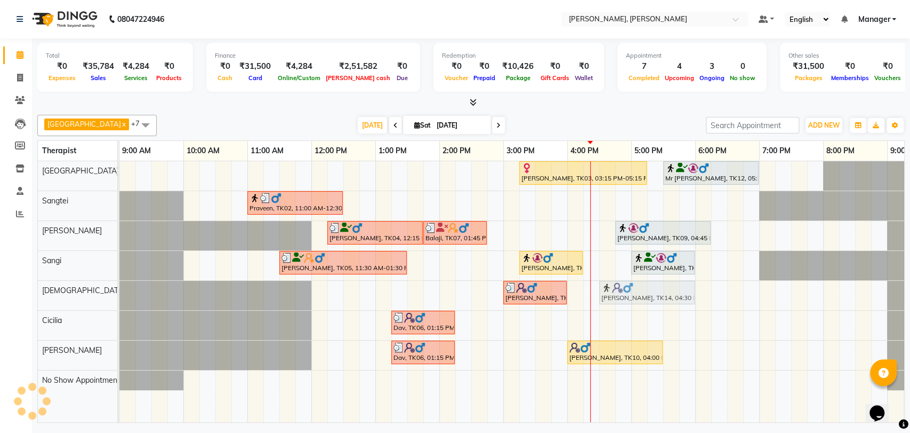
drag, startPoint x: 620, startPoint y: 317, endPoint x: 618, endPoint y: 301, distance: 15.6
click at [618, 300] on tbody "[PERSON_NAME], TK03, 03:15 PM-05:15 PM, Deep Tissue Therapy (120) Mr [PERSON_NA…" at bounding box center [535, 275] width 832 height 229
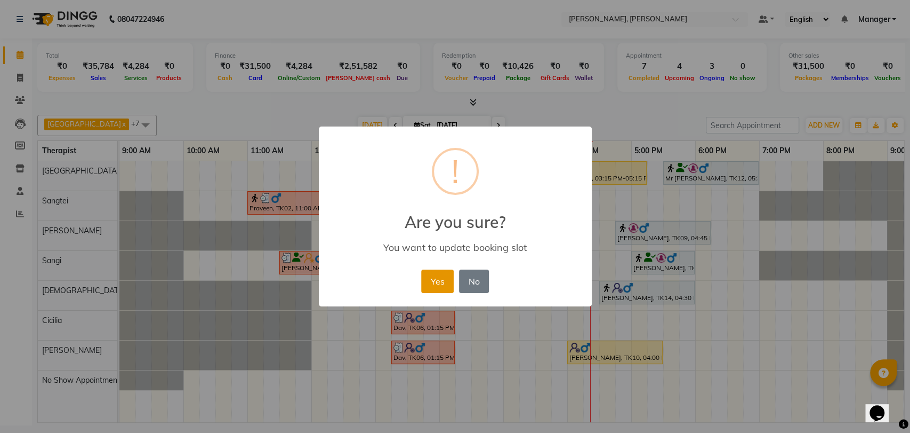
click at [432, 276] on button "Yes" at bounding box center [437, 280] width 33 height 23
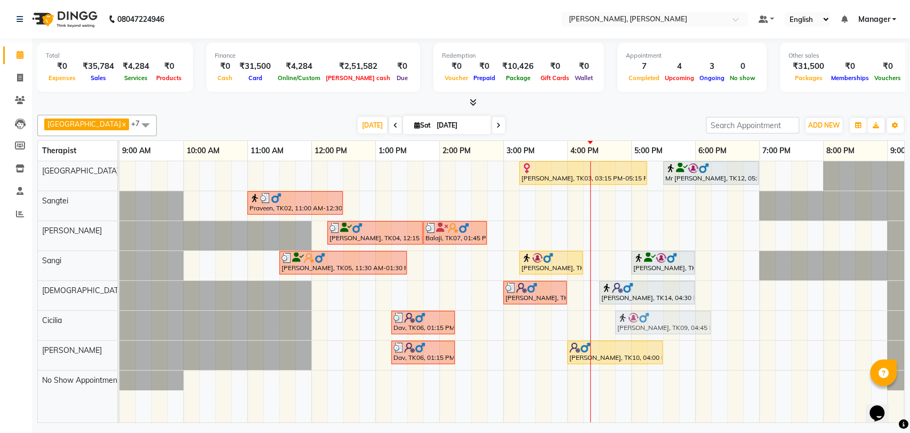
drag, startPoint x: 631, startPoint y: 232, endPoint x: 637, endPoint y: 319, distance: 87.1
click at [637, 319] on tbody "[PERSON_NAME], TK03, 03:15 PM-05:15 PM, Deep Tissue Therapy (120) Mr [PERSON_NA…" at bounding box center [535, 275] width 832 height 229
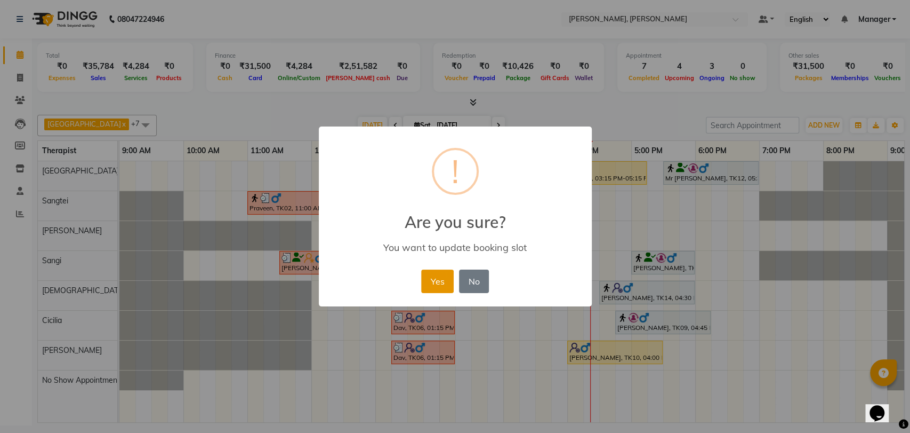
click at [435, 283] on button "Yes" at bounding box center [437, 280] width 33 height 23
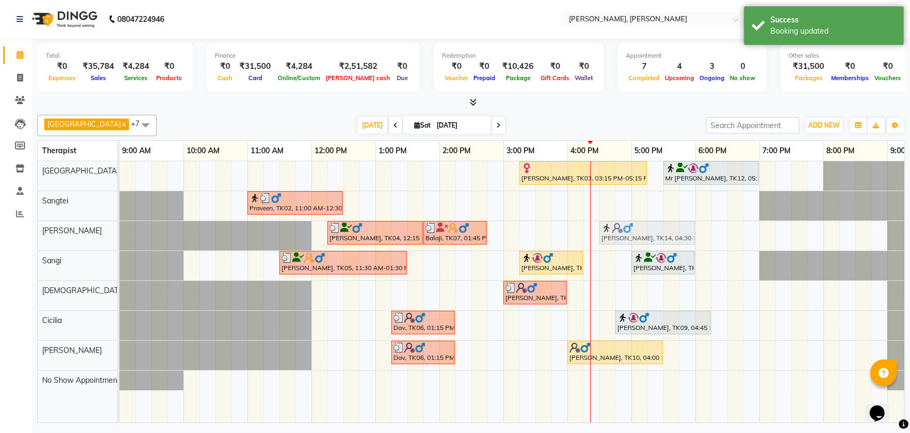
drag, startPoint x: 611, startPoint y: 286, endPoint x: 612, endPoint y: 243, distance: 42.7
click at [612, 242] on tbody "[PERSON_NAME], TK03, 03:15 PM-05:15 PM, Deep Tissue Therapy (120) Mr [PERSON_NA…" at bounding box center [535, 275] width 832 height 229
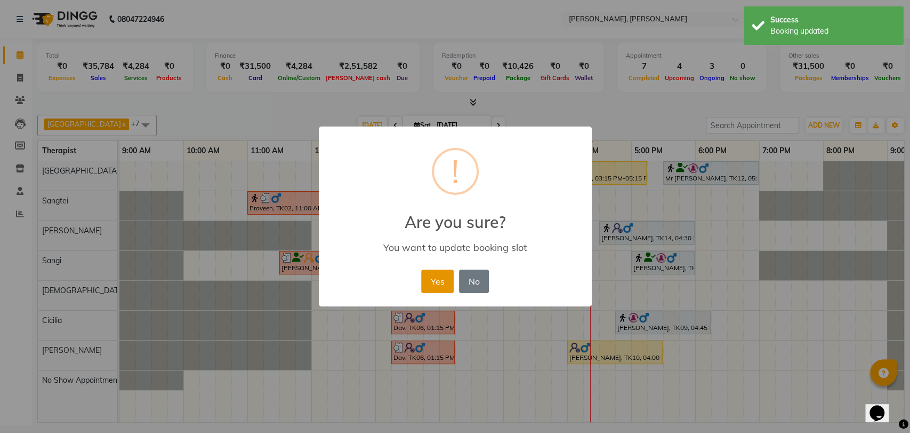
click at [453, 278] on button "Yes" at bounding box center [437, 280] width 33 height 23
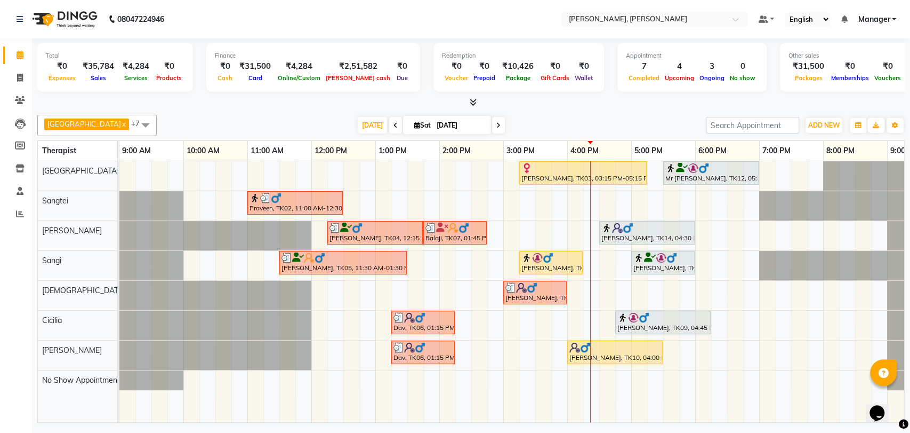
click at [639, 318] on img at bounding box center [644, 317] width 11 height 11
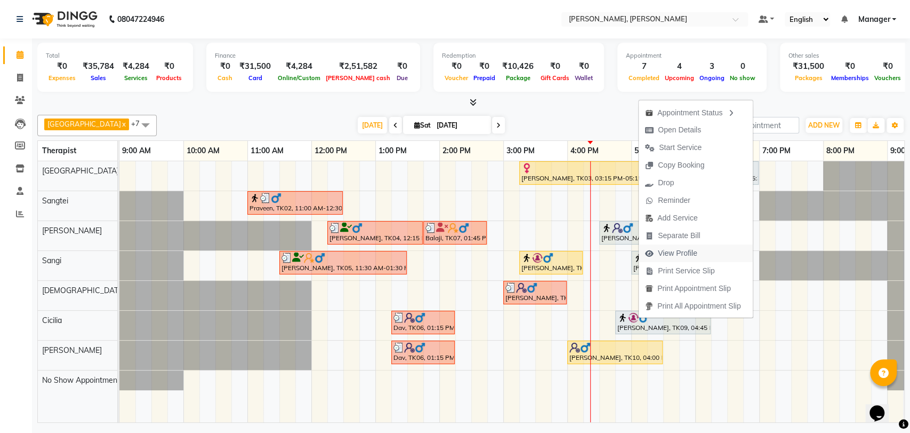
click at [673, 251] on span "View Profile" at bounding box center [677, 252] width 39 height 11
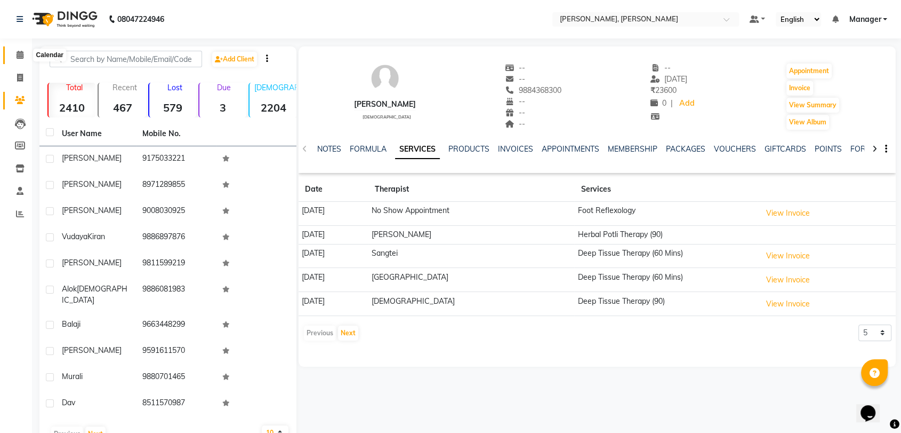
click at [21, 57] on icon at bounding box center [20, 55] width 7 height 8
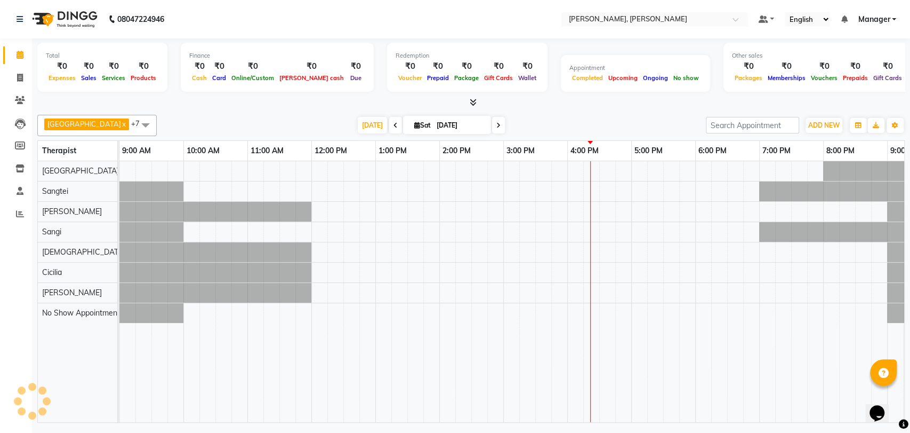
scroll to position [0, 47]
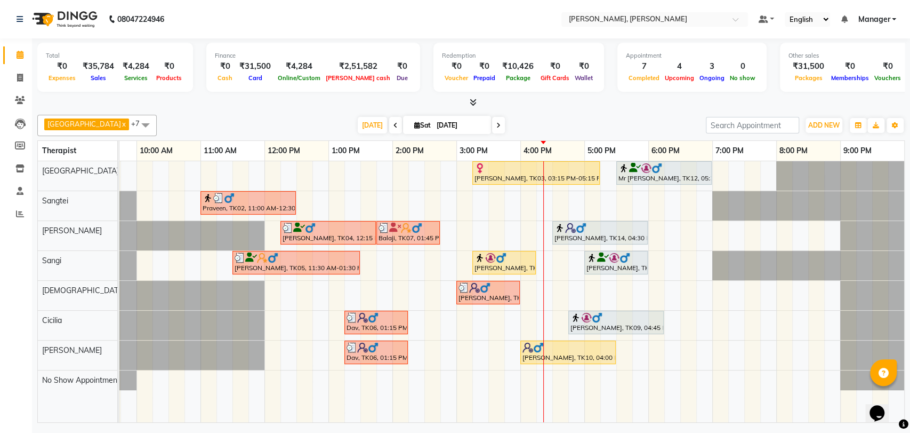
click at [609, 326] on div "[PERSON_NAME], TK09, 04:45 PM-06:15 PM, Herbal Potli Therapy (90)" at bounding box center [616, 322] width 93 height 20
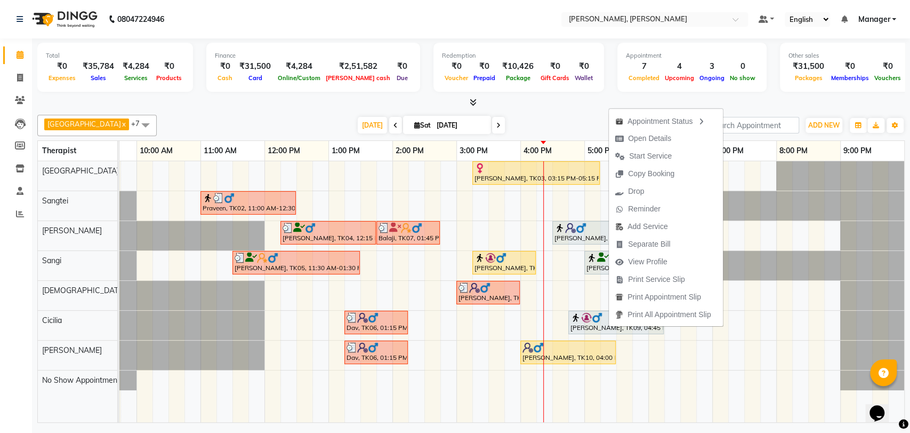
click at [507, 264] on div "[PERSON_NAME], TK09, 03:15 PM-04:15 PM, Deep Tissue Therapy (60 Mins)" at bounding box center [504, 262] width 61 height 20
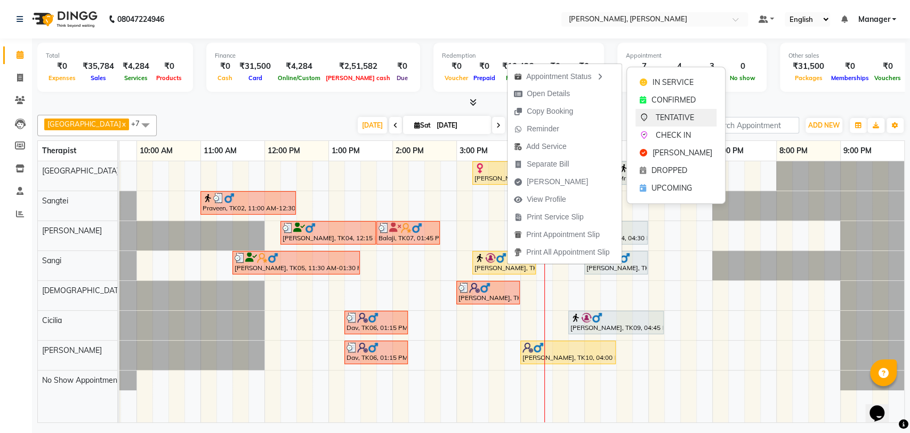
click at [657, 118] on span "TENTATIVE" at bounding box center [675, 117] width 38 height 11
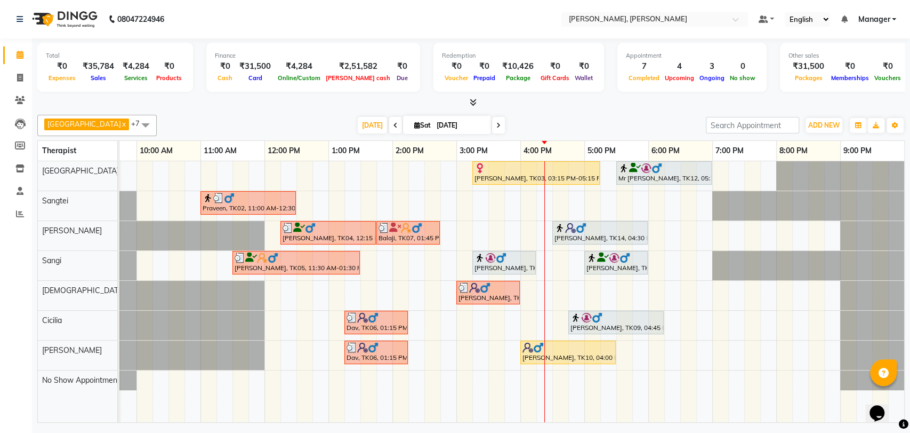
click at [502, 253] on img at bounding box center [501, 257] width 11 height 11
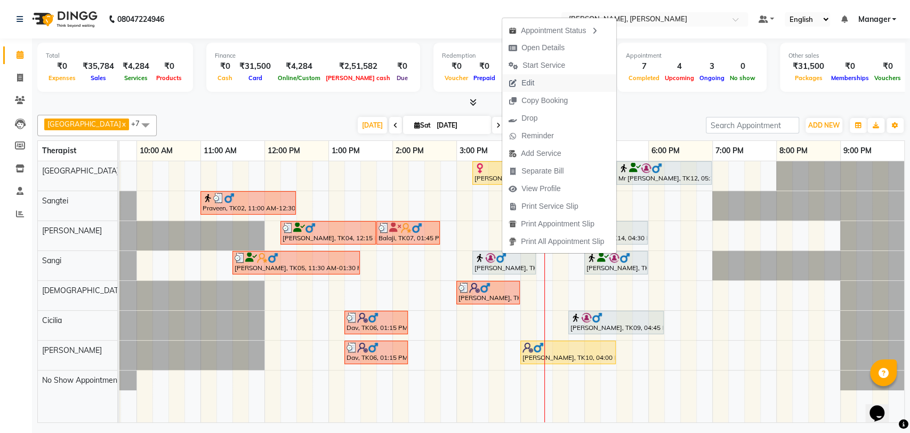
click at [543, 77] on button "Edit" at bounding box center [559, 83] width 114 height 18
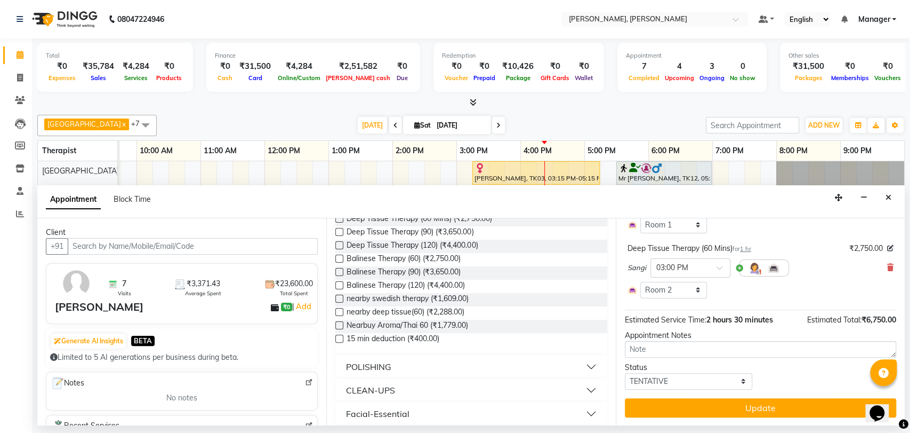
scroll to position [237, 0]
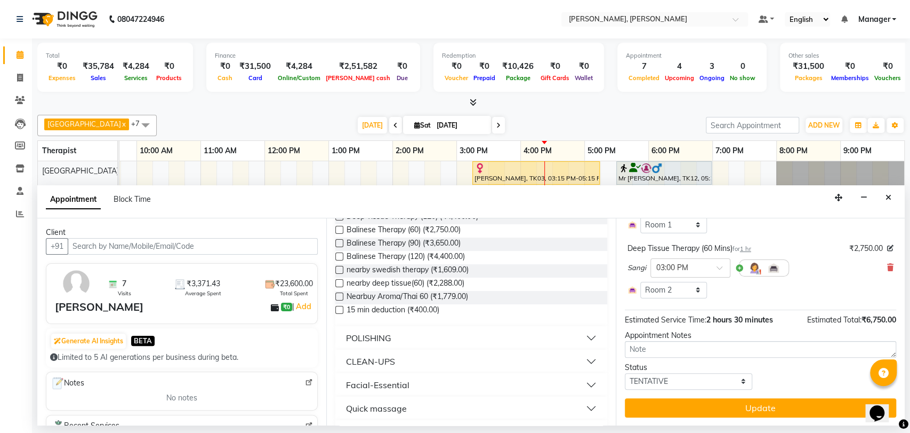
click at [373, 404] on div "Quick massage" at bounding box center [376, 408] width 61 height 13
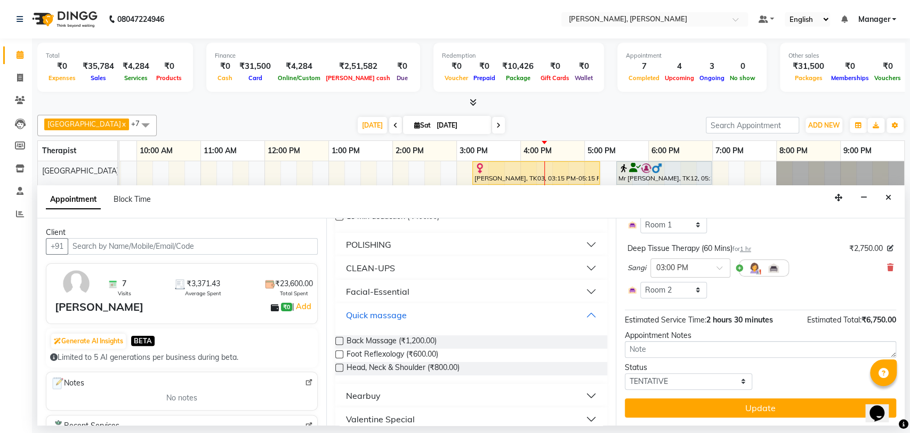
scroll to position [355, 0]
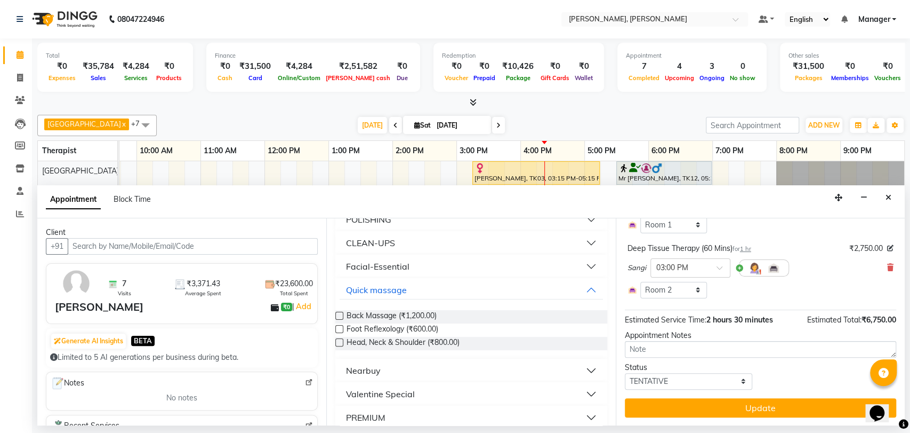
click at [339, 329] on label at bounding box center [339, 329] width 8 height 8
click at [339, 329] on input "checkbox" at bounding box center [338, 329] width 7 height 7
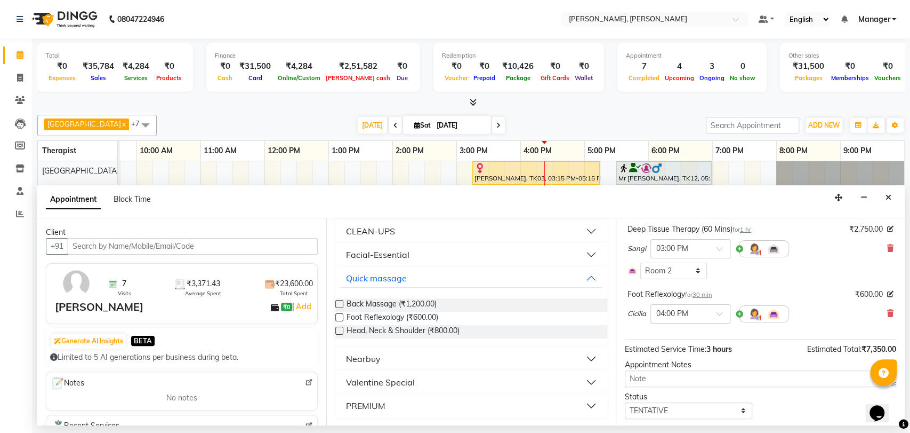
scroll to position [162, 0]
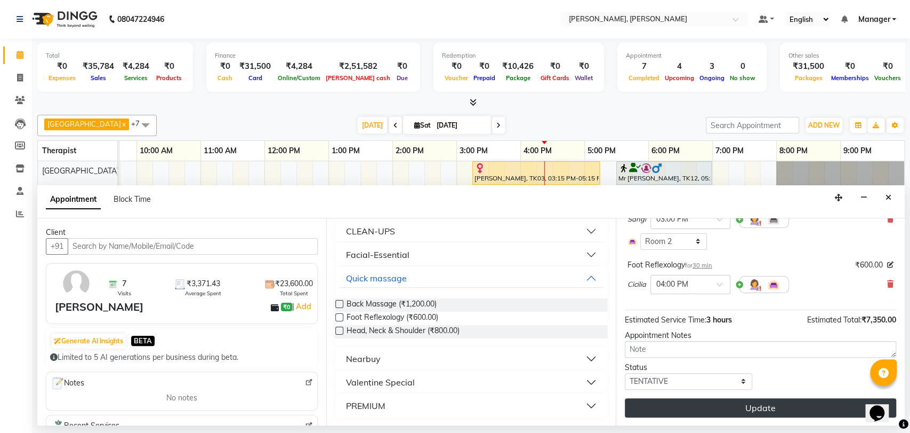
click at [683, 406] on button "Update" at bounding box center [760, 407] width 271 height 19
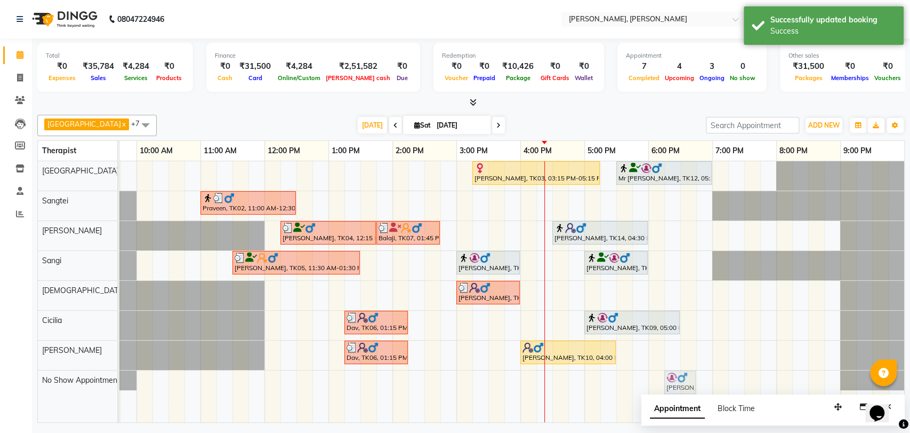
drag, startPoint x: 527, startPoint y: 318, endPoint x: 674, endPoint y: 372, distance: 156.9
click at [674, 372] on tbody "[PERSON_NAME], TK03, 03:15 PM-05:15 PM, Deep Tissue Therapy (120) Mr [PERSON_NA…" at bounding box center [489, 275] width 832 height 229
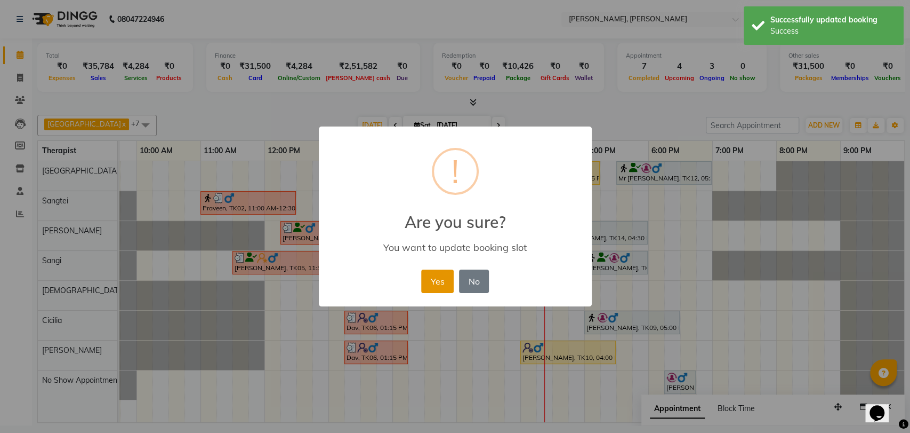
click at [428, 279] on button "Yes" at bounding box center [437, 280] width 33 height 23
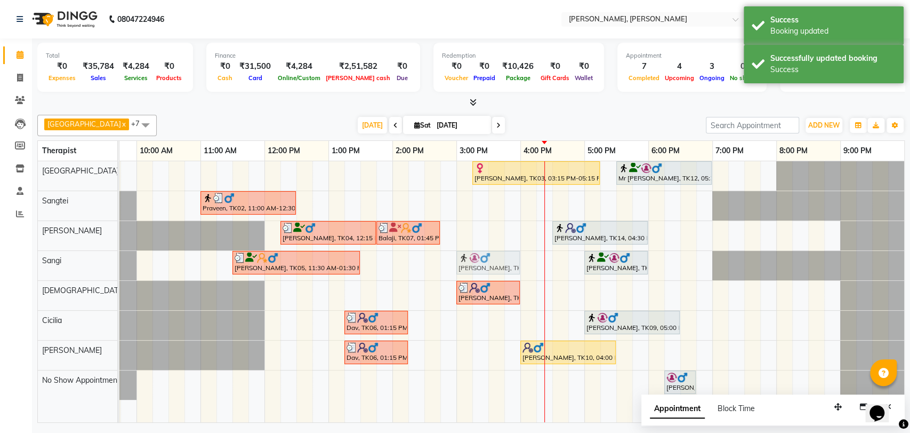
click at [73, 253] on div "[PERSON_NAME], TK05, 11:30 AM-01:30 PM, Deep Tissue Therapy (120) [PERSON_NAME]…" at bounding box center [73, 265] width 0 height 29
click at [503, 253] on div at bounding box center [488, 257] width 59 height 11
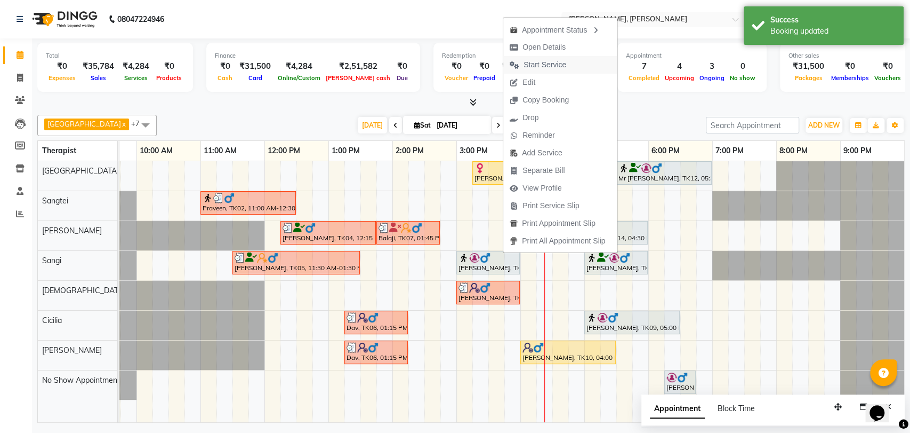
click at [535, 58] on span "Start Service" at bounding box center [537, 65] width 69 height 18
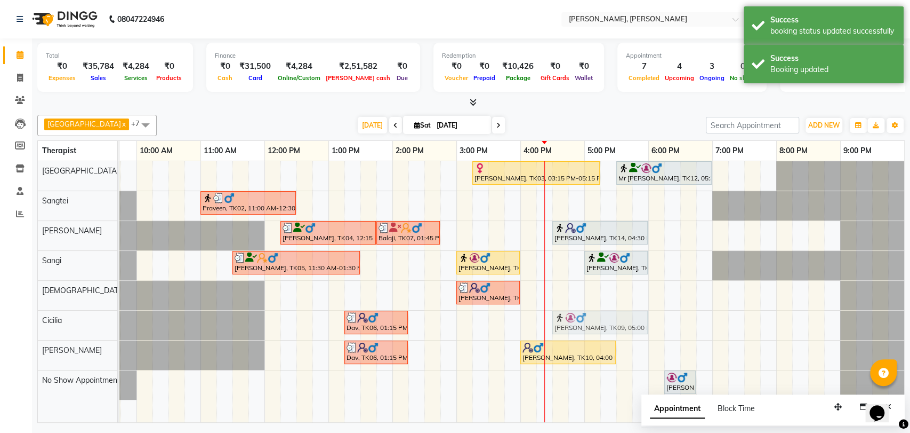
drag, startPoint x: 602, startPoint y: 325, endPoint x: 567, endPoint y: 322, distance: 34.8
click at [73, 322] on div "Dav, TK06, 01:15 PM-02:15 PM, Aroma Therapy(60) [PERSON_NAME], TK09, 05:00 PM-0…" at bounding box center [73, 324] width 0 height 29
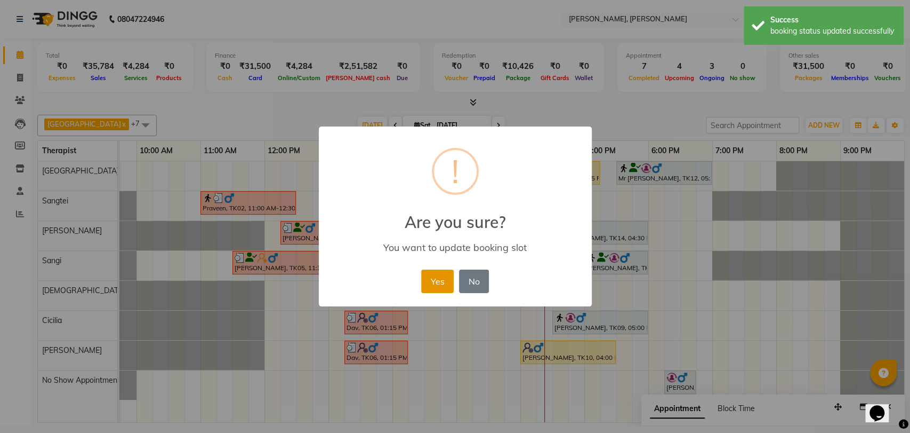
click at [436, 272] on button "Yes" at bounding box center [437, 280] width 33 height 23
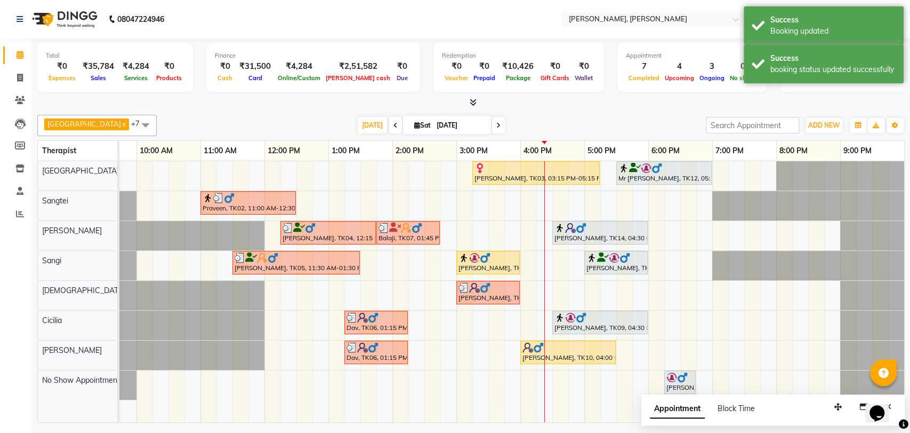
click at [566, 319] on img at bounding box center [570, 317] width 11 height 11
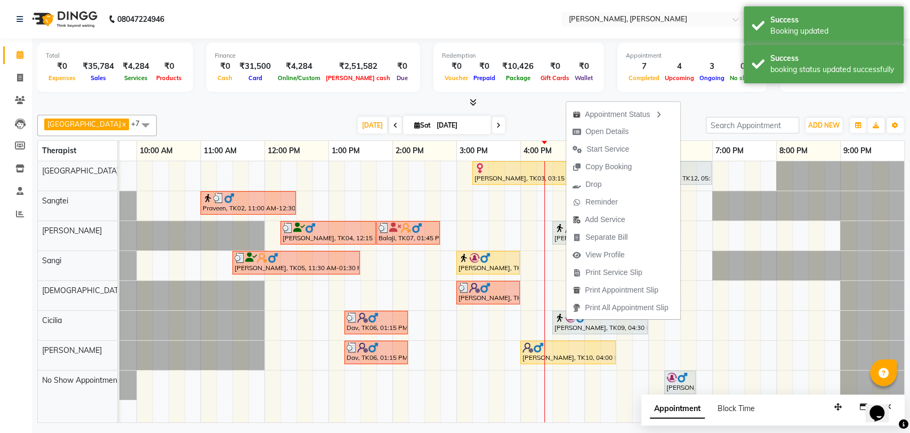
click at [595, 131] on span "Open Details" at bounding box center [607, 131] width 43 height 11
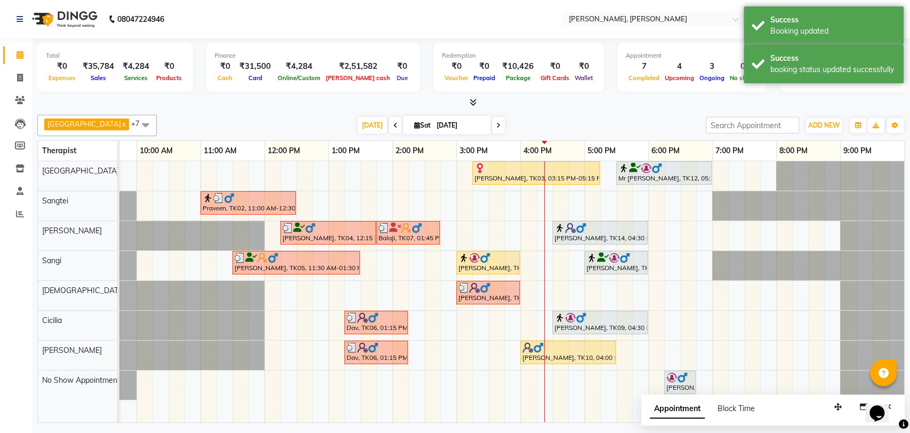
click at [569, 315] on img at bounding box center [570, 317] width 11 height 11
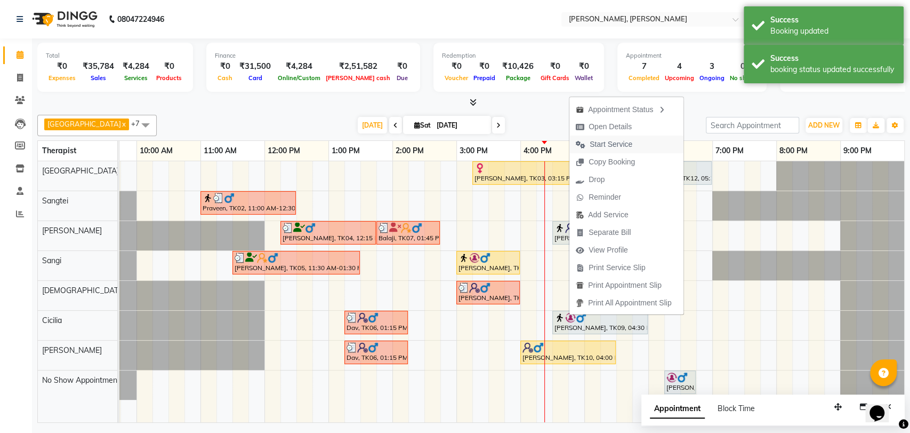
click at [612, 150] on span "Start Service" at bounding box center [604, 144] width 69 height 18
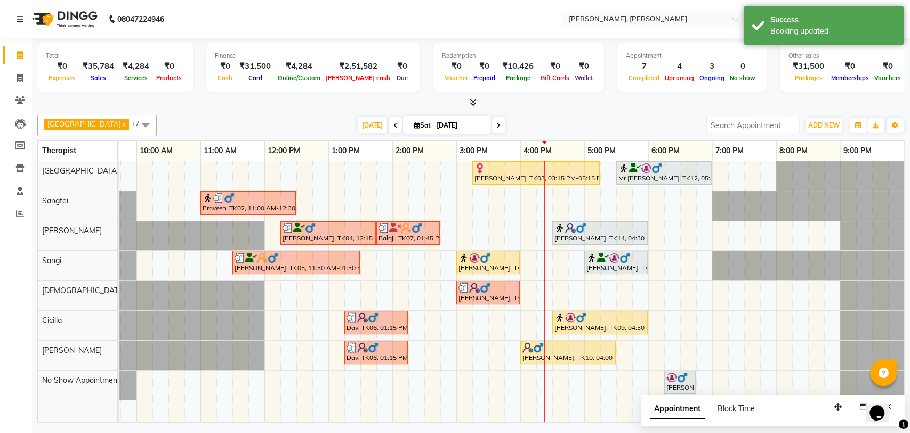
click at [676, 377] on img at bounding box center [672, 377] width 11 height 11
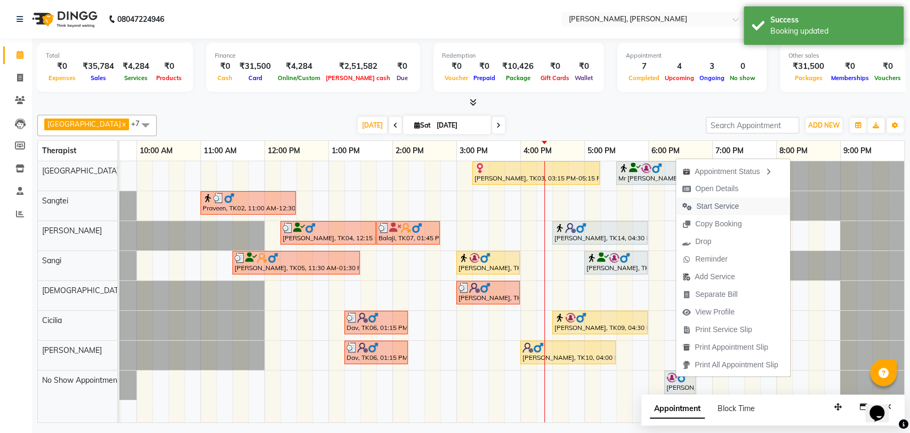
click at [728, 206] on span "Start Service" at bounding box center [718, 206] width 43 height 11
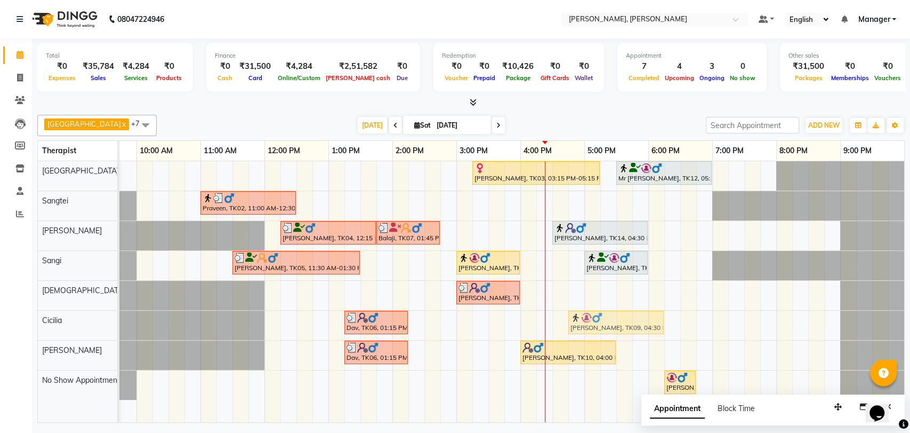
drag, startPoint x: 572, startPoint y: 316, endPoint x: 593, endPoint y: 318, distance: 21.5
click at [73, 318] on div "Dav, TK06, 01:15 PM-02:15 PM, Aroma Therapy(60) [PERSON_NAME], TK09, 04:30 PM-0…" at bounding box center [73, 324] width 0 height 29
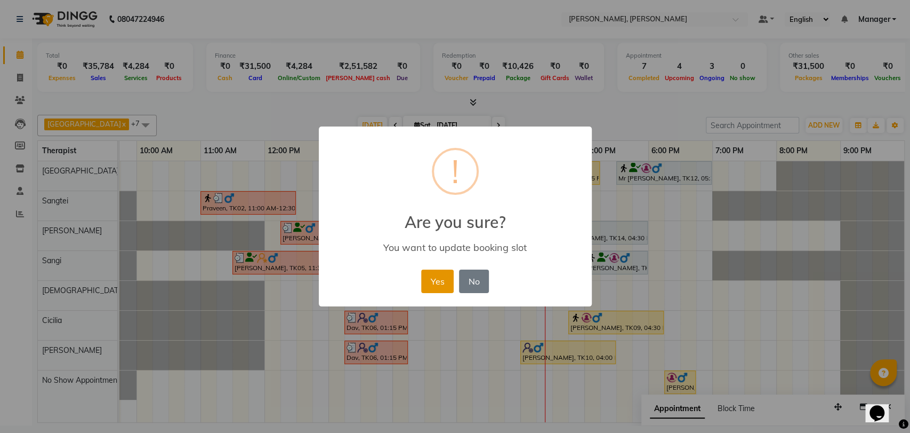
click at [437, 286] on button "Yes" at bounding box center [437, 280] width 33 height 23
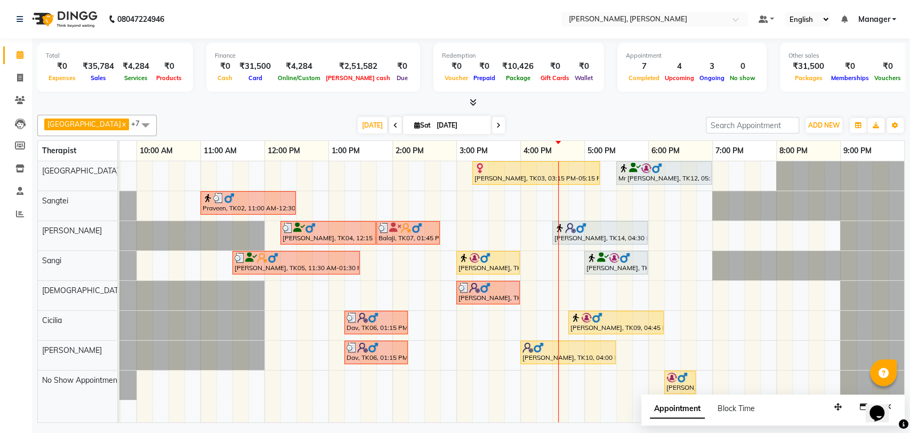
click at [494, 159] on div "3:00 PM" at bounding box center [488, 151] width 63 height 20
click at [73, 169] on div at bounding box center [73, 175] width 0 height 29
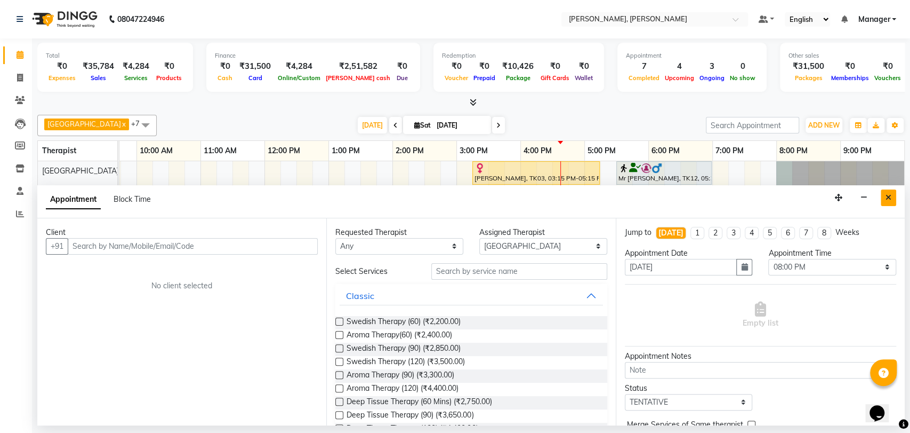
click at [887, 197] on icon "Close" at bounding box center [889, 197] width 6 height 7
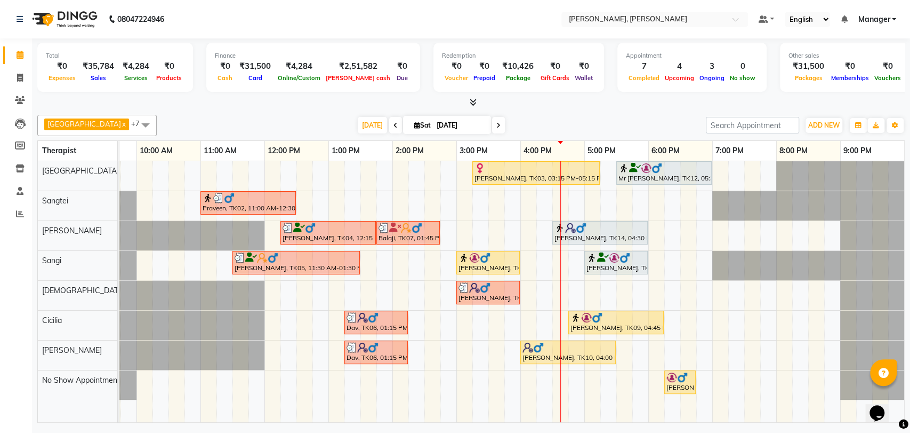
click at [587, 323] on div "[PERSON_NAME], TK09, 04:45 PM-06:15 PM, Herbal Potli Therapy (90)" at bounding box center [616, 322] width 93 height 20
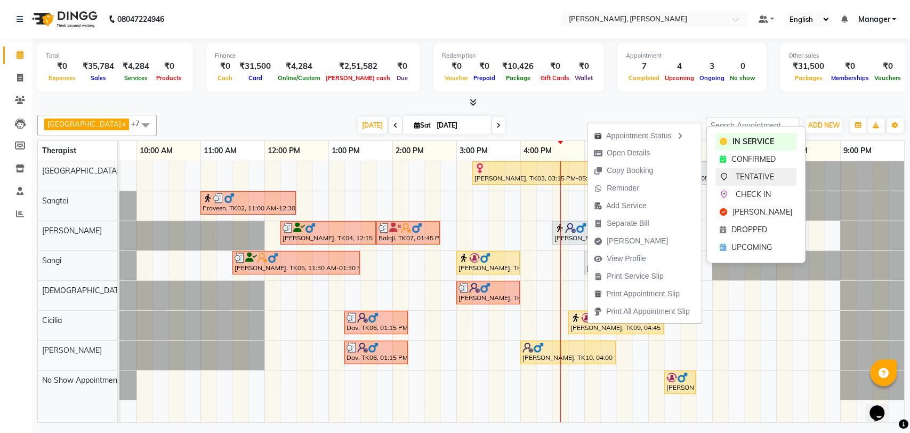
click at [726, 172] on icon at bounding box center [724, 176] width 9 height 9
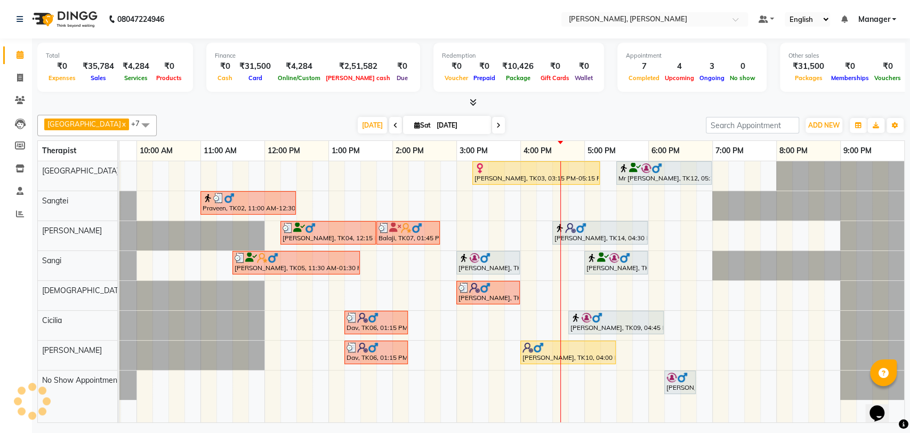
click at [494, 259] on div at bounding box center [488, 257] width 59 height 11
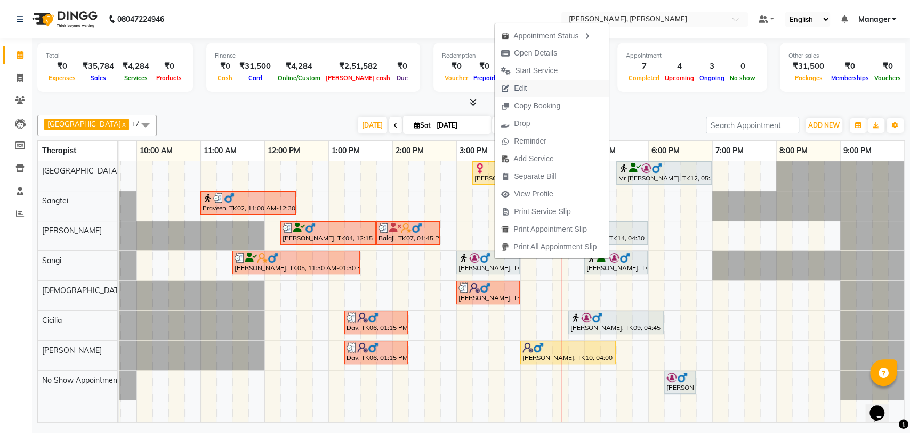
click at [535, 95] on button "Edit" at bounding box center [552, 88] width 114 height 18
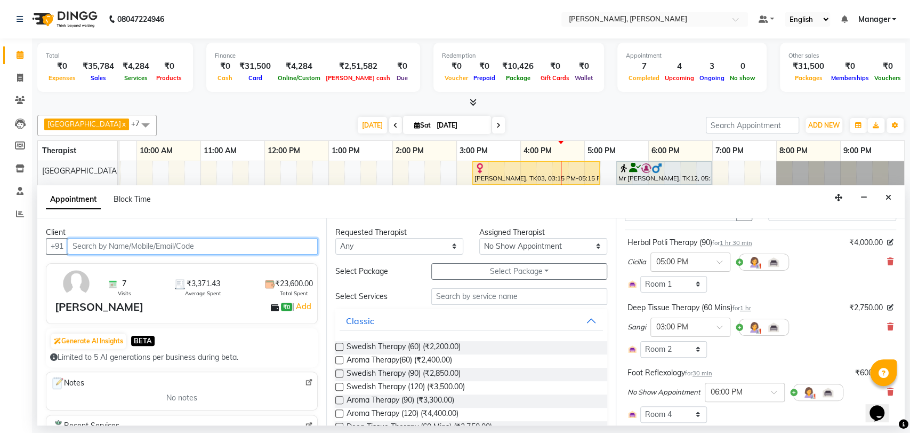
scroll to position [59, 0]
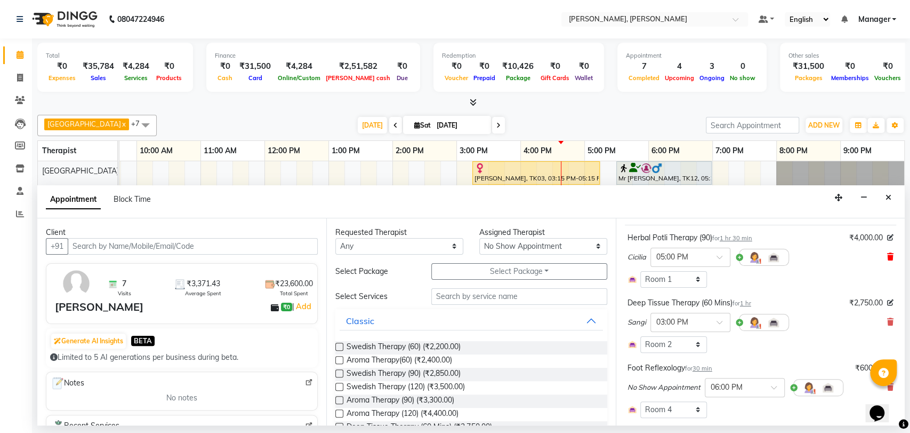
click at [888, 259] on icon at bounding box center [891, 256] width 6 height 7
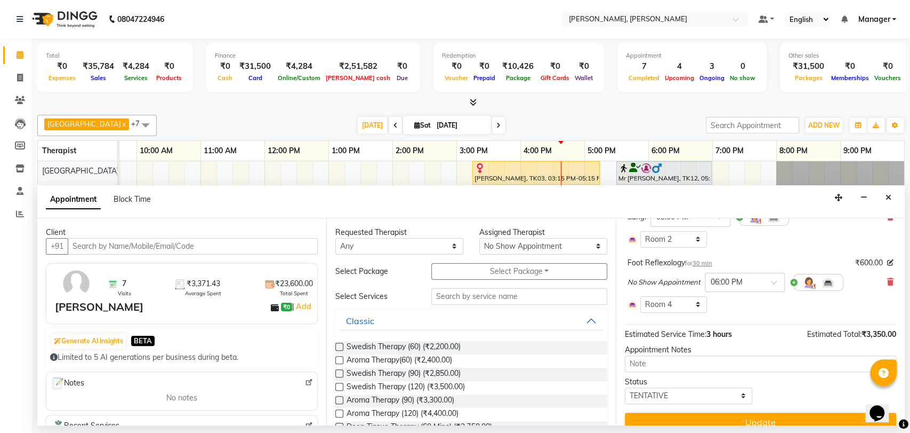
scroll to position [118, 0]
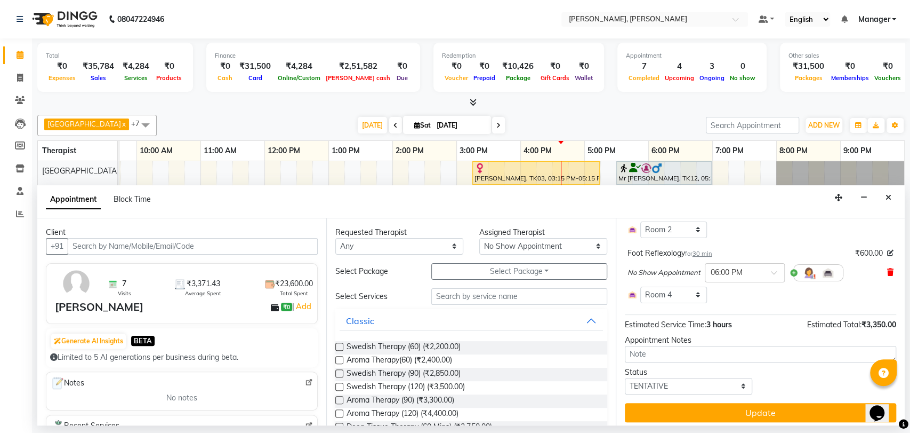
click at [888, 273] on icon at bounding box center [891, 271] width 6 height 7
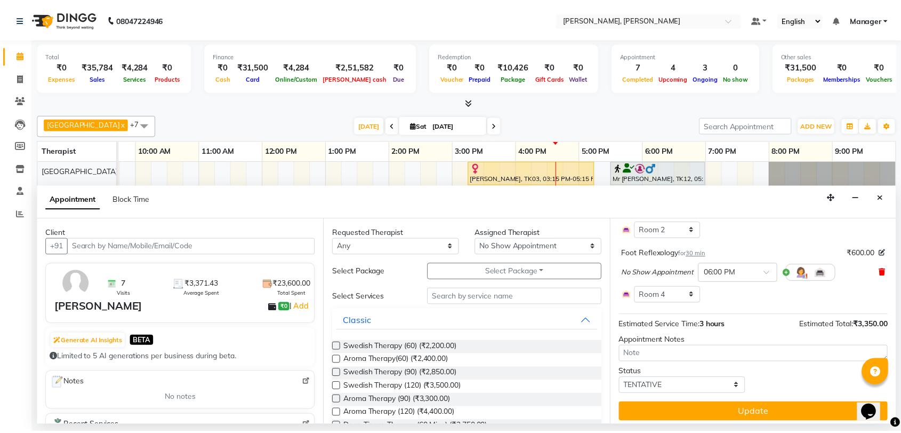
scroll to position [68, 0]
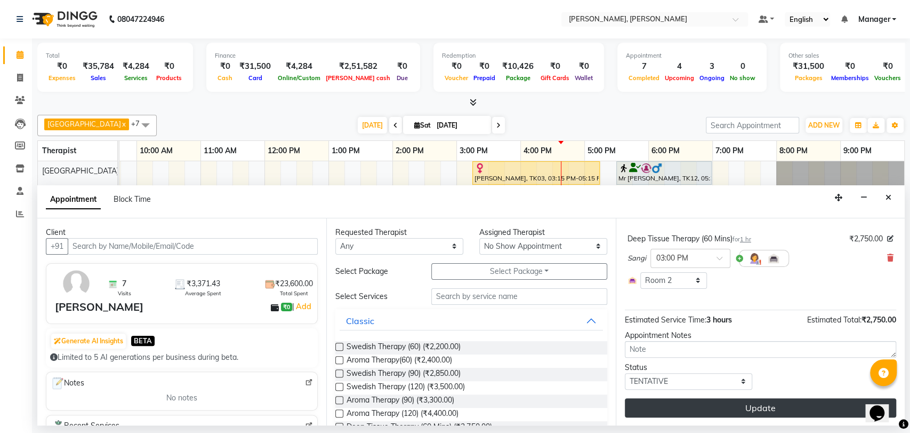
click at [741, 403] on button "Update" at bounding box center [760, 407] width 271 height 19
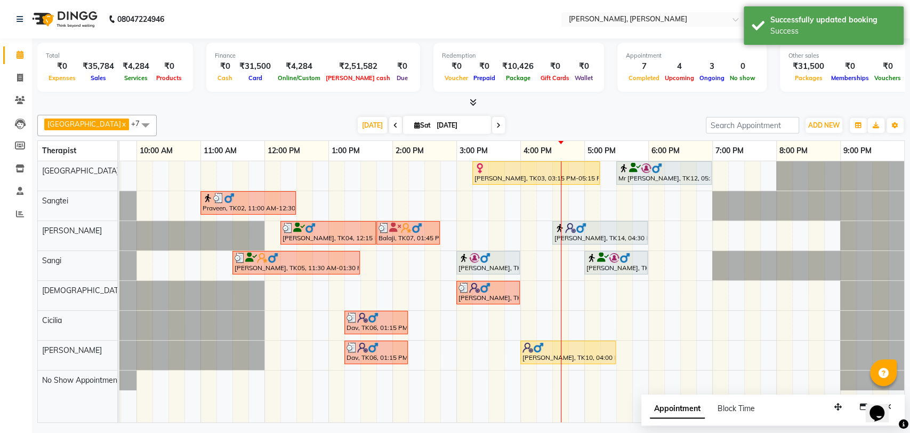
click at [502, 261] on div at bounding box center [488, 257] width 59 height 11
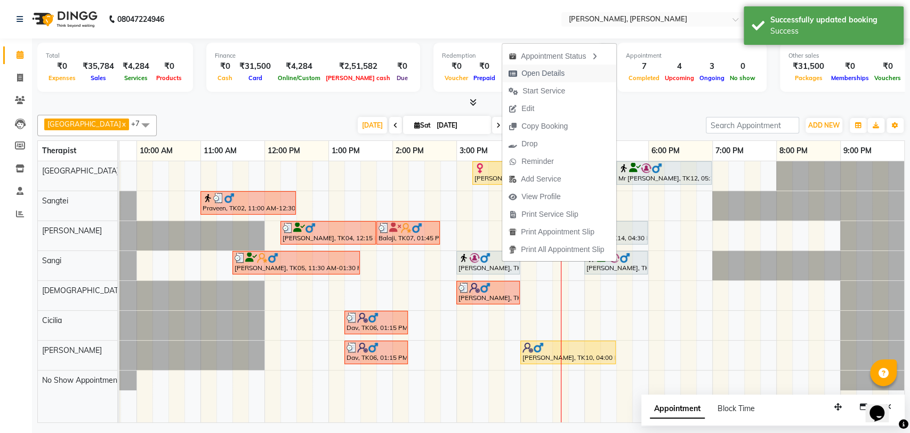
click at [563, 74] on span "Open Details" at bounding box center [543, 73] width 43 height 11
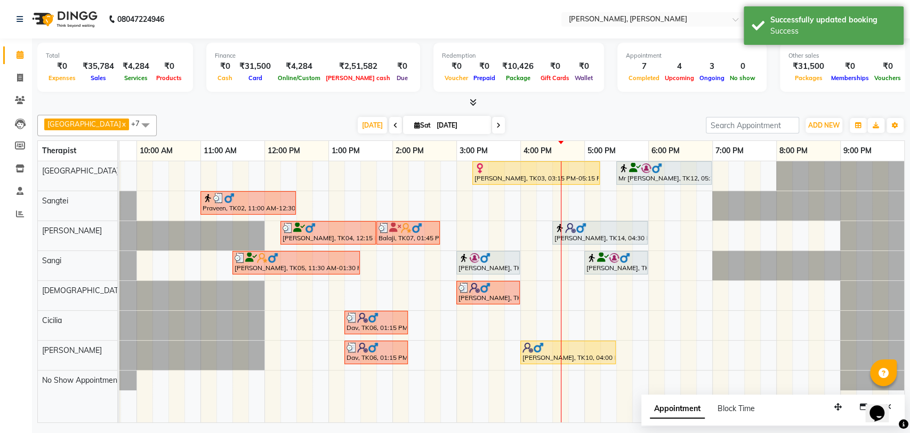
click at [488, 254] on img at bounding box center [485, 257] width 11 height 11
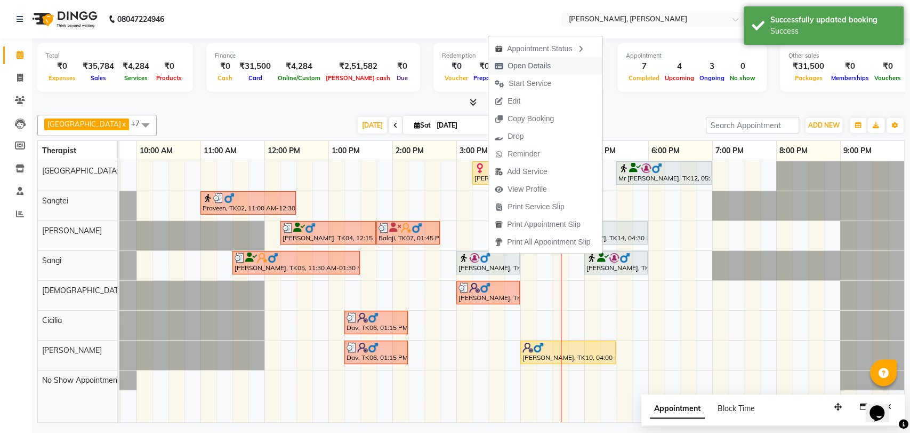
click at [572, 72] on button "Open Details" at bounding box center [546, 66] width 114 height 18
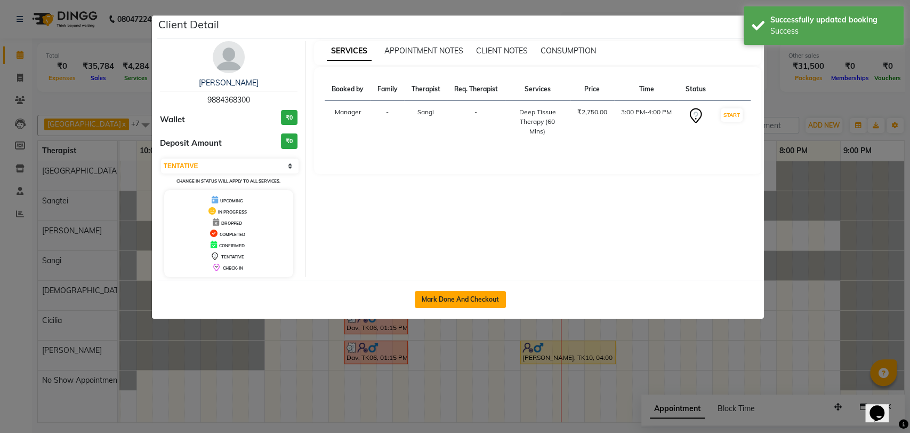
click at [482, 300] on button "Mark Done And Checkout" at bounding box center [460, 299] width 91 height 17
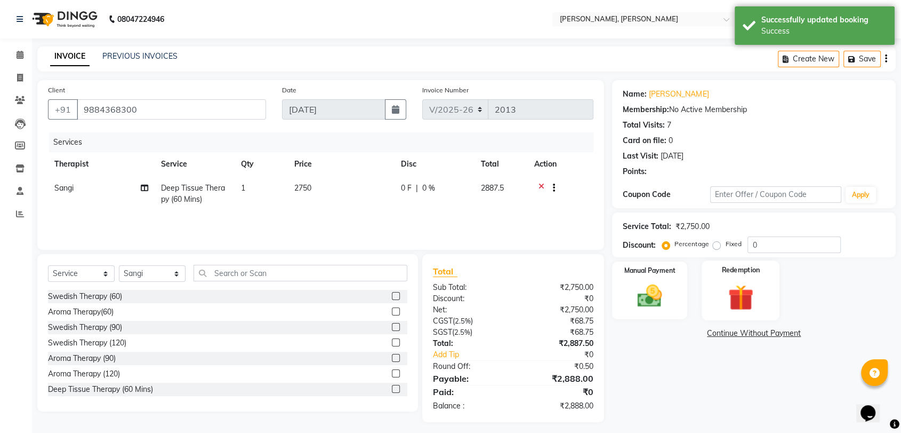
click at [729, 297] on img at bounding box center [741, 297] width 42 height 32
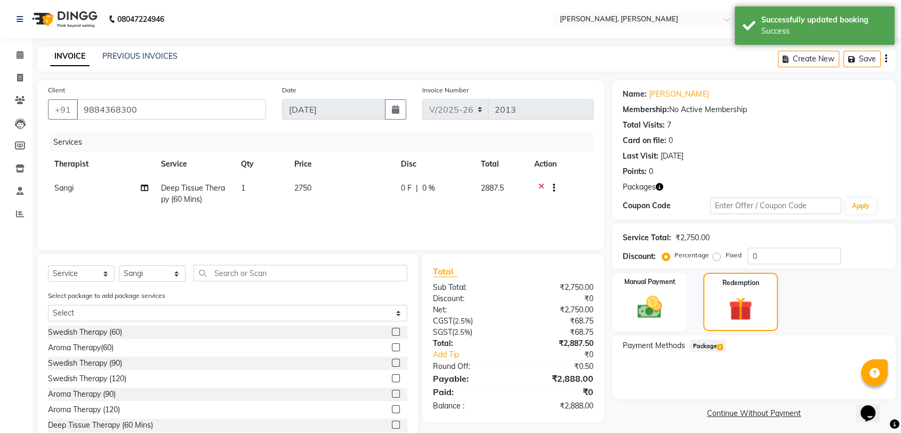
click at [701, 339] on span "Package 2" at bounding box center [708, 345] width 37 height 12
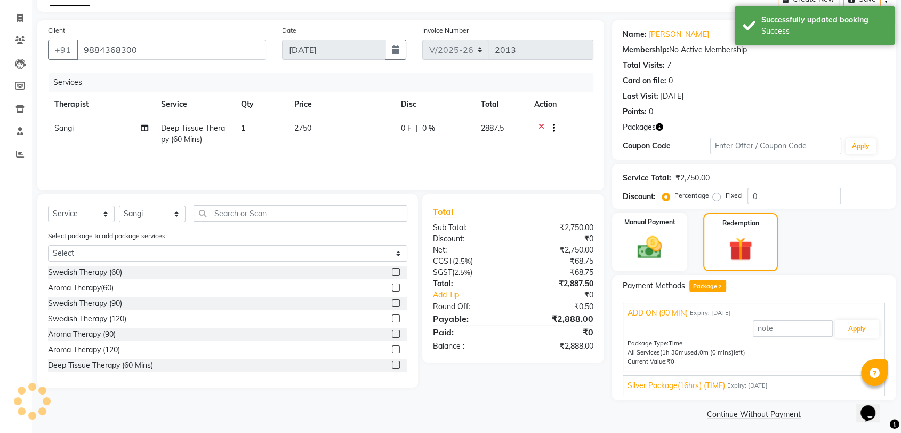
scroll to position [64, 0]
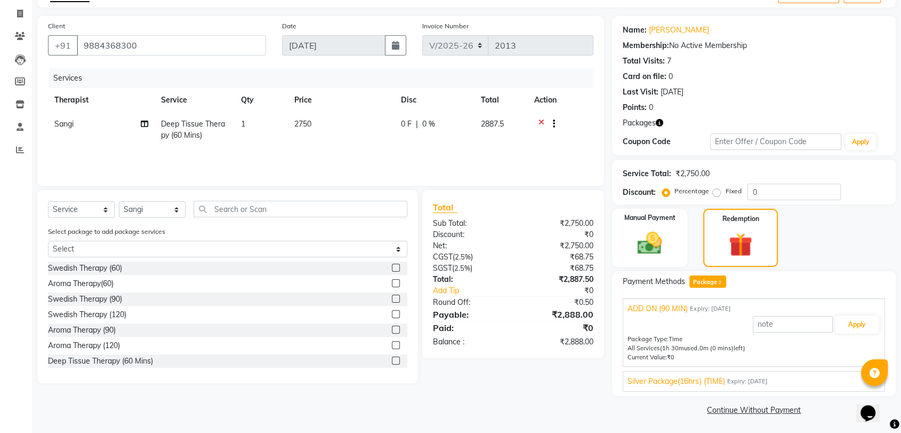
click at [732, 378] on span "Expiry: [DATE]" at bounding box center [747, 381] width 41 height 9
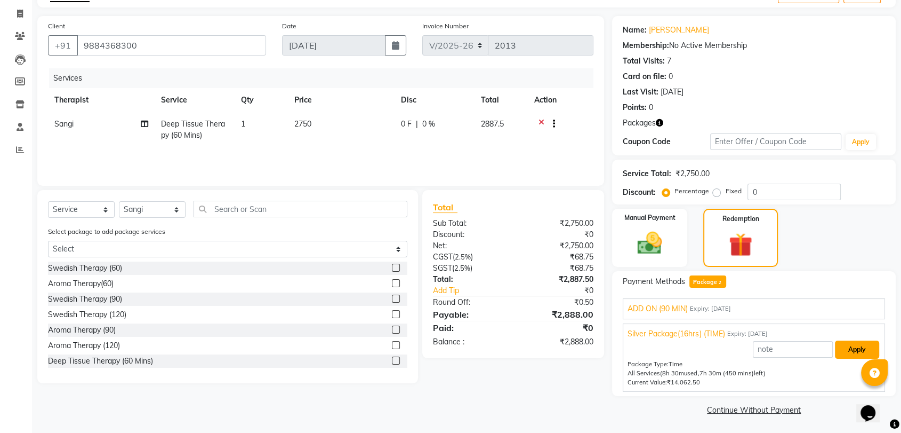
click at [852, 351] on button "Apply" at bounding box center [857, 349] width 44 height 18
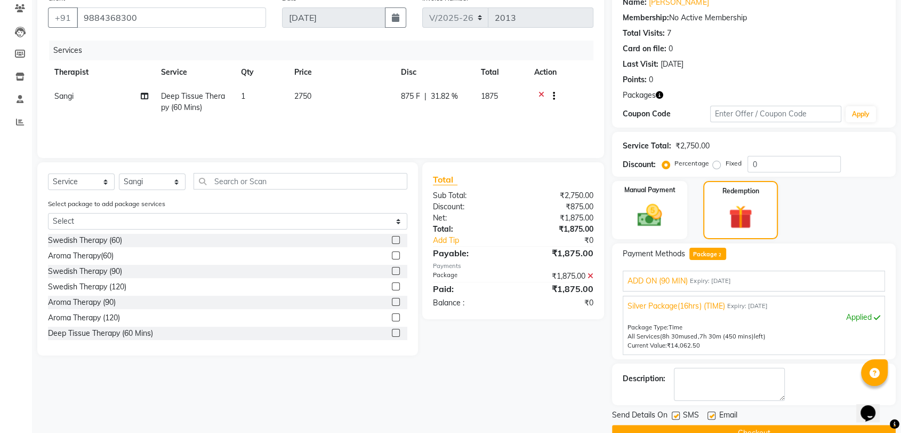
scroll to position [115, 0]
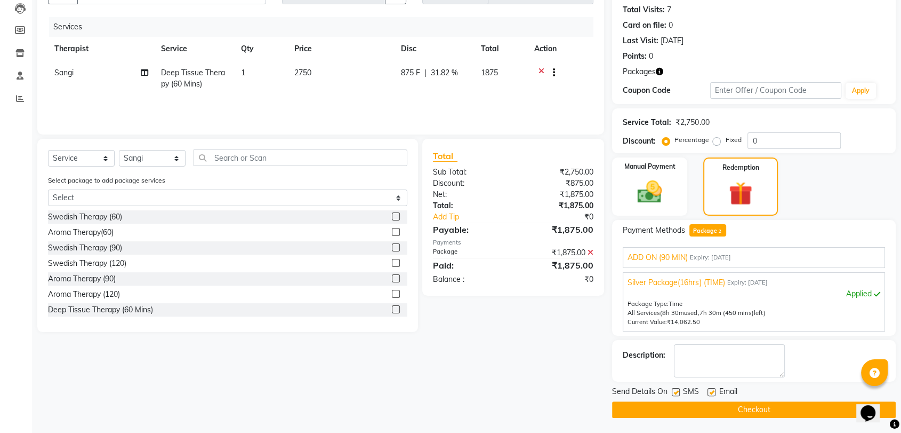
click at [731, 403] on button "Checkout" at bounding box center [754, 409] width 284 height 17
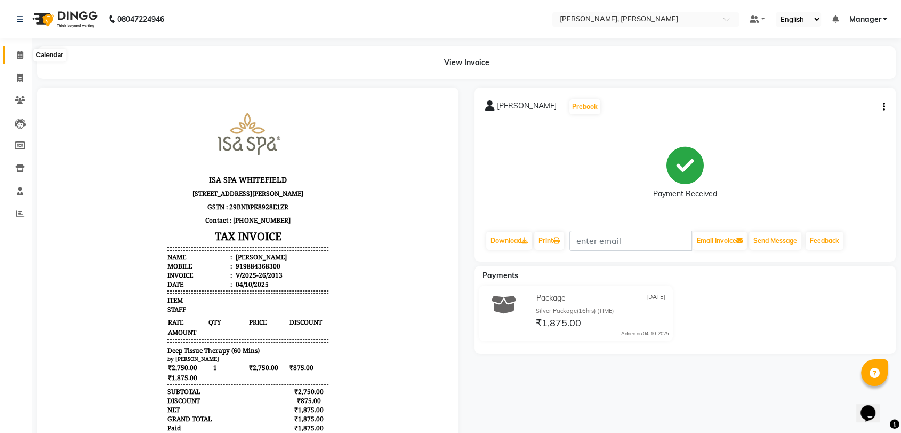
click at [17, 58] on icon at bounding box center [20, 55] width 7 height 8
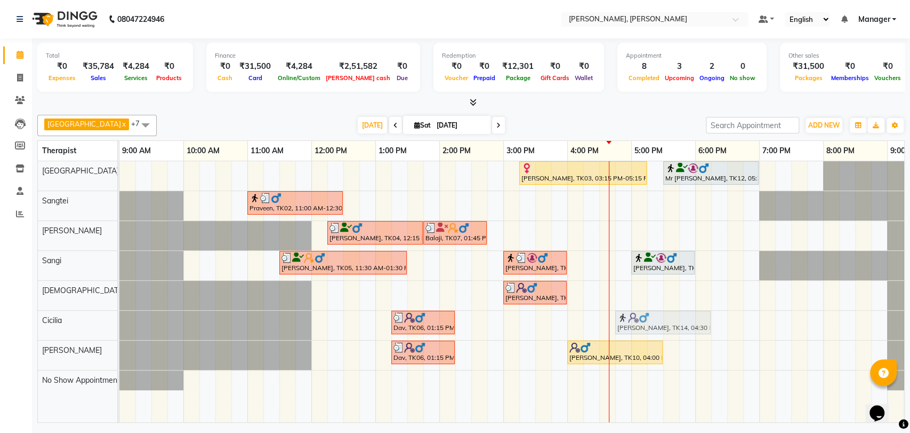
drag, startPoint x: 640, startPoint y: 229, endPoint x: 662, endPoint y: 316, distance: 89.6
click at [662, 316] on tbody "[PERSON_NAME], TK03, 03:15 PM-05:15 PM, Deep Tissue Therapy (120) Mr [PERSON_NA…" at bounding box center [535, 275] width 832 height 229
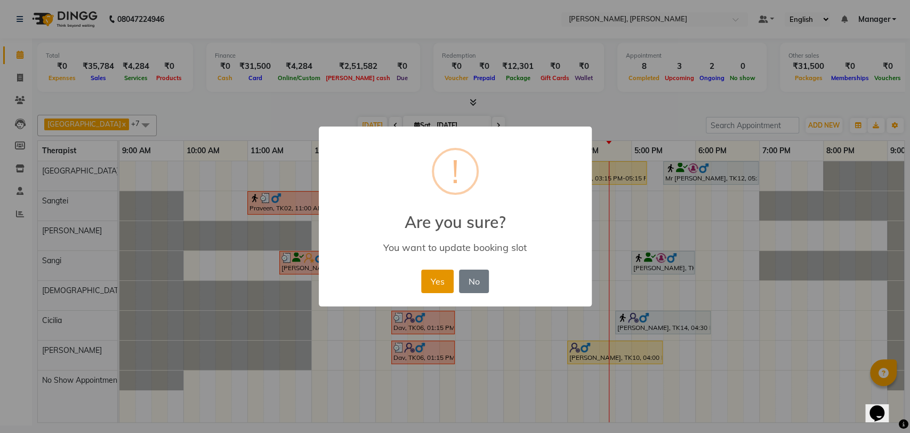
click at [443, 282] on button "Yes" at bounding box center [437, 280] width 33 height 23
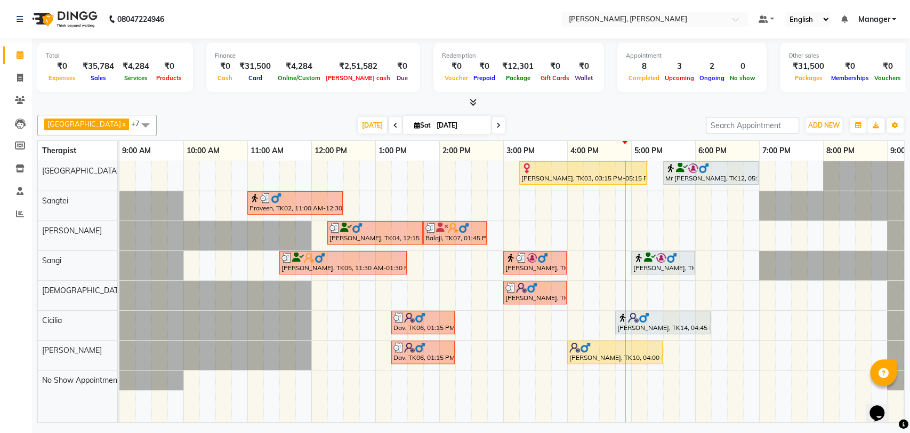
click at [672, 253] on img at bounding box center [672, 257] width 11 height 11
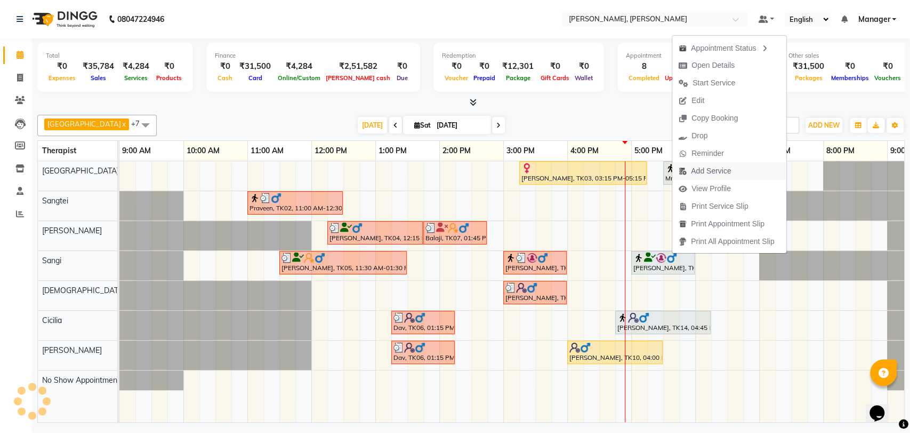
click at [744, 175] on button "Add Service" at bounding box center [730, 171] width 114 height 18
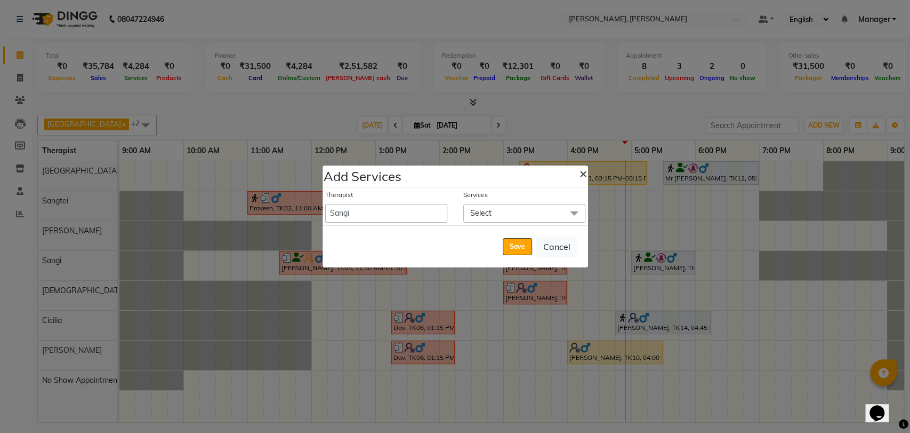
click at [581, 173] on span "×" at bounding box center [583, 173] width 7 height 16
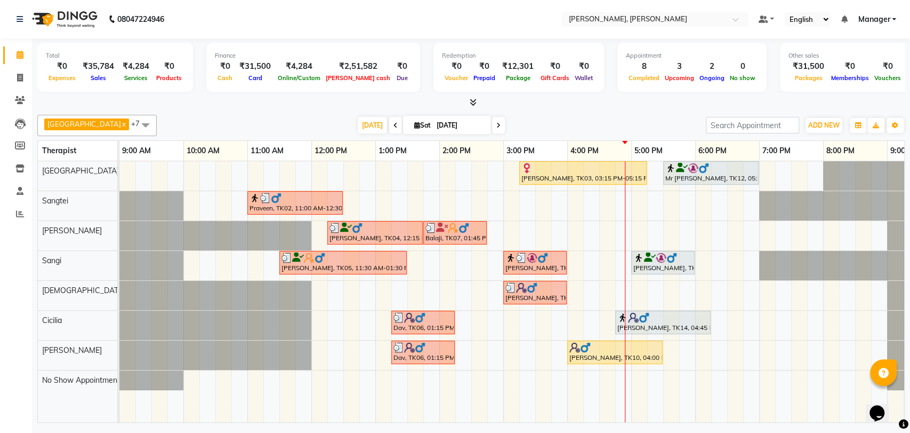
click at [668, 265] on div "[PERSON_NAME], TK13, 05:00 PM-06:00 PM, Deep Tissue Therapy (60 Mins)" at bounding box center [663, 262] width 61 height 20
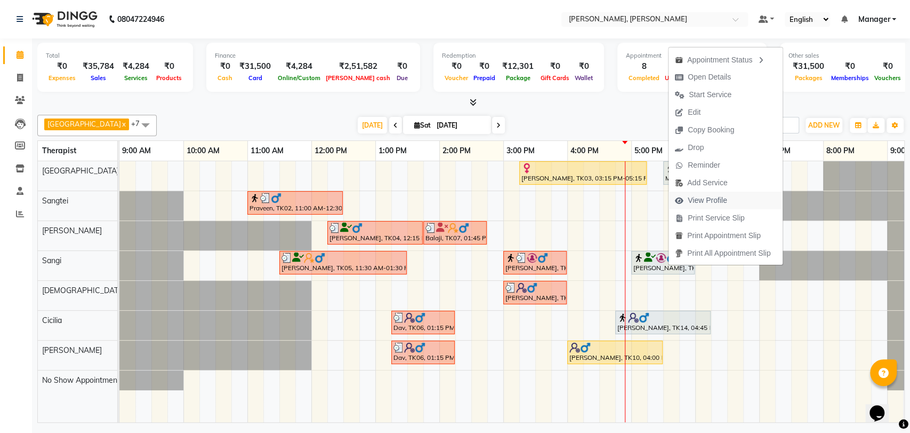
click at [706, 192] on span "View Profile" at bounding box center [701, 200] width 65 height 18
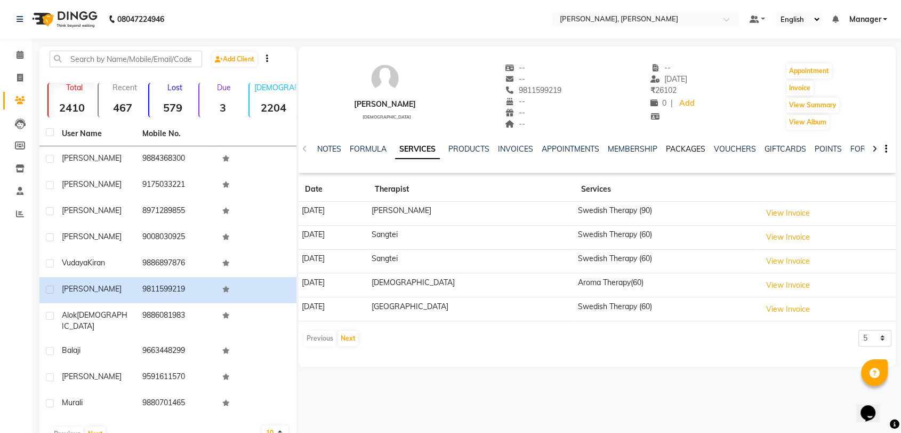
click at [685, 145] on link "PACKAGES" at bounding box center [685, 149] width 39 height 10
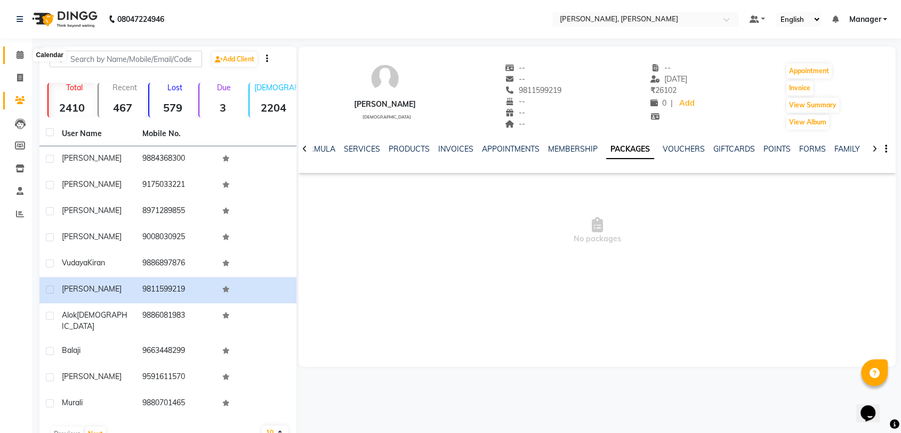
click at [15, 56] on span at bounding box center [20, 55] width 19 height 12
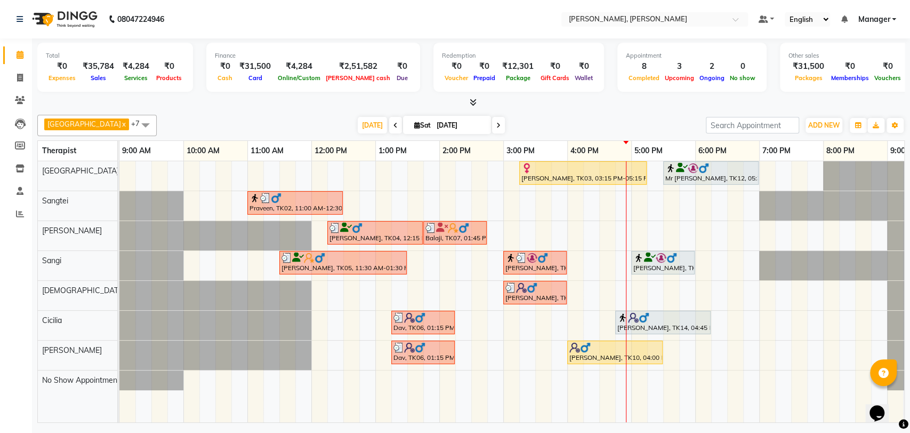
click at [667, 265] on div "[PERSON_NAME], TK13, 05:00 PM-06:00 PM, Deep Tissue Therapy (60 Mins)" at bounding box center [663, 262] width 61 height 20
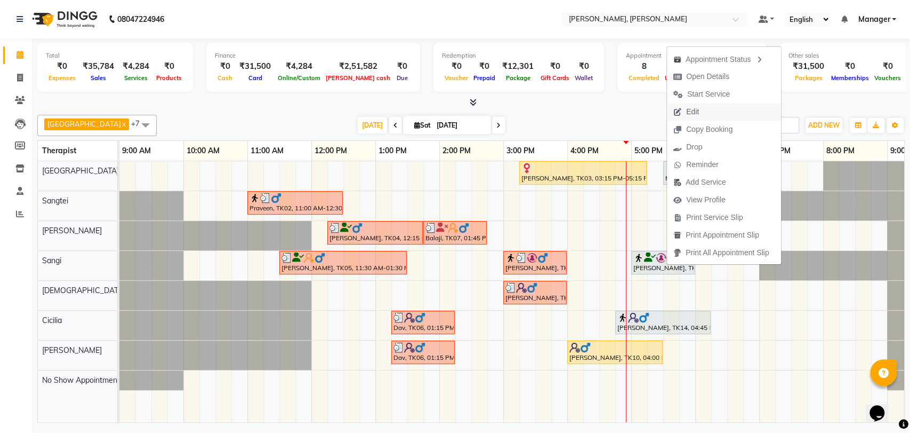
click at [691, 110] on span "Edit" at bounding box center [692, 111] width 13 height 11
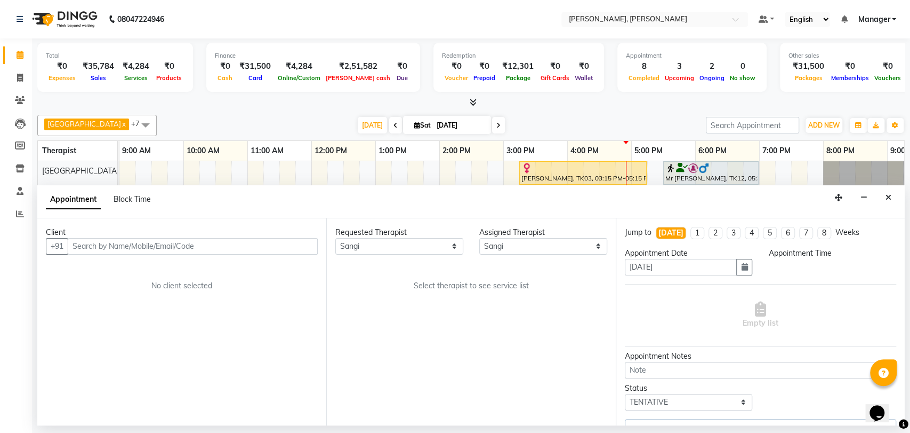
scroll to position [0, 47]
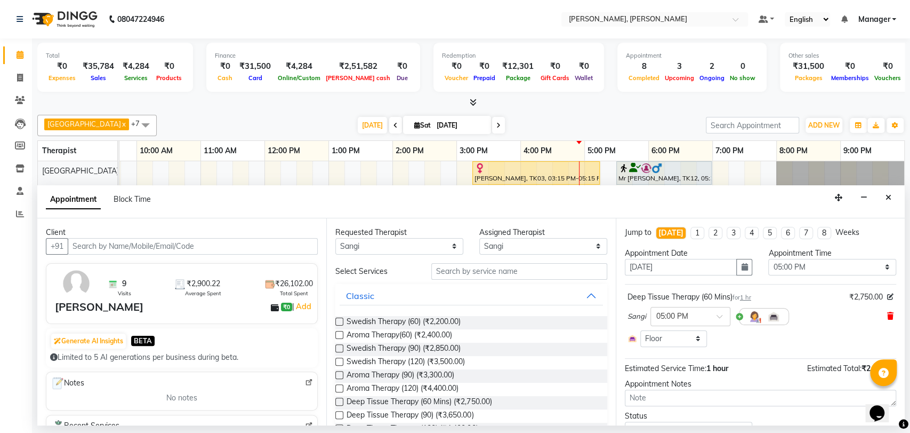
click at [888, 314] on icon at bounding box center [891, 315] width 6 height 7
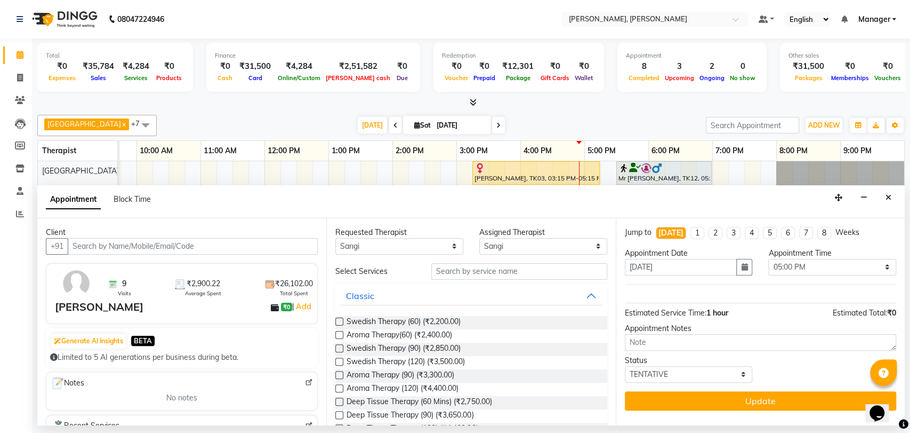
click at [337, 319] on label at bounding box center [339, 321] width 8 height 8
click at [337, 319] on input "checkbox" at bounding box center [338, 322] width 7 height 7
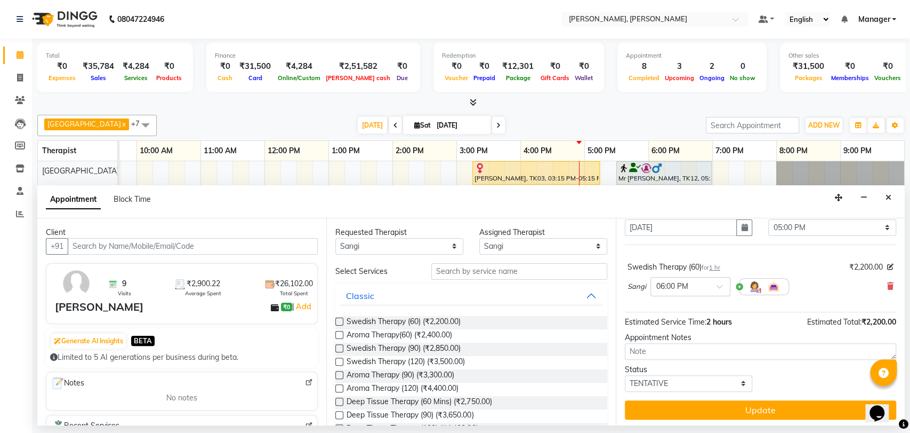
scroll to position [42, 0]
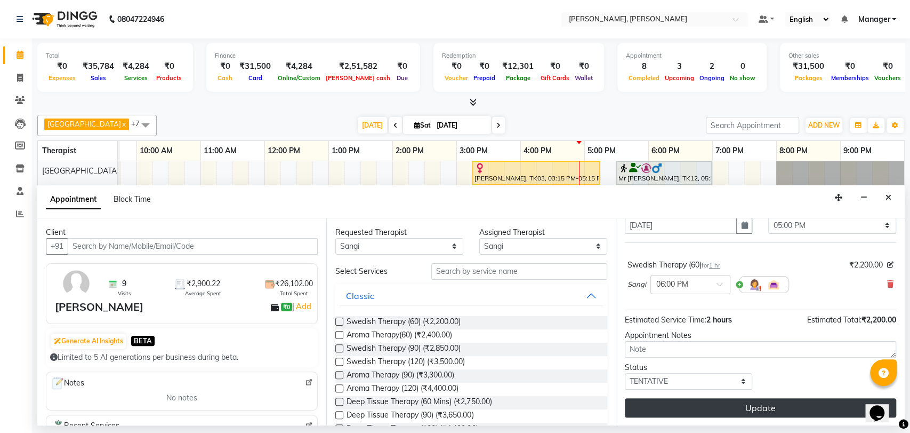
click at [739, 410] on button "Update" at bounding box center [760, 407] width 271 height 19
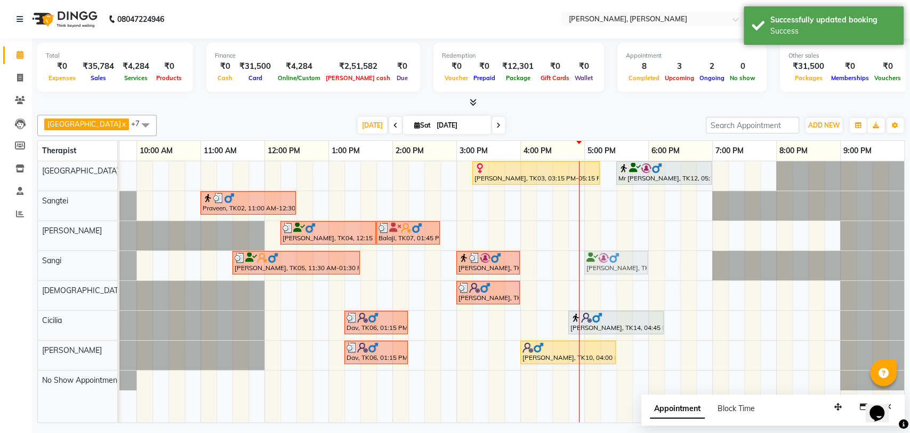
drag, startPoint x: 696, startPoint y: 257, endPoint x: 637, endPoint y: 265, distance: 58.7
click at [73, 265] on div "[PERSON_NAME], TK05, 11:30 AM-01:30 PM, Deep Tissue Therapy (120) [PERSON_NAME]…" at bounding box center [73, 265] width 0 height 29
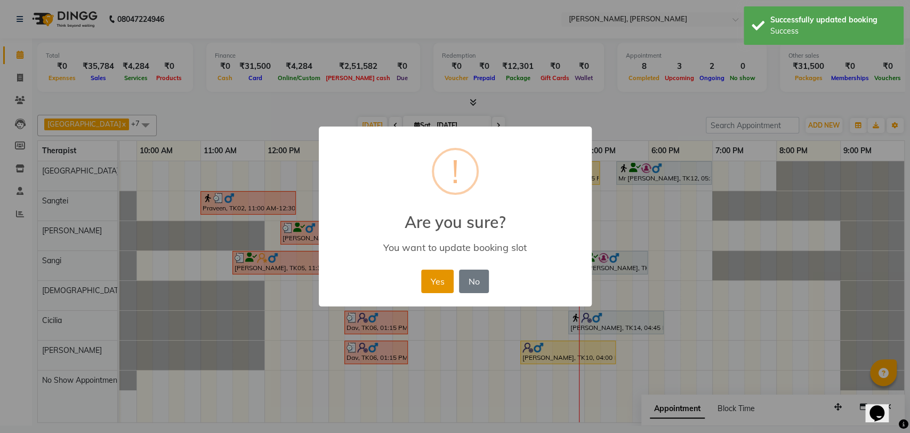
click at [440, 285] on button "Yes" at bounding box center [437, 280] width 33 height 23
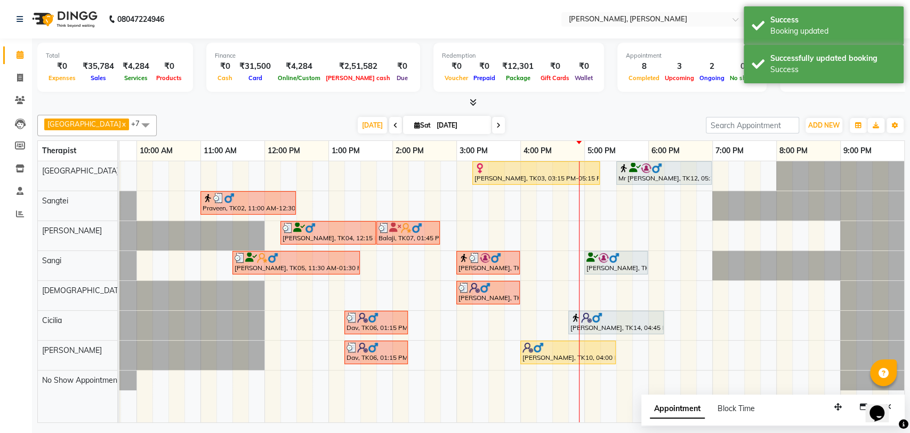
click at [611, 255] on img at bounding box center [614, 257] width 11 height 11
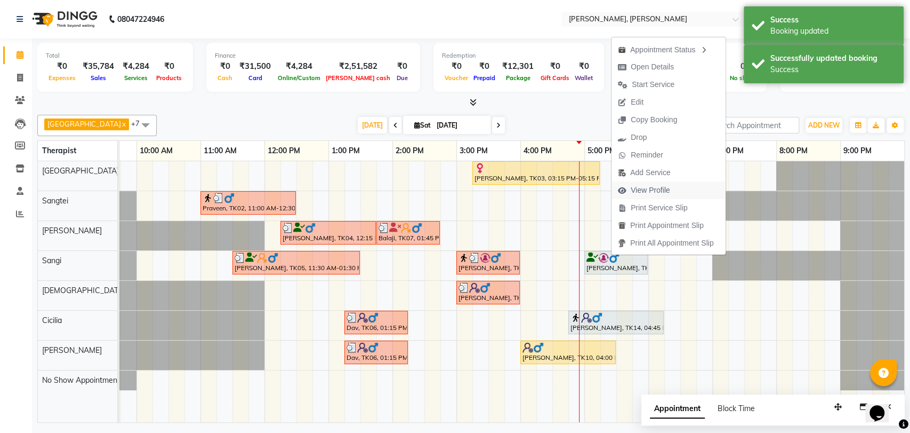
click at [646, 189] on span "View Profile" at bounding box center [650, 190] width 39 height 11
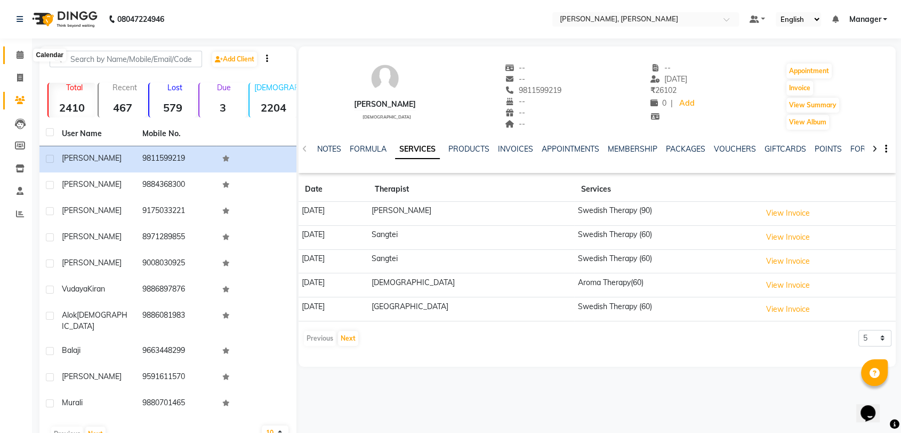
click at [24, 60] on span at bounding box center [20, 55] width 19 height 12
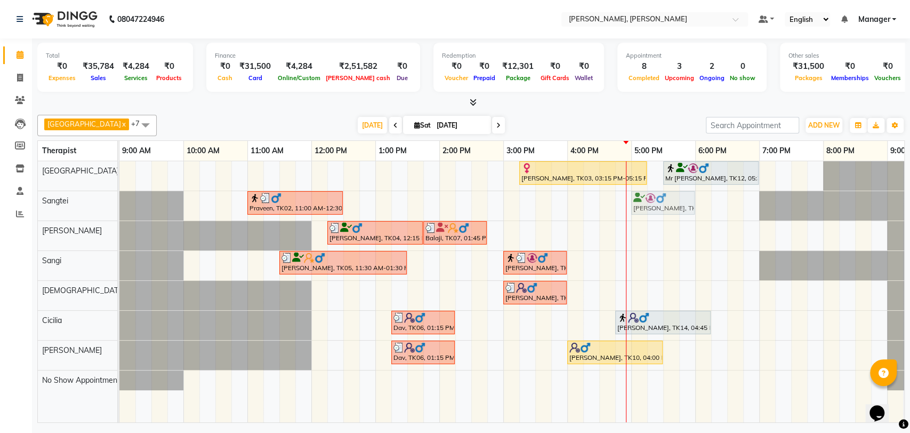
drag, startPoint x: 661, startPoint y: 254, endPoint x: 660, endPoint y: 212, distance: 42.1
click at [660, 210] on tbody "[PERSON_NAME], TK03, 03:15 PM-05:15 PM, Deep Tissue Therapy (120) Mr [PERSON_NA…" at bounding box center [535, 275] width 832 height 229
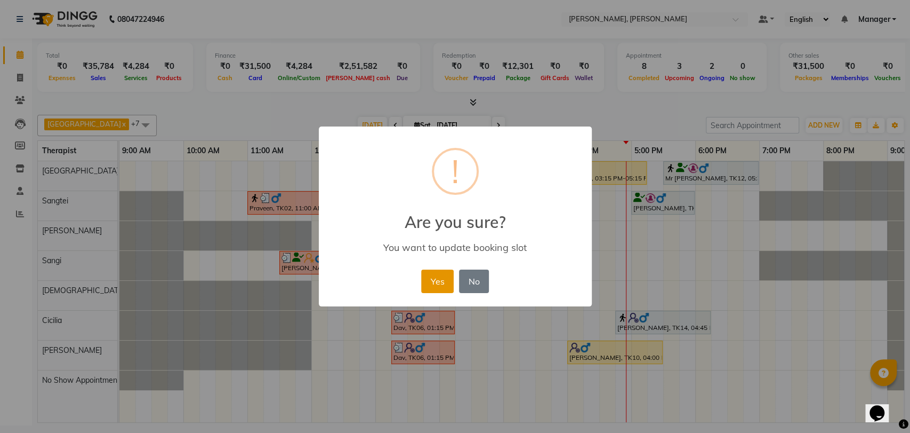
click at [429, 274] on button "Yes" at bounding box center [437, 280] width 33 height 23
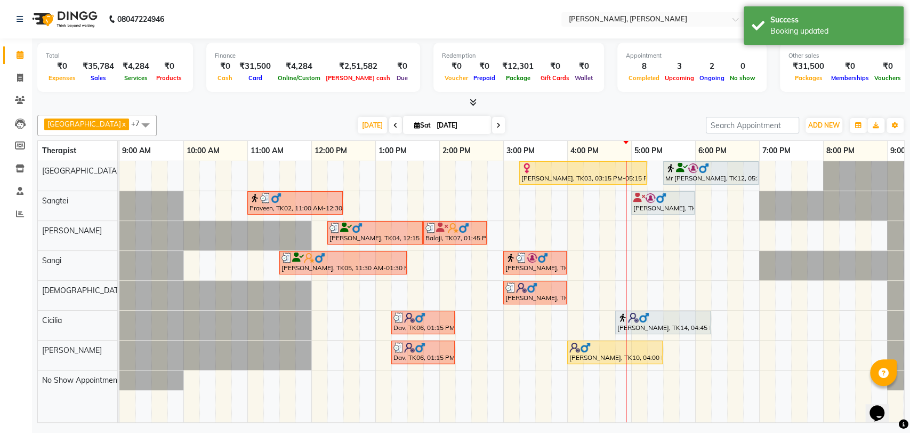
click at [646, 205] on div "[PERSON_NAME], TK13, 05:00 PM-06:00 PM, Swedish Therapy (60)" at bounding box center [663, 203] width 61 height 20
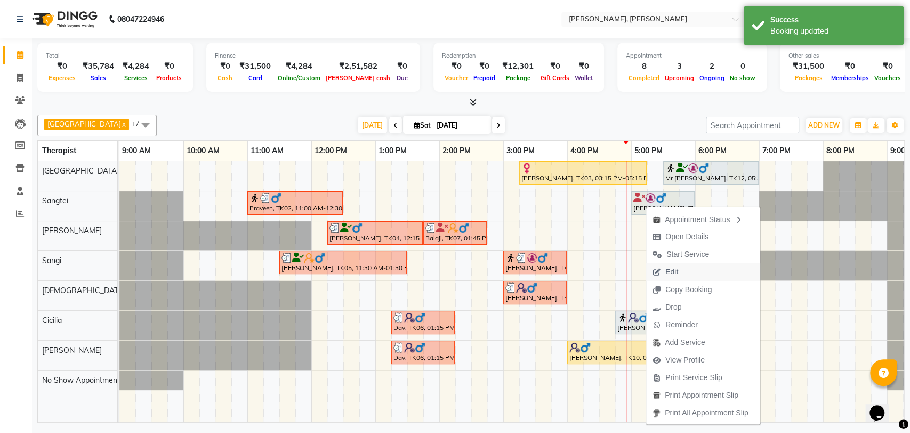
click at [685, 269] on button "Edit" at bounding box center [703, 272] width 114 height 18
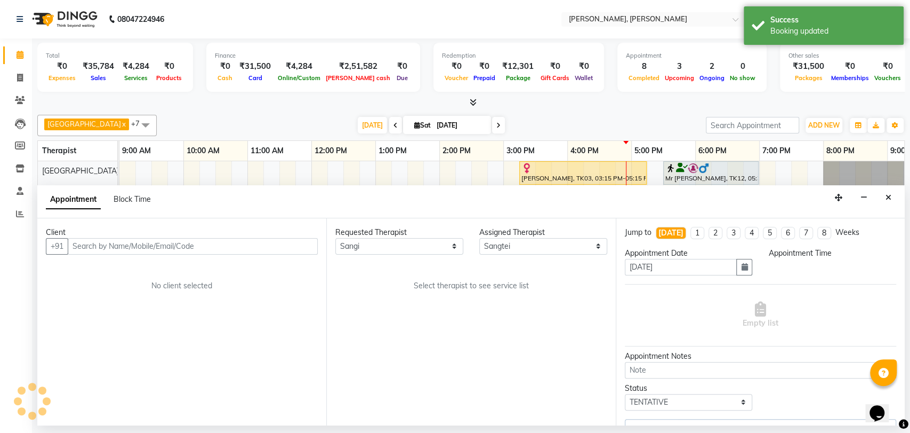
scroll to position [0, 47]
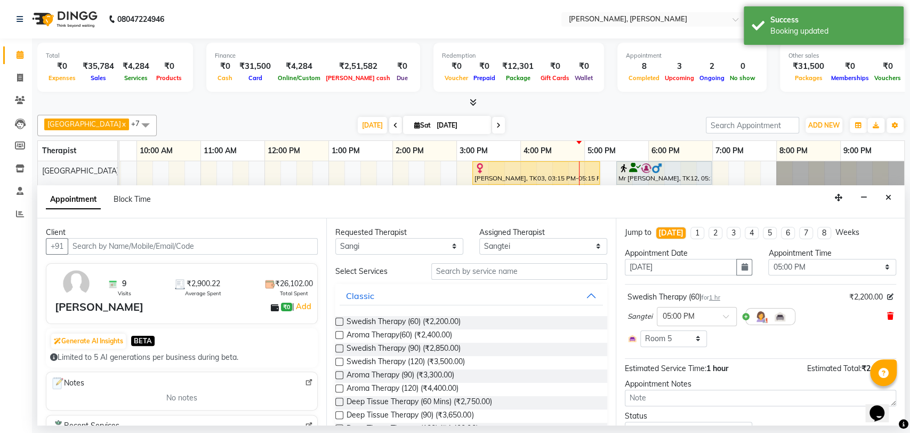
click at [888, 310] on span at bounding box center [891, 315] width 6 height 11
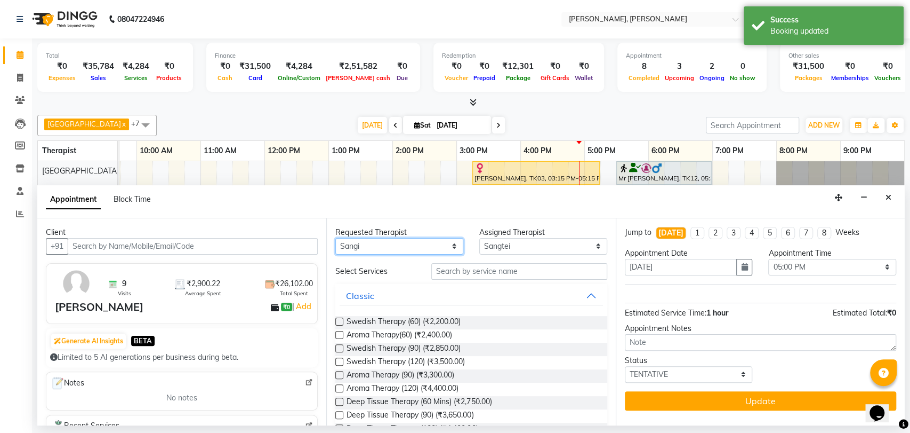
click at [381, 238] on select "Any Cicilia [PERSON_NAME] [DEMOGRAPHIC_DATA] No Show Appointment [PERSON_NAME] …" at bounding box center [399, 246] width 128 height 17
click at [335, 238] on select "Any Cicilia [PERSON_NAME] [DEMOGRAPHIC_DATA] No Show Appointment [PERSON_NAME] …" at bounding box center [399, 246] width 128 height 17
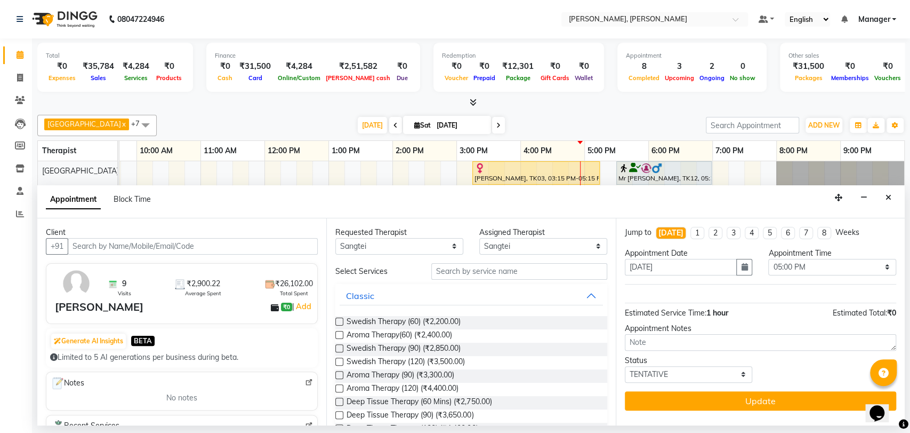
click at [337, 321] on label at bounding box center [339, 321] width 8 height 8
click at [337, 321] on input "checkbox" at bounding box center [338, 322] width 7 height 7
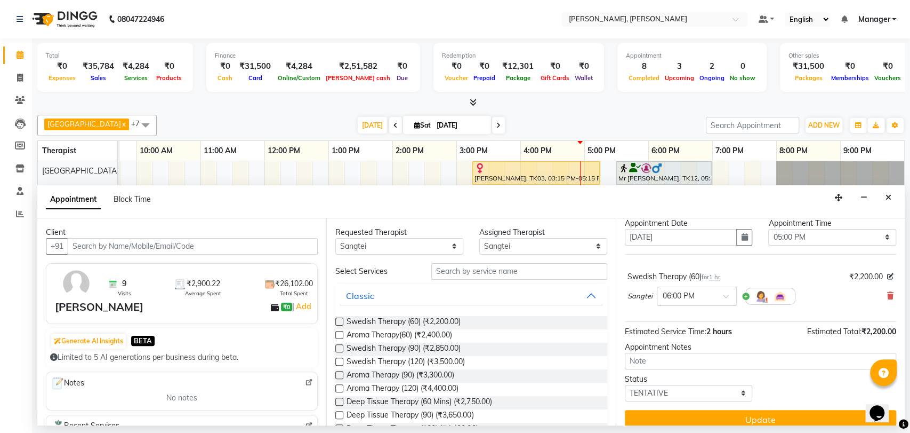
scroll to position [42, 0]
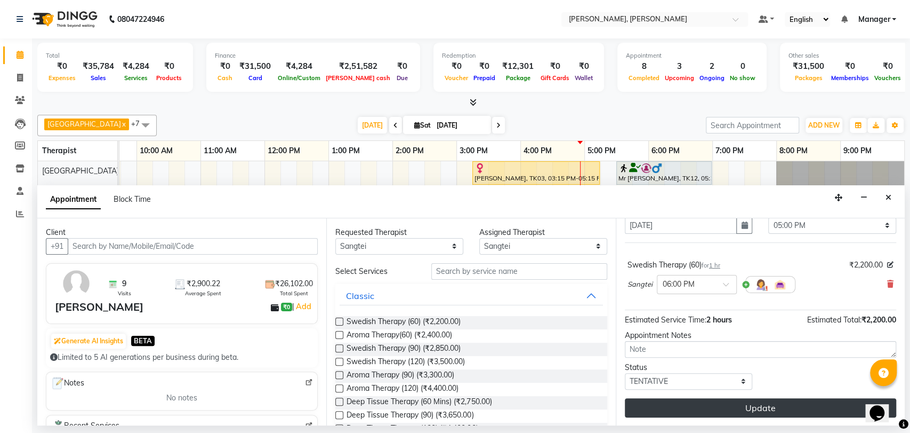
click at [706, 411] on button "Update" at bounding box center [760, 407] width 271 height 19
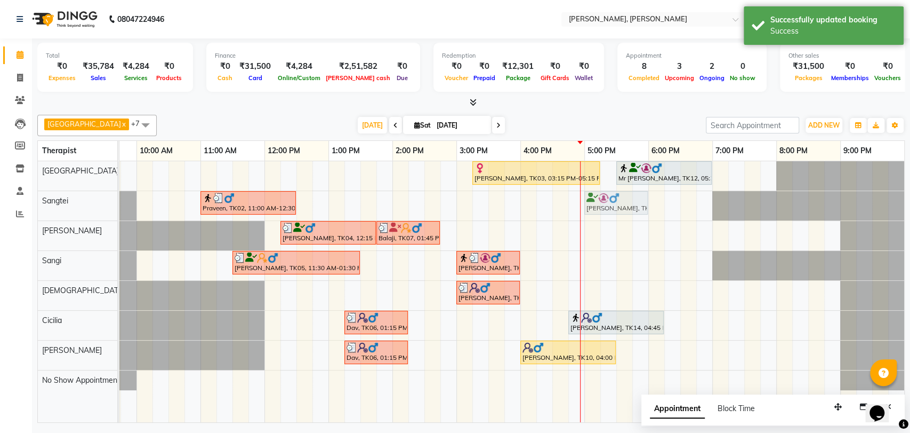
drag, startPoint x: 665, startPoint y: 202, endPoint x: 600, endPoint y: 206, distance: 65.2
click at [73, 206] on div "Praveen, TK02, 11:00 AM-12:30 PM, Balinese Therapy (90) [PERSON_NAME], TK13, 06…" at bounding box center [73, 205] width 0 height 29
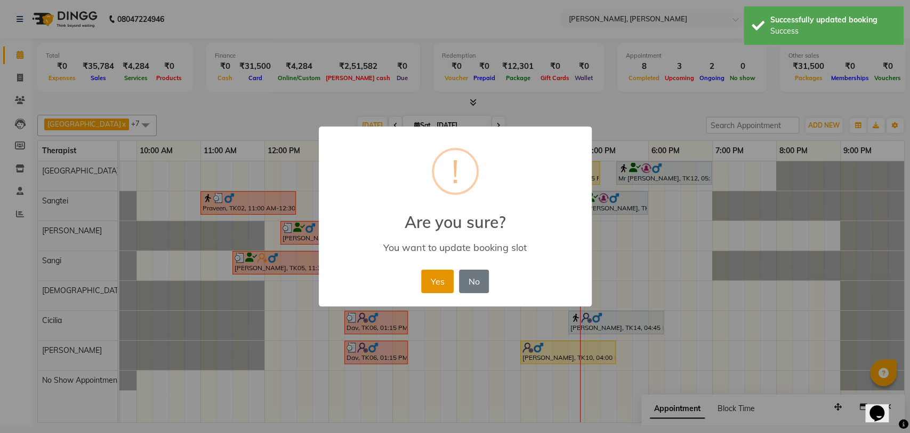
click at [440, 278] on button "Yes" at bounding box center [437, 280] width 33 height 23
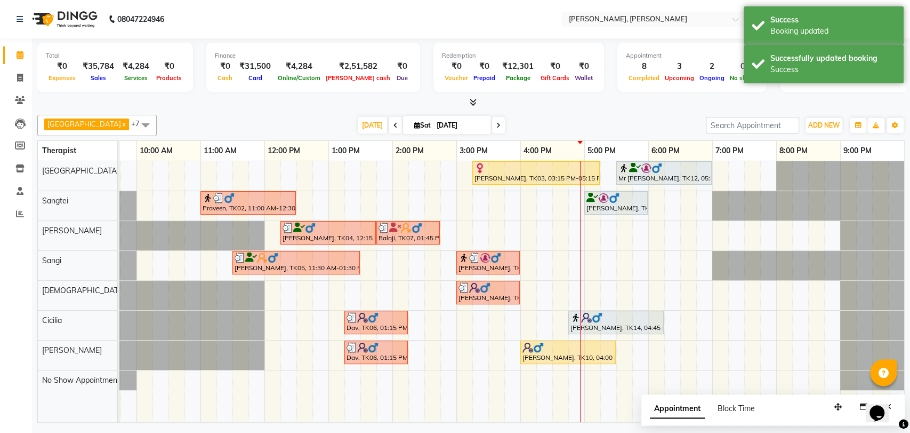
click at [612, 206] on div "[PERSON_NAME], TK13, 05:00 PM-06:00 PM, Swedish Therapy (60)" at bounding box center [616, 203] width 61 height 20
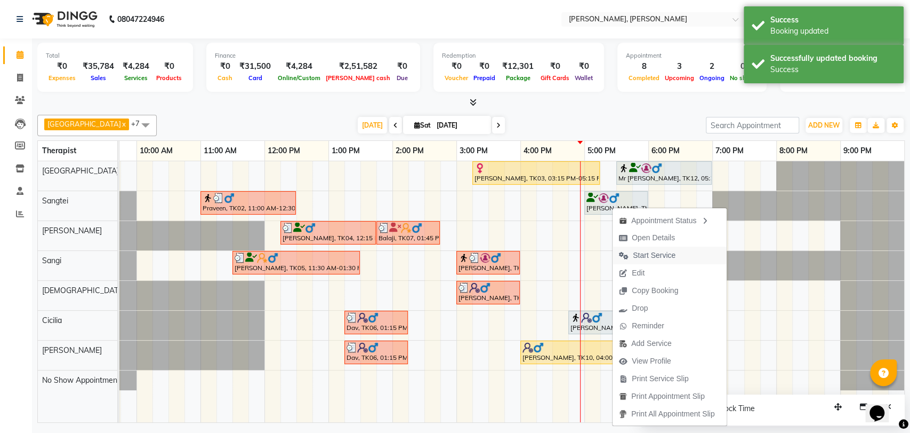
click at [647, 258] on span "Start Service" at bounding box center [654, 255] width 43 height 11
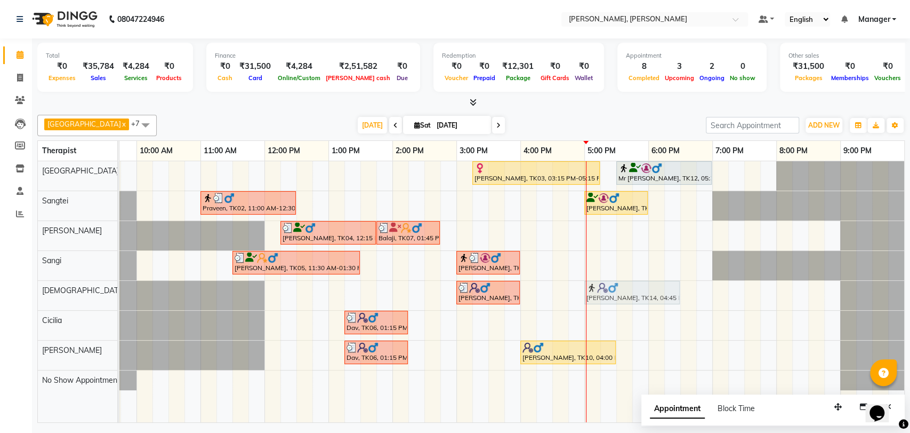
drag, startPoint x: 619, startPoint y: 323, endPoint x: 637, endPoint y: 291, distance: 36.8
click at [637, 291] on tbody "[PERSON_NAME], TK03, 03:15 PM-05:15 PM, Deep Tissue Therapy (120) Mr [PERSON_NA…" at bounding box center [489, 275] width 832 height 229
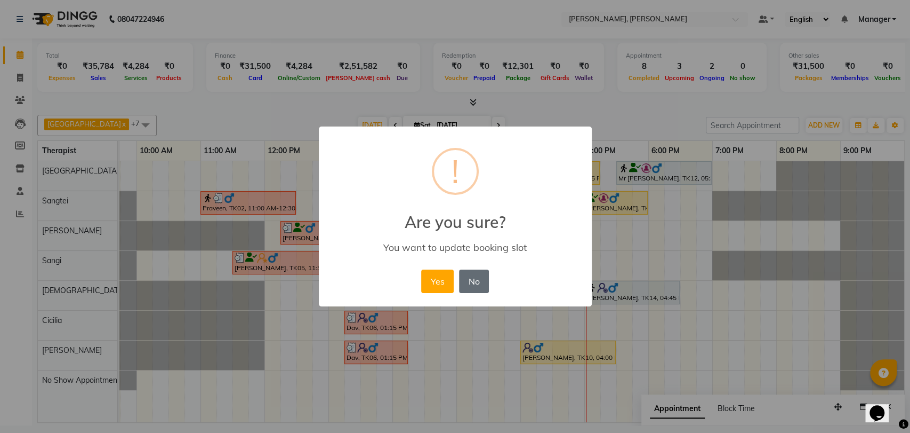
click at [466, 276] on button "No" at bounding box center [474, 280] width 30 height 23
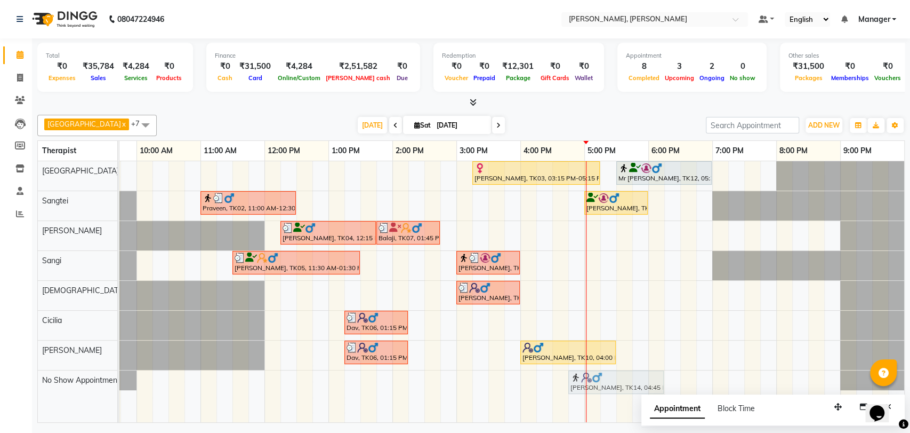
drag, startPoint x: 614, startPoint y: 325, endPoint x: 614, endPoint y: 377, distance: 51.7
click at [614, 377] on tbody "[PERSON_NAME], TK03, 03:15 PM-05:15 PM, Deep Tissue Therapy (120) Mr [PERSON_NA…" at bounding box center [489, 275] width 832 height 229
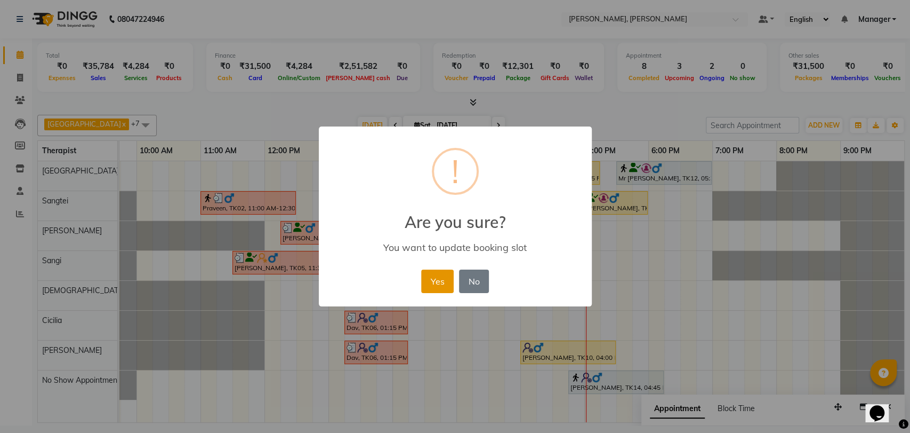
click at [441, 283] on button "Yes" at bounding box center [437, 280] width 33 height 23
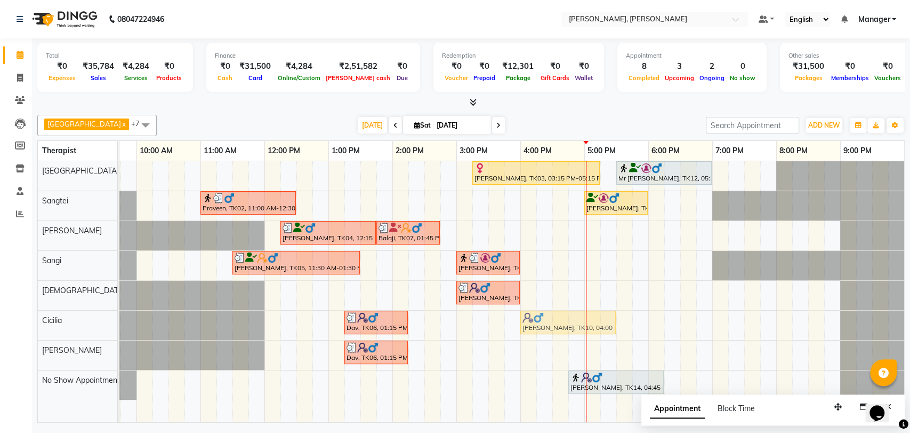
drag, startPoint x: 549, startPoint y: 351, endPoint x: 547, endPoint y: 331, distance: 20.4
click at [547, 331] on tbody "[PERSON_NAME], TK03, 03:15 PM-05:15 PM, Deep Tissue Therapy (120) Mr [PERSON_NA…" at bounding box center [489, 280] width 832 height 238
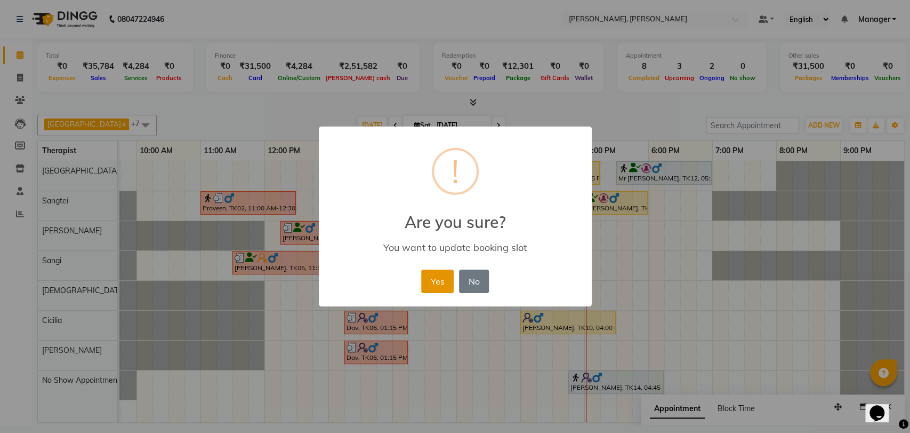
click at [434, 276] on button "Yes" at bounding box center [437, 280] width 33 height 23
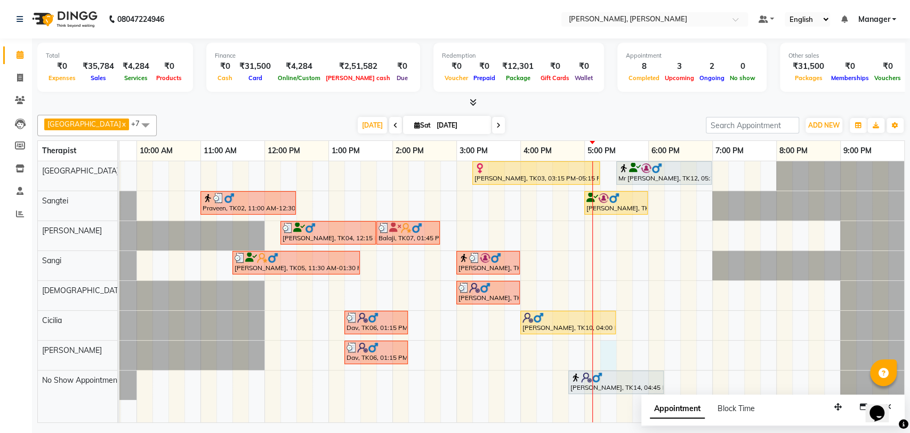
click at [602, 349] on div "[PERSON_NAME], TK03, 03:15 PM-05:15 PM, Deep Tissue Therapy (120) Mr [PERSON_NA…" at bounding box center [489, 291] width 832 height 261
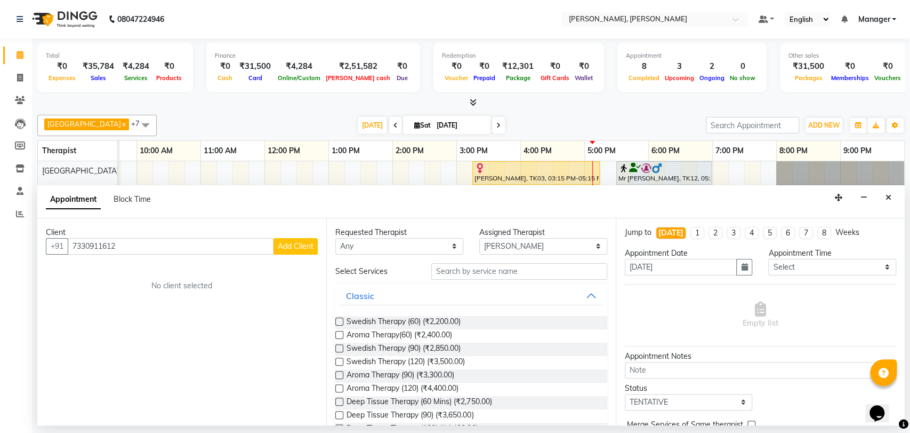
click at [292, 245] on span "Add Client" at bounding box center [296, 246] width 36 height 10
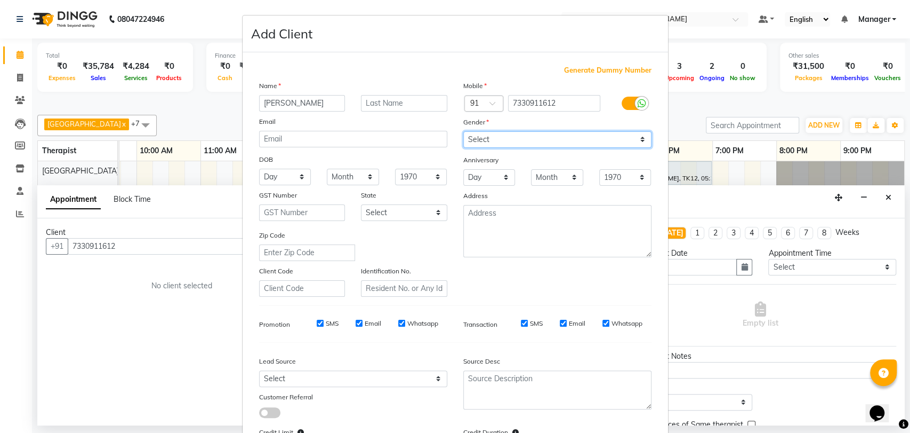
click at [481, 136] on select "Select [DEMOGRAPHIC_DATA] [DEMOGRAPHIC_DATA] Other Prefer Not To Say" at bounding box center [557, 139] width 188 height 17
click at [463, 131] on select "Select [DEMOGRAPHIC_DATA] [DEMOGRAPHIC_DATA] Other Prefer Not To Say" at bounding box center [557, 139] width 188 height 17
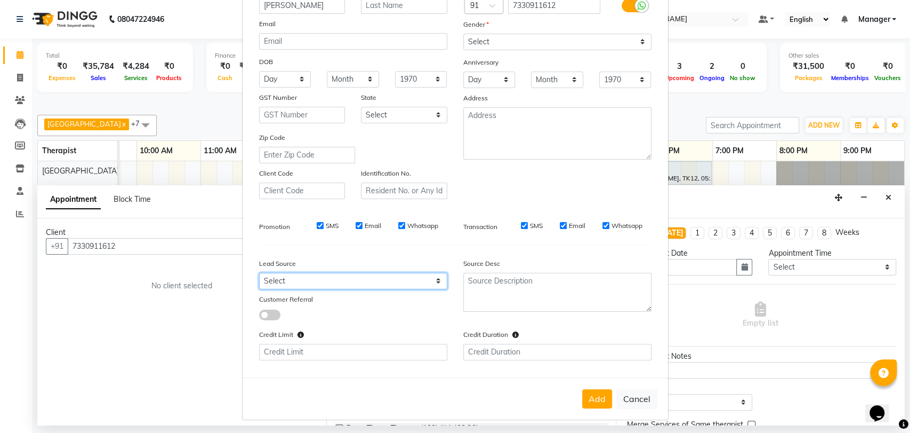
click at [299, 278] on select "Select Walk-in Referral Internet Friend Word of Mouth Advertisement Facebook Ju…" at bounding box center [353, 281] width 188 height 17
click at [259, 273] on select "Select Walk-in Referral Internet Friend Word of Mouth Advertisement Facebook Ju…" at bounding box center [353, 281] width 188 height 17
click at [596, 400] on button "Add" at bounding box center [597, 398] width 30 height 19
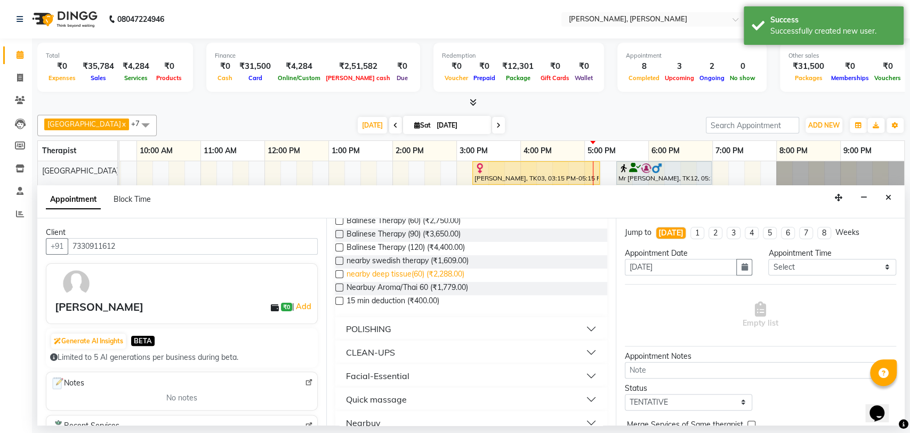
scroll to position [237, 0]
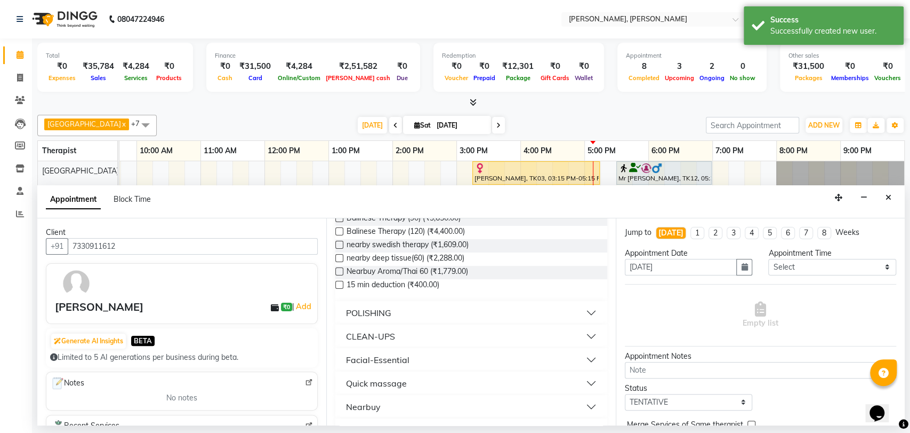
click at [378, 310] on div "POLISHING" at bounding box center [368, 312] width 45 height 13
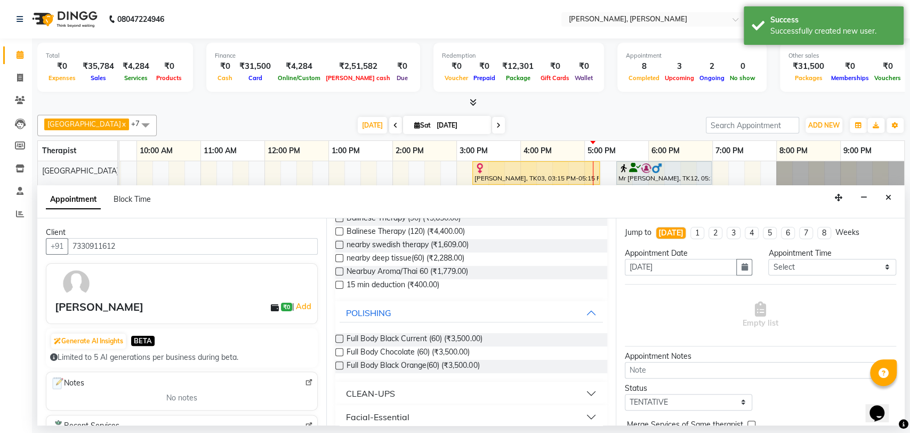
click at [341, 338] on label at bounding box center [339, 338] width 8 height 8
click at [341, 338] on input "checkbox" at bounding box center [338, 339] width 7 height 7
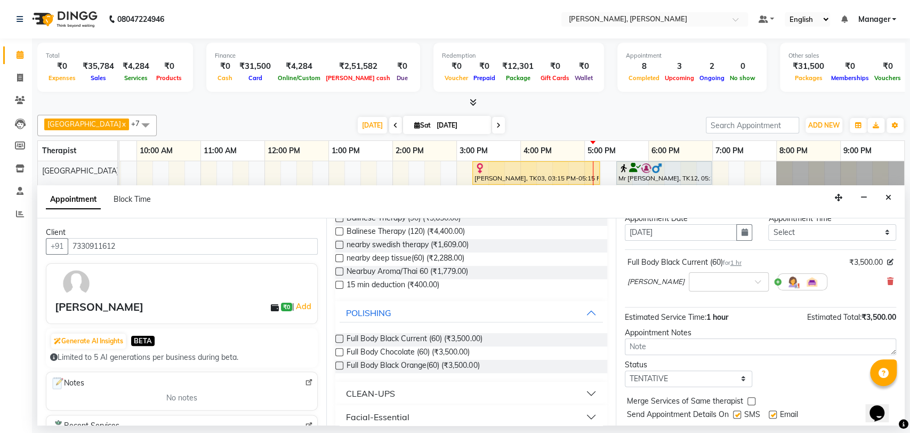
scroll to position [63, 0]
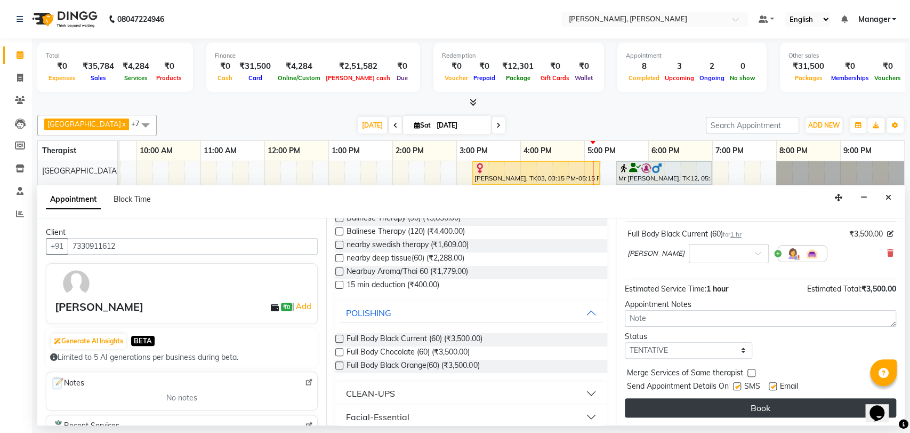
click at [721, 410] on button "Book" at bounding box center [760, 407] width 271 height 19
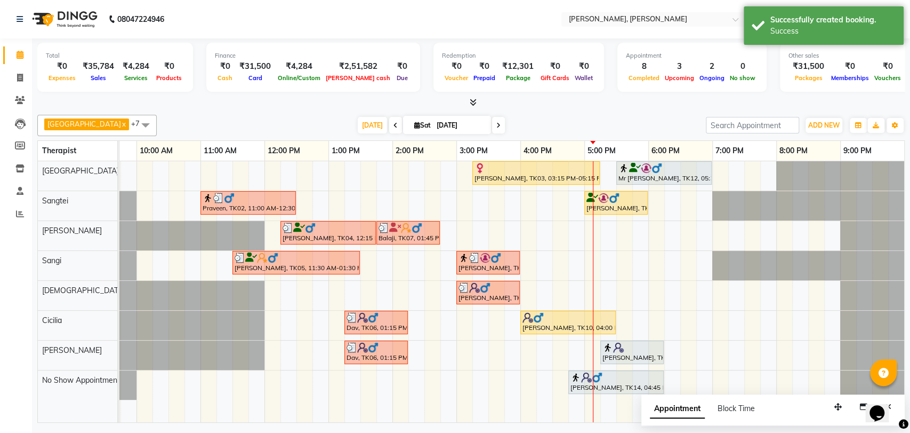
click at [627, 355] on div "[PERSON_NAME], TK15, 05:15 PM-06:15 PM, Full Body Black Current (60)" at bounding box center [632, 352] width 61 height 20
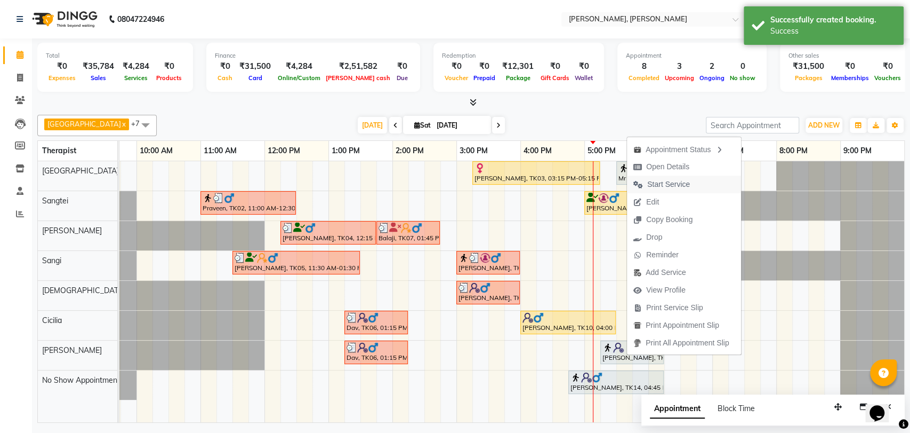
click at [677, 180] on span "Start Service" at bounding box center [668, 184] width 43 height 11
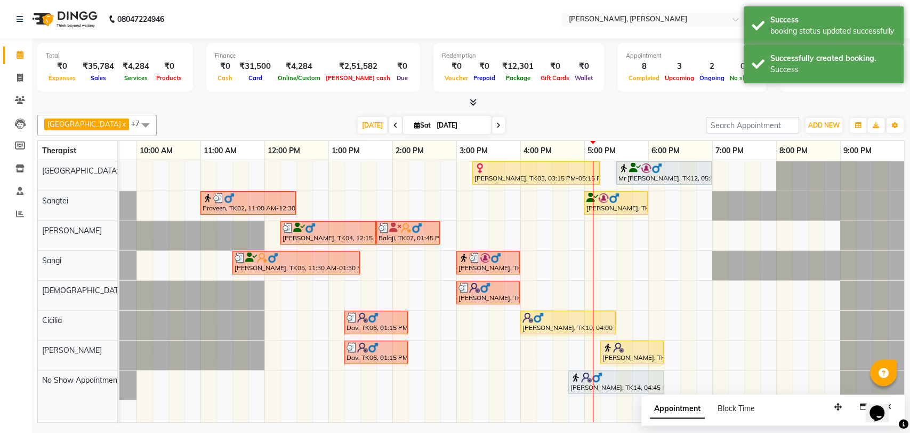
click at [618, 202] on img at bounding box center [614, 198] width 11 height 11
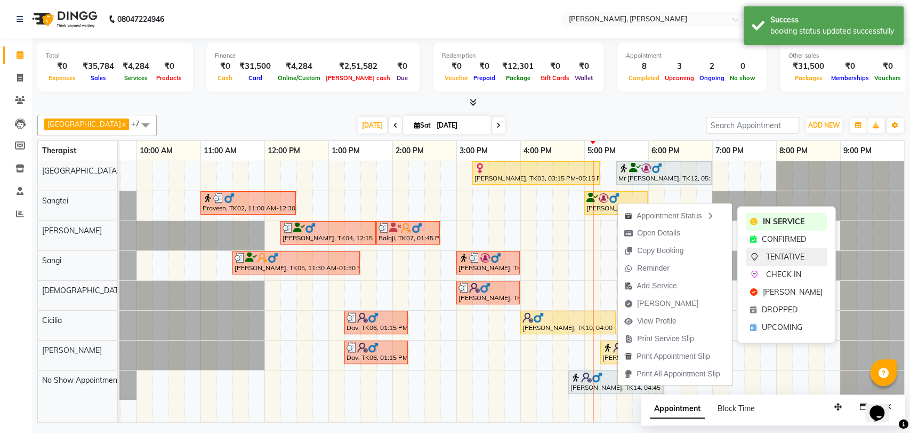
click at [781, 255] on span "TENTATIVE" at bounding box center [785, 256] width 38 height 11
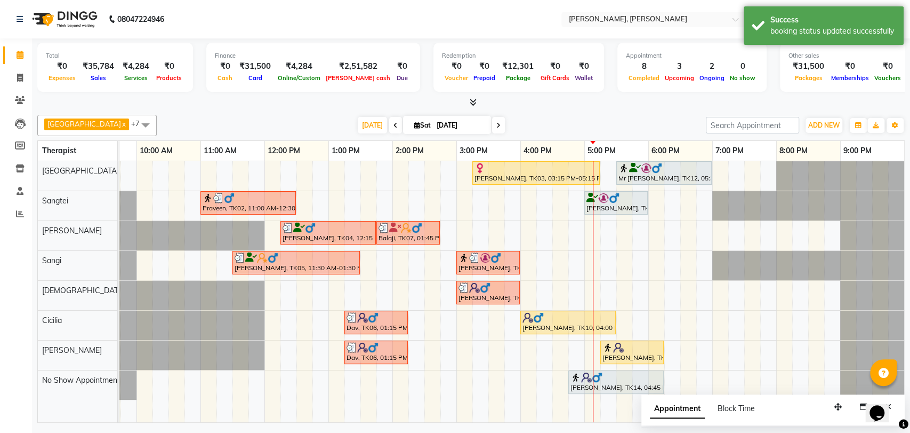
click at [641, 204] on div "[PERSON_NAME], TK13, 05:00 PM-06:00 PM, Swedish Therapy (60)" at bounding box center [616, 203] width 61 height 20
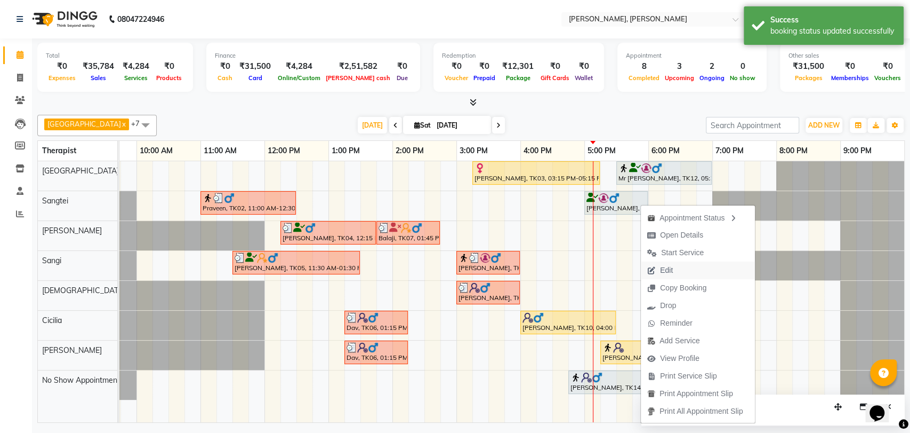
click at [688, 269] on button "Edit" at bounding box center [698, 270] width 114 height 18
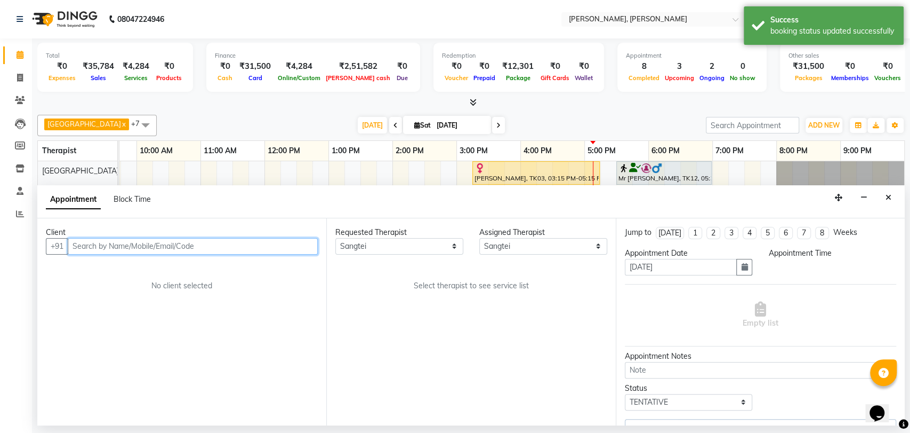
scroll to position [0, 47]
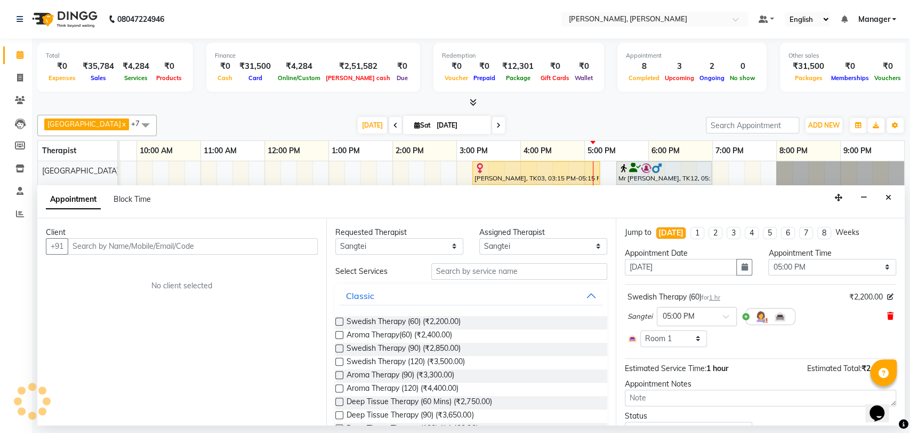
click at [888, 317] on icon at bounding box center [891, 315] width 6 height 7
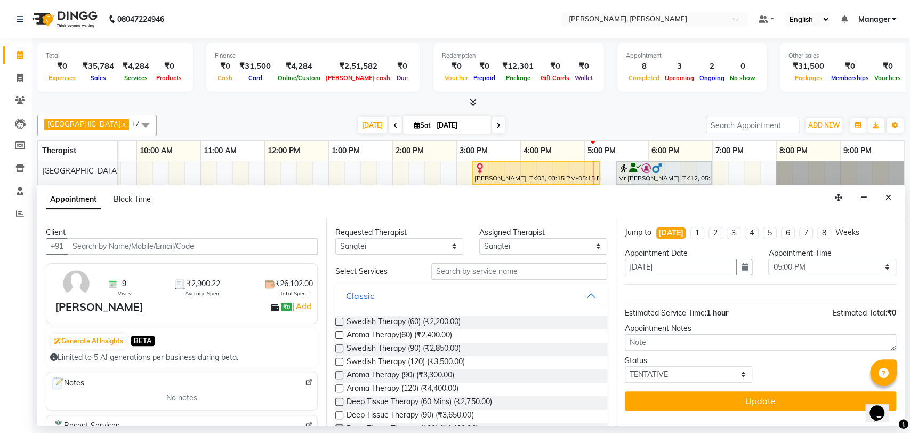
click at [341, 345] on label at bounding box center [339, 348] width 8 height 8
click at [341, 346] on input "checkbox" at bounding box center [338, 349] width 7 height 7
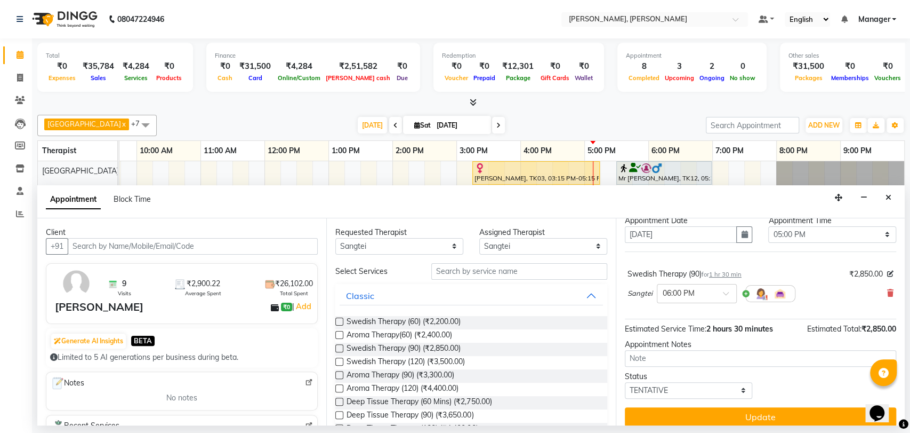
scroll to position [42, 0]
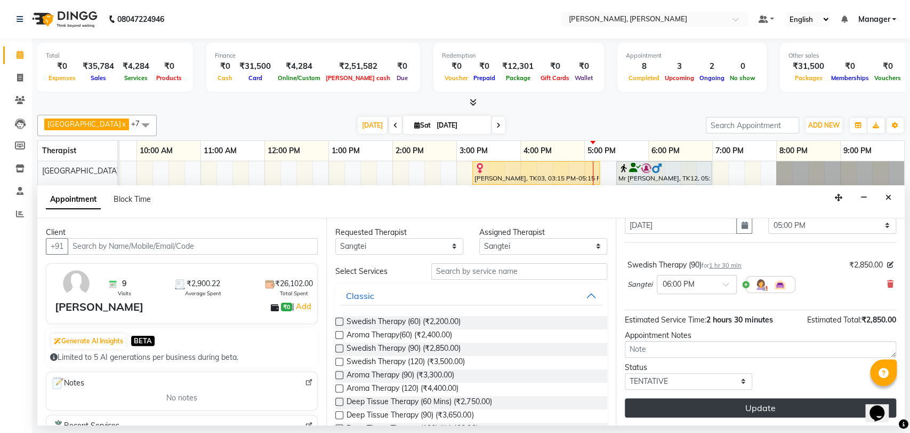
click at [723, 410] on button "Update" at bounding box center [760, 407] width 271 height 19
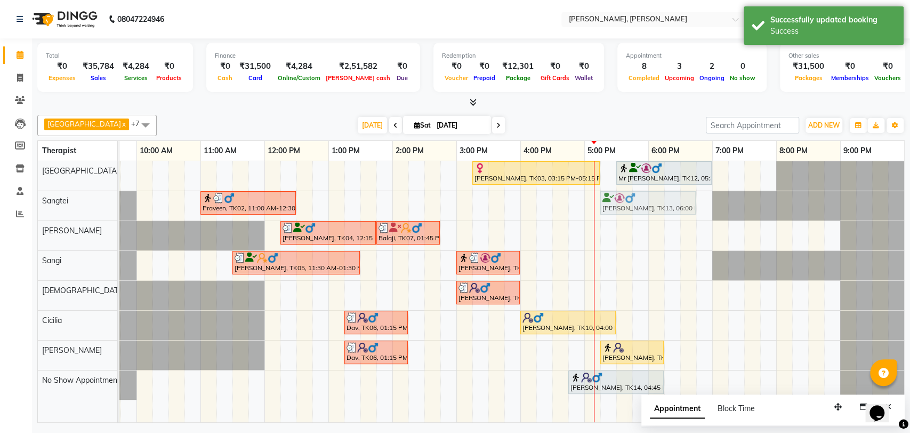
drag, startPoint x: 659, startPoint y: 194, endPoint x: 607, endPoint y: 199, distance: 52.5
click at [73, 199] on div "Praveen, TK02, 11:00 AM-12:30 PM, Balinese Therapy (90) [PERSON_NAME], TK13, 06…" at bounding box center [73, 205] width 0 height 29
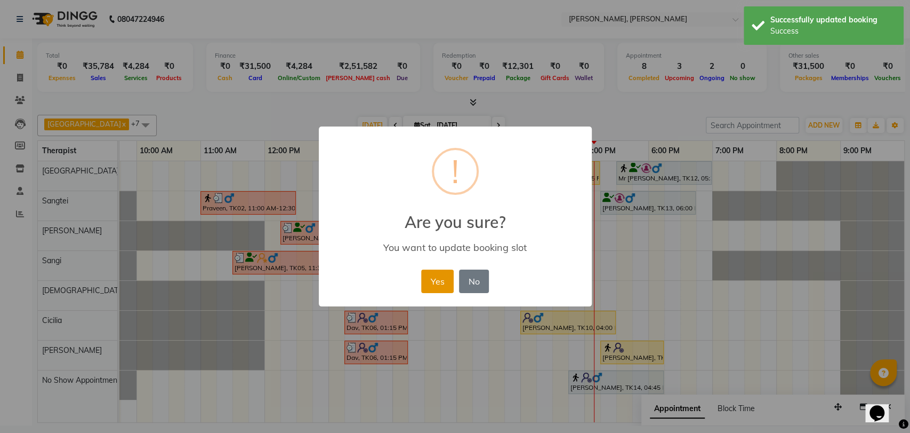
click at [432, 280] on button "Yes" at bounding box center [437, 280] width 33 height 23
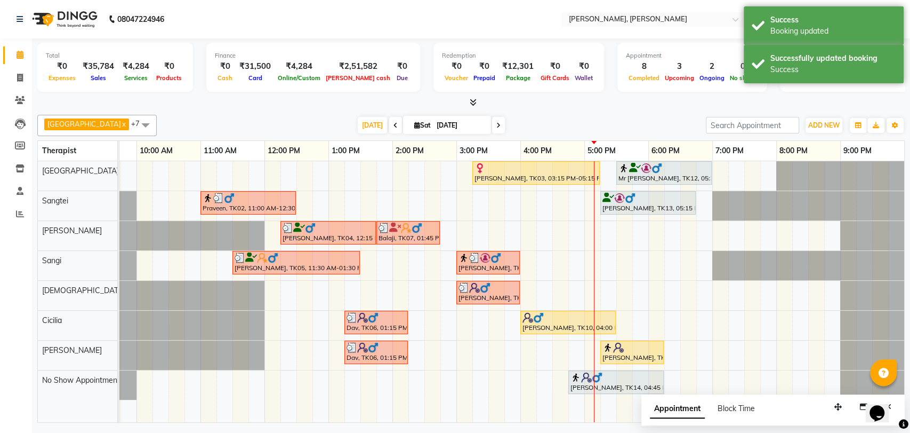
click at [639, 197] on div at bounding box center [648, 198] width 91 height 11
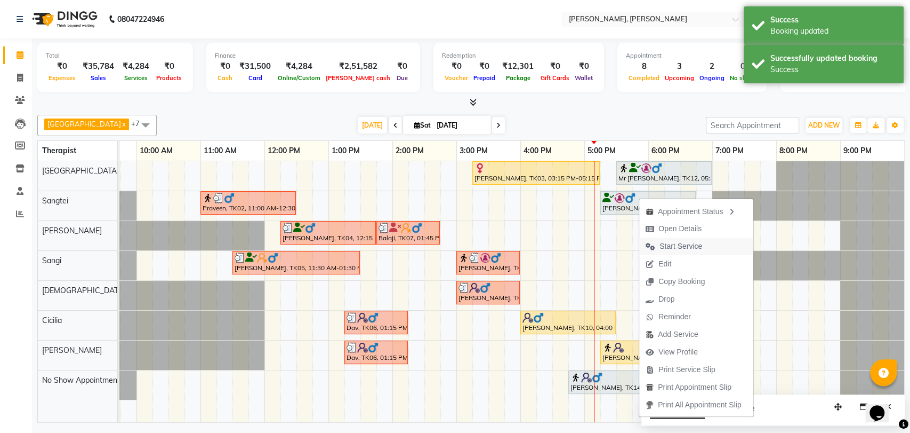
click at [677, 246] on span "Start Service" at bounding box center [681, 246] width 43 height 11
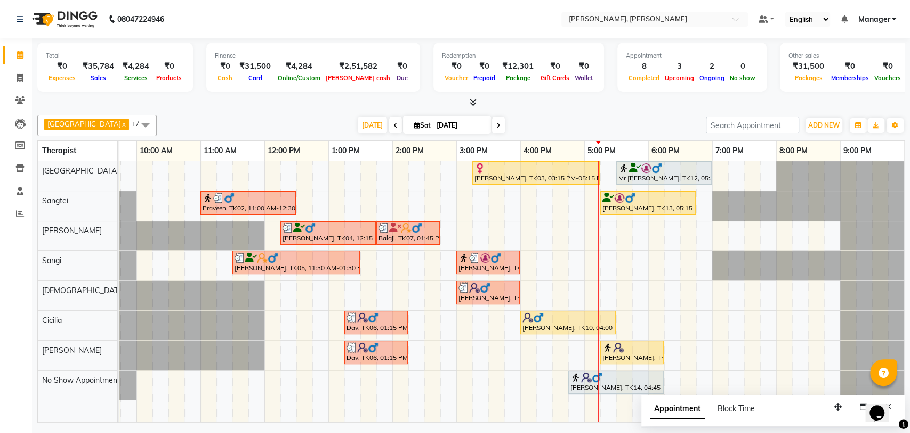
drag, startPoint x: 651, startPoint y: 165, endPoint x: 518, endPoint y: 33, distance: 188.2
click at [518, 33] on nav "08047224946 Select Location × [PERSON_NAME], [PERSON_NAME] Default Panel My Pan…" at bounding box center [455, 19] width 910 height 38
drag, startPoint x: 610, startPoint y: 350, endPoint x: 620, endPoint y: 358, distance: 12.6
click at [620, 358] on div "[PERSON_NAME], TK15, 05:15 PM-06:15 PM, Full Body Black Current (60)" at bounding box center [632, 352] width 61 height 20
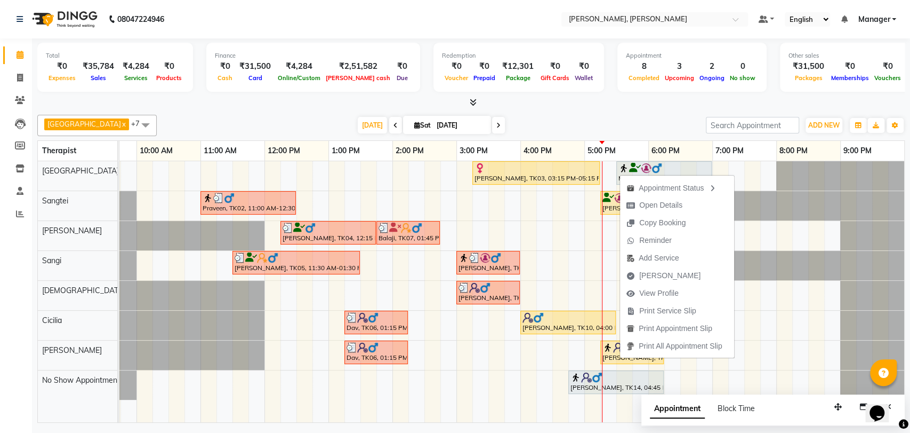
click at [603, 355] on div "[PERSON_NAME], TK15, 05:15 PM-06:15 PM, Full Body Black Current (60)" at bounding box center [632, 352] width 61 height 20
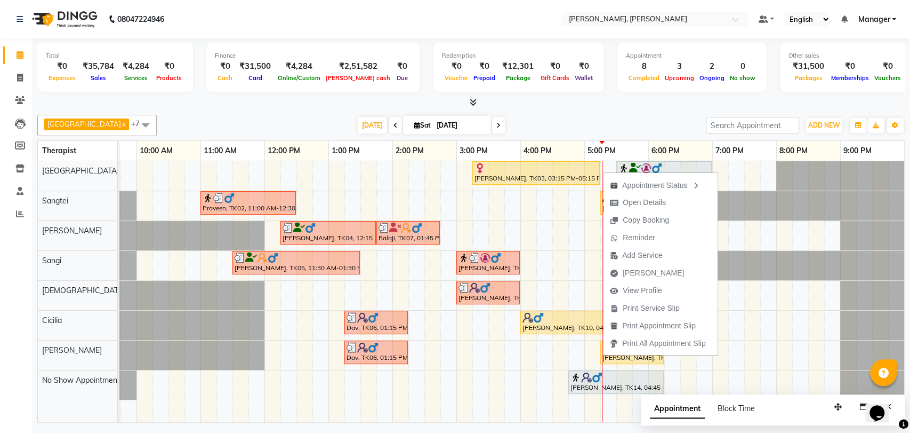
click at [603, 355] on div "[PERSON_NAME], TK15, 05:15 PM-06:15 PM, Full Body Black Current (60)" at bounding box center [632, 352] width 61 height 20
click at [635, 355] on div "[PERSON_NAME], TK15, 05:15 PM-06:15 PM, Full Body Black Current (60)" at bounding box center [632, 352] width 61 height 20
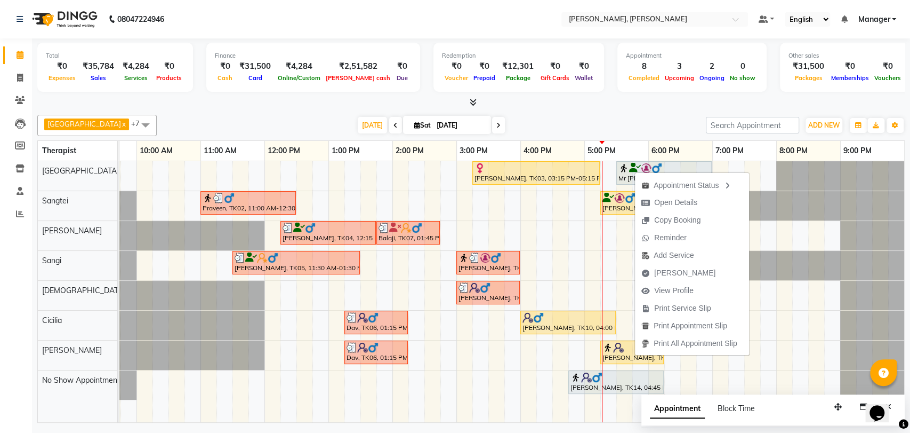
click at [620, 357] on div "[PERSON_NAME], TK15, 05:15 PM-06:15 PM, Full Body Black Current (60)" at bounding box center [632, 352] width 61 height 20
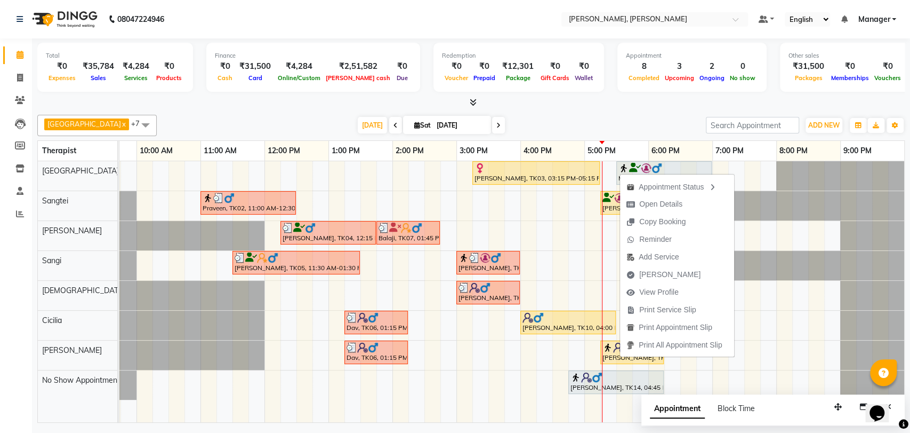
click at [620, 357] on div "[PERSON_NAME], TK15, 05:15 PM-06:15 PM, Full Body Black Current (60)" at bounding box center [632, 352] width 61 height 20
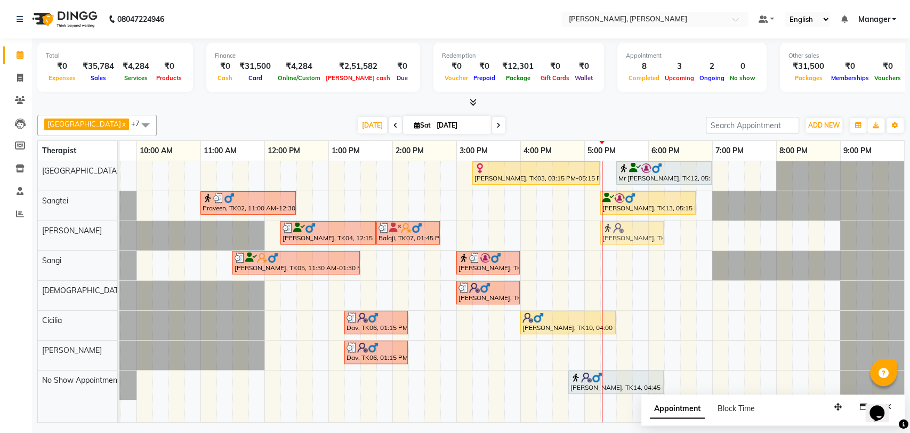
drag, startPoint x: 620, startPoint y: 357, endPoint x: 614, endPoint y: 249, distance: 108.4
click at [614, 249] on div "[PERSON_NAME], TK03, 03:15 PM-05:15 PM, Deep Tissue Therapy (120) Mr [PERSON_NA…" at bounding box center [489, 291] width 832 height 261
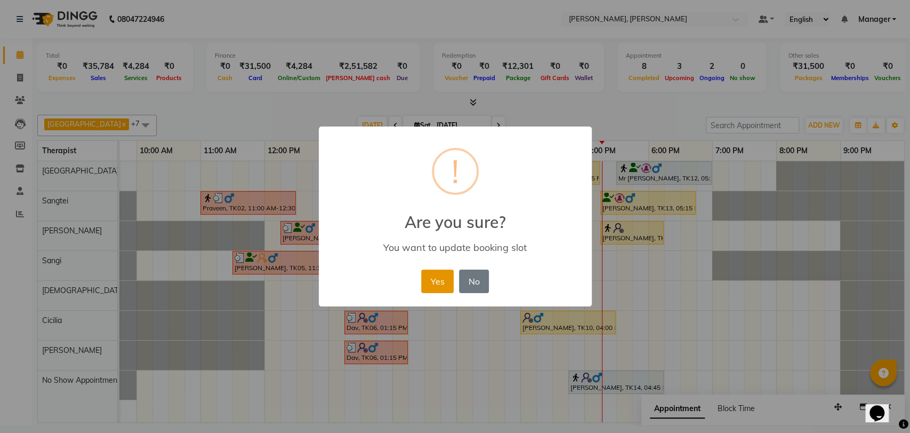
click at [430, 271] on button "Yes" at bounding box center [437, 280] width 33 height 23
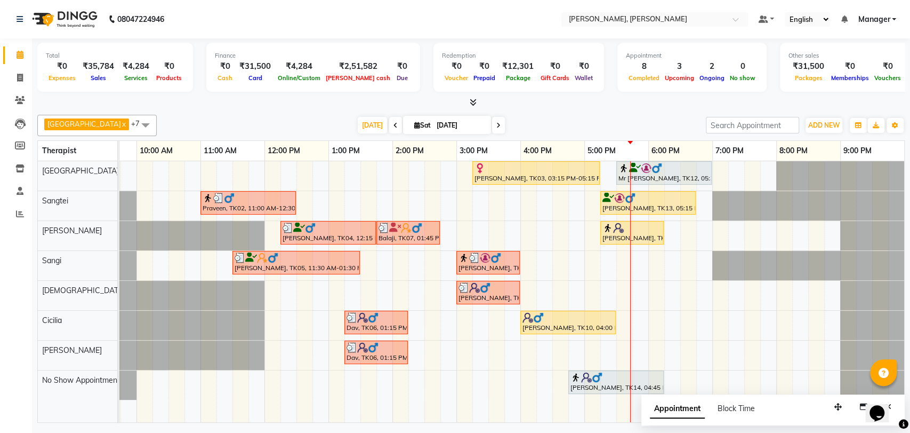
click at [497, 126] on icon at bounding box center [499, 125] width 4 height 6
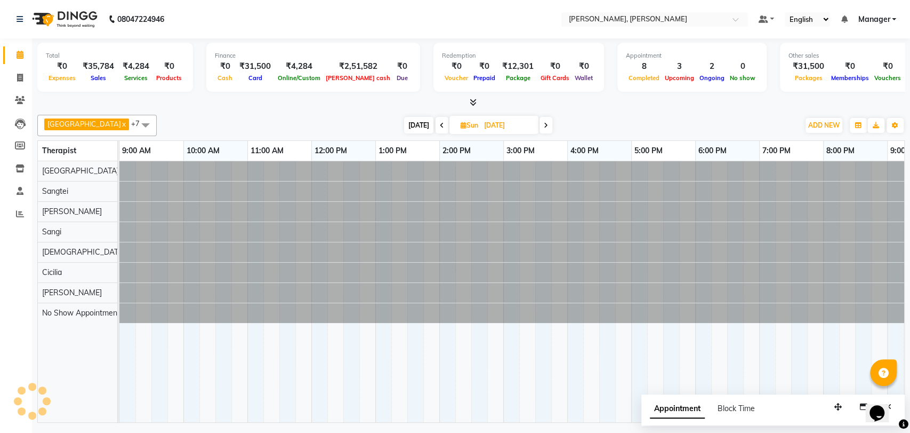
scroll to position [0, 47]
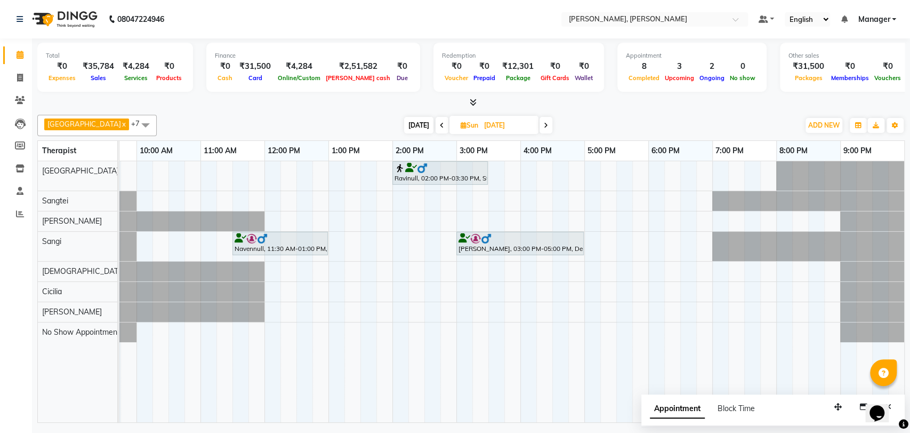
click at [286, 240] on div at bounding box center [280, 238] width 91 height 11
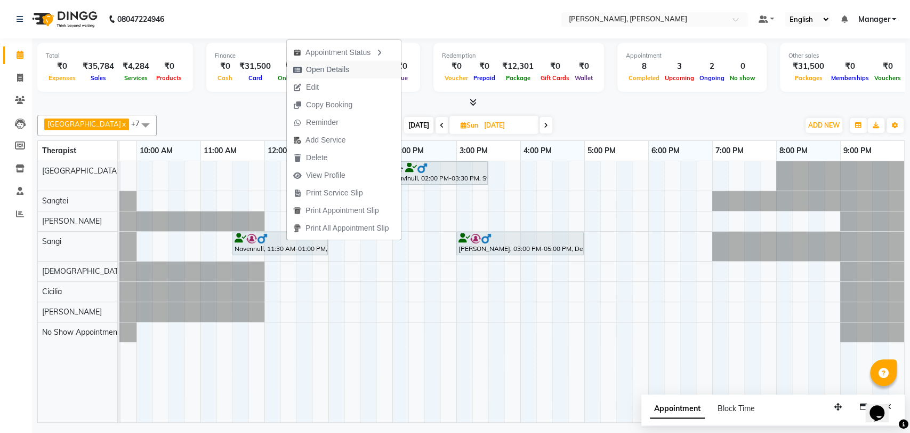
click at [362, 70] on button "Open Details" at bounding box center [344, 70] width 114 height 18
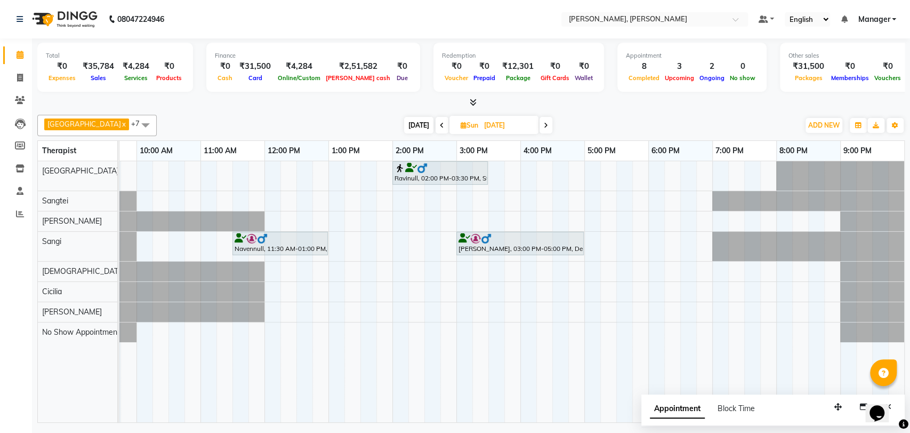
click at [277, 242] on div at bounding box center [280, 238] width 91 height 11
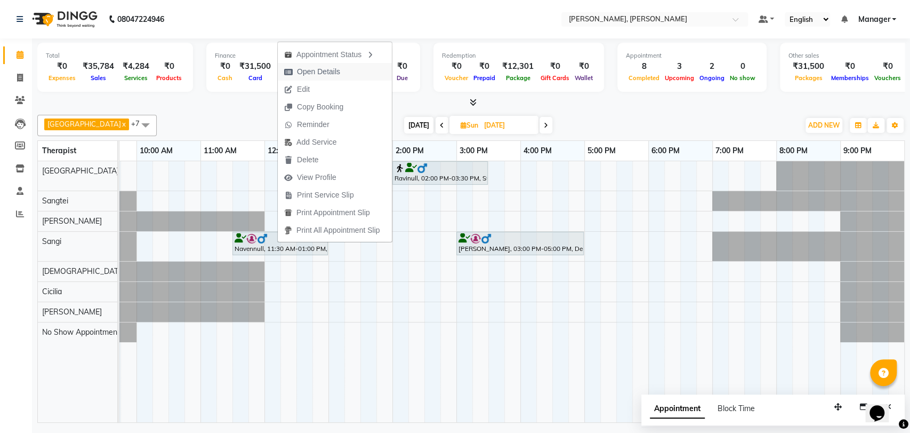
click at [354, 75] on button "Open Details" at bounding box center [335, 72] width 114 height 18
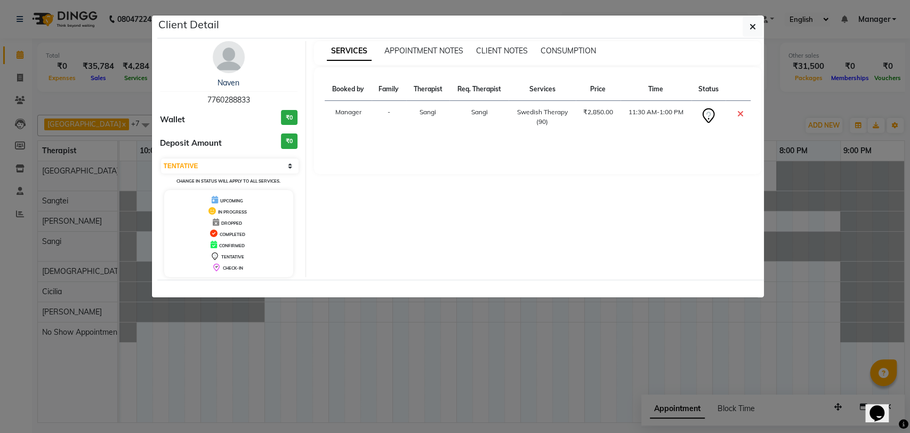
click at [225, 61] on img at bounding box center [229, 57] width 32 height 32
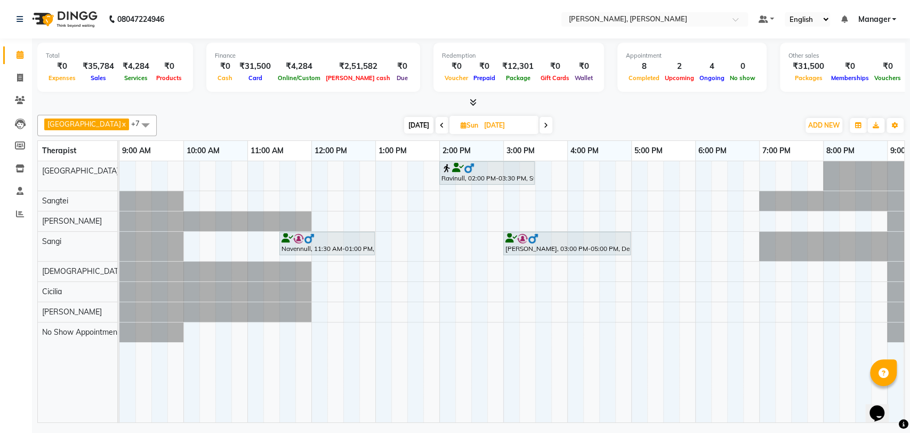
click at [482, 173] on div "Ravinull, 02:00 PM-03:30 PM, Swedish Therapy (90)" at bounding box center [487, 173] width 93 height 20
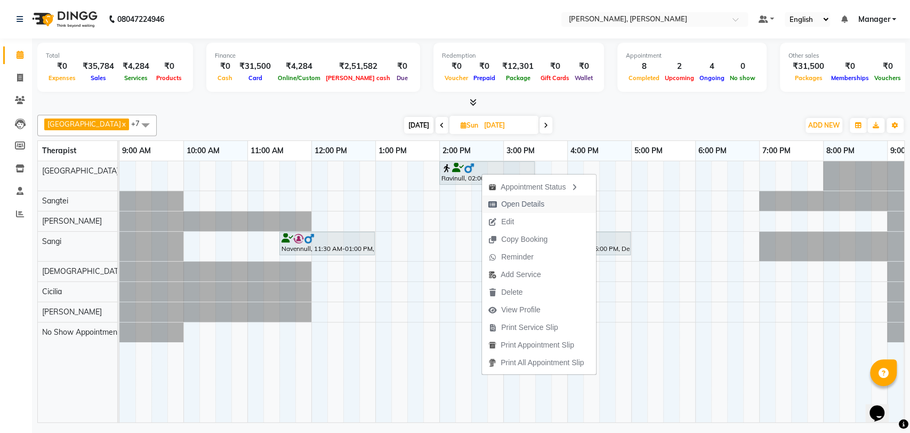
click at [527, 206] on span "Open Details" at bounding box center [522, 203] width 43 height 11
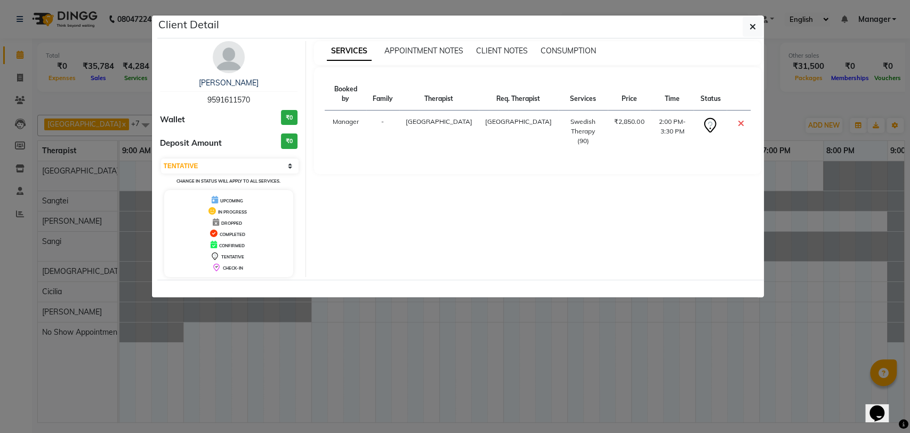
click at [228, 59] on img at bounding box center [229, 57] width 32 height 32
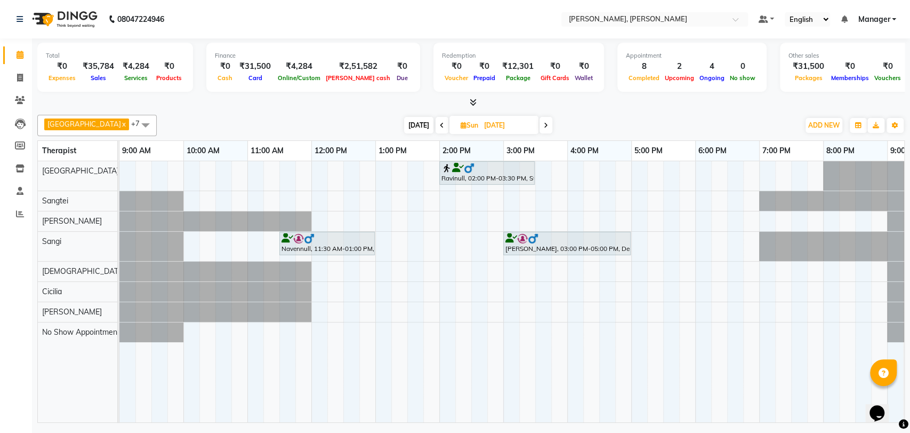
click at [470, 176] on div "Ravinull, 02:00 PM-03:30 PM, Swedish Therapy (90)" at bounding box center [487, 173] width 93 height 20
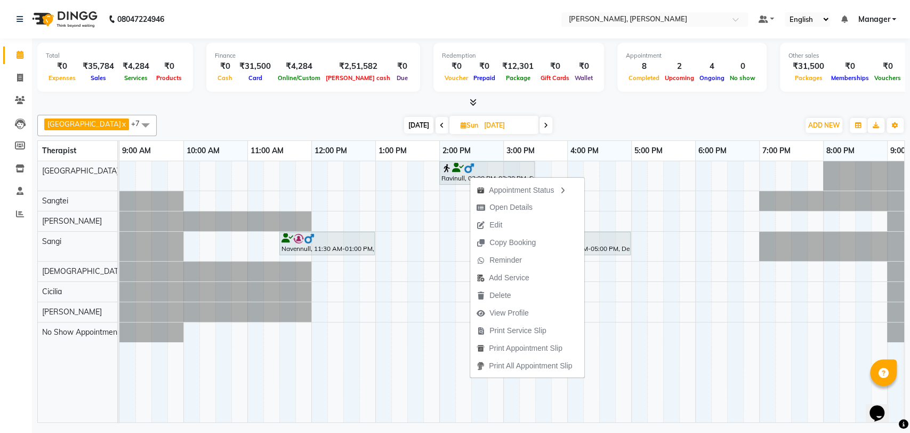
click at [436, 121] on span at bounding box center [442, 125] width 13 height 17
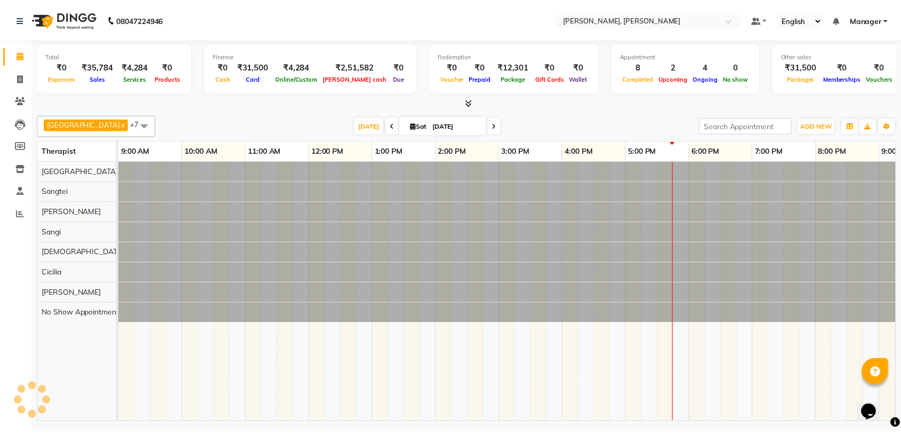
scroll to position [0, 47]
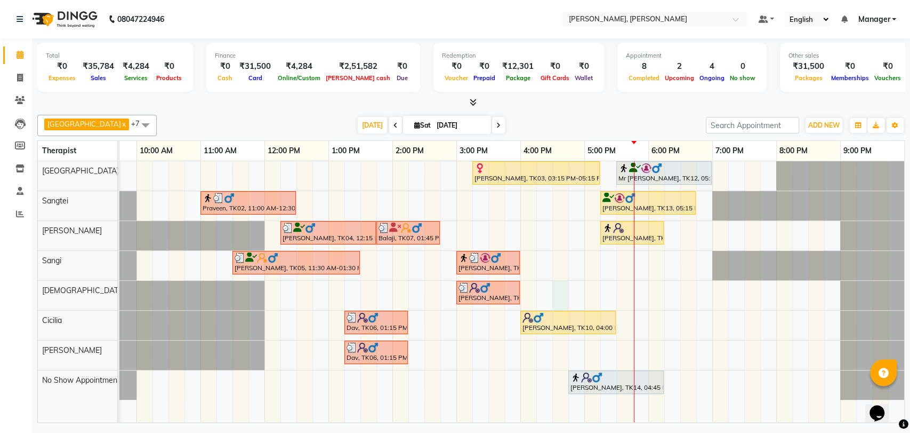
click at [557, 308] on div "[PERSON_NAME], TK03, 03:15 PM-05:15 PM, Deep Tissue Therapy (120) Mr [PERSON_NA…" at bounding box center [489, 291] width 832 height 261
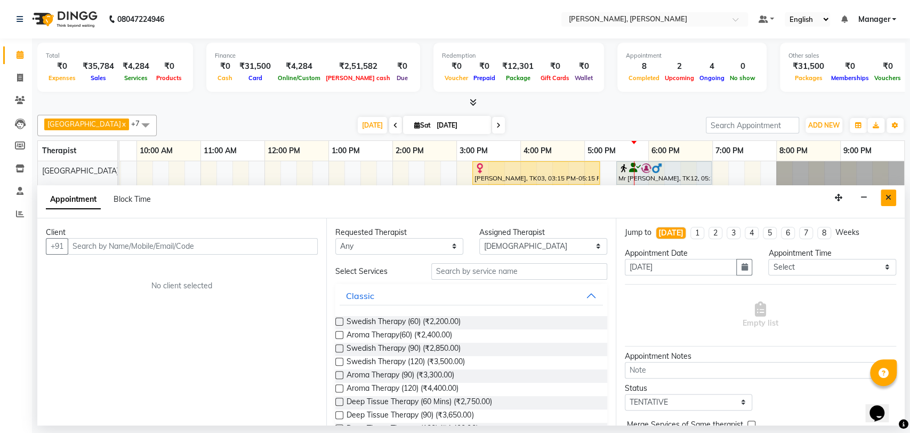
click at [892, 199] on button "Close" at bounding box center [888, 197] width 15 height 17
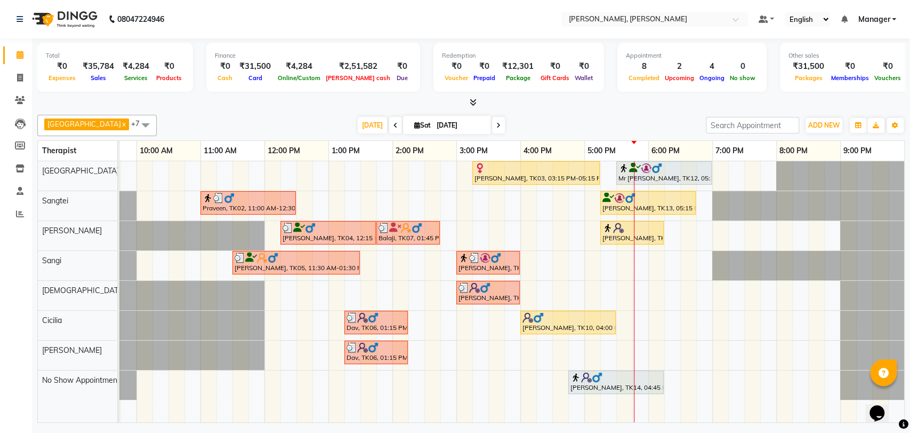
click at [549, 318] on div at bounding box center [568, 317] width 91 height 11
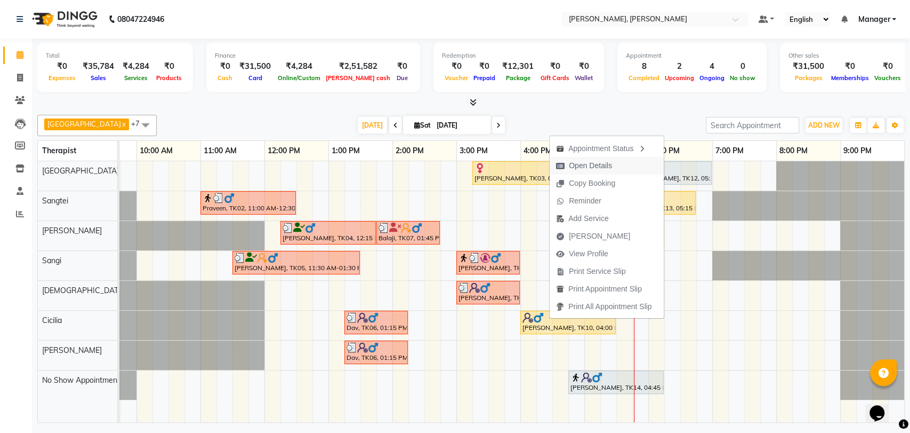
click at [586, 164] on span "Open Details" at bounding box center [590, 165] width 43 height 11
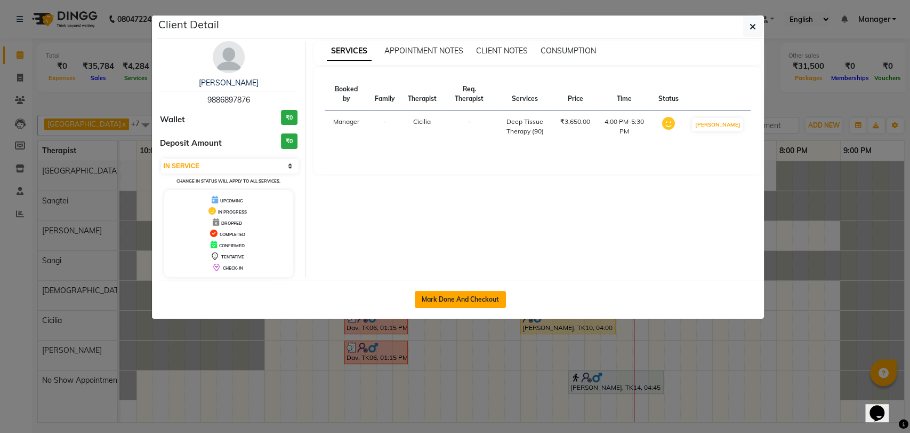
click at [480, 300] on button "Mark Done And Checkout" at bounding box center [460, 299] width 91 height 17
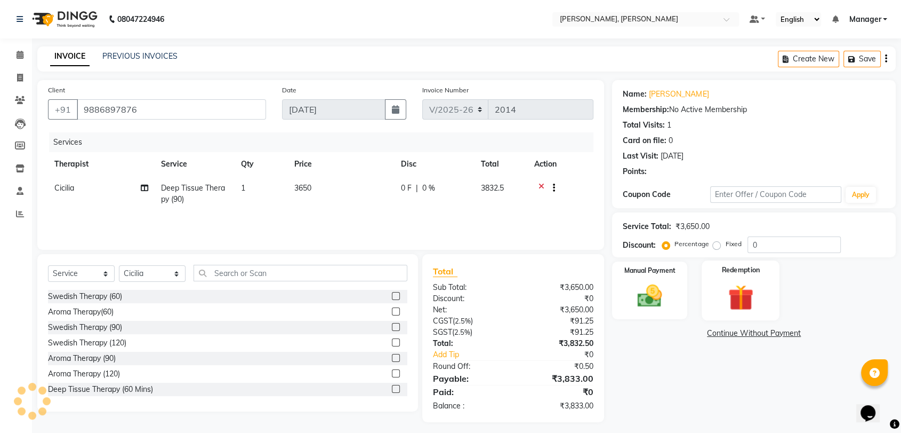
click at [738, 278] on div "Redemption" at bounding box center [741, 290] width 78 height 60
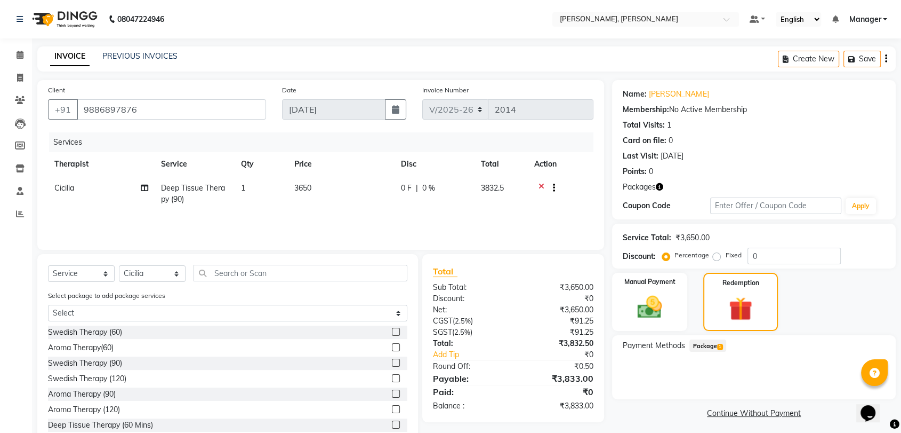
click at [704, 348] on span "Package 1" at bounding box center [708, 345] width 37 height 12
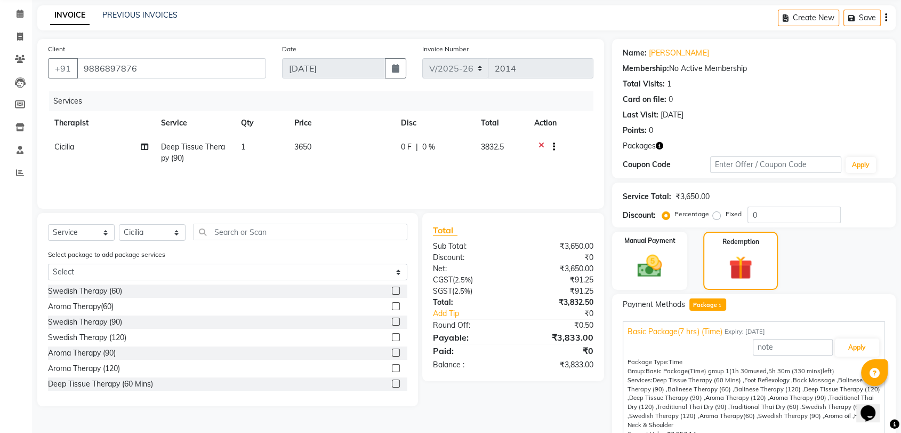
scroll to position [90, 0]
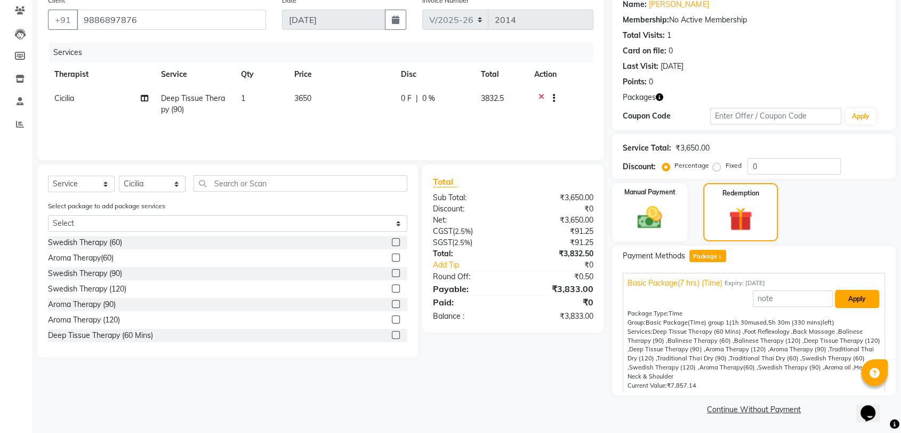
click at [849, 303] on button "Apply" at bounding box center [857, 299] width 44 height 18
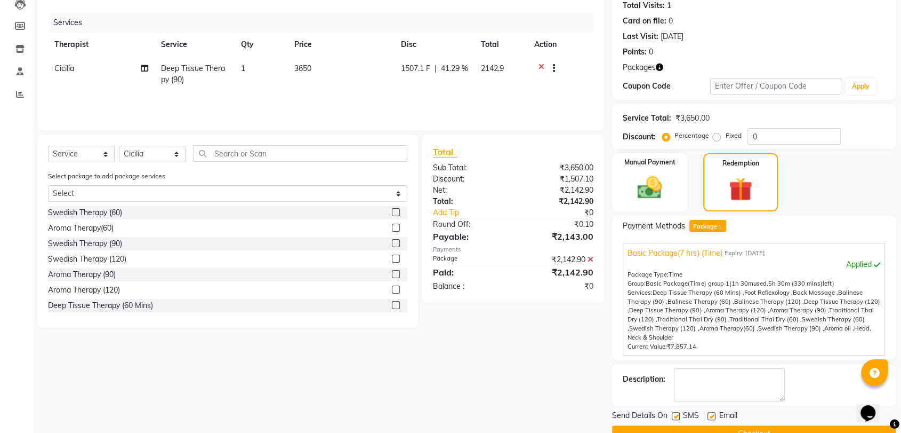
scroll to position [144, 0]
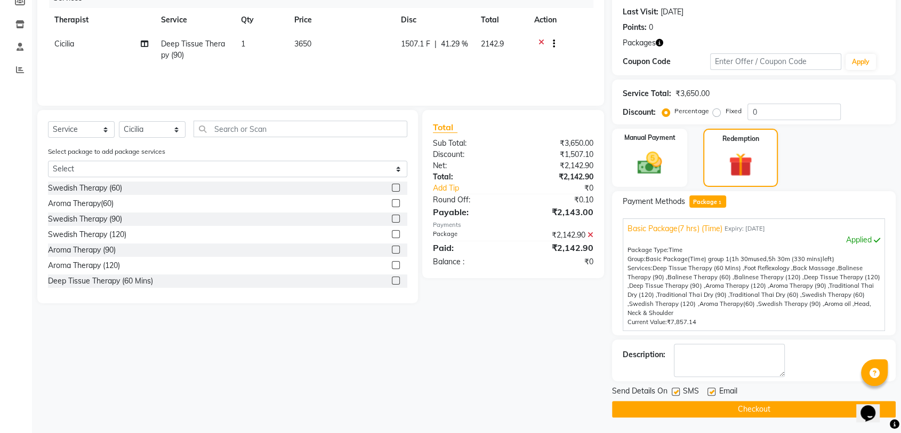
click at [732, 402] on button "Checkout" at bounding box center [754, 409] width 284 height 17
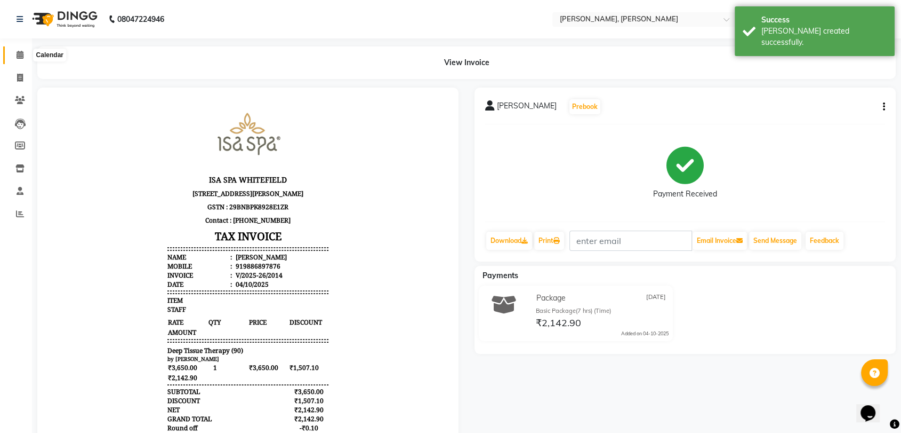
click at [17, 55] on icon at bounding box center [20, 55] width 7 height 8
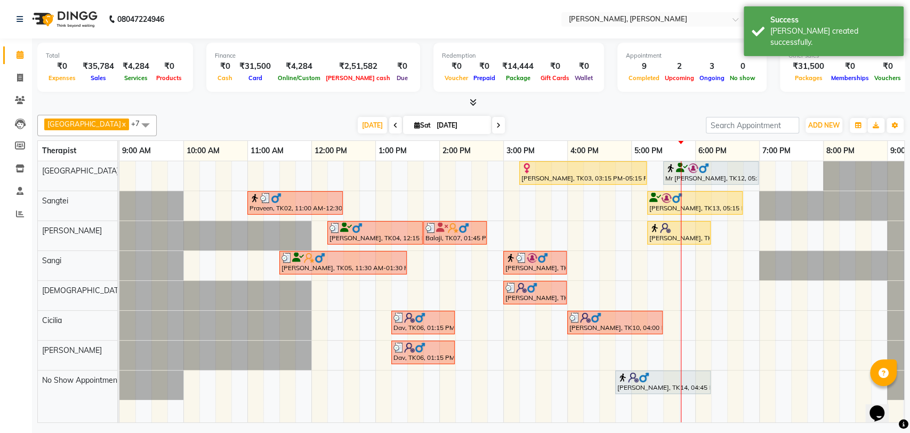
click at [606, 328] on div "[PERSON_NAME], TK10, 04:00 PM-05:30 PM, Deep Tissue Therapy (90)" at bounding box center [615, 322] width 93 height 20
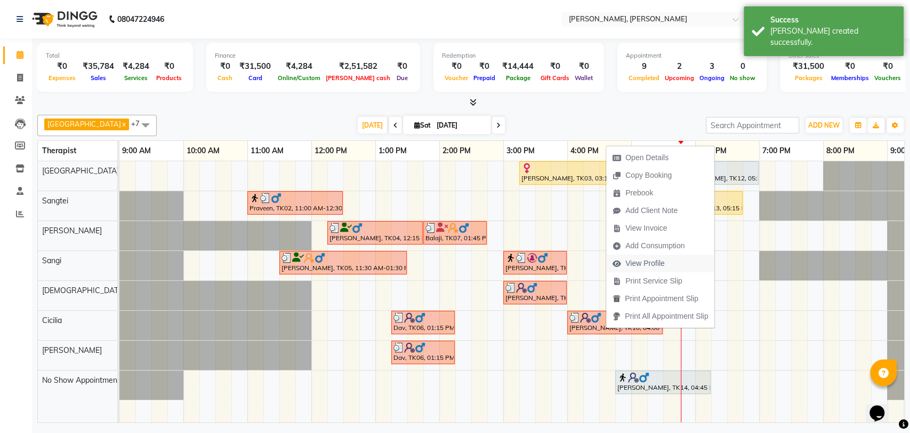
click at [636, 261] on span "View Profile" at bounding box center [645, 263] width 39 height 11
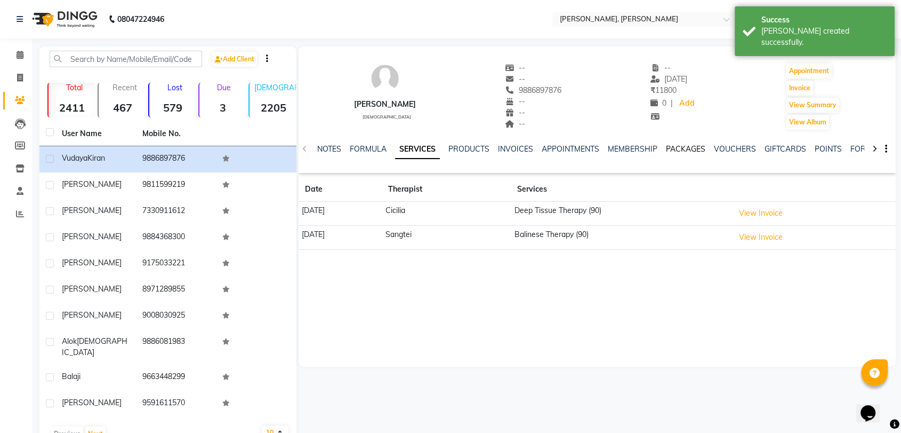
click at [693, 149] on link "PACKAGES" at bounding box center [685, 149] width 39 height 10
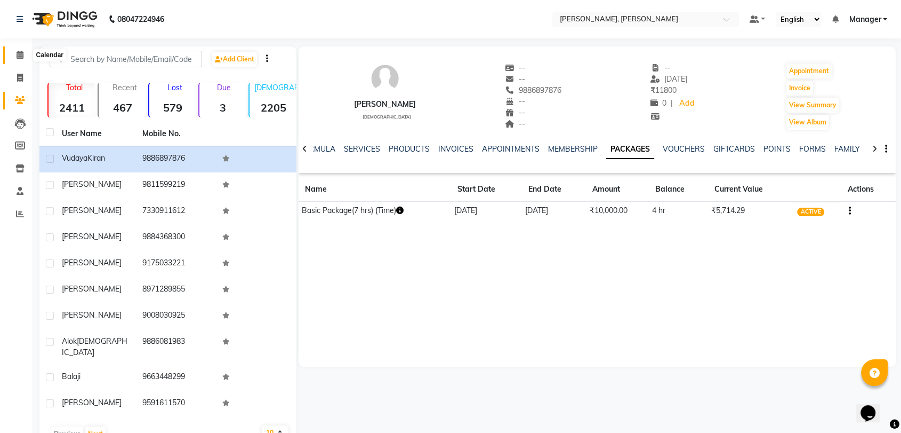
click at [15, 57] on span at bounding box center [20, 55] width 19 height 12
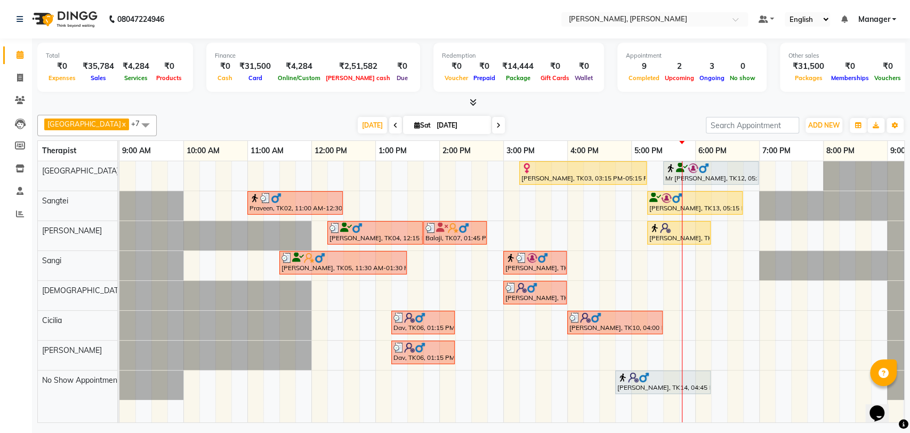
click at [602, 325] on div "[PERSON_NAME], TK10, 04:00 PM-05:30 PM, Deep Tissue Therapy (90)" at bounding box center [615, 322] width 93 height 20
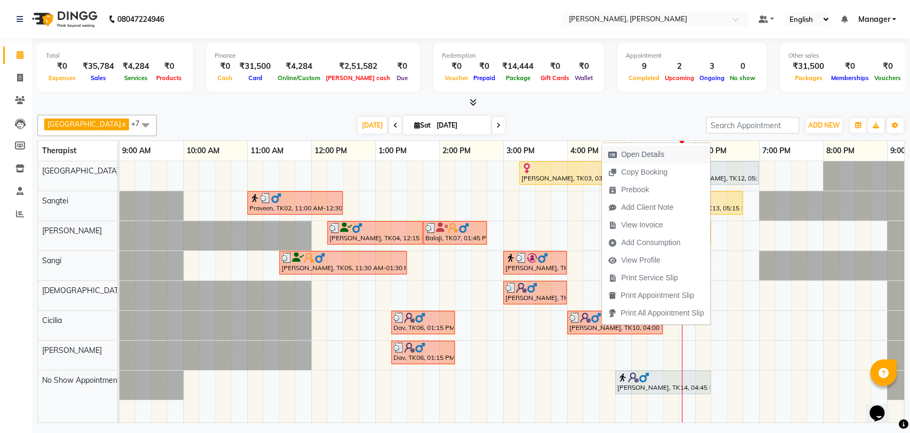
click at [662, 158] on span "Open Details" at bounding box center [642, 154] width 43 height 11
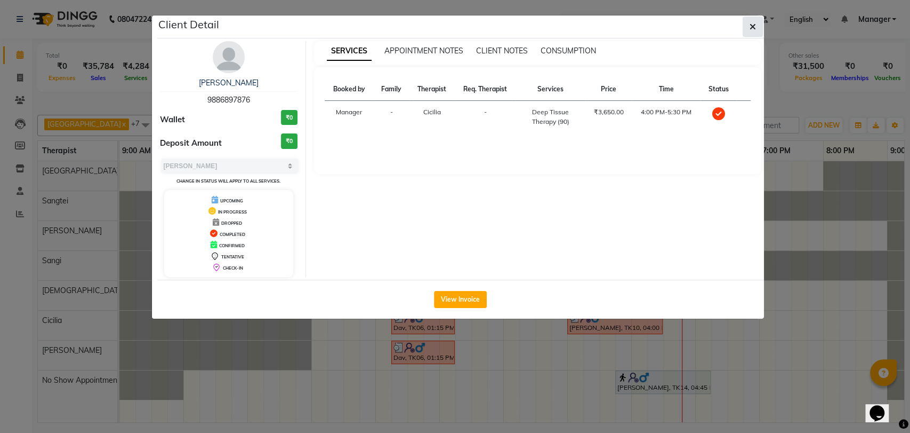
click at [750, 26] on icon "button" at bounding box center [753, 26] width 6 height 9
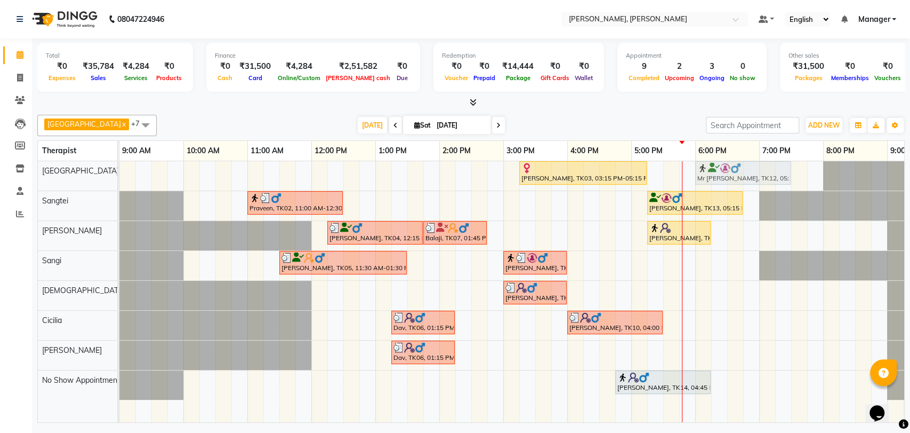
drag, startPoint x: 694, startPoint y: 170, endPoint x: 726, endPoint y: 169, distance: 32.6
click at [119, 169] on div "[PERSON_NAME], TK03, 03:15 PM-05:15 PM, Deep Tissue Therapy (120) Mr [PERSON_NA…" at bounding box center [119, 175] width 0 height 29
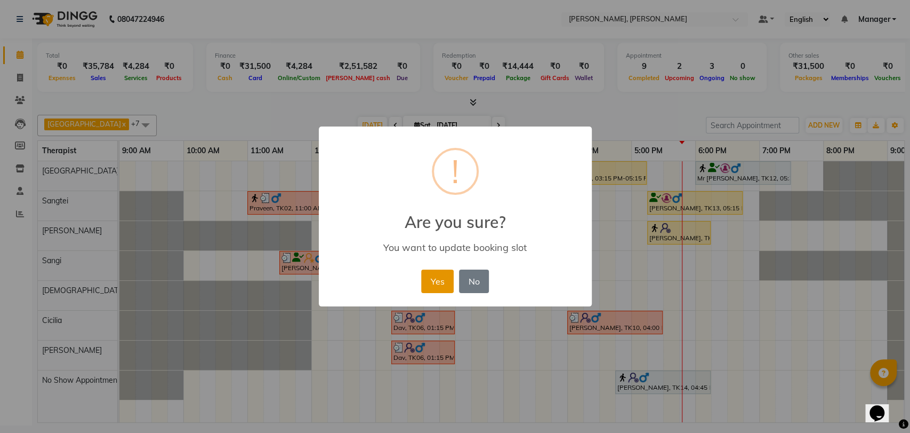
click at [430, 290] on button "Yes" at bounding box center [437, 280] width 33 height 23
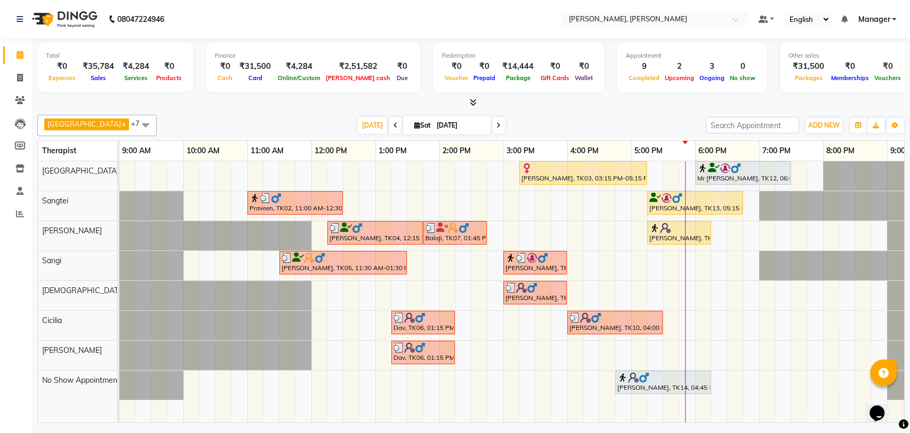
click at [741, 168] on div at bounding box center [743, 168] width 91 height 11
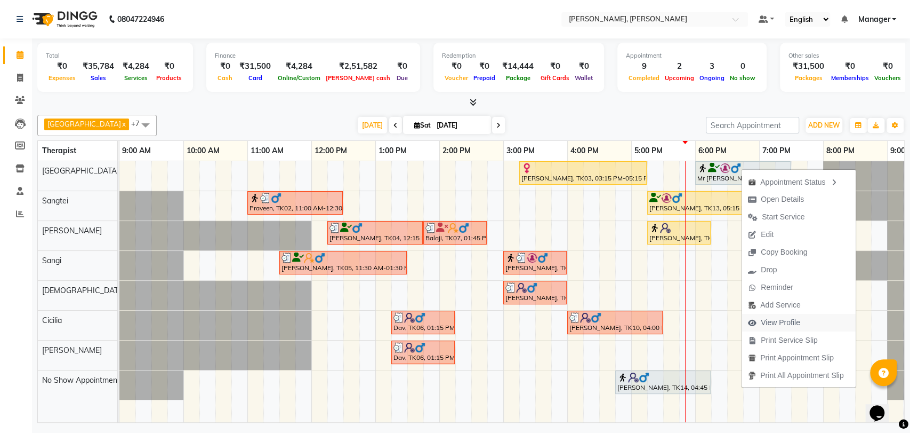
click at [785, 317] on span "View Profile" at bounding box center [780, 322] width 39 height 11
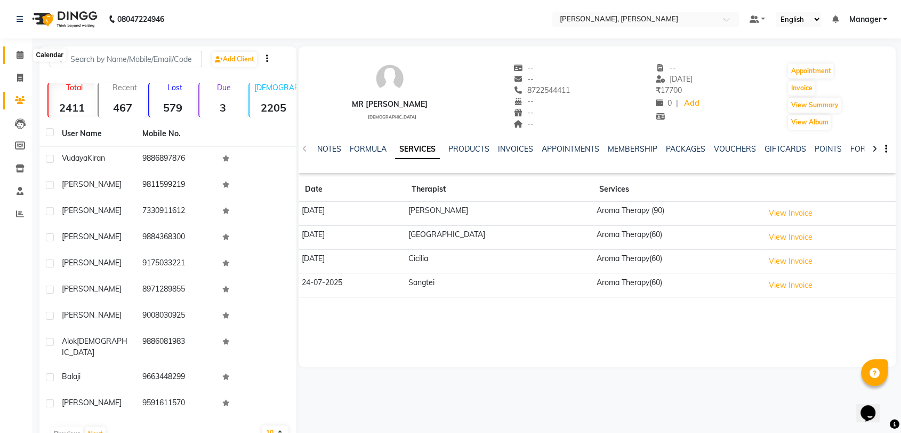
click at [21, 61] on span at bounding box center [20, 55] width 19 height 12
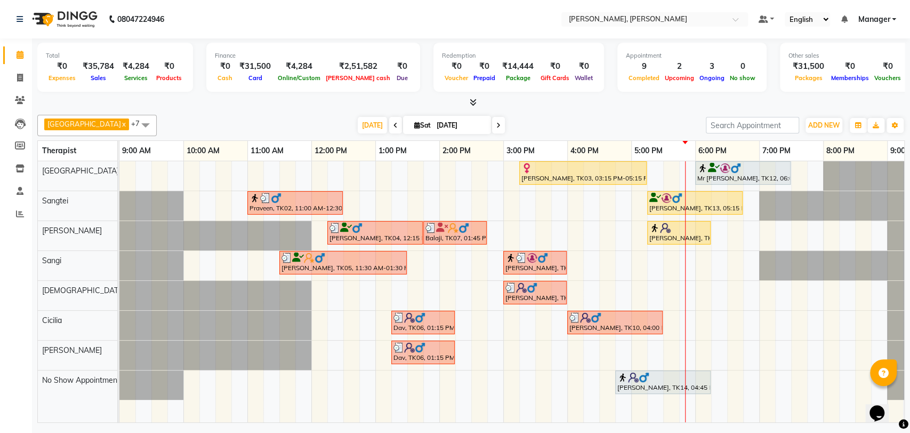
click at [756, 174] on div "Mr [PERSON_NAME], TK12, 06:00 PM-07:30 PM, Deep Tissue Therapy (90)" at bounding box center [743, 173] width 93 height 20
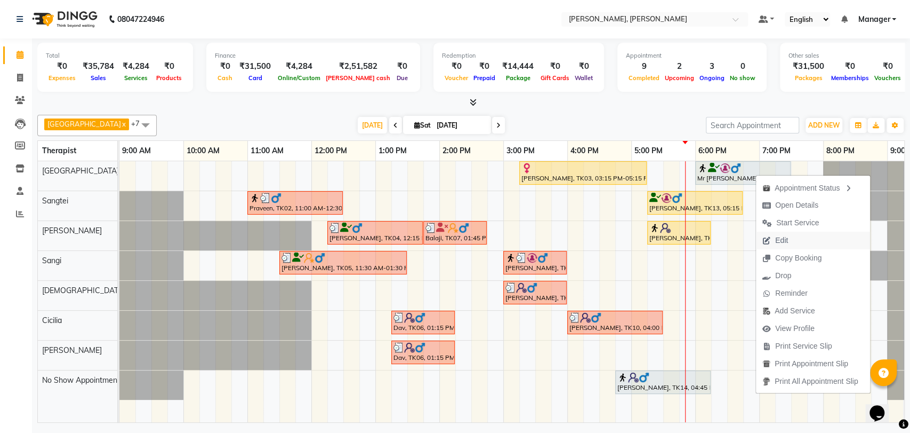
click at [792, 244] on span "Edit" at bounding box center [775, 240] width 38 height 18
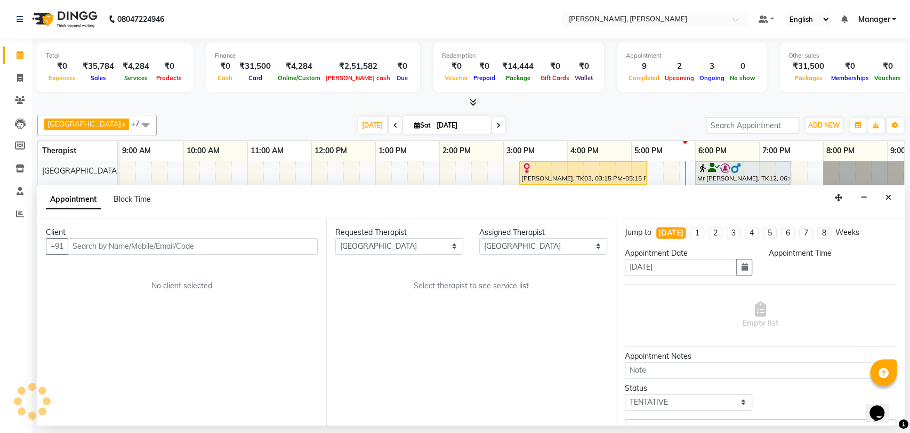
scroll to position [0, 47]
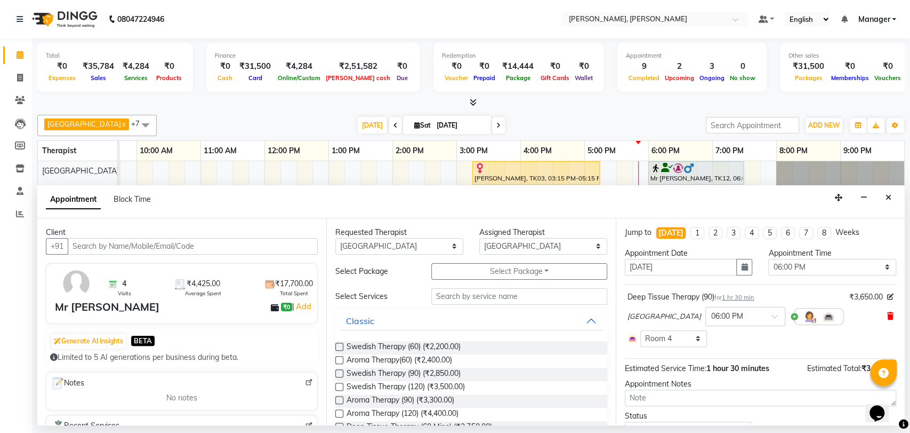
click at [888, 313] on icon at bounding box center [891, 315] width 6 height 7
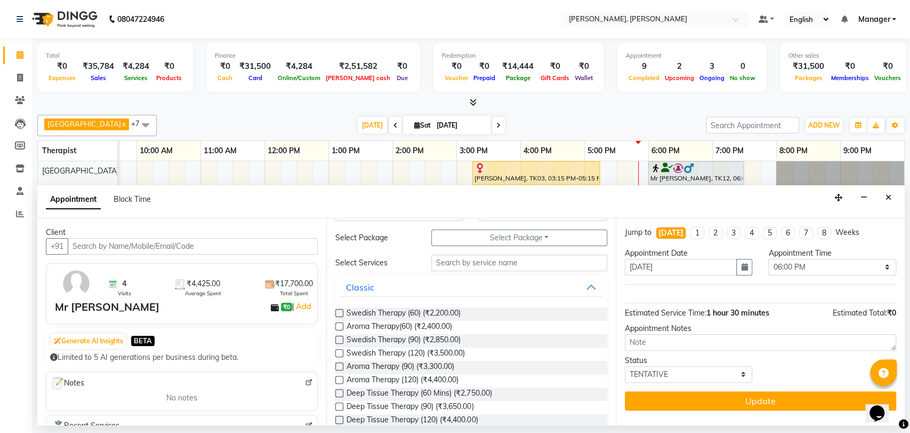
scroll to position [59, 0]
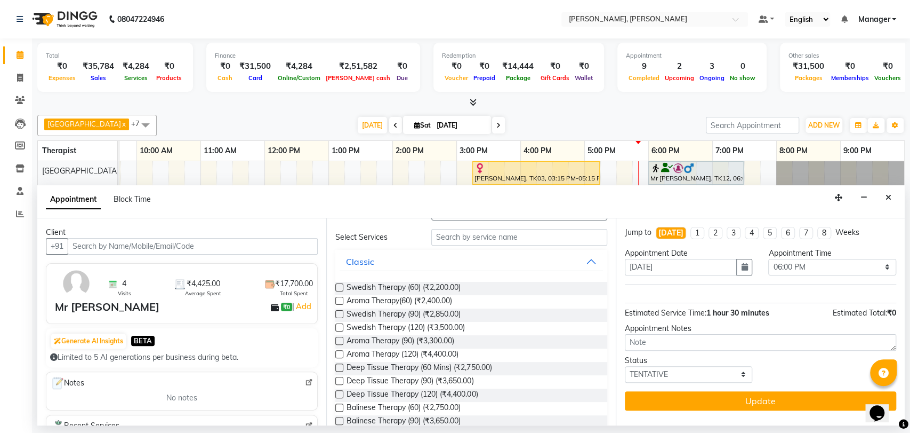
click at [340, 338] on label at bounding box center [339, 341] width 8 height 8
click at [340, 338] on input "checkbox" at bounding box center [338, 341] width 7 height 7
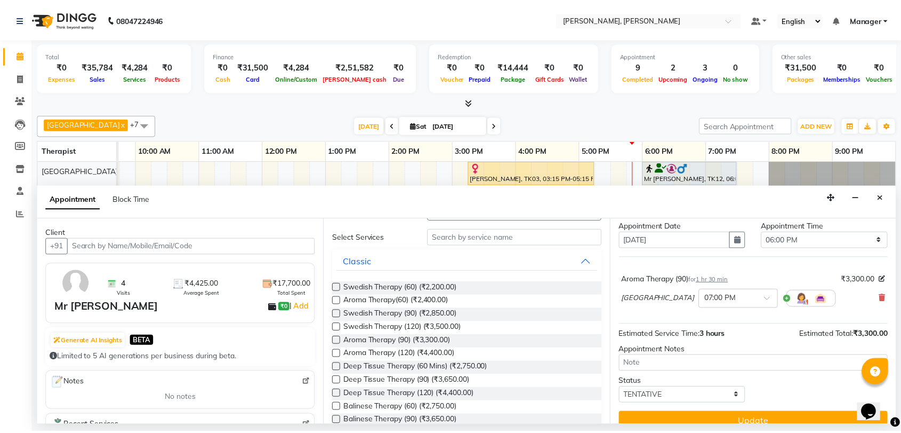
scroll to position [42, 0]
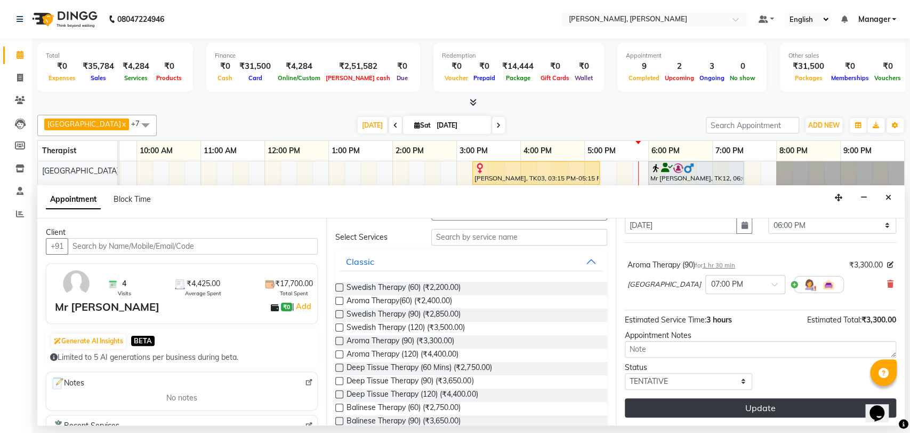
click at [723, 404] on button "Update" at bounding box center [760, 407] width 271 height 19
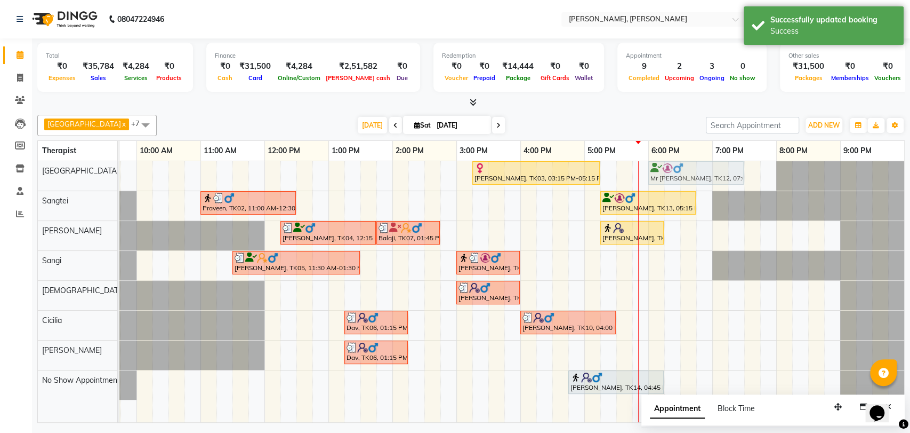
drag, startPoint x: 733, startPoint y: 170, endPoint x: 665, endPoint y: 180, distance: 69.1
click at [73, 180] on div "[PERSON_NAME], TK03, 03:15 PM-05:15 PM, Deep Tissue Therapy (120) Mr [PERSON_NA…" at bounding box center [73, 175] width 0 height 29
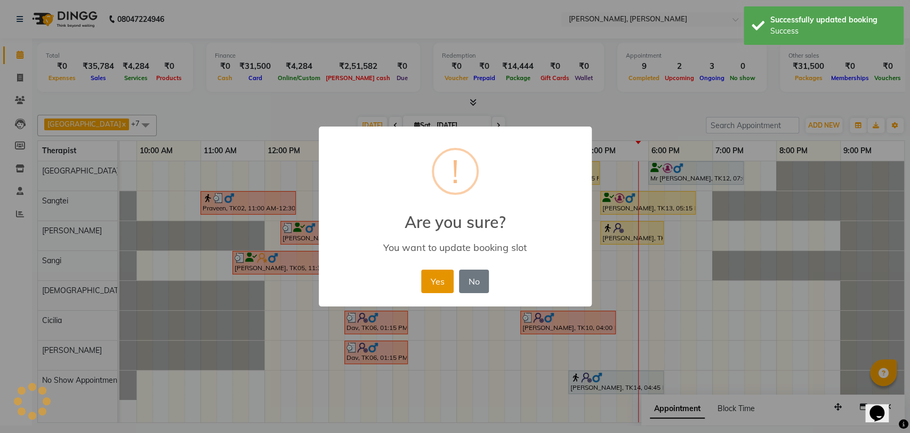
click at [442, 274] on button "Yes" at bounding box center [437, 280] width 33 height 23
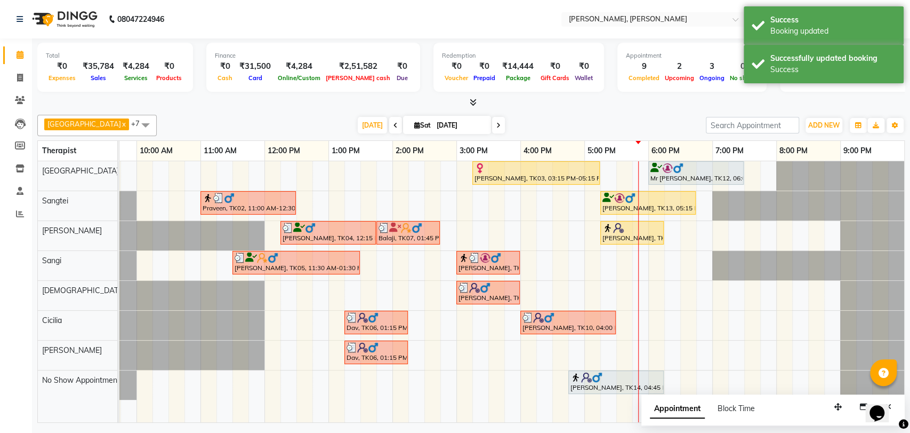
click at [708, 167] on div at bounding box center [696, 168] width 91 height 11
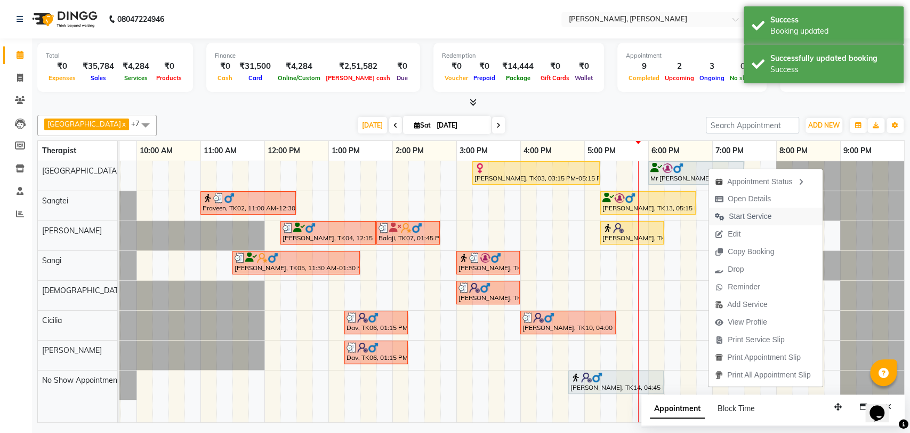
click at [753, 216] on span "Start Service" at bounding box center [750, 216] width 43 height 11
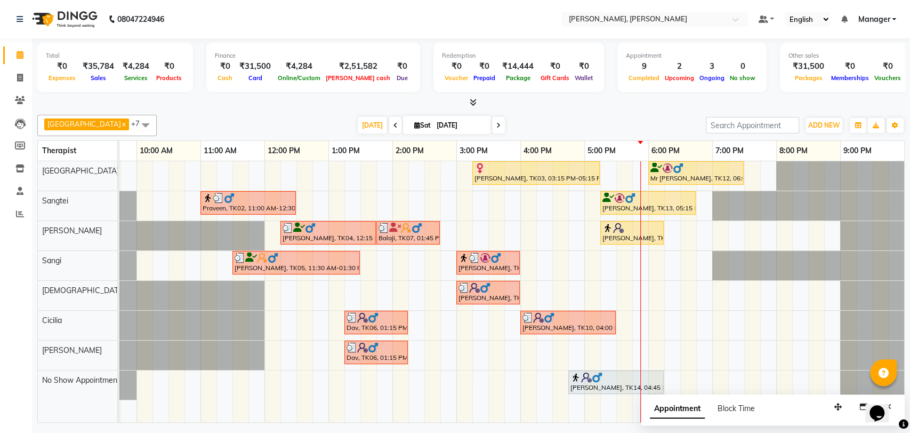
click at [535, 167] on div at bounding box center [536, 168] width 123 height 11
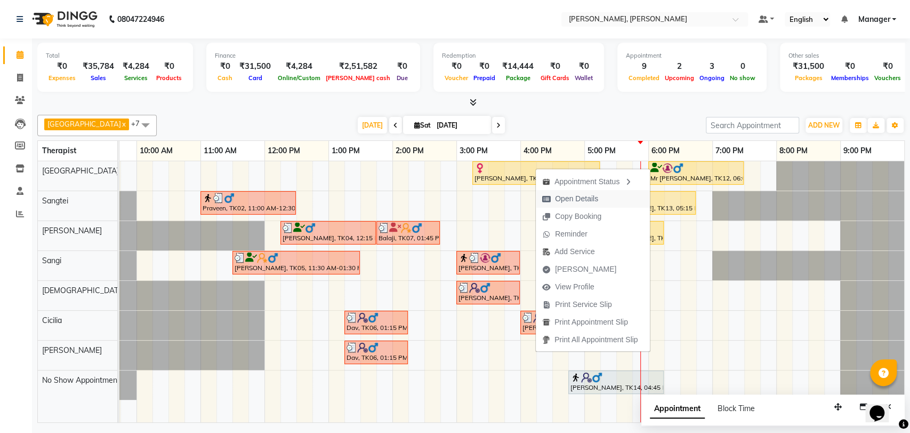
click at [569, 197] on span "Open Details" at bounding box center [576, 198] width 43 height 11
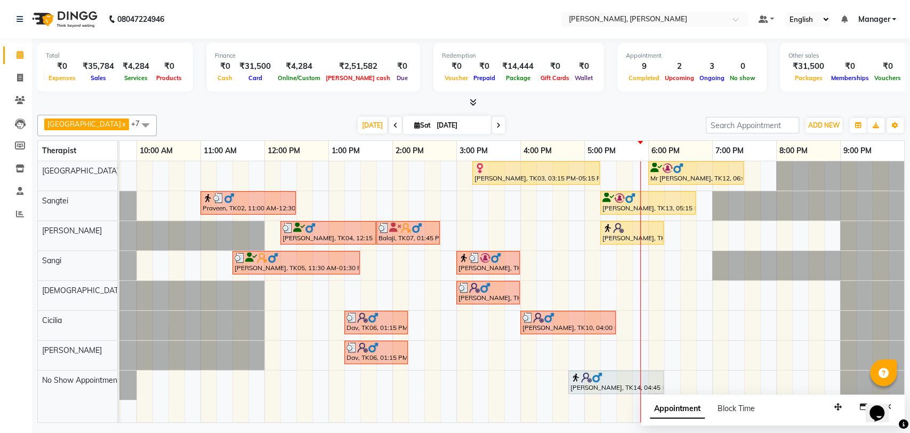
click at [557, 163] on div at bounding box center [536, 168] width 123 height 11
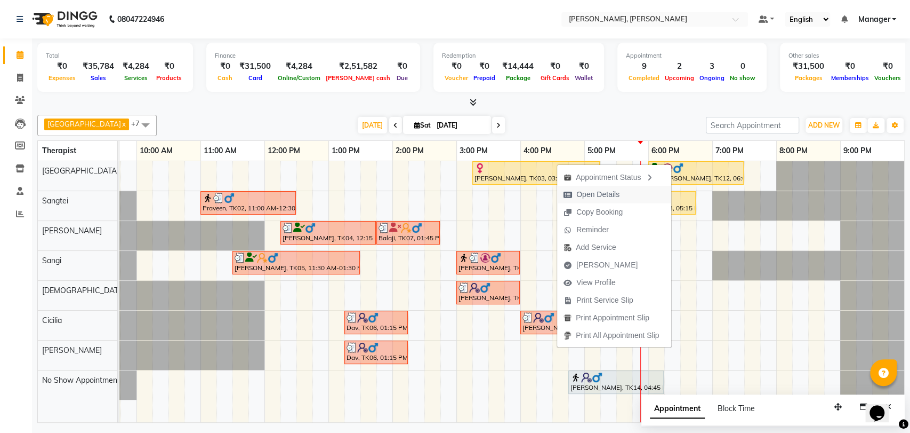
click at [593, 189] on span "Open Details" at bounding box center [598, 194] width 43 height 11
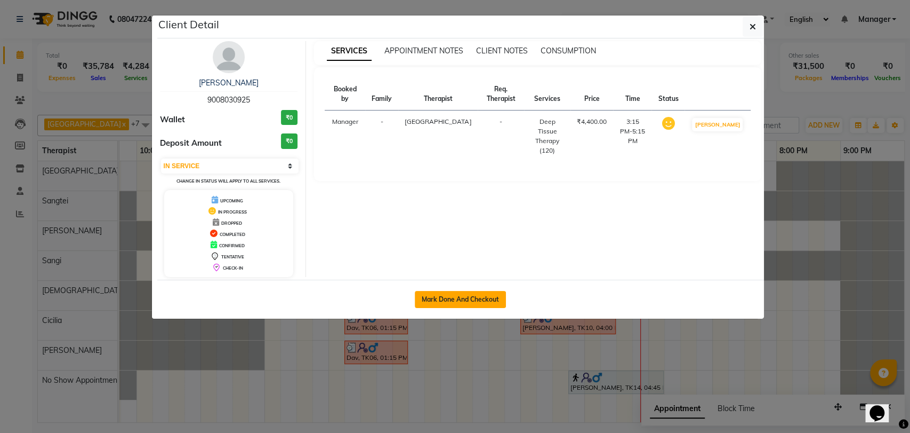
click at [457, 296] on button "Mark Done And Checkout" at bounding box center [460, 299] width 91 height 17
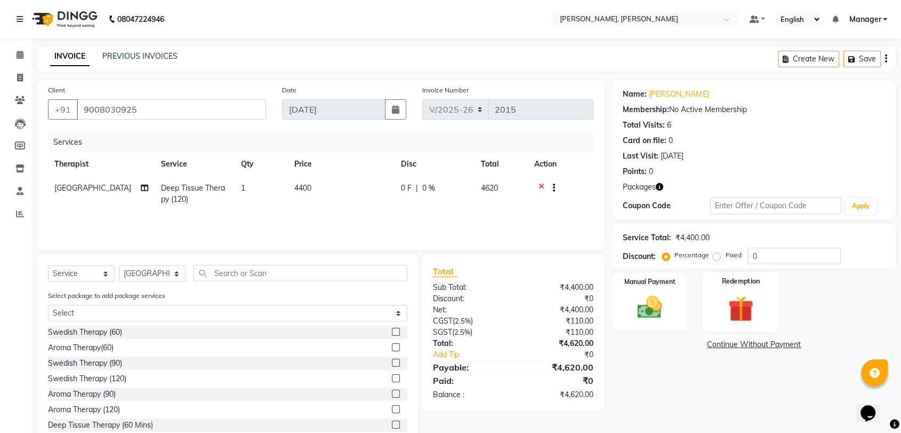
click at [744, 291] on div "Redemption" at bounding box center [741, 301] width 78 height 60
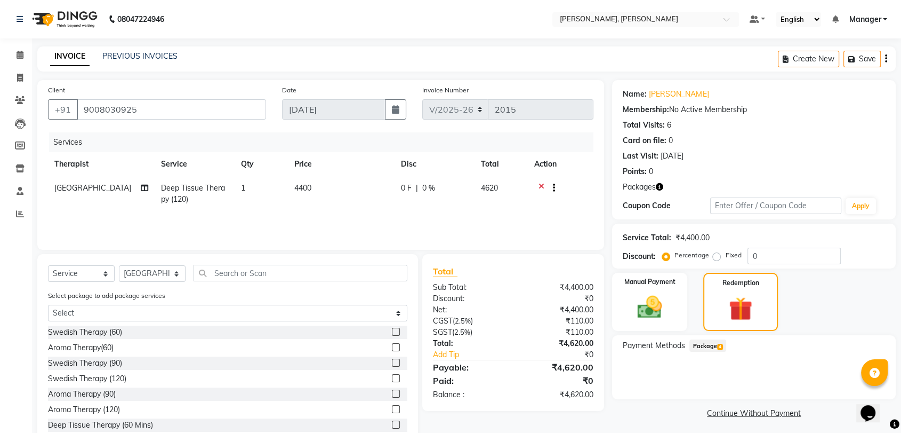
click at [705, 345] on span "Package 4" at bounding box center [708, 345] width 37 height 12
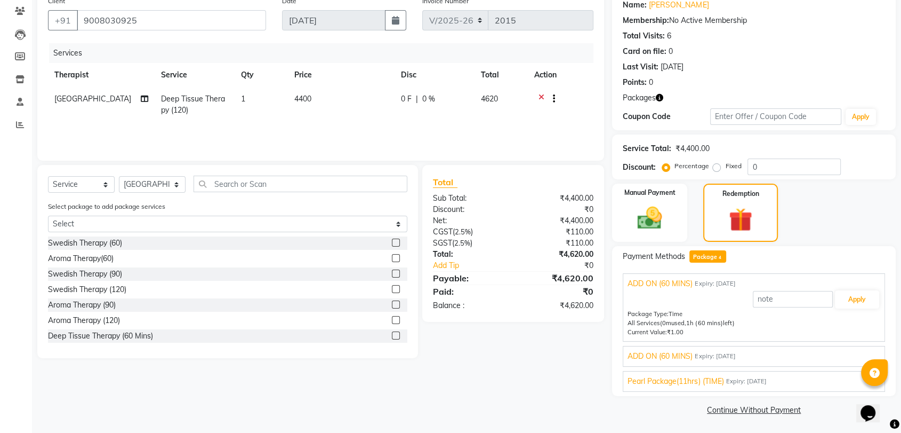
scroll to position [90, 0]
click at [699, 380] on span "Pearl Package(11hrs) (TIME)" at bounding box center [676, 380] width 96 height 11
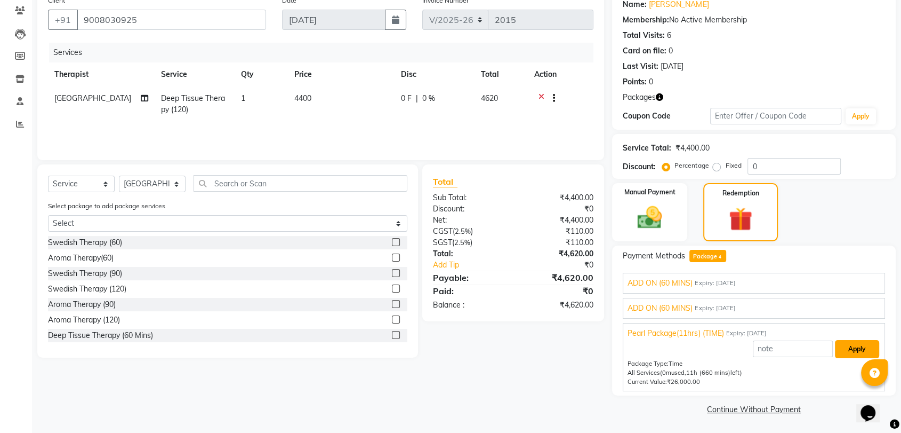
click at [840, 344] on button "Apply" at bounding box center [857, 349] width 44 height 18
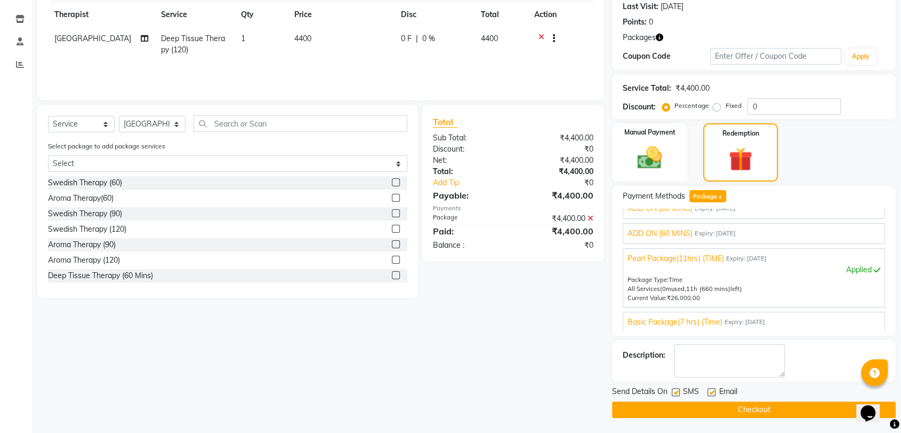
scroll to position [150, 0]
click at [765, 403] on button "Checkout" at bounding box center [754, 409] width 284 height 17
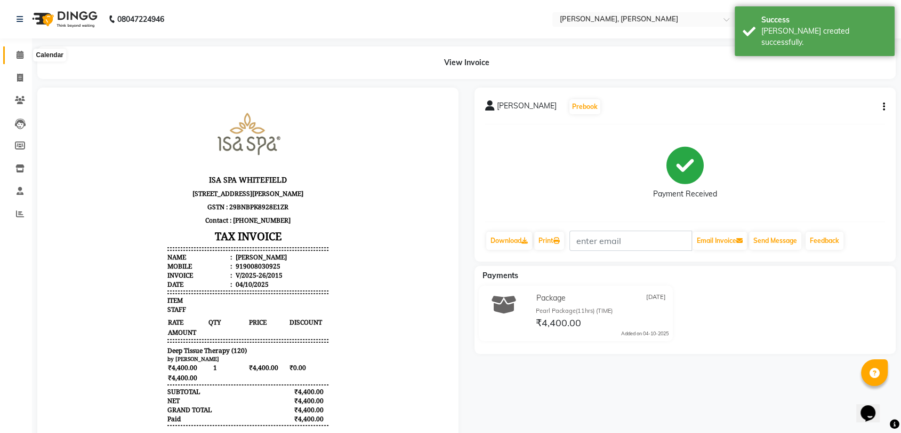
click at [22, 53] on icon at bounding box center [20, 55] width 7 height 8
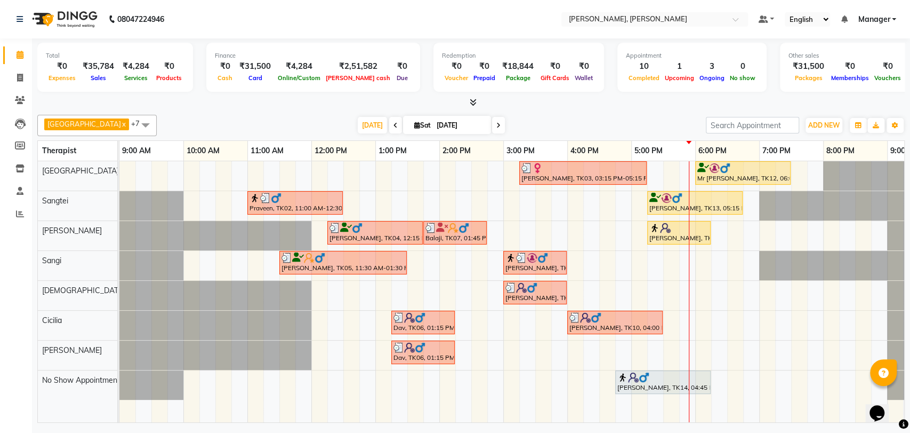
click at [576, 167] on div at bounding box center [583, 168] width 123 height 11
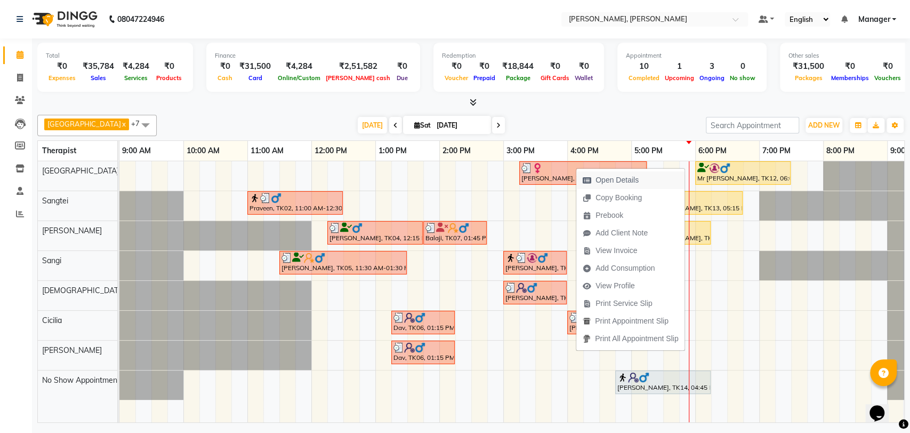
click at [619, 181] on span "Open Details" at bounding box center [617, 179] width 43 height 11
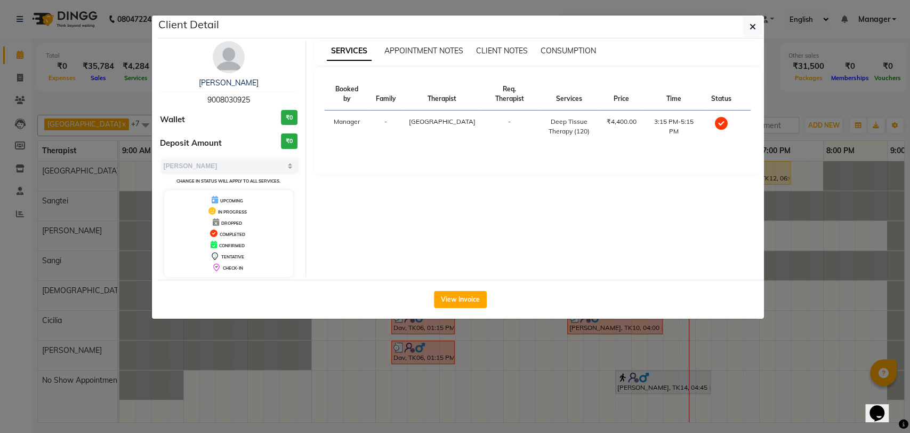
drag, startPoint x: 252, startPoint y: 100, endPoint x: 197, endPoint y: 100, distance: 54.9
click at [197, 100] on div "[PERSON_NAME] 9008030925" at bounding box center [229, 91] width 138 height 28
copy span "9008030925"
click at [753, 28] on icon "button" at bounding box center [753, 26] width 6 height 9
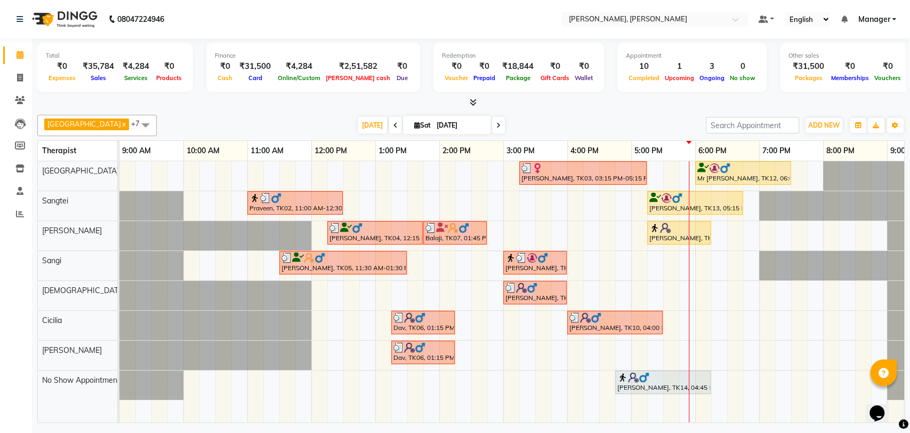
click at [435, 124] on input "[DATE]" at bounding box center [460, 125] width 53 height 16
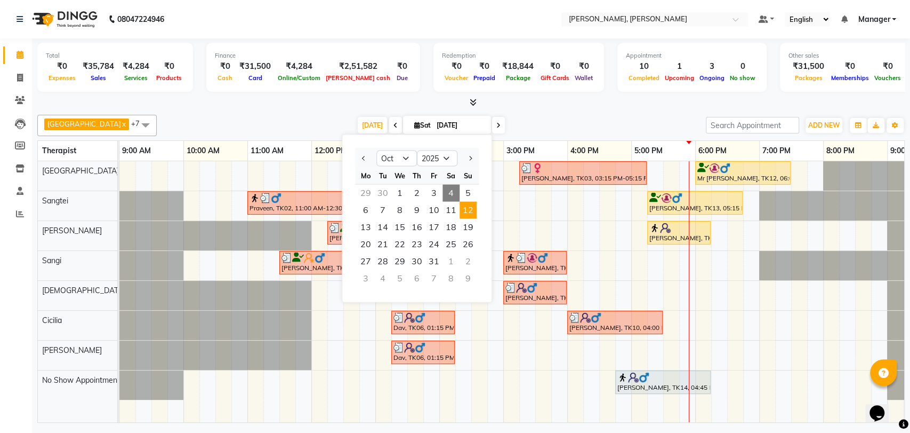
click at [466, 211] on span "12" at bounding box center [468, 210] width 17 height 17
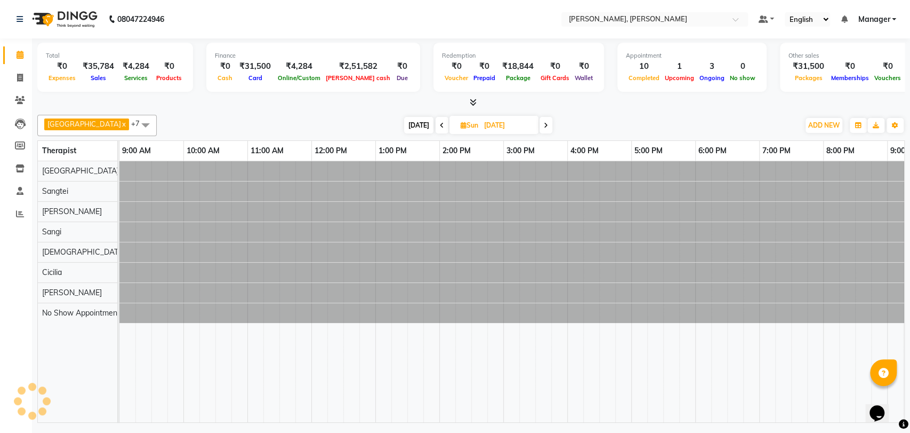
scroll to position [0, 47]
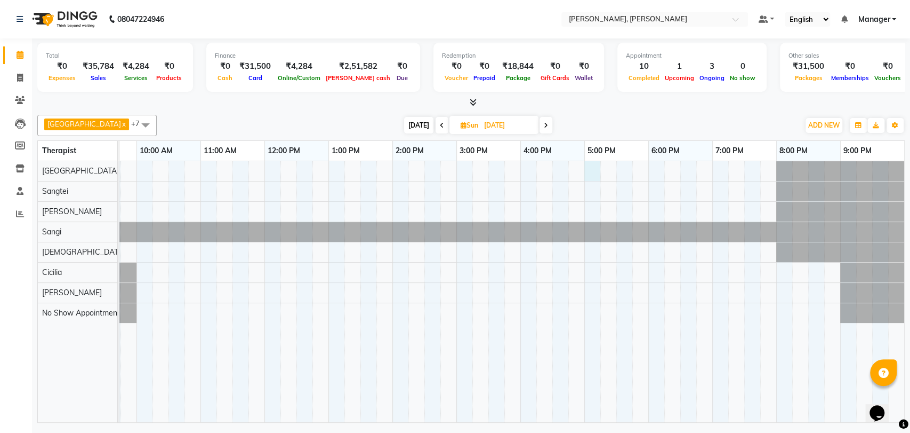
click at [587, 167] on div at bounding box center [489, 291] width 832 height 261
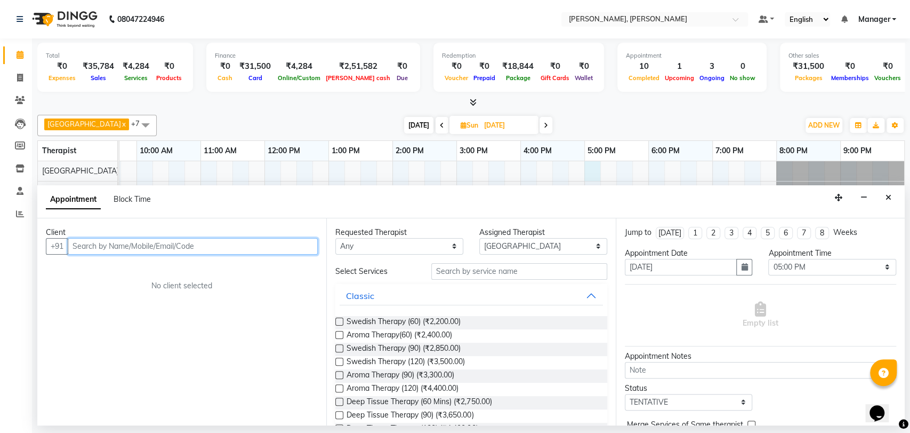
click at [128, 243] on input "text" at bounding box center [193, 246] width 250 height 17
paste input "9008030925"
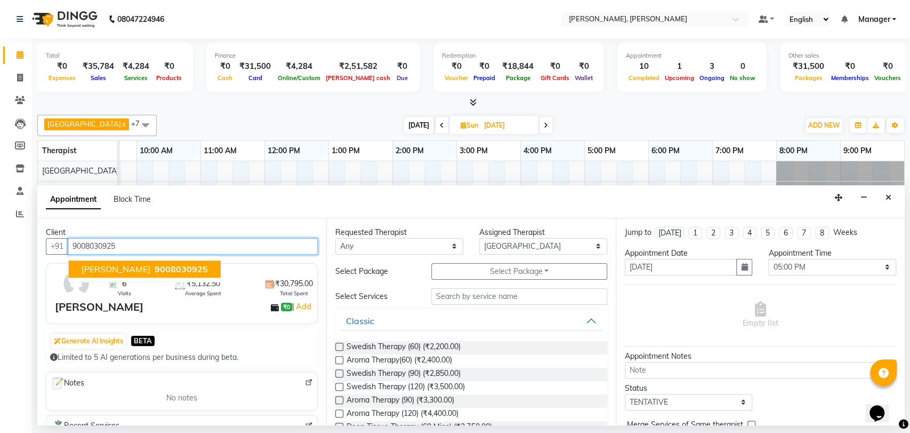
click at [155, 265] on span "9008030925" at bounding box center [181, 268] width 53 height 11
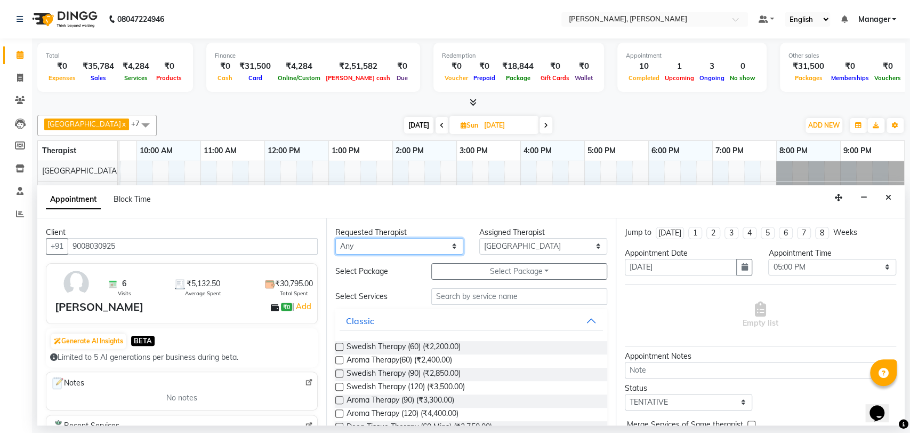
click at [393, 238] on select "Any Cicilia [PERSON_NAME] [DEMOGRAPHIC_DATA] No Show Appointment [PERSON_NAME] …" at bounding box center [399, 246] width 128 height 17
click at [335, 238] on select "Any Cicilia [PERSON_NAME] [DEMOGRAPHIC_DATA] No Show Appointment [PERSON_NAME] …" at bounding box center [399, 246] width 128 height 17
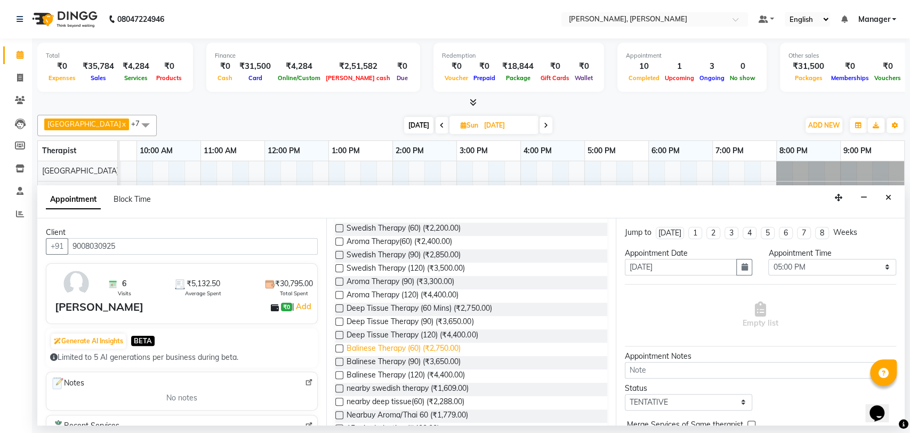
scroll to position [178, 0]
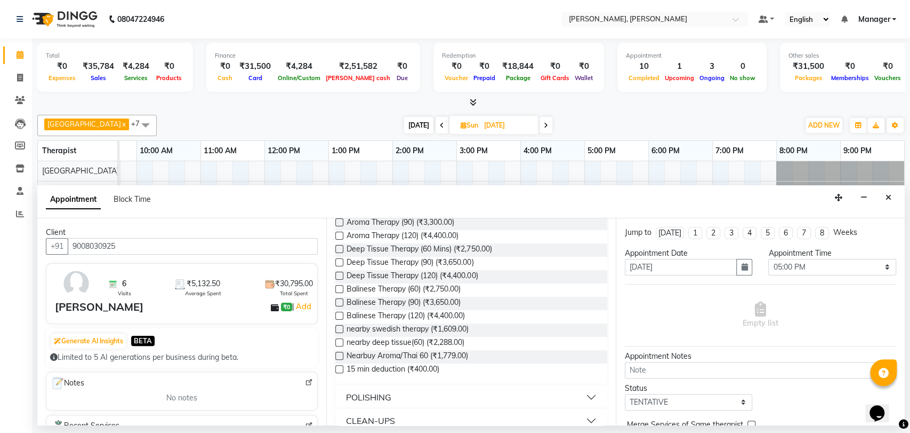
click at [340, 276] on label at bounding box center [339, 275] width 8 height 8
click at [340, 276] on input "checkbox" at bounding box center [338, 276] width 7 height 7
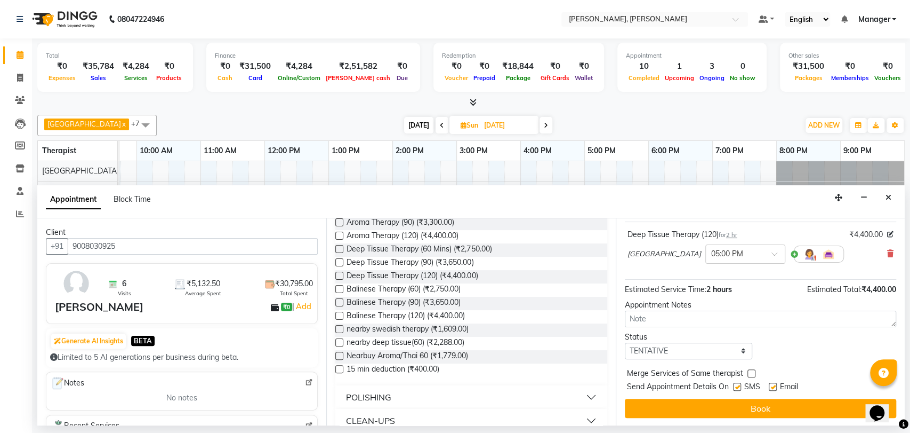
scroll to position [63, 0]
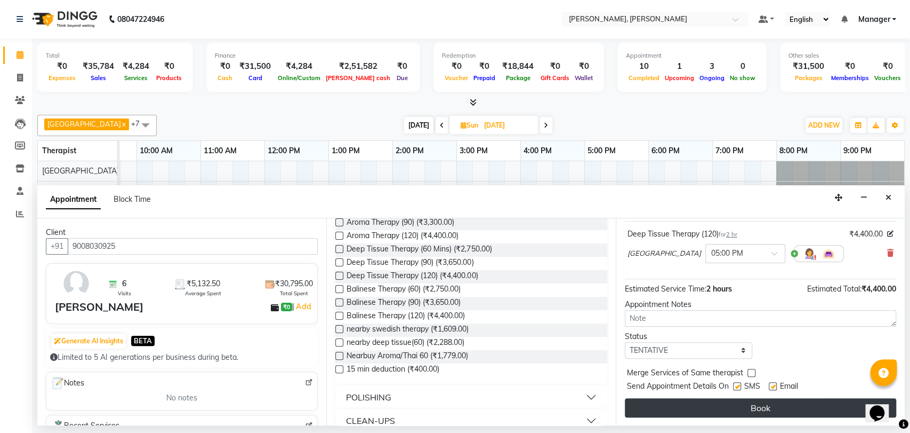
click at [701, 406] on button "Book" at bounding box center [760, 407] width 271 height 19
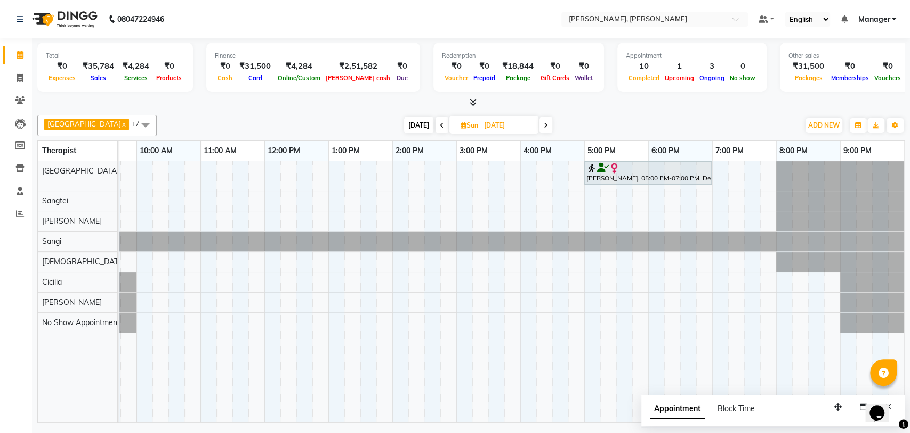
click at [481, 123] on input "[DATE]" at bounding box center [507, 125] width 53 height 16
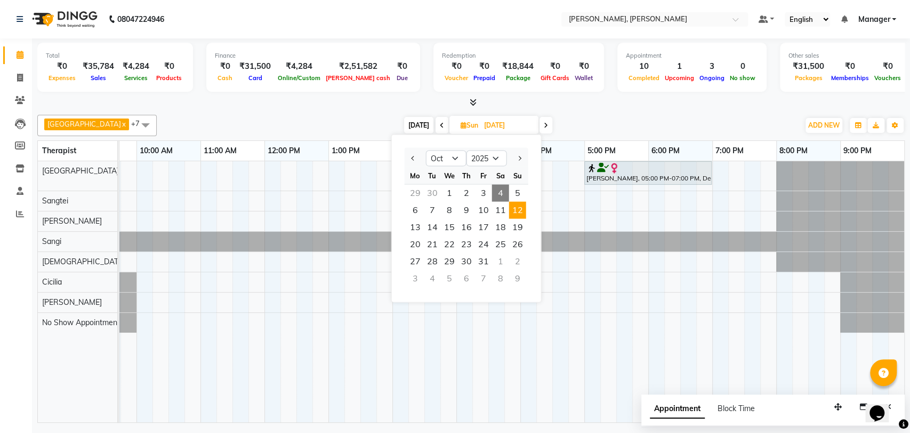
click at [503, 194] on span "4" at bounding box center [500, 193] width 17 height 17
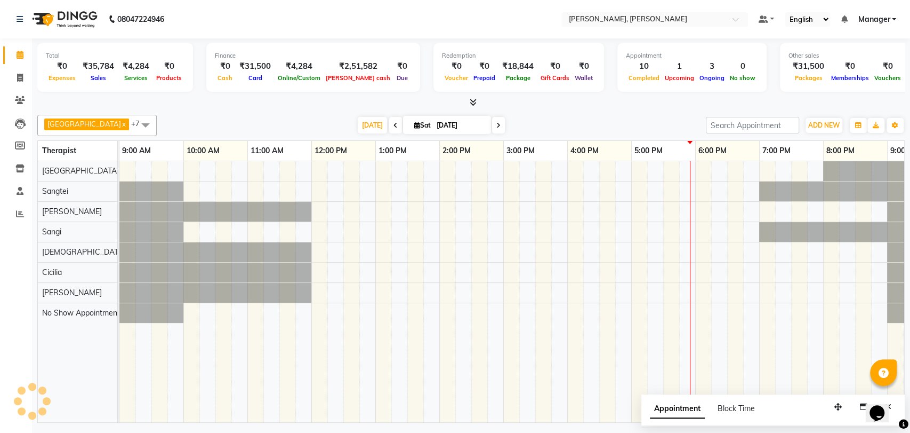
scroll to position [0, 47]
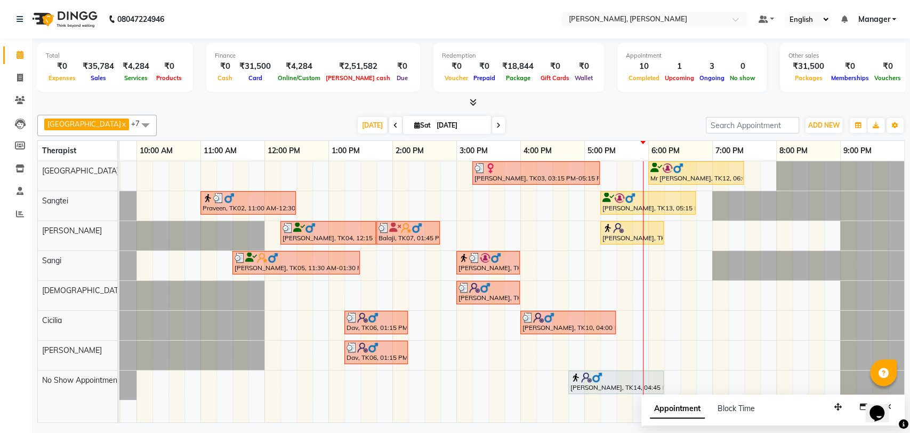
click at [515, 166] on div at bounding box center [536, 168] width 123 height 11
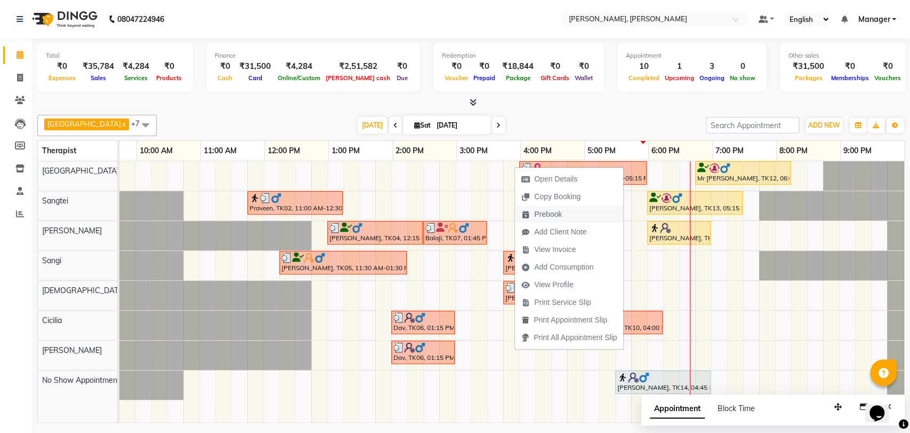
scroll to position [0, 47]
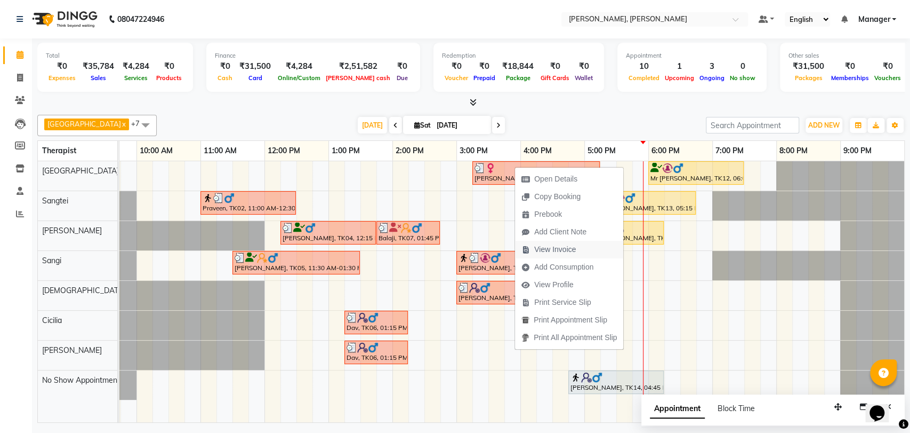
click at [555, 245] on span "View Invoice" at bounding box center [555, 249] width 42 height 11
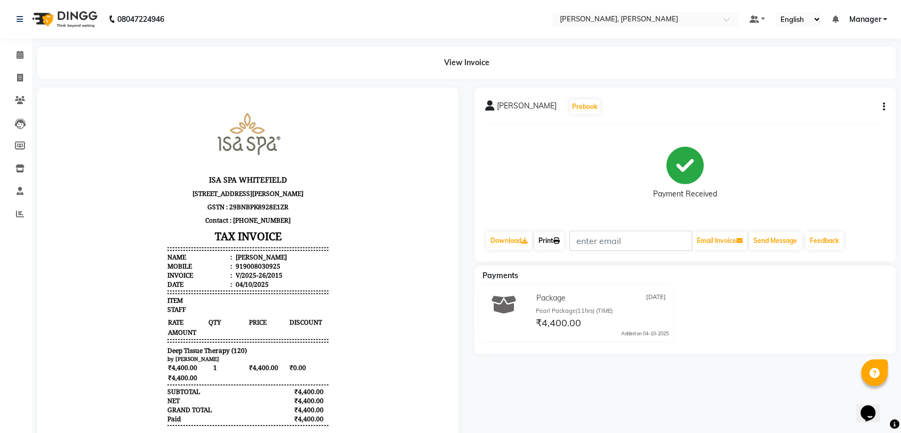
click at [556, 243] on link "Print" at bounding box center [549, 240] width 30 height 18
click at [17, 57] on icon at bounding box center [20, 55] width 7 height 8
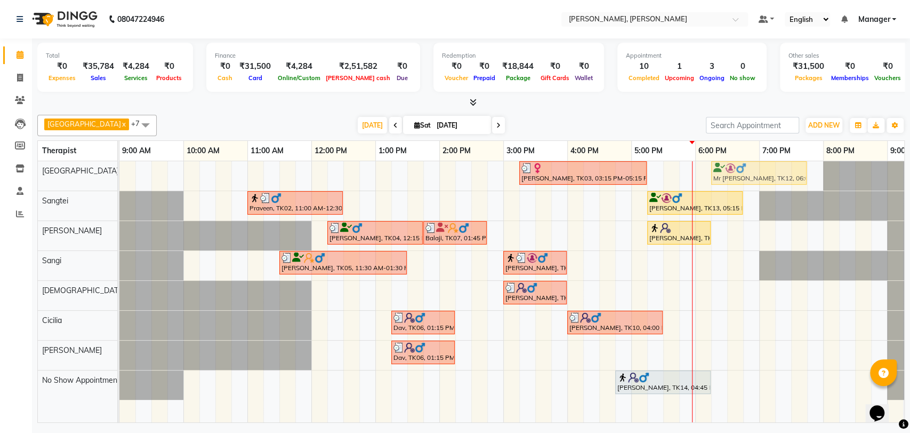
drag, startPoint x: 706, startPoint y: 171, endPoint x: 717, endPoint y: 171, distance: 10.7
click at [119, 171] on div "Anita, TK03, 03:15 PM-05:15 PM, Deep Tissue Therapy (120) Mr Sanjay, TK12, 06:0…" at bounding box center [119, 175] width 0 height 29
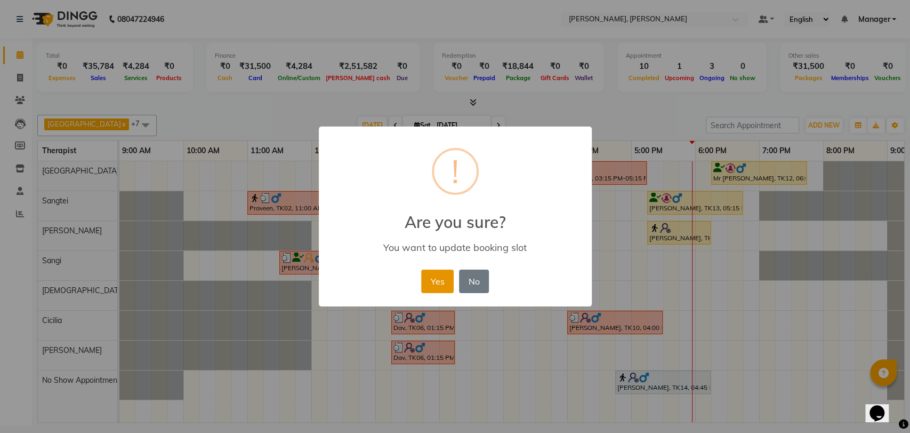
click at [427, 281] on button "Yes" at bounding box center [437, 280] width 33 height 23
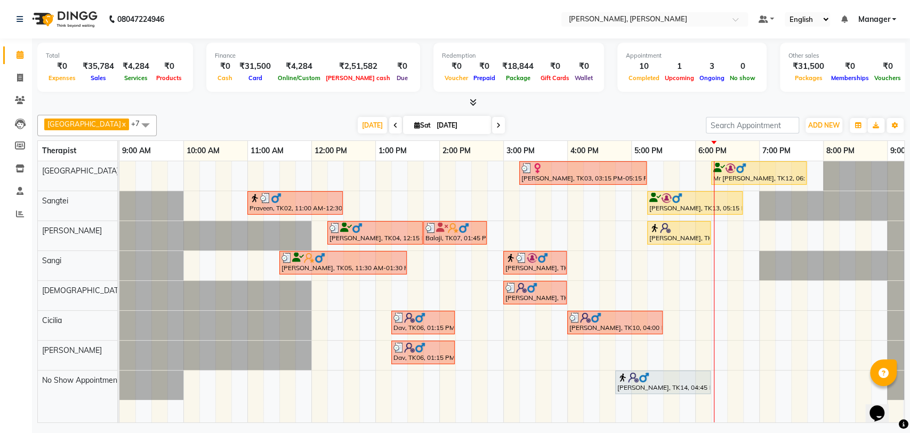
click at [276, 193] on img at bounding box center [276, 198] width 11 height 11
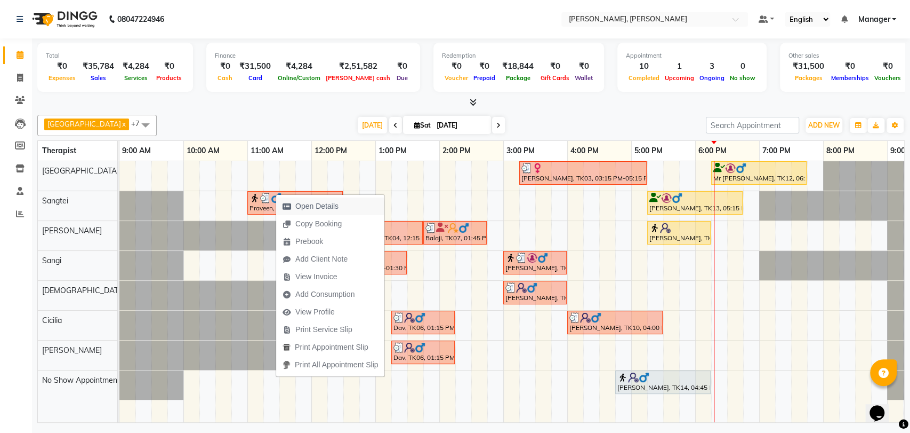
click at [324, 210] on span "Open Details" at bounding box center [316, 206] width 43 height 11
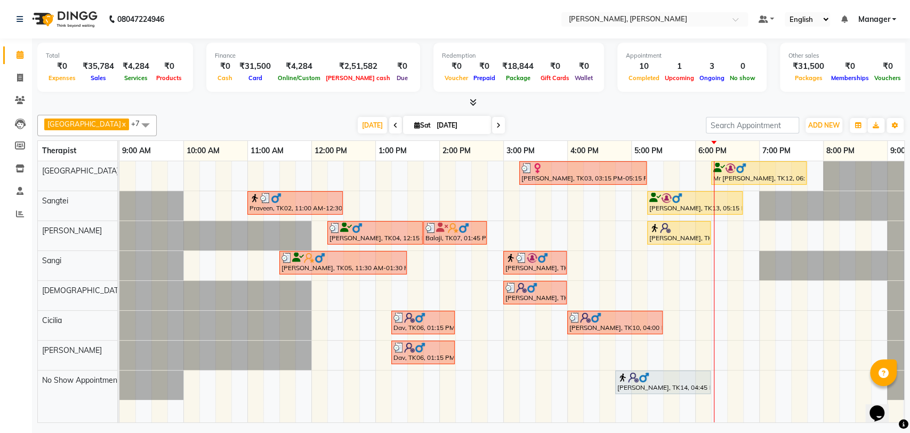
click at [282, 198] on div at bounding box center [295, 198] width 91 height 11
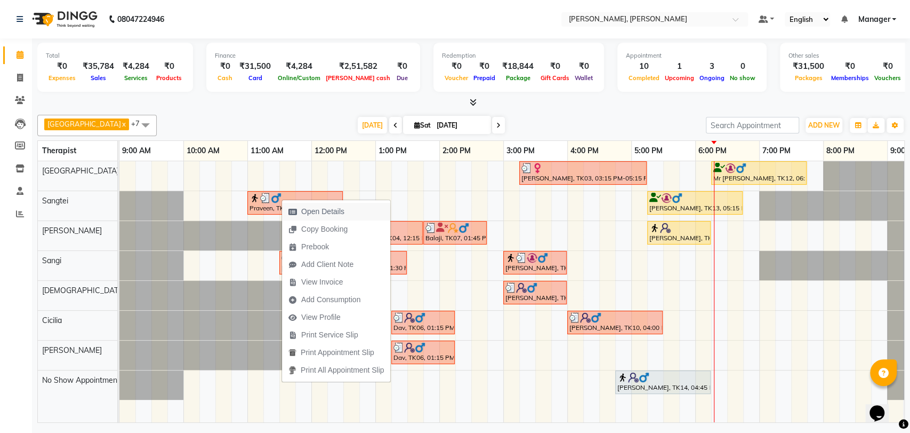
click at [337, 206] on span "Open Details" at bounding box center [322, 211] width 43 height 11
select select "3"
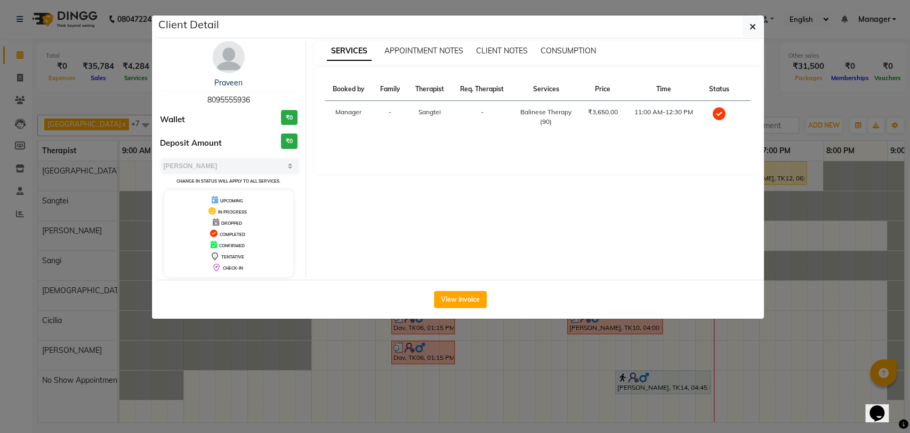
drag, startPoint x: 252, startPoint y: 99, endPoint x: 202, endPoint y: 103, distance: 50.3
click at [202, 103] on div "Praveen 8095555936" at bounding box center [229, 91] width 138 height 28
copy span "8095555936"
drag, startPoint x: 247, startPoint y: 86, endPoint x: 190, endPoint y: 87, distance: 57.1
click at [190, 87] on div "Praveen" at bounding box center [229, 82] width 138 height 11
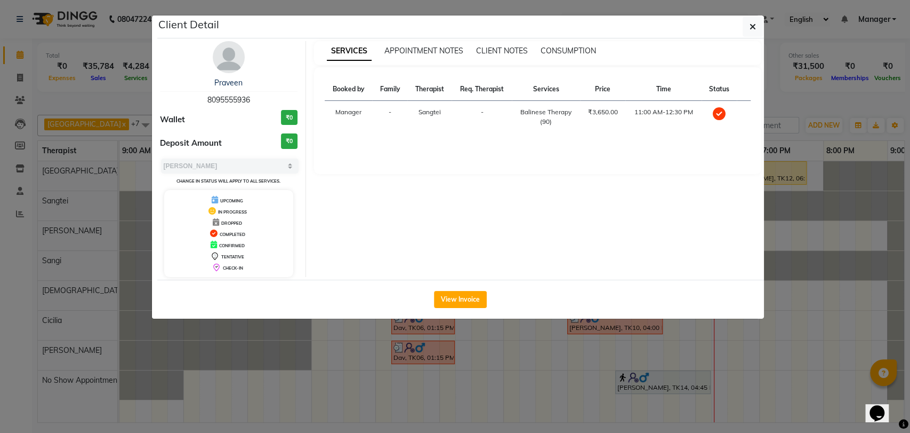
copy link "Praveen"
click at [302, 50] on div "Praveen 8095555936 Wallet ₹0 Deposit Amount ₹0 Select MARK DONE UPCOMING Change…" at bounding box center [229, 159] width 155 height 236
click at [235, 84] on link "Praveen" at bounding box center [228, 83] width 28 height 10
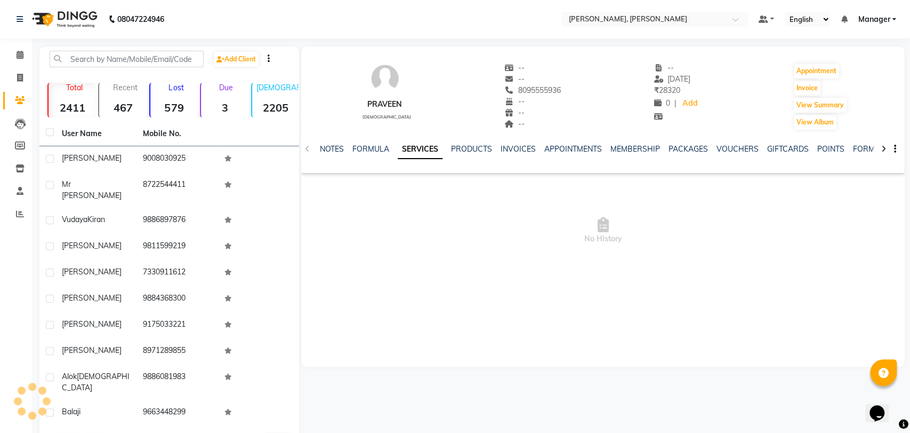
click at [235, 84] on div "Praveen 8095555936 Wallet ₹0 Deposit Amount ₹0 Select MARK DONE UPCOMING Change…" at bounding box center [229, 106] width 155 height 236
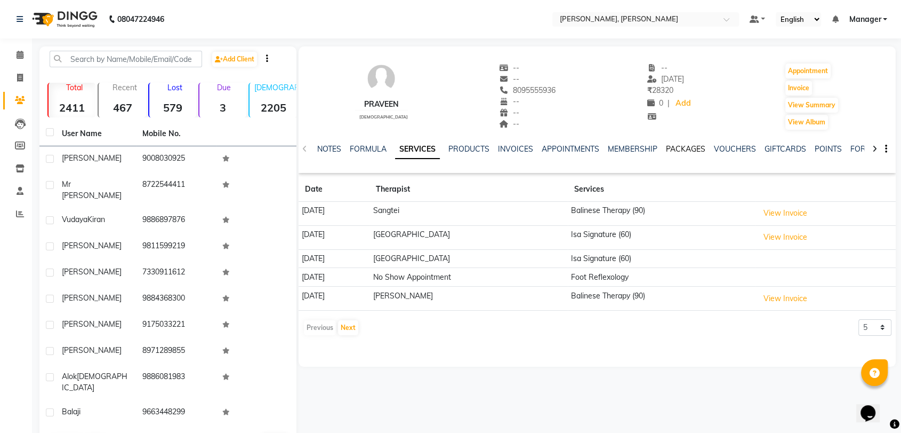
click at [675, 148] on link "PACKAGES" at bounding box center [685, 149] width 39 height 10
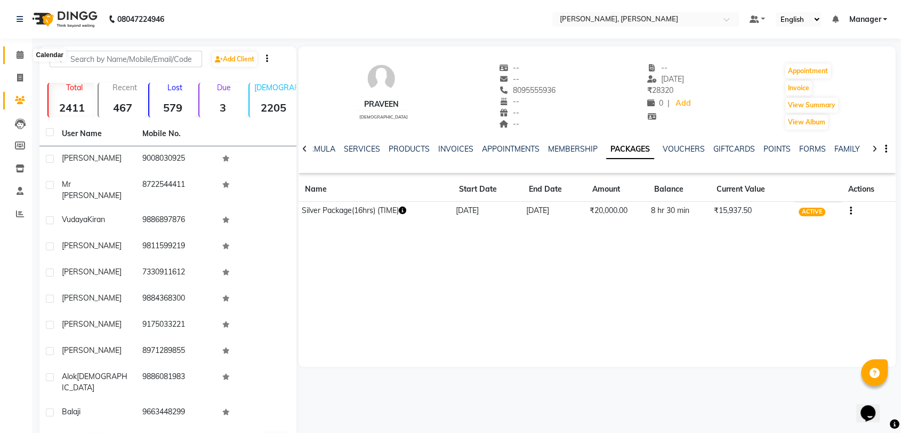
click at [21, 59] on icon at bounding box center [20, 55] width 7 height 8
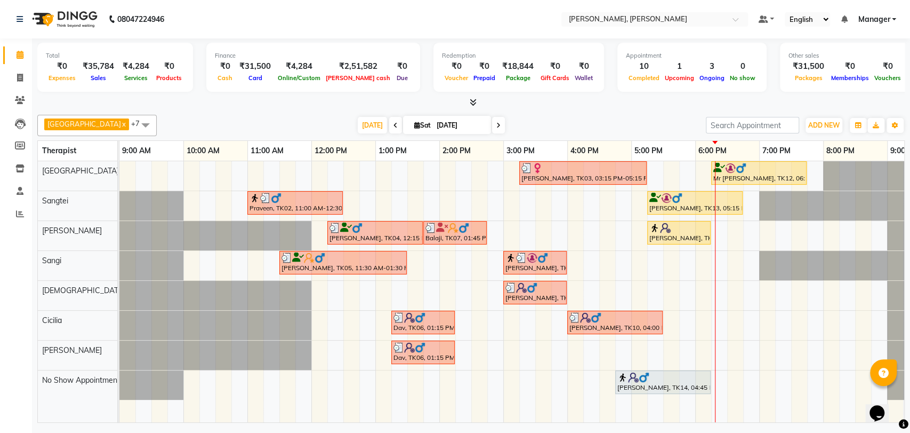
click at [307, 267] on div "[PERSON_NAME], TK05, 11:30 AM-01:30 PM, Deep Tissue Therapy (120)" at bounding box center [343, 262] width 125 height 20
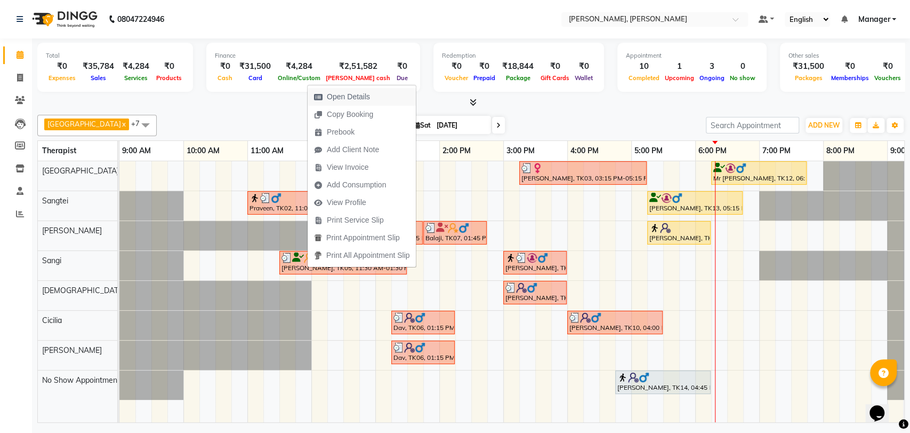
click at [366, 95] on span "Open Details" at bounding box center [348, 96] width 43 height 11
select select "3"
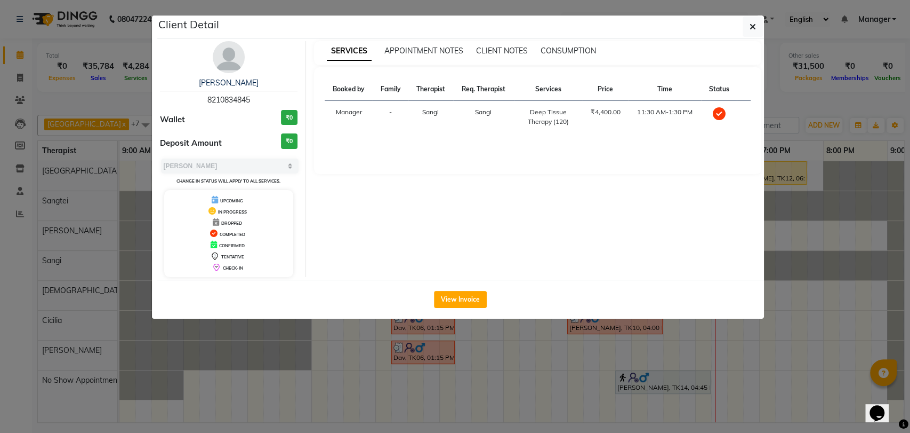
drag, startPoint x: 260, startPoint y: 95, endPoint x: 206, endPoint y: 96, distance: 53.3
click at [206, 96] on div "Kumar 8210834845" at bounding box center [229, 91] width 138 height 28
copy span "8210834845"
drag, startPoint x: 249, startPoint y: 82, endPoint x: 195, endPoint y: 82, distance: 54.4
click at [195, 82] on div "[PERSON_NAME]" at bounding box center [229, 82] width 138 height 11
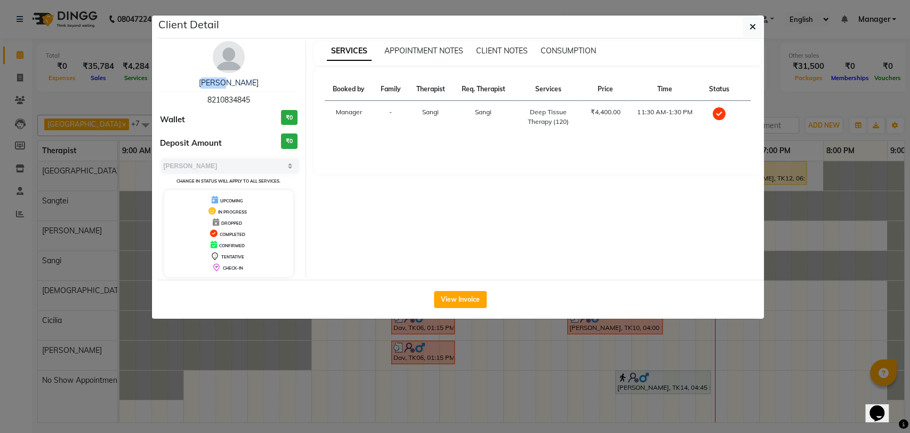
copy link "[PERSON_NAME]"
click at [751, 29] on icon "button" at bounding box center [753, 26] width 6 height 9
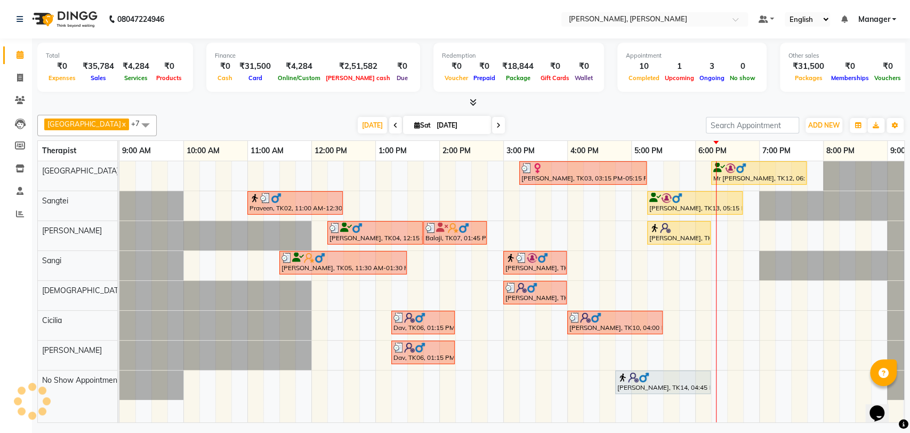
click at [367, 233] on div "[PERSON_NAME], TK04, 12:15 PM-01:45 PM, Balinese Therapy (90)" at bounding box center [375, 232] width 93 height 20
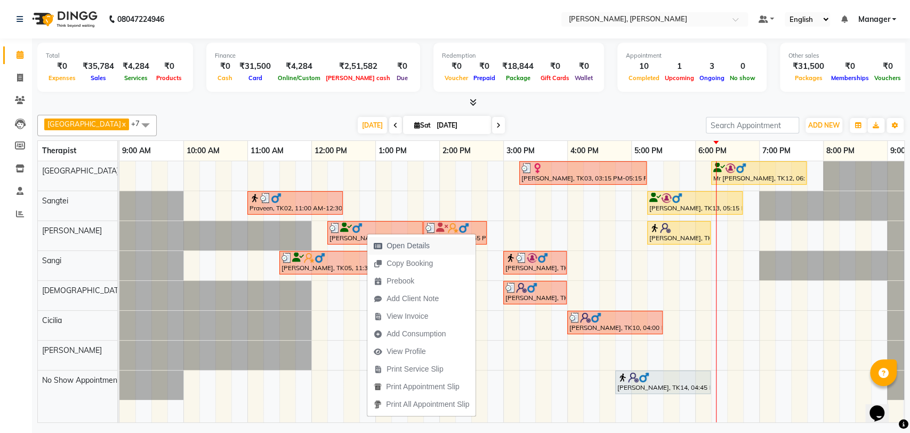
click at [432, 243] on span "Open Details" at bounding box center [401, 246] width 69 height 18
select select "3"
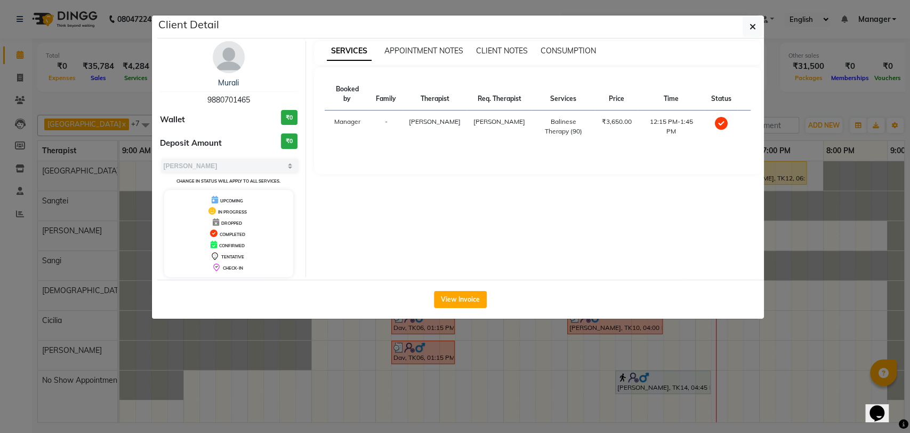
drag, startPoint x: 262, startPoint y: 99, endPoint x: 161, endPoint y: 100, distance: 101.3
click at [161, 100] on div "Murali 9880701465" at bounding box center [229, 91] width 138 height 28
copy span "9880701465"
drag, startPoint x: 254, startPoint y: 79, endPoint x: 196, endPoint y: 85, distance: 58.4
click at [196, 85] on div "Murali" at bounding box center [229, 82] width 138 height 11
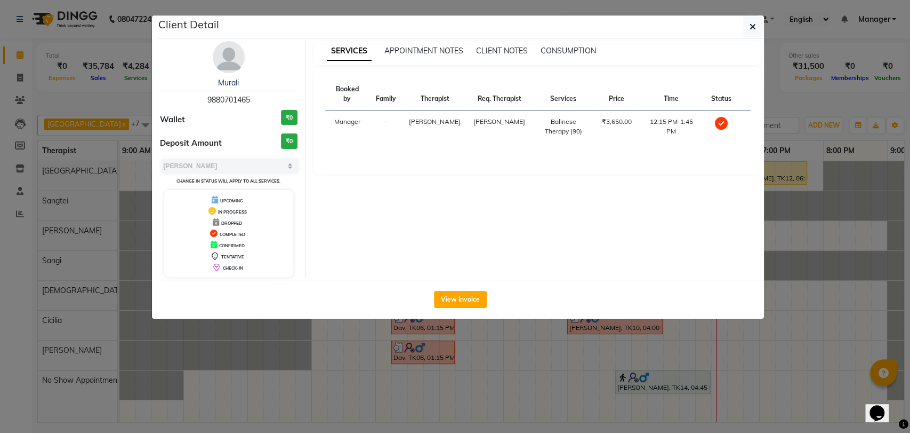
copy link "Murali"
click at [271, 83] on div "Murali" at bounding box center [229, 82] width 138 height 11
click at [239, 84] on link "Murali" at bounding box center [228, 83] width 21 height 10
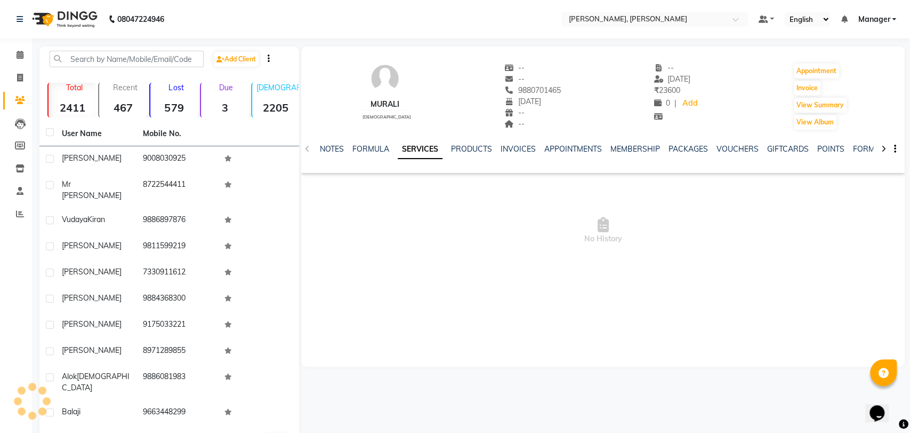
click at [239, 84] on div "Murali 9880701465 Wallet ₹0 Deposit Amount ₹0 Select MARK DONE UPCOMING Change …" at bounding box center [229, 106] width 155 height 236
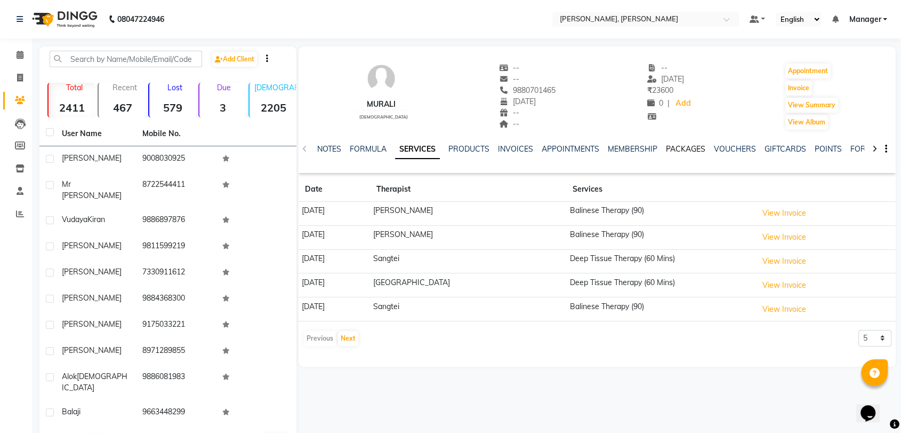
click at [689, 153] on link "PACKAGES" at bounding box center [685, 149] width 39 height 10
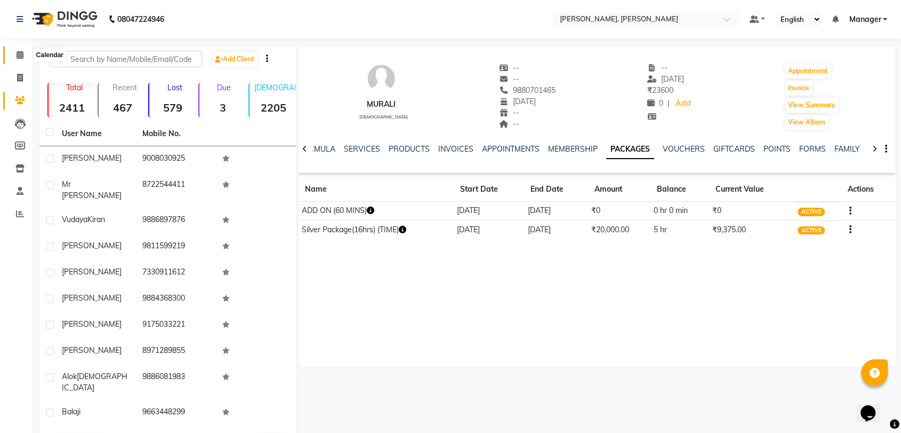
click at [26, 57] on span at bounding box center [20, 55] width 19 height 12
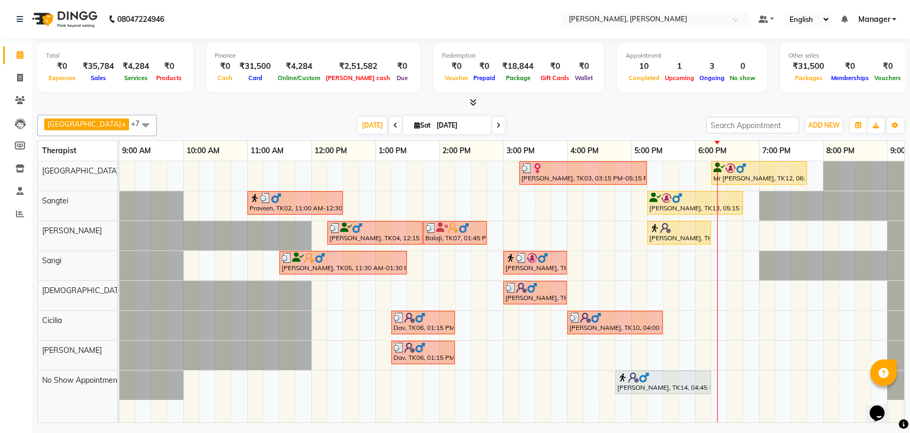
click at [443, 228] on icon at bounding box center [442, 227] width 12 height 1
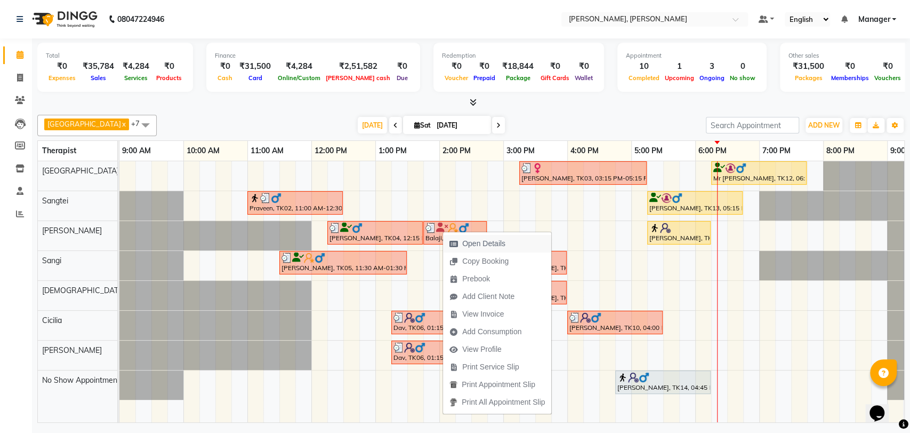
click at [477, 246] on span "Open Details" at bounding box center [483, 243] width 43 height 11
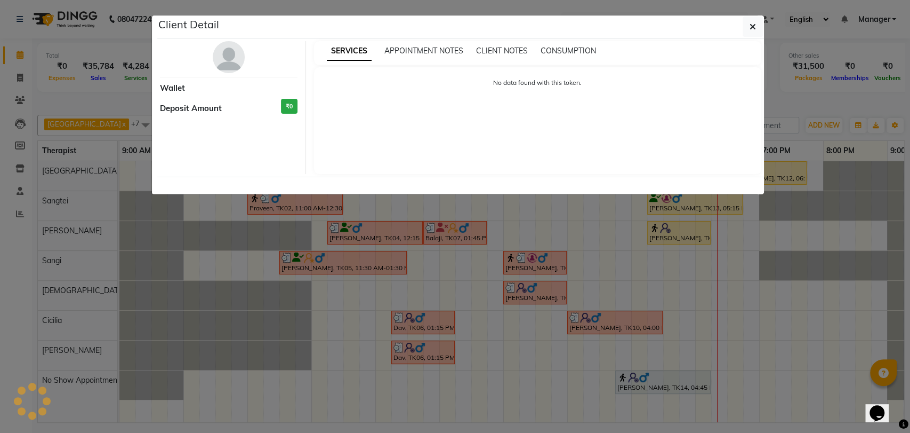
select select "3"
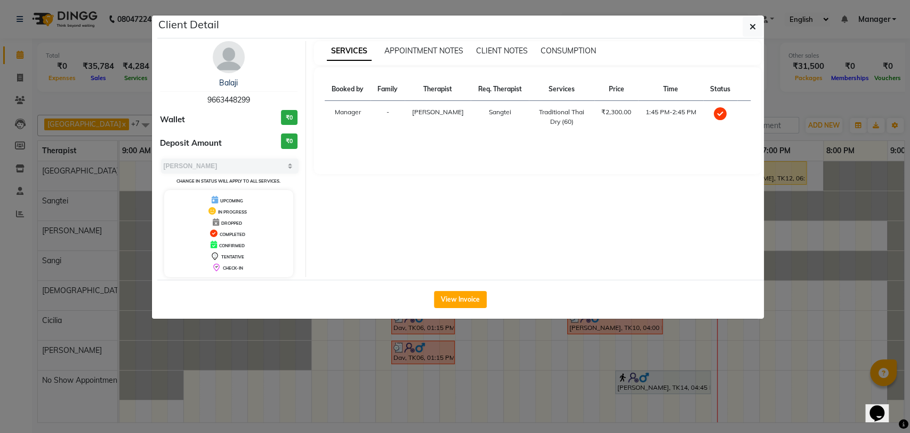
drag, startPoint x: 274, startPoint y: 98, endPoint x: 203, endPoint y: 100, distance: 71.0
click at [203, 100] on div "Balaji 9663448299" at bounding box center [229, 91] width 138 height 28
copy span "9663448299"
drag, startPoint x: 241, startPoint y: 83, endPoint x: 209, endPoint y: 83, distance: 32.5
click at [209, 83] on div "Balaji" at bounding box center [229, 82] width 138 height 11
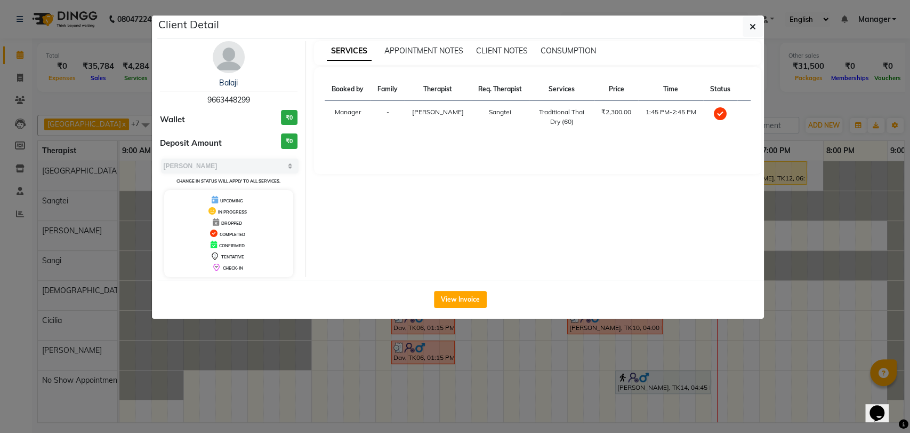
copy link "Balaji"
click at [752, 27] on icon "button" at bounding box center [753, 26] width 6 height 9
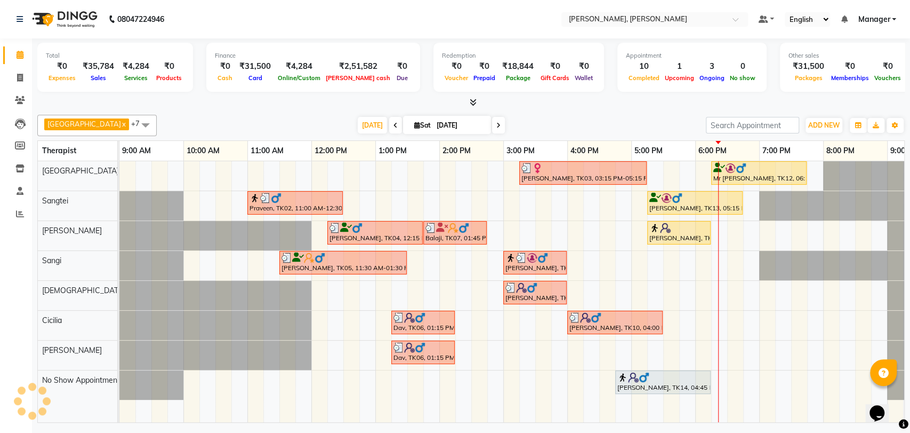
click at [405, 318] on img at bounding box center [409, 317] width 11 height 11
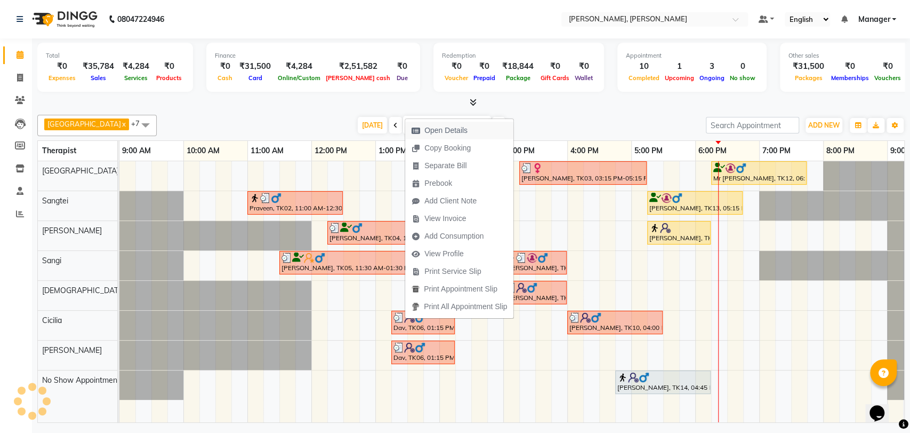
click at [465, 138] on span "Open Details" at bounding box center [439, 131] width 69 height 18
select select "3"
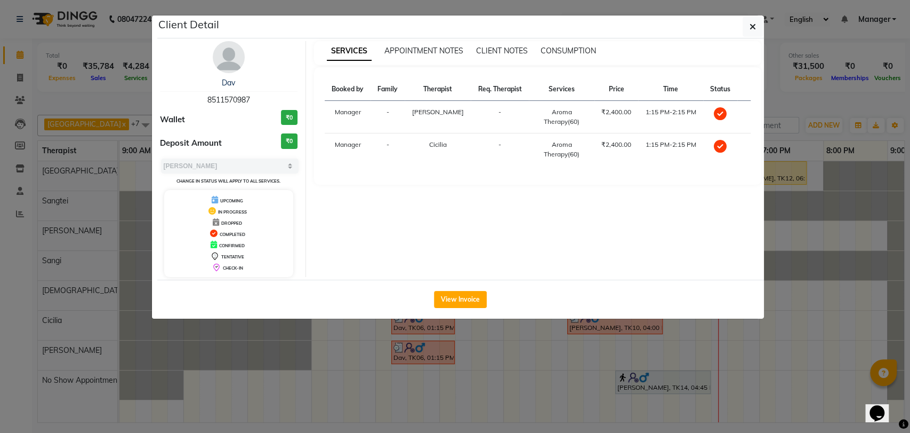
drag, startPoint x: 259, startPoint y: 98, endPoint x: 198, endPoint y: 103, distance: 60.5
click at [198, 103] on div "Dav 8511570987" at bounding box center [229, 91] width 138 height 28
copy span "8511570987"
drag, startPoint x: 245, startPoint y: 77, endPoint x: 195, endPoint y: 85, distance: 50.7
click at [195, 85] on div "Dav" at bounding box center [229, 82] width 138 height 11
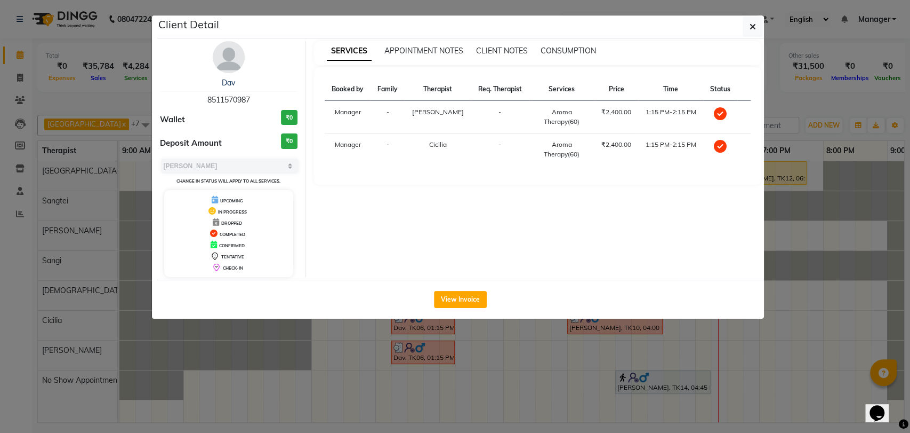
copy link "Dav"
click at [759, 22] on button "button" at bounding box center [753, 27] width 20 height 20
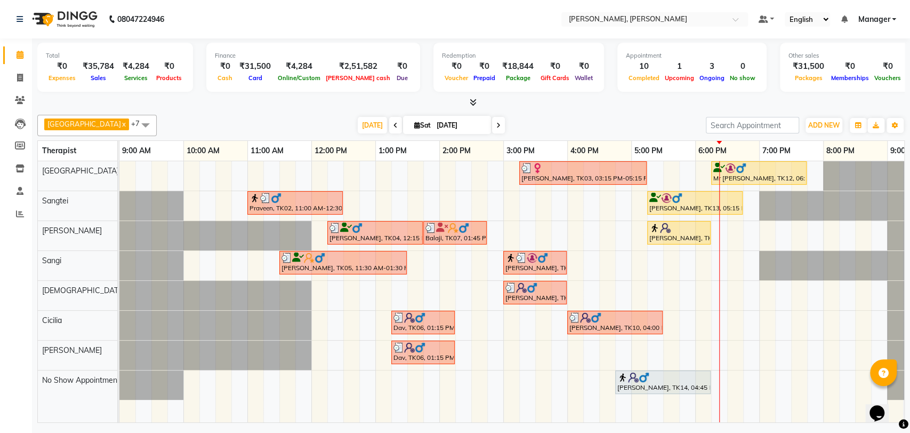
click at [521, 261] on img at bounding box center [521, 257] width 11 height 11
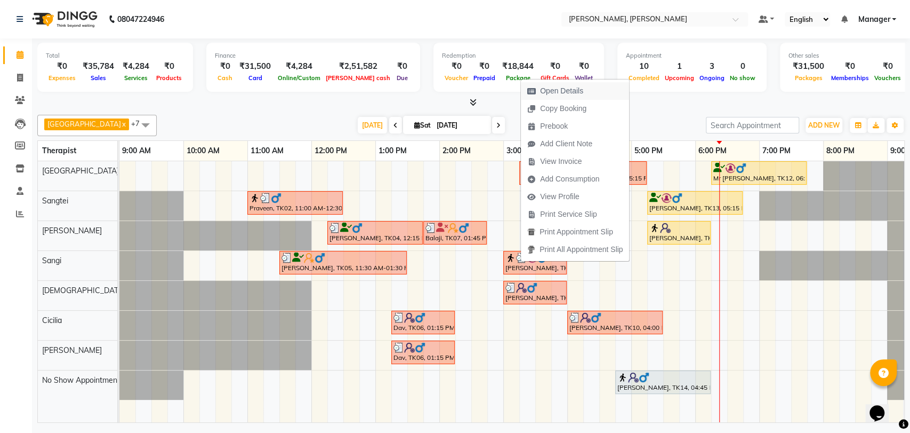
click at [585, 88] on span "Open Details" at bounding box center [555, 91] width 69 height 18
select select "3"
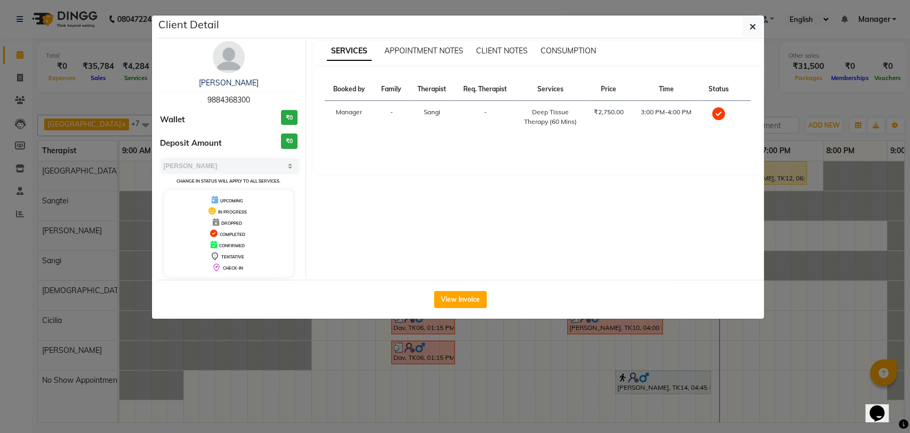
drag, startPoint x: 255, startPoint y: 100, endPoint x: 178, endPoint y: 102, distance: 77.9
click at [178, 102] on div "Shivkumar 9884368300" at bounding box center [229, 91] width 138 height 28
drag, startPoint x: 250, startPoint y: 82, endPoint x: 187, endPoint y: 86, distance: 63.1
click at [187, 86] on div "[PERSON_NAME]" at bounding box center [229, 82] width 138 height 11
click at [277, 78] on div "[PERSON_NAME]" at bounding box center [229, 82] width 138 height 11
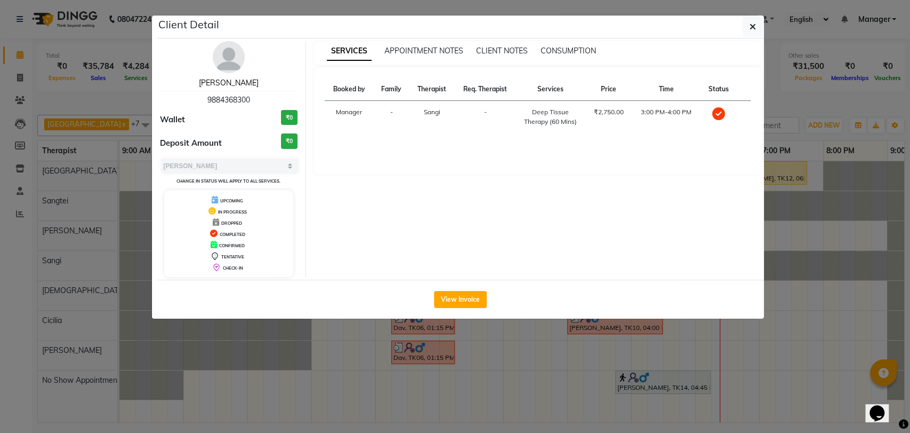
click at [233, 83] on link "[PERSON_NAME]" at bounding box center [229, 83] width 60 height 10
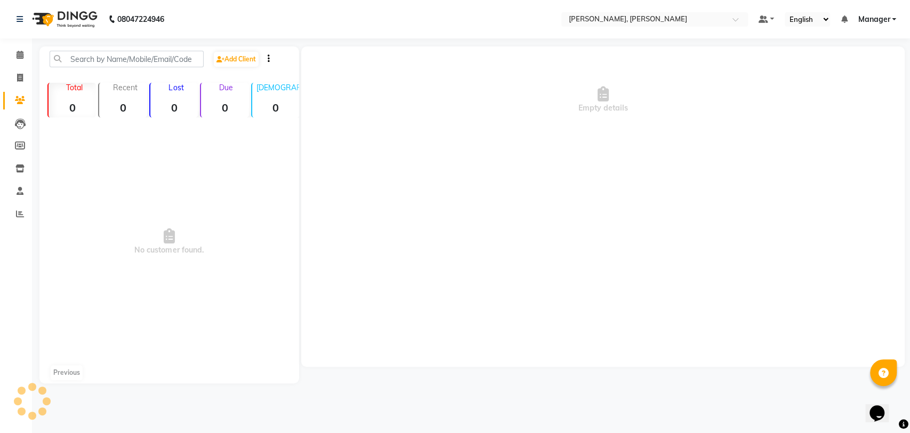
click at [233, 83] on div "Shivkumar 9884368300 Wallet ₹0 Deposit Amount ₹0 Select MARK DONE UPCOMING Chan…" at bounding box center [229, 106] width 155 height 236
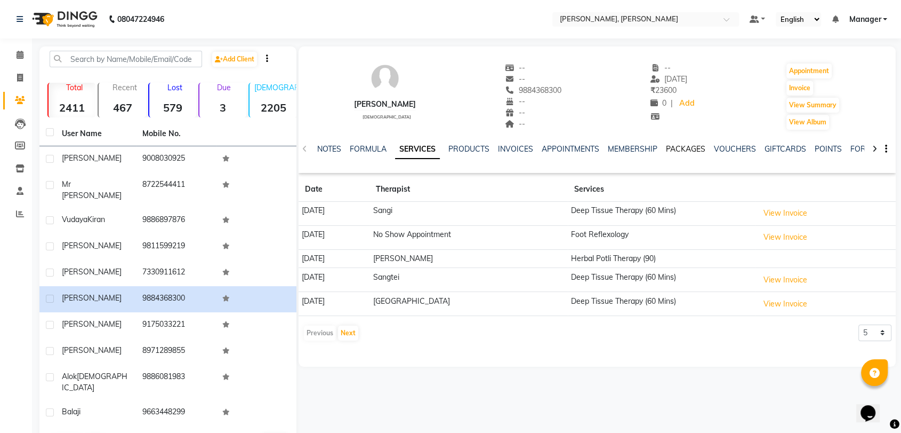
click at [681, 146] on link "PACKAGES" at bounding box center [685, 149] width 39 height 10
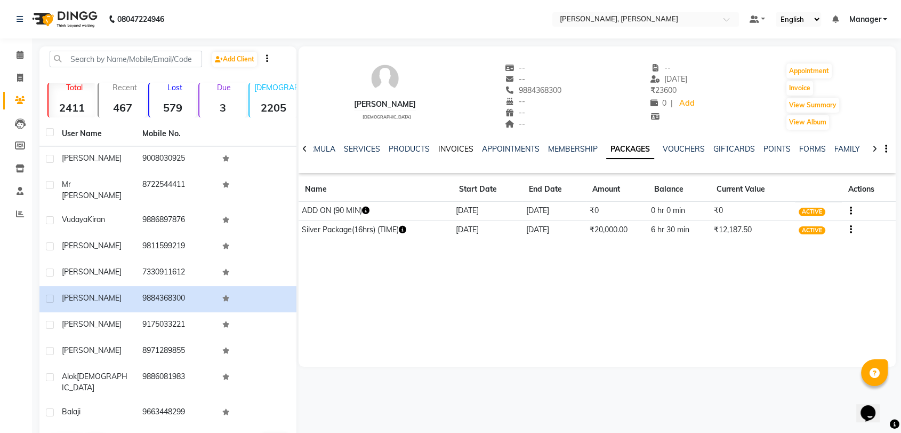
click at [459, 150] on link "INVOICES" at bounding box center [455, 149] width 35 height 10
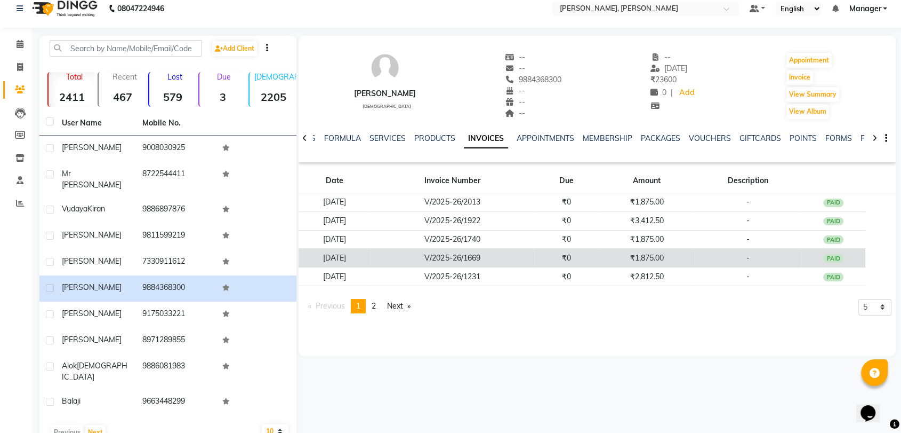
scroll to position [21, 0]
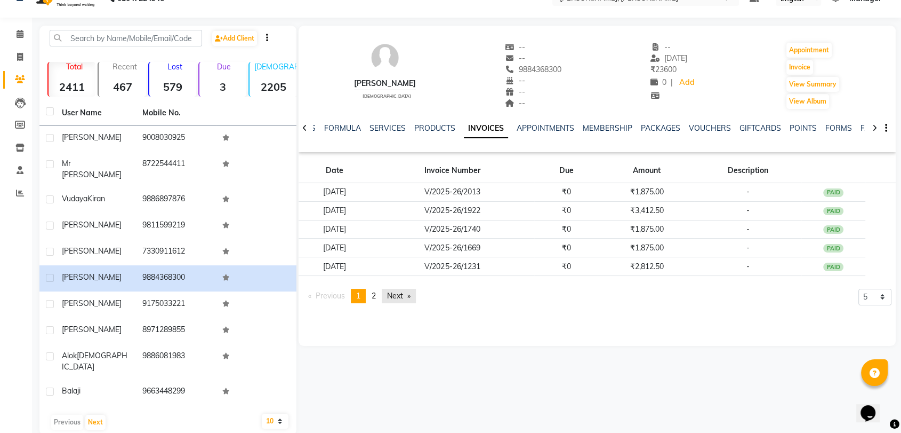
click at [399, 293] on link "Next page" at bounding box center [399, 296] width 34 height 14
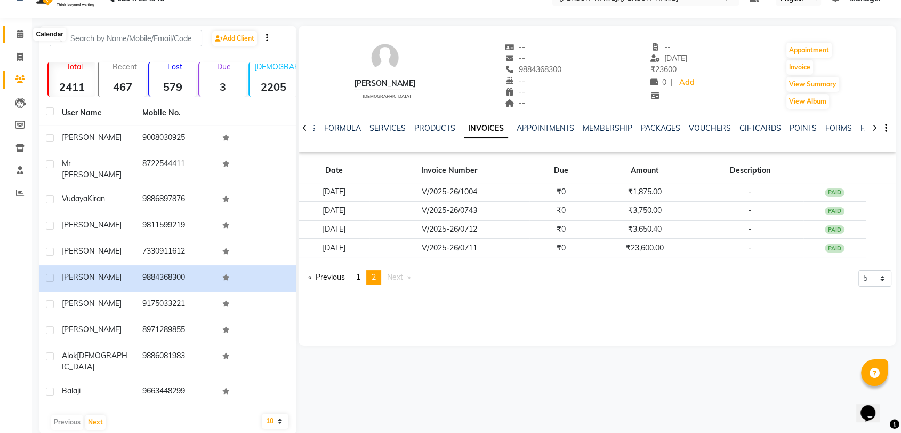
click at [15, 38] on span at bounding box center [20, 34] width 19 height 12
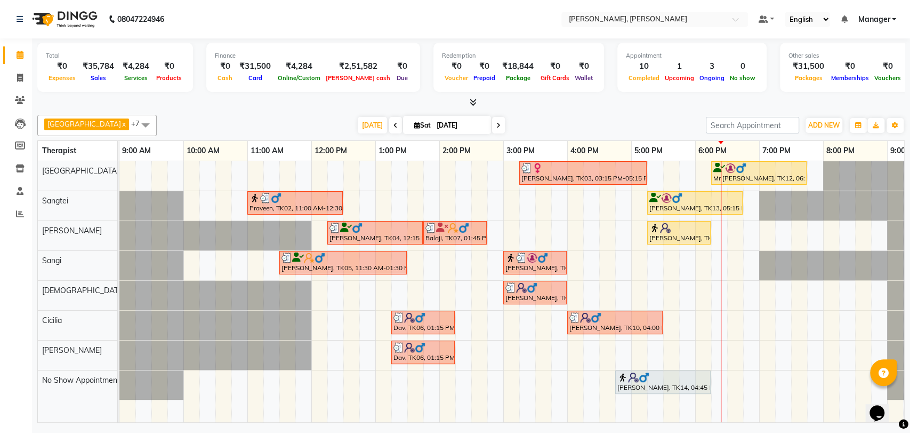
click at [517, 289] on img at bounding box center [521, 287] width 11 height 11
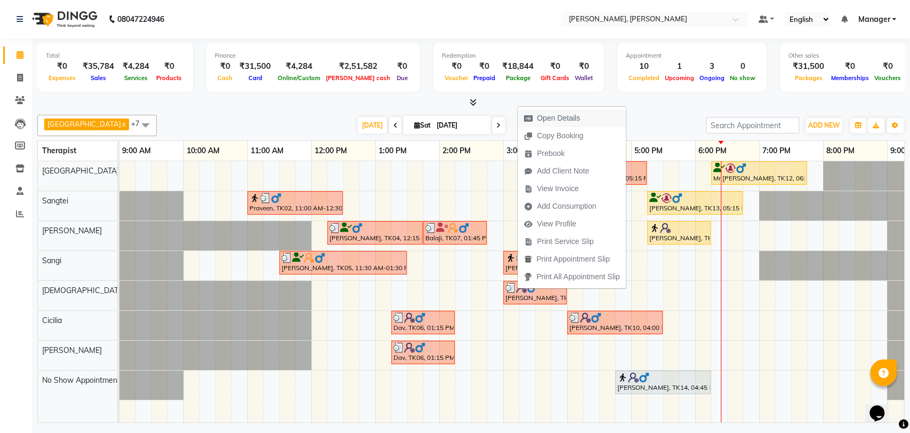
click at [562, 113] on span "Open Details" at bounding box center [558, 118] width 43 height 11
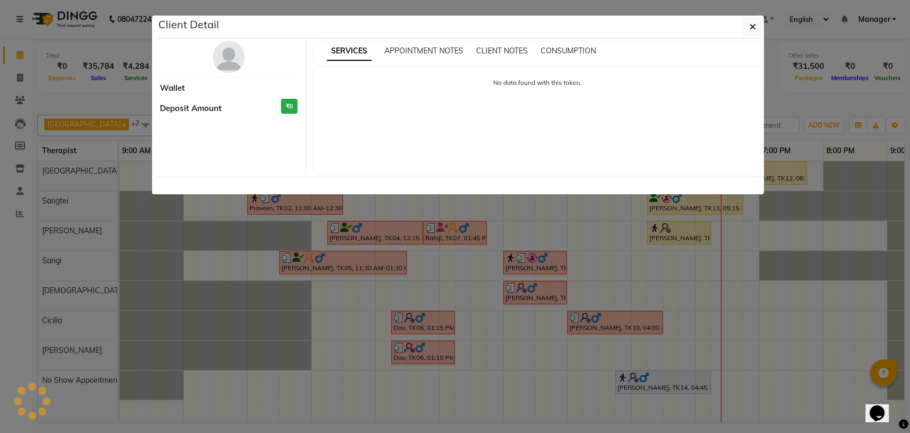
select select "3"
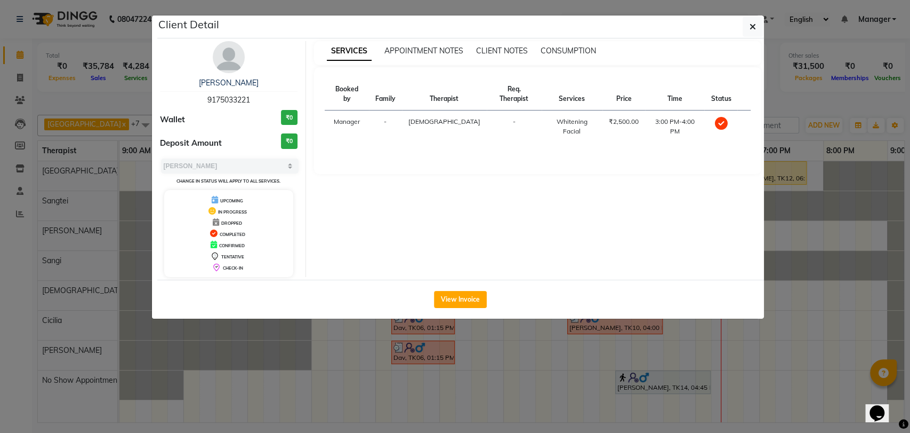
drag, startPoint x: 259, startPoint y: 97, endPoint x: 196, endPoint y: 95, distance: 63.0
click at [196, 95] on div "[PERSON_NAME] 9175033221" at bounding box center [229, 91] width 138 height 28
drag, startPoint x: 250, startPoint y: 82, endPoint x: 200, endPoint y: 83, distance: 49.6
click at [200, 83] on div "[PERSON_NAME]" at bounding box center [229, 82] width 138 height 11
click at [757, 30] on button "button" at bounding box center [753, 27] width 20 height 20
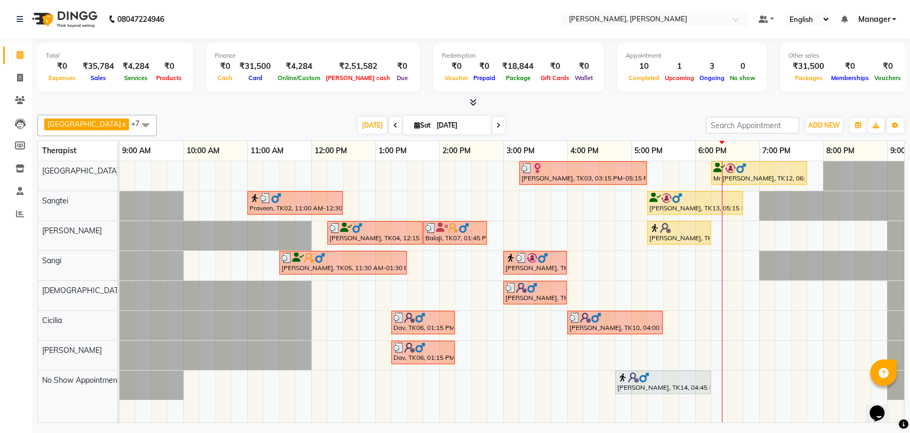
click at [562, 169] on div at bounding box center [583, 168] width 123 height 11
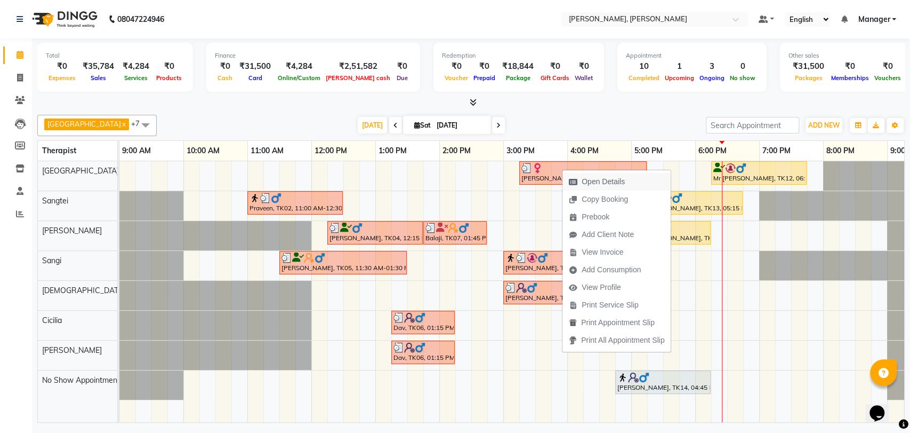
click at [603, 181] on span "Open Details" at bounding box center [603, 181] width 43 height 11
select select "3"
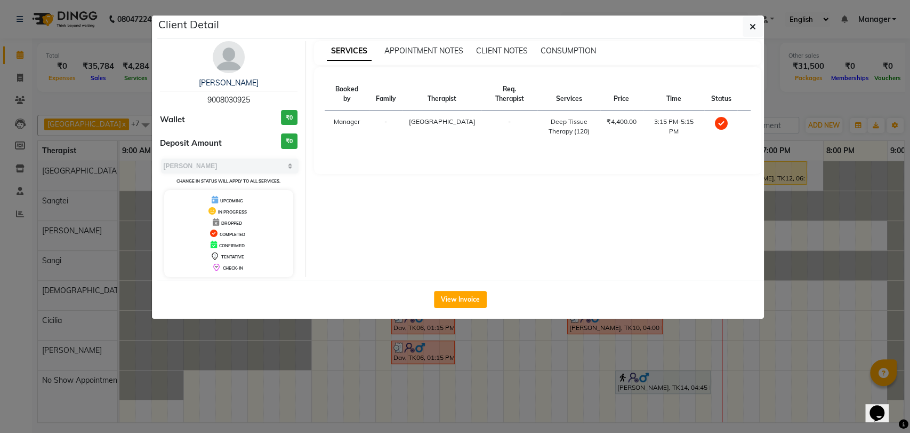
drag, startPoint x: 254, startPoint y: 95, endPoint x: 176, endPoint y: 100, distance: 78.6
click at [176, 100] on div "[PERSON_NAME] 9008030925" at bounding box center [229, 91] width 138 height 28
drag, startPoint x: 256, startPoint y: 78, endPoint x: 206, endPoint y: 86, distance: 50.2
click at [206, 86] on div "[PERSON_NAME]" at bounding box center [229, 82] width 138 height 11
click at [755, 28] on icon "button" at bounding box center [753, 26] width 6 height 9
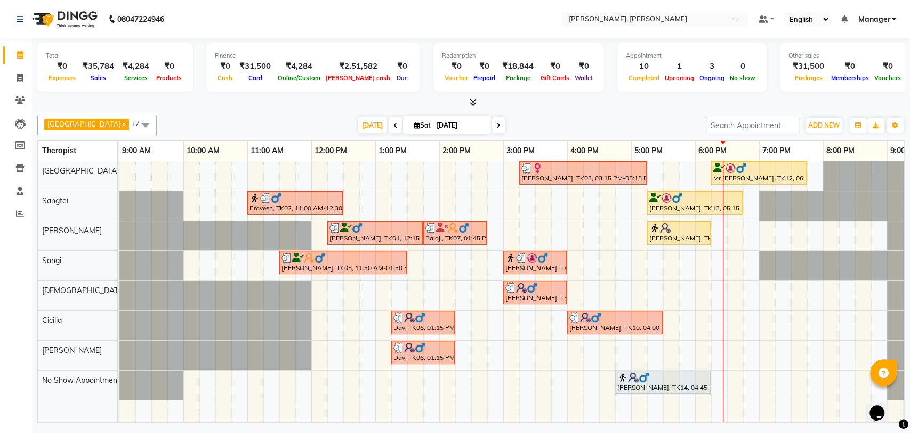
click at [593, 321] on img at bounding box center [596, 317] width 11 height 11
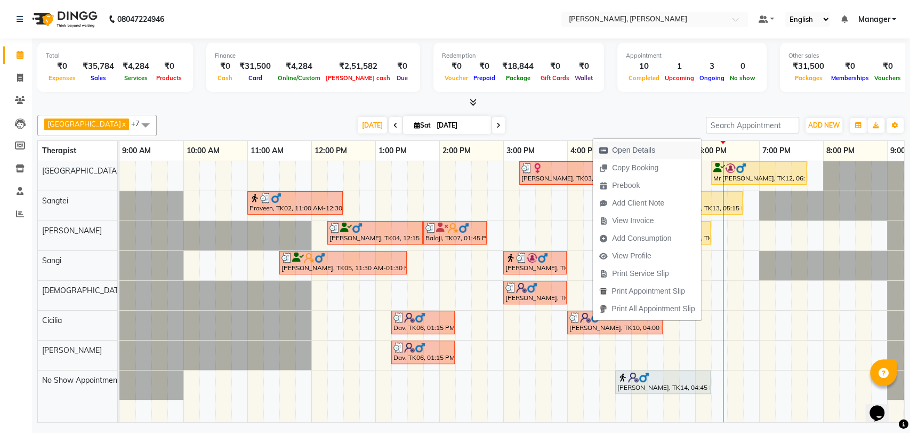
click at [635, 145] on span "Open Details" at bounding box center [633, 150] width 43 height 11
select select "3"
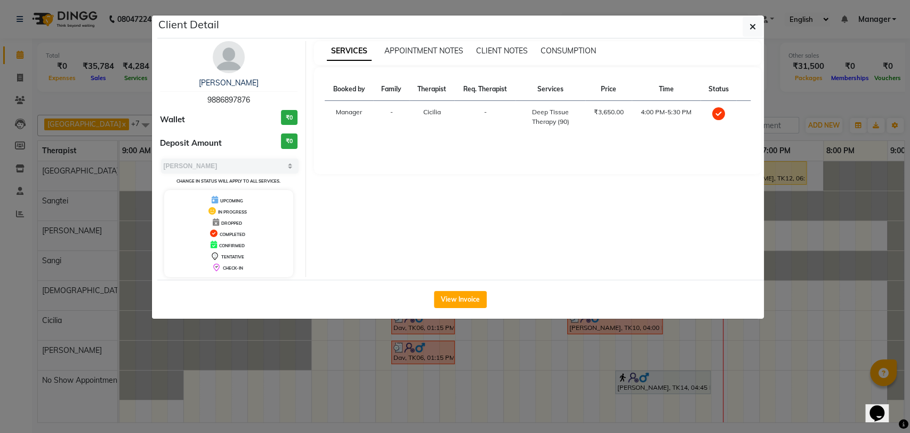
drag, startPoint x: 253, startPoint y: 98, endPoint x: 179, endPoint y: 95, distance: 74.2
click at [179, 95] on div "Vudaya Kiran 9886897876" at bounding box center [229, 91] width 138 height 28
drag, startPoint x: 260, startPoint y: 78, endPoint x: 189, endPoint y: 86, distance: 71.3
click at [189, 86] on div "[PERSON_NAME]" at bounding box center [229, 82] width 138 height 11
click at [259, 59] on div "Vudaya Kiran 9886897876 Wallet ₹0 Deposit Amount ₹0 Select MARK DONE UPCOMING C…" at bounding box center [229, 159] width 155 height 236
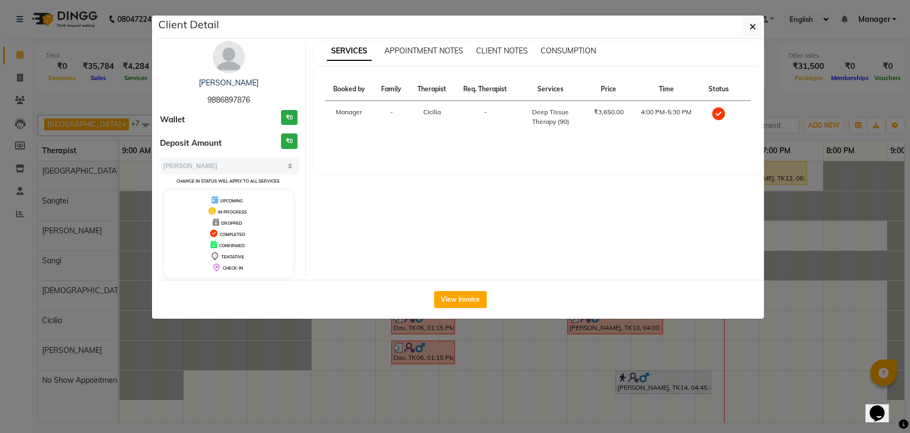
click at [222, 88] on div "Vudaya Kiran 9886897876" at bounding box center [229, 91] width 138 height 28
click at [225, 88] on div "Vudaya Kiran 9886897876" at bounding box center [229, 91] width 138 height 28
click at [230, 85] on link "[PERSON_NAME]" at bounding box center [229, 83] width 60 height 10
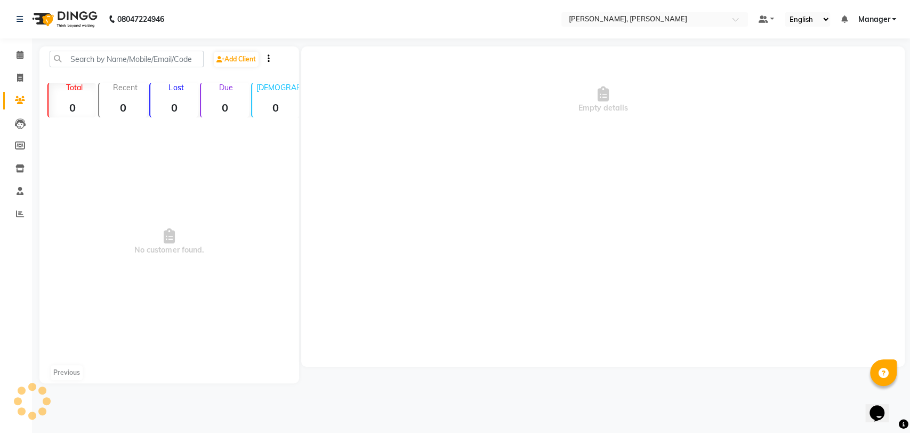
click at [230, 85] on div "Vudaya Kiran 9886897876 Wallet ₹0 Deposit Amount ₹0 Select MARK DONE UPCOMING C…" at bounding box center [229, 106] width 155 height 236
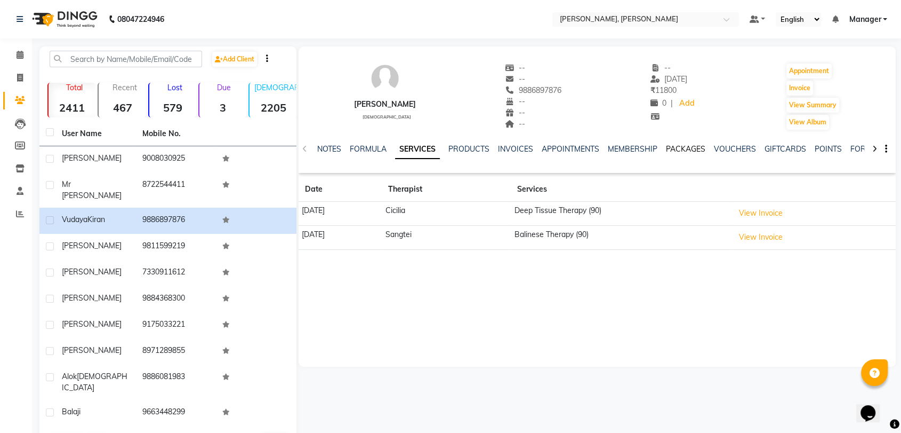
click at [684, 150] on link "PACKAGES" at bounding box center [685, 149] width 39 height 10
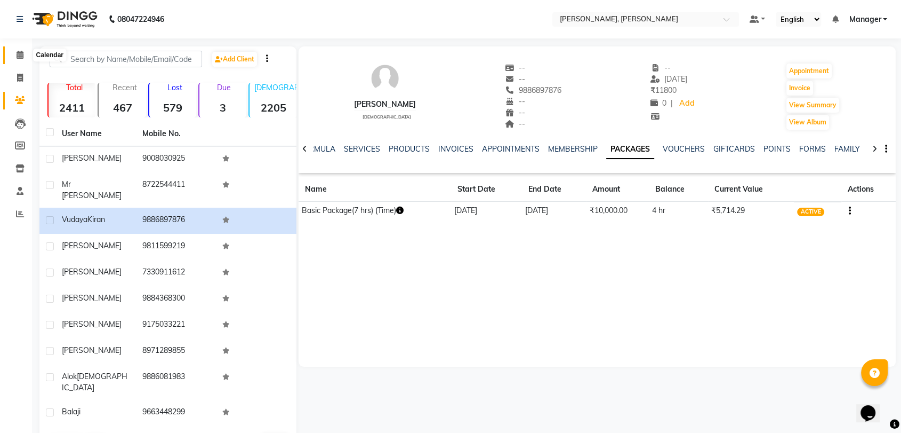
click at [15, 59] on span at bounding box center [20, 55] width 19 height 12
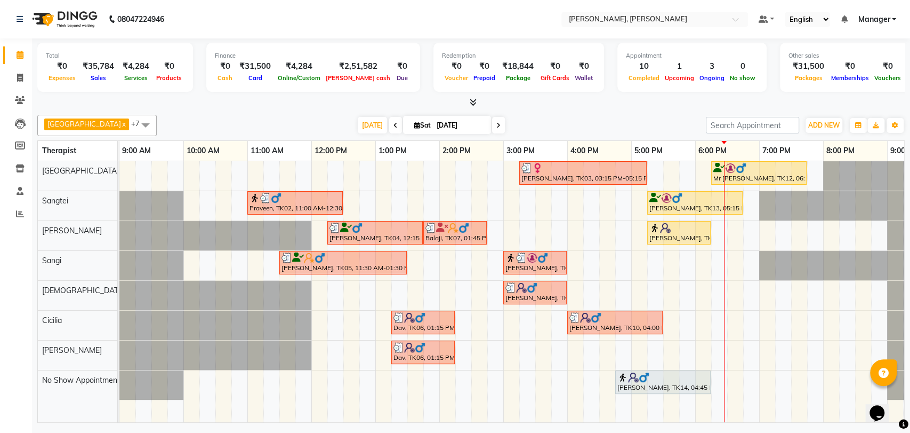
click at [658, 236] on div "[PERSON_NAME], TK15, 05:15 PM-06:15 PM, Full Body Black Current (60)" at bounding box center [679, 232] width 61 height 20
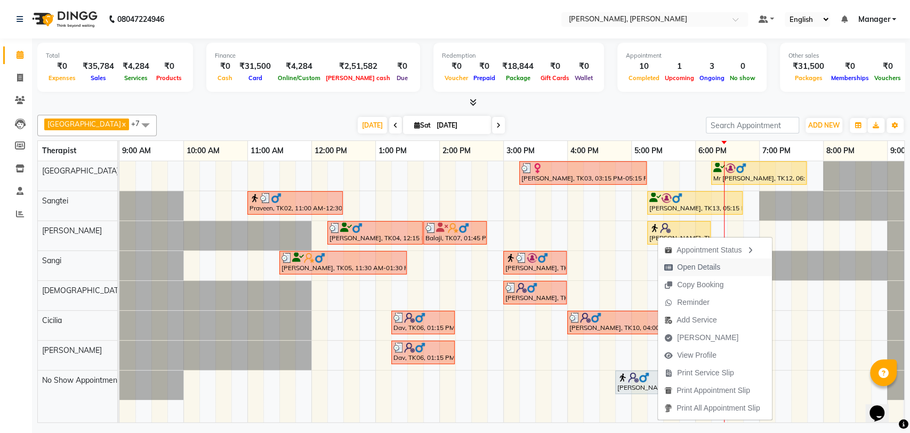
click at [717, 263] on span "Open Details" at bounding box center [698, 266] width 43 height 11
select select "1"
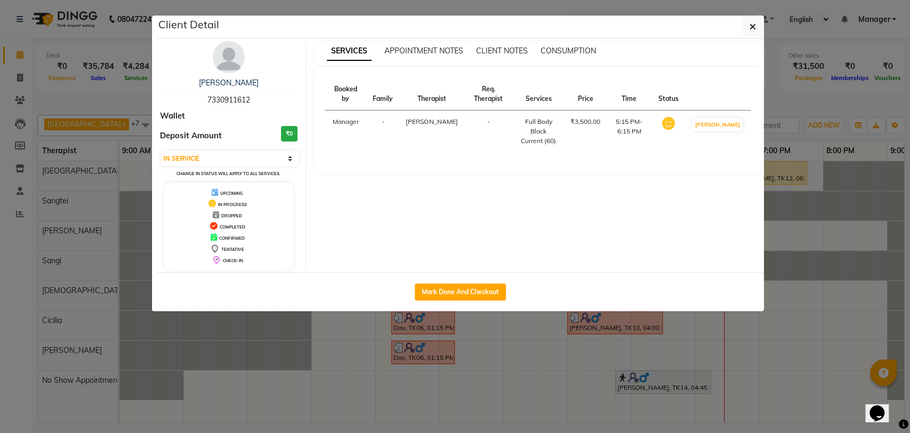
drag, startPoint x: 256, startPoint y: 100, endPoint x: 182, endPoint y: 100, distance: 74.1
click at [182, 100] on div "Lavkesh 7330911612" at bounding box center [229, 91] width 138 height 28
drag, startPoint x: 245, startPoint y: 81, endPoint x: 211, endPoint y: 84, distance: 34.9
click at [211, 84] on div "[PERSON_NAME]" at bounding box center [229, 82] width 138 height 11
click at [750, 27] on icon "button" at bounding box center [753, 26] width 6 height 9
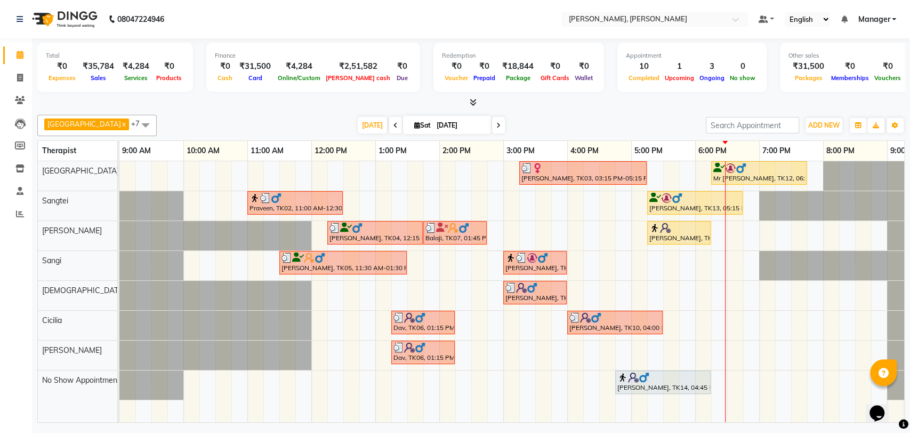
click at [690, 203] on div "[PERSON_NAME], TK13, 05:15 PM-06:45 PM, Swedish Therapy (90)" at bounding box center [695, 203] width 93 height 20
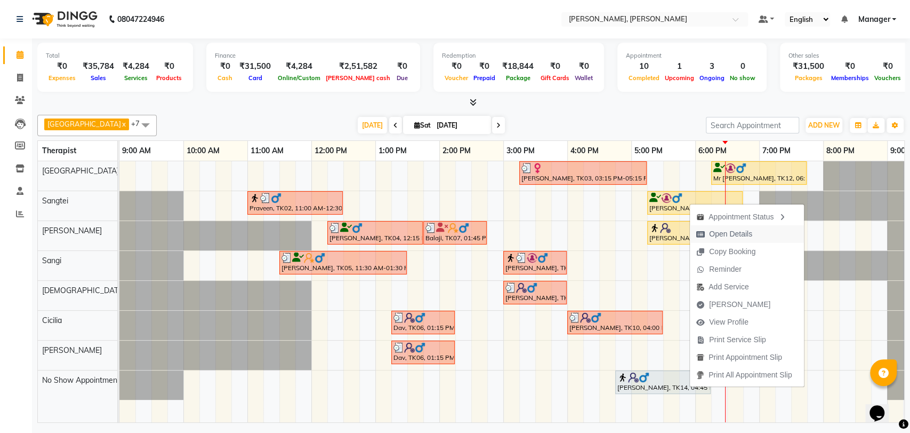
click at [739, 236] on span "Open Details" at bounding box center [730, 233] width 43 height 11
select select "1"
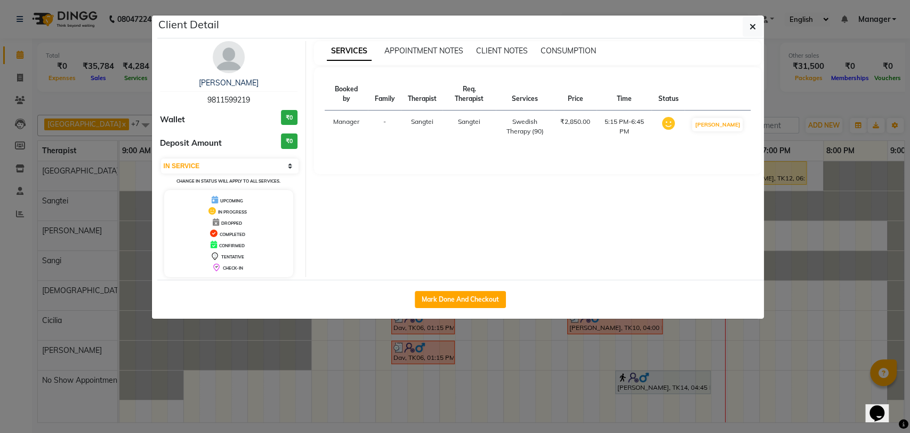
drag, startPoint x: 254, startPoint y: 99, endPoint x: 159, endPoint y: 92, distance: 95.2
click at [160, 92] on div "Abishek Prasad 9811599219" at bounding box center [229, 91] width 138 height 28
drag, startPoint x: 262, startPoint y: 84, endPoint x: 180, endPoint y: 84, distance: 81.6
click at [180, 84] on div "[PERSON_NAME]" at bounding box center [229, 82] width 138 height 11
click at [753, 22] on icon "button" at bounding box center [753, 26] width 6 height 9
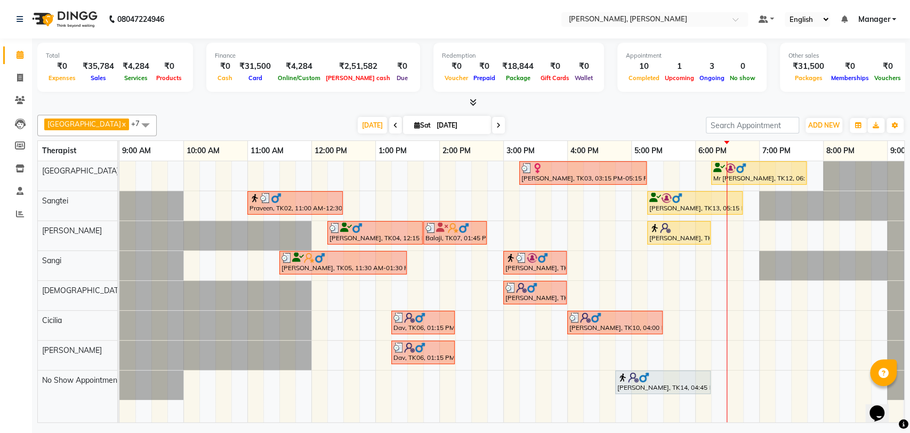
click at [765, 177] on div "Mr Sanjay, TK12, 06:15 PM-07:45 PM, Aroma Therapy (90)" at bounding box center [759, 173] width 93 height 20
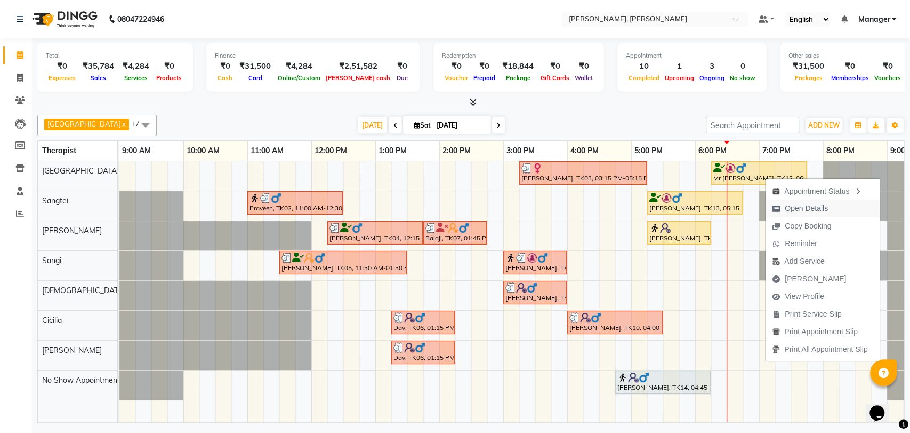
click at [796, 206] on span "Open Details" at bounding box center [806, 208] width 43 height 11
select select "1"
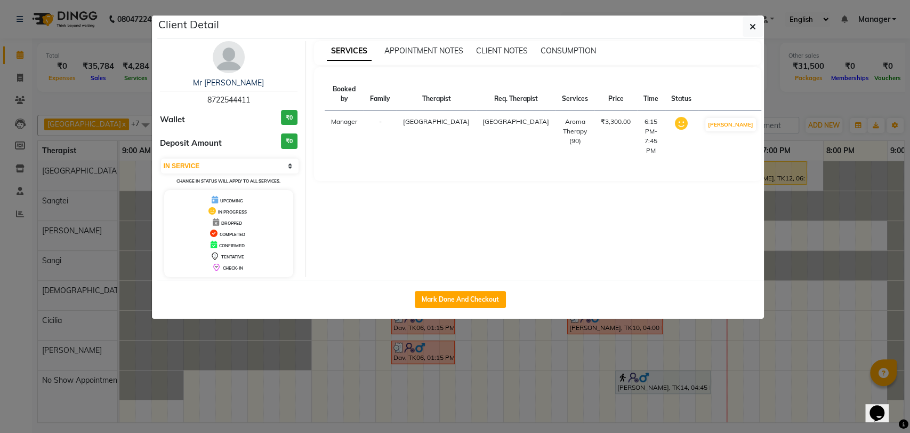
drag, startPoint x: 249, startPoint y: 99, endPoint x: 195, endPoint y: 103, distance: 54.0
click at [195, 103] on div "Mr Sanjay 8722544411" at bounding box center [229, 91] width 138 height 28
drag, startPoint x: 258, startPoint y: 84, endPoint x: 206, endPoint y: 87, distance: 52.4
click at [206, 87] on div "Mr [PERSON_NAME]" at bounding box center [229, 82] width 138 height 11
click at [307, 49] on div "SERVICES APPOINTMENT NOTES CLIENT NOTES CONSUMPTION Booked by Family Therapist …" at bounding box center [537, 159] width 463 height 236
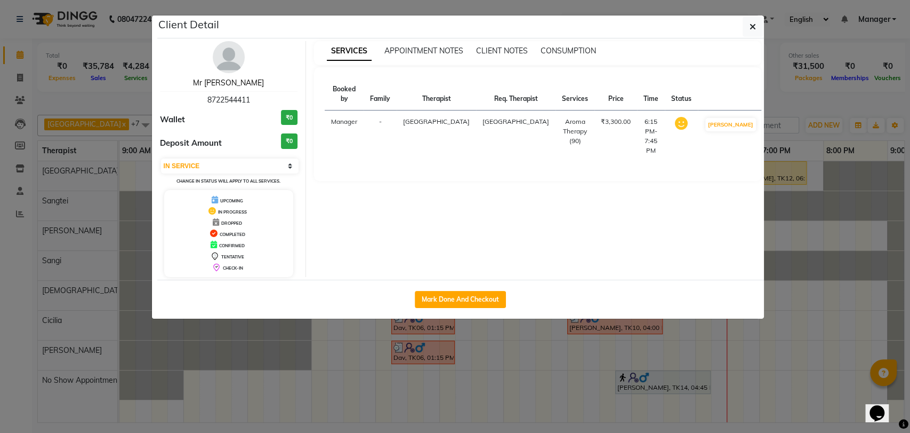
click at [236, 82] on link "Mr [PERSON_NAME]" at bounding box center [228, 83] width 71 height 10
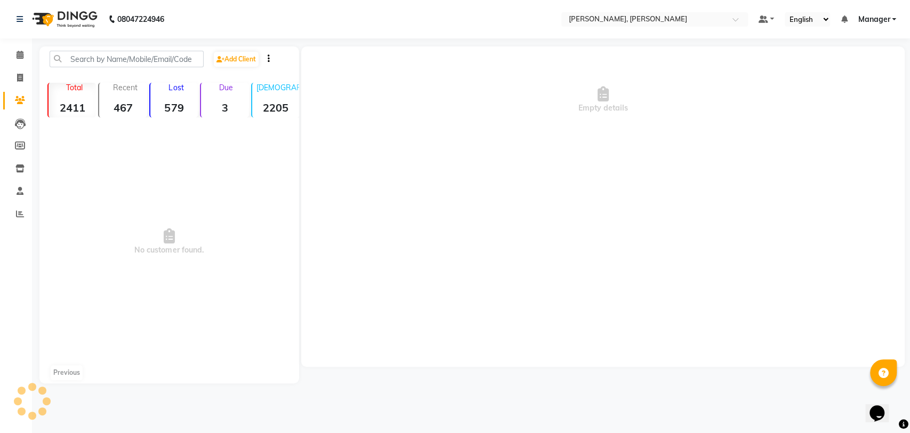
click at [236, 82] on div "Mr Sanjay 8722544411 Wallet ₹0 Deposit Amount ₹0 Select IN SERVICE CONFIRMED TE…" at bounding box center [229, 106] width 155 height 236
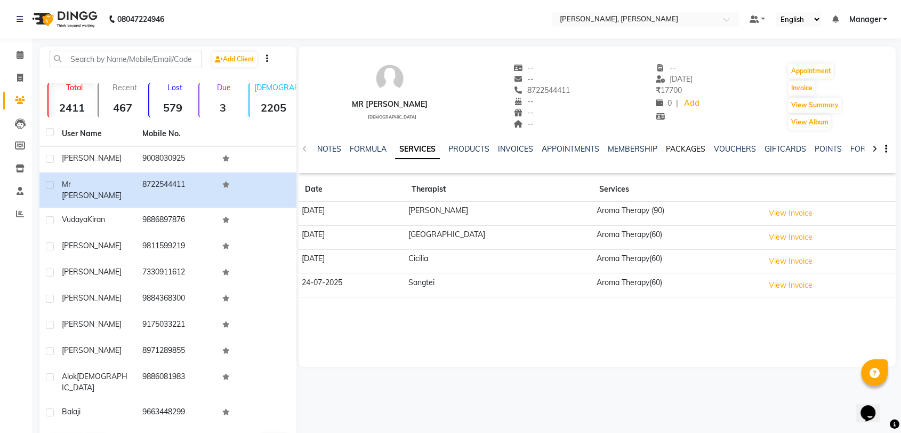
click at [680, 146] on link "PACKAGES" at bounding box center [685, 149] width 39 height 10
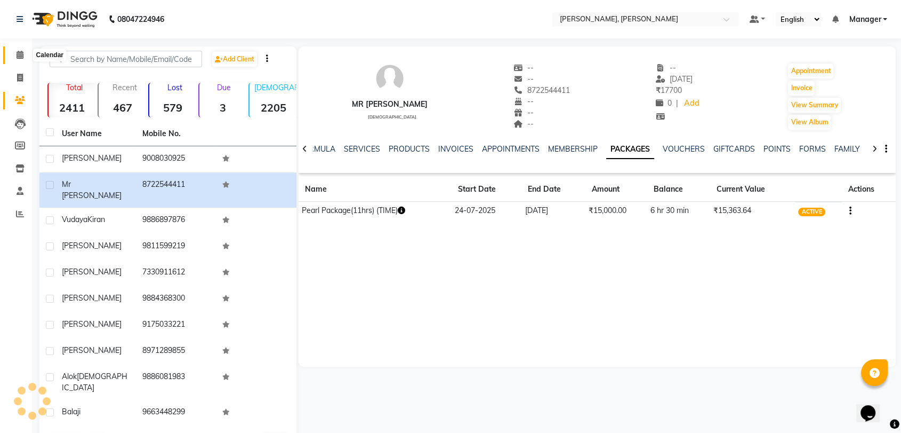
click at [15, 53] on span at bounding box center [20, 55] width 19 height 12
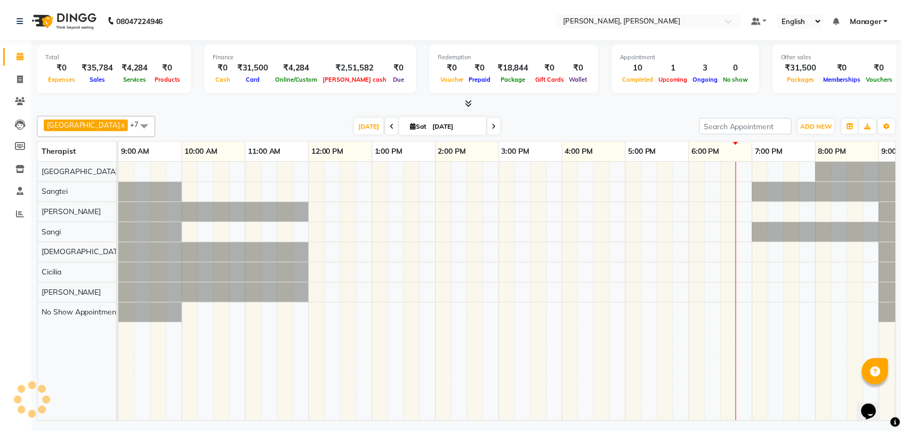
scroll to position [0, 47]
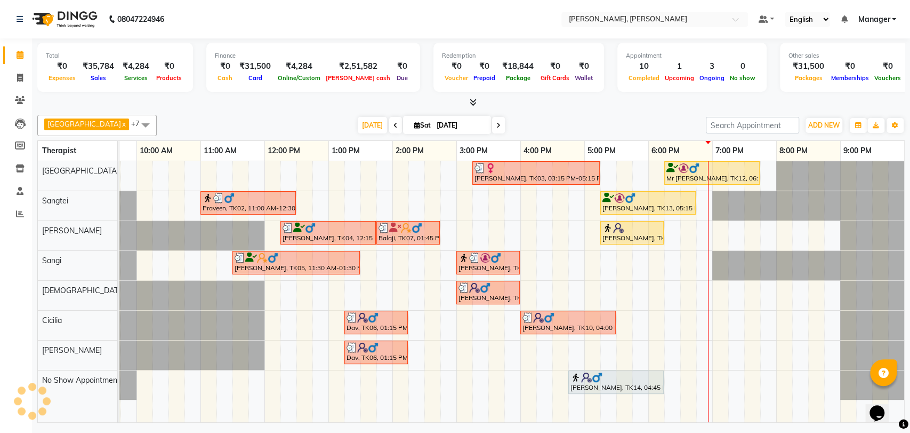
click at [625, 197] on img at bounding box center [630, 198] width 11 height 11
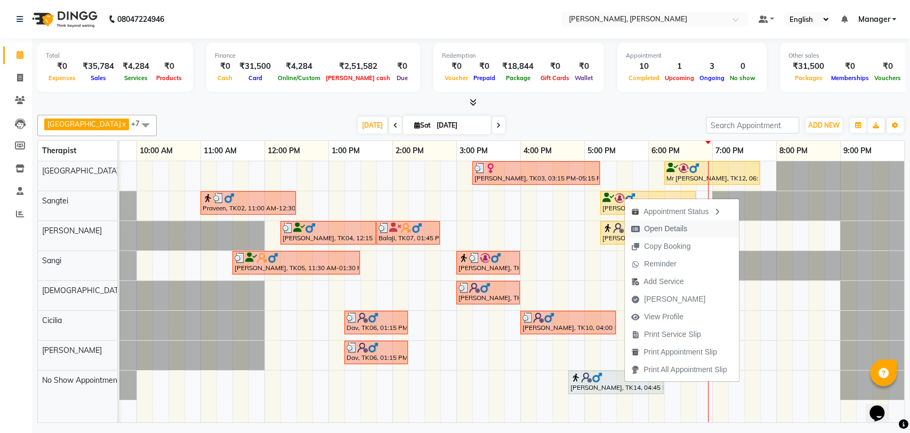
click at [657, 227] on span "Open Details" at bounding box center [665, 228] width 43 height 11
select select "1"
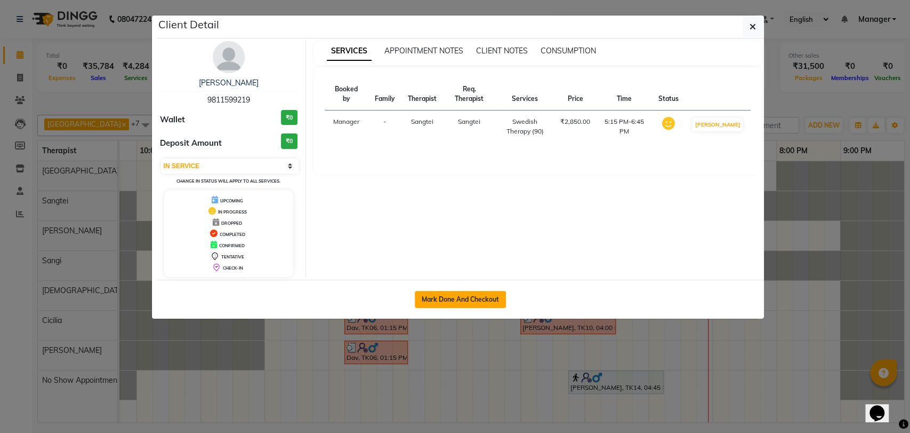
click at [461, 296] on button "Mark Done And Checkout" at bounding box center [460, 299] width 91 height 17
select select "service"
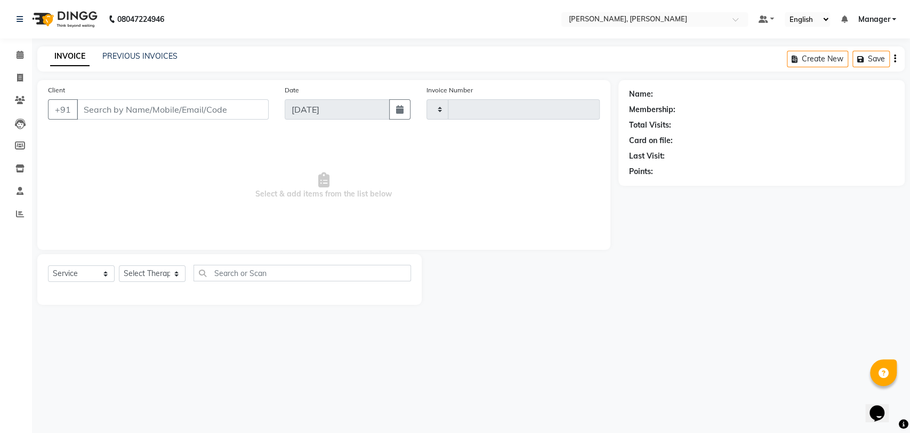
type input "2016"
select select "7301"
type input "9811599219"
select select "63890"
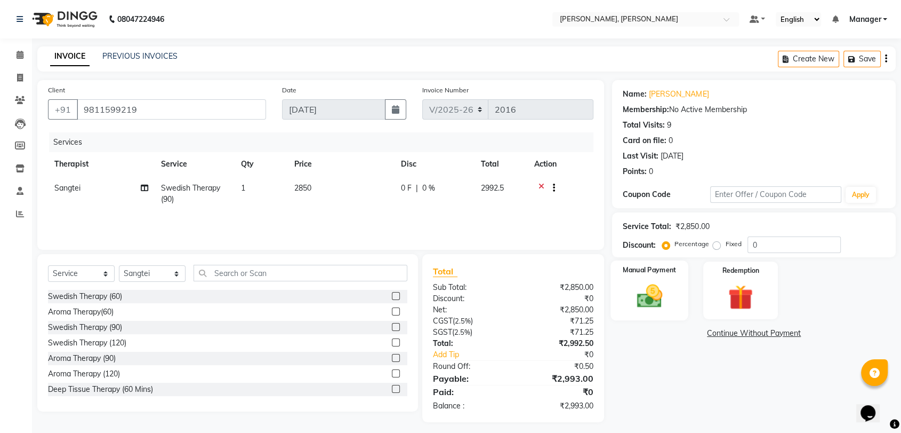
click at [659, 278] on div "Manual Payment" at bounding box center [650, 290] width 78 height 60
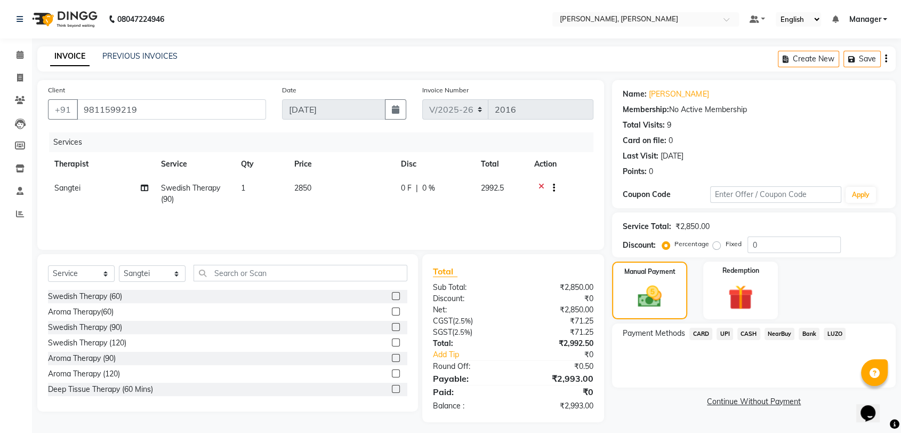
click at [720, 332] on span "UPI" at bounding box center [725, 333] width 17 height 12
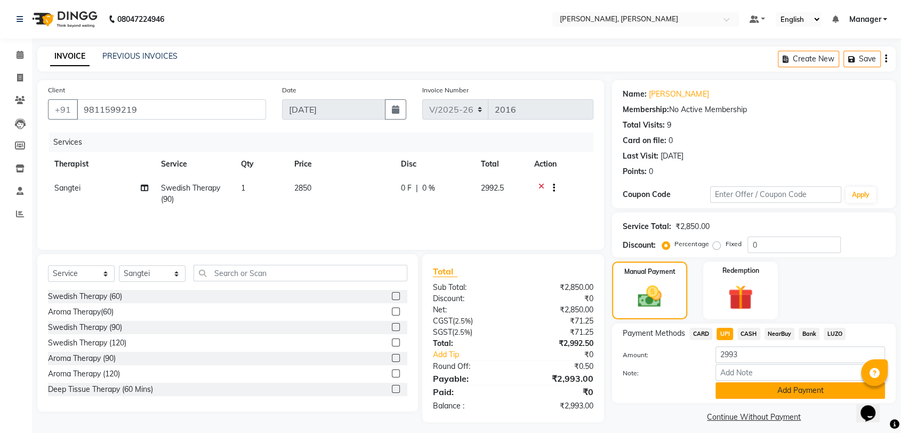
click at [781, 389] on button "Add Payment" at bounding box center [801, 390] width 170 height 17
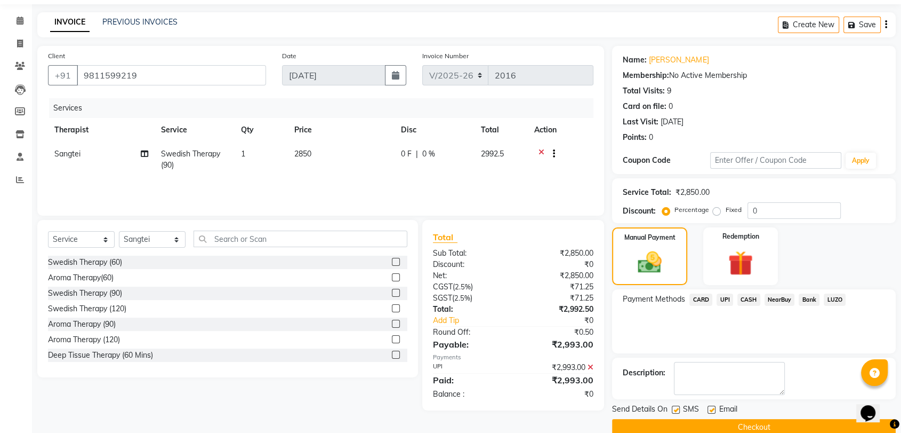
scroll to position [52, 0]
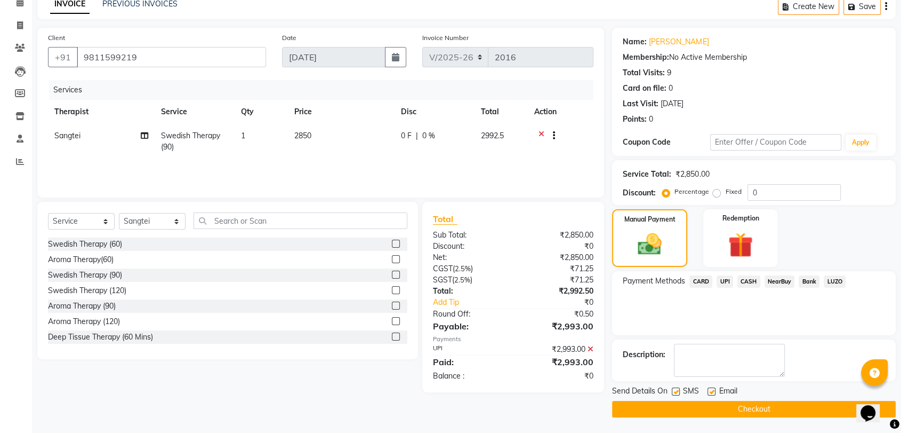
click at [739, 404] on button "Checkout" at bounding box center [754, 409] width 284 height 17
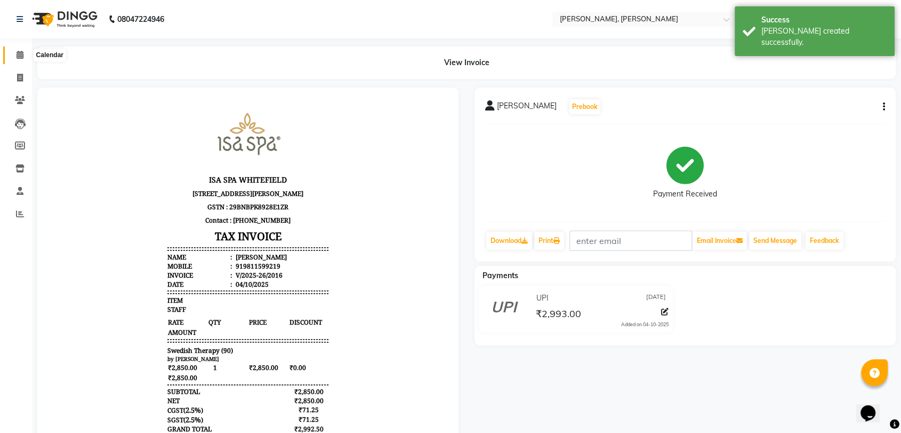
click at [19, 54] on icon at bounding box center [20, 55] width 7 height 8
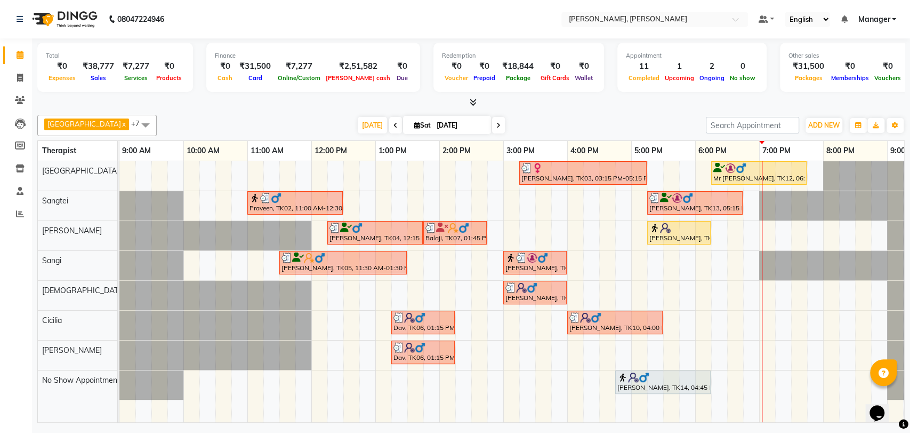
click at [667, 231] on img at bounding box center [665, 227] width 11 height 11
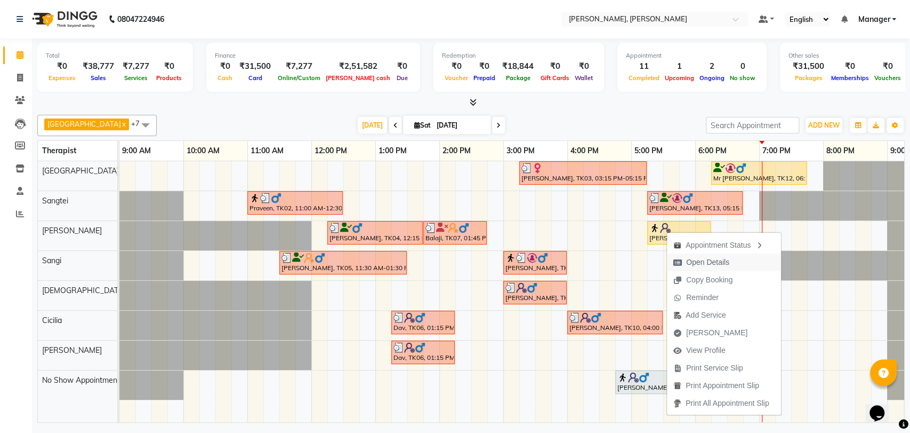
click at [700, 261] on span "Open Details" at bounding box center [707, 262] width 43 height 11
select select "1"
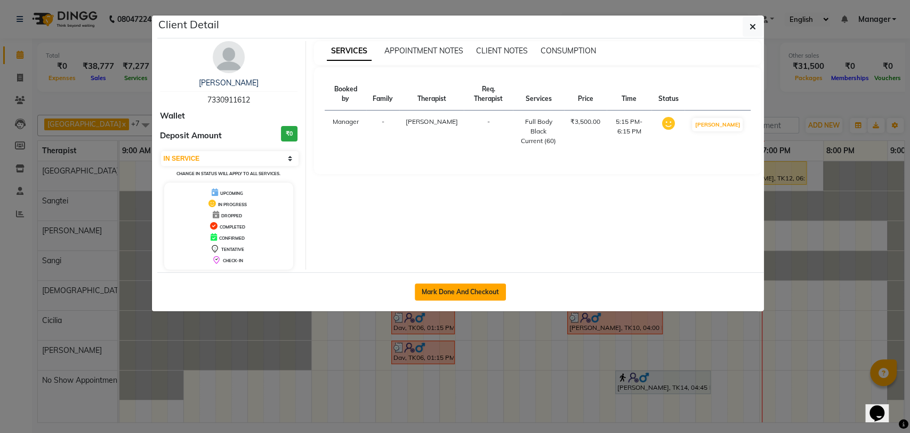
click at [482, 296] on button "Mark Done And Checkout" at bounding box center [460, 291] width 91 height 17
select select "service"
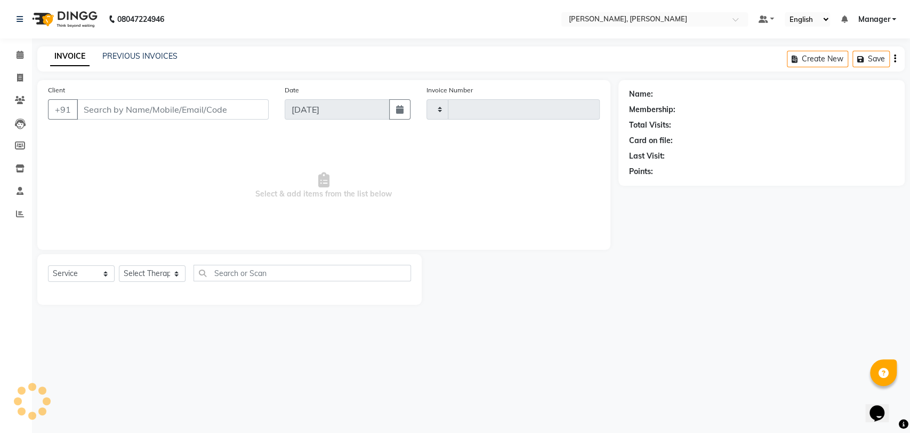
select select "3"
type input "7330911612"
select select "63067"
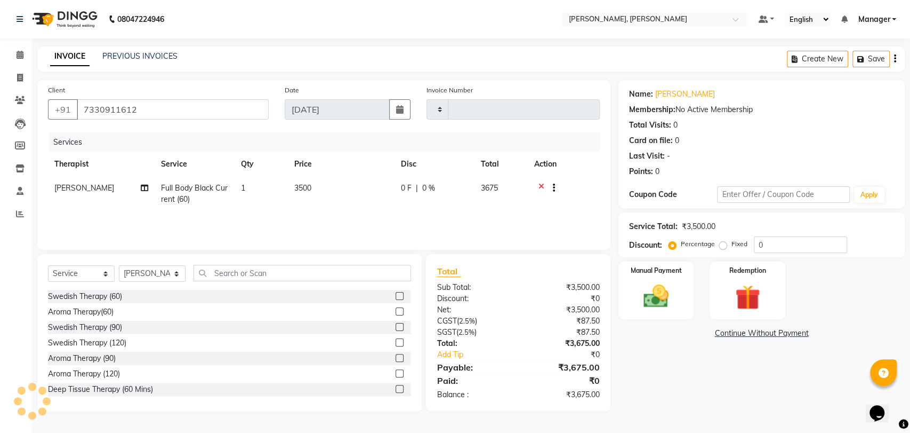
type input "2017"
select select "7301"
click at [669, 277] on div "Manual Payment" at bounding box center [656, 290] width 79 height 60
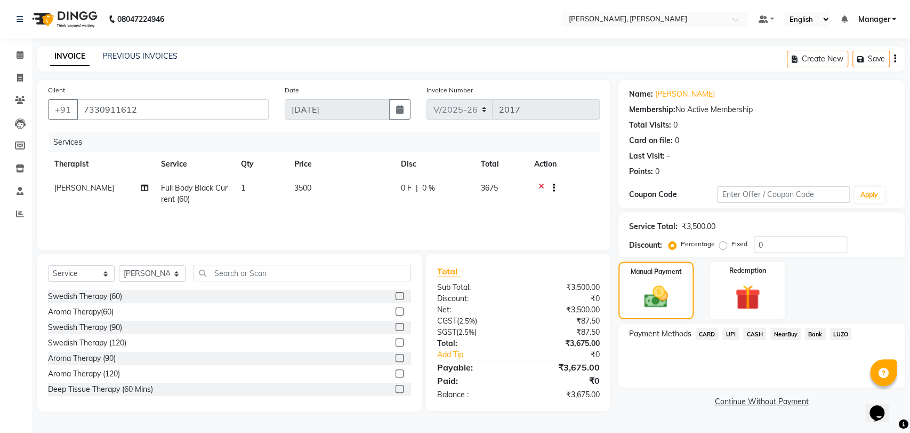
click at [732, 334] on span "UPI" at bounding box center [731, 333] width 17 height 12
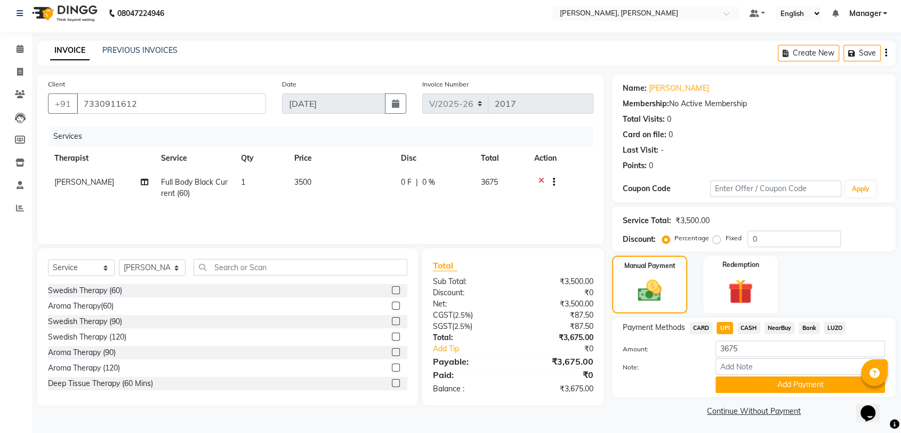
scroll to position [7, 0]
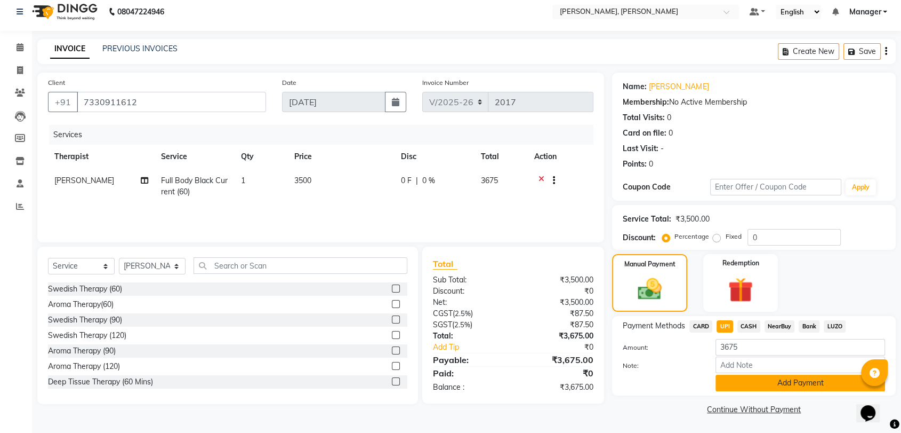
click at [752, 385] on button "Add Payment" at bounding box center [801, 382] width 170 height 17
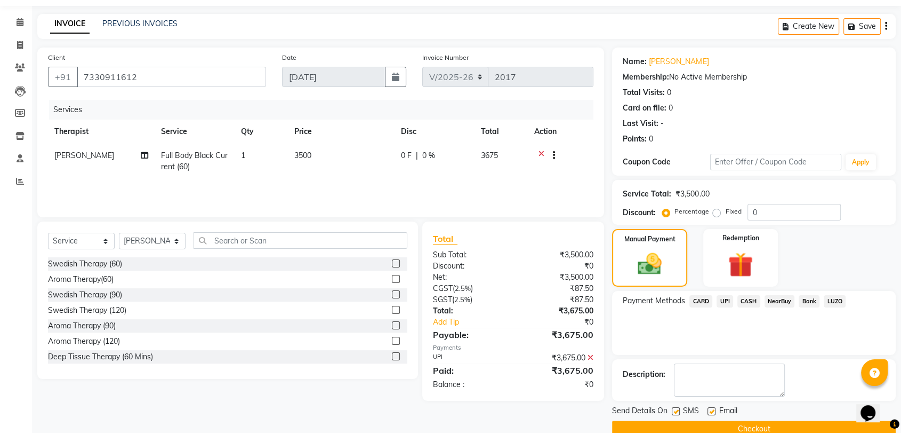
scroll to position [52, 0]
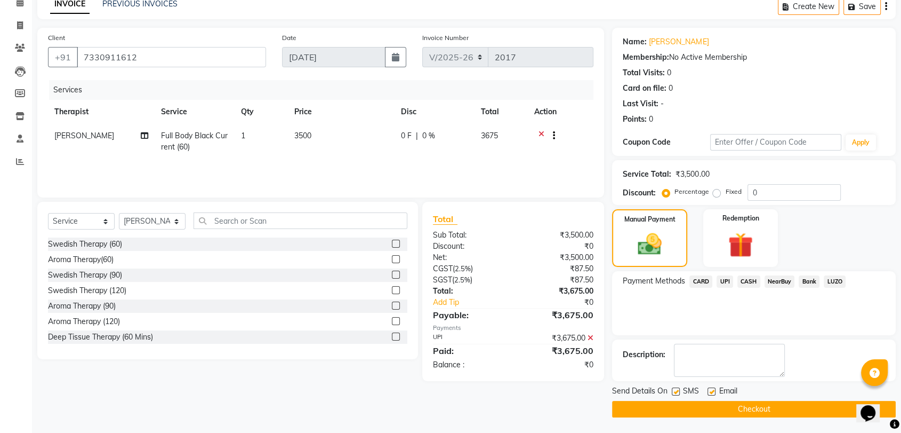
click at [740, 401] on button "Checkout" at bounding box center [754, 409] width 284 height 17
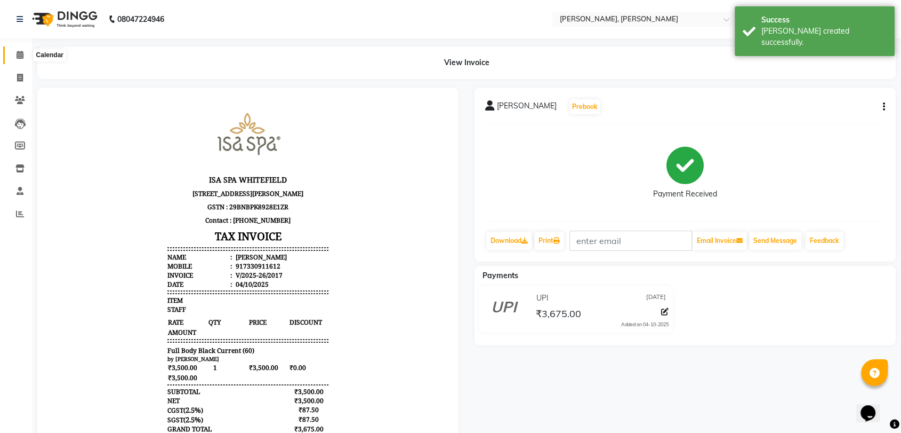
click at [23, 55] on icon at bounding box center [20, 55] width 7 height 8
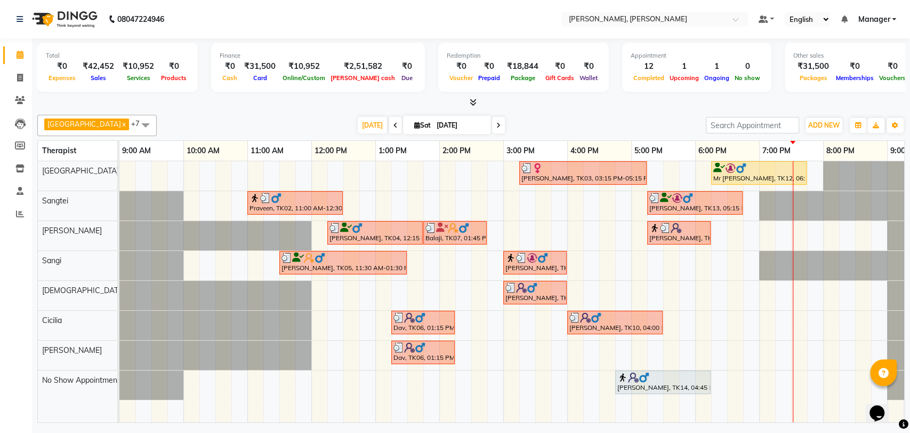
click at [492, 120] on span at bounding box center [498, 125] width 13 height 17
type input "[DATE]"
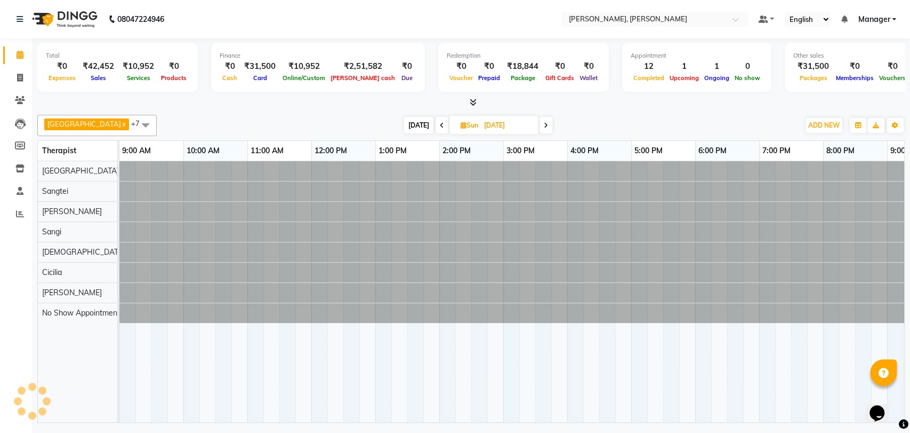
scroll to position [0, 47]
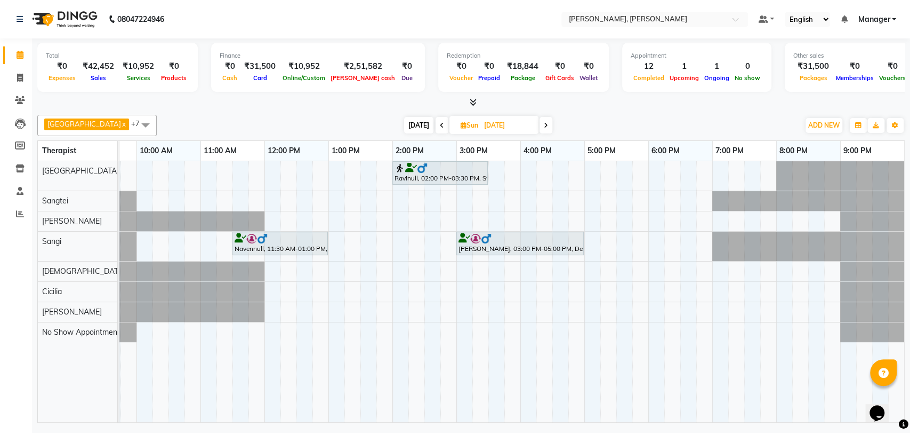
click at [462, 176] on div "Ravinull, 02:00 PM-03:30 PM, Swedish Therapy (90)" at bounding box center [440, 173] width 93 height 20
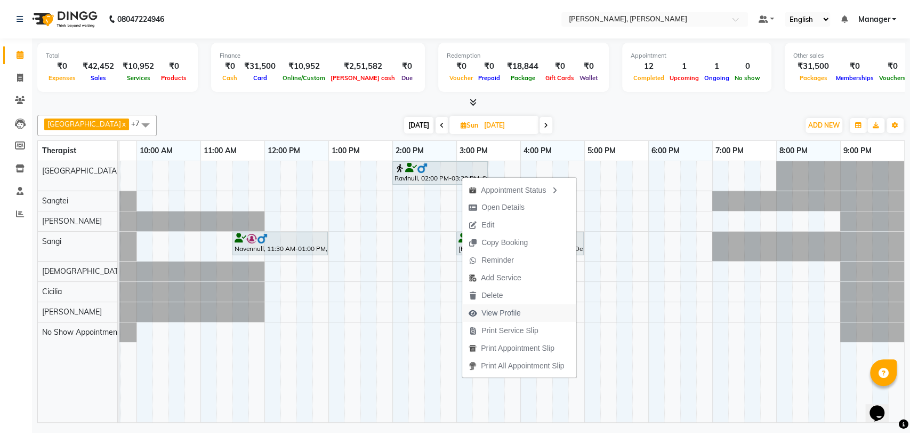
click at [492, 309] on span "View Profile" at bounding box center [501, 312] width 39 height 11
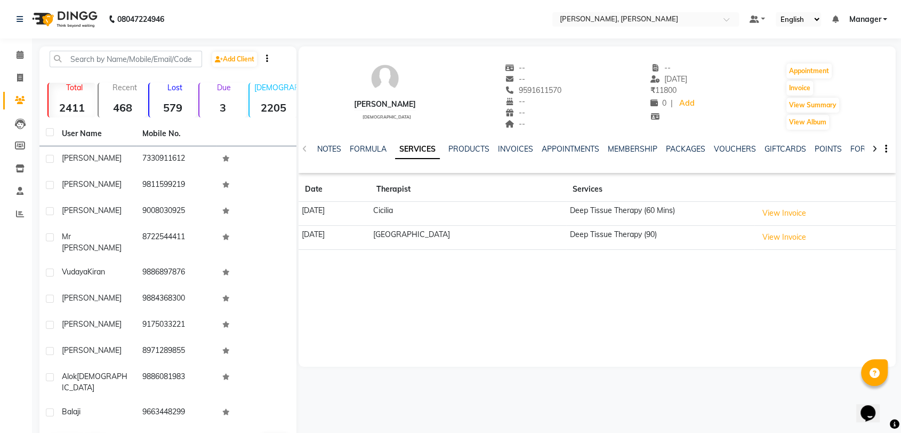
click at [0, 61] on li "Calendar" at bounding box center [16, 55] width 32 height 23
click at [0, 56] on li "Calendar" at bounding box center [16, 55] width 32 height 23
click at [1, 45] on li "Calendar" at bounding box center [16, 55] width 32 height 23
click at [10, 45] on li "Calendar" at bounding box center [16, 55] width 32 height 23
click at [28, 58] on span at bounding box center [20, 55] width 19 height 12
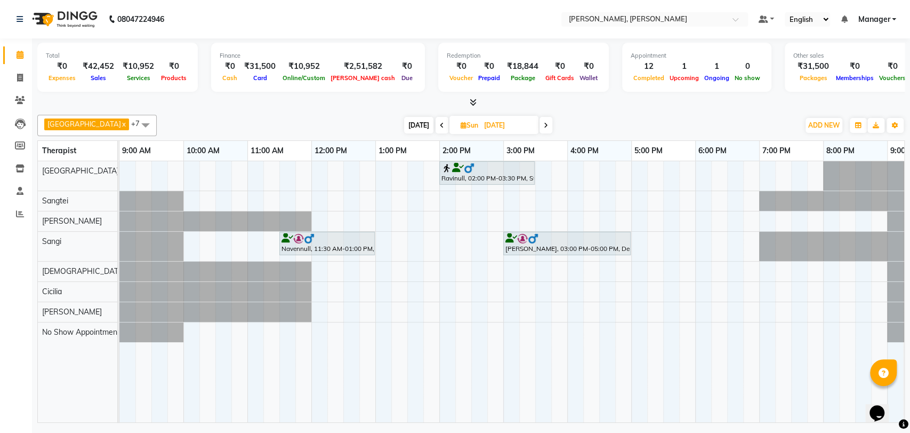
click at [436, 121] on span at bounding box center [442, 125] width 13 height 17
type input "[DATE]"
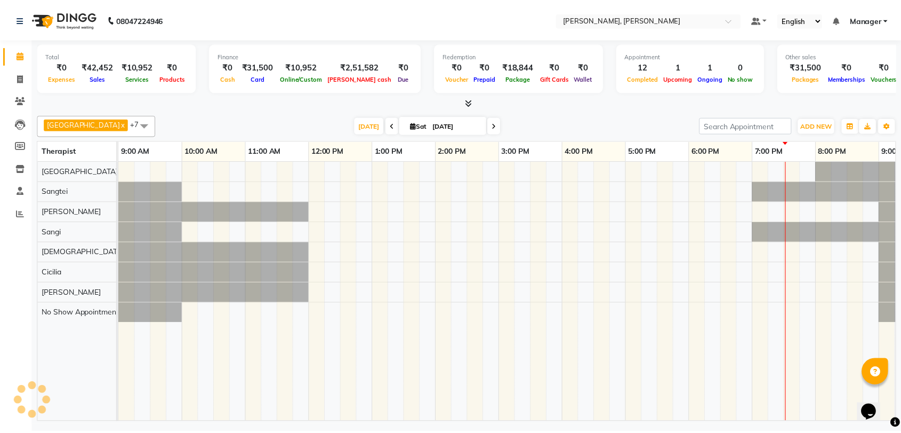
scroll to position [0, 47]
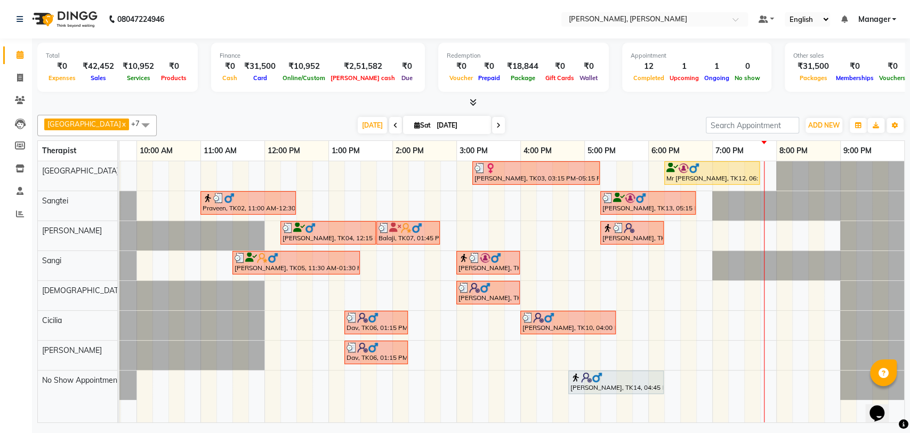
click at [682, 171] on img at bounding box center [683, 168] width 11 height 11
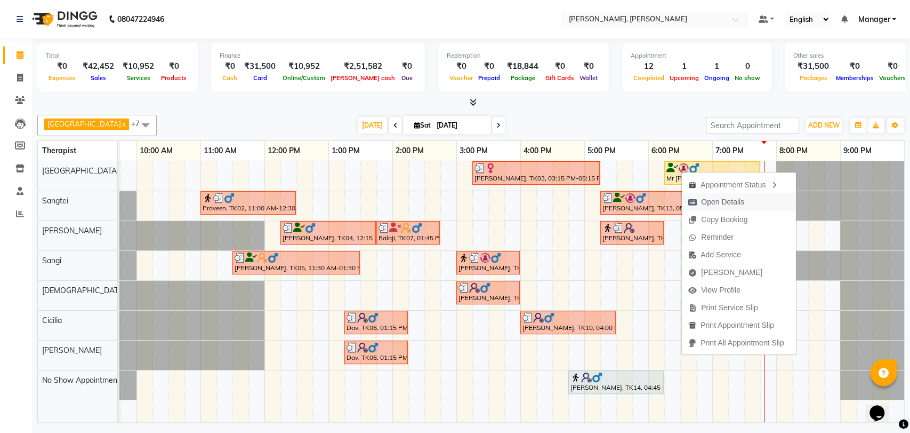
click at [728, 204] on span "Open Details" at bounding box center [722, 201] width 43 height 11
select select "1"
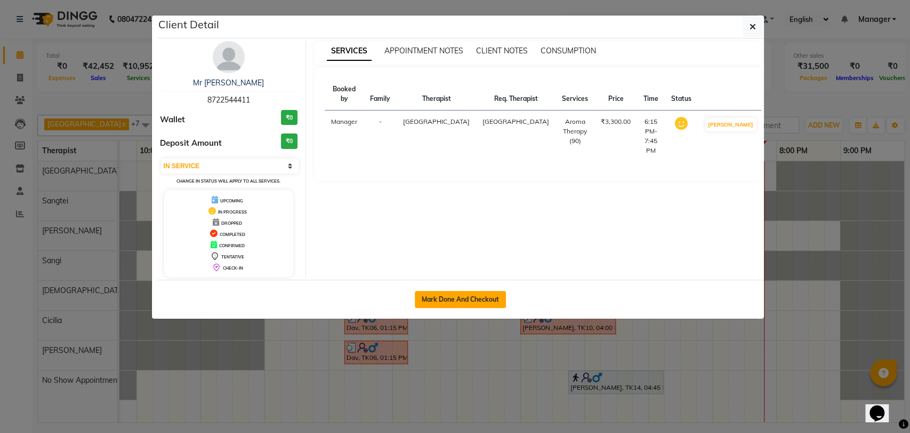
click at [491, 302] on button "Mark Done And Checkout" at bounding box center [460, 299] width 91 height 17
select select "7301"
select select "service"
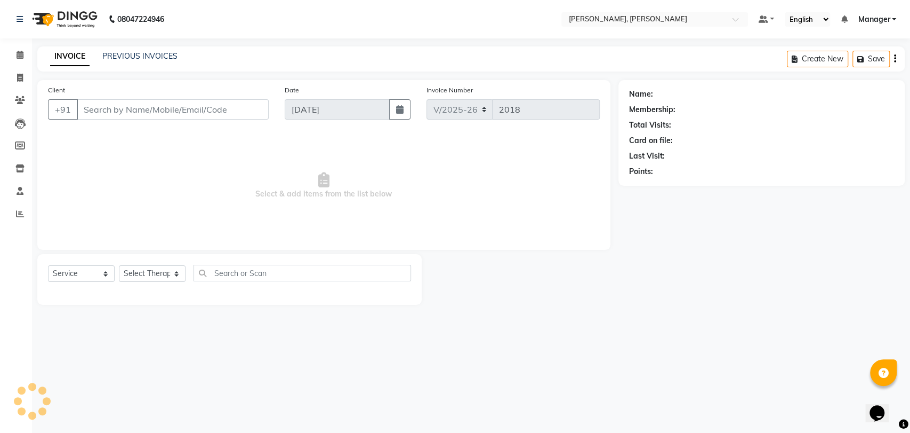
select select "3"
type input "8722544411"
select select "63061"
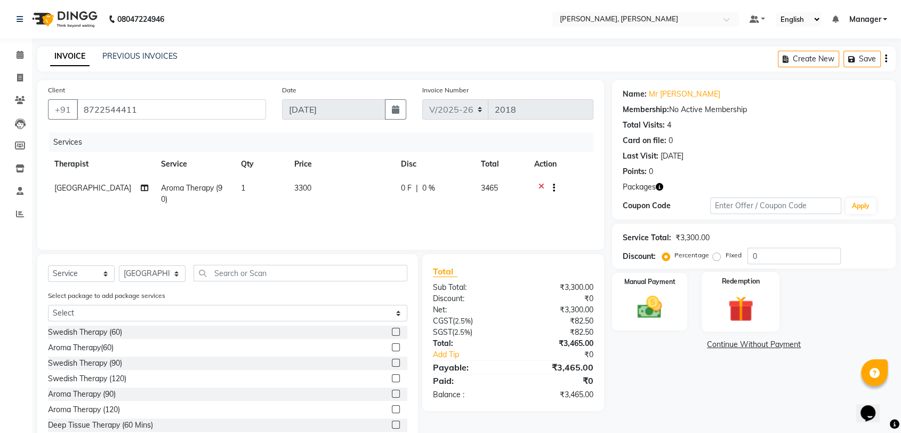
click at [753, 305] on img at bounding box center [741, 308] width 42 height 32
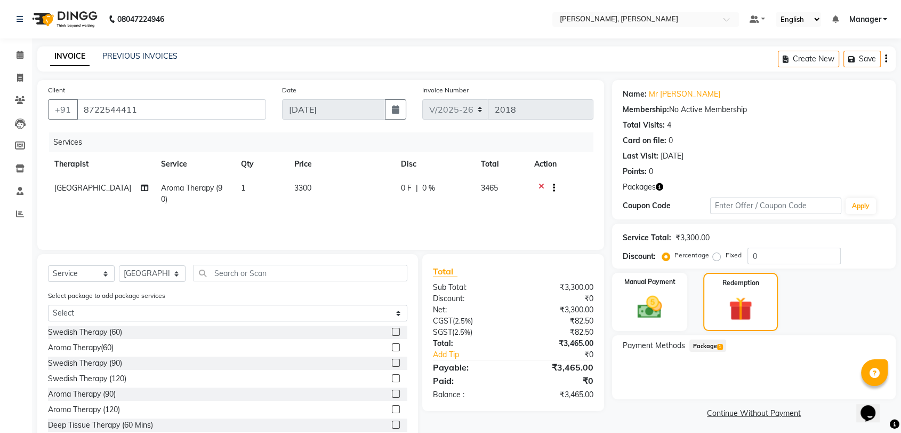
click at [700, 343] on span "Package 1" at bounding box center [708, 345] width 37 height 12
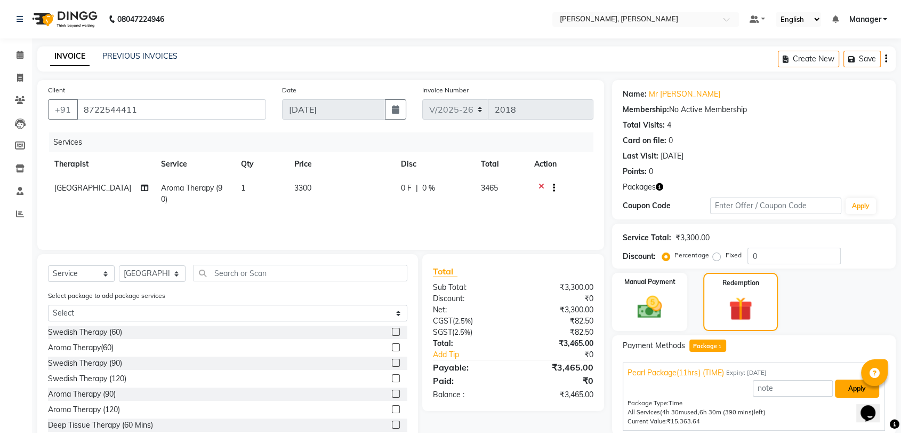
click at [850, 385] on button "Apply" at bounding box center [857, 388] width 44 height 18
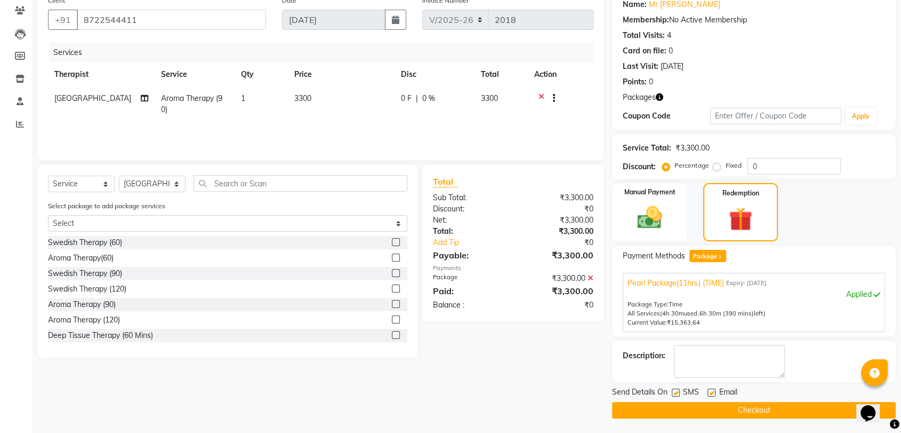
scroll to position [90, 0]
click at [737, 407] on button "Checkout" at bounding box center [754, 409] width 284 height 17
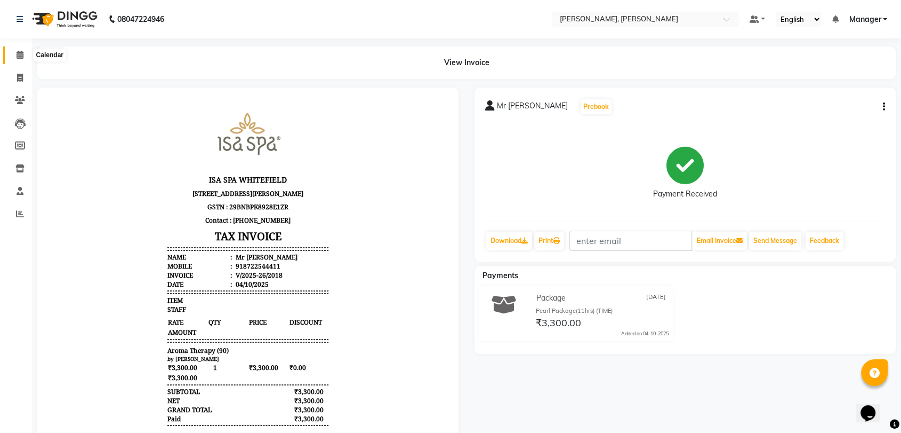
click at [14, 59] on span at bounding box center [20, 55] width 19 height 12
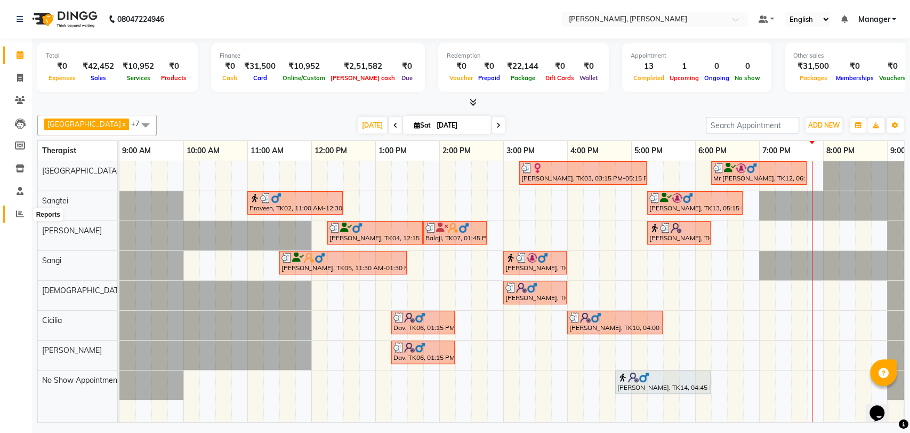
click at [17, 213] on icon at bounding box center [20, 214] width 8 height 8
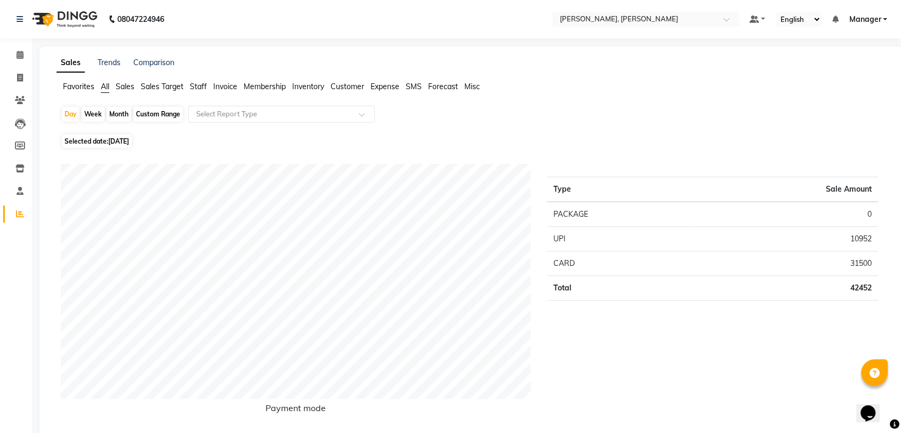
click at [196, 85] on span "Staff" at bounding box center [198, 87] width 17 height 10
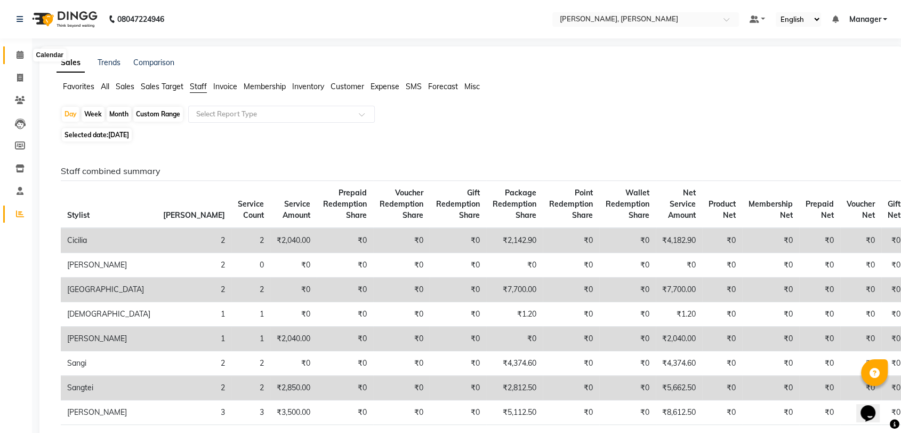
click at [18, 54] on icon at bounding box center [20, 55] width 7 height 8
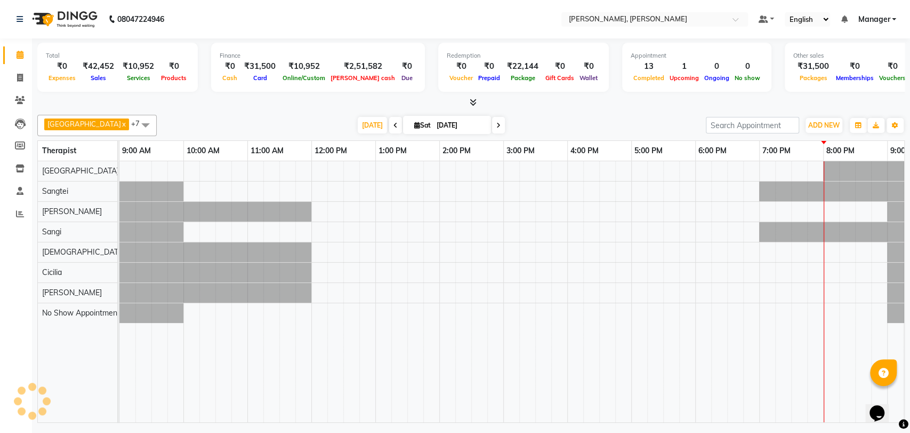
scroll to position [0, 47]
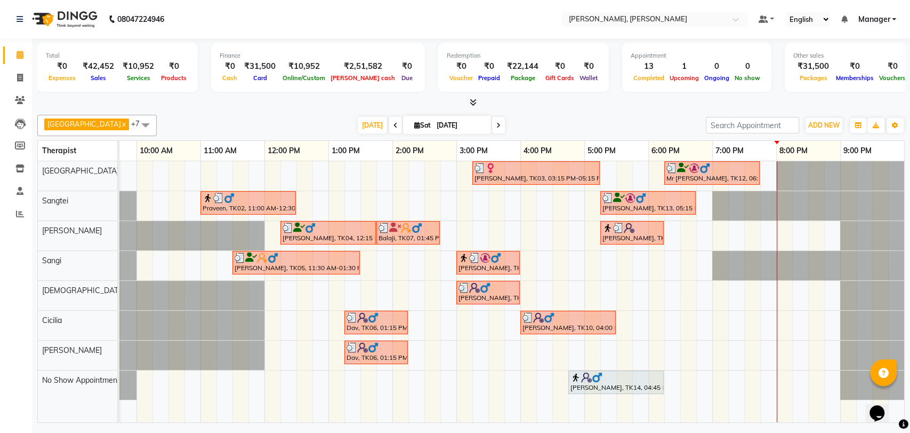
click at [492, 125] on span at bounding box center [498, 125] width 13 height 17
type input "[DATE]"
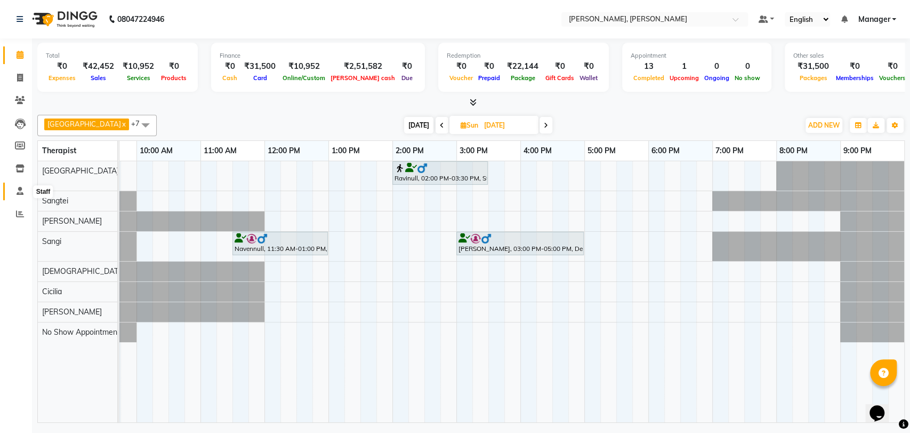
click at [19, 192] on icon at bounding box center [20, 191] width 7 height 8
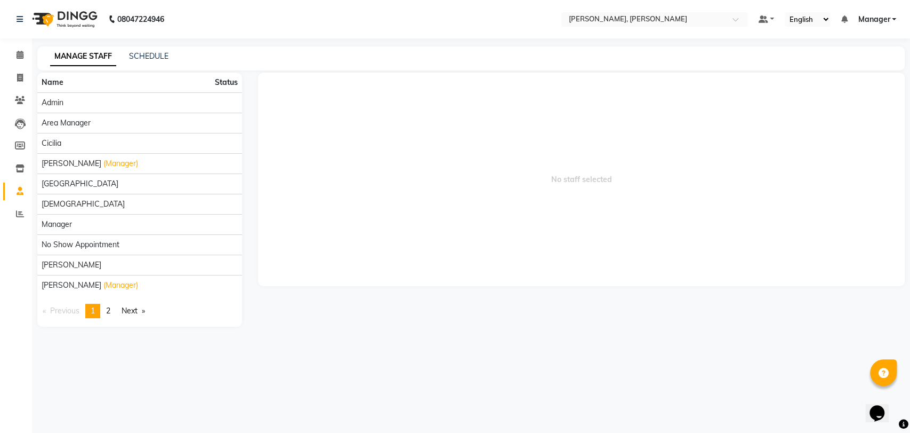
click at [140, 61] on div "SCHEDULE" at bounding box center [148, 56] width 39 height 11
click at [156, 55] on link "SCHEDULE" at bounding box center [148, 56] width 39 height 10
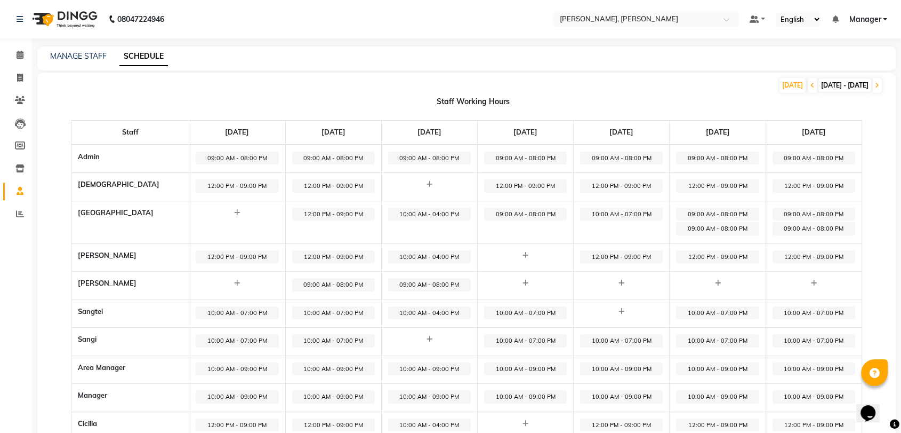
click at [708, 212] on span "09:00 AM - 08:00 PM" at bounding box center [717, 213] width 83 height 13
select select "09:00 AM"
select select "08:00 PM"
select select
select select "08:00 PM"
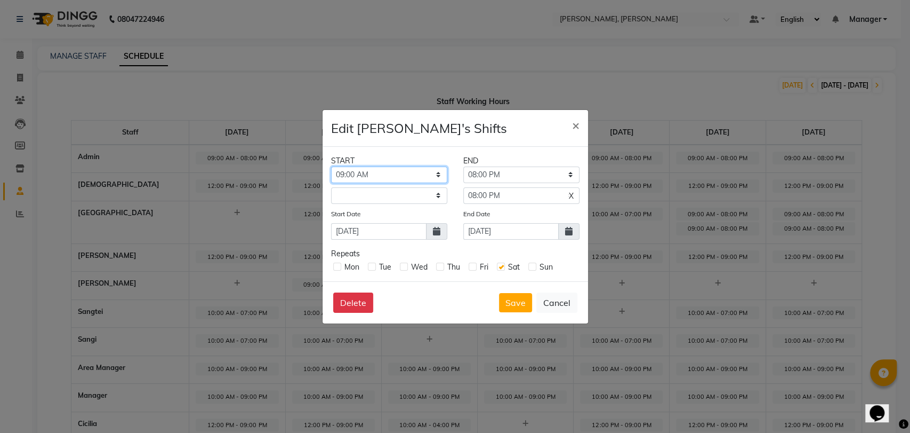
click at [401, 172] on select "12:00 AM 01:00 AM 02:00 AM 03:00 AM 04:00 AM 05:00 AM 06:00 AM 07:00 AM 08:00 A…" at bounding box center [389, 174] width 116 height 17
select select "12:00 PM"
click at [331, 166] on select "12:00 AM 01:00 AM 02:00 AM 03:00 AM 04:00 AM 05:00 AM 06:00 AM 07:00 AM 08:00 A…" at bounding box center [389, 174] width 116 height 17
click at [522, 169] on select "01:00 PM 02:00 PM 03:00 PM 04:00 PM 05:00 PM 06:00 PM 07:00 PM 08:00 PM 09:00 P…" at bounding box center [521, 174] width 116 height 17
select select "09:00 PM"
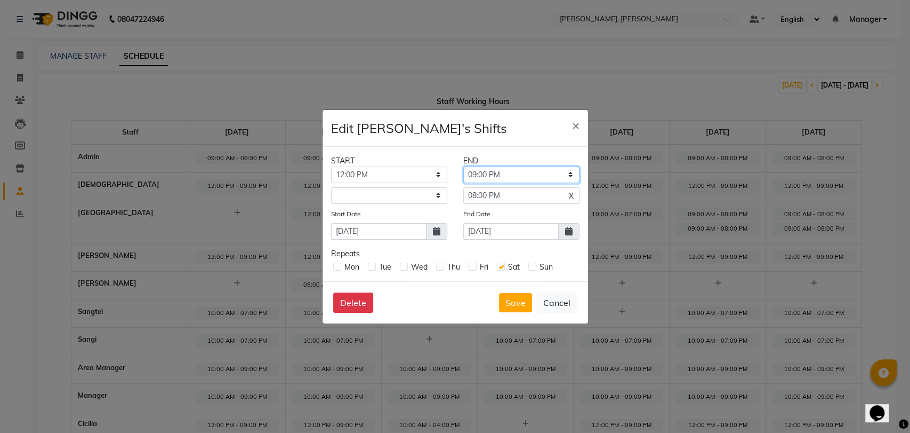
click at [463, 166] on select "01:00 PM 02:00 PM 03:00 PM 04:00 PM 05:00 PM 06:00 PM 07:00 PM 08:00 PM 09:00 P…" at bounding box center [521, 174] width 116 height 17
select select "09:00 PM"
click at [509, 305] on button "Save" at bounding box center [515, 302] width 33 height 19
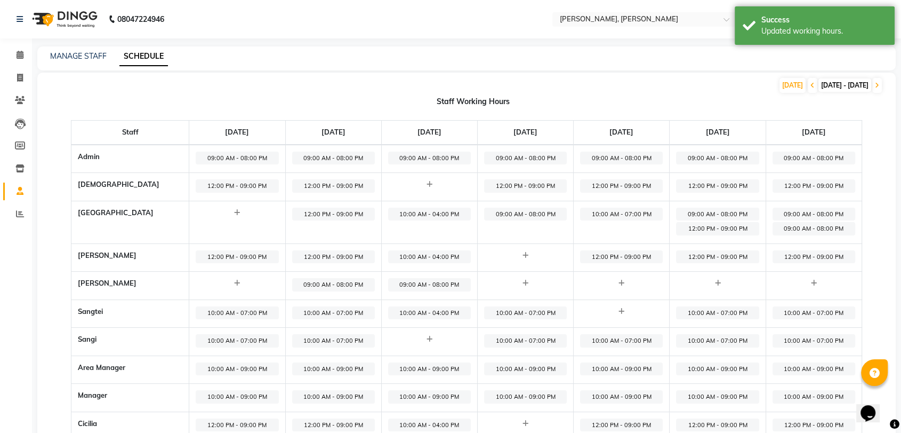
click at [816, 182] on span "12:00 PM - 09:00 PM" at bounding box center [814, 185] width 83 height 13
select select "12:00 PM"
select select "09:00 PM"
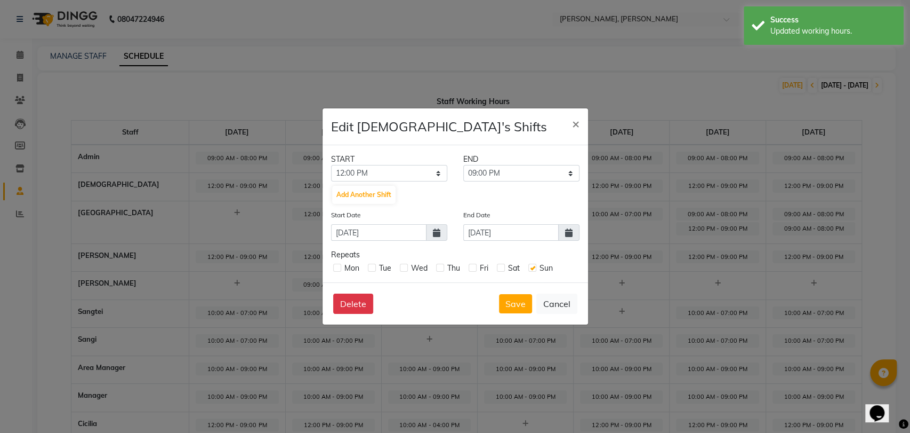
click at [694, 201] on ngb-modal-window "Edit Gospel's Shifts × START END 12:00 AM 01:00 AM 02:00 AM 03:00 AM 04:00 AM 0…" at bounding box center [455, 216] width 910 height 433
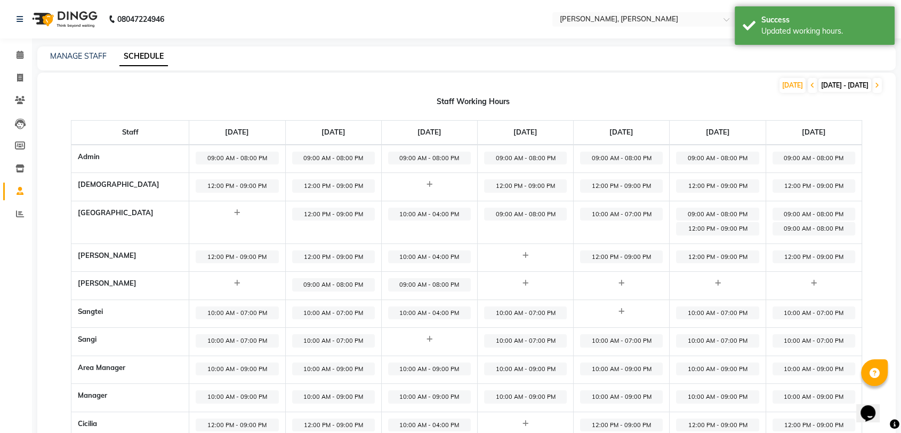
click at [704, 214] on span "09:00 AM - 08:00 PM" at bounding box center [717, 213] width 83 height 13
select select "09:00 AM"
select select "08:00 PM"
select select
select select "09:00 PM"
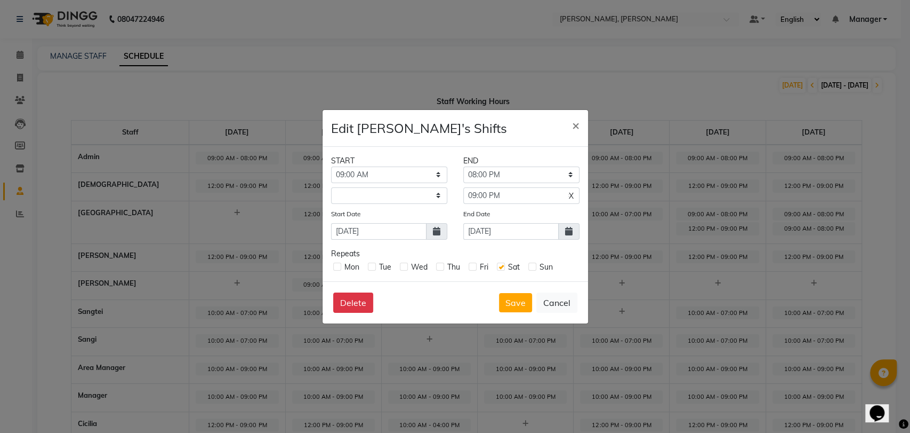
click at [572, 193] on span "X" at bounding box center [571, 195] width 5 height 11
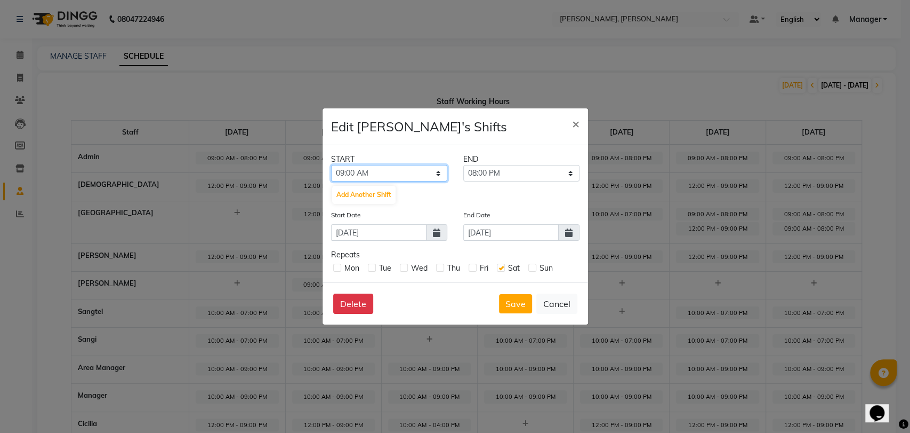
click at [357, 172] on select "12:00 AM 01:00 AM 02:00 AM 03:00 AM 04:00 AM 05:00 AM 06:00 AM 07:00 AM 08:00 A…" at bounding box center [389, 173] width 116 height 17
select select "12:00 PM"
click at [331, 165] on select "12:00 AM 01:00 AM 02:00 AM 03:00 AM 04:00 AM 05:00 AM 06:00 AM 07:00 AM 08:00 A…" at bounding box center [389, 173] width 116 height 17
click at [521, 175] on select "01:00 PM 02:00 PM 03:00 PM 04:00 PM 05:00 PM 06:00 PM 07:00 PM 08:00 PM 09:00 P…" at bounding box center [521, 173] width 116 height 17
select select "09:00 PM"
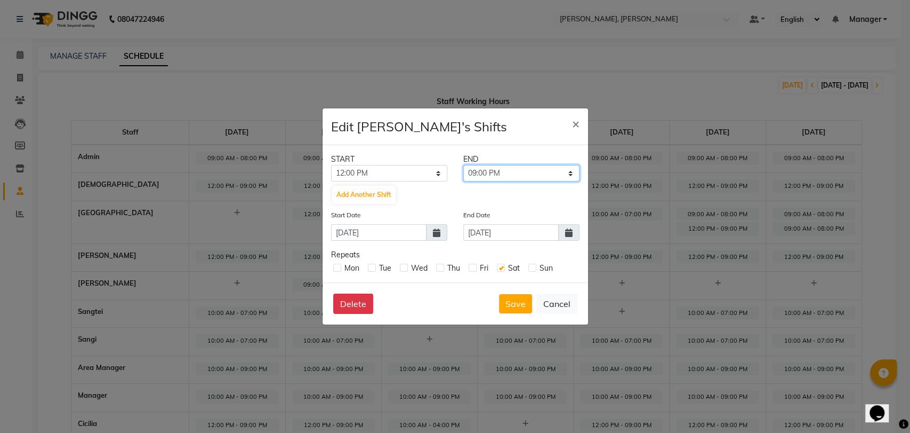
click at [463, 165] on select "01:00 PM 02:00 PM 03:00 PM 04:00 PM 05:00 PM 06:00 PM 07:00 PM 08:00 PM 09:00 P…" at bounding box center [521, 173] width 116 height 17
click at [509, 301] on button "Save" at bounding box center [515, 303] width 33 height 19
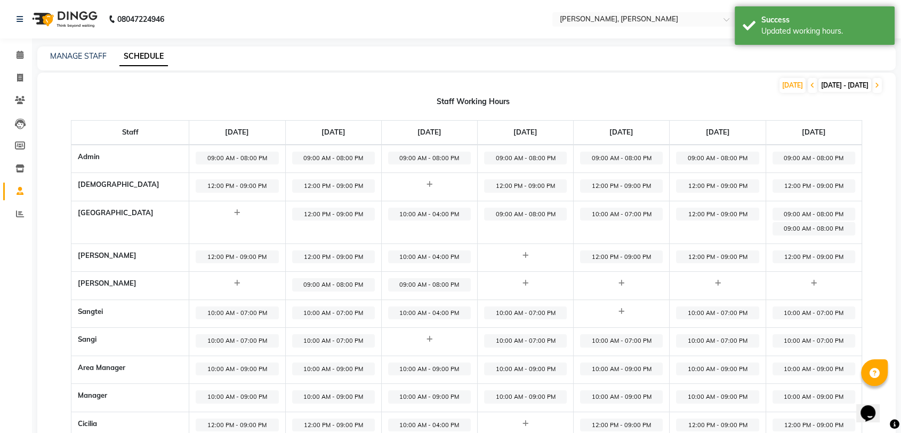
click at [821, 207] on span "09:00 AM - 08:00 PM" at bounding box center [814, 213] width 83 height 13
select select "09:00 AM"
select select "08:00 PM"
select select
select select "08:00 PM"
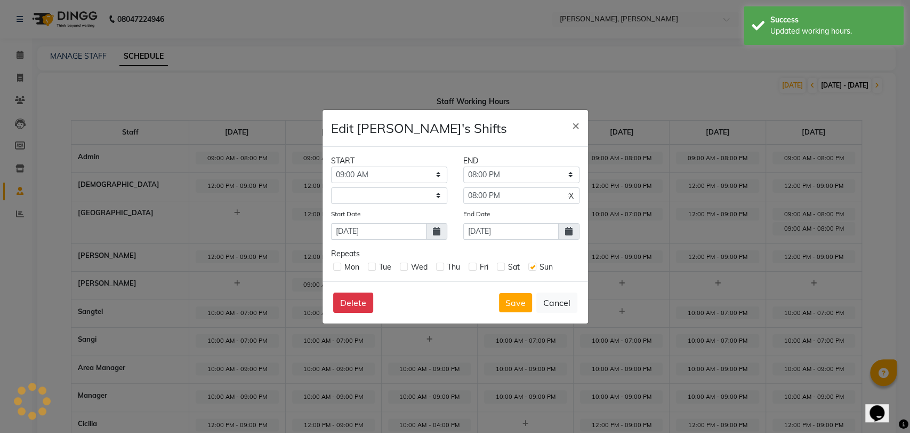
click at [569, 196] on span "X" at bounding box center [571, 195] width 5 height 11
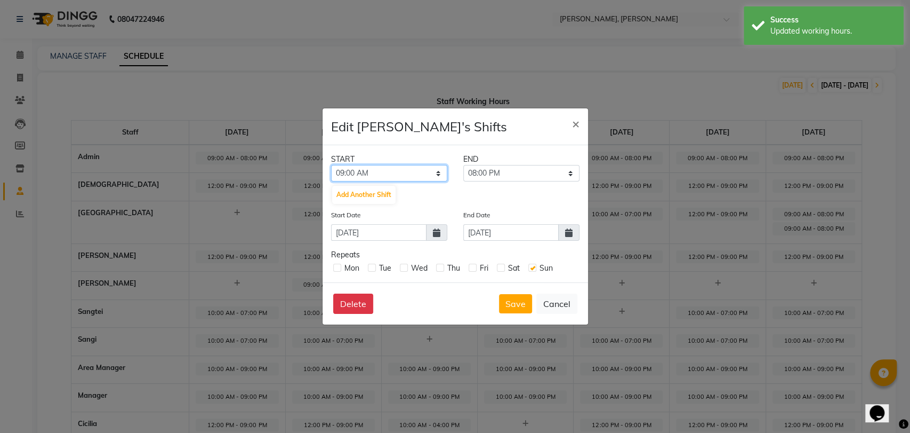
click at [370, 170] on select "12:00 AM 01:00 AM 02:00 AM 03:00 AM 04:00 AM 05:00 AM 06:00 AM 07:00 AM 08:00 A…" at bounding box center [389, 173] width 116 height 17
select select "12:00 PM"
click at [331, 165] on select "12:00 AM 01:00 AM 02:00 AM 03:00 AM 04:00 AM 05:00 AM 06:00 AM 07:00 AM 08:00 A…" at bounding box center [389, 173] width 116 height 17
click at [485, 168] on select "01:00 PM 02:00 PM 03:00 PM 04:00 PM 05:00 PM 06:00 PM 07:00 PM 08:00 PM 09:00 P…" at bounding box center [521, 173] width 116 height 17
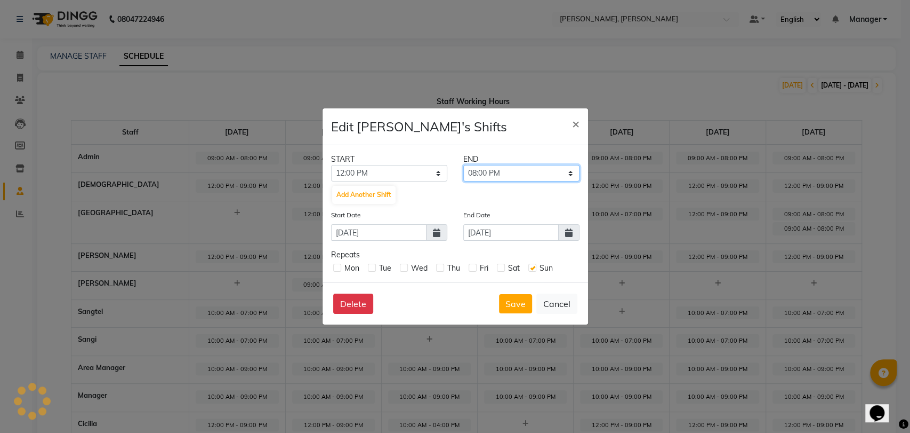
select select "09:00 PM"
click at [463, 165] on select "01:00 PM 02:00 PM 03:00 PM 04:00 PM 05:00 PM 06:00 PM 07:00 PM 08:00 PM 09:00 P…" at bounding box center [521, 173] width 116 height 17
click at [511, 304] on button "Save" at bounding box center [515, 303] width 33 height 19
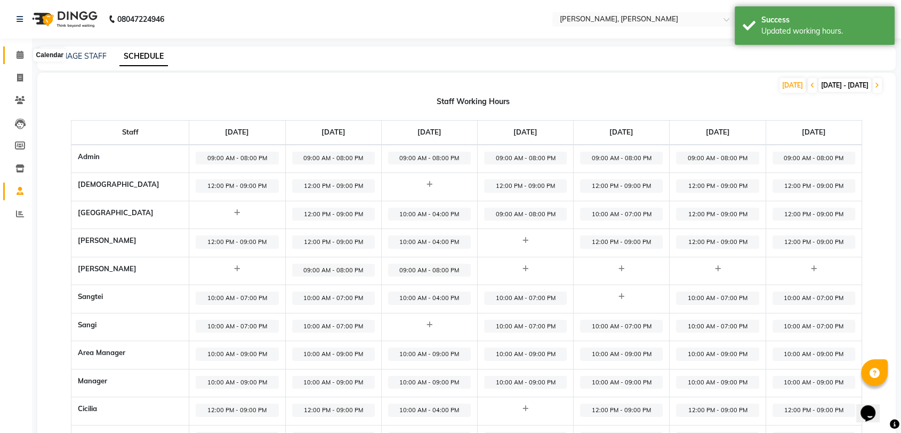
click at [21, 58] on icon at bounding box center [20, 55] width 7 height 8
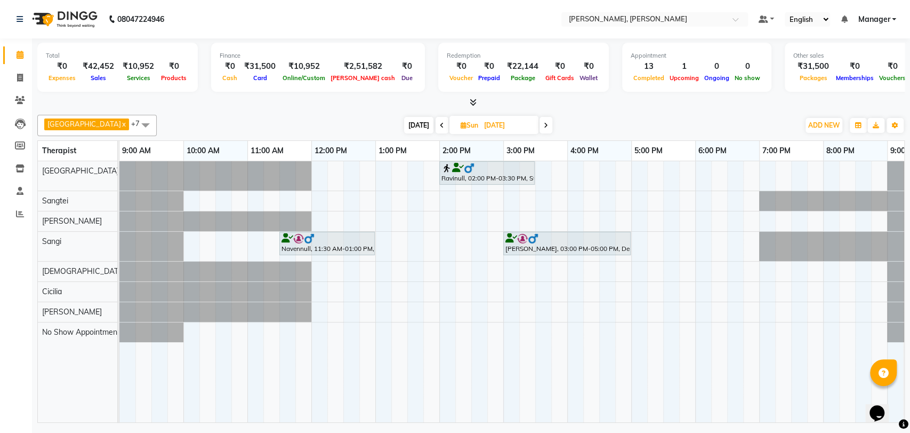
click at [462, 168] on icon at bounding box center [458, 167] width 12 height 1
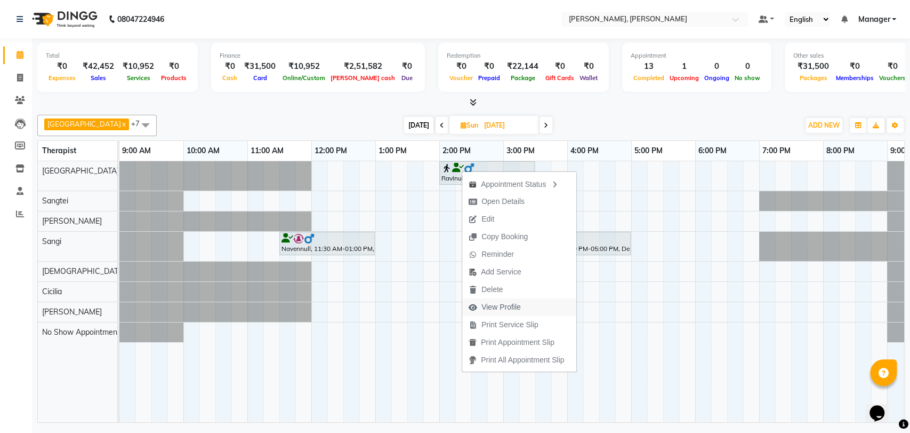
click at [507, 308] on span "View Profile" at bounding box center [501, 306] width 39 height 11
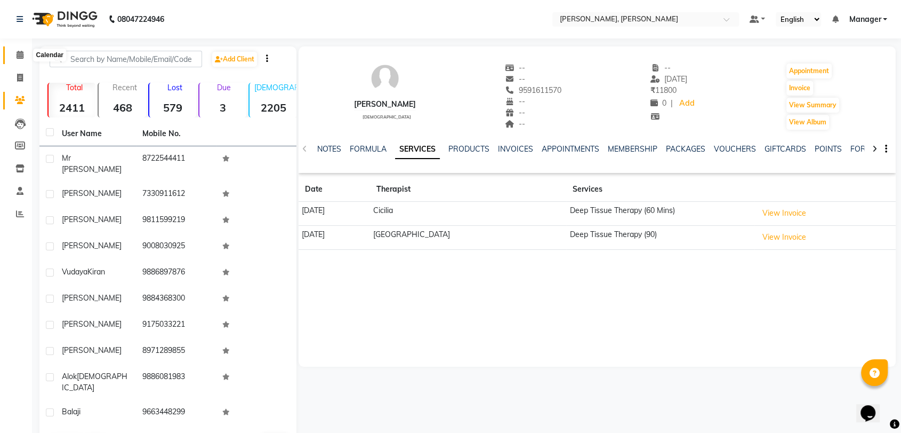
click at [18, 54] on icon at bounding box center [20, 55] width 7 height 8
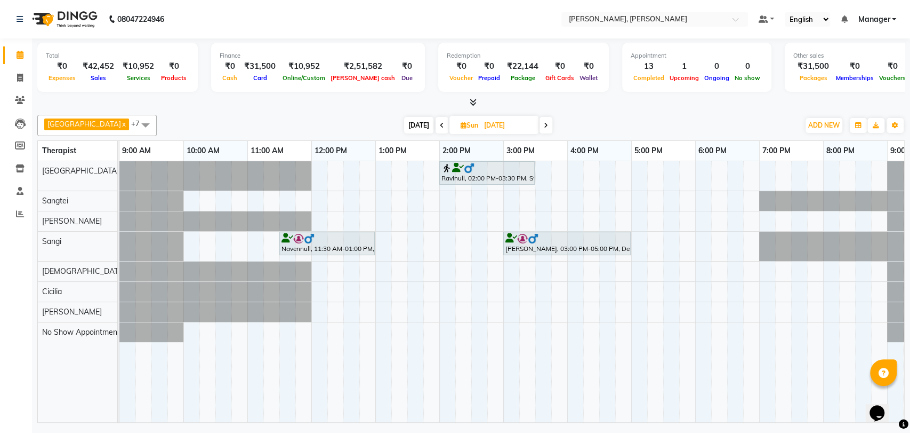
click at [436, 121] on span at bounding box center [442, 125] width 13 height 17
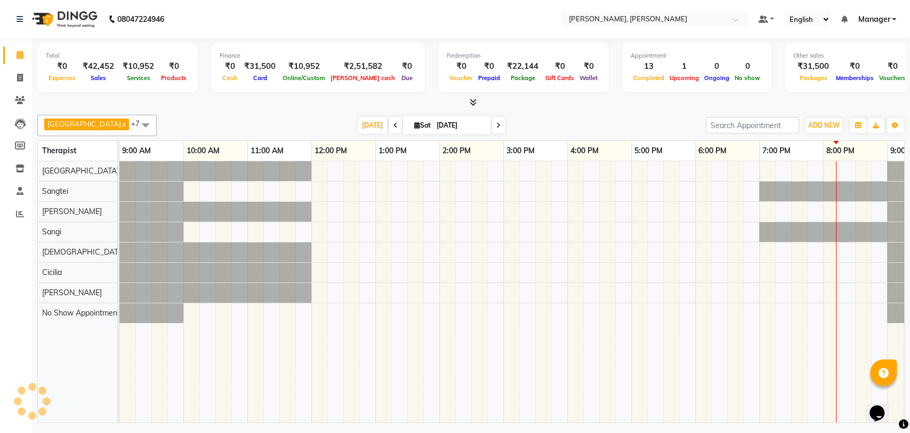
scroll to position [0, 47]
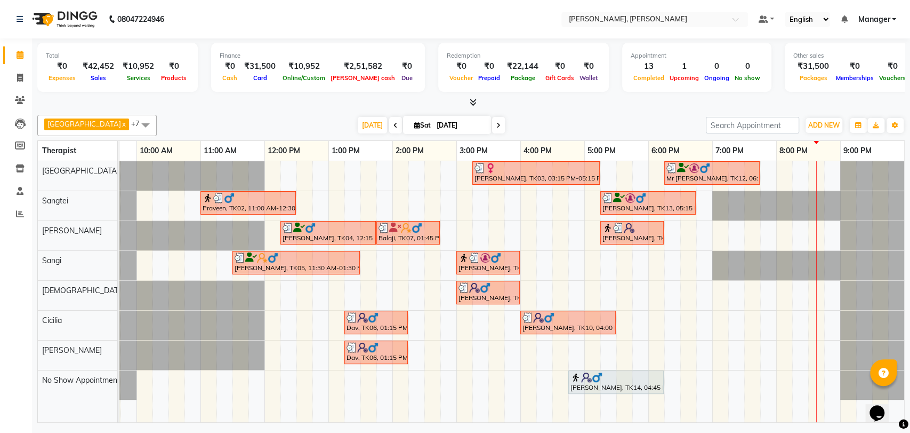
click at [492, 128] on span at bounding box center [498, 125] width 13 height 17
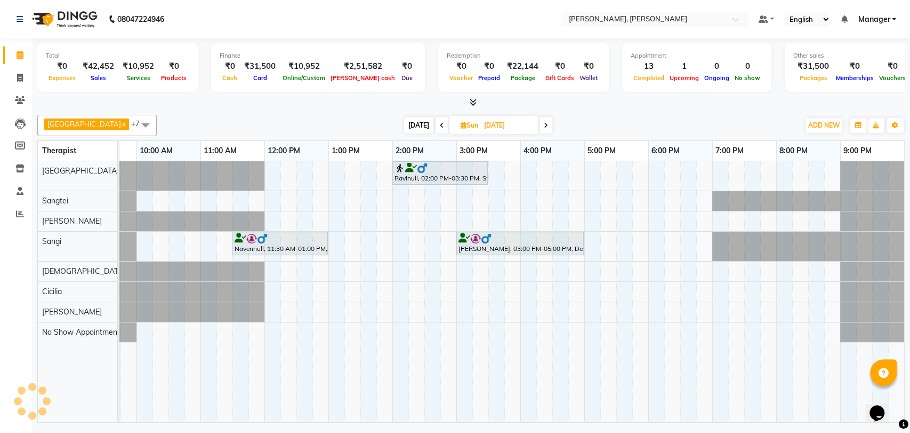
click at [436, 129] on span at bounding box center [442, 125] width 13 height 17
type input "[DATE]"
